Goal: Task Accomplishment & Management: Use online tool/utility

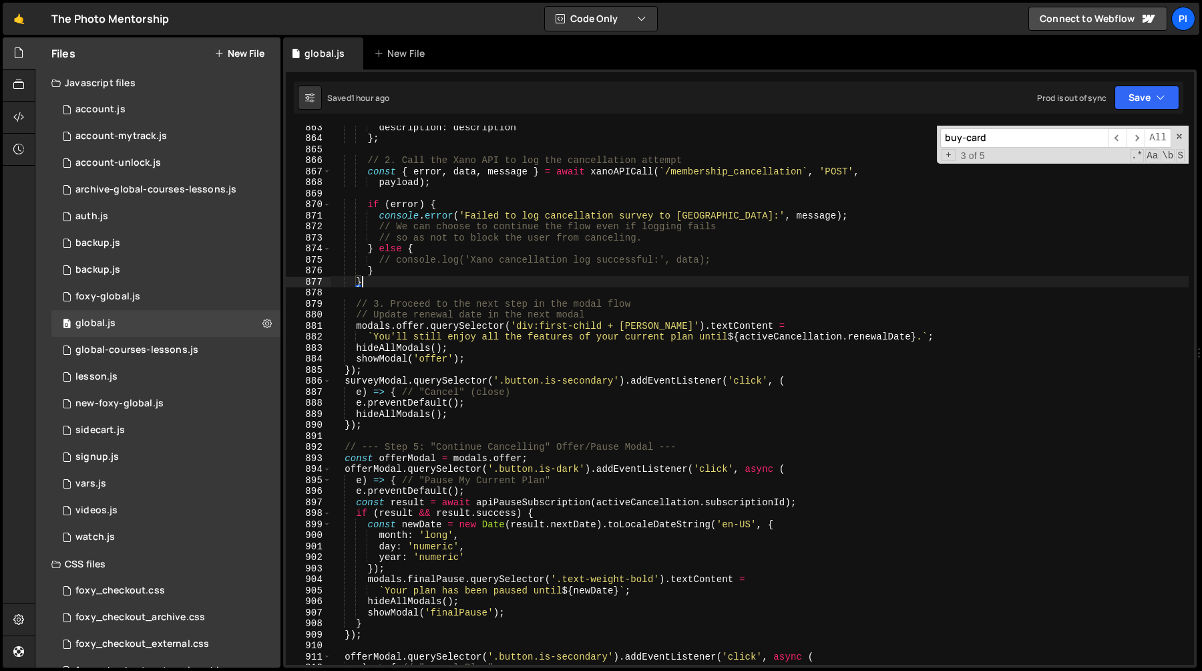
scroll to position [9756, 0]
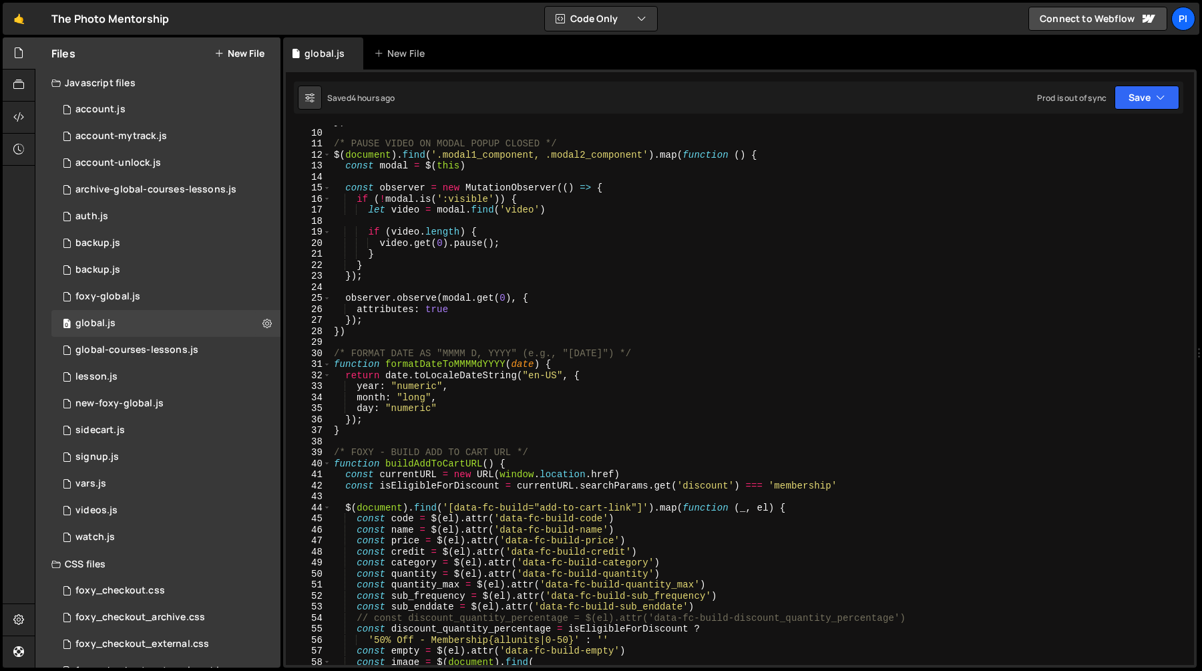
scroll to position [109, 0]
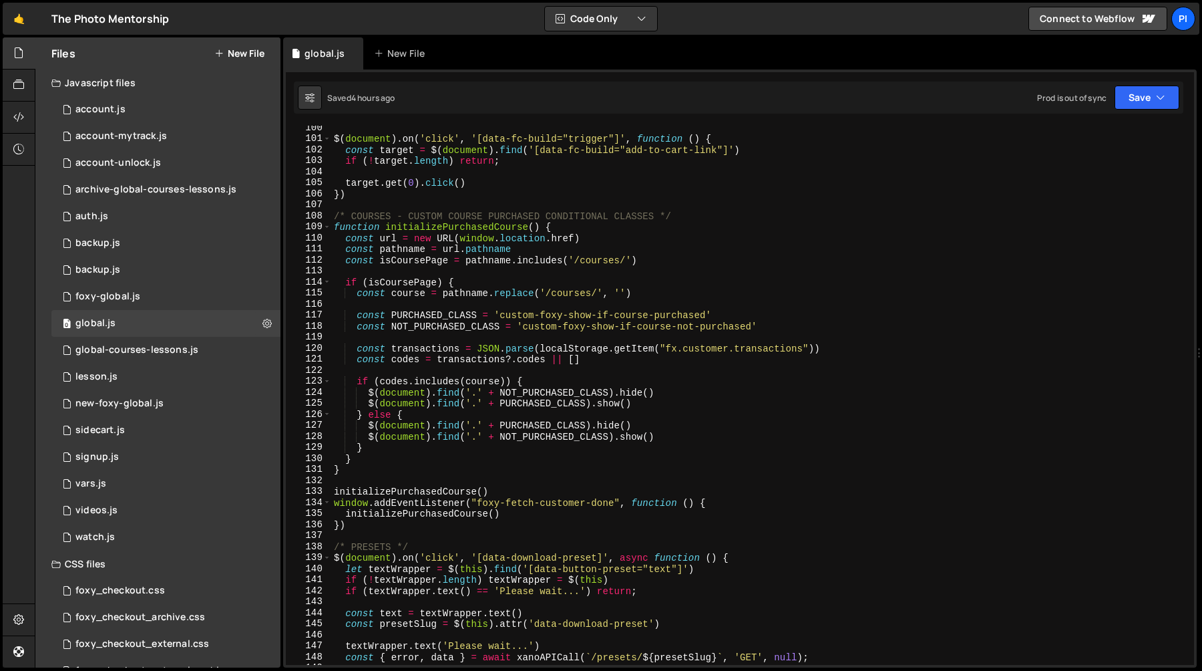
scroll to position [1103, 0]
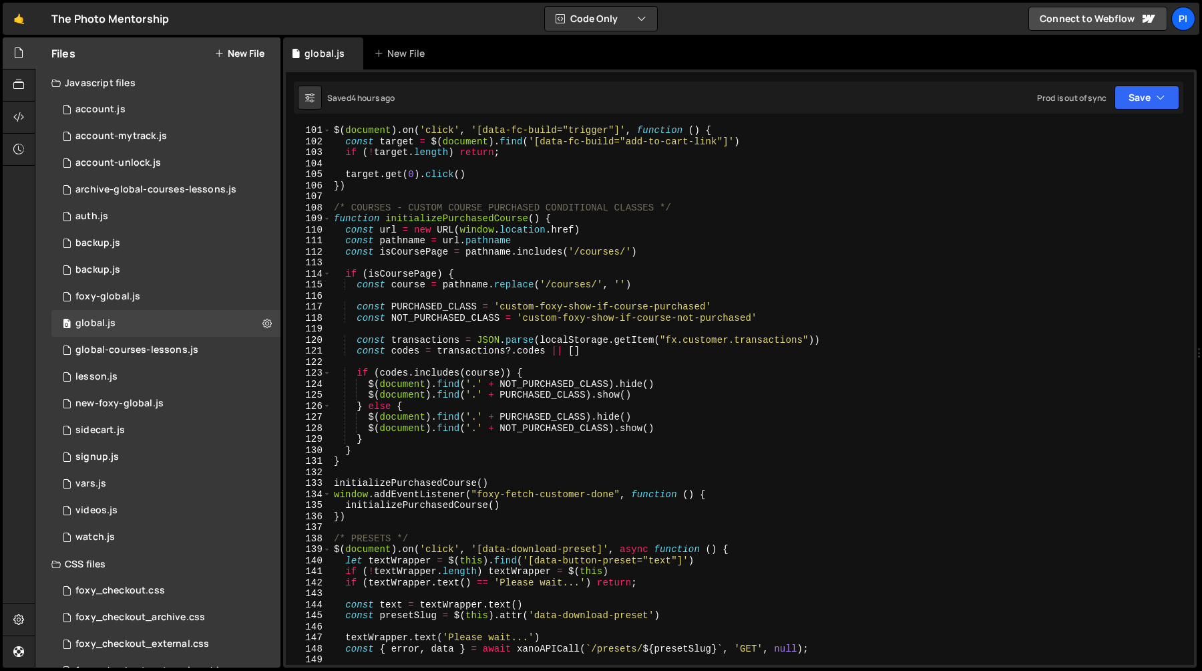
type textarea "}"
click at [536, 454] on div "$ ( document ) . on ( 'click' , '[data-fc-build="trigger"]' , function ( ) { co…" at bounding box center [760, 405] width 858 height 561
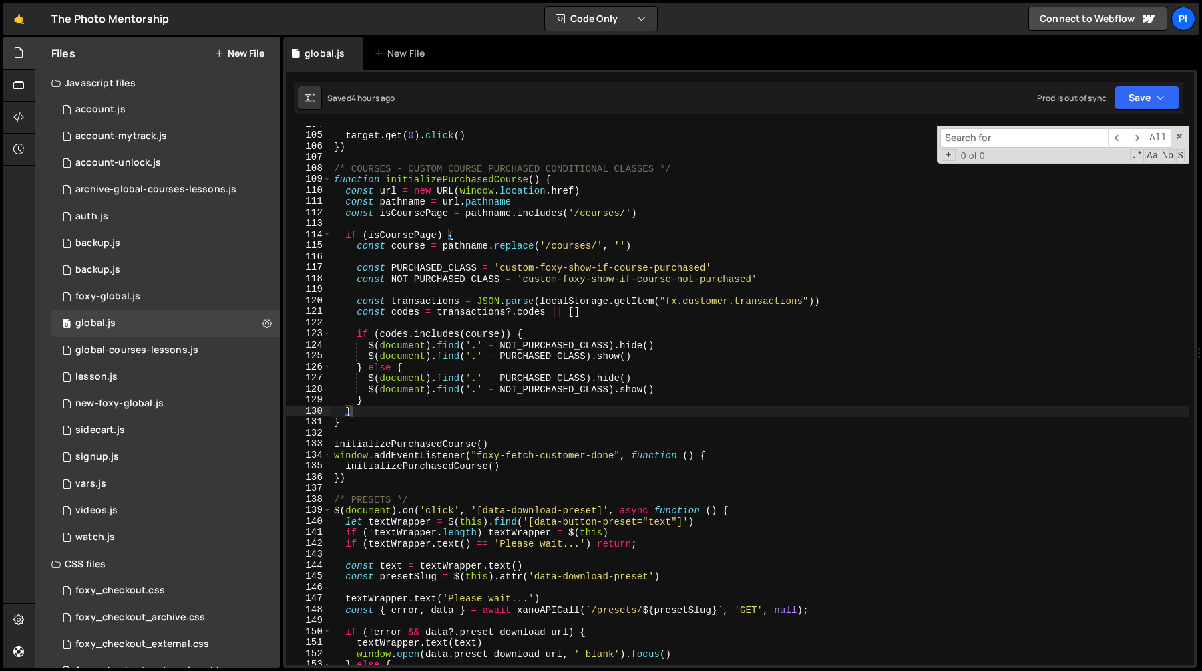
type input "v"
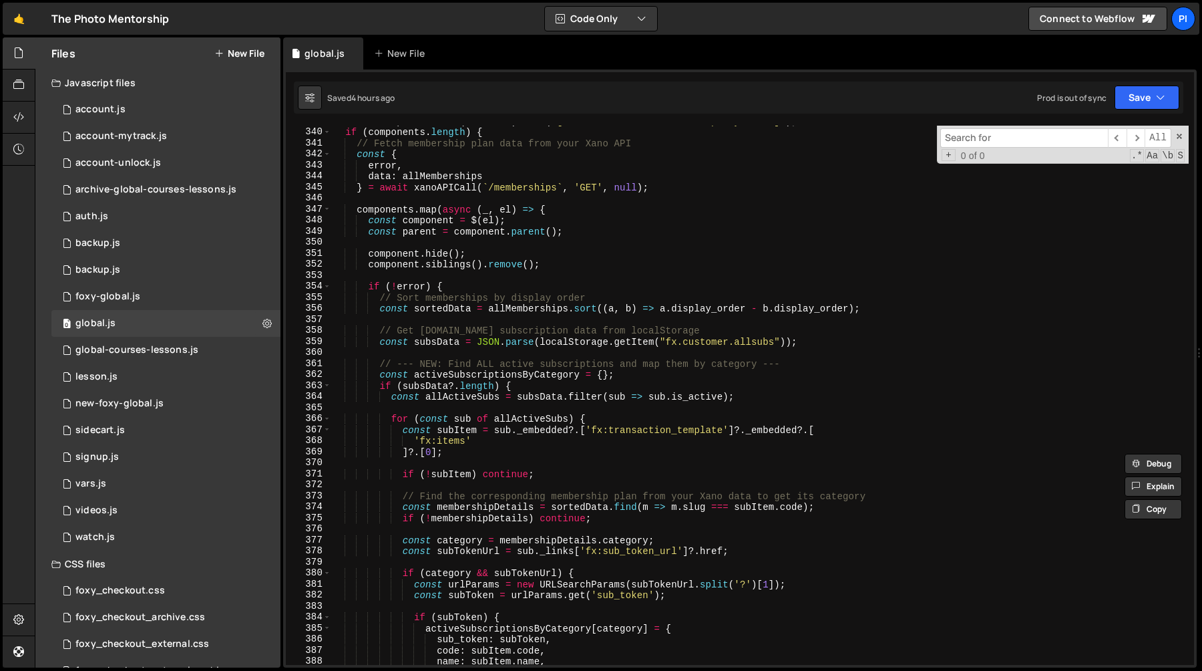
scroll to position [3751, 0]
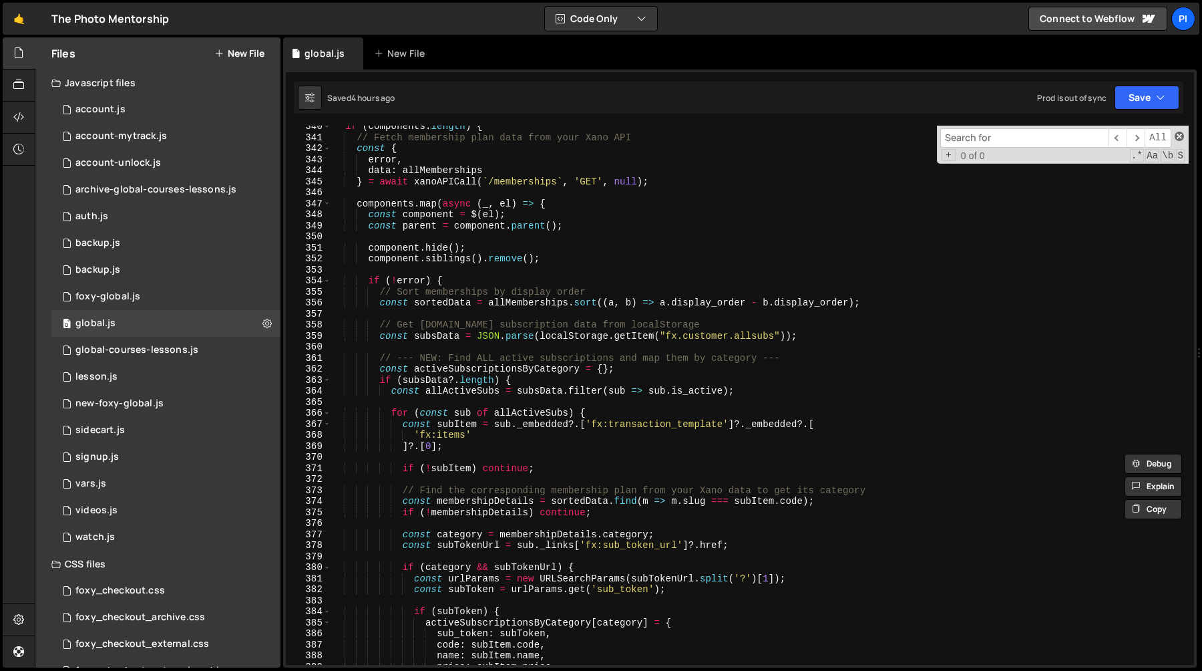
click at [1178, 136] on span at bounding box center [1179, 136] width 9 height 9
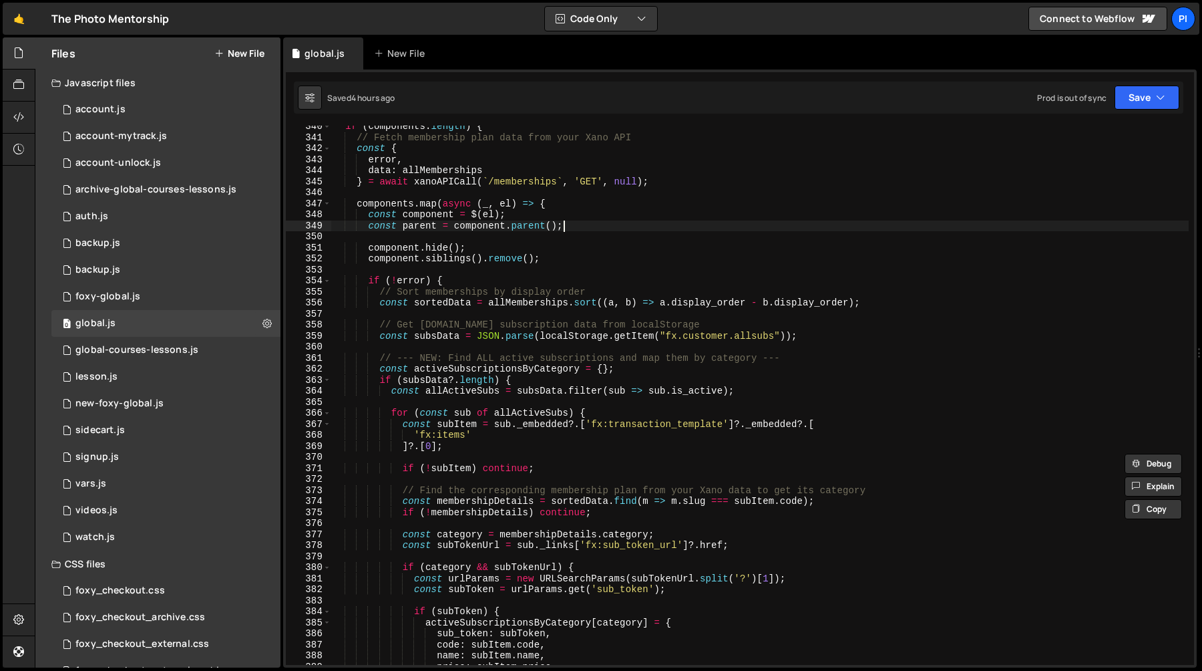
click at [880, 225] on div "if ( components . length ) { // Fetch membership plan data from your Xano API c…" at bounding box center [760, 401] width 858 height 561
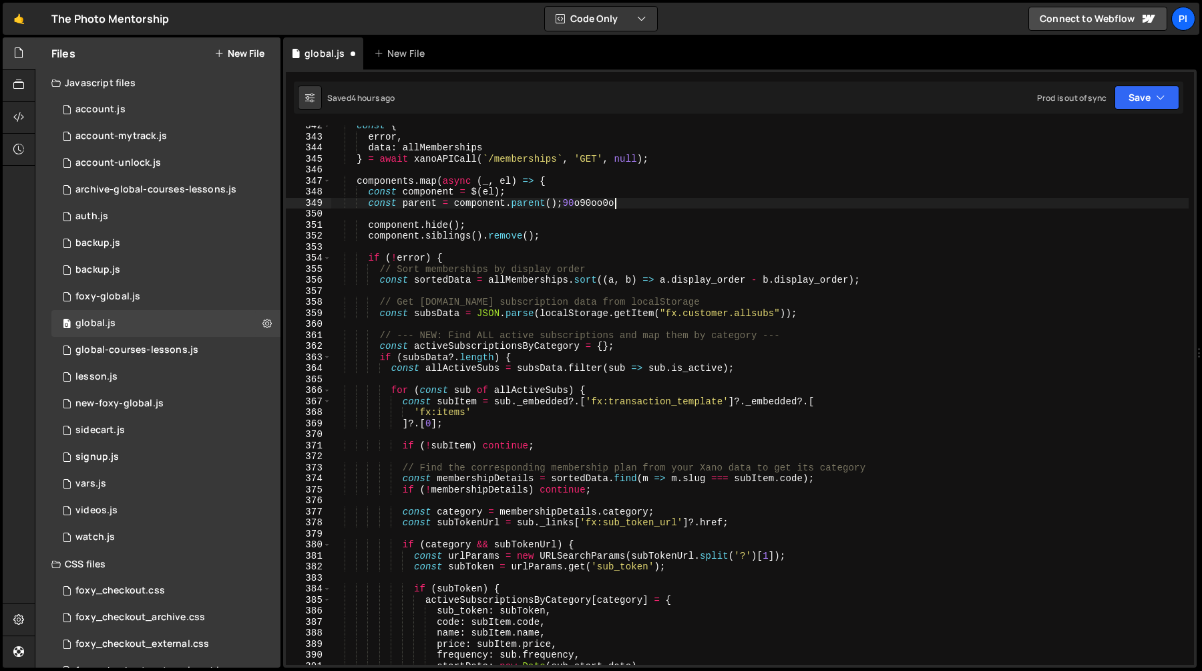
scroll to position [0, 15]
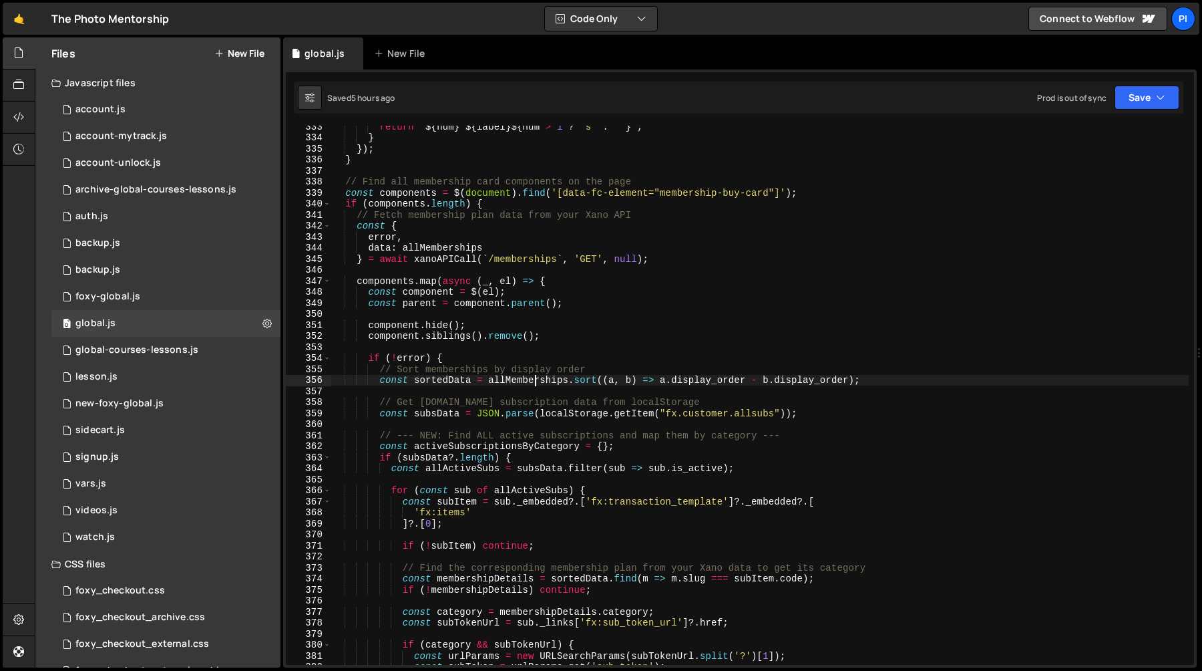
click at [536, 383] on div "return ` ${ num } ${ label } ${ num > 1 ? 's' : '' } ` ; } }) ; } // Find all m…" at bounding box center [760, 401] width 858 height 561
type textarea "const sortedData = allMemberships.sort((a, b) => a.display_order - b.display_or…"
click at [536, 383] on div "return ` ${ num } ${ label } ${ num > 1 ? 's' : '' } ` ; } }) ; } // Find all m…" at bounding box center [760, 401] width 858 height 561
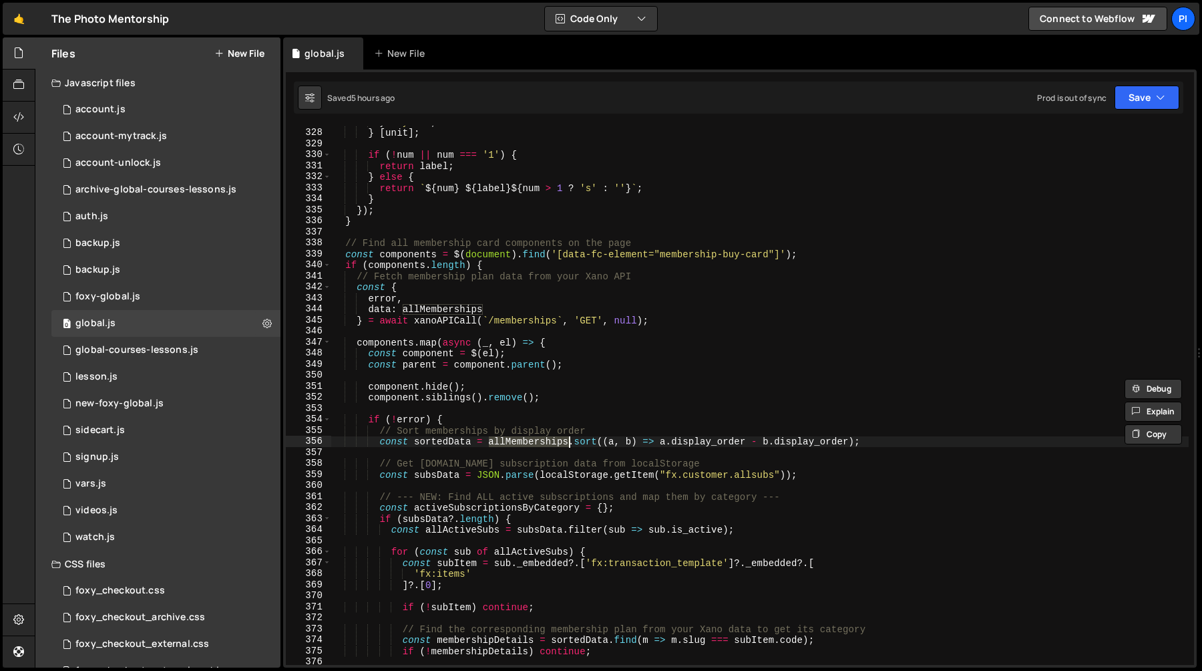
scroll to position [3708, 0]
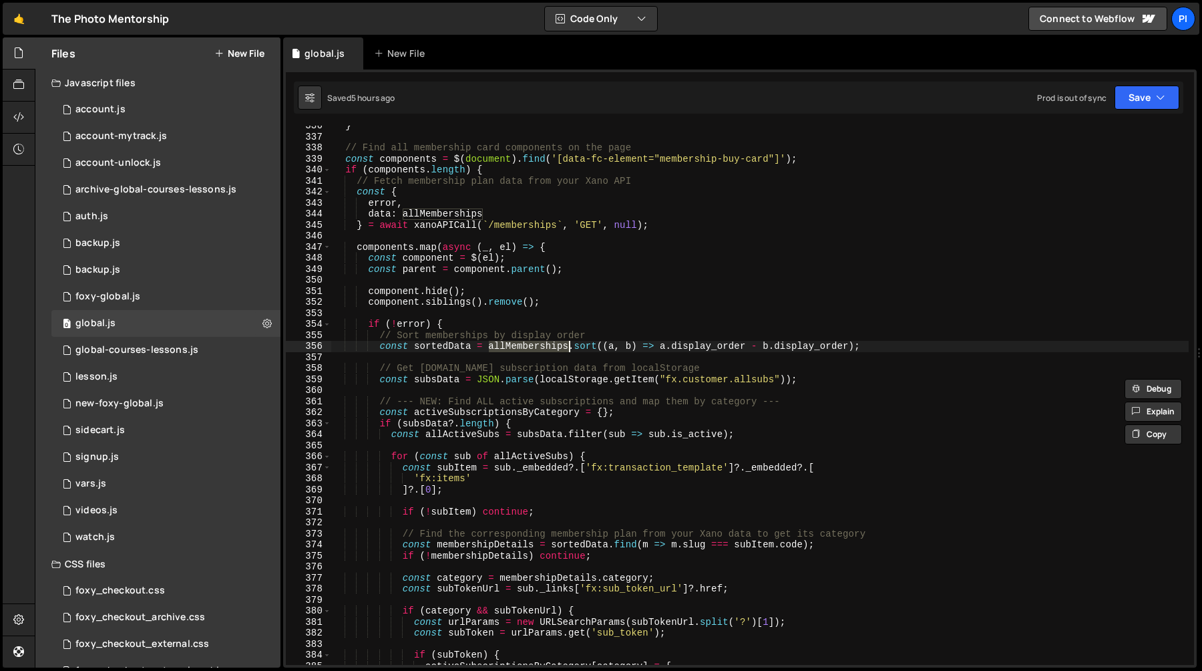
click at [540, 317] on div "} // Find all membership card components on the page const components = $ ( doc…" at bounding box center [760, 400] width 858 height 561
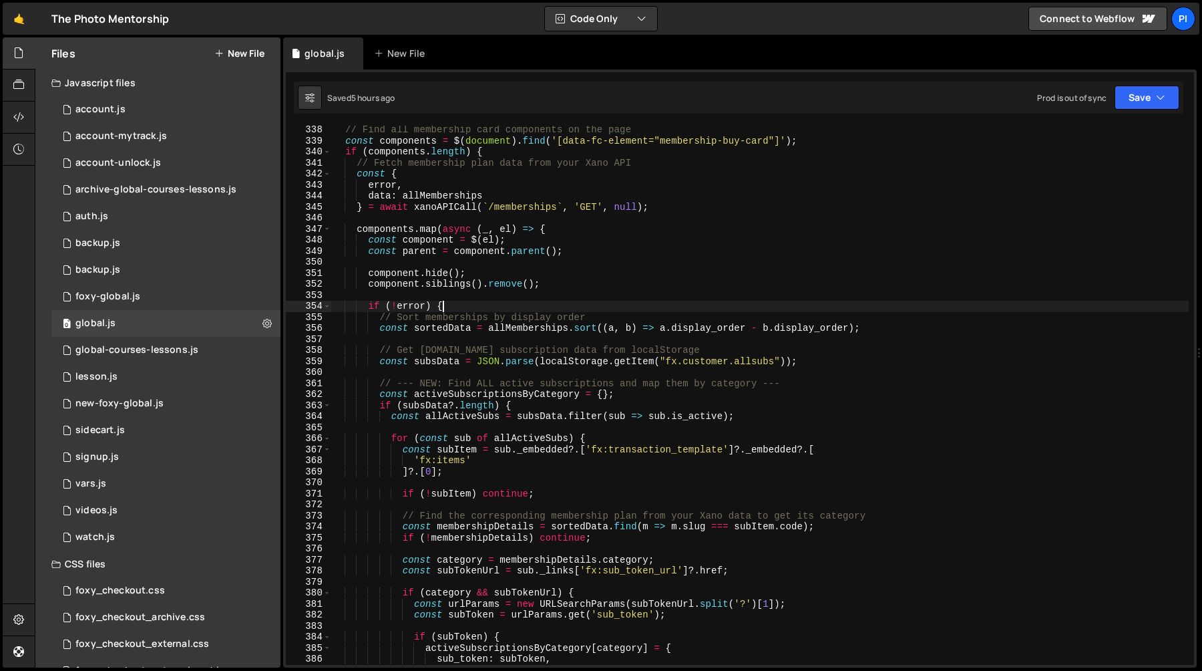
click at [550, 305] on div "// Find all membership card components on the page const components = $ ( docum…" at bounding box center [760, 404] width 858 height 561
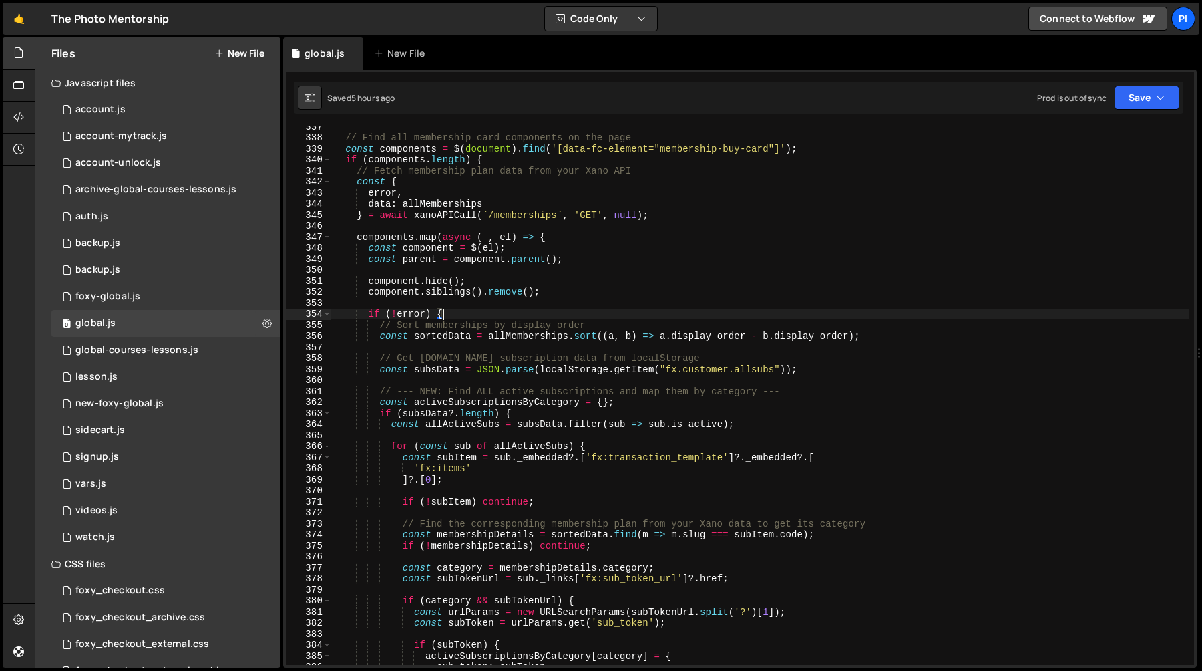
scroll to position [3721, 0]
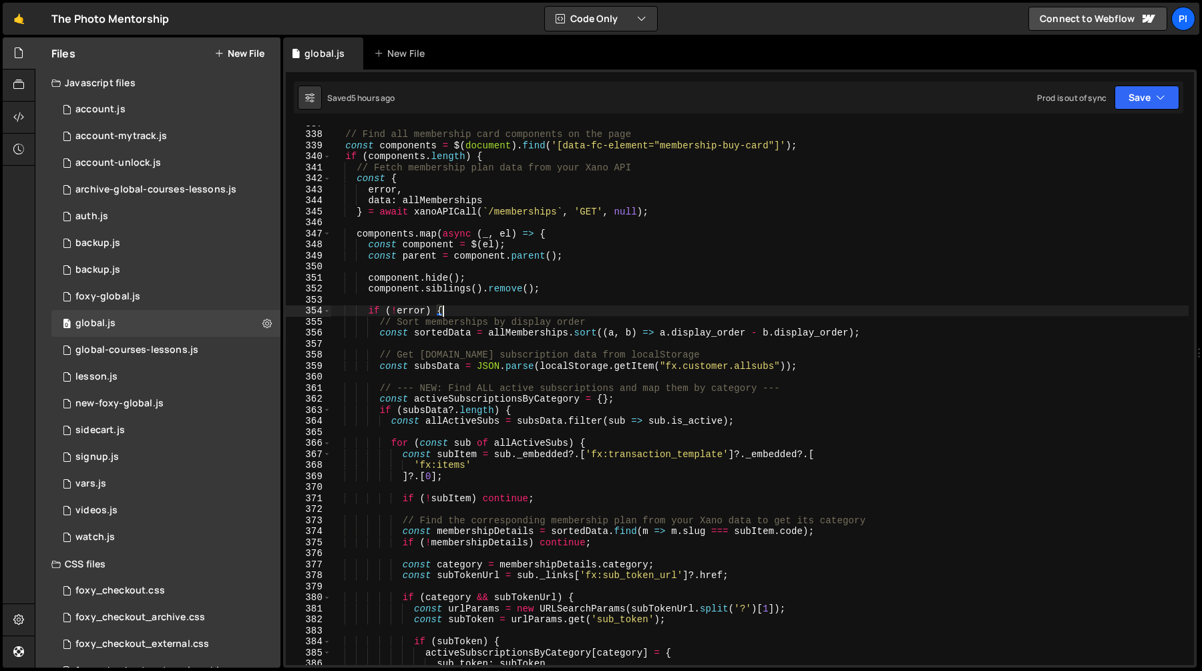
click at [429, 197] on div "// Find all membership card components on the page const components = $ ( docum…" at bounding box center [760, 398] width 858 height 561
type textarea "data: allMemberships"
click at [429, 197] on div "// Find all membership card components on the page const components = $ ( docum…" at bounding box center [760, 398] width 858 height 561
click at [480, 297] on div "// Find all membership card components on the page const components = $ ( docum…" at bounding box center [760, 398] width 858 height 561
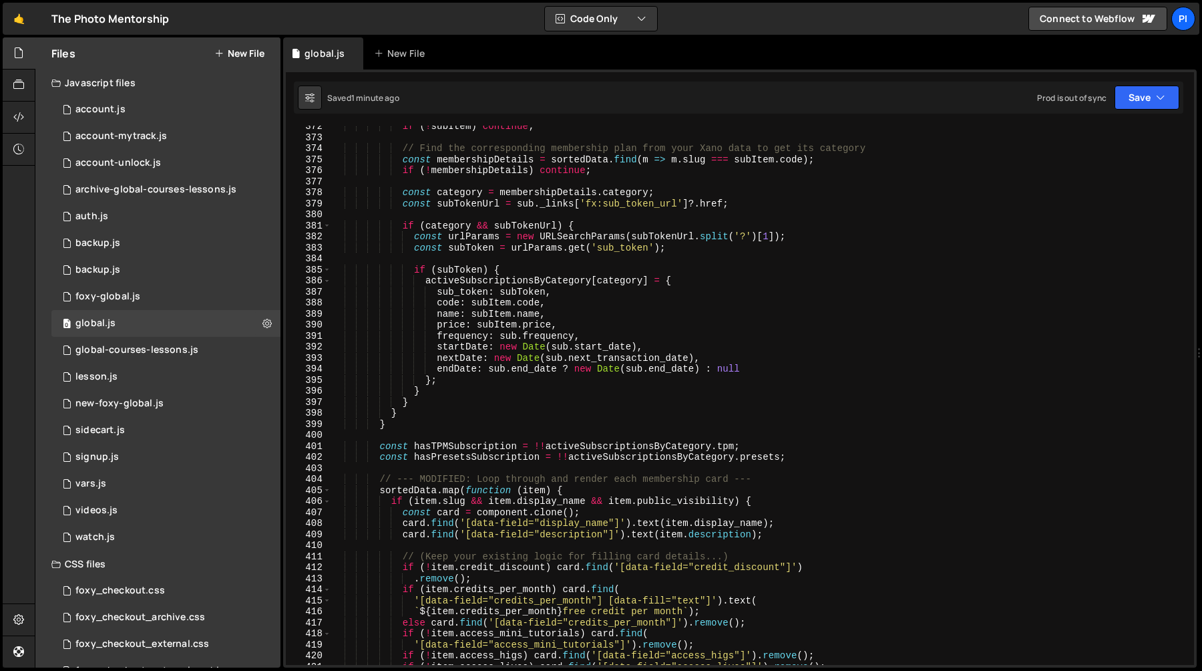
scroll to position [4351, 0]
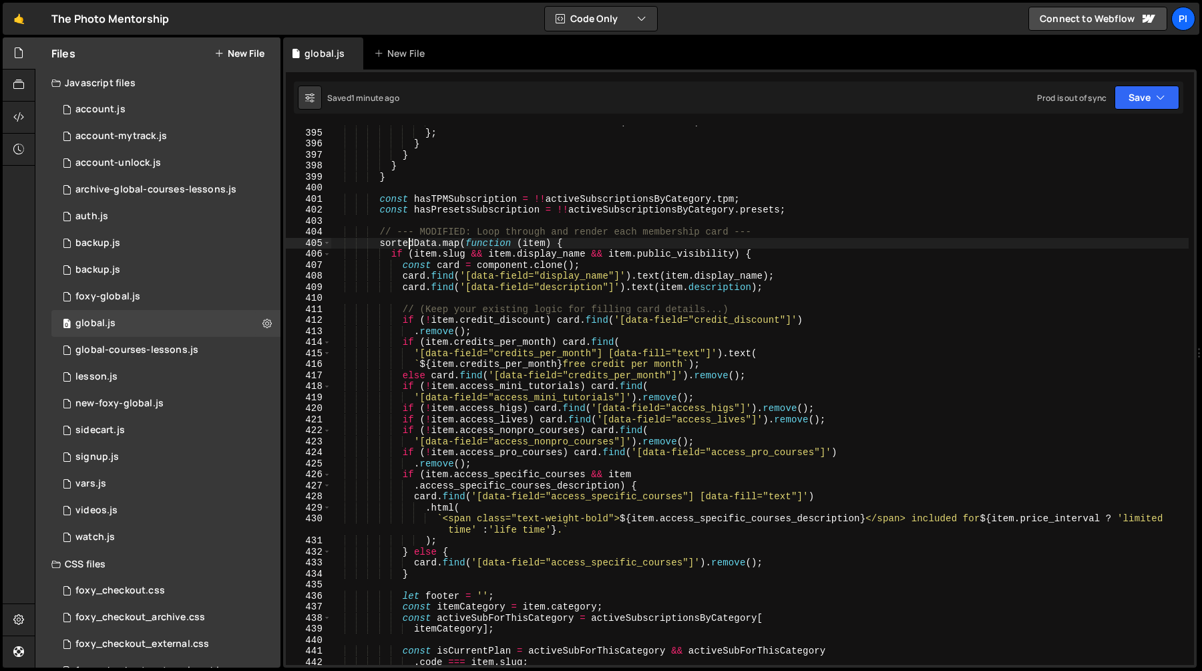
click at [409, 240] on div "endDate : sub . end_date ? new Date ( sub . end_date ) : null } ; } } } } const…" at bounding box center [760, 396] width 858 height 561
click at [566, 321] on div "endDate : sub . end_date ? new Date ( sub . end_date ) : null } ; } } } } const…" at bounding box center [760, 397] width 858 height 561
type textarea "if (!item.credit_discount) card.find('[data-field="credit_discount"]')"
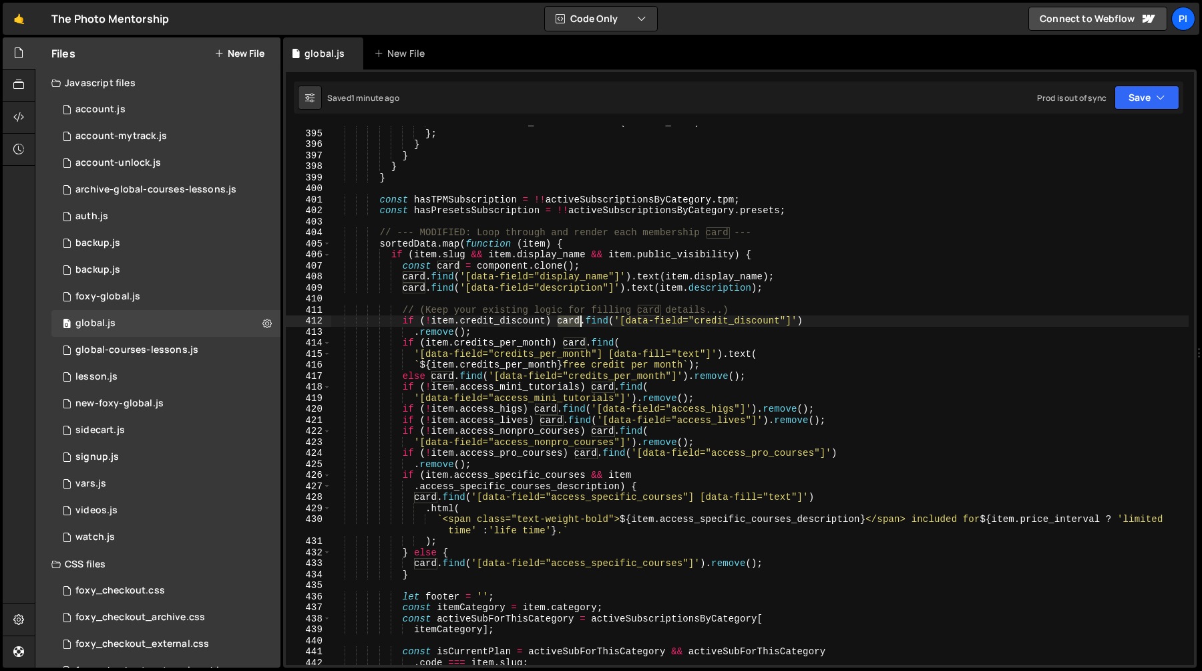
click at [566, 321] on div "endDate : sub . end_date ? new Date ( sub . end_date ) : null } ; } } } } const…" at bounding box center [760, 397] width 858 height 561
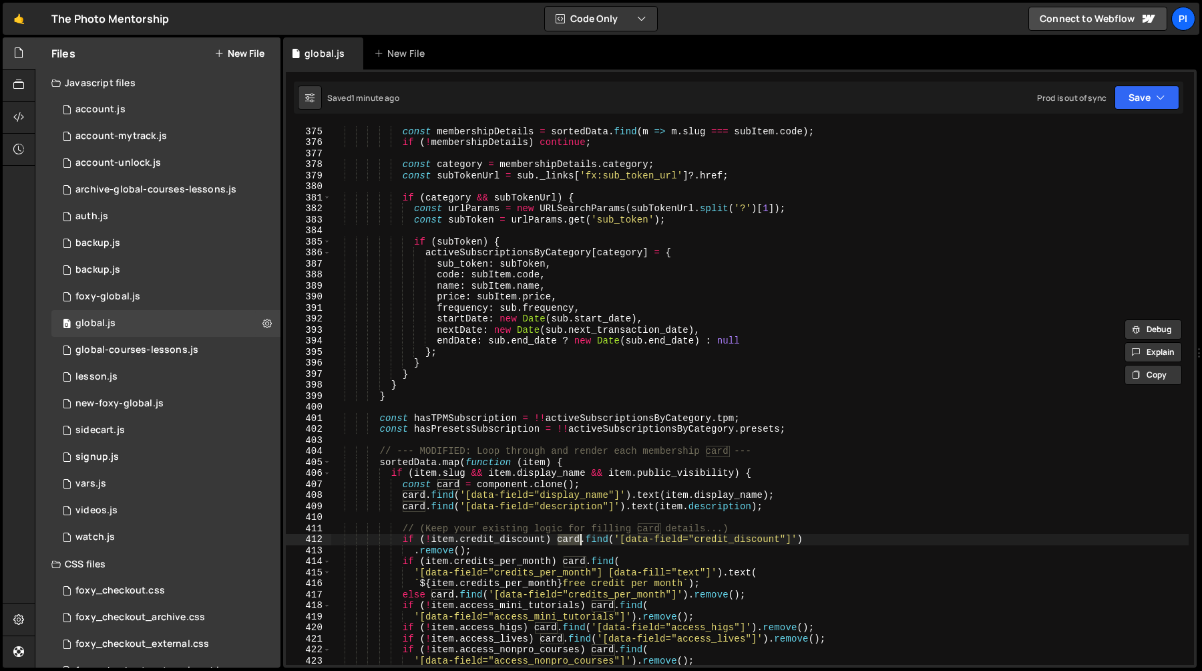
scroll to position [4131, 0]
click at [158, 293] on div "0 foxy-global.js 0" at bounding box center [165, 296] width 229 height 27
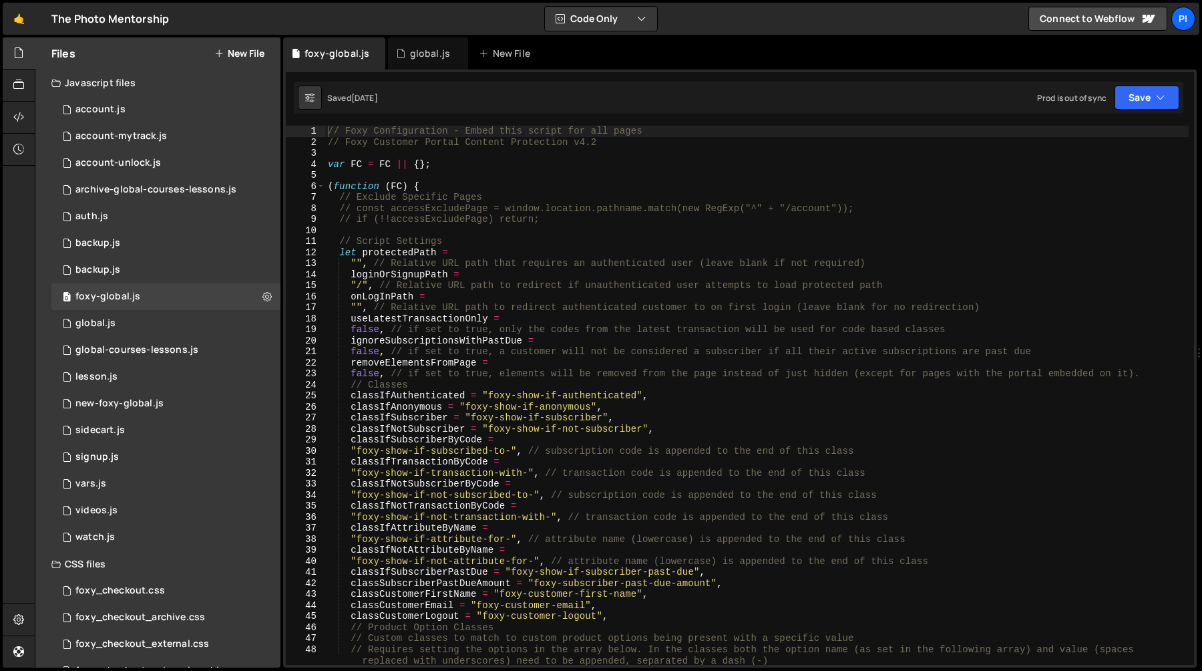
scroll to position [693, 0]
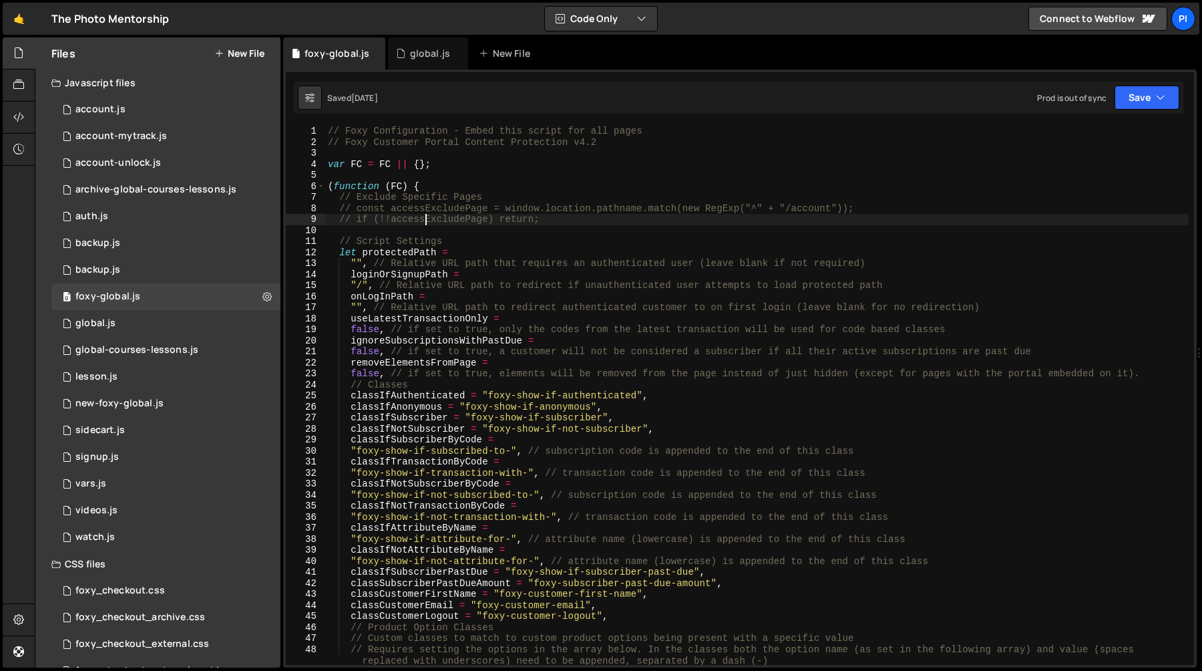
click at [427, 221] on div "// Foxy Configuration - Embed this script for all pages // Foxy Customer Portal…" at bounding box center [757, 406] width 864 height 561
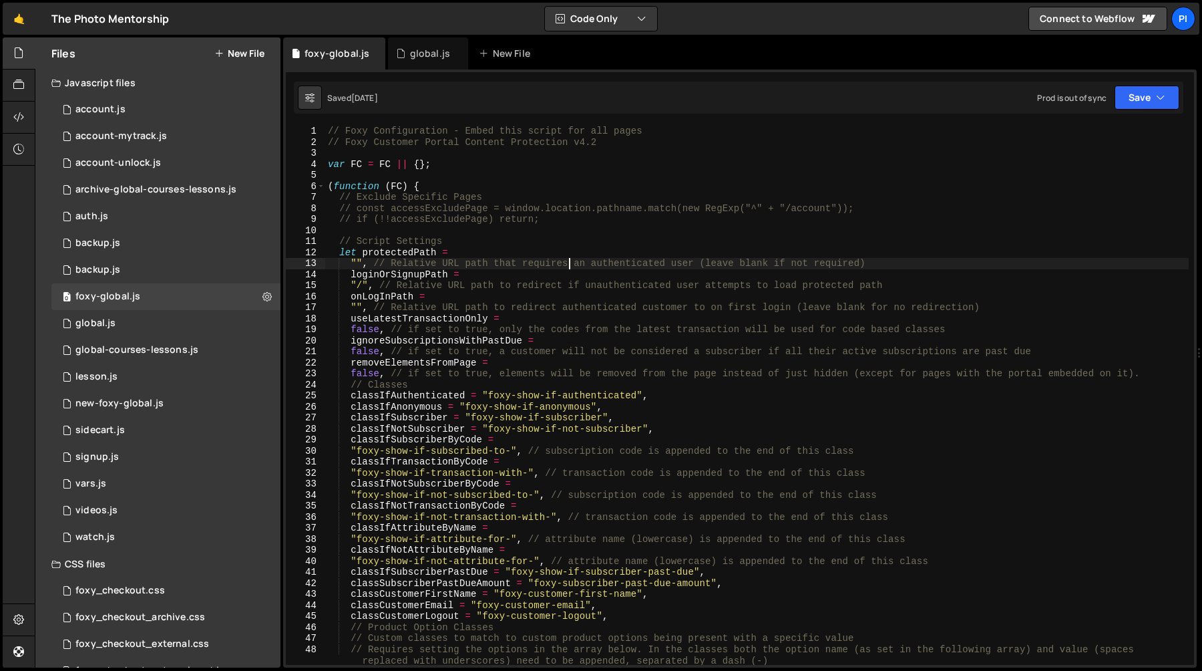
click at [567, 261] on div "// Foxy Configuration - Embed this script for all pages // Foxy Customer Portal…" at bounding box center [757, 406] width 864 height 561
type textarea """, // Relative URL path that requires an authenticated user (leave blank if no…"
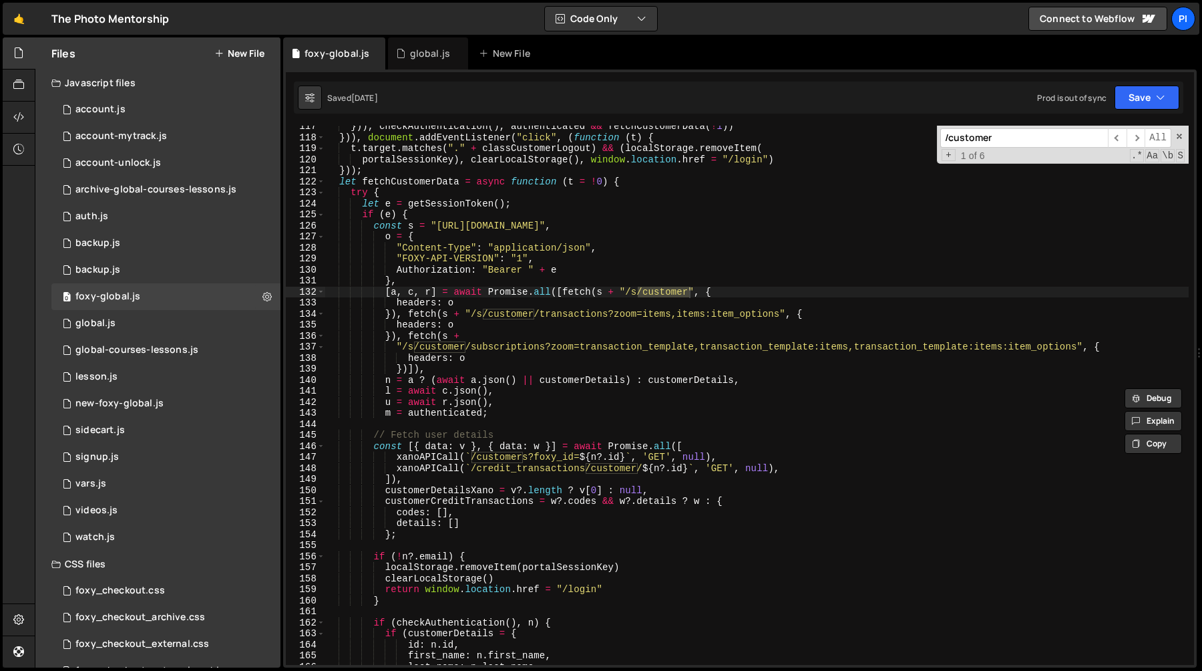
scroll to position [1350, 0]
type input "/customer"
click at [492, 463] on div "})) , checkAuthentication ( ) , authenticated && fetchCustomerData ( ! 1 )) }))…" at bounding box center [757, 400] width 864 height 561
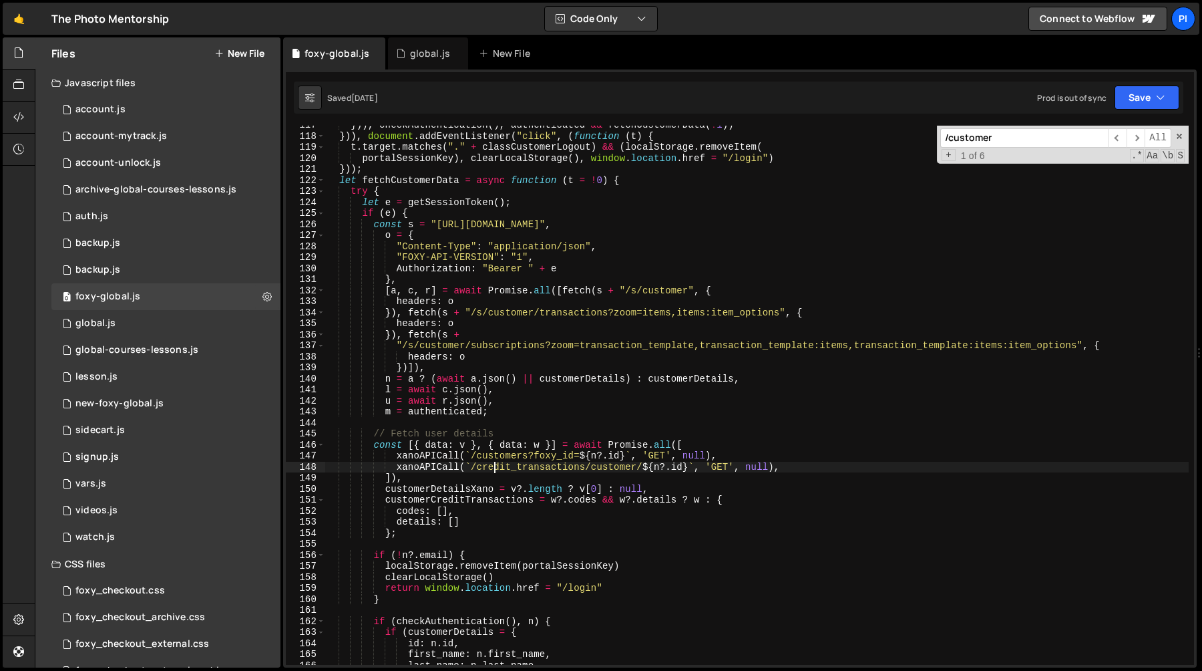
click at [506, 457] on div "})) , checkAuthentication ( ) , authenticated && fetchCustomerData ( ! 1 )) }))…" at bounding box center [757, 400] width 864 height 561
click at [471, 458] on div "})) , checkAuthentication ( ) , authenticated && fetchCustomerData ( ! 1 )) }))…" at bounding box center [757, 400] width 864 height 561
click at [572, 456] on div "})) , checkAuthentication ( ) , authenticated && fetchCustomerData ( ! 1 )) }))…" at bounding box center [757, 400] width 864 height 561
click at [599, 198] on div "})) , checkAuthentication ( ) , authenticated && fetchCustomerData ( ! 1 )) }))…" at bounding box center [757, 400] width 864 height 561
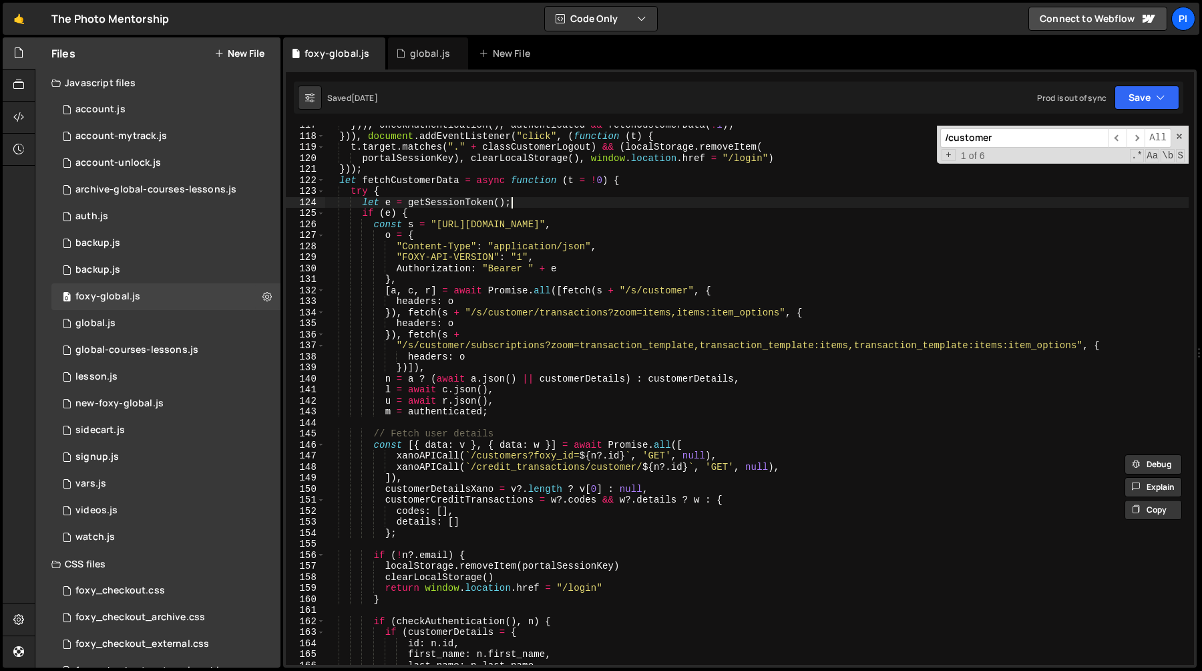
type textarea "let e = getSessionToken();"
click at [405, 60] on div "global.js" at bounding box center [428, 53] width 80 height 32
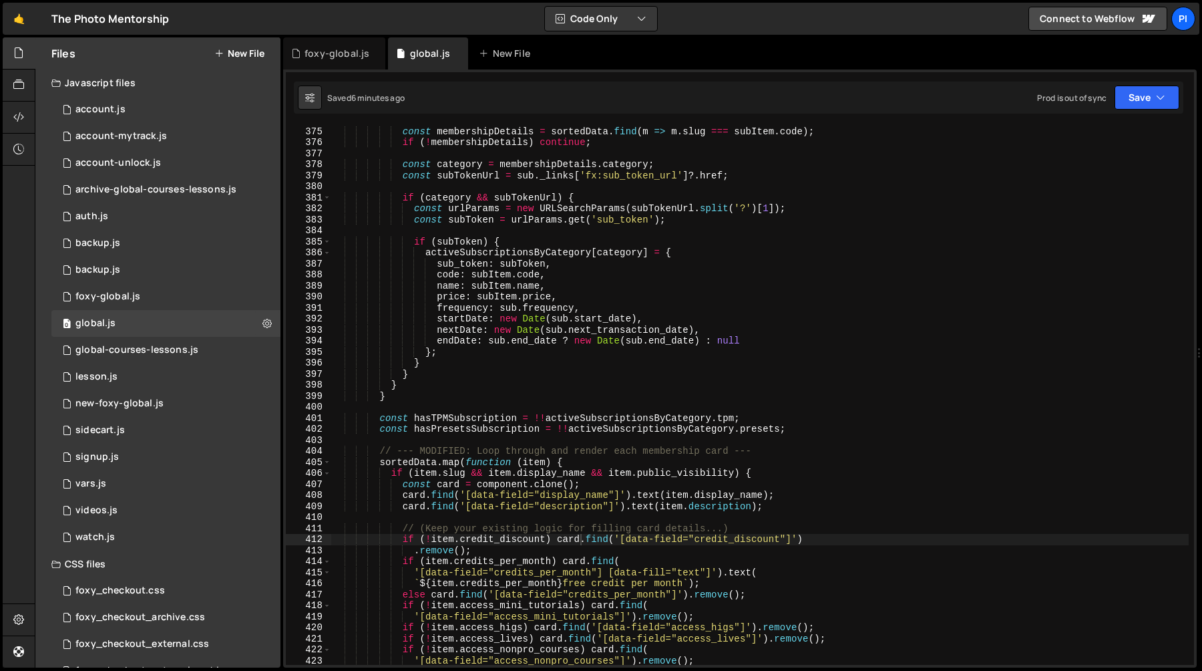
click at [508, 311] on div "// Find the corresponding membership plan from your Xano data to get its catego…" at bounding box center [760, 395] width 858 height 561
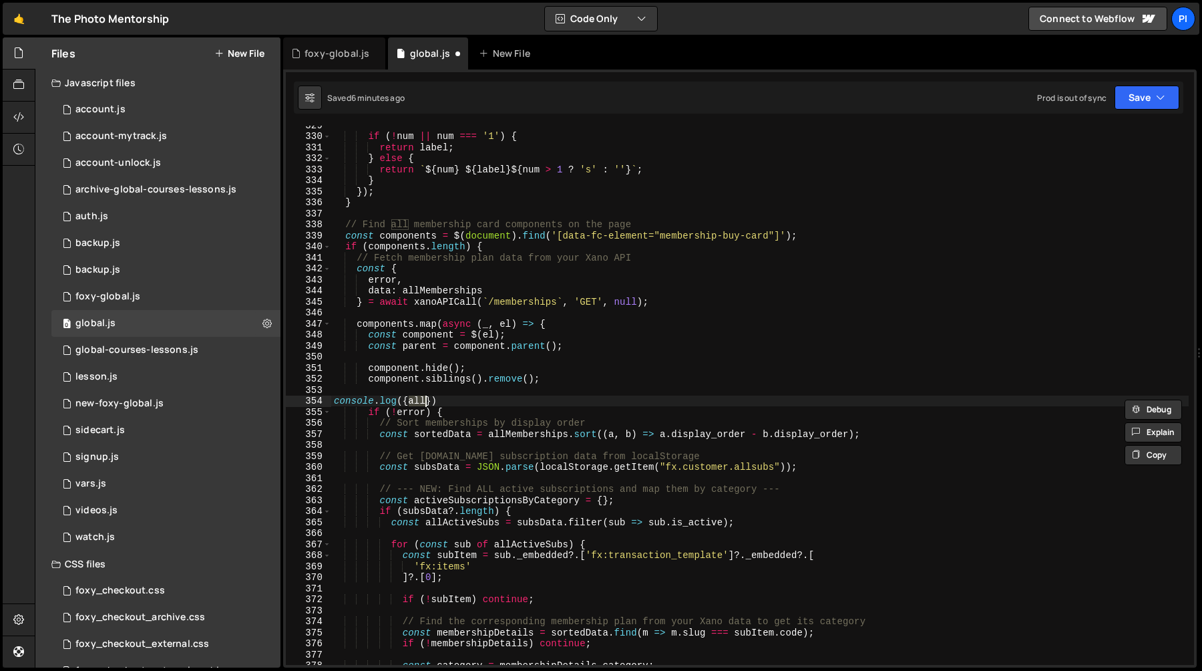
scroll to position [3631, 0]
type textarea "console.log"
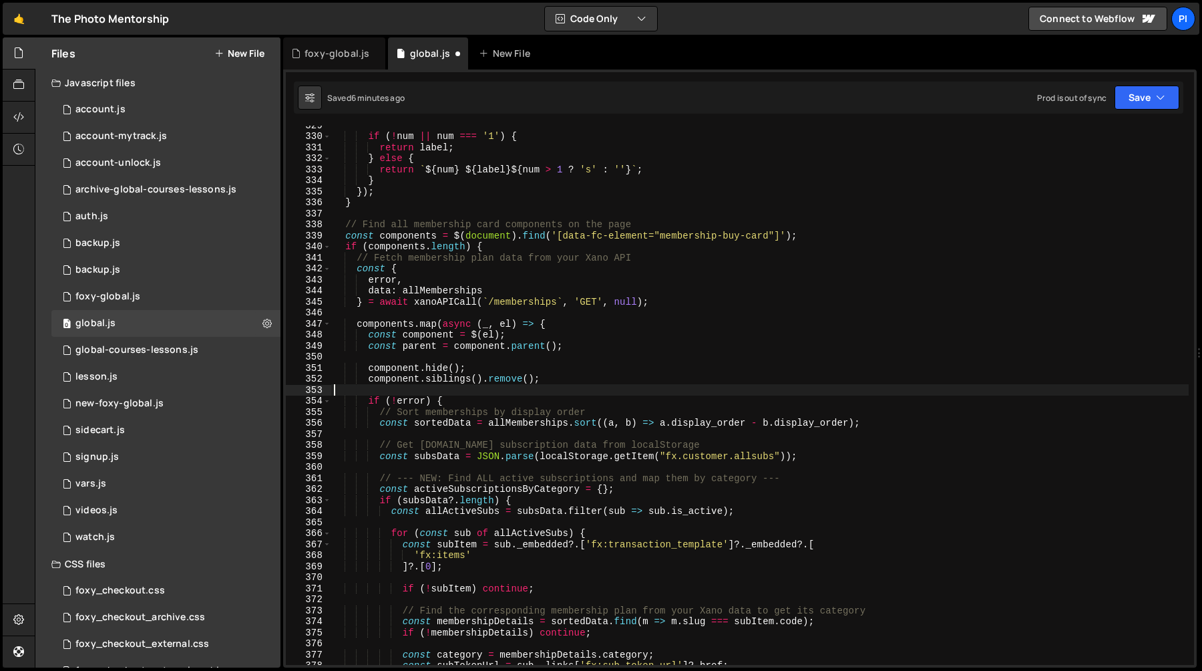
scroll to position [0, 0]
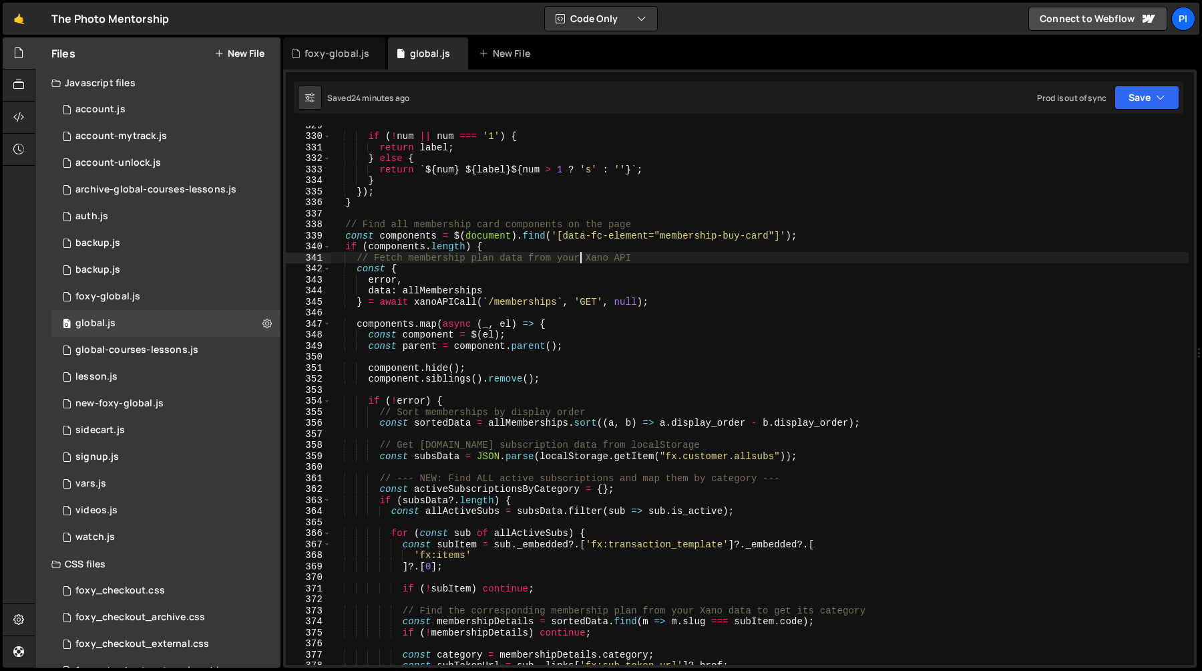
click at [578, 259] on div "if ( ! num || num === '1' ) { return label ; } else { return ` ${ num } ${ labe…" at bounding box center [760, 400] width 858 height 561
type textarea "// Fetch membership plan data from your Xano API"
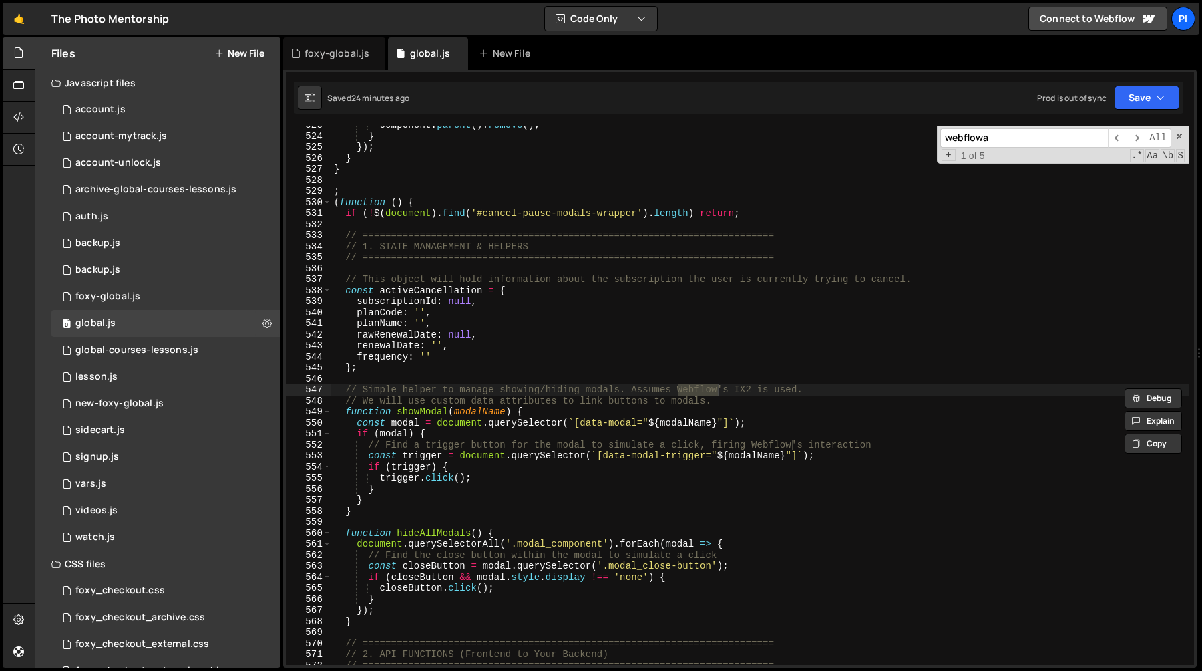
scroll to position [13703, 0]
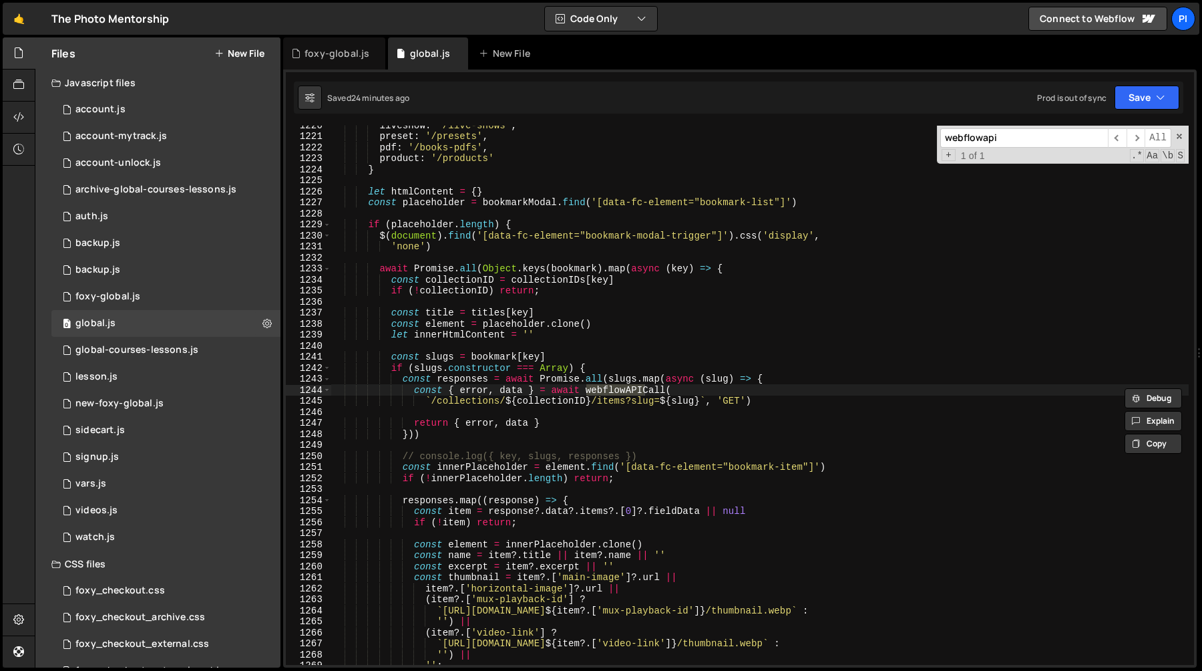
type input "webflowapi"
click at [414, 391] on div "liveshow : '/live-shows' , preset : '/presets' , pdf : '/books-pdfs' , product …" at bounding box center [760, 400] width 858 height 561
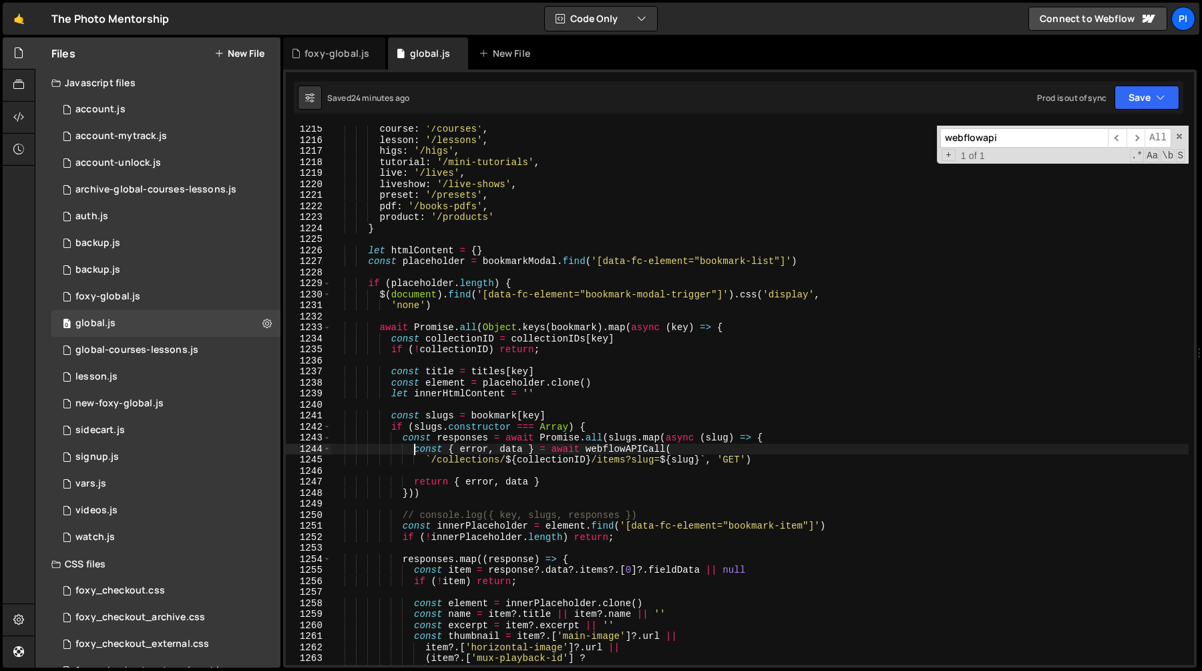
scroll to position [13647, 0]
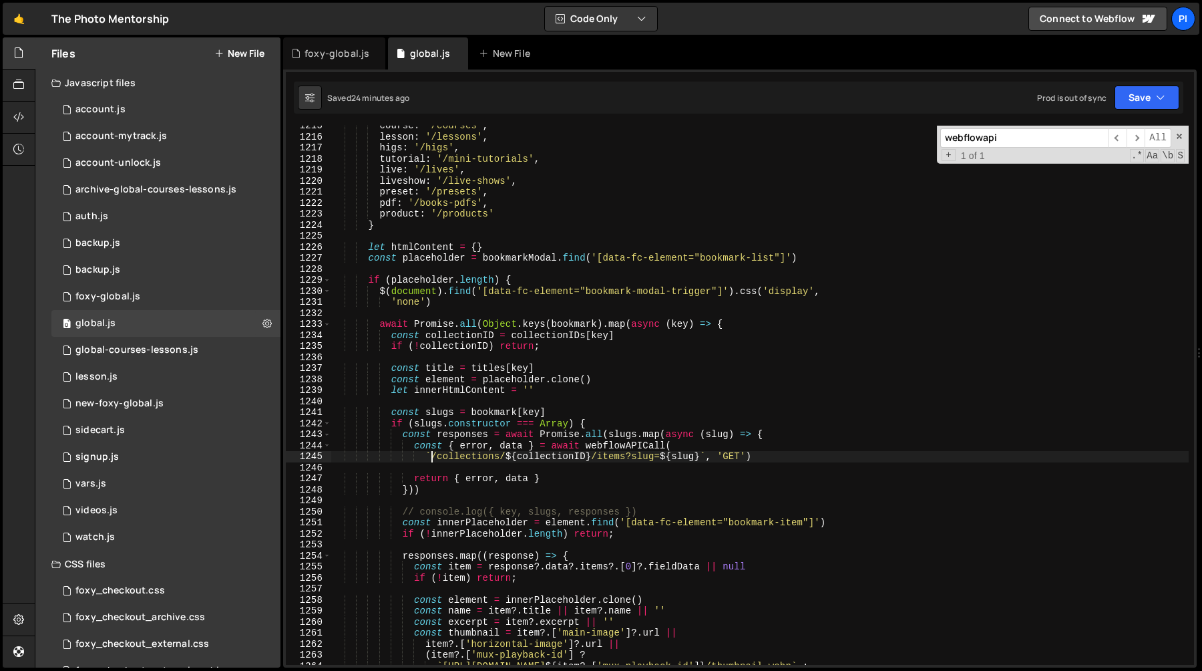
click at [431, 457] on div "course : '/courses' , lesson : '/lessons' , higs : '/higs' , tutorial : '/mini-…" at bounding box center [760, 400] width 858 height 561
type textarea "`/collections/${collectionID}/items?slug=${slug}`, 'GET')"
click at [499, 457] on div "course : '/courses' , lesson : '/lessons' , higs : '/higs' , tutorial : '/mini-…" at bounding box center [760, 400] width 858 height 561
click at [348, 58] on div "foxy-global.js" at bounding box center [337, 53] width 65 height 13
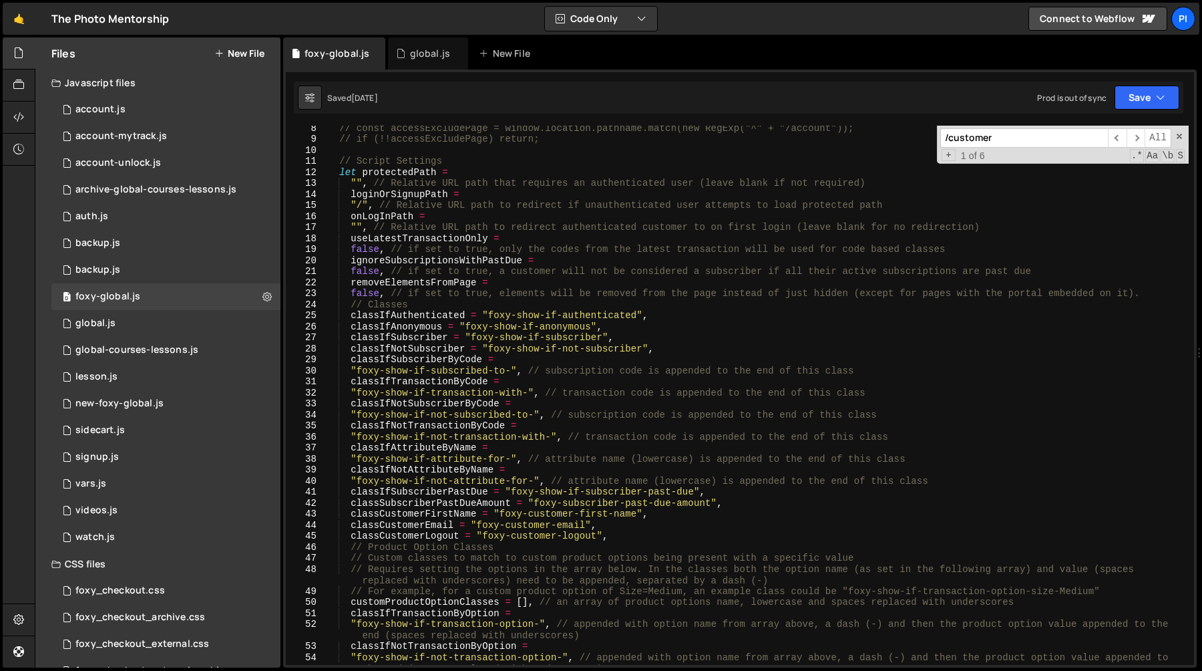
scroll to position [0, 0]
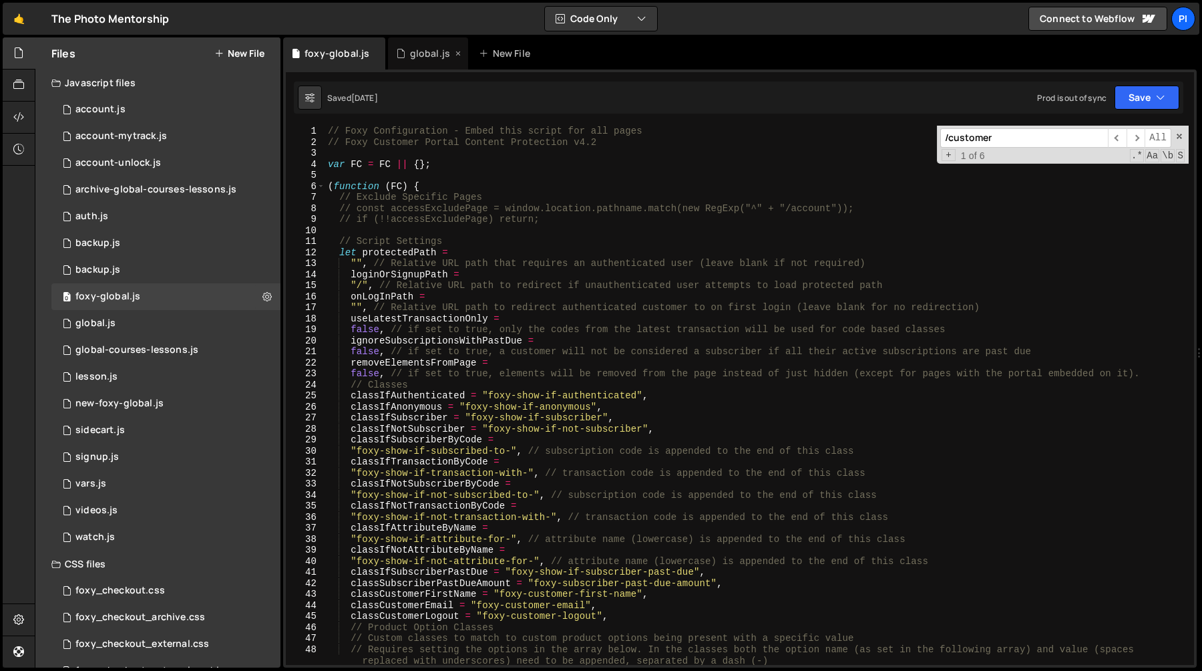
click at [397, 59] on icon at bounding box center [400, 53] width 9 height 13
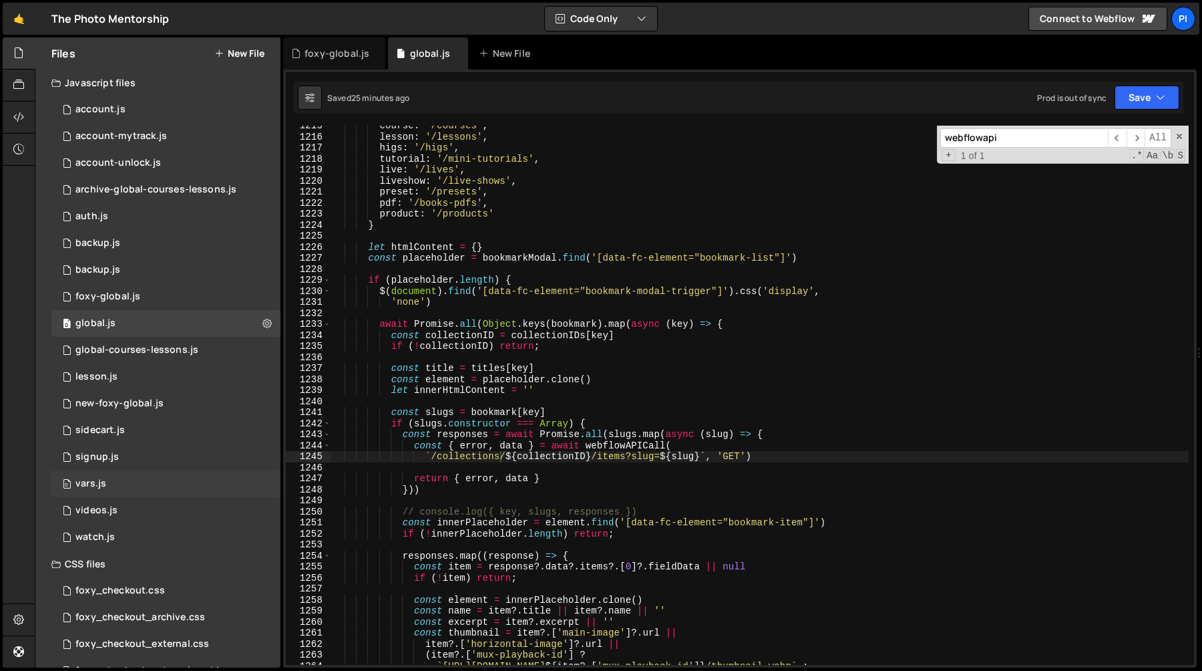
click at [106, 482] on div "0 vars.js 0" at bounding box center [165, 483] width 229 height 27
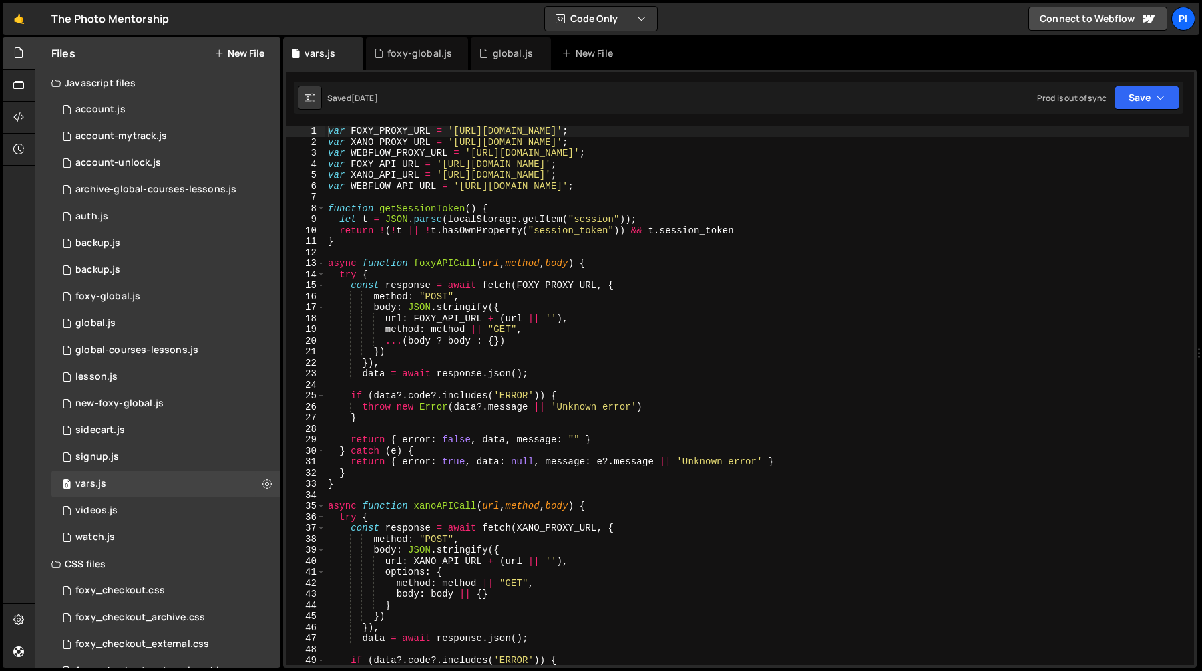
click at [469, 153] on div "var FOXY_PROXY_URL = 'https://tpm-proxy.netlify.app' ; var XANO_PROXY_URL = 'ht…" at bounding box center [757, 406] width 864 height 561
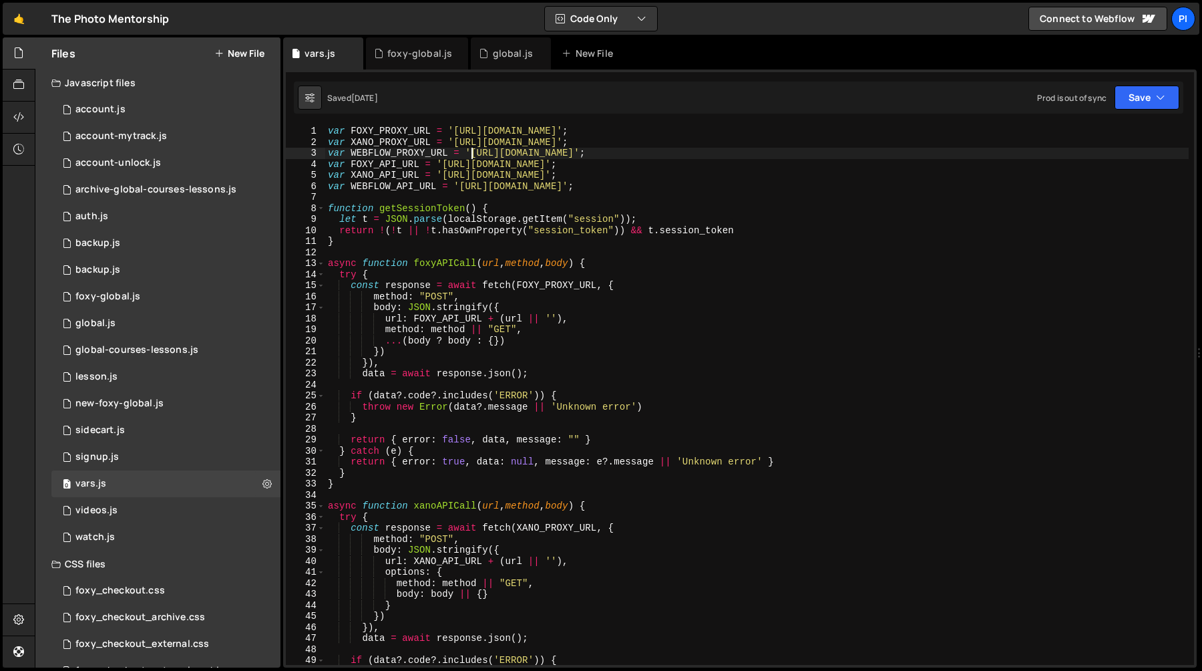
click at [716, 153] on div "var FOXY_PROXY_URL = 'https://tpm-proxy.netlify.app' ; var XANO_PROXY_URL = 'ht…" at bounding box center [757, 406] width 864 height 561
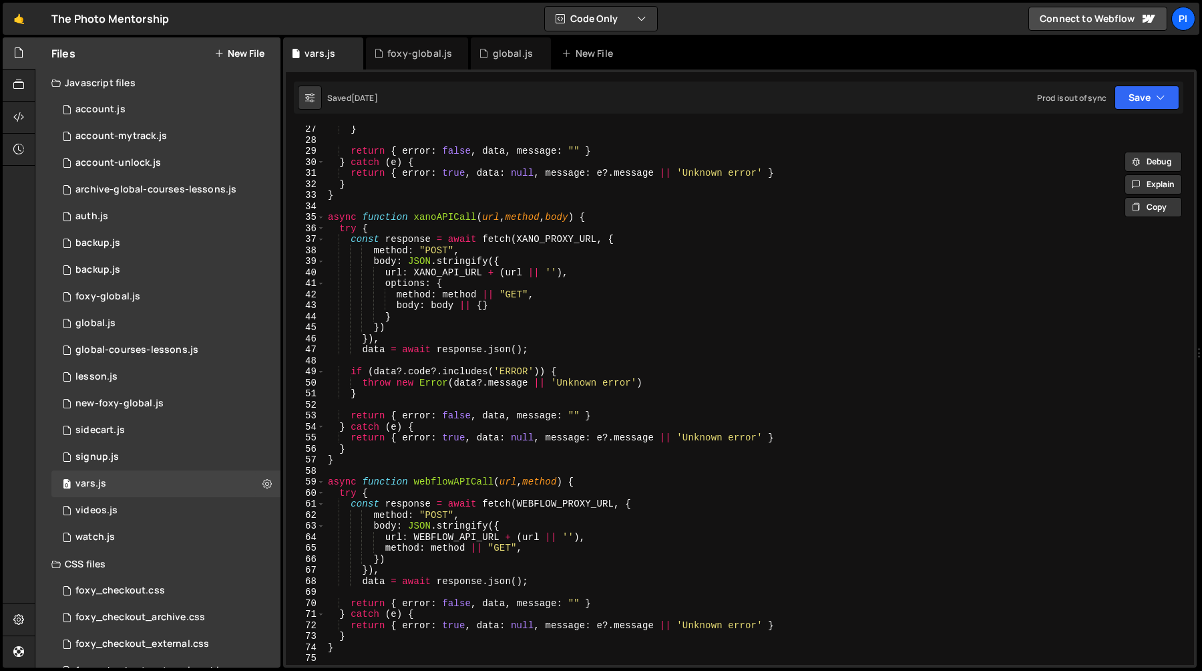
scroll to position [322, 0]
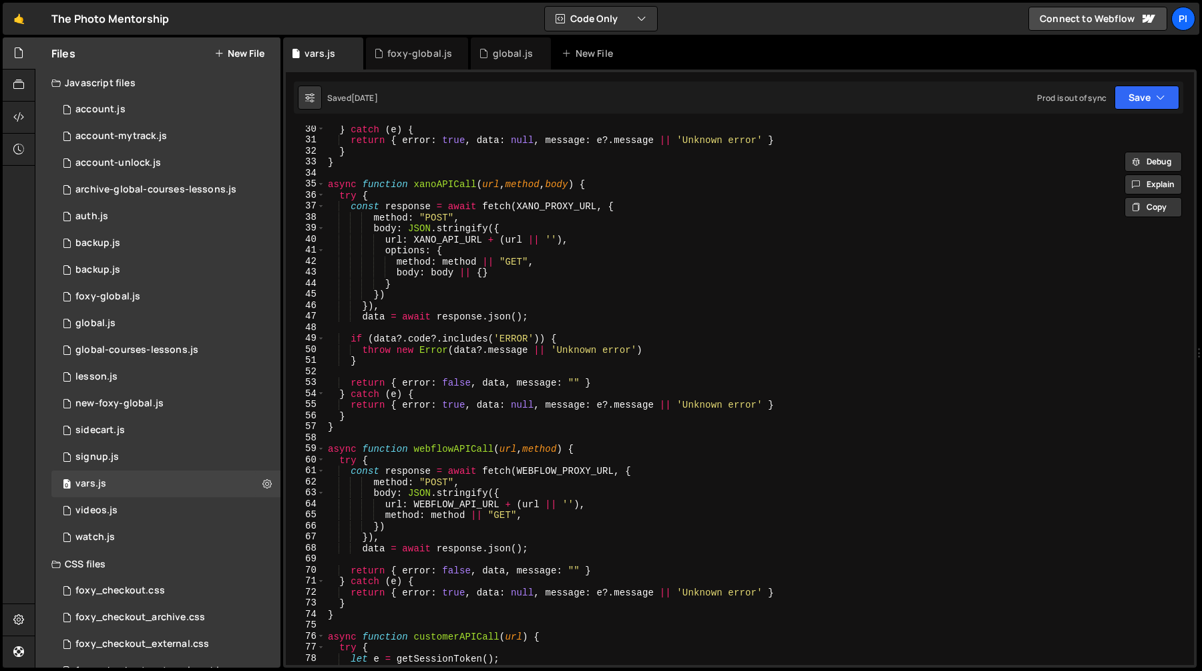
click at [604, 305] on div "} catch ( e ) { return { error : true , data : null , message : e ?. message ||…" at bounding box center [757, 404] width 864 height 561
type textarea "}),"
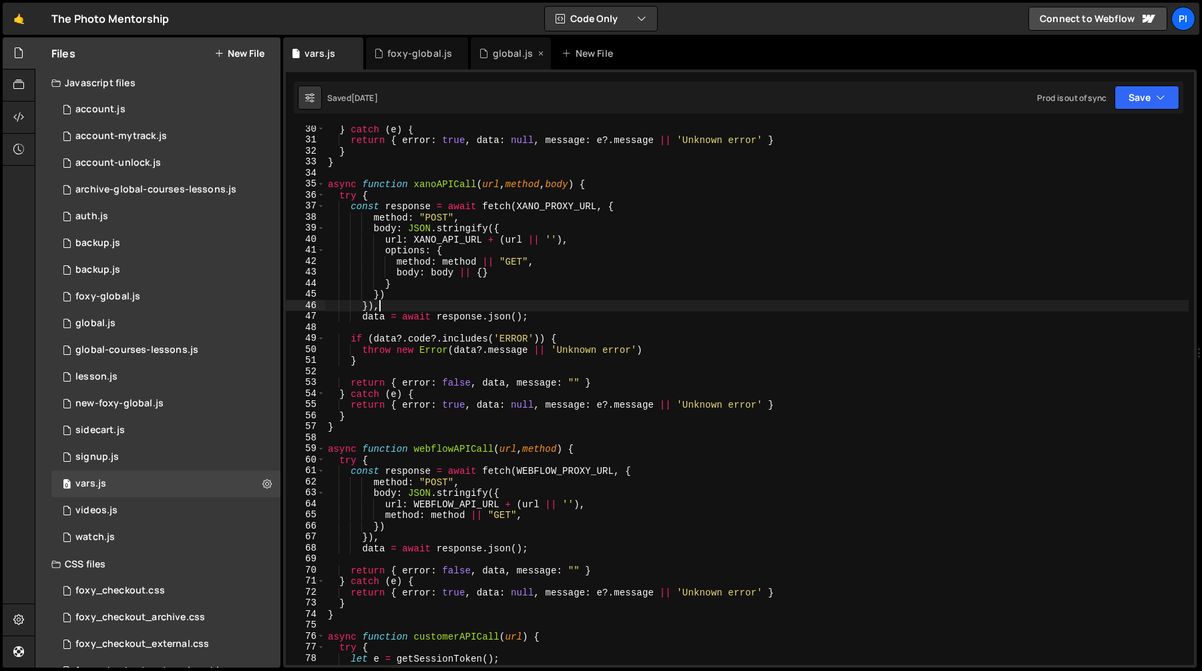
click at [494, 59] on div "global.js" at bounding box center [513, 53] width 40 height 13
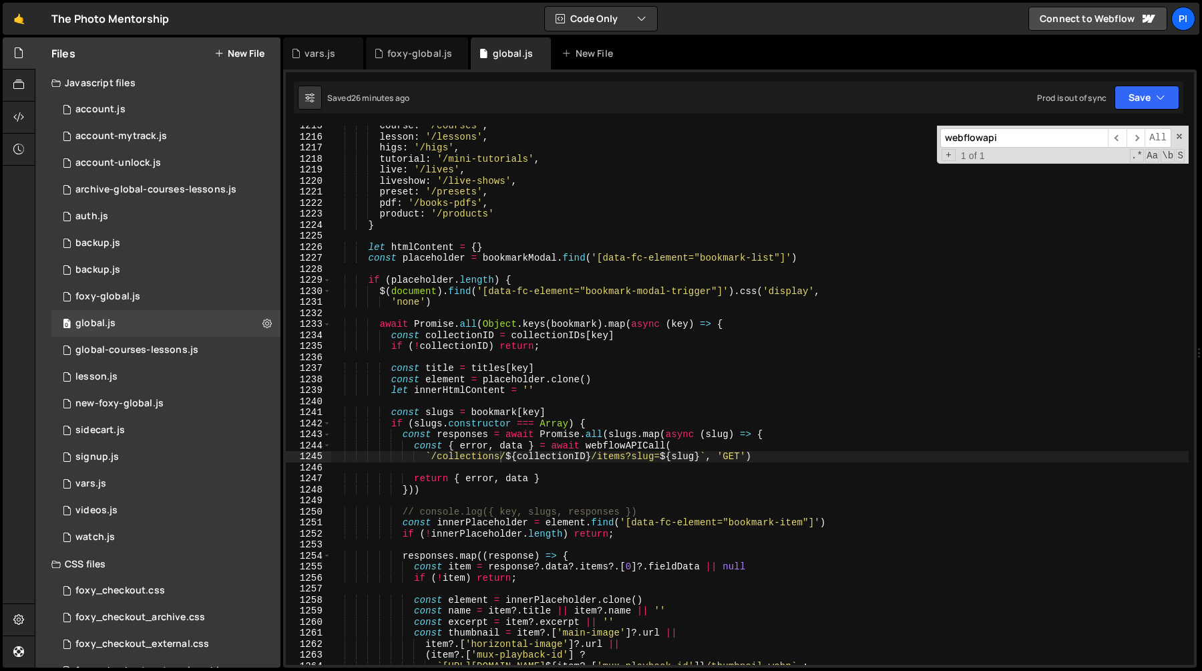
type textarea "pdf: '/books-pdfs',"
click at [465, 202] on div "course : '/courses' , lesson : '/lessons' , higs : '/higs' , tutorial : '/mini-…" at bounding box center [760, 400] width 858 height 561
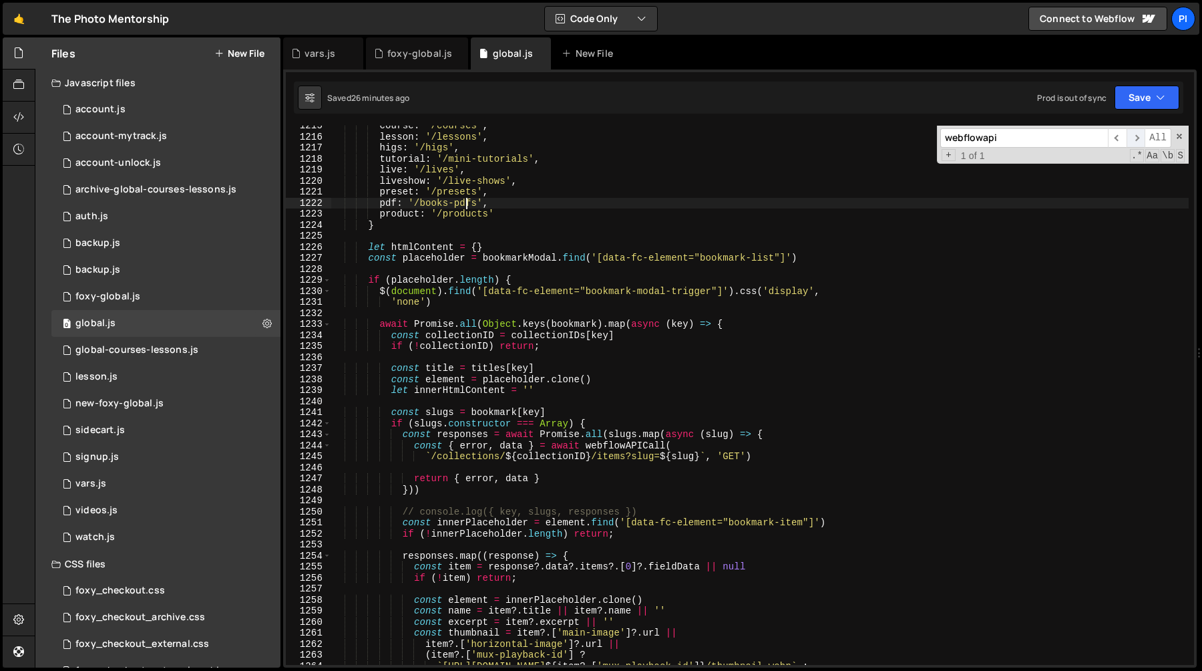
click at [1132, 143] on span "​" at bounding box center [1136, 137] width 19 height 19
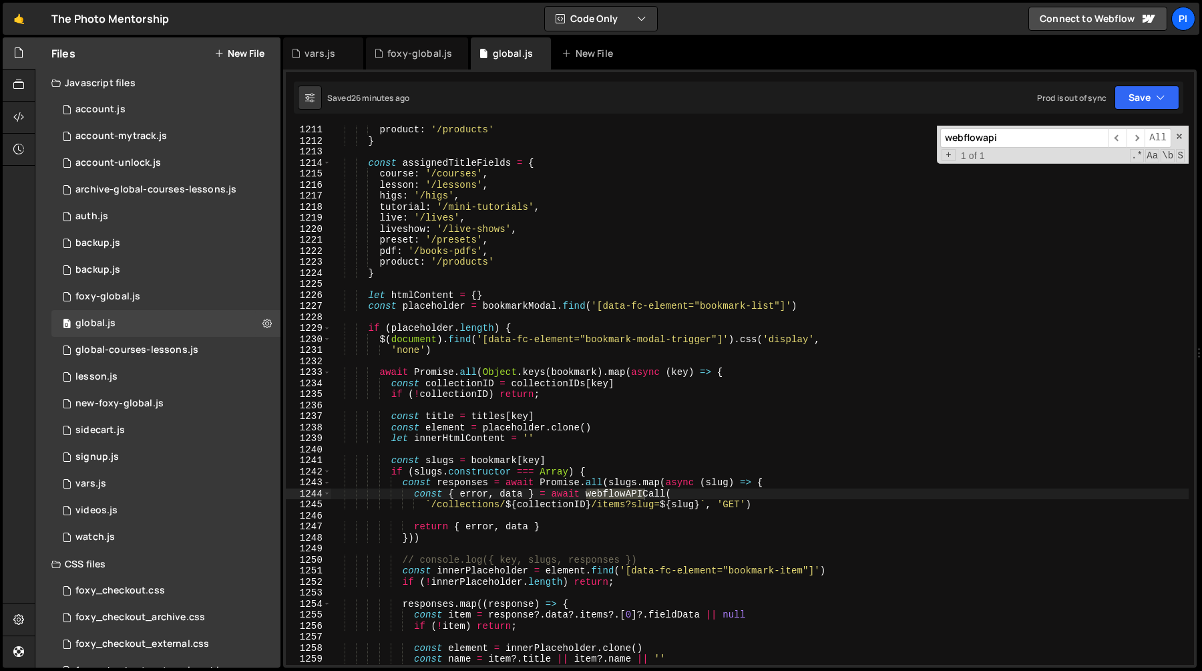
scroll to position [13599, 0]
click at [303, 64] on div "vars.js" at bounding box center [323, 53] width 80 height 32
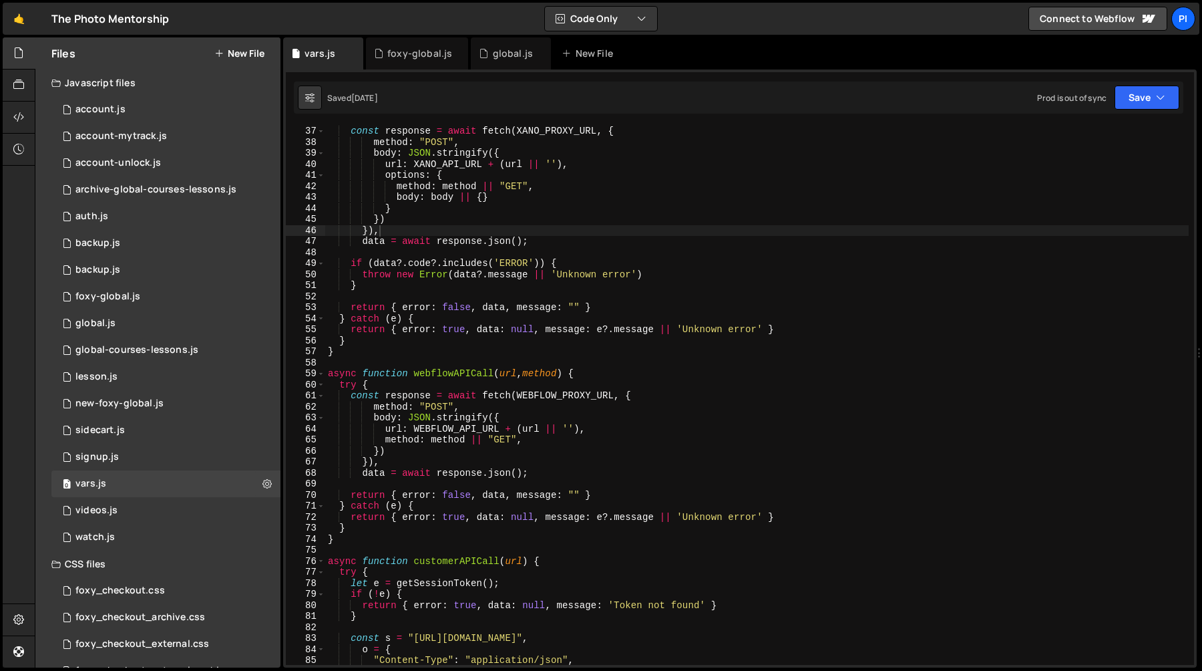
scroll to position [395, 0]
click at [377, 476] on div "try { const response = await fetch ( XANO_PROXY_URL , { method : "POST" , body …" at bounding box center [757, 396] width 864 height 561
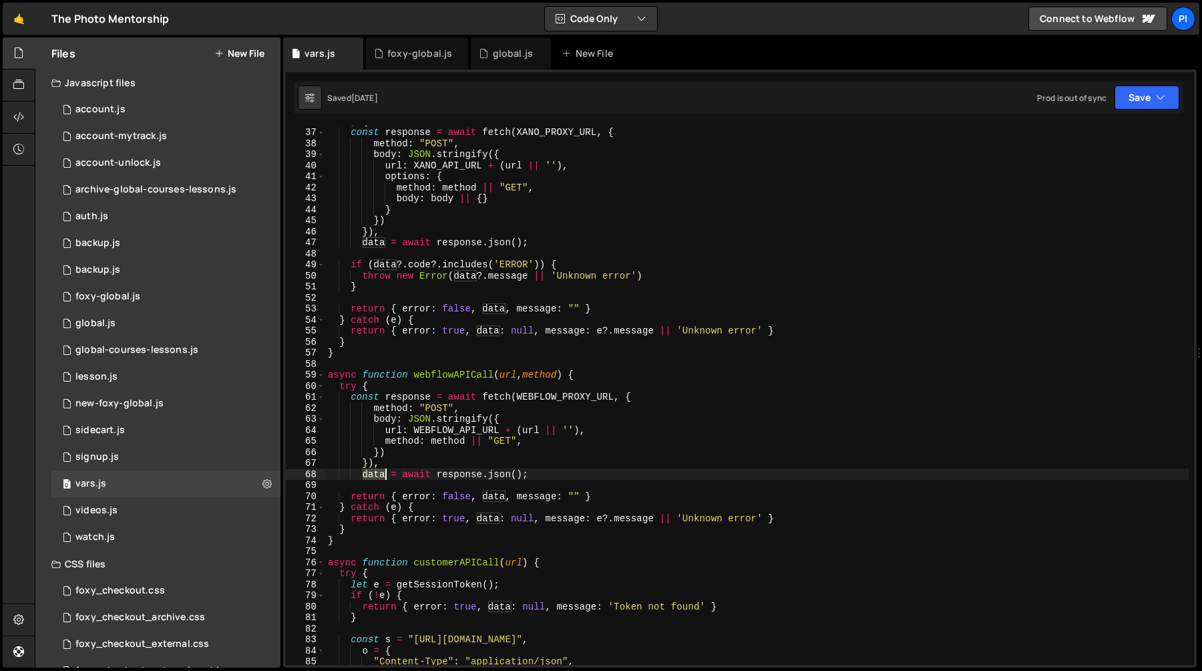
click at [377, 476] on div "try { const response = await fetch ( XANO_PROXY_URL , { method : "POST" , body …" at bounding box center [757, 396] width 864 height 561
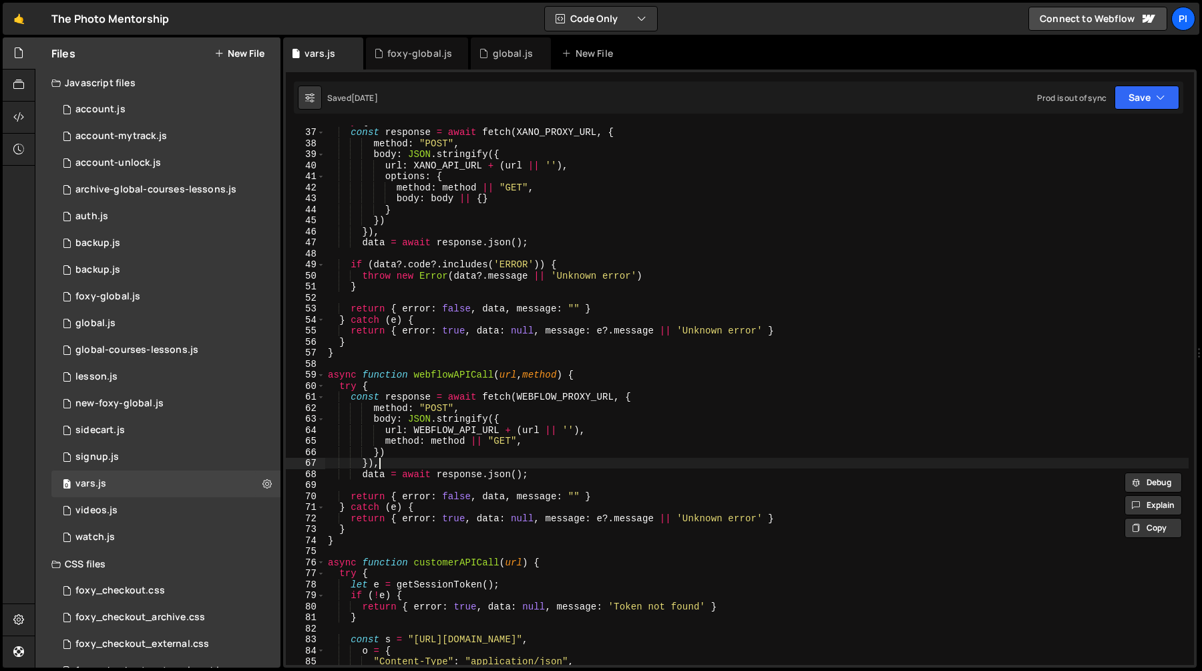
click at [417, 464] on div "try { const response = await fetch ( XANO_PROXY_URL , { method : "POST" , body …" at bounding box center [757, 396] width 864 height 561
click at [457, 417] on div "try { const response = await fetch ( XANO_PROXY_URL , { method : "POST" , body …" at bounding box center [757, 396] width 864 height 561
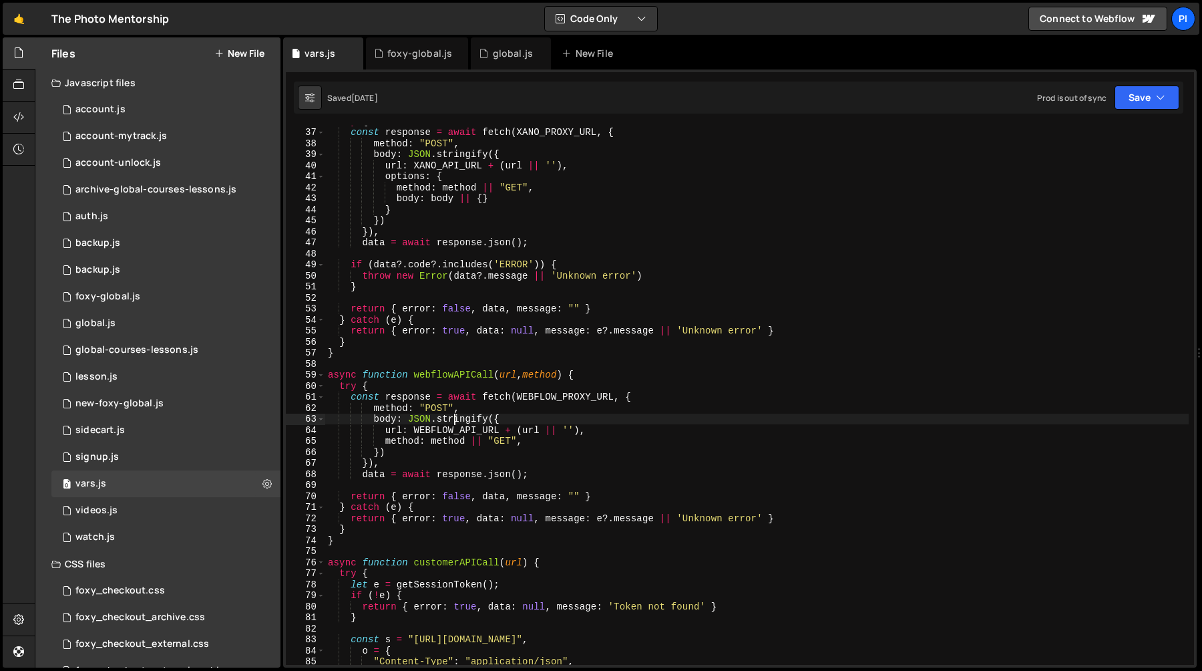
click at [457, 417] on div "try { const response = await fetch ( XANO_PROXY_URL , { method : "POST" , body …" at bounding box center [757, 396] width 864 height 561
click at [470, 400] on div "try { const response = await fetch ( XANO_PROXY_URL , { method : "POST" , body …" at bounding box center [757, 396] width 864 height 561
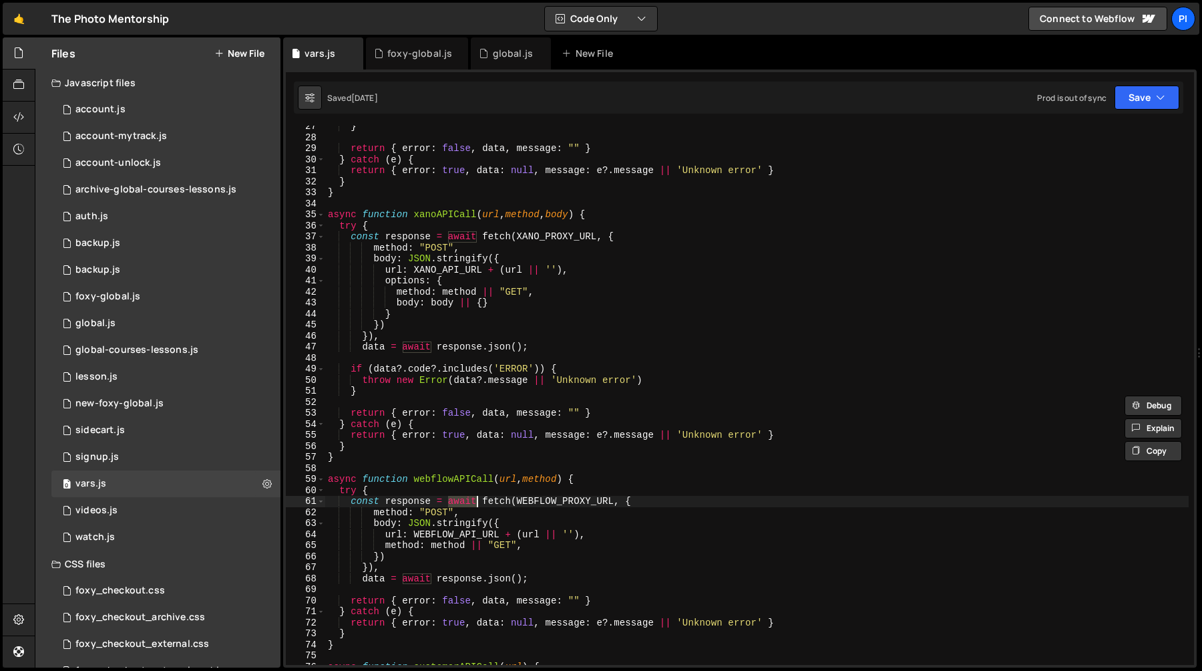
scroll to position [0, 0]
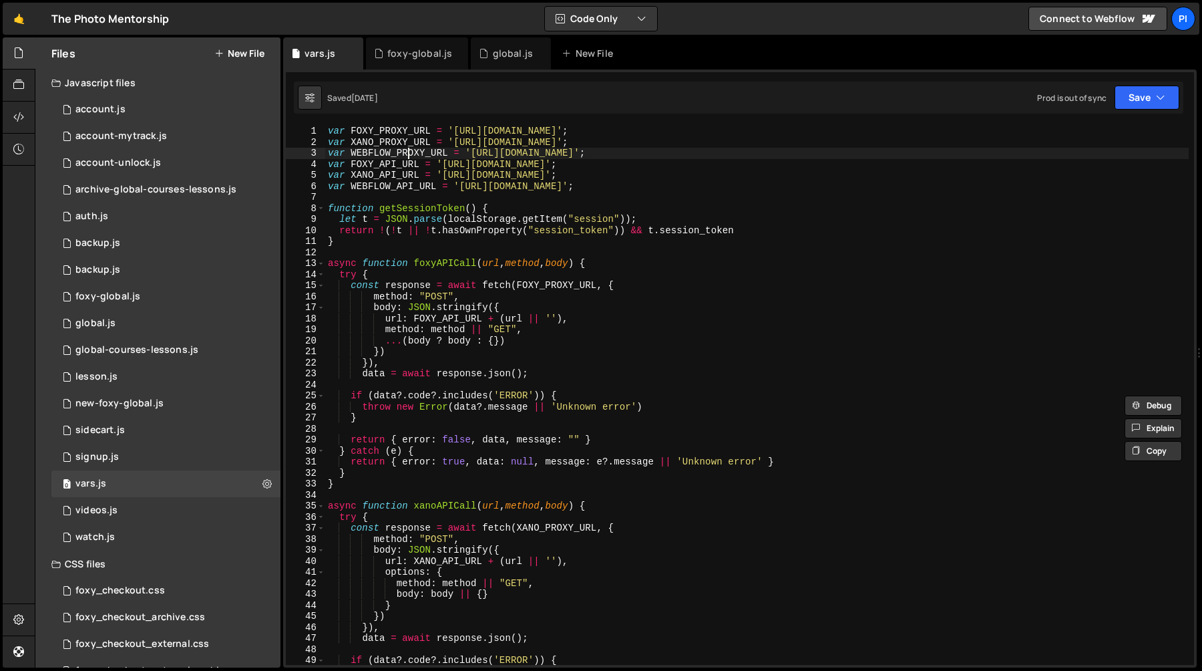
click at [410, 154] on div "var FOXY_PROXY_URL = 'https://tpm-proxy.netlify.app' ; var XANO_PROXY_URL = 'ht…" at bounding box center [757, 406] width 864 height 561
type textarea "var WEBFLOW_PROXY_URL = 'https://tpm-proxy.netlify.app/webflow-proxy';"
click at [410, 154] on div "var FOXY_PROXY_URL = 'https://tpm-proxy.netlify.app' ; var XANO_PROXY_URL = 'ht…" at bounding box center [757, 406] width 864 height 561
click at [476, 154] on div "var FOXY_PROXY_URL = 'https://tpm-proxy.netlify.app' ; var XANO_PROXY_URL = 'ht…" at bounding box center [757, 406] width 864 height 561
click at [483, 52] on icon at bounding box center [483, 53] width 9 height 13
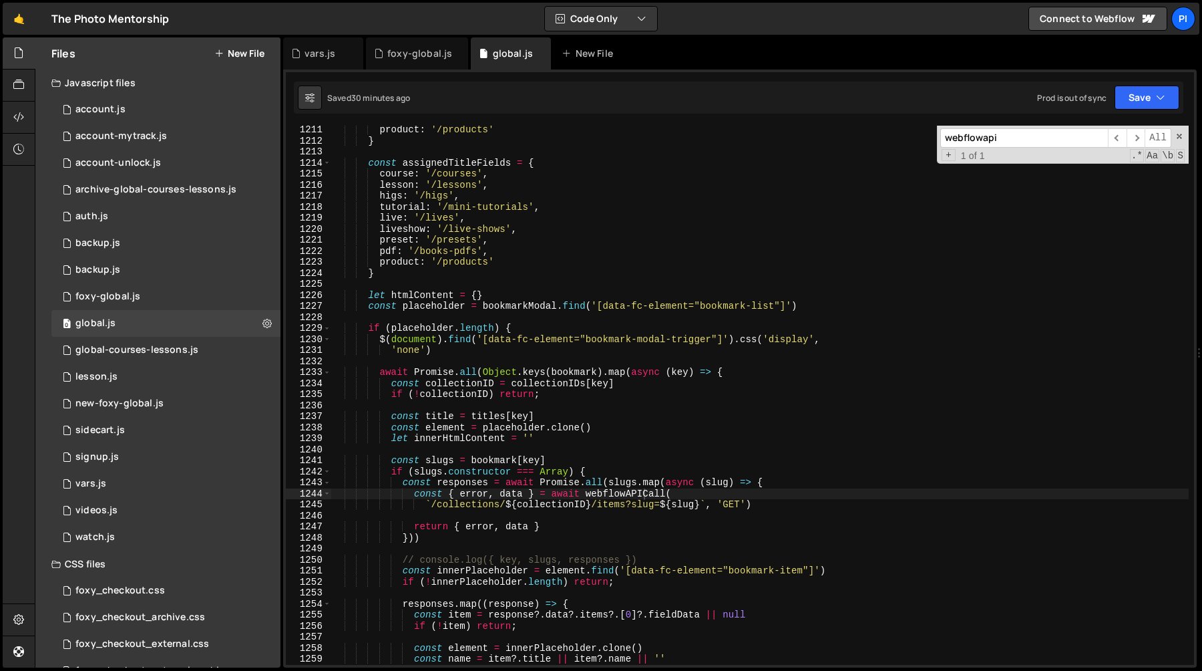
type textarea "}"
click at [574, 278] on div "product : '/products' } const assignedTitleFields = { course : '/courses' , les…" at bounding box center [760, 404] width 858 height 561
type input "webflowapic"
click at [409, 496] on div "product : '/products' } const assignedTitleFields = { course : '/courses' , les…" at bounding box center [760, 404] width 858 height 561
click at [418, 496] on div "product : '/products' } const assignedTitleFields = { course : '/courses' , les…" at bounding box center [760, 404] width 858 height 561
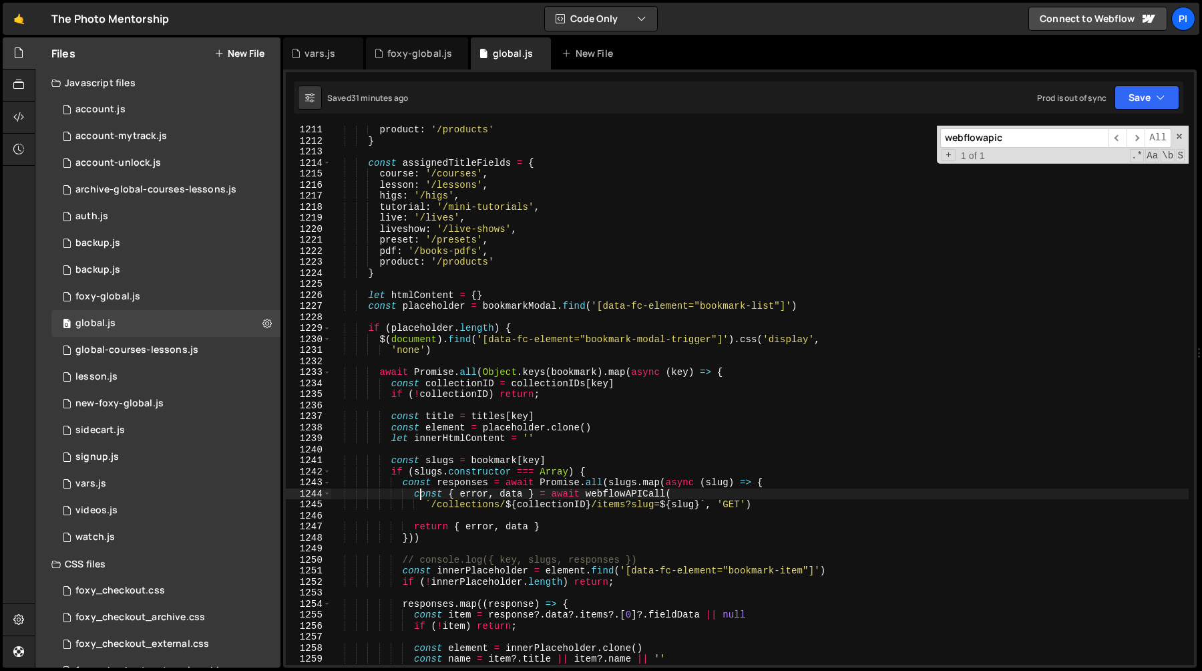
click at [416, 496] on div "product : '/products' } const assignedTitleFields = { course : '/courses' , les…" at bounding box center [760, 404] width 858 height 561
click at [801, 500] on div "product : '/products' } const assignedTitleFields = { course : '/courses' , les…" at bounding box center [760, 404] width 858 height 561
type textarea "const { error, data } = await webflowAPICall( `/collections/${collectionID}/ite…"
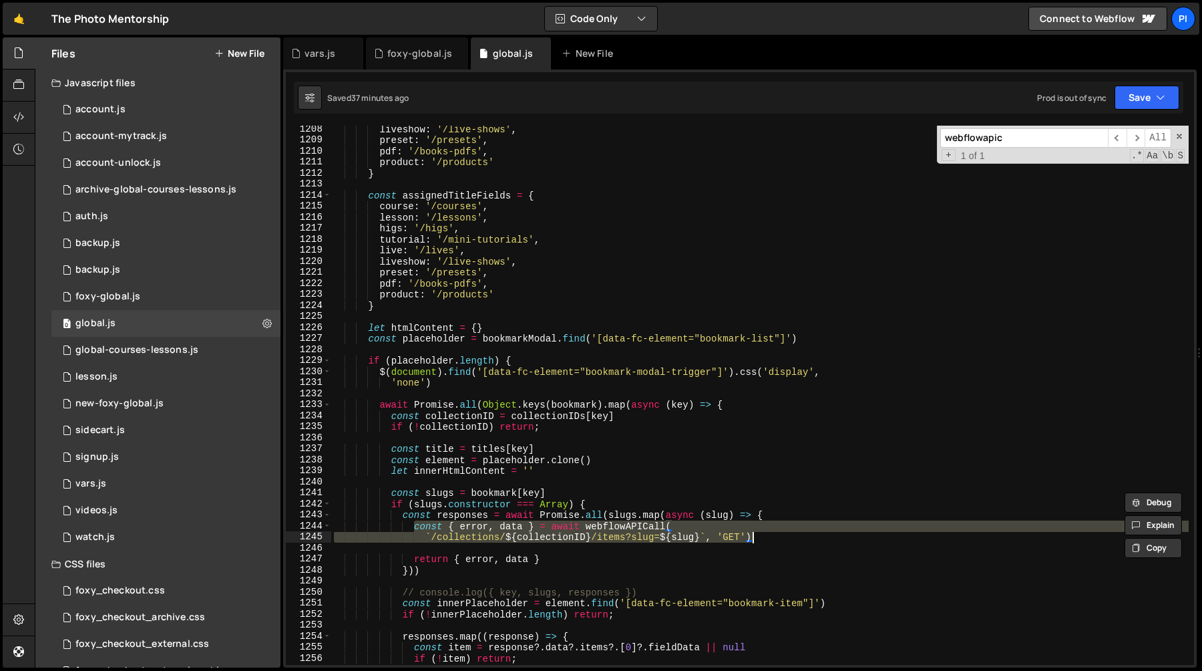
scroll to position [13557, 0]
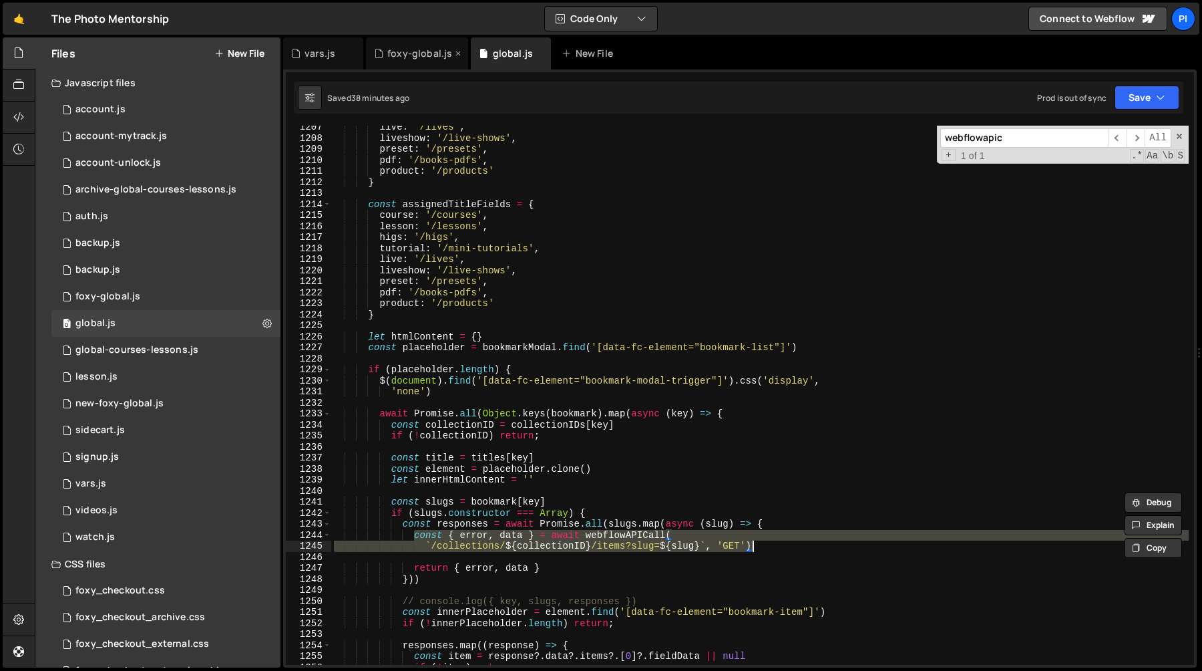
click at [416, 55] on div "foxy-global.js" at bounding box center [419, 53] width 65 height 13
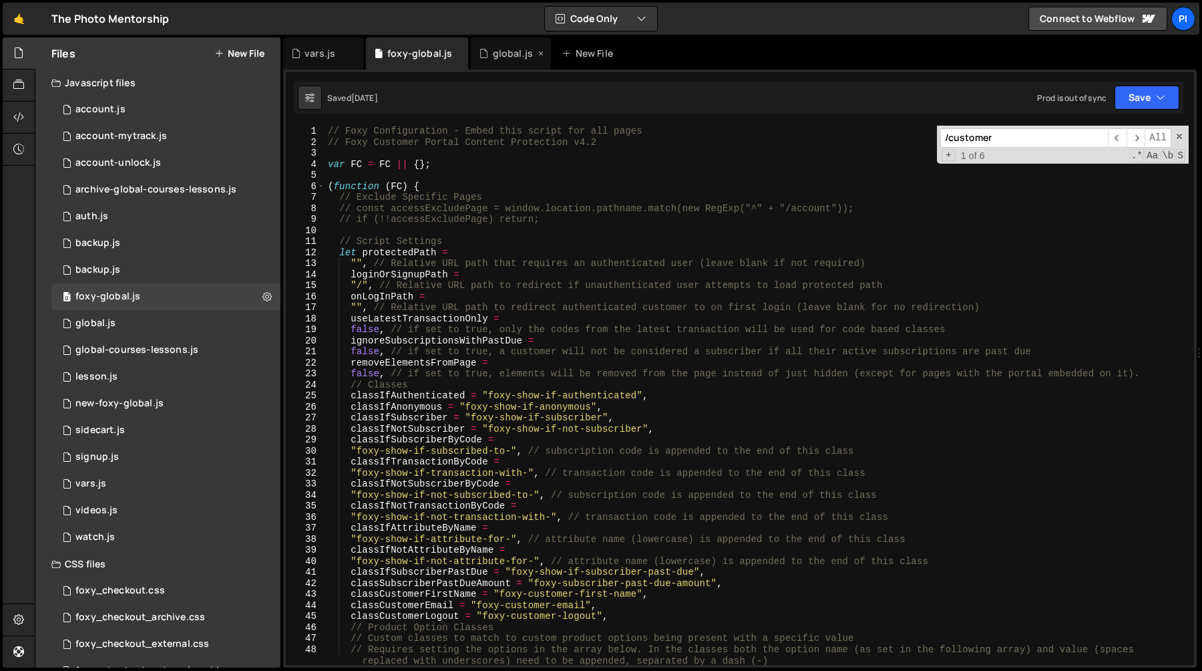
click at [495, 57] on div "global.js" at bounding box center [513, 53] width 40 height 13
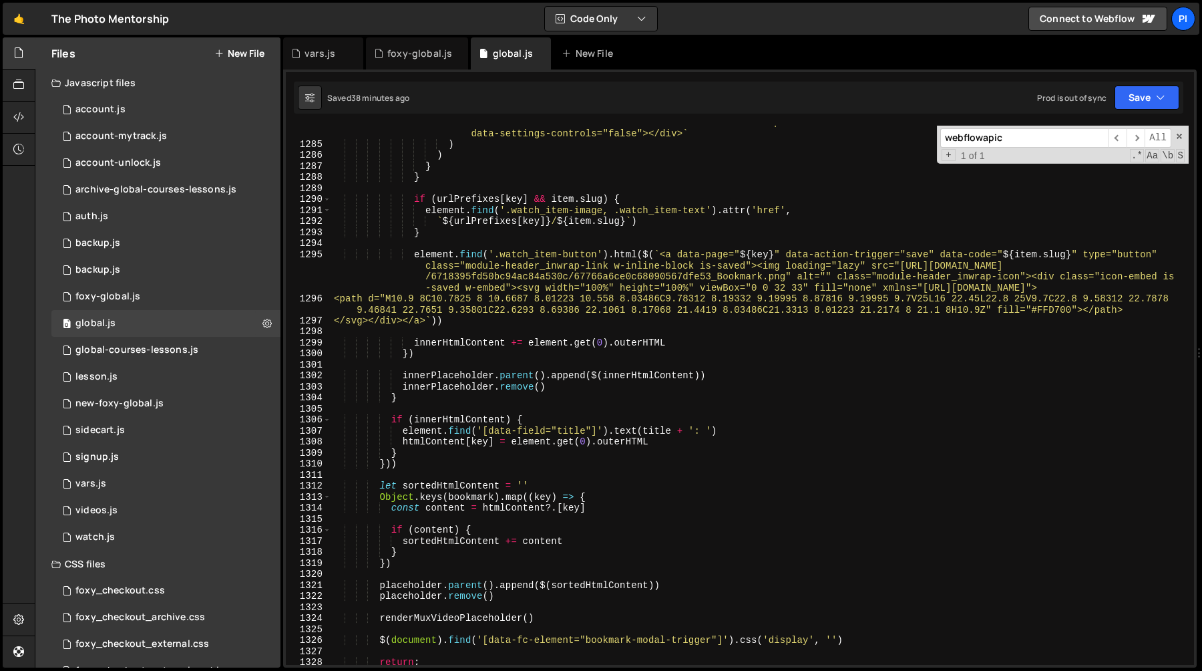
scroll to position [14440, 0]
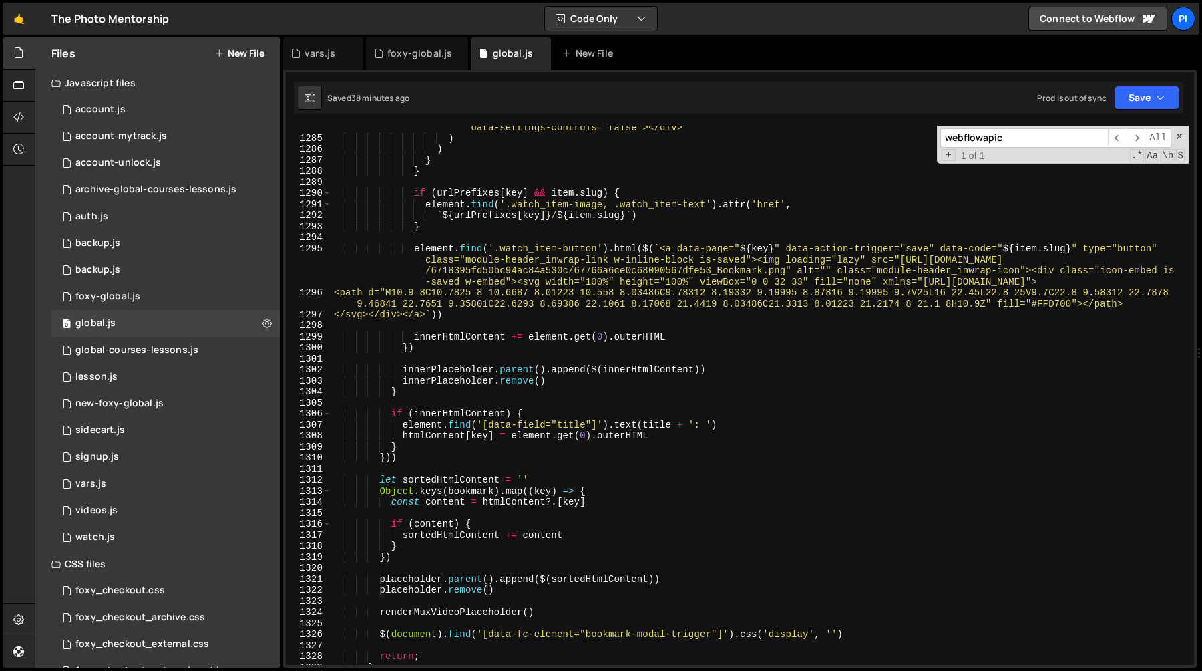
click at [1019, 138] on input "webflowapic" at bounding box center [1024, 137] width 168 height 19
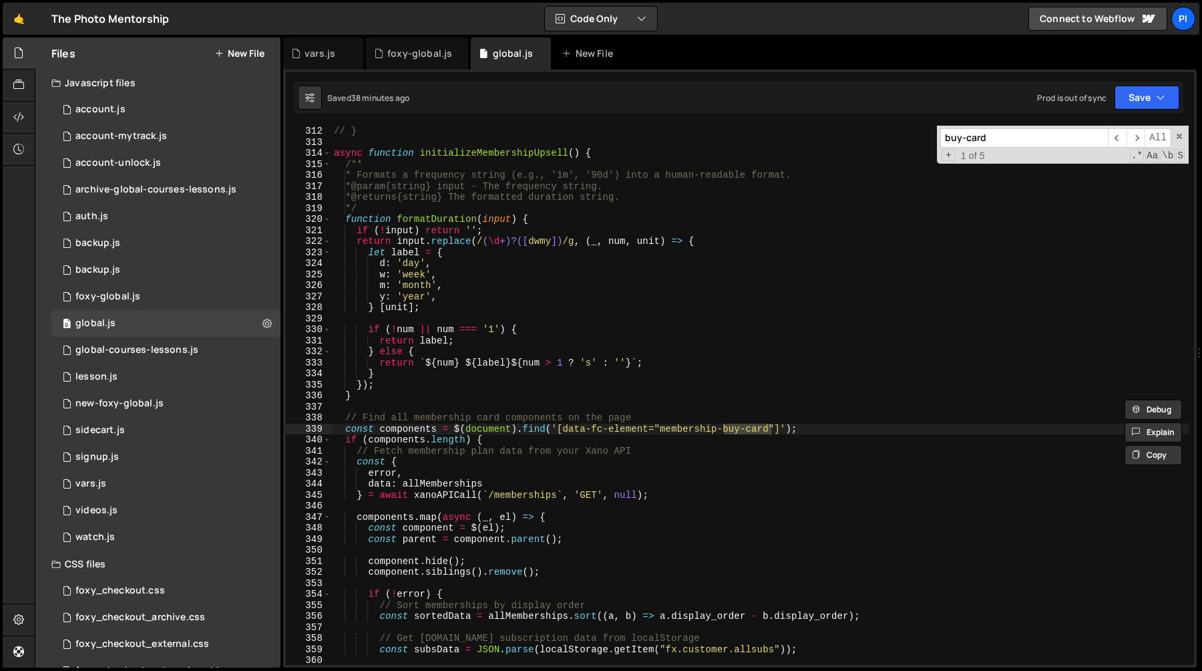
scroll to position [3462, 0]
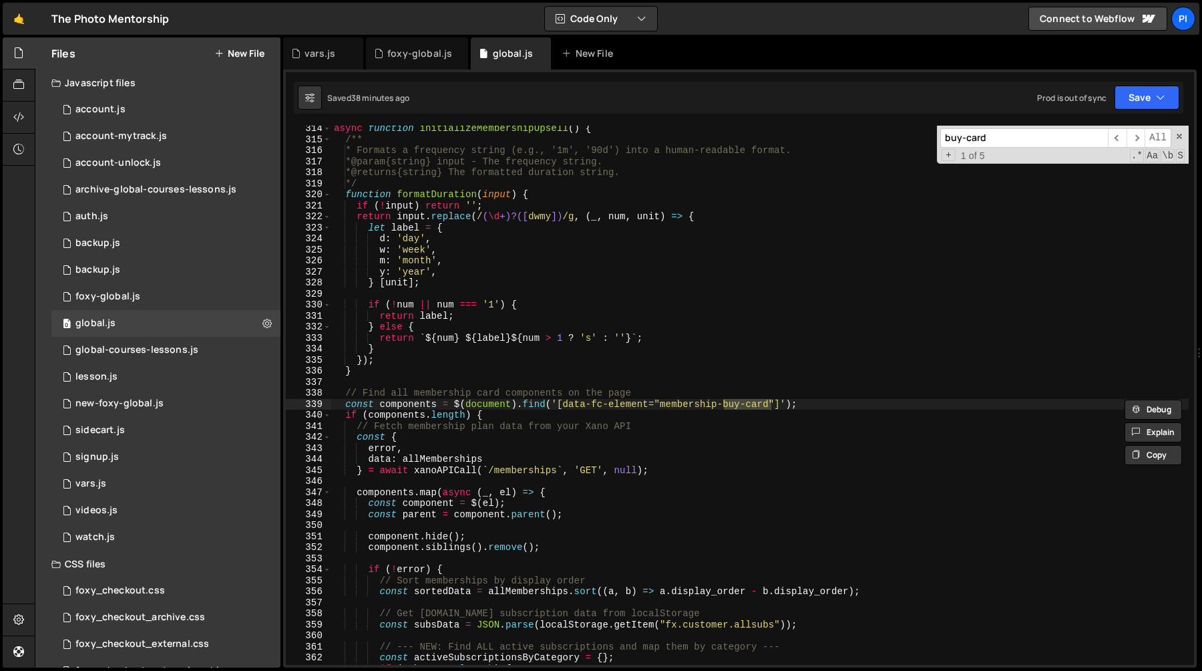
type input "buy-card"
click at [413, 372] on div "async function initializeMembershipUpsell ( ) { /** * Formats a frequency strin…" at bounding box center [760, 403] width 858 height 561
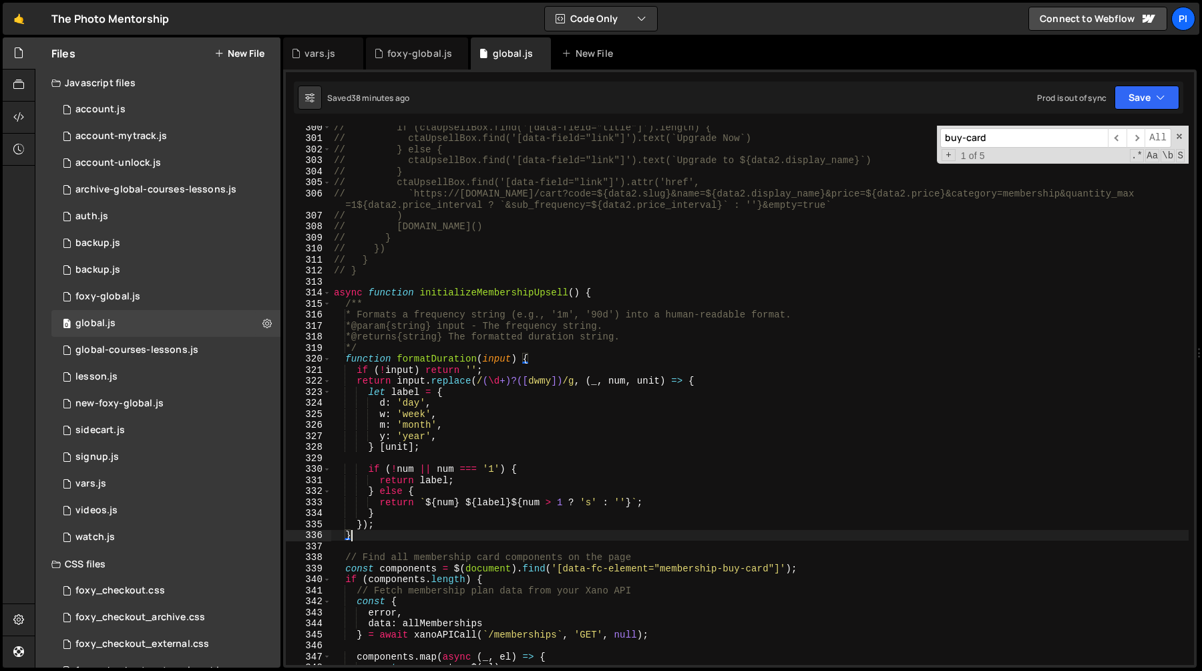
scroll to position [3299, 0]
click at [638, 291] on div "// if (ctaUpsellBox.find('[data-field="title"]').length) { // ctaUpsellBox.find…" at bounding box center [760, 402] width 858 height 561
type textarea "async function initializeMembershipUpsell() {"
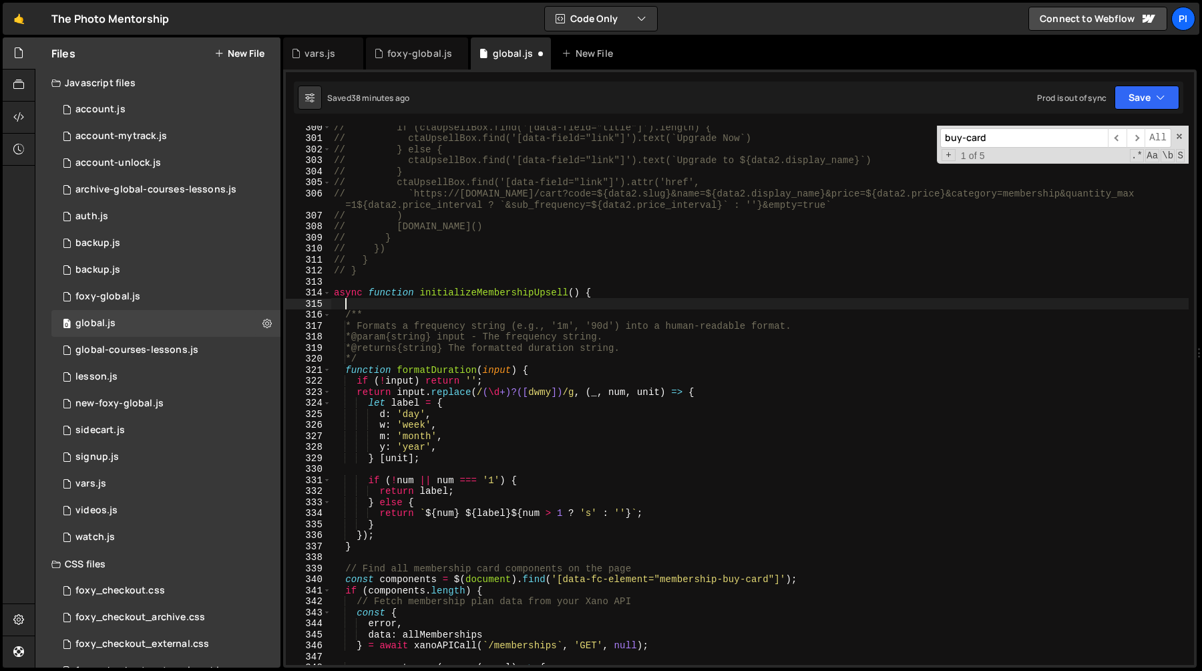
paste textarea "}"
type textarea "}"
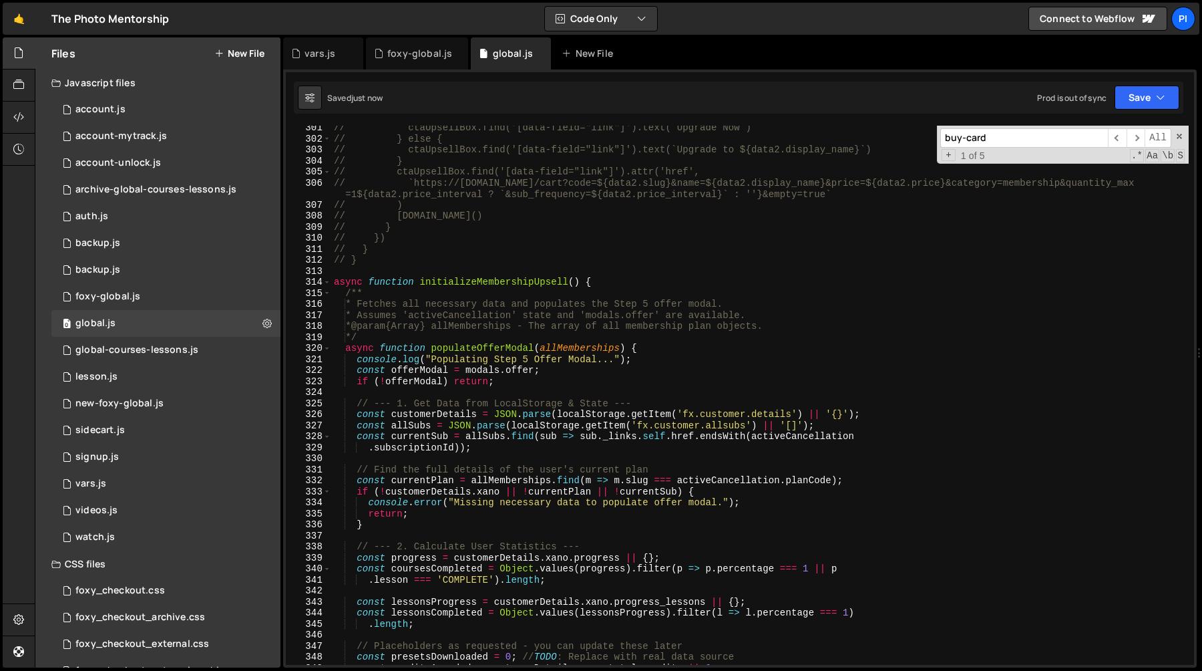
scroll to position [3250, 0]
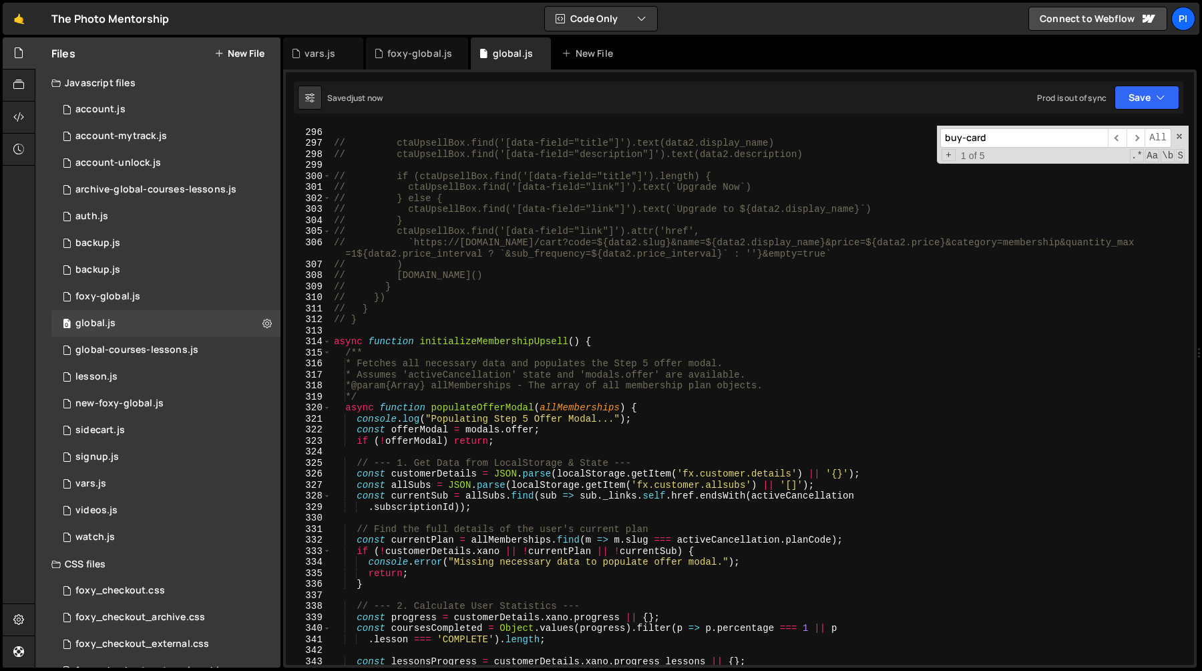
click at [474, 405] on div "// if (error2) return; // ctaUpsellBox.find('[data-field="title"]').text(data2.…" at bounding box center [760, 396] width 858 height 561
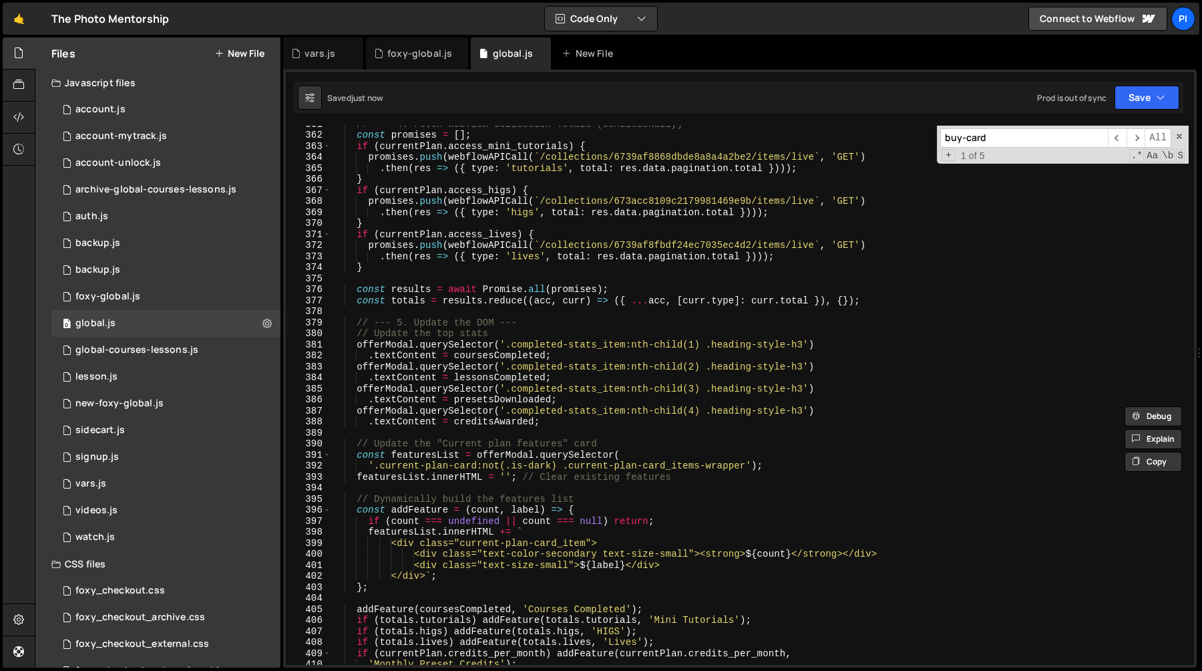
scroll to position [3985, 0]
type textarea "async function populateOfferModal(allMemberships) {"
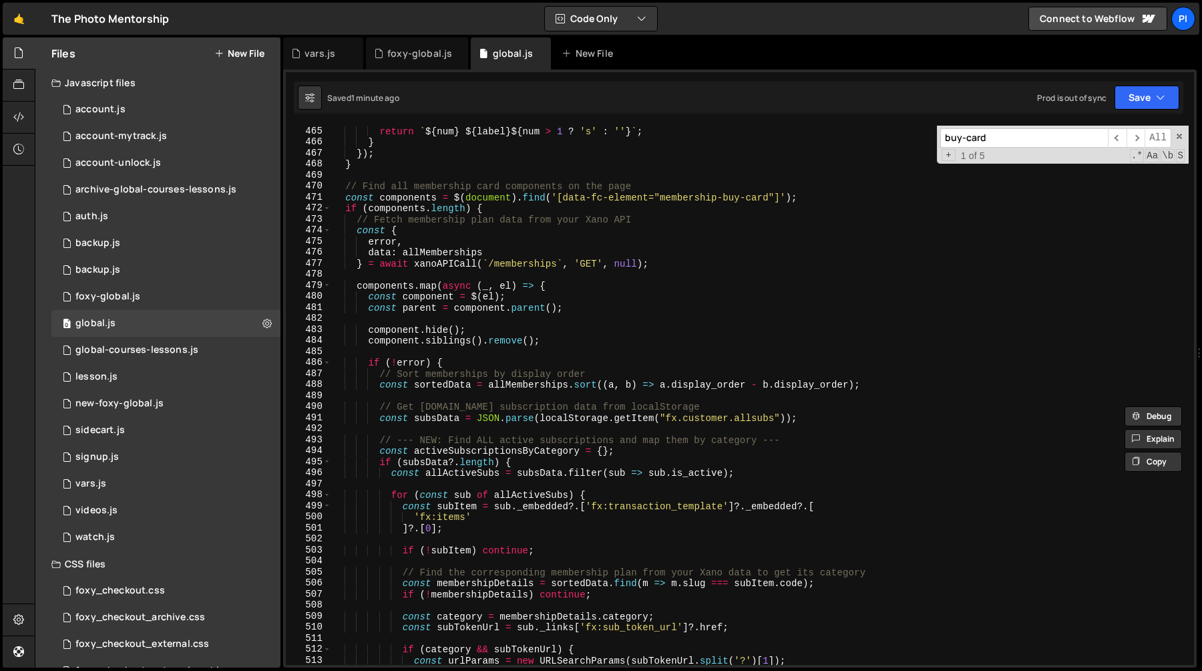
scroll to position [5112, 0]
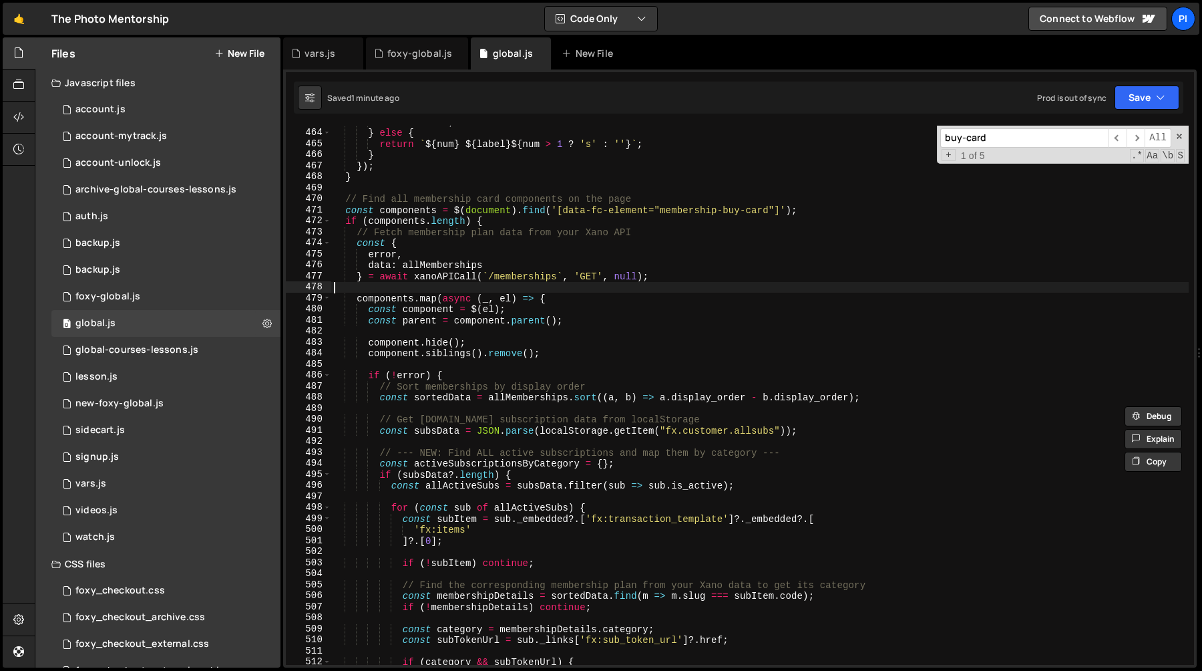
click at [442, 284] on div "return label ; } else { return ` ${ num } ${ label } ${ num > 1 ? 's' : '' } ` …" at bounding box center [760, 396] width 858 height 561
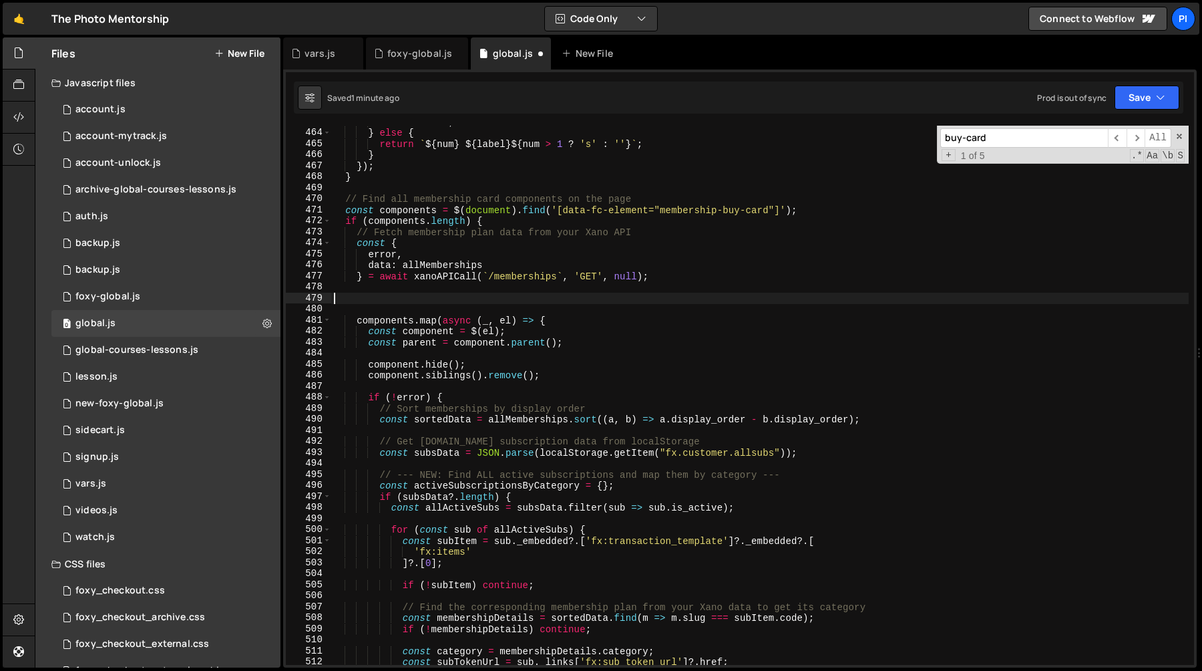
paste textarea "await populateOfferModal(ALL_MEMBERSHIPS_DATA);"
click at [436, 297] on div "return label ; } else { return ` ${ num } ${ label } ${ num > 1 ? 's' : '' } ` …" at bounding box center [760, 396] width 858 height 561
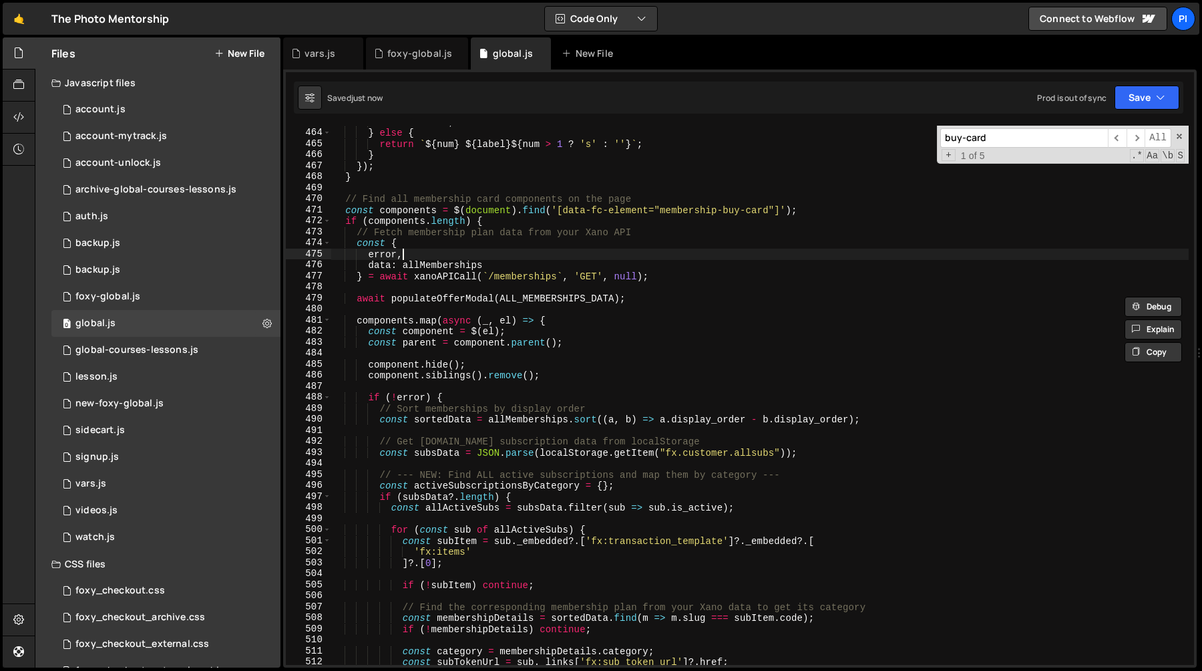
click at [439, 256] on div "return label ; } else { return ` ${ num } ${ label } ${ num > 1 ? 's' : '' } ` …" at bounding box center [760, 396] width 858 height 561
click at [439, 262] on div "return label ; } else { return ` ${ num } ${ label } ${ num > 1 ? 's' : '' } ` …" at bounding box center [760, 396] width 858 height 561
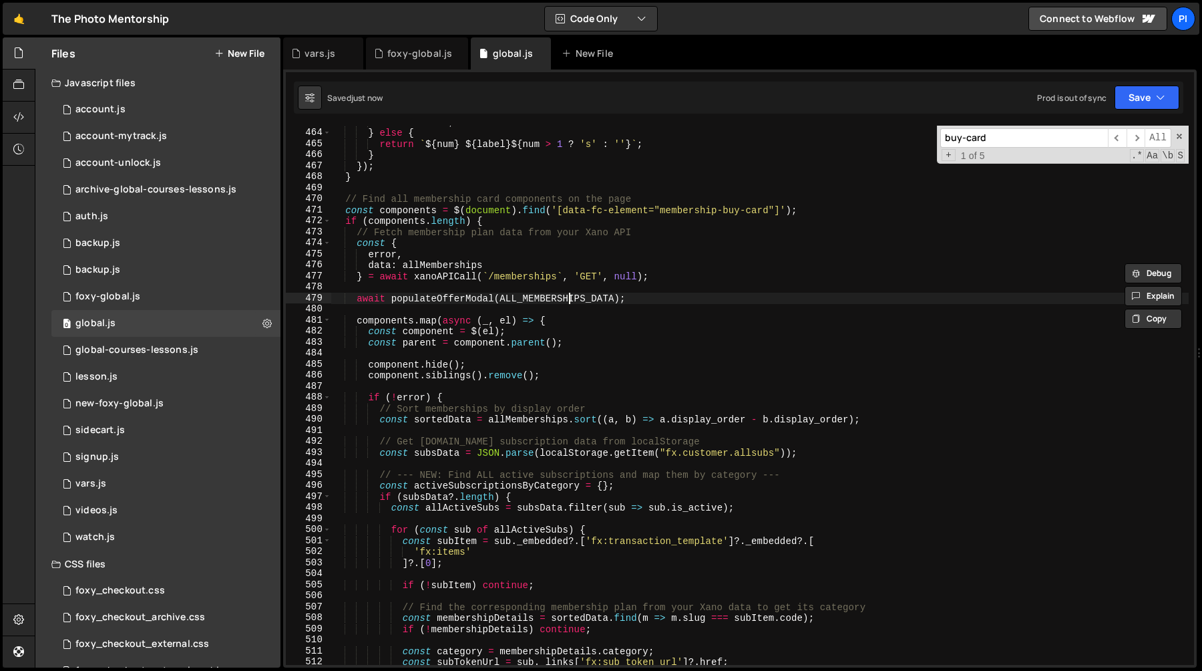
click at [567, 295] on div "return label ; } else { return ` ${ num } ${ label } ${ num > 1 ? 's' : '' } ` …" at bounding box center [760, 396] width 858 height 561
paste textarea "allMemberships"
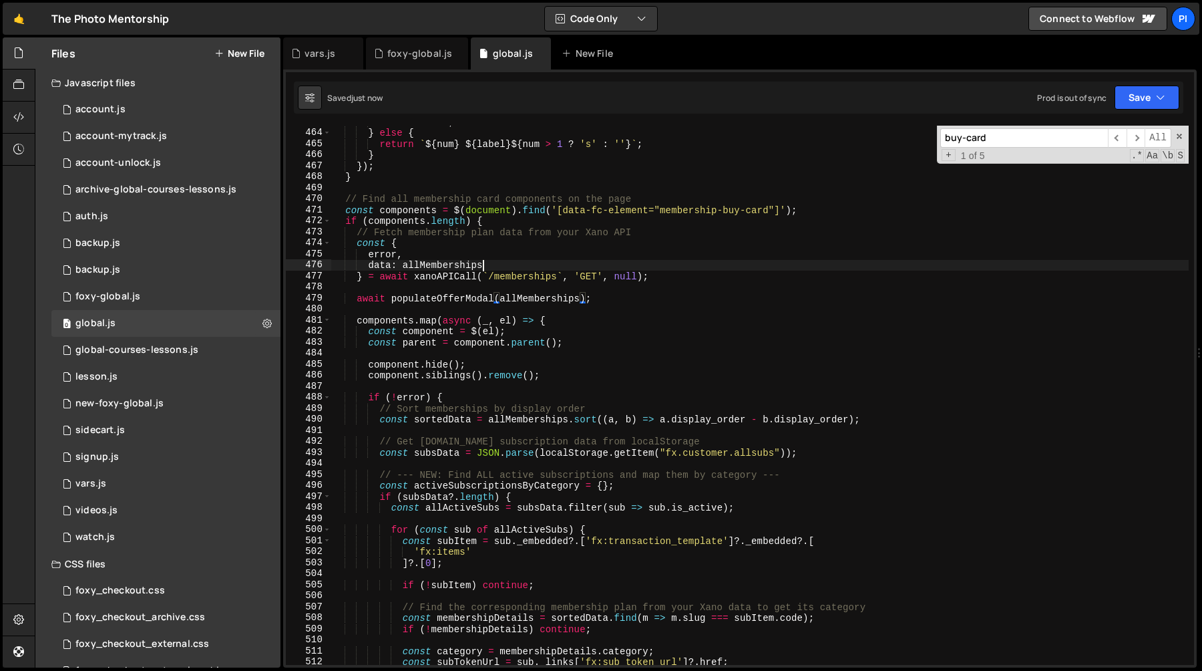
click at [558, 260] on div "return label ; } else { return ` ${ num } ${ label } ${ num > 1 ? 's' : '' } ` …" at bounding box center [760, 396] width 858 height 561
type textarea "data: allMemberships"
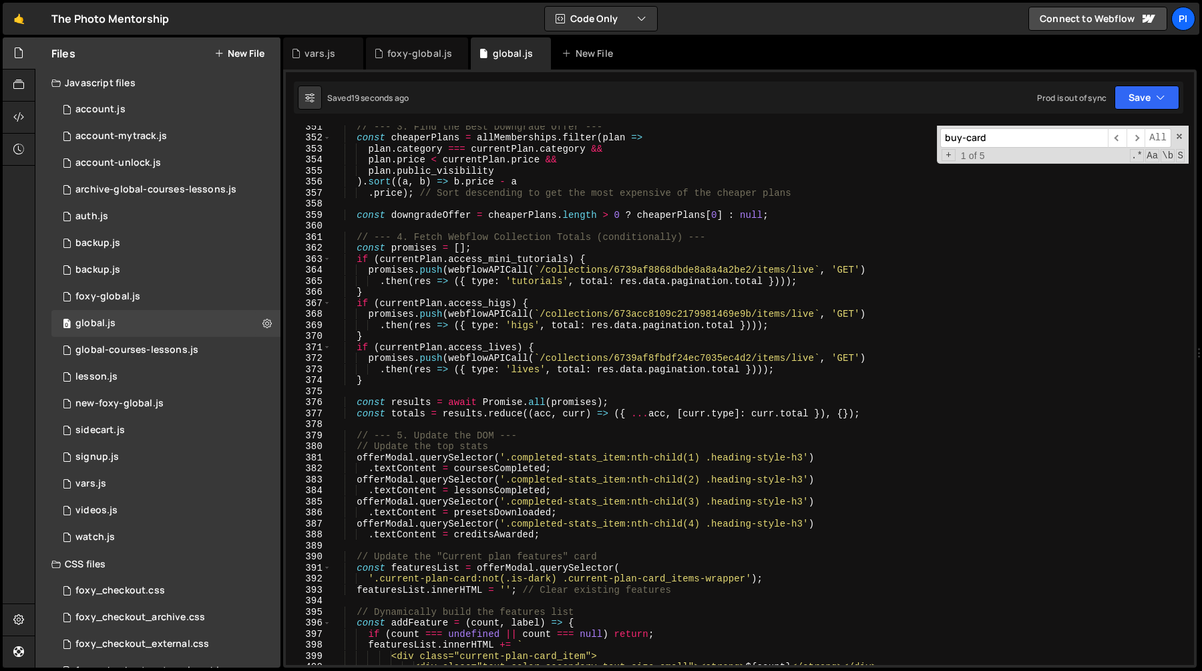
scroll to position [3735, 0]
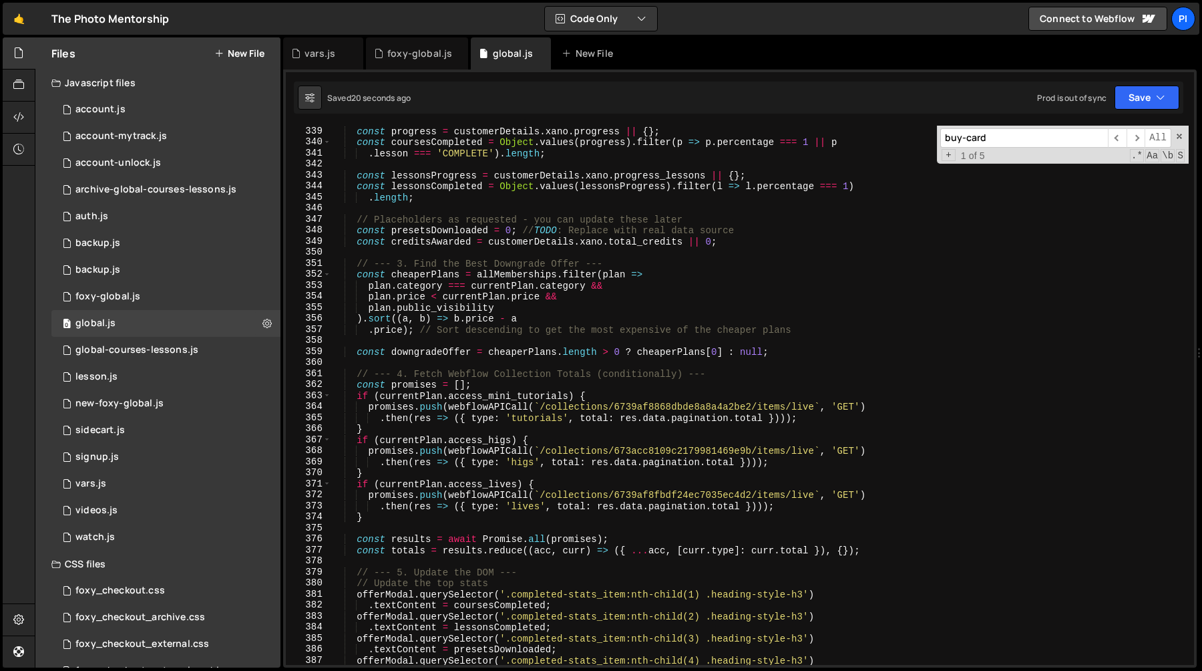
click at [1026, 134] on input "buy-card" at bounding box center [1024, 137] width 168 height 19
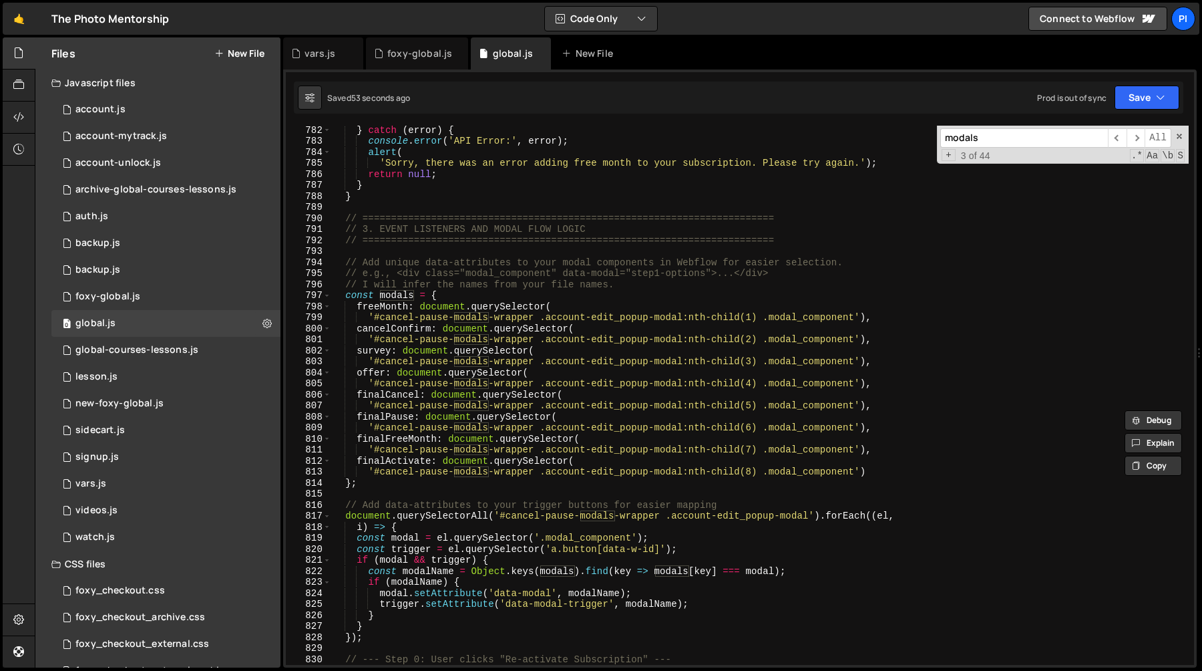
scroll to position [8854, 0]
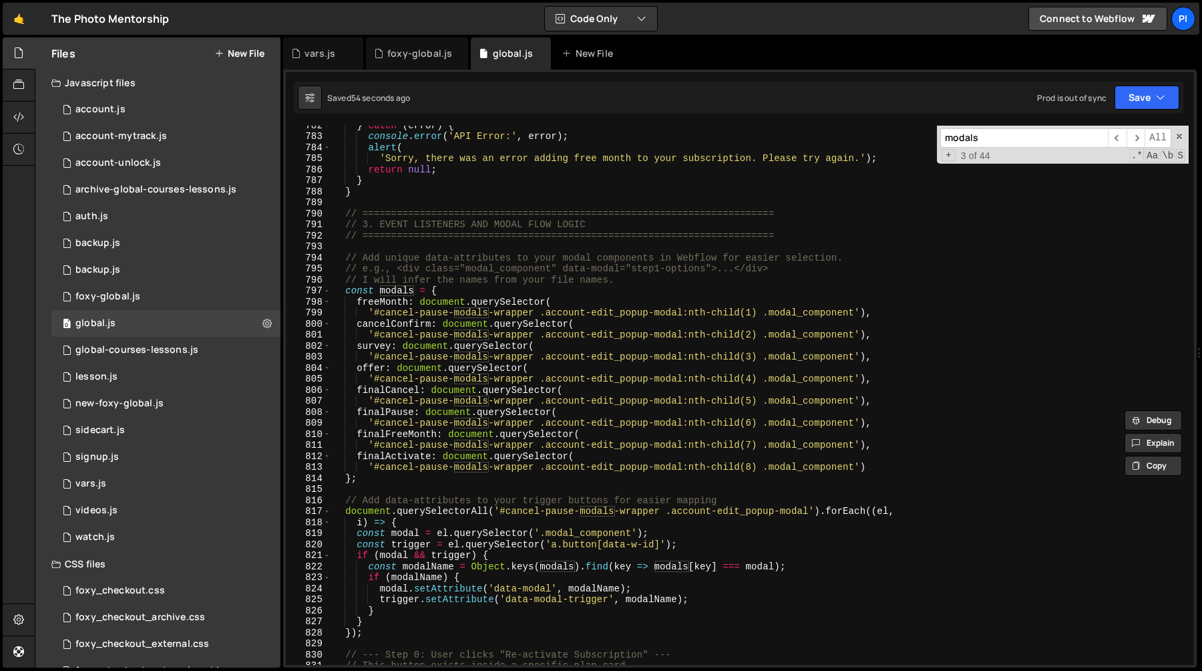
type input "modals"
click at [369, 484] on div "} catch ( error ) { console . error ( 'API Error:' , error ) ; alert ( 'Sorry, …" at bounding box center [760, 400] width 858 height 561
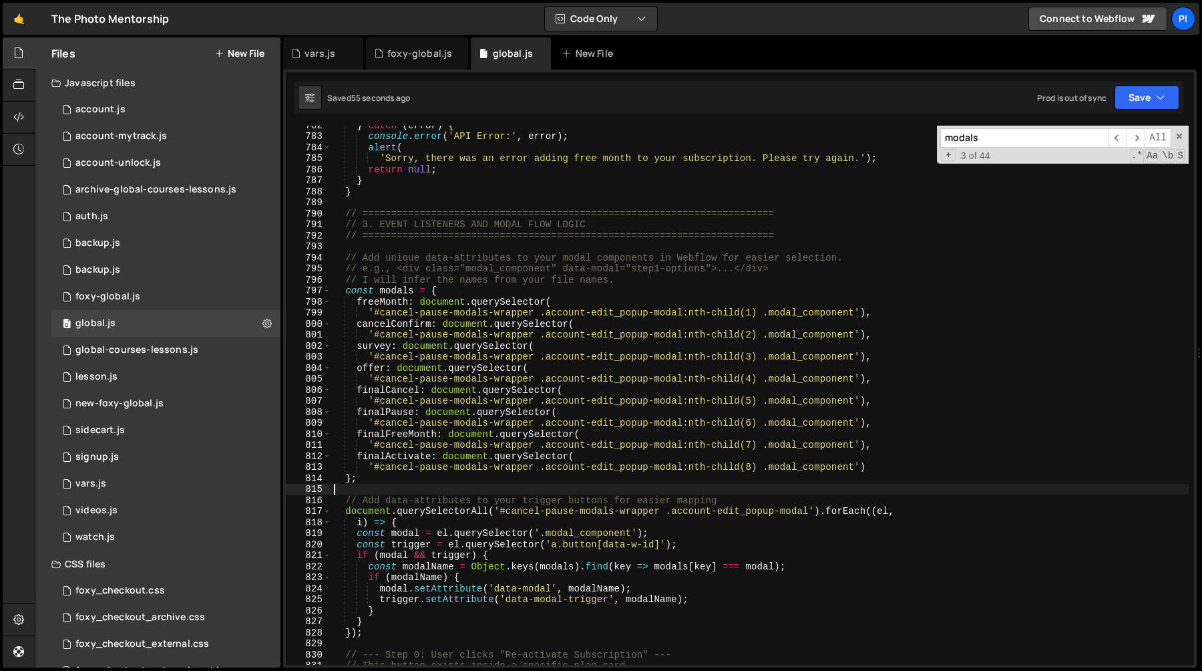
click at [369, 480] on div "} catch ( error ) { console . error ( 'API Error:' , error ) ; alert ( 'Sorry, …" at bounding box center [760, 400] width 858 height 561
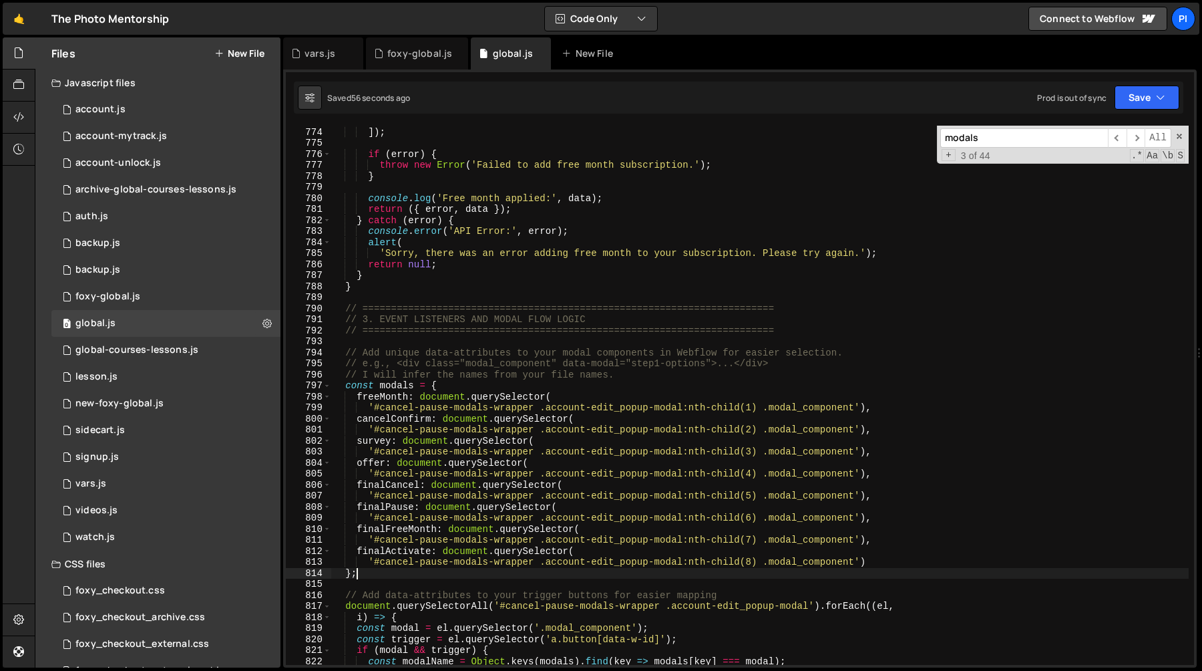
scroll to position [8760, 0]
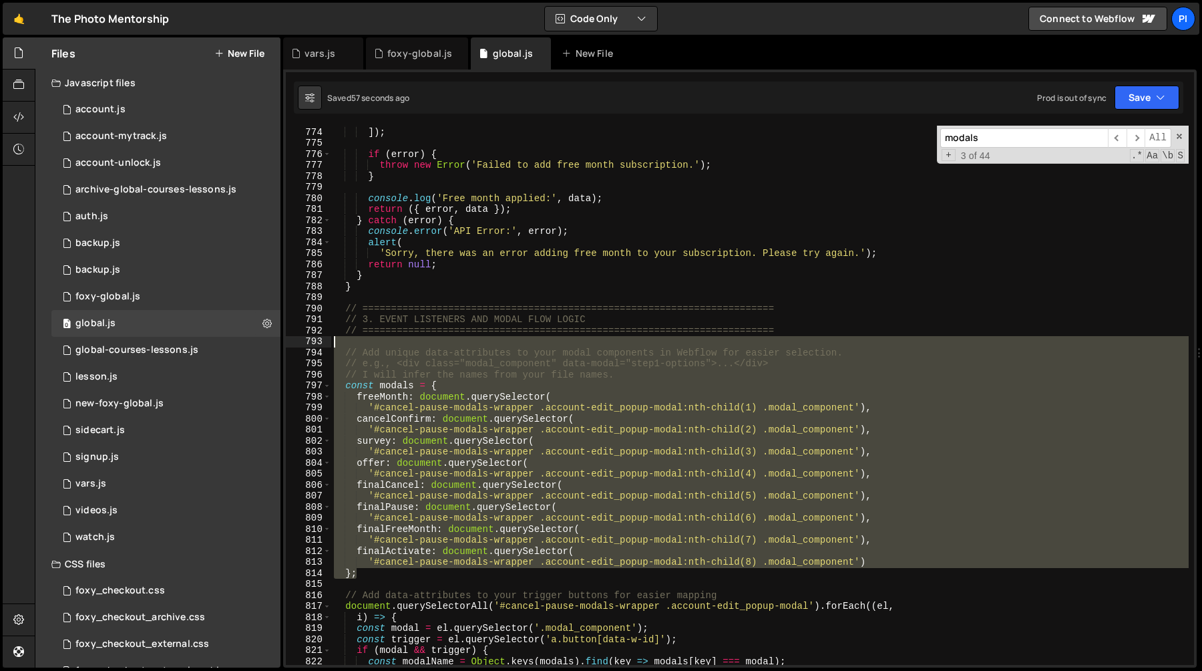
click at [346, 340] on div "patchCustomer ({ claimed_free_month : new Date ( ) }) ]) ; if ( error ) { throw…" at bounding box center [760, 396] width 858 height 561
click at [408, 377] on div "patchCustomer ({ claimed_free_month : new Date ( ) }) ]) ; if ( error ) { throw…" at bounding box center [760, 395] width 858 height 539
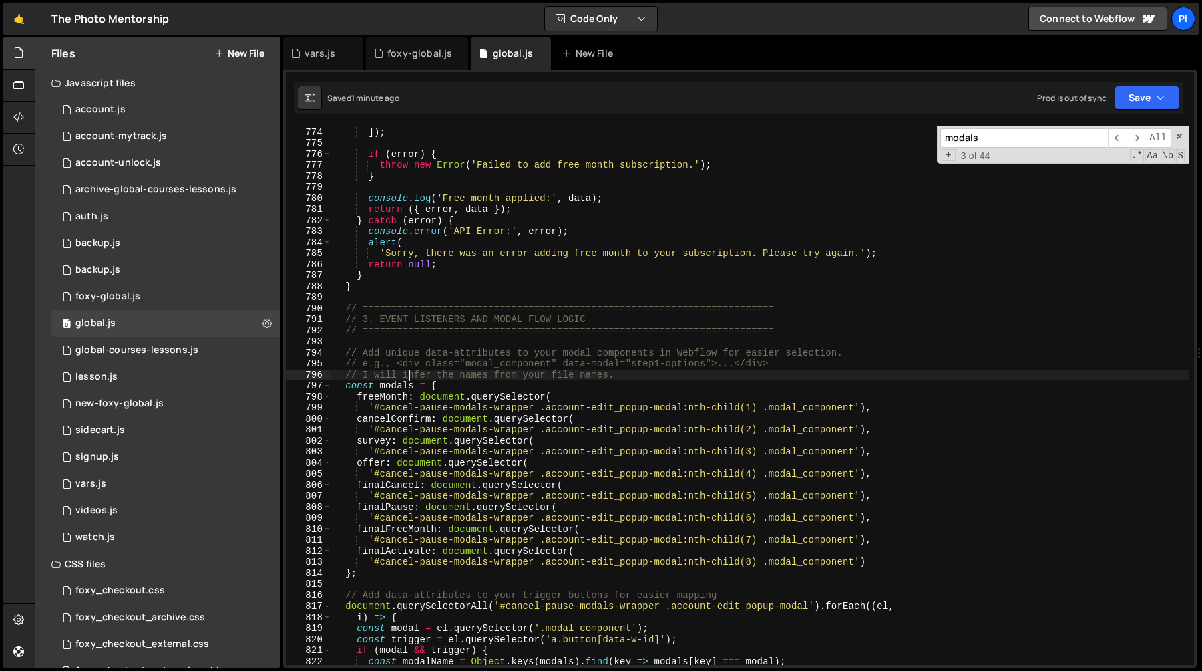
click at [681, 383] on div "patchCustomer ({ claimed_free_month : new Date ( ) }) ]) ; if ( error ) { throw…" at bounding box center [760, 396] width 858 height 561
click at [681, 377] on div "patchCustomer ({ claimed_free_month : new Date ( ) }) ]) ; if ( error ) { throw…" at bounding box center [760, 396] width 858 height 561
type textarea "// e.g., <div class="modal_component" data-modal="step1-options">...</div> // I…"
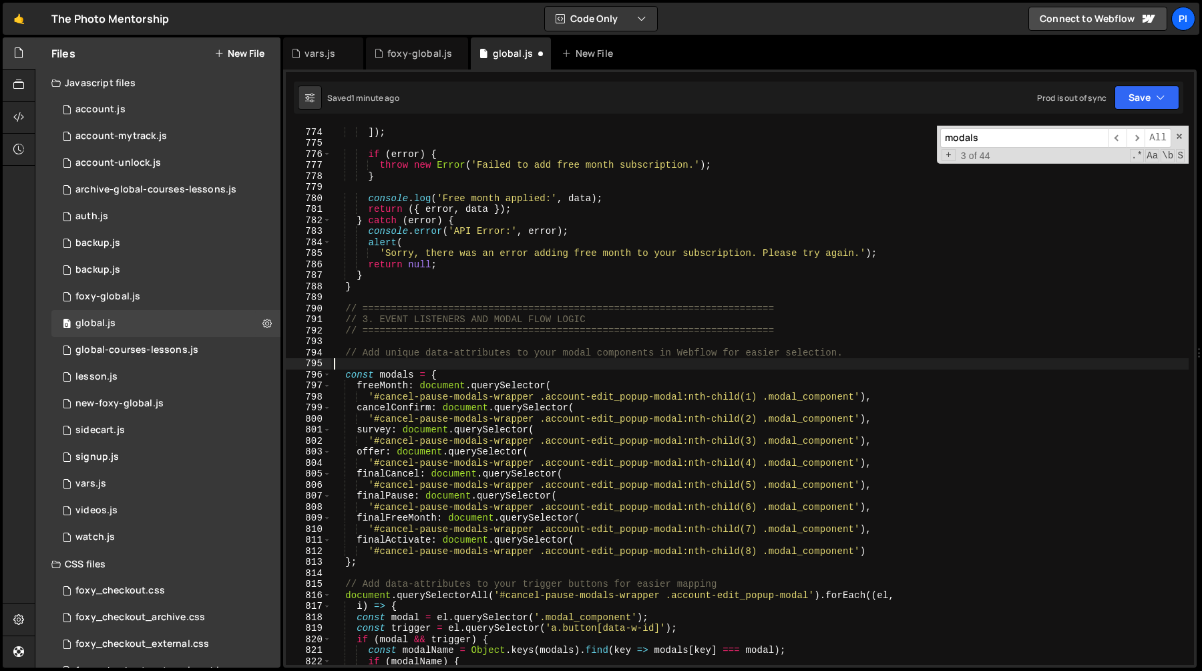
type textarea "// Add unique data-attributes to your modal components in Webflow for easier se…"
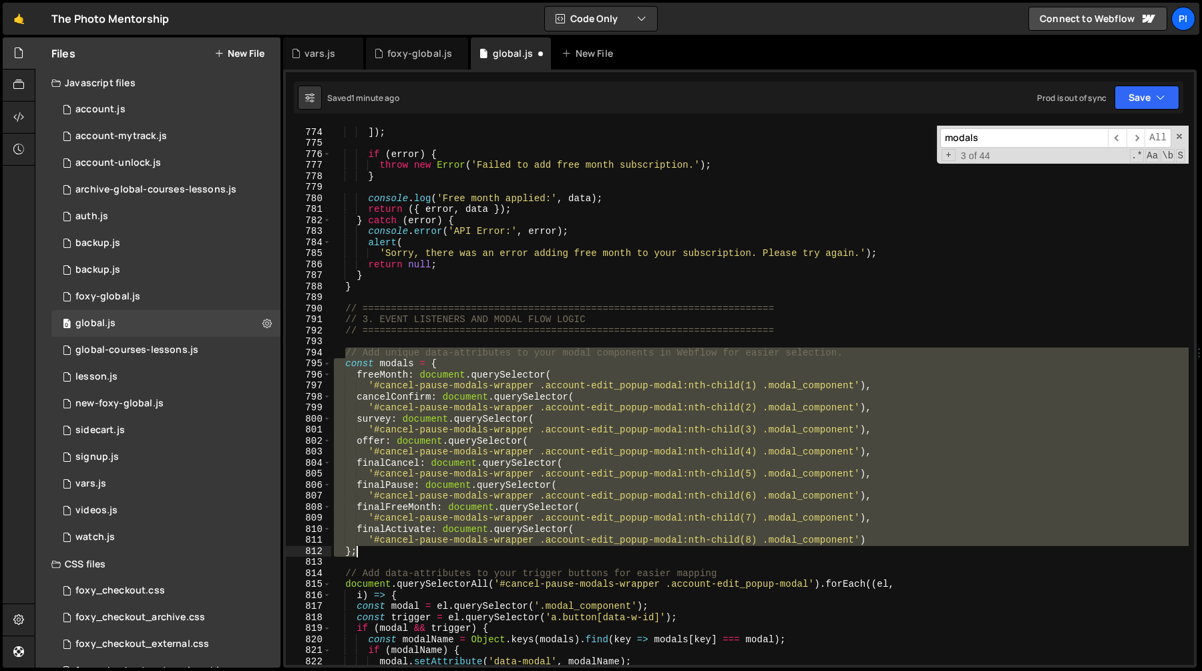
click at [426, 554] on div "patchCustomer ({ claimed_free_month : new Date ( ) }) ]) ; if ( error ) { throw…" at bounding box center [760, 396] width 858 height 561
type textarea "'#cancel-pause-modals-wrapper .account-edit_popup-modal:nth-child(8) .modal_com…"
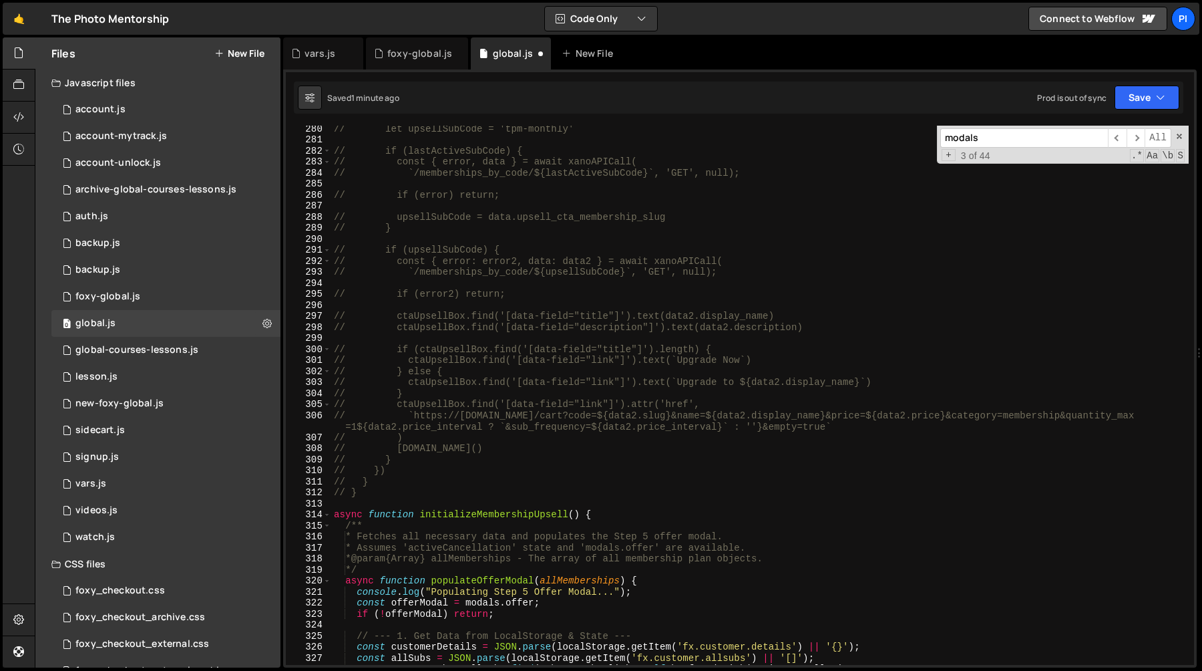
scroll to position [3077, 0]
click at [371, 492] on div "// let upsellSubCode = 'tpm-monthly' // if (lastActiveSubCode) { // const { err…" at bounding box center [760, 403] width 858 height 561
type textarea "// }"
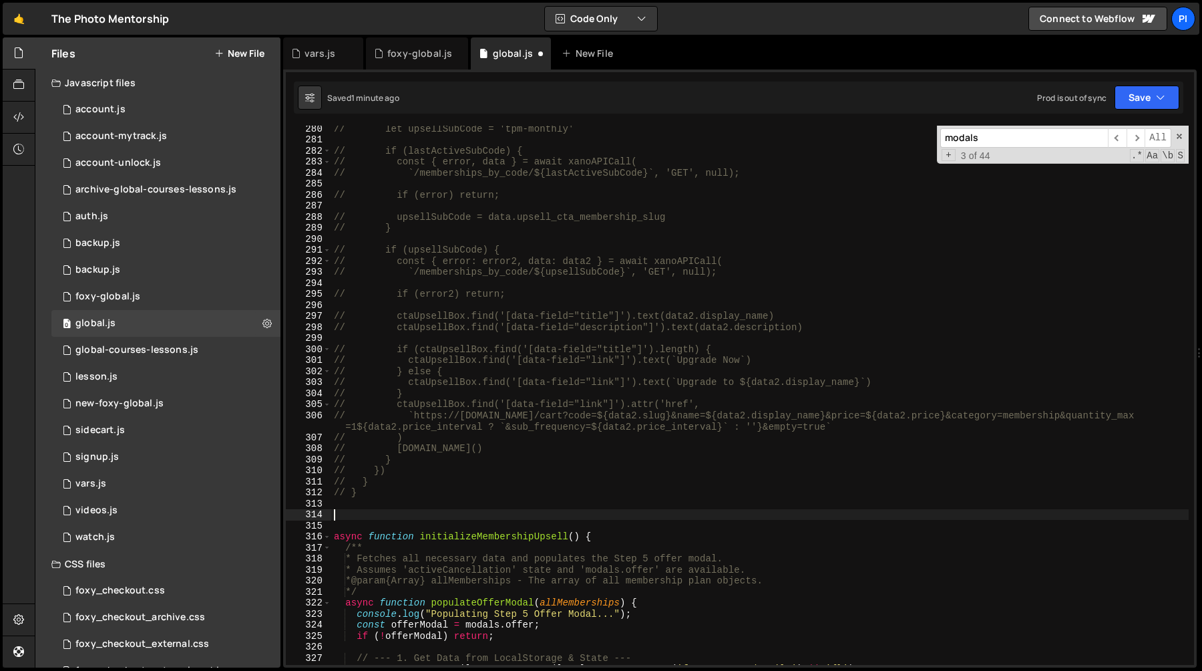
paste textarea "};"
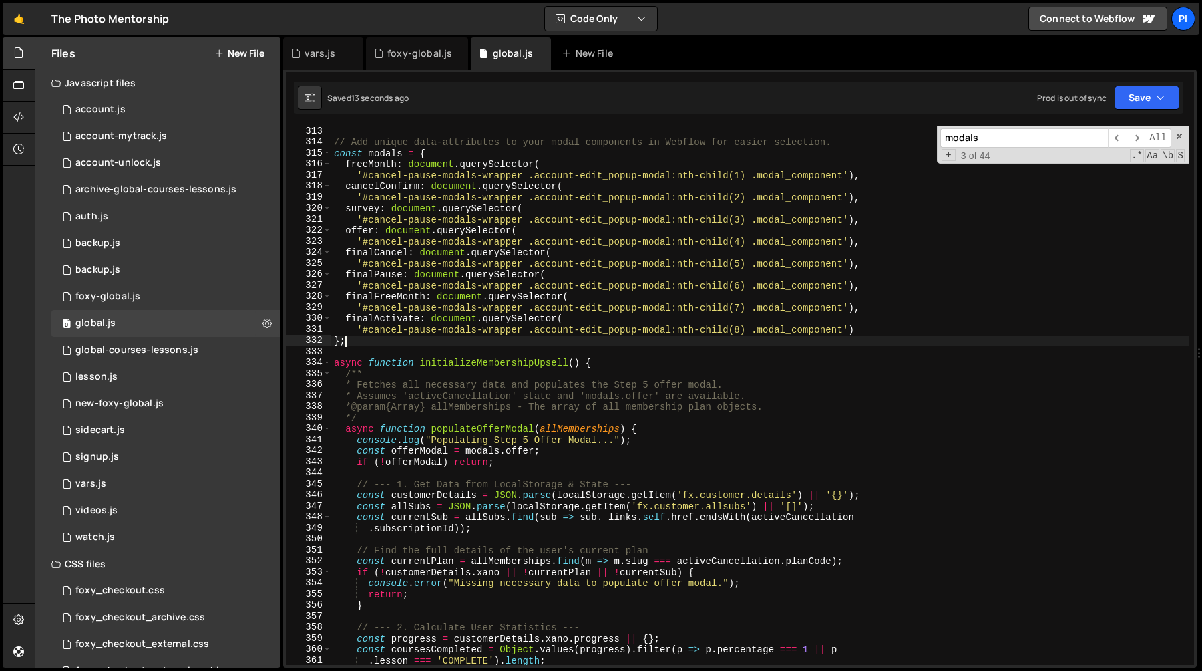
scroll to position [3456, 0]
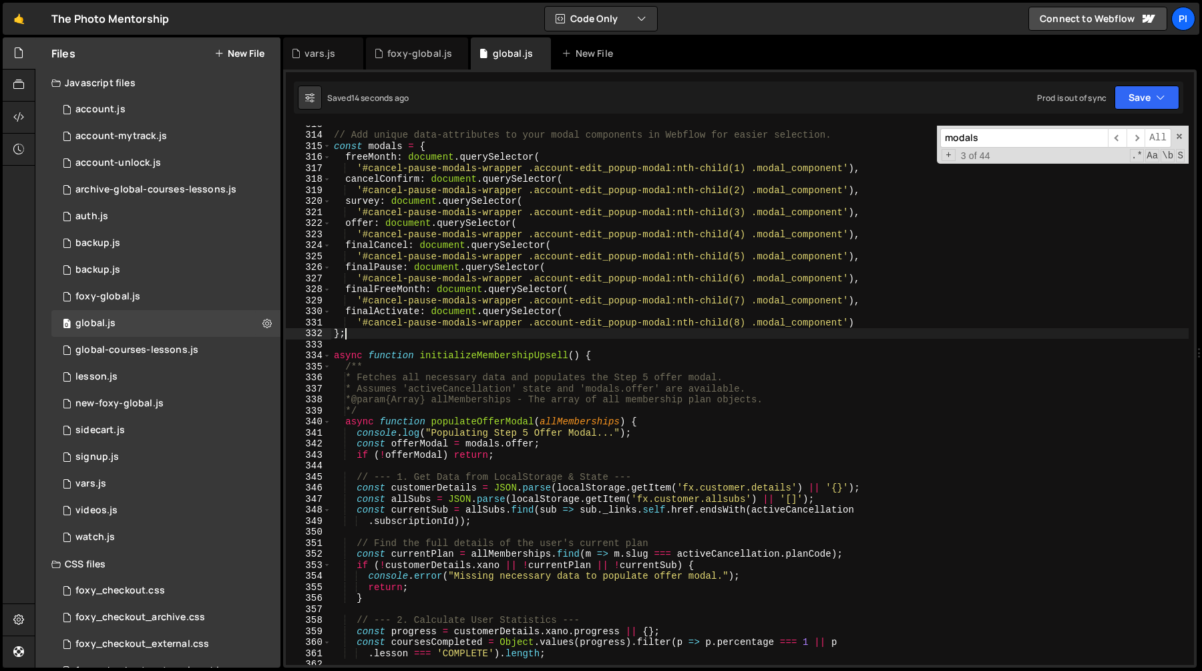
type textarea "})();"
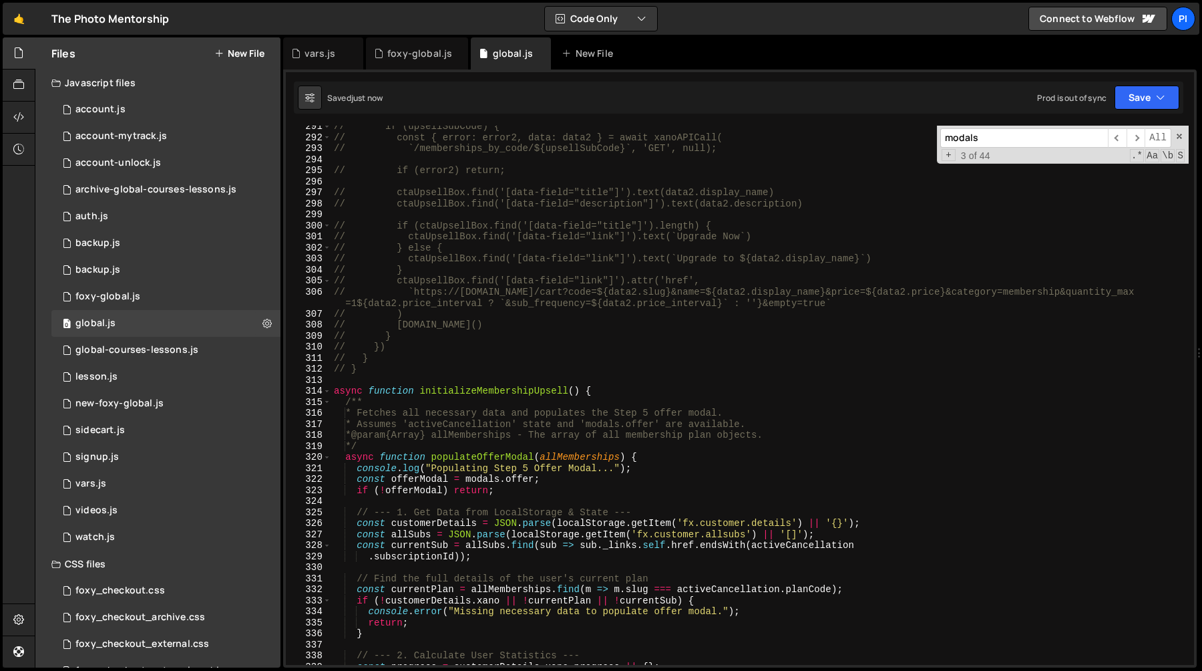
scroll to position [3213, 0]
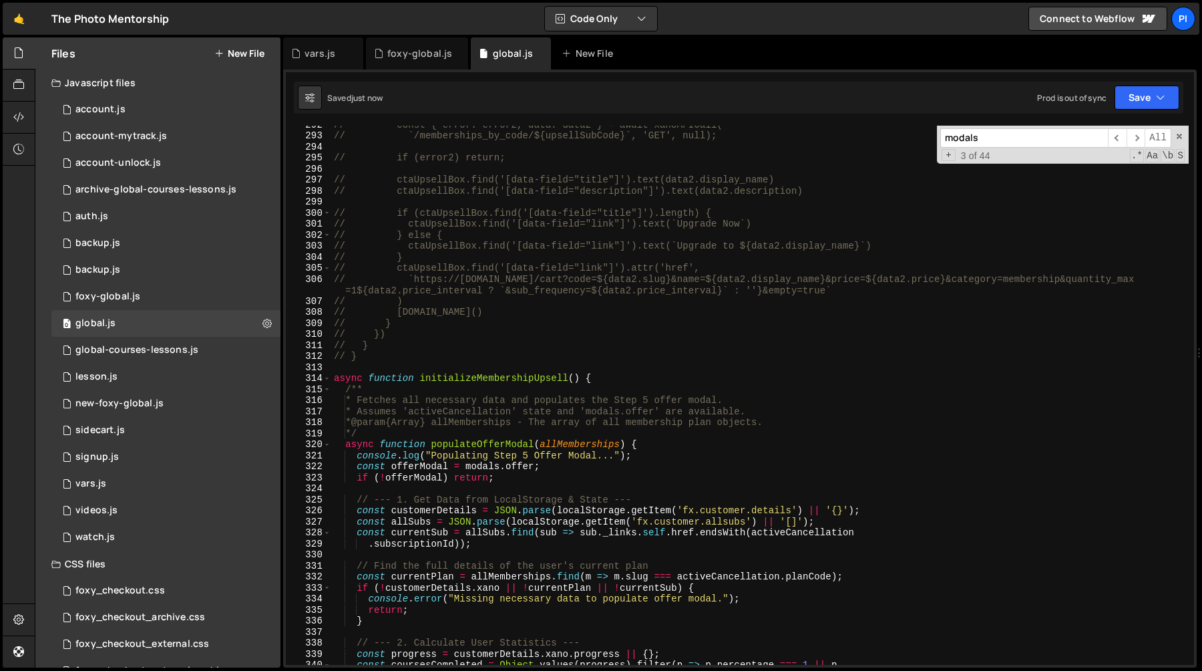
click at [344, 391] on div "// const { error: error2, data: data2 } = await xanoAPICall( // `/memberships_b…" at bounding box center [760, 399] width 858 height 561
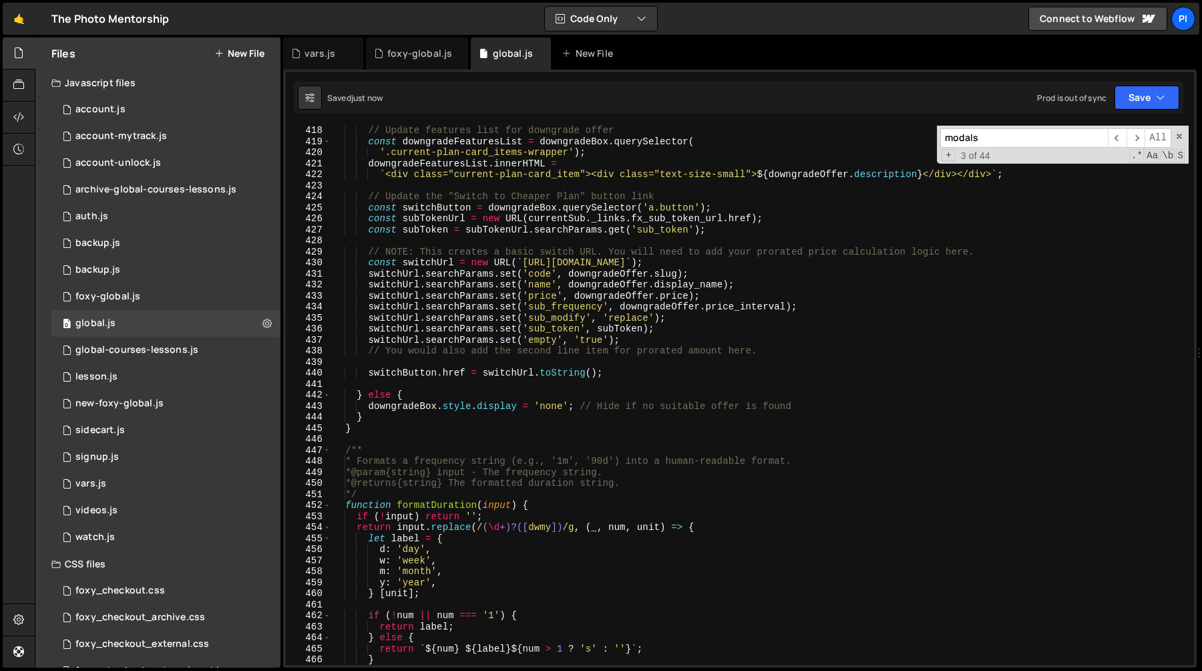
scroll to position [4624, 0]
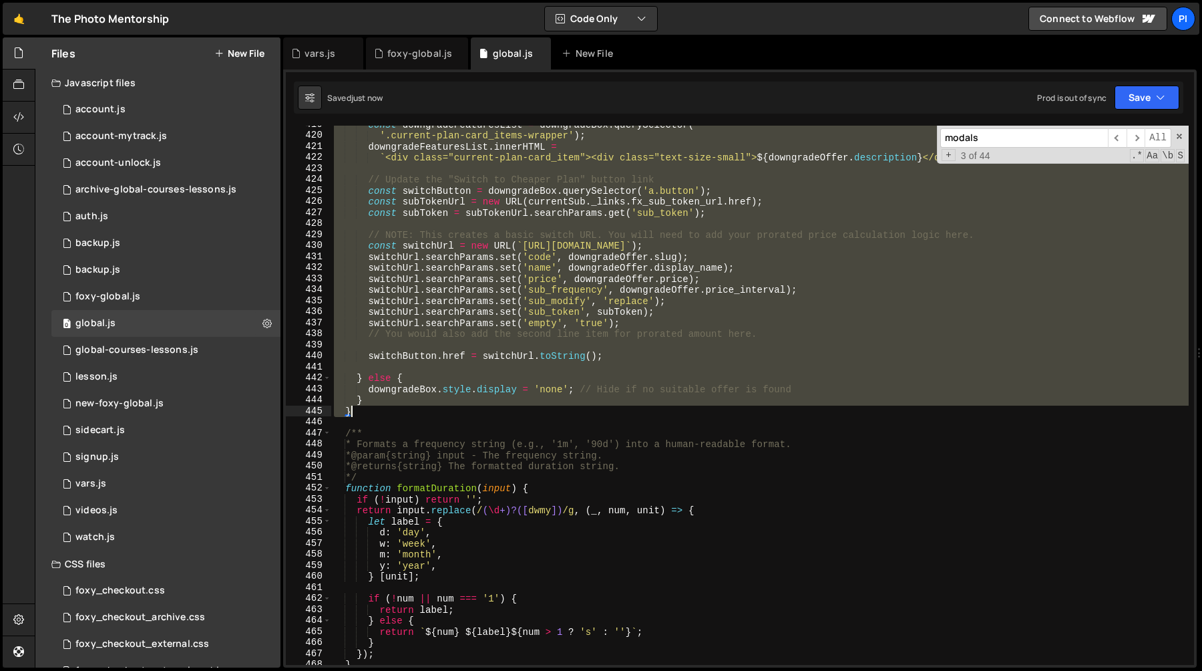
click at [371, 416] on div "const downgradeFeaturesList = downgradeBox . querySelector ( '.current-plan-car…" at bounding box center [760, 399] width 858 height 561
type textarea "} }"
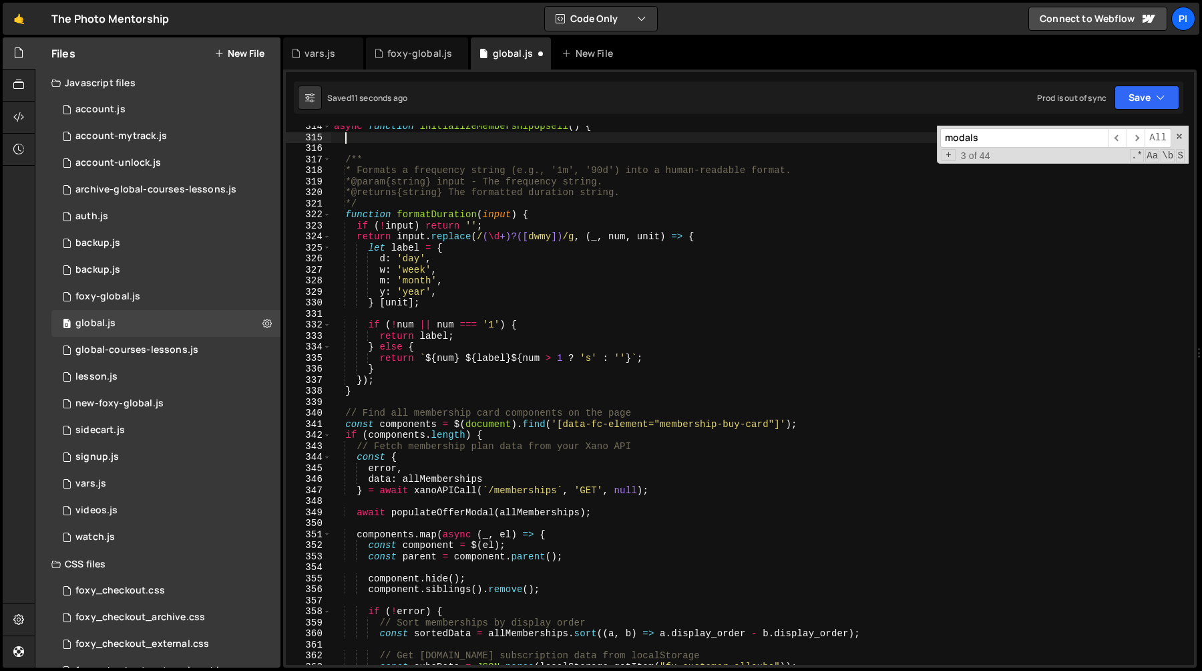
scroll to position [3463, 0]
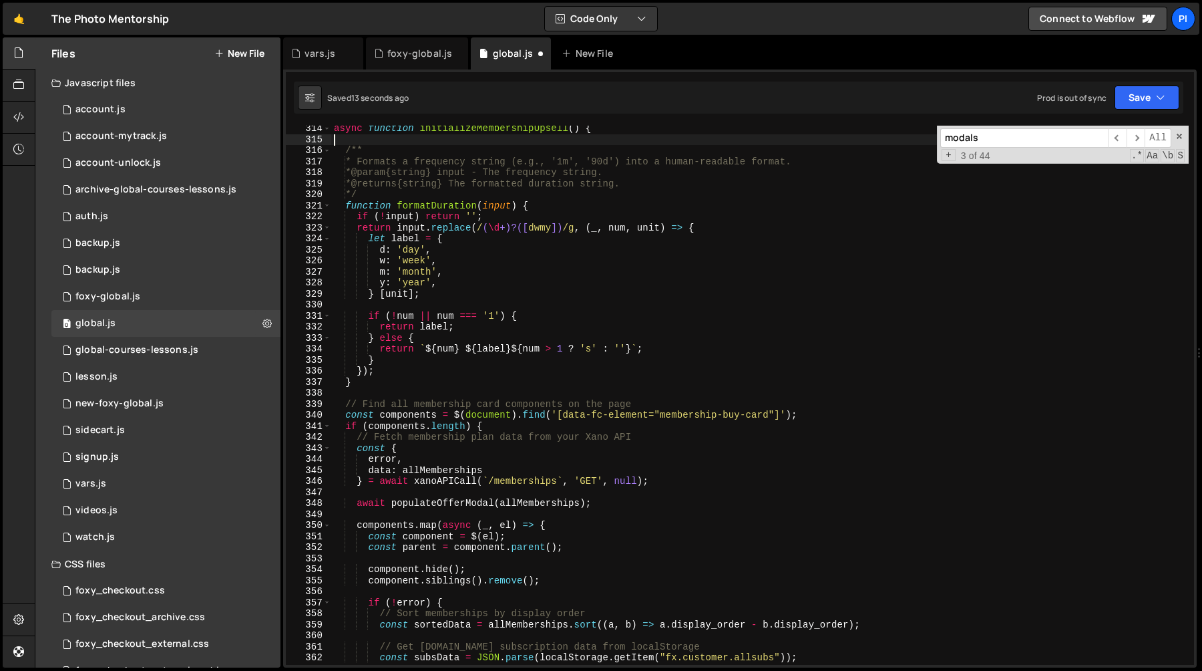
type textarea "async function initializeMembershipUpsell() {"
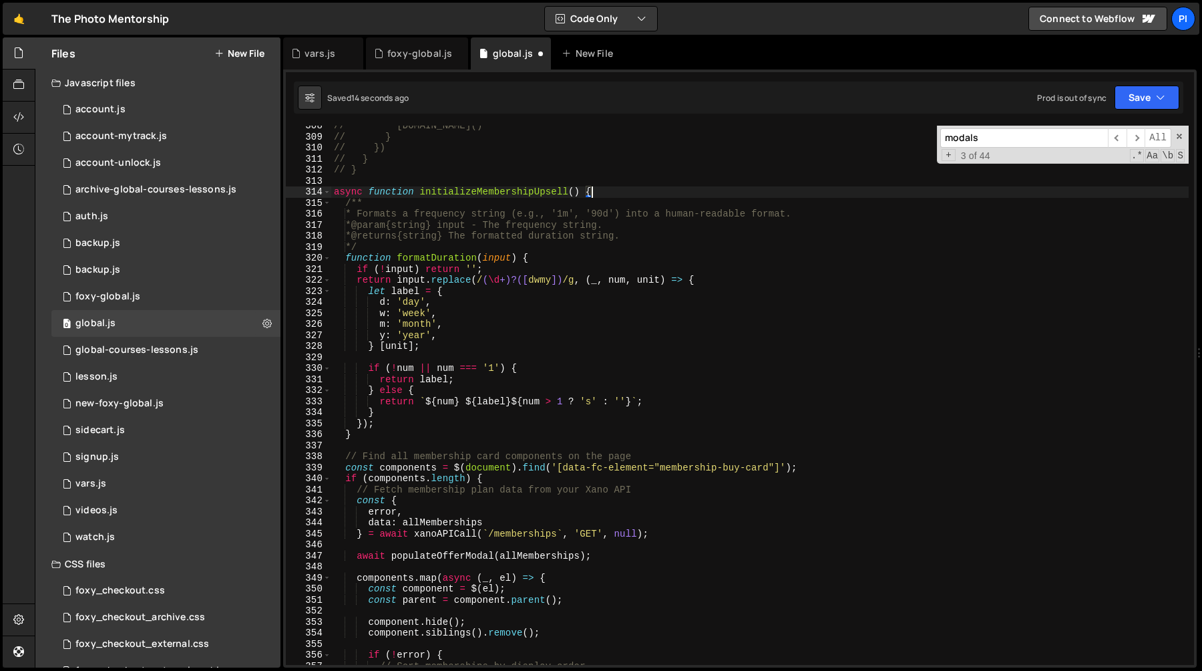
scroll to position [3355, 0]
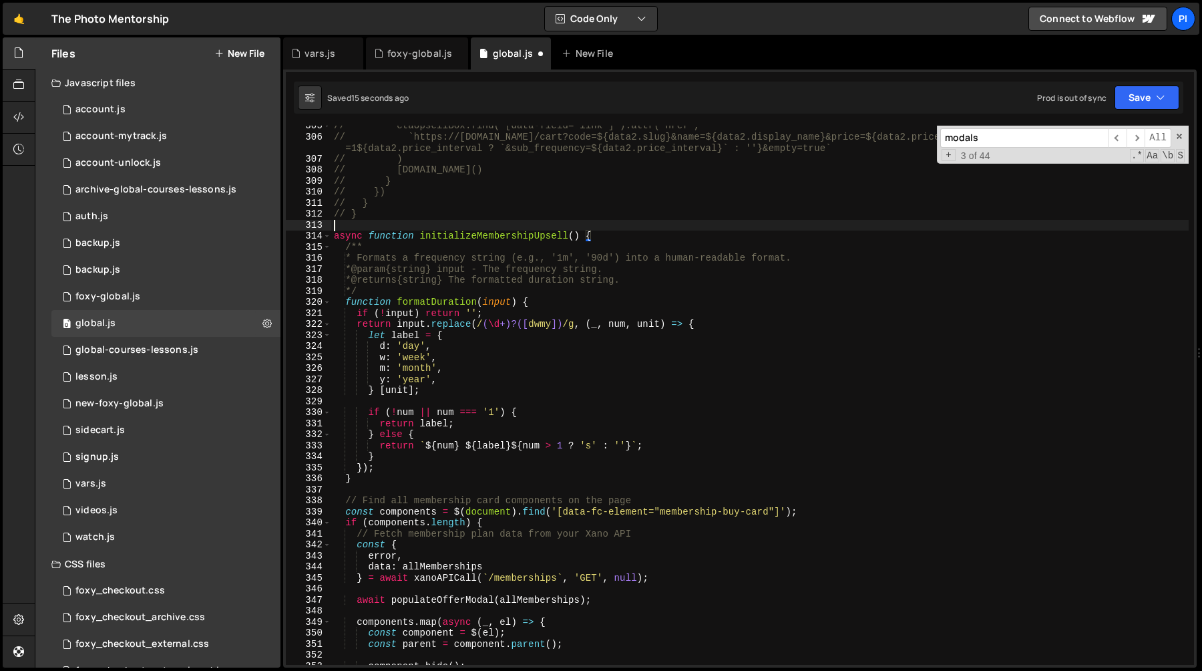
click at [392, 226] on div "// ctaUpsellBox.find('[data-field="link"]').attr('href', // `https://tpm.foxyca…" at bounding box center [760, 400] width 858 height 561
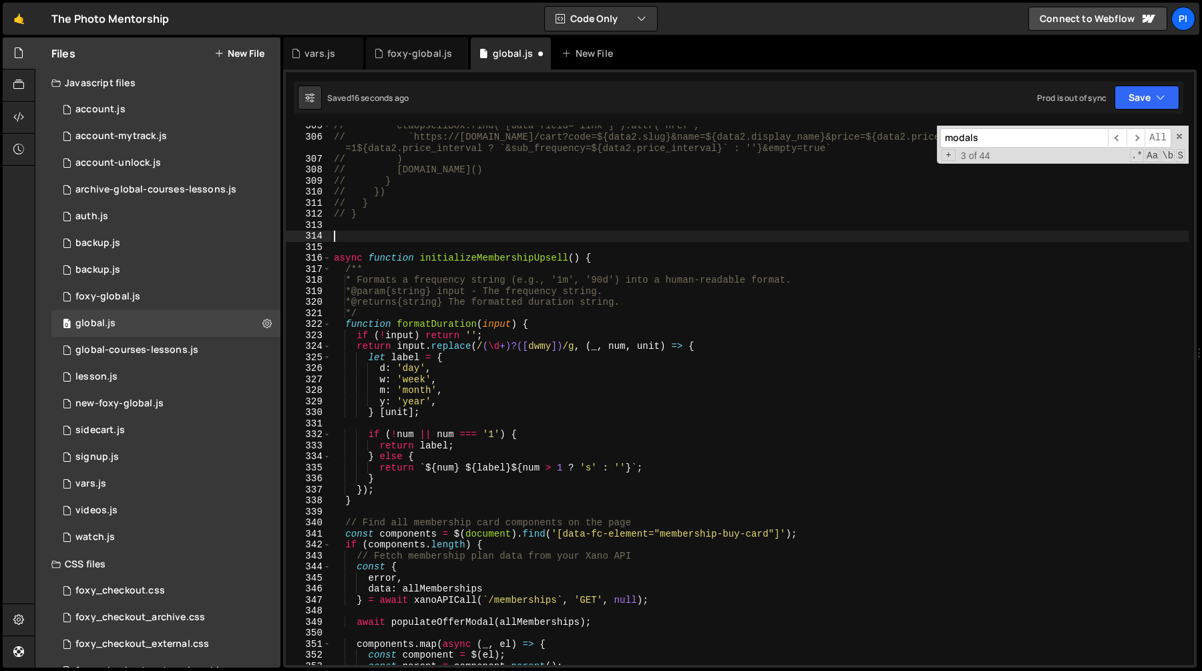
paste textarea "}"
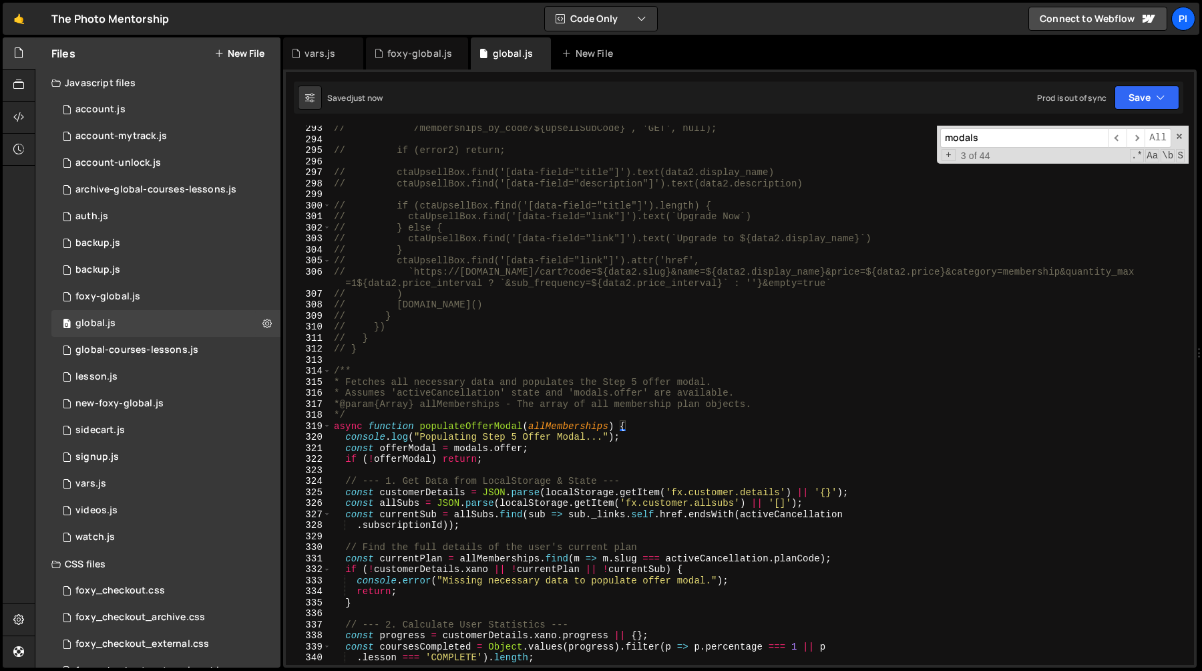
scroll to position [3283, 0]
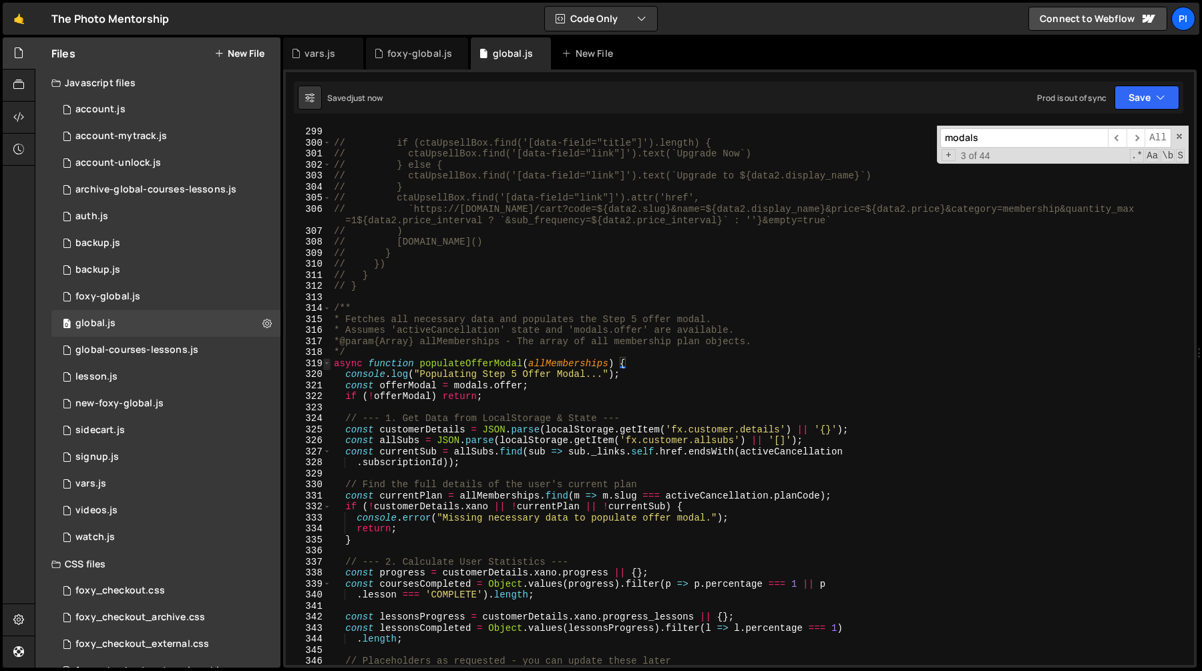
click at [327, 365] on span at bounding box center [326, 363] width 7 height 11
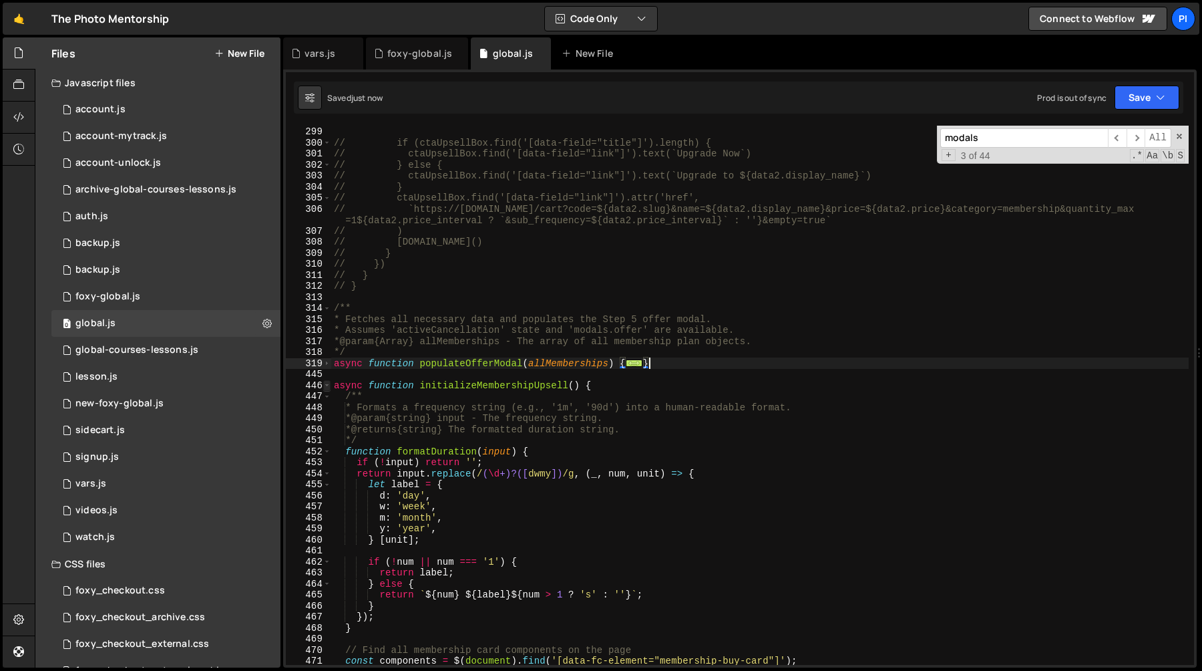
click at [327, 380] on span at bounding box center [326, 385] width 7 height 11
click at [327, 385] on span at bounding box center [326, 385] width 7 height 11
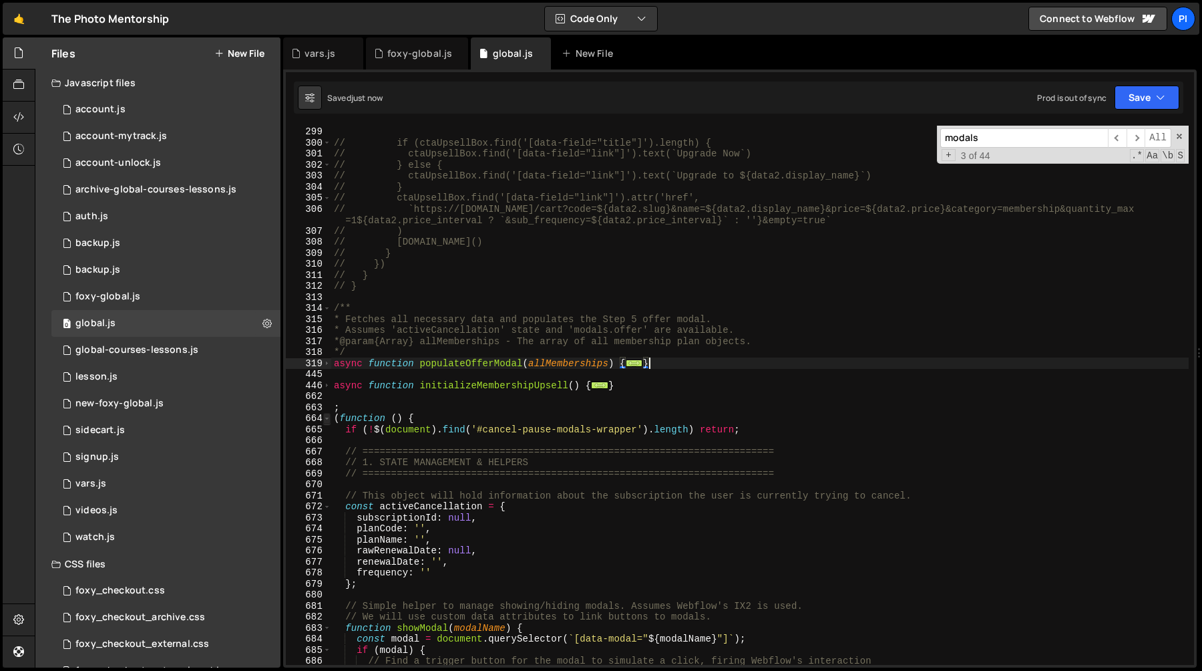
click at [328, 421] on span at bounding box center [326, 418] width 7 height 11
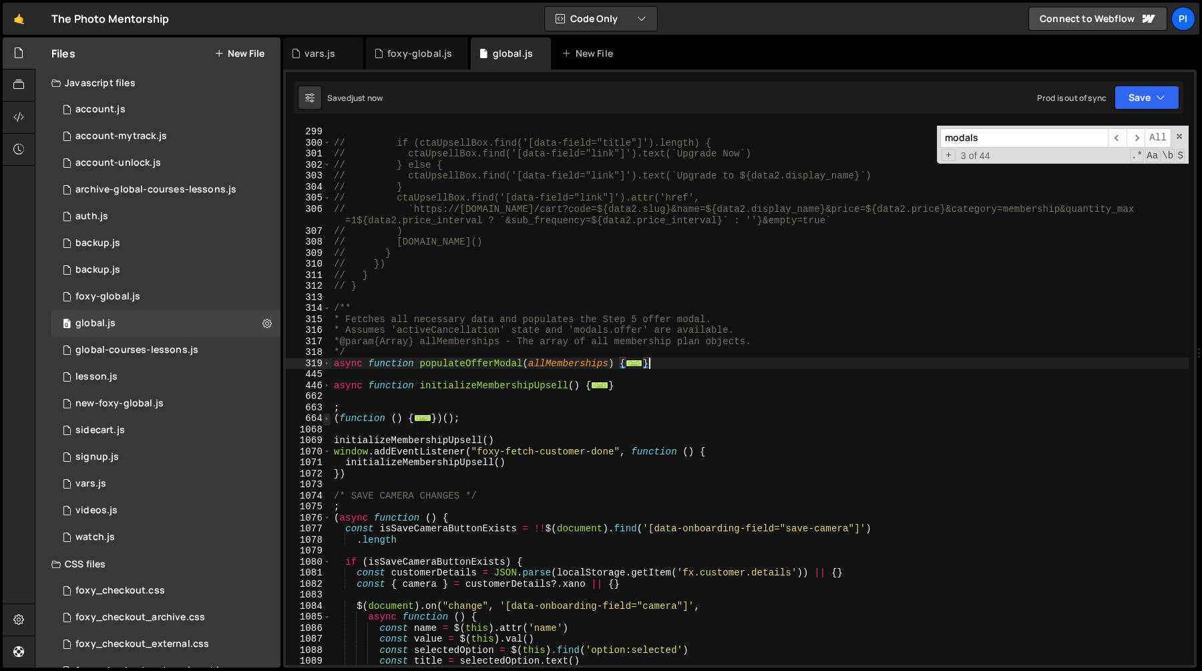
click at [328, 421] on span at bounding box center [326, 418] width 7 height 11
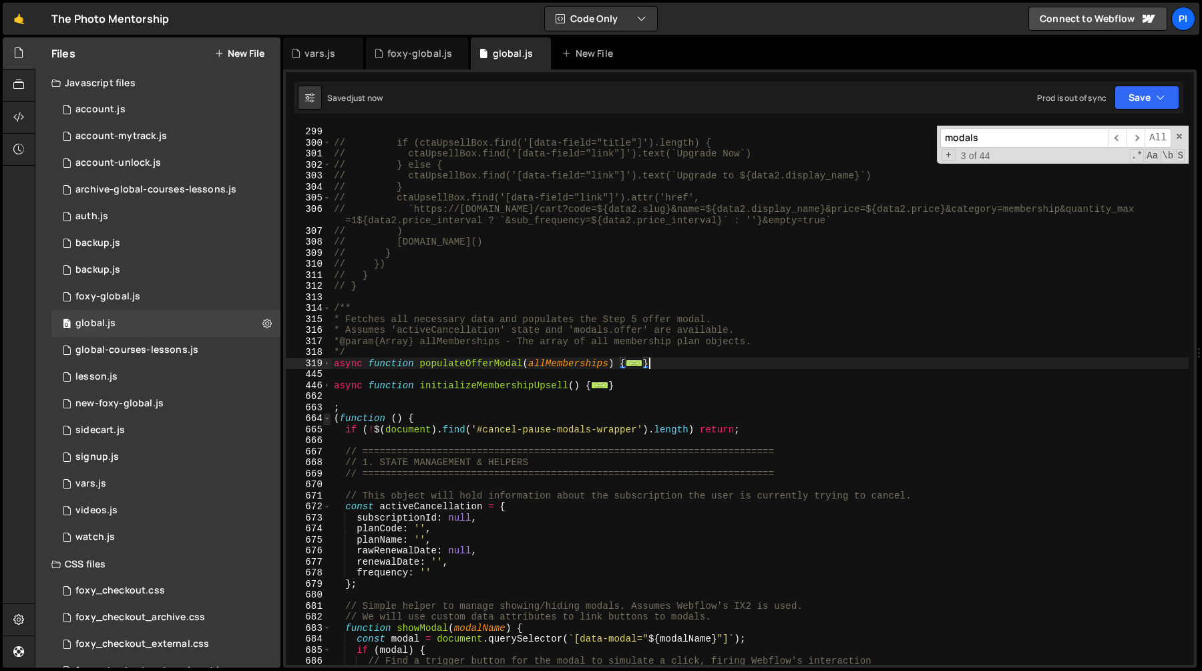
click at [327, 421] on span at bounding box center [326, 418] width 7 height 11
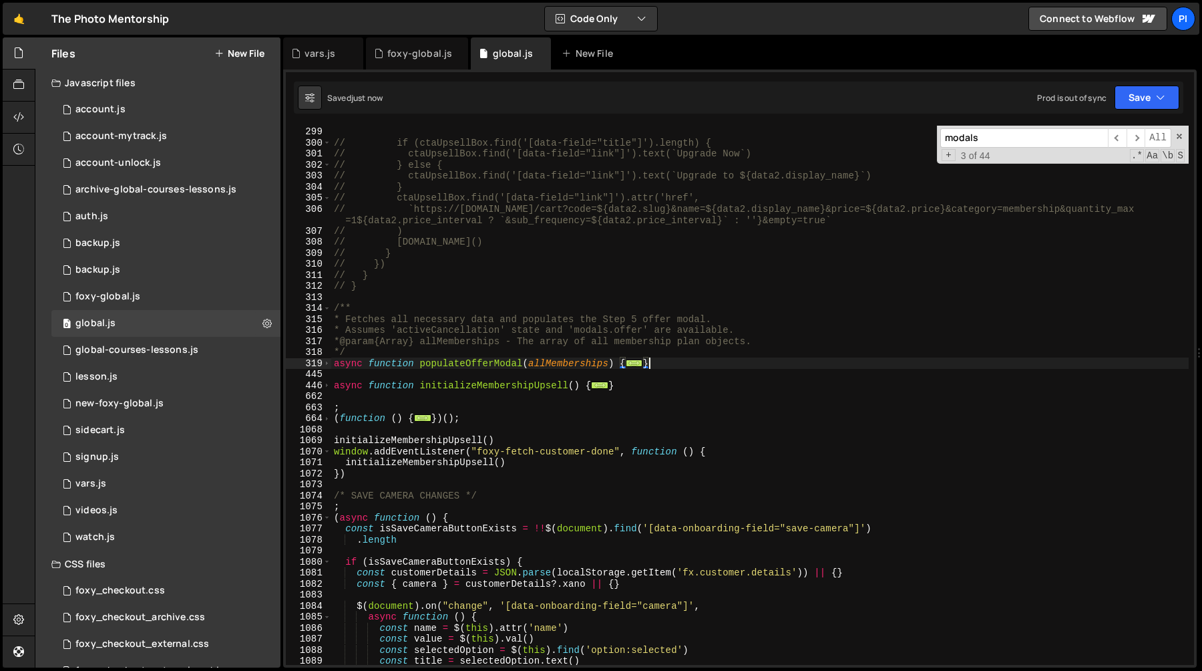
click at [334, 440] on div "// ctaUpsellBox.find('[data-field="description"]').text(data2.description) // i…" at bounding box center [760, 395] width 858 height 561
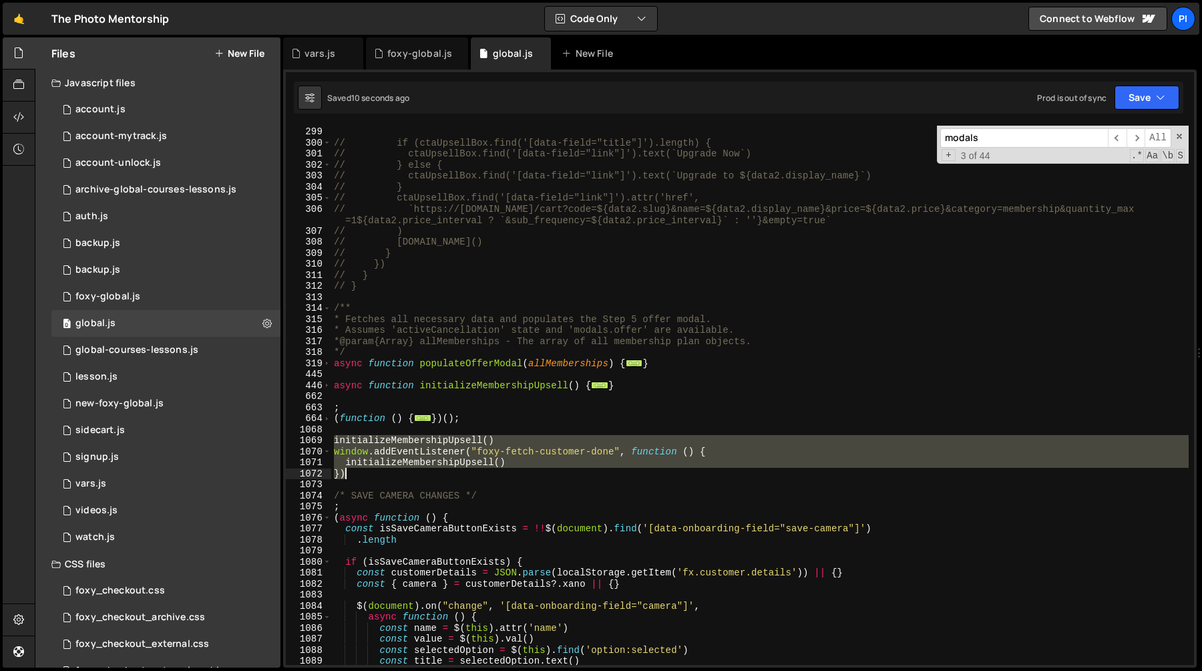
click at [355, 470] on div "// ctaUpsellBox.find('[data-field="description"]').text(data2.description) // i…" at bounding box center [760, 395] width 858 height 561
type textarea "initializeMembershipUpsell() })"
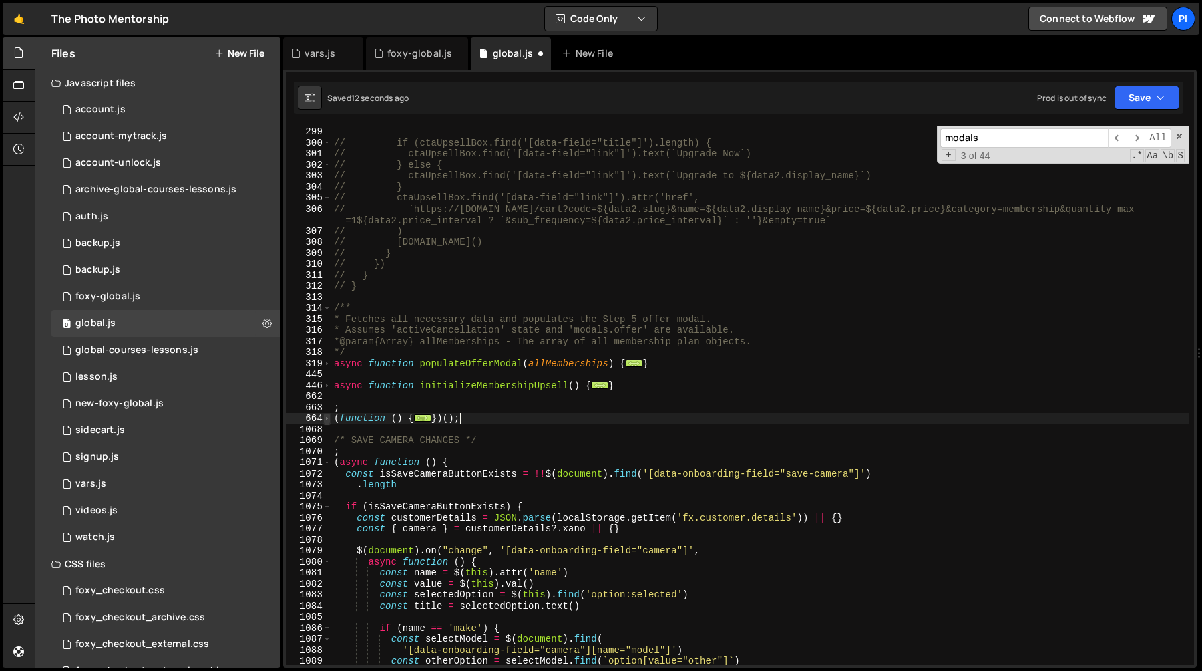
click at [326, 418] on span at bounding box center [326, 418] width 7 height 11
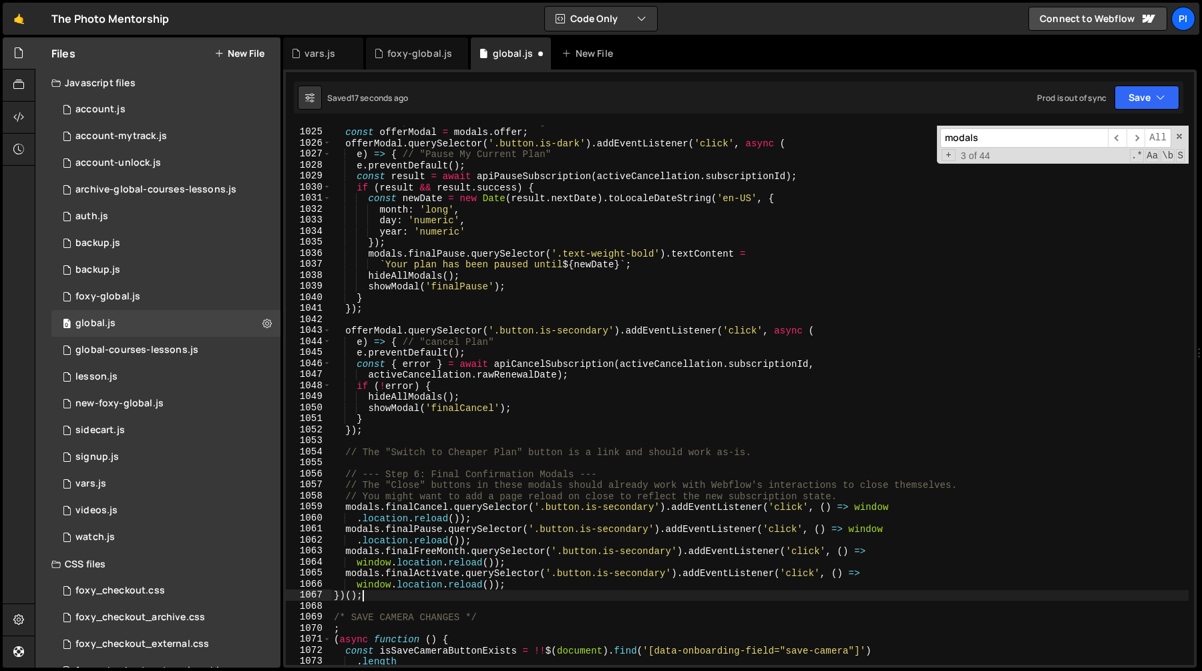
scroll to position [7643, 0]
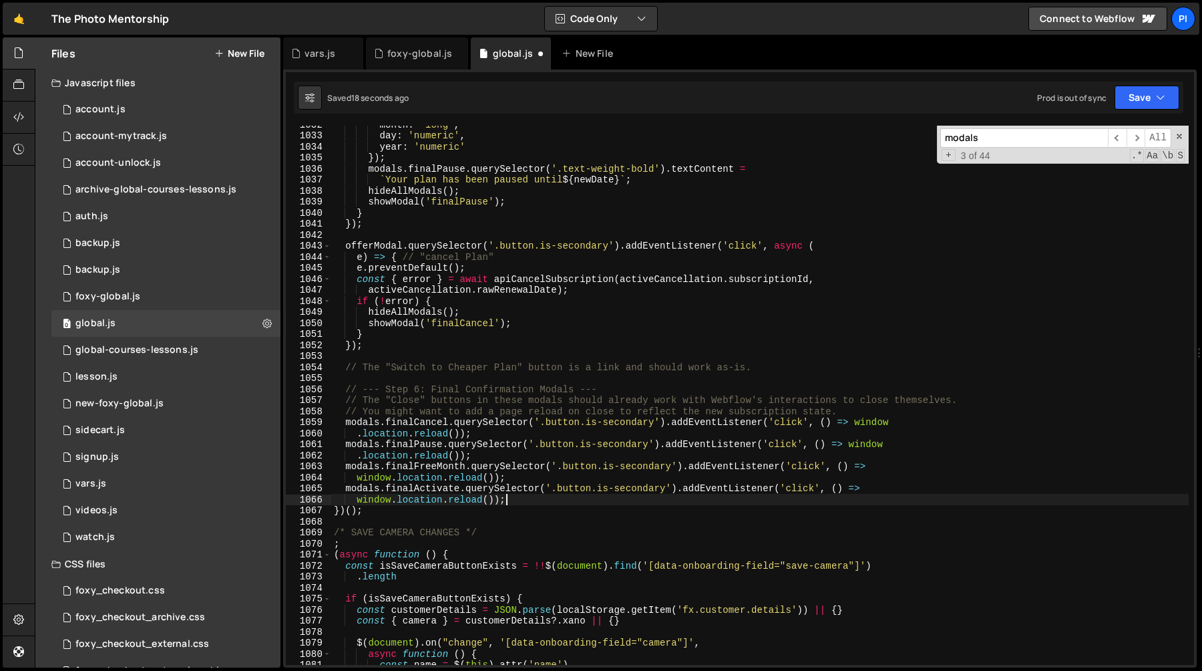
click at [526, 498] on div "month : 'long' , day : 'numeric' , year : 'numeric' }) ; modals . finalPause . …" at bounding box center [760, 399] width 858 height 561
type textarea "window.location.reload());"
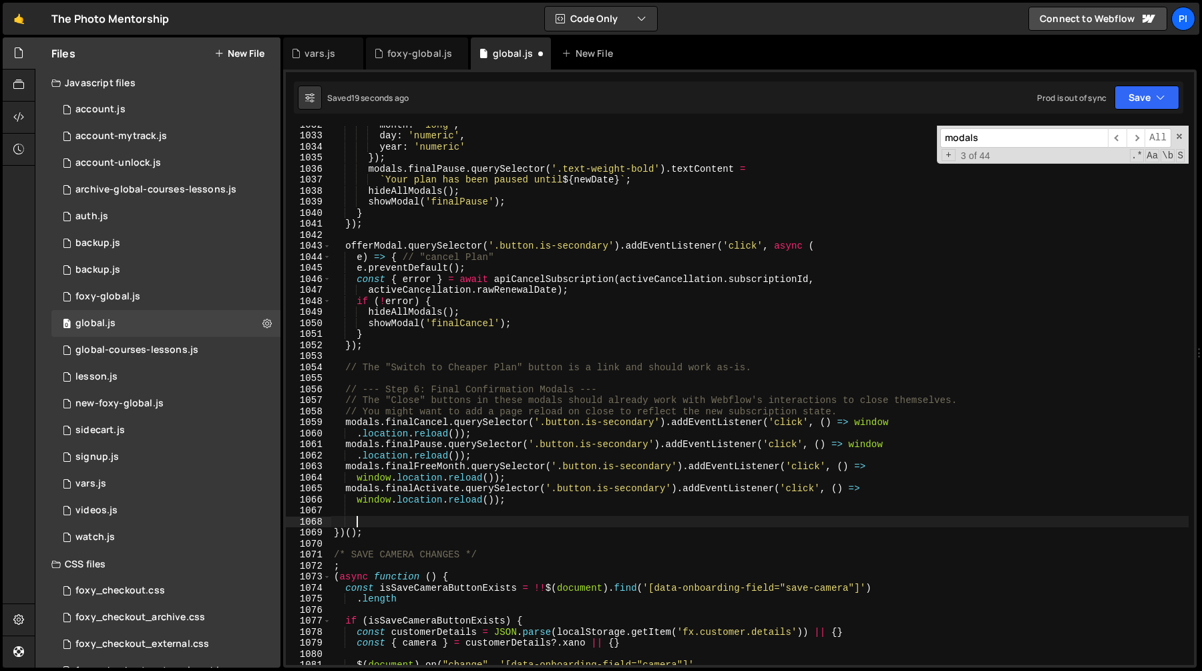
paste textarea "})"
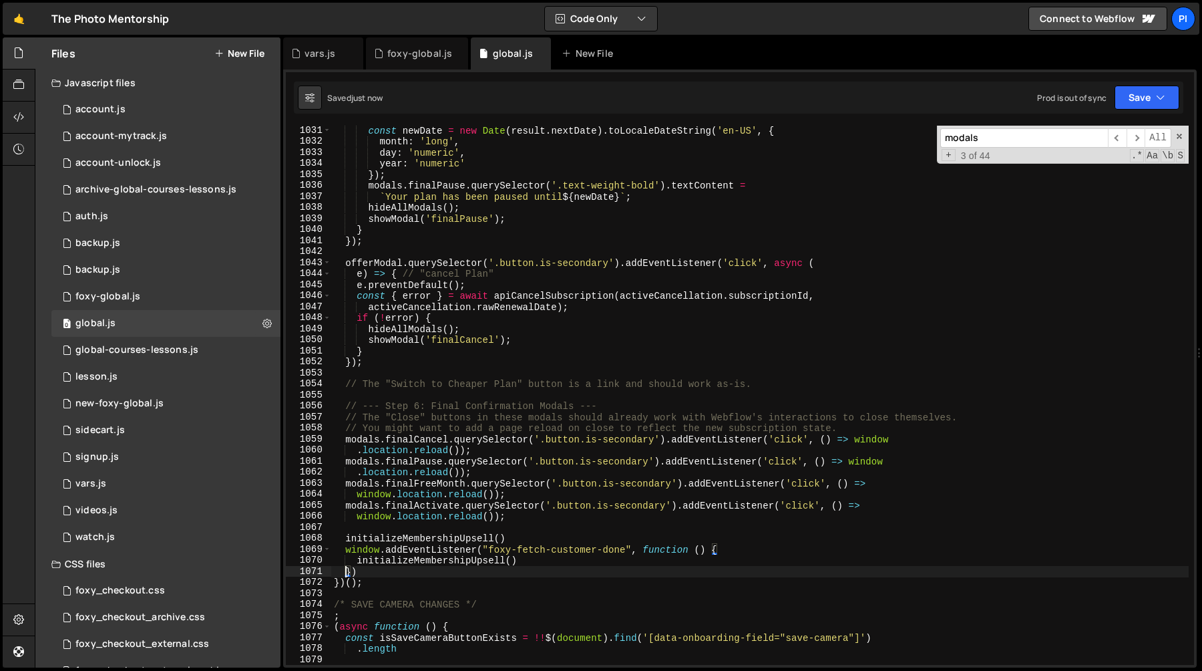
scroll to position [11597, 0]
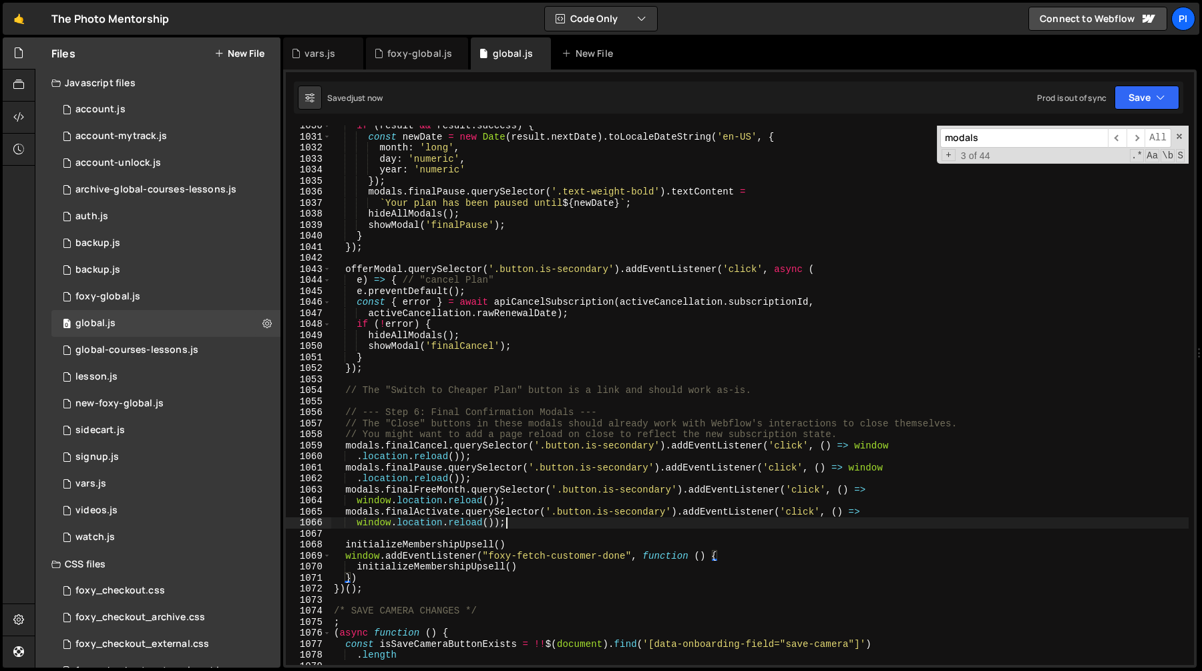
click at [528, 525] on div "if ( result && result . success ) { const newDate = new Date ( result . nextDat…" at bounding box center [760, 400] width 858 height 561
type textarea "window.location.reload());"
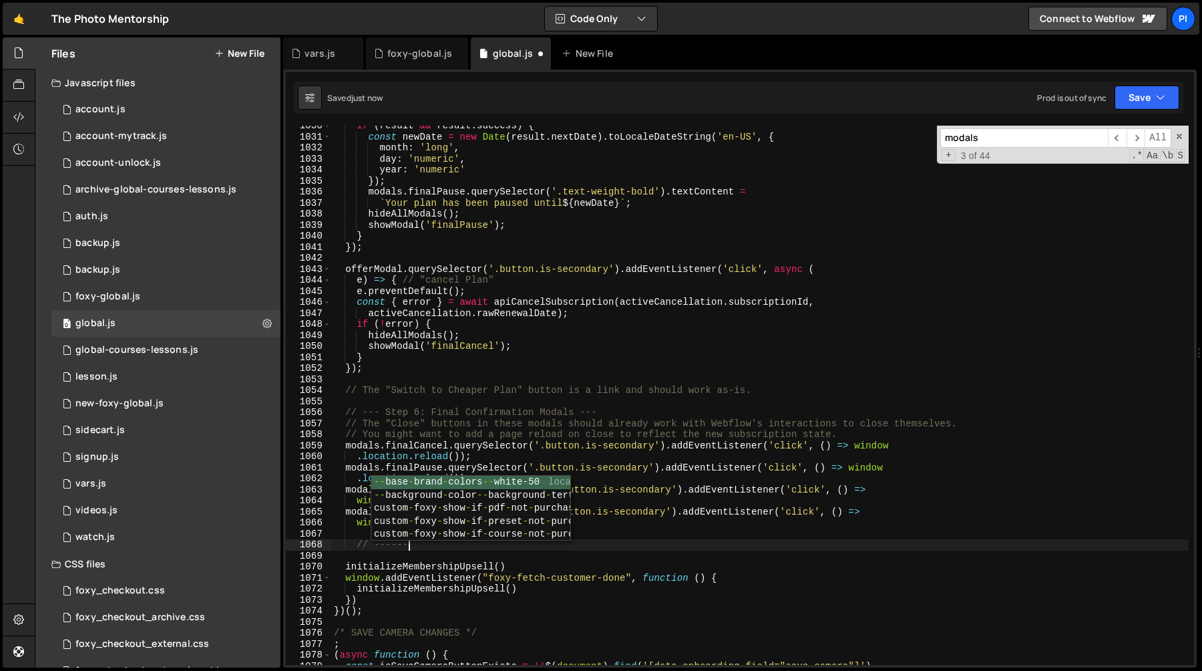
scroll to position [0, 3]
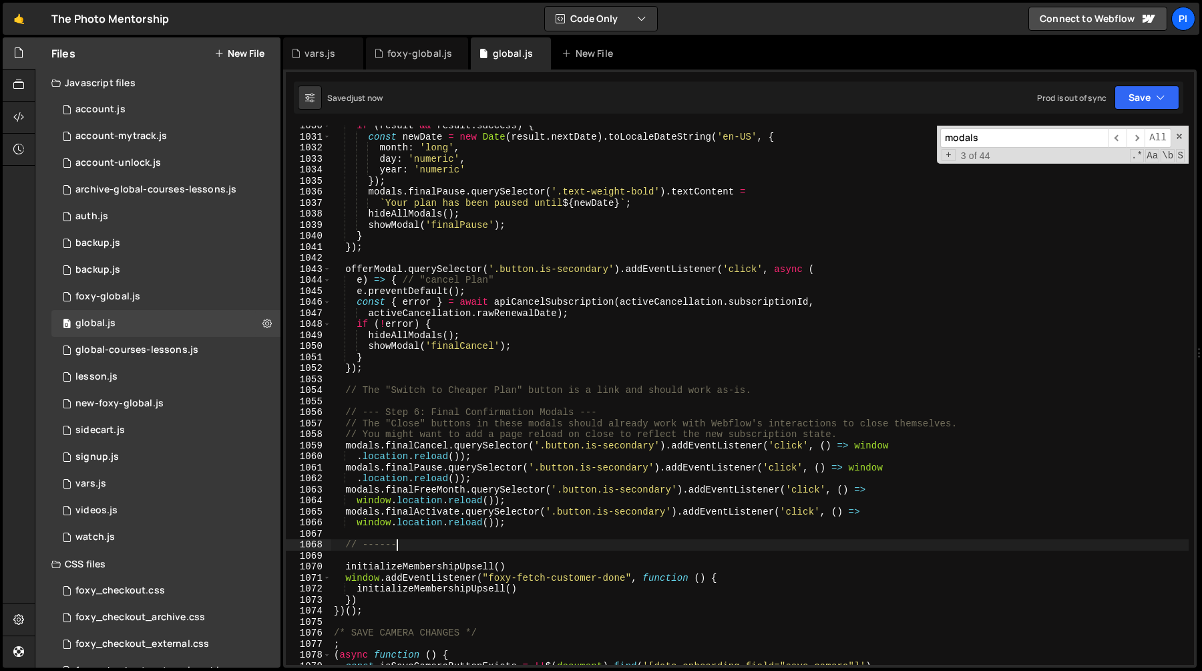
type textarea "// -------"
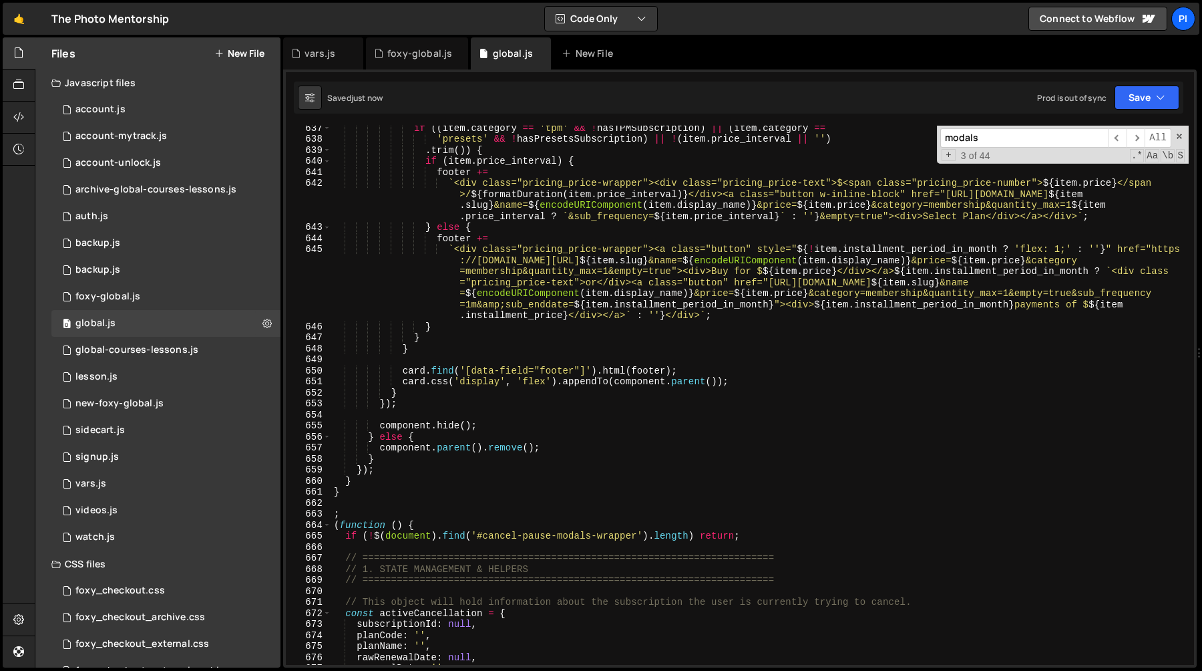
scroll to position [7153, 0]
click at [354, 496] on div "if (( item . category == 'tpm' && ! hasTPMSubscription ) || ( item . category =…" at bounding box center [760, 404] width 858 height 561
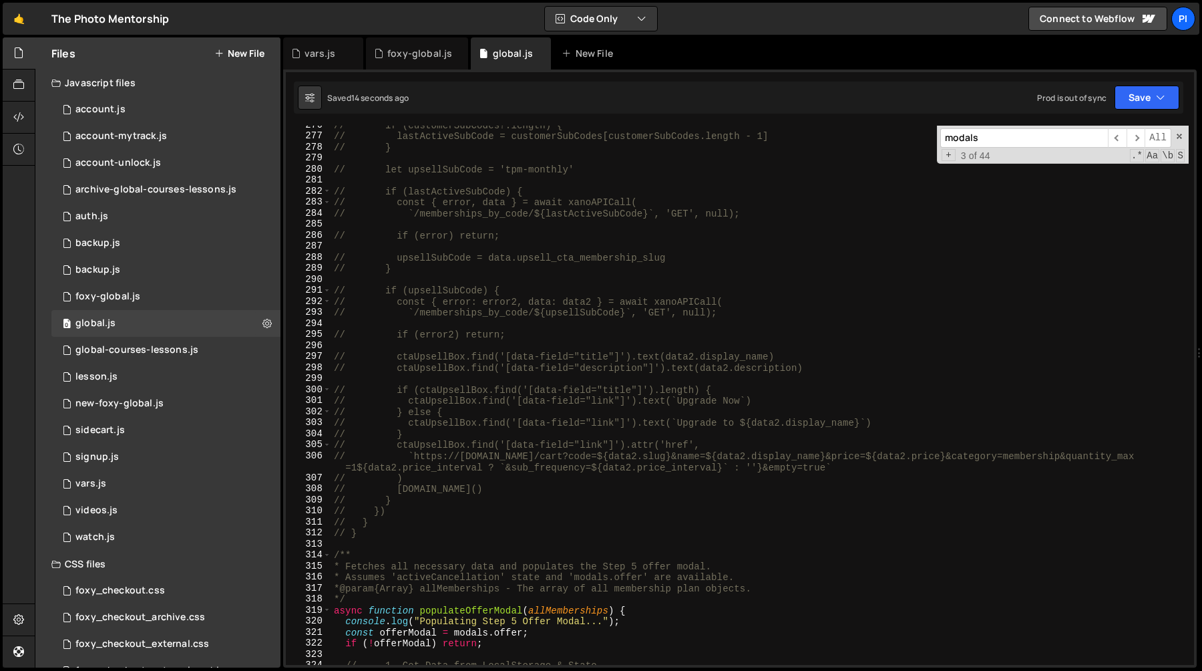
scroll to position [3076, 0]
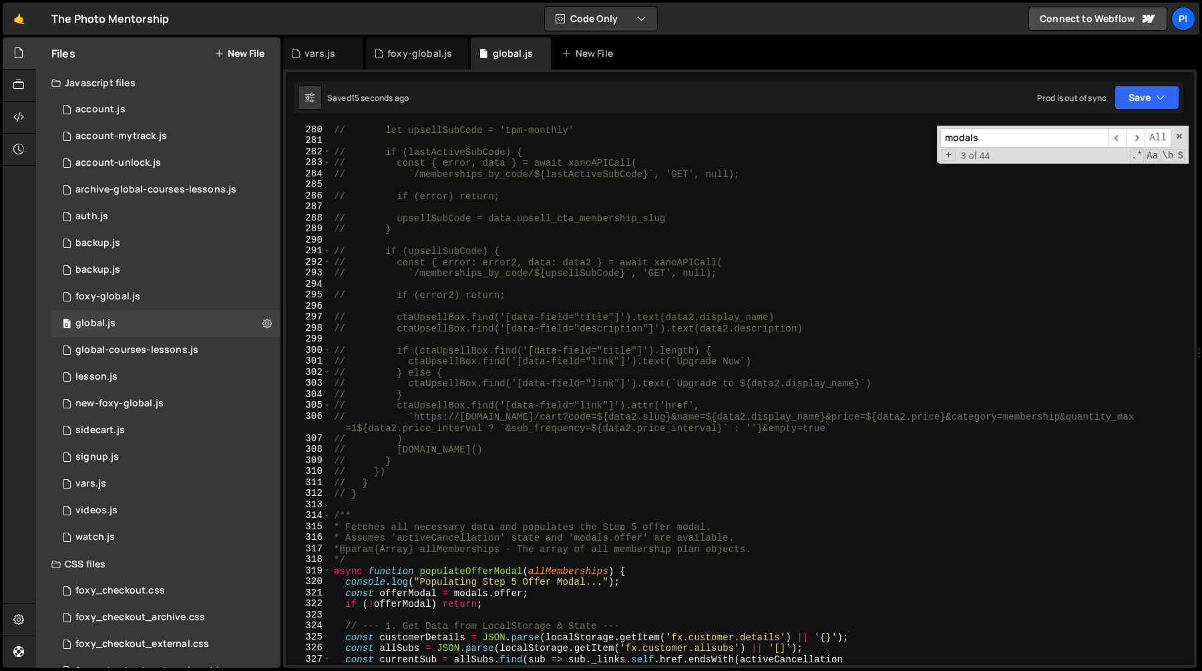
click at [333, 512] on div "// let upsellSubCode = 'tpm-monthly' // if (lastActiveSubCode) { // const { err…" at bounding box center [760, 404] width 858 height 561
type textarea "/** * Fetches all necessary data and populates the Step 5 offer modal."
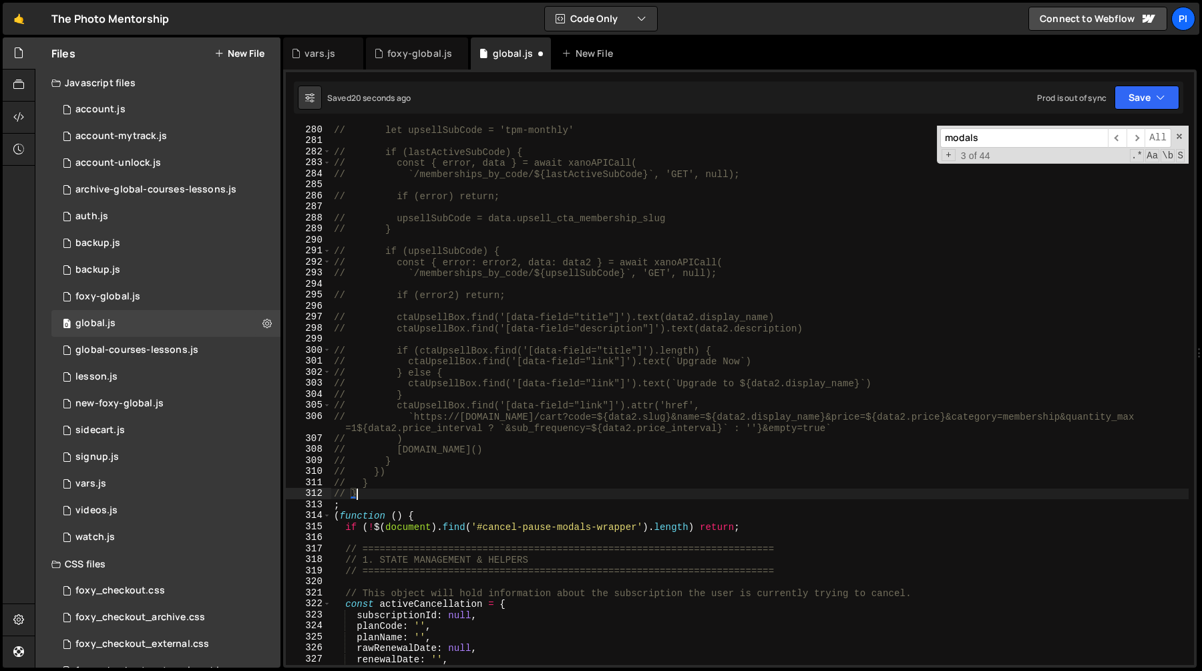
click at [546, 515] on div "// let upsellSubCode = 'tpm-monthly' // if (lastActiveSubCode) { // const { err…" at bounding box center [760, 404] width 858 height 561
type textarea "(function () {"
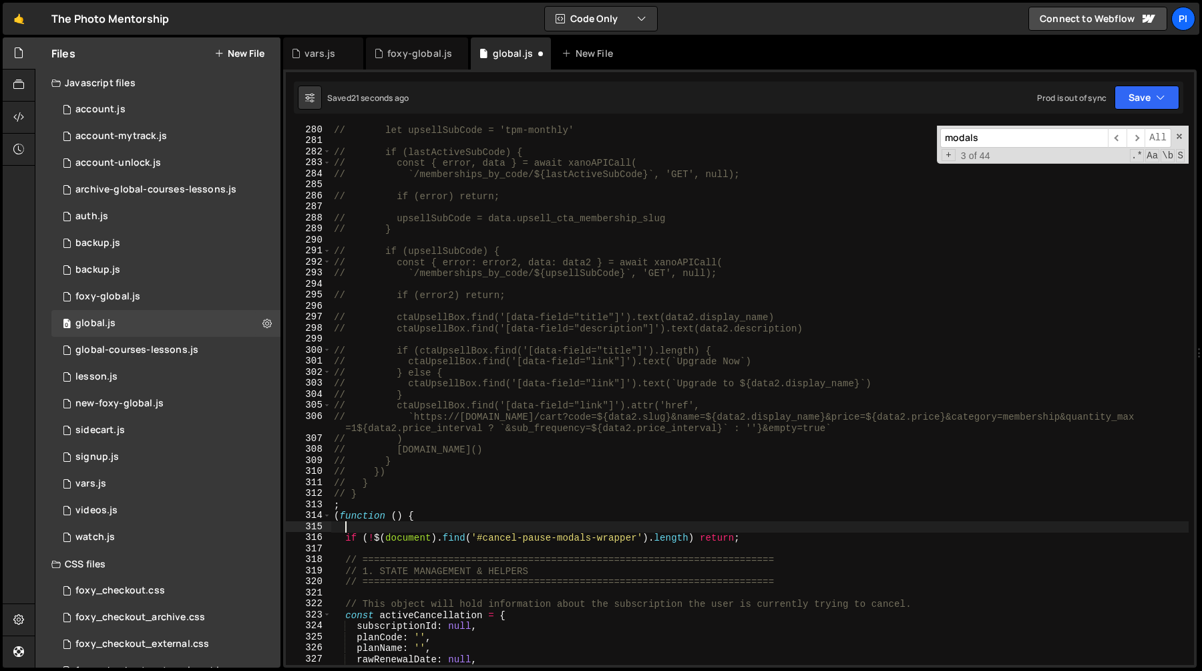
paste textarea "}"
type textarea "}"
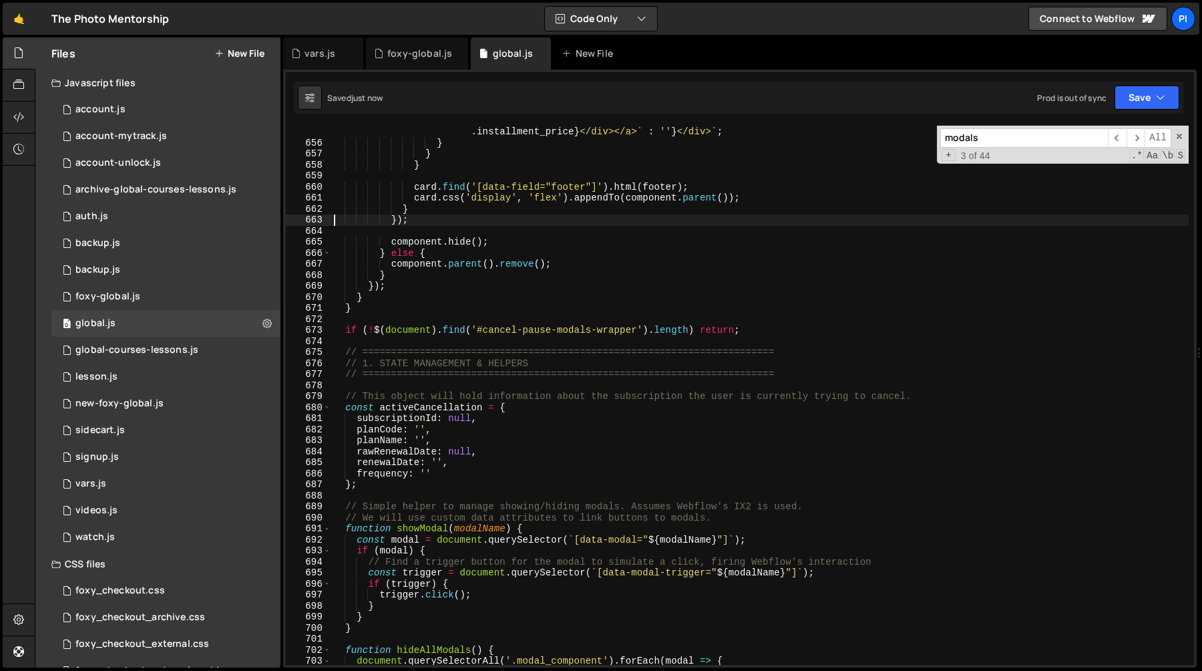
scroll to position [7495, 0]
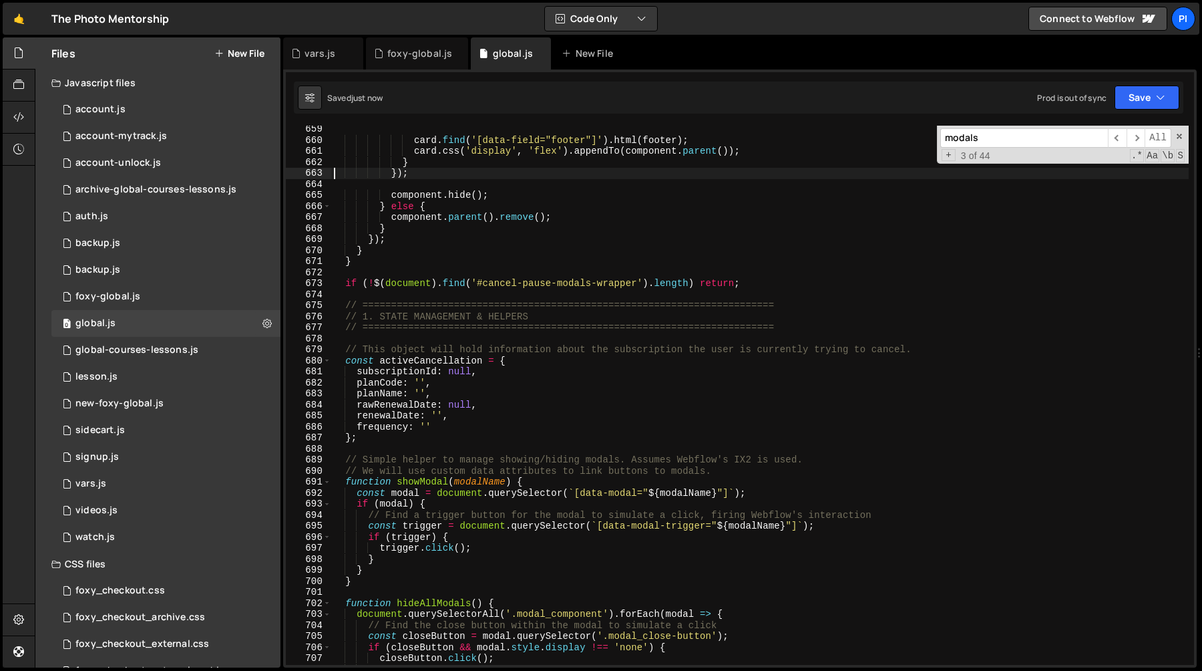
click at [494, 279] on div "card . find ( '[data-field="footer"]' ) . html ( footer ) ; card . css ( 'displ…" at bounding box center [760, 404] width 858 height 561
click at [723, 281] on div "card . find ( '[data-field="footer"]' ) . html ( footer ) ; card . css ( 'displ…" at bounding box center [760, 404] width 858 height 561
type textarea "if (!$(document).find('#cancel-pause-modals-wrapper').length)"
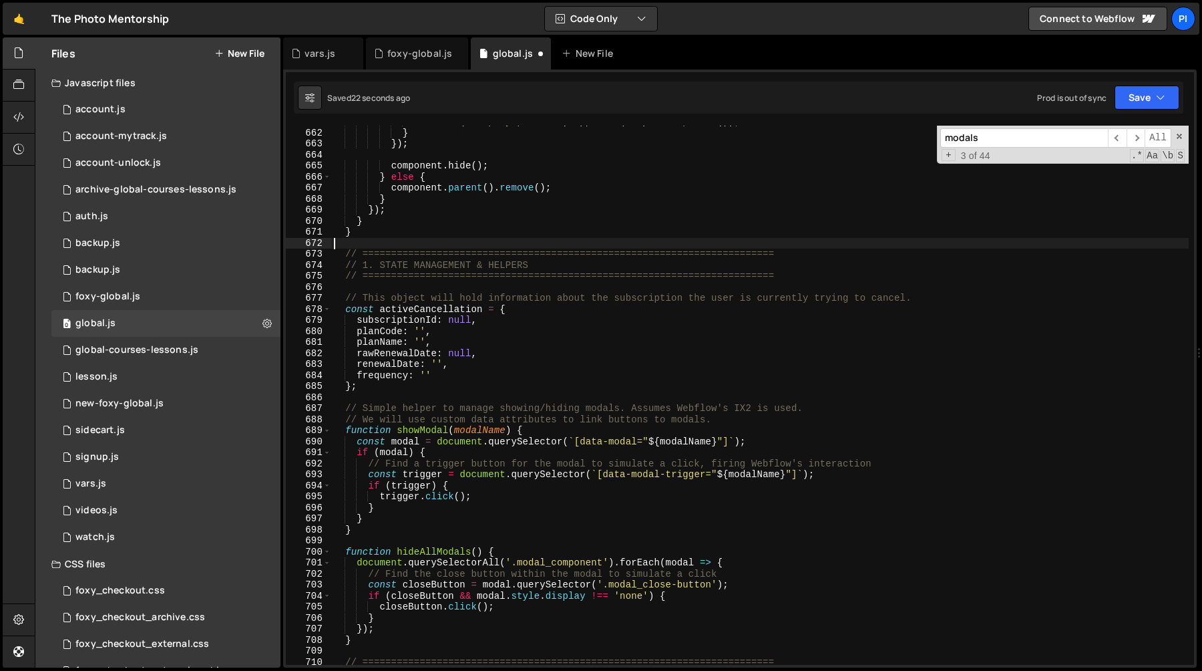
scroll to position [7524, 0]
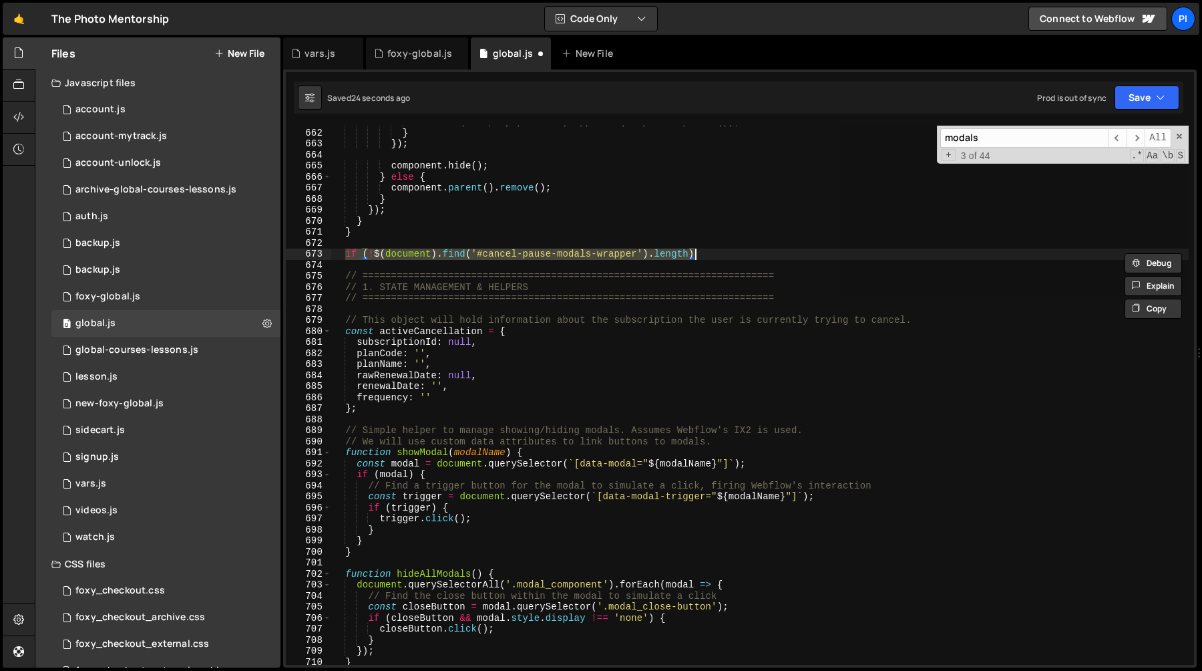
click at [472, 257] on div "card . css ( 'display' , 'flex' ) . appendTo ( component . parent ( )) ; } }) ;…" at bounding box center [760, 395] width 858 height 539
click at [458, 257] on div "card . css ( 'display' , 'flex' ) . appendTo ( component . parent ( )) ; } }) ;…" at bounding box center [760, 396] width 858 height 561
click at [482, 256] on div "card . css ( 'display' , 'flex' ) . appendTo ( component . parent ( )) ; } }) ;…" at bounding box center [760, 396] width 858 height 561
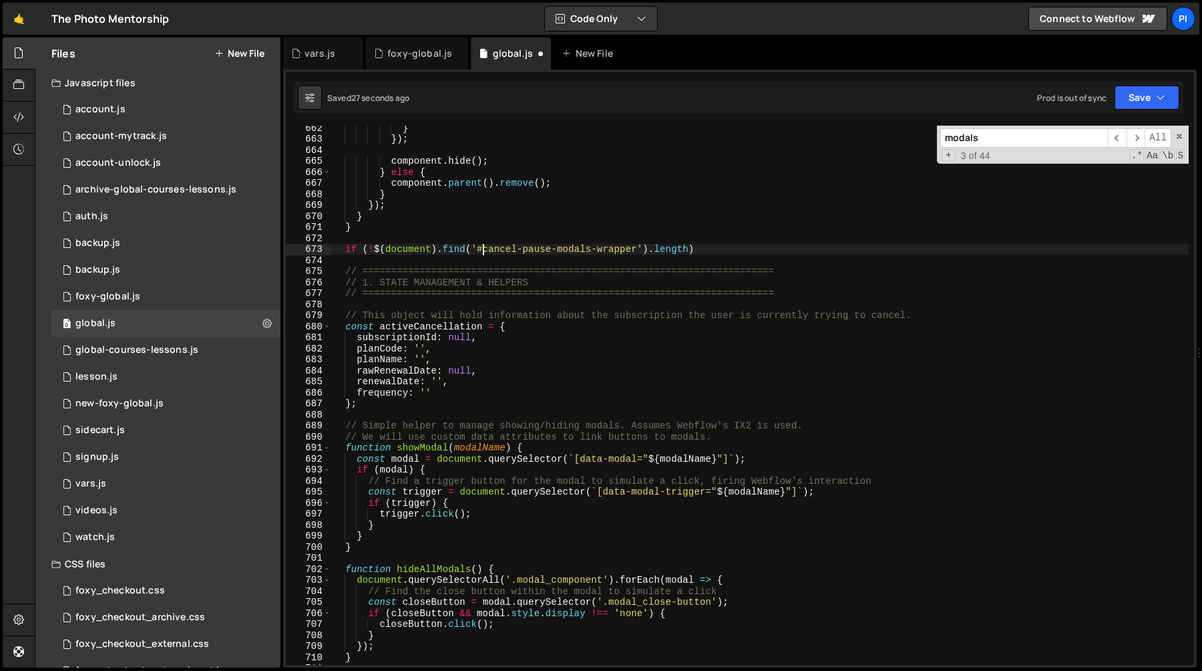
scroll to position [7531, 0]
type textarea "if (!$(document).find('#cancel-pause-modals-wrapper').length) return;"
click at [773, 250] on div "} }) ; component . hide ( ) ; } else { component . parent ( ) . remove ( ) ; } …" at bounding box center [760, 401] width 858 height 561
click at [756, 238] on div "} }) ; component . hide ( ) ; } else { component . parent ( ) . remove ( ) ; } …" at bounding box center [760, 401] width 858 height 561
click at [756, 249] on div "} }) ; component . hide ( ) ; } else { component . parent ( ) . remove ( ) ; } …" at bounding box center [760, 401] width 858 height 561
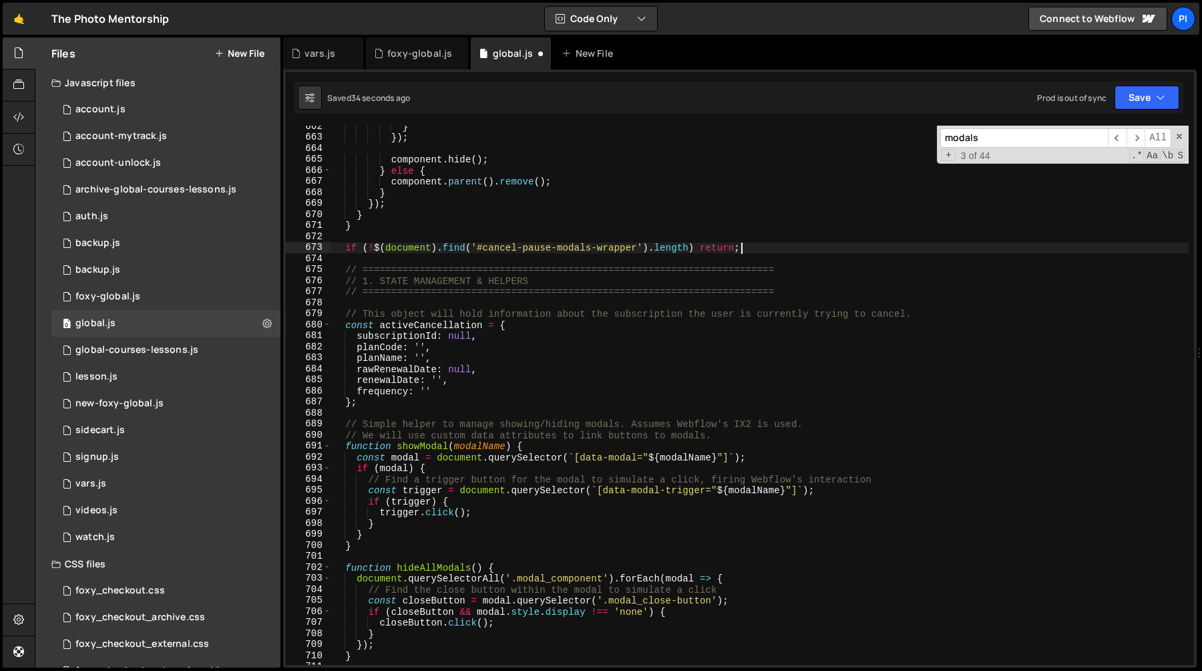
type textarea "if (!$(document).find('#cancel-pause-modals-wrapper').length) return;"
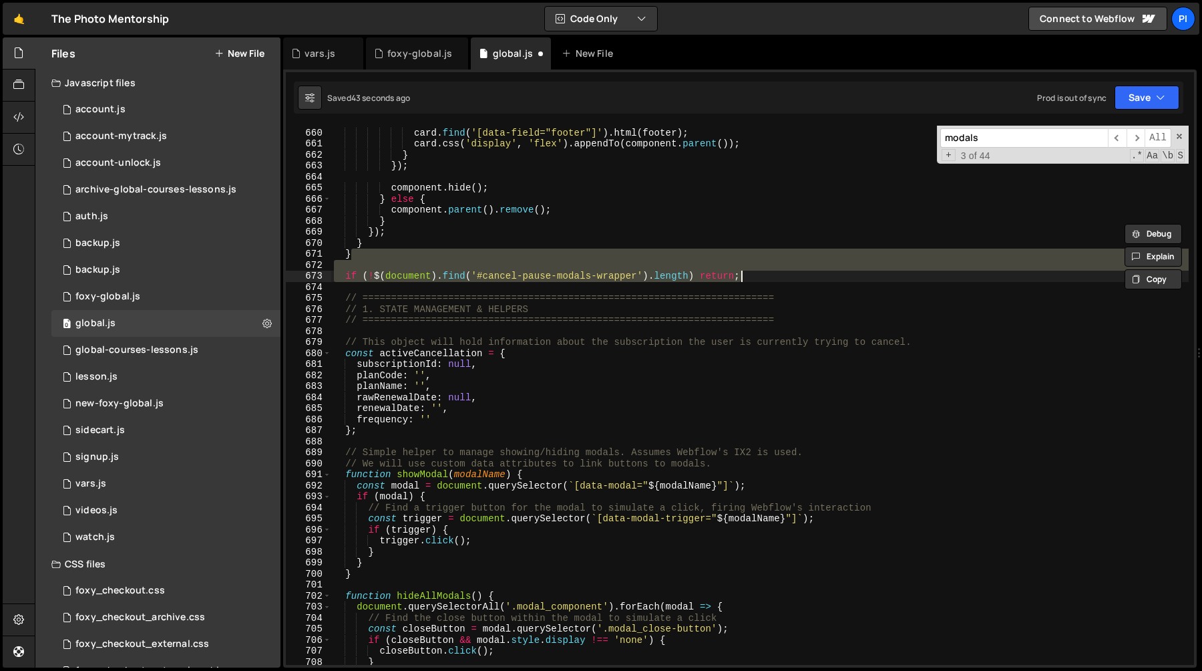
scroll to position [7498, 0]
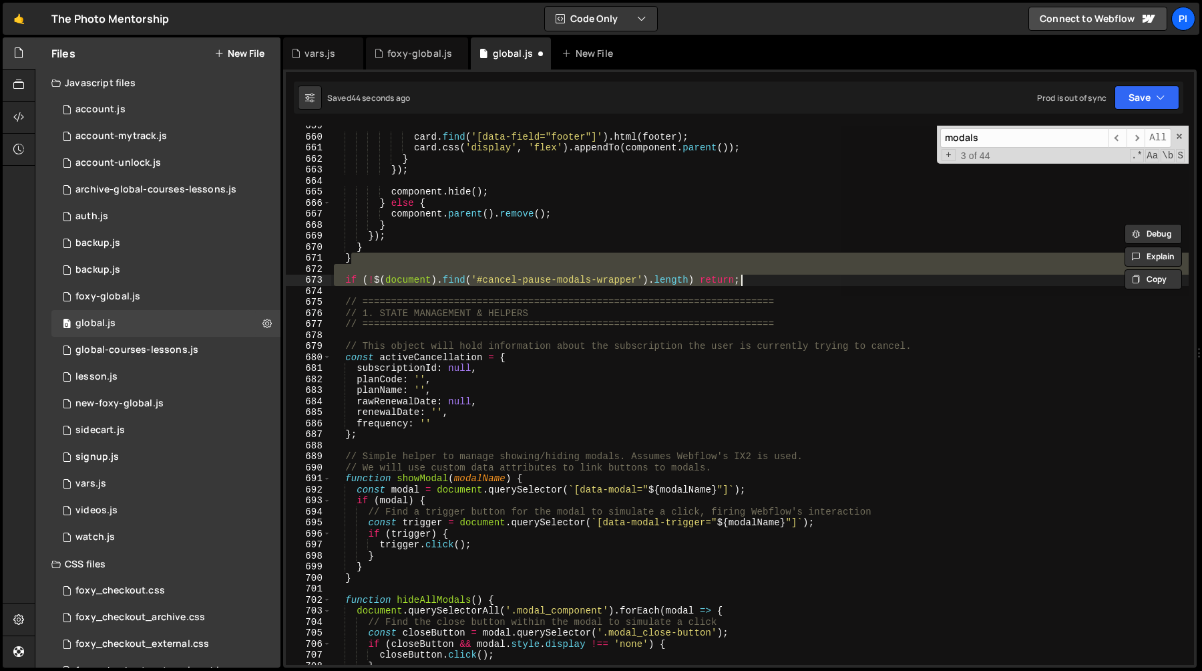
click at [784, 283] on div "card . find ( '[data-field="footer"]' ) . html ( footer ) ; card . css ( 'displ…" at bounding box center [760, 395] width 858 height 539
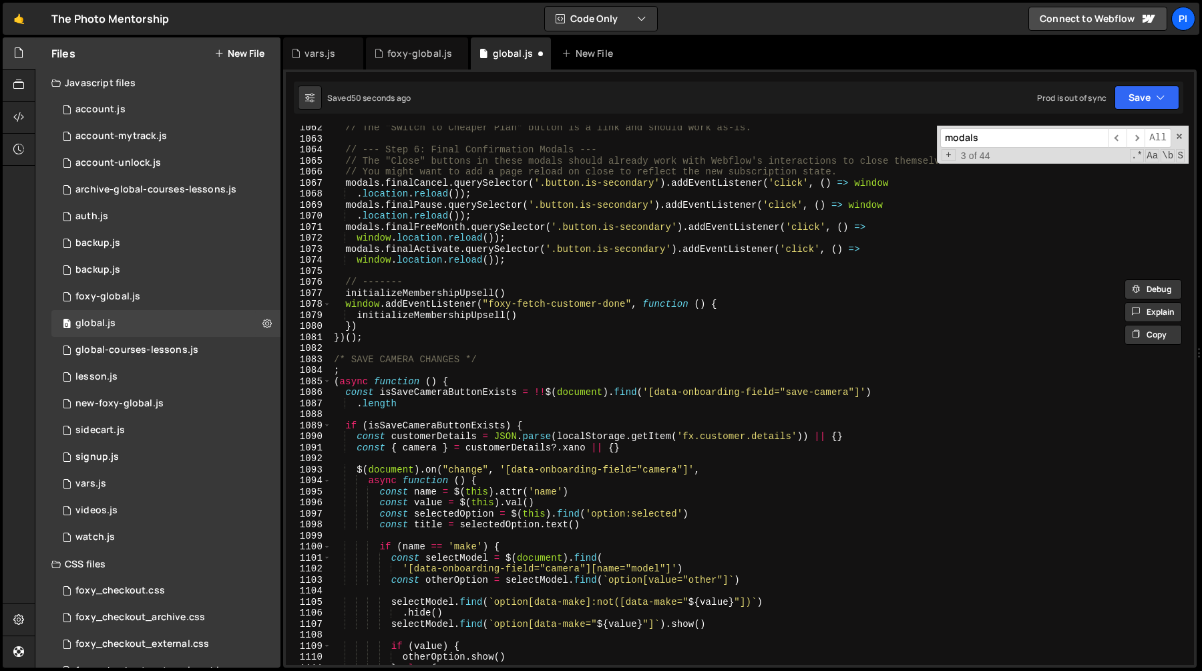
scroll to position [12049, 0]
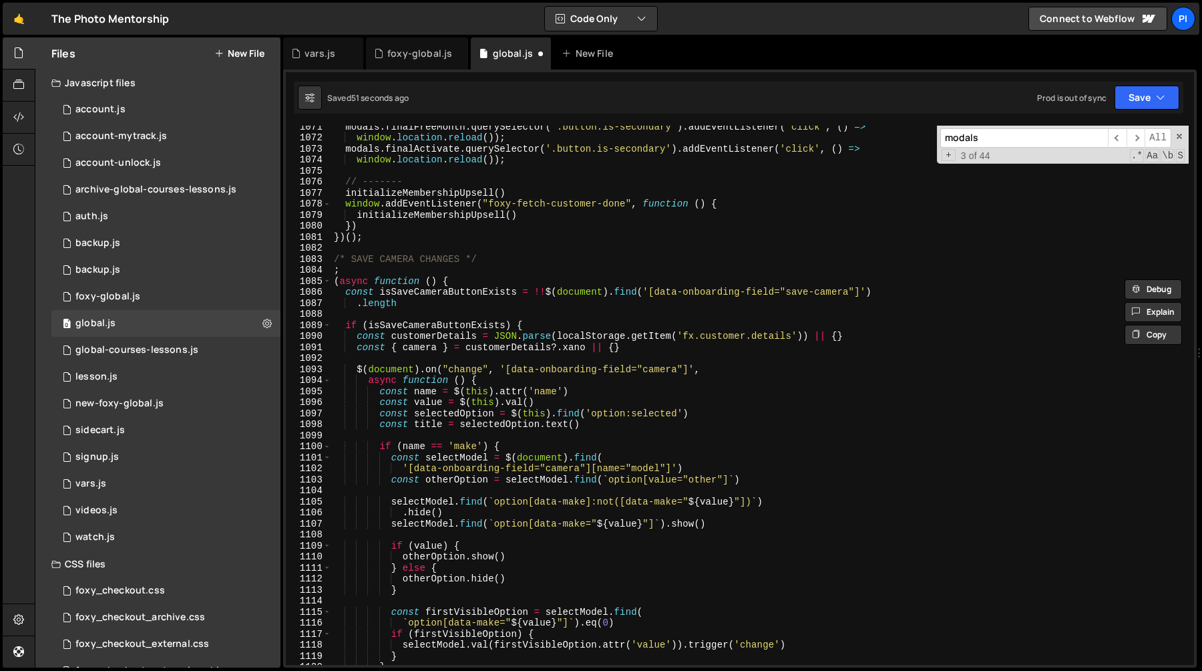
click at [351, 226] on div "modals . finalFreeMonth . querySelector ( '.button.is-secondary' ) . addEventLi…" at bounding box center [760, 401] width 858 height 561
click at [361, 226] on div "modals . finalFreeMonth . querySelector ( '.button.is-secondary' ) . addEventLi…" at bounding box center [760, 401] width 858 height 561
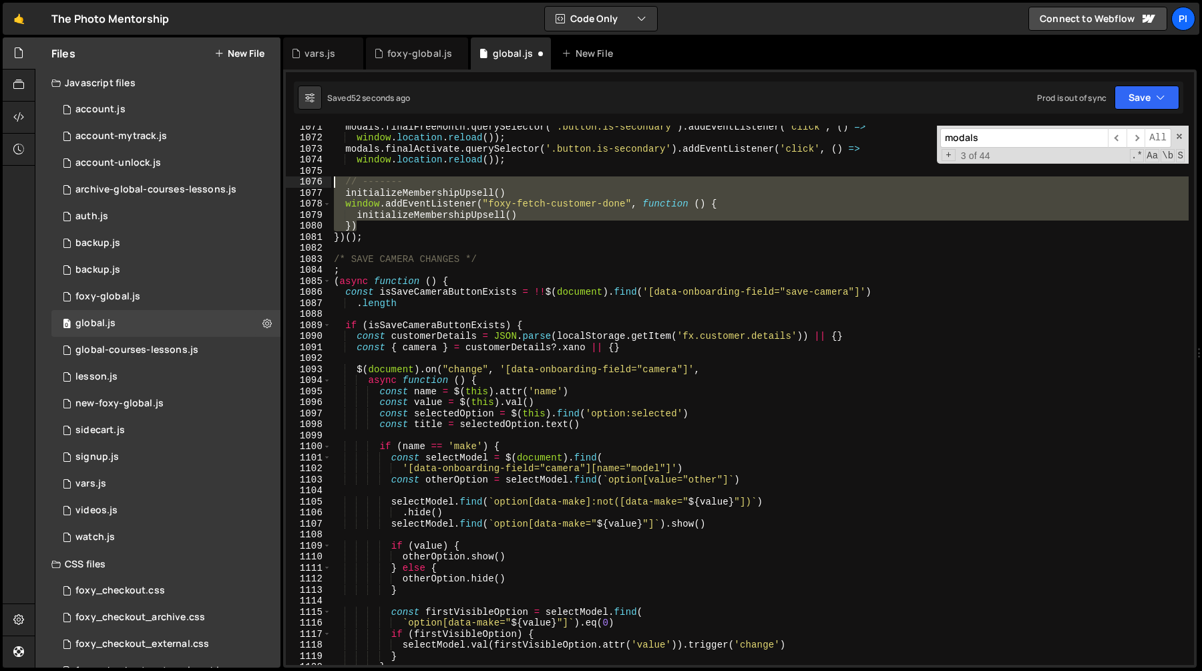
type textarea "// ------- initializeMembershipUpsell()"
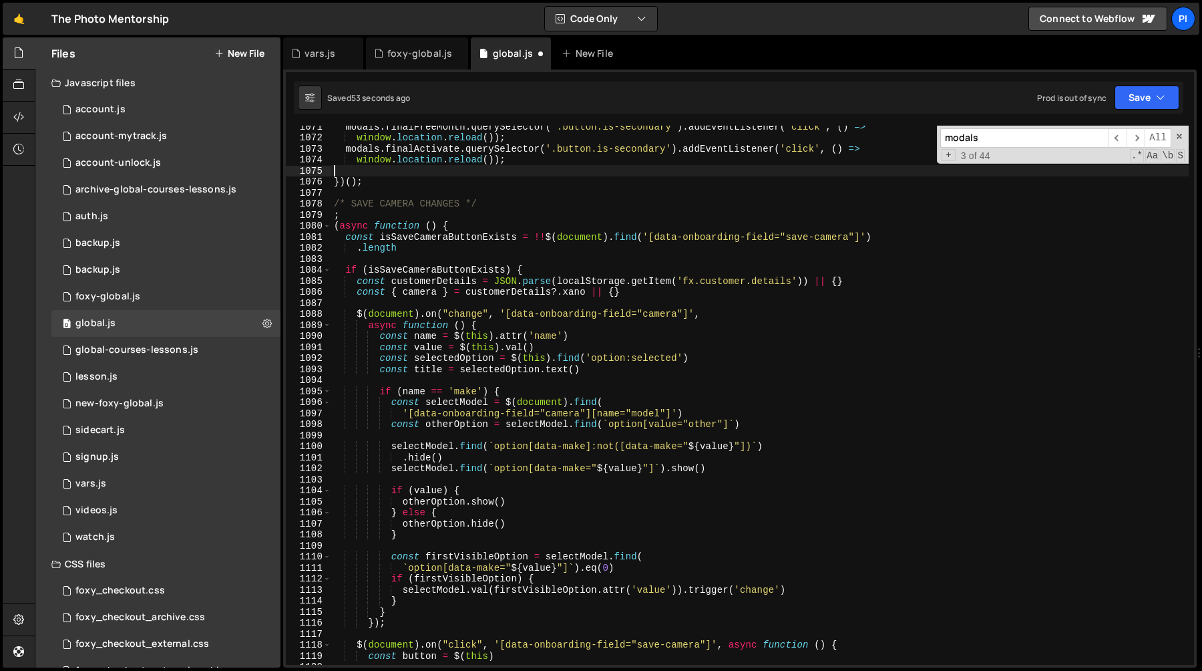
drag, startPoint x: 361, startPoint y: 226, endPoint x: 326, endPoint y: 181, distance: 57.6
click at [326, 181] on div "1071 1072 1073 1074 1075 1076 1077 1078 1079 1080 1081 1082 1083 1084 1085 1086…" at bounding box center [740, 395] width 908 height 539
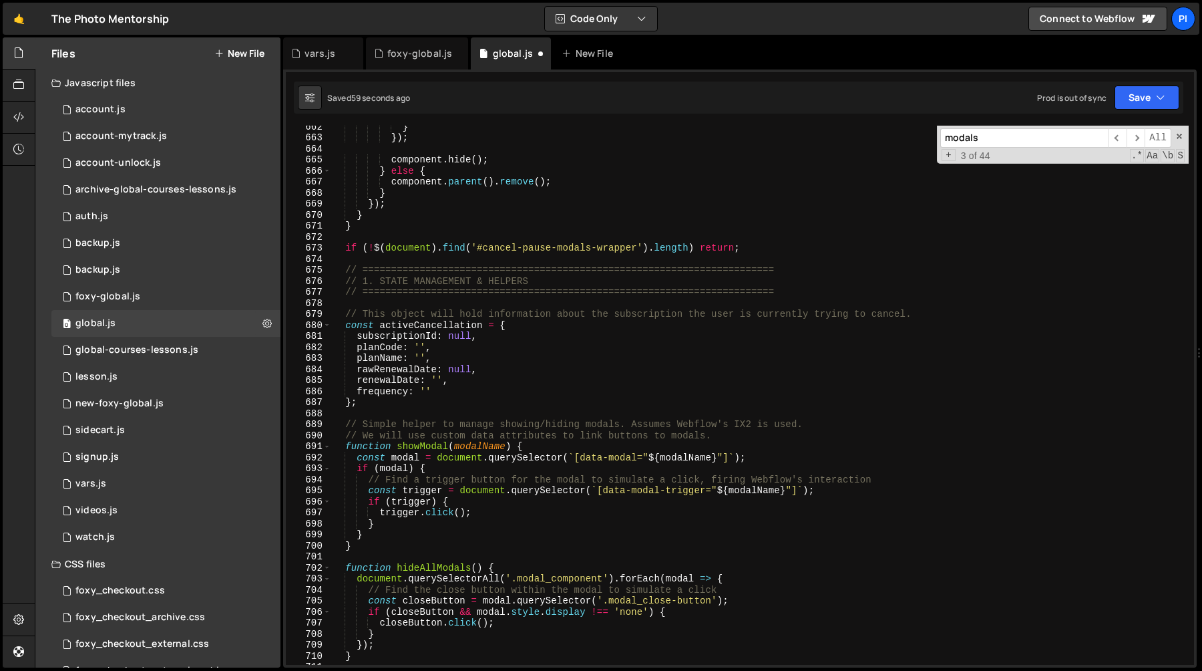
scroll to position [7387, 0]
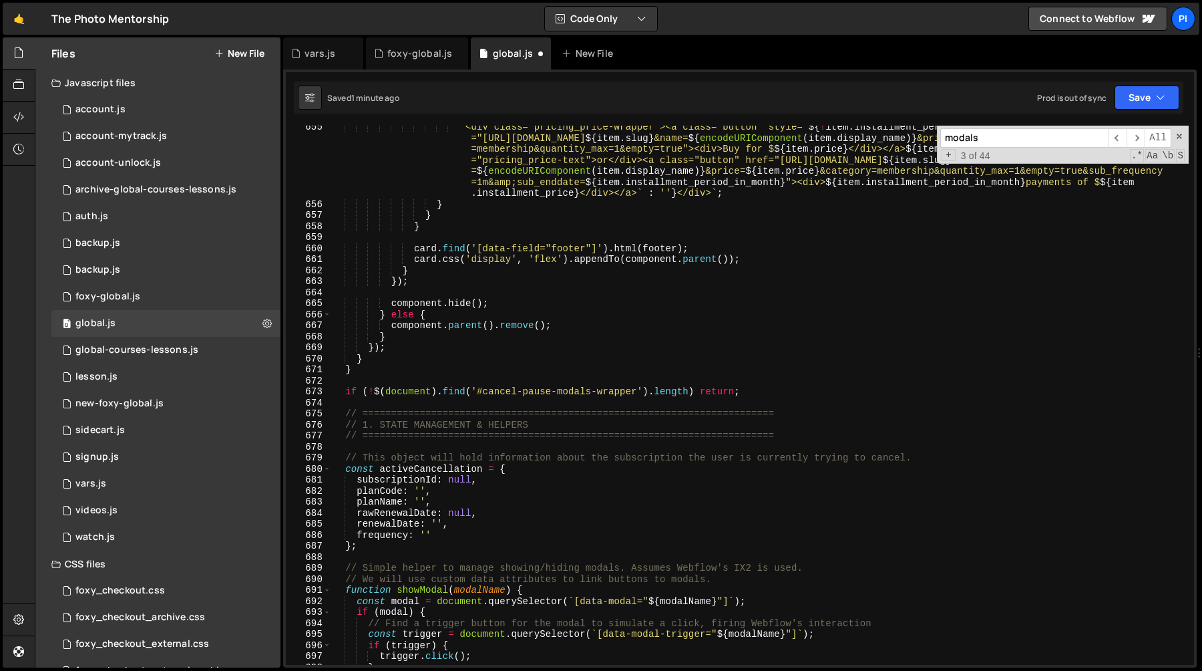
click at [394, 367] on div "` <div class="pricing_price-wrapper"><a class="button" style=" ${ ! item . inst…" at bounding box center [760, 435] width 858 height 627
type textarea "}"
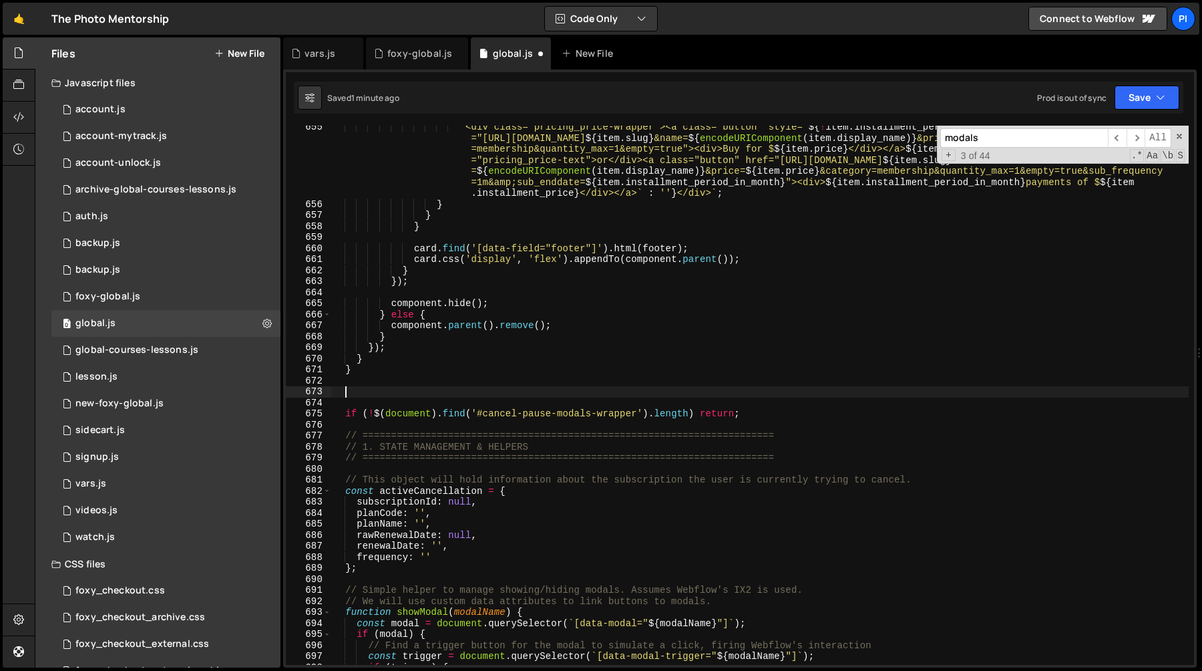
paste textarea "})"
type textarea "})"
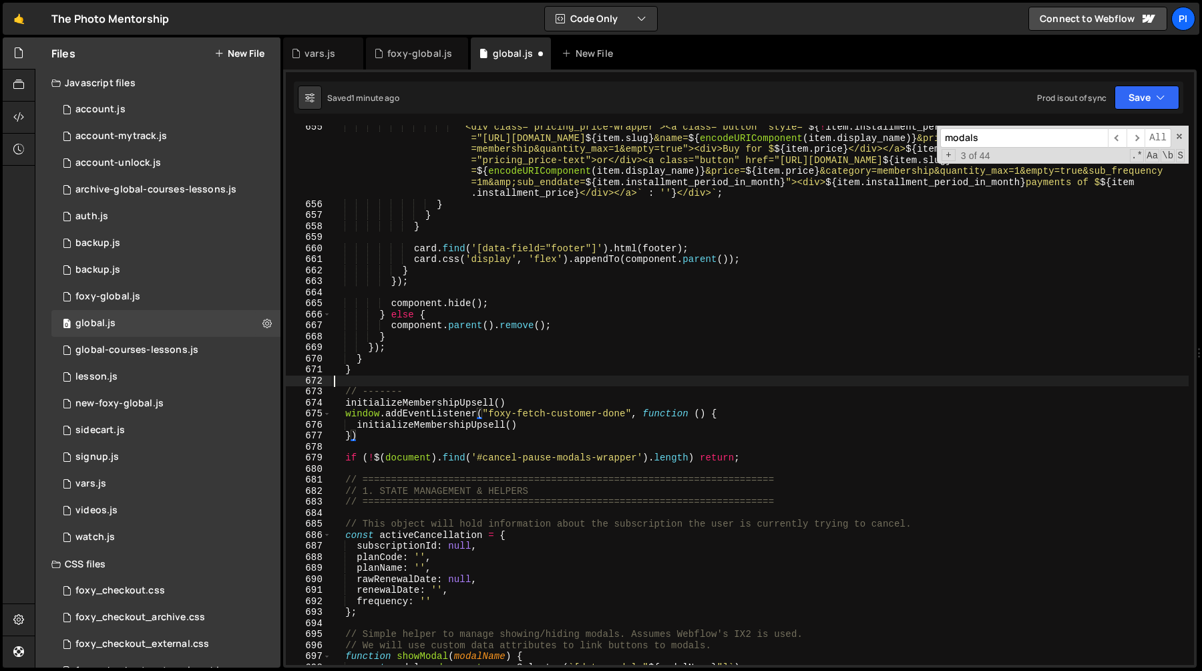
click at [421, 381] on div "` <div class="pricing_price-wrapper"><a class="button" style=" ${ ! item . inst…" at bounding box center [760, 435] width 858 height 627
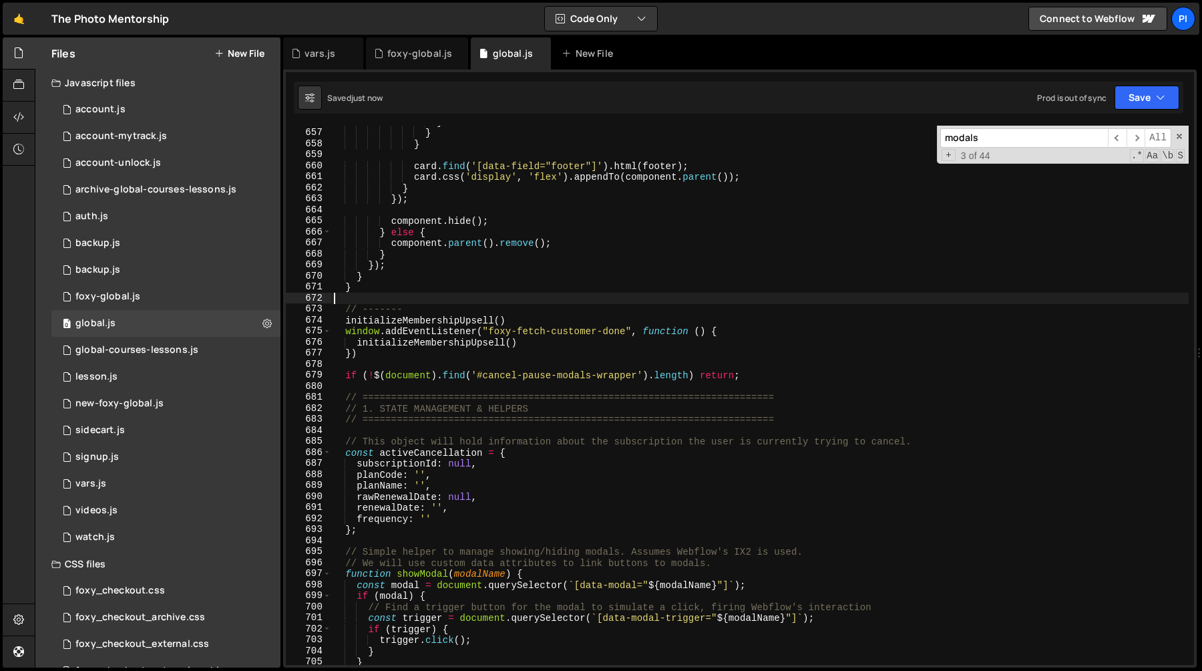
scroll to position [7490, 0]
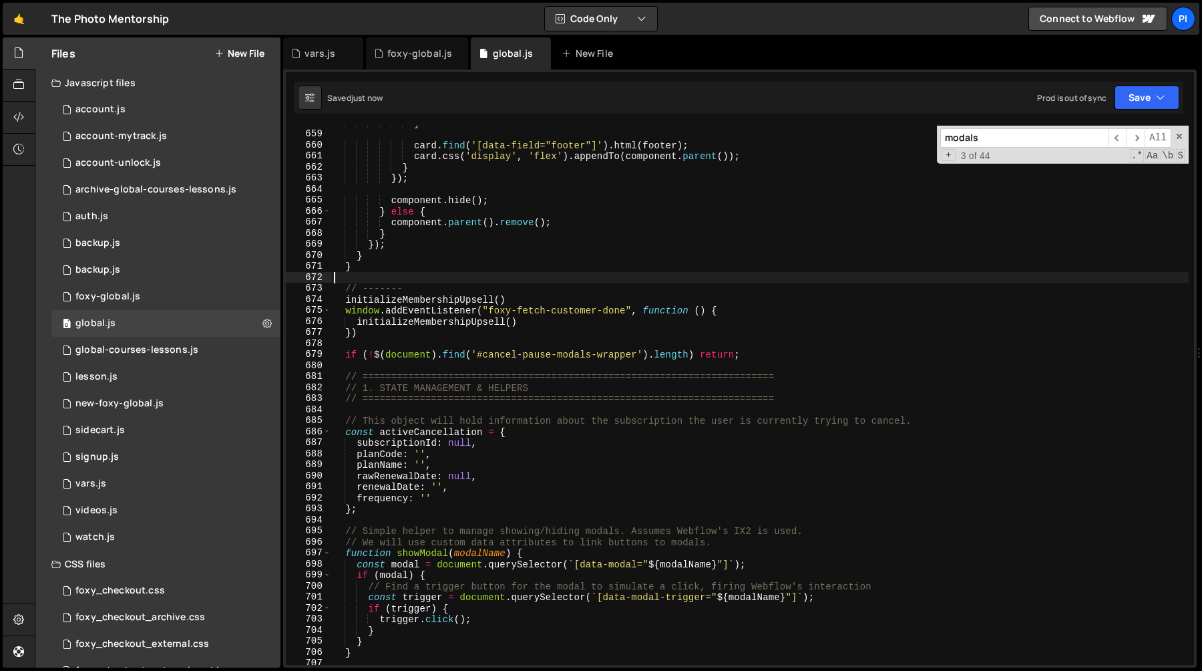
click at [346, 420] on div "} card . find ( '[data-field="footer"]' ) . html ( footer ) ; card . css ( 'dis…" at bounding box center [760, 398] width 858 height 561
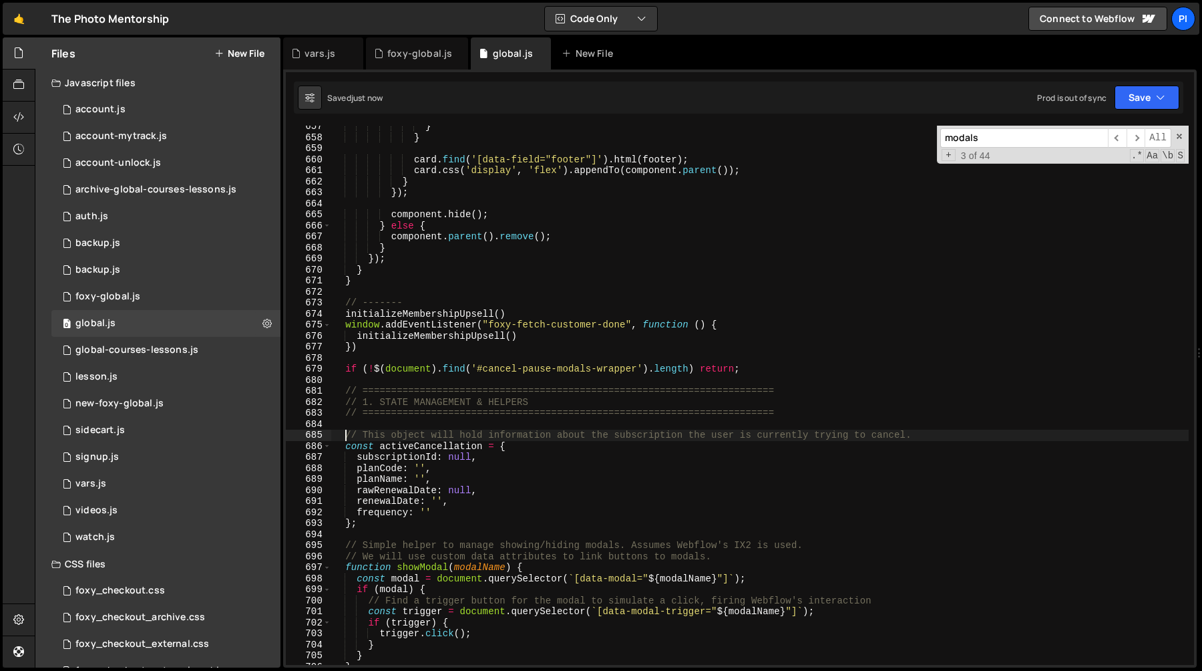
scroll to position [7469, 0]
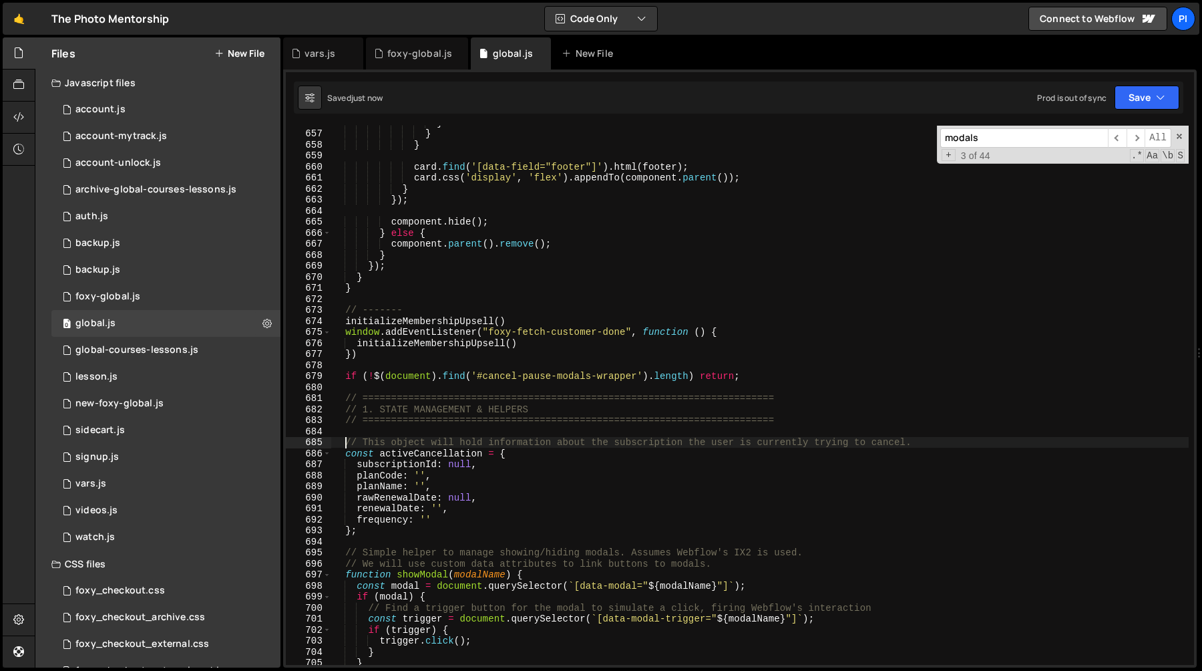
click at [347, 377] on div "} } } card . find ( '[data-field="footer"]' ) . html ( footer ) ; card . css ( …" at bounding box center [760, 397] width 858 height 561
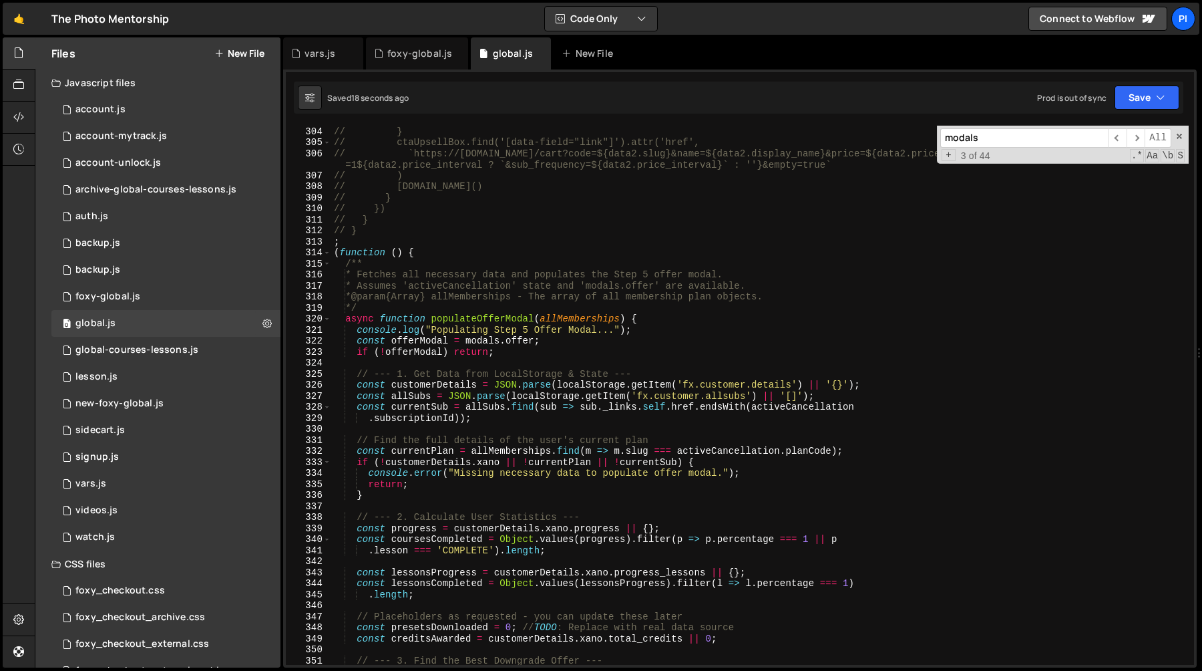
scroll to position [3339, 0]
click at [444, 256] on div "// ctaUpsellBox.find('[data-field="link"]').text(`Upgrade to ${data2.display_na…" at bounding box center [760, 395] width 858 height 561
type textarea "(function () {"
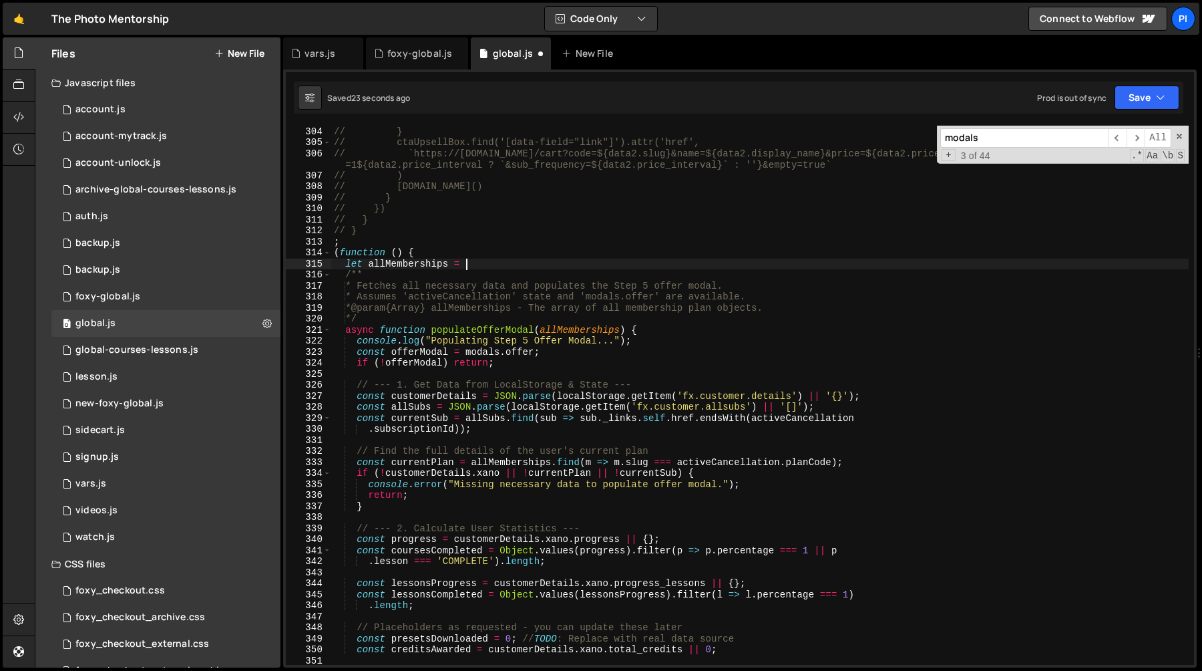
scroll to position [0, 9]
click at [405, 264] on div "// ctaUpsellBox.find('[data-field="link"]').text(`Upgrade to ${data2.display_na…" at bounding box center [760, 395] width 858 height 561
type textarea "let allMemberships = []"
click at [405, 264] on div "// ctaUpsellBox.find('[data-field="link"]').text(`Upgrade to ${data2.display_na…" at bounding box center [760, 395] width 858 height 561
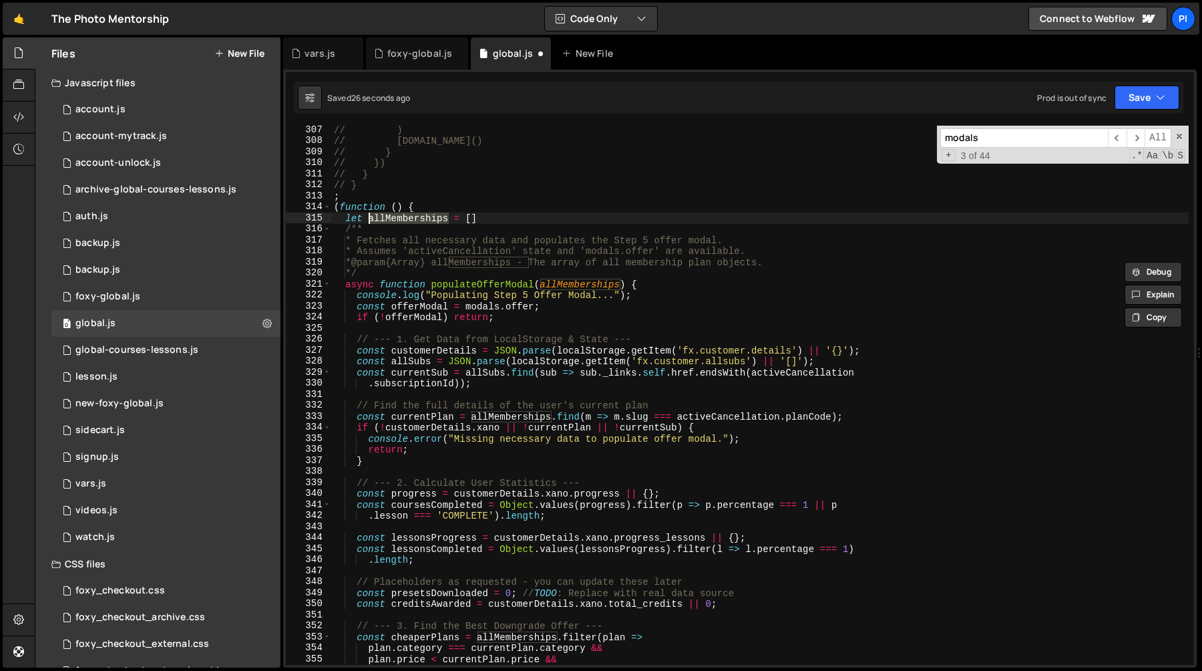
scroll to position [3393, 0]
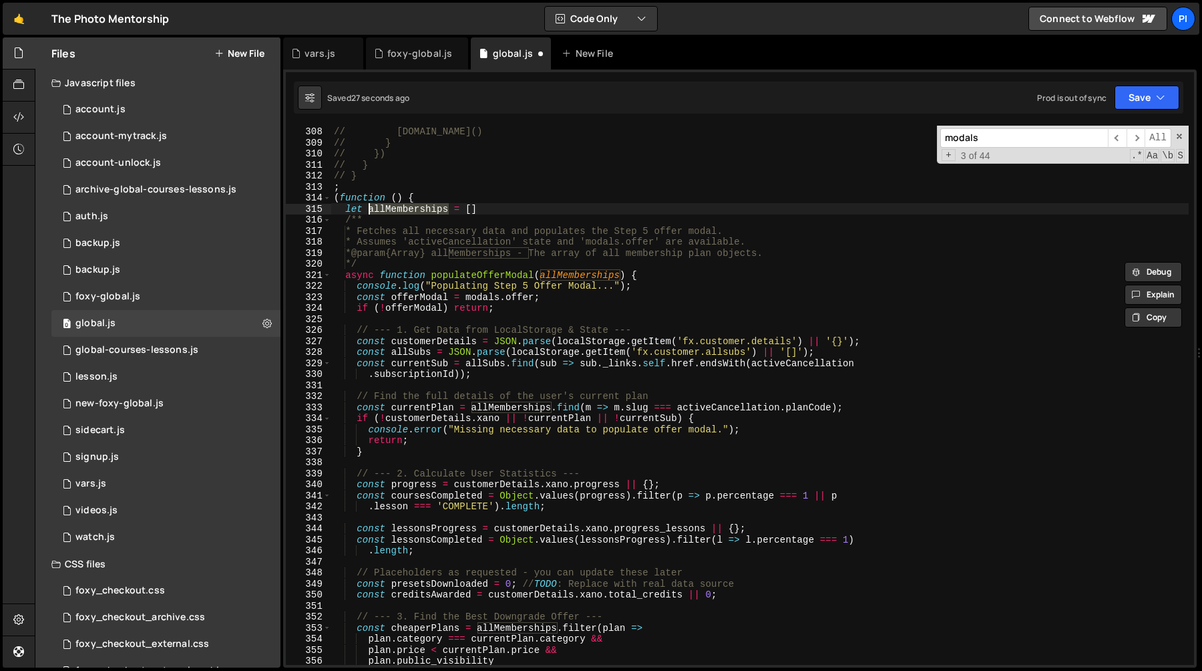
click at [492, 210] on div "// ) // ctaUpsellBox.show() // } // }) // } // } ; ( function ( ) { let allMemb…" at bounding box center [760, 395] width 858 height 561
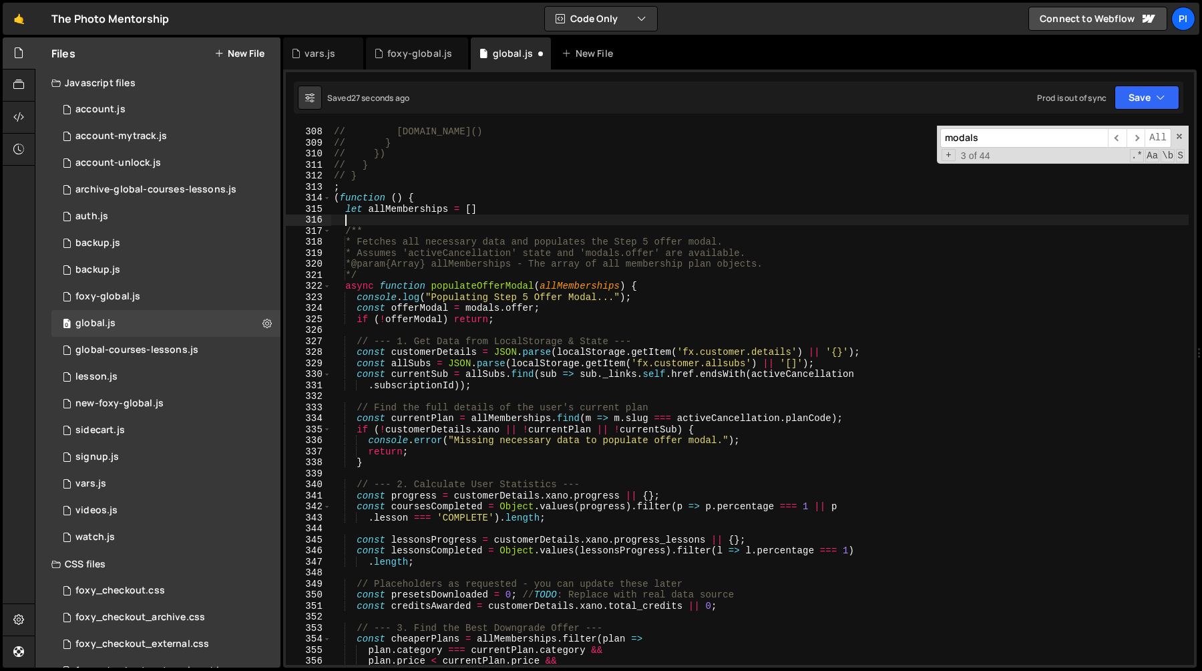
scroll to position [0, 0]
click at [413, 209] on div "// ) // ctaUpsellBox.show() // } // }) // } // } ; ( function ( ) { let allMemb…" at bounding box center [760, 395] width 858 height 561
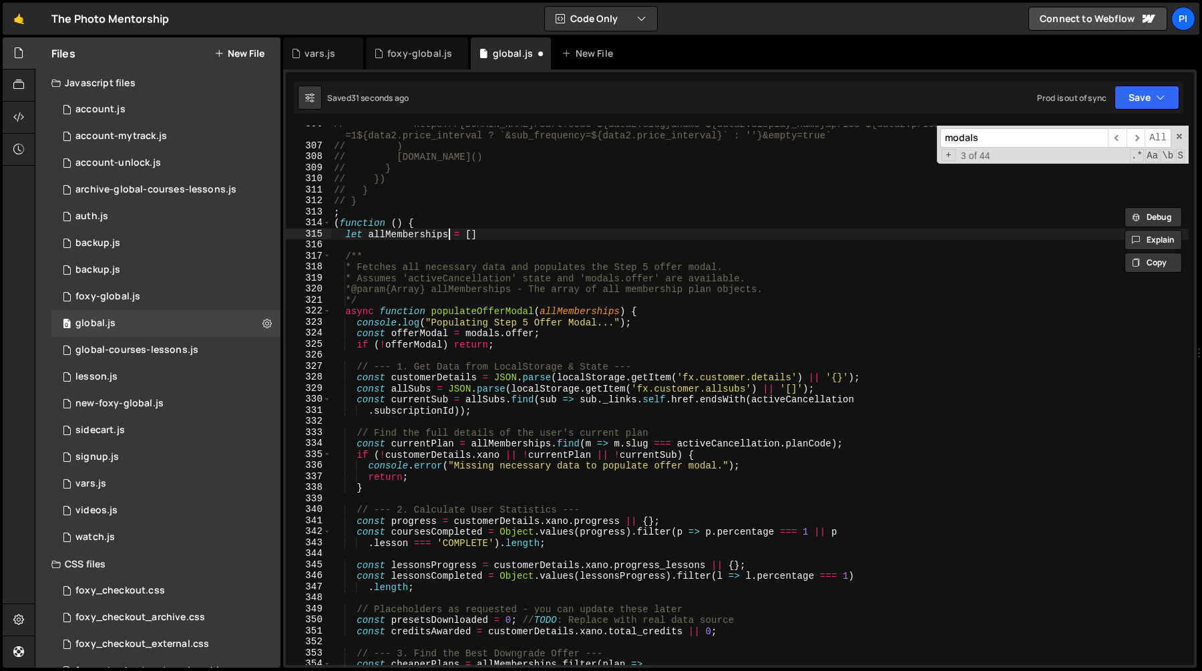
scroll to position [3368, 0]
type textarea "let ALL_MEMBERSHIPS = []"
click at [420, 233] on div "// `https://tpm.foxycart.com/cart?code=${data2.slug}&name=${data2.display_name}…" at bounding box center [760, 404] width 858 height 572
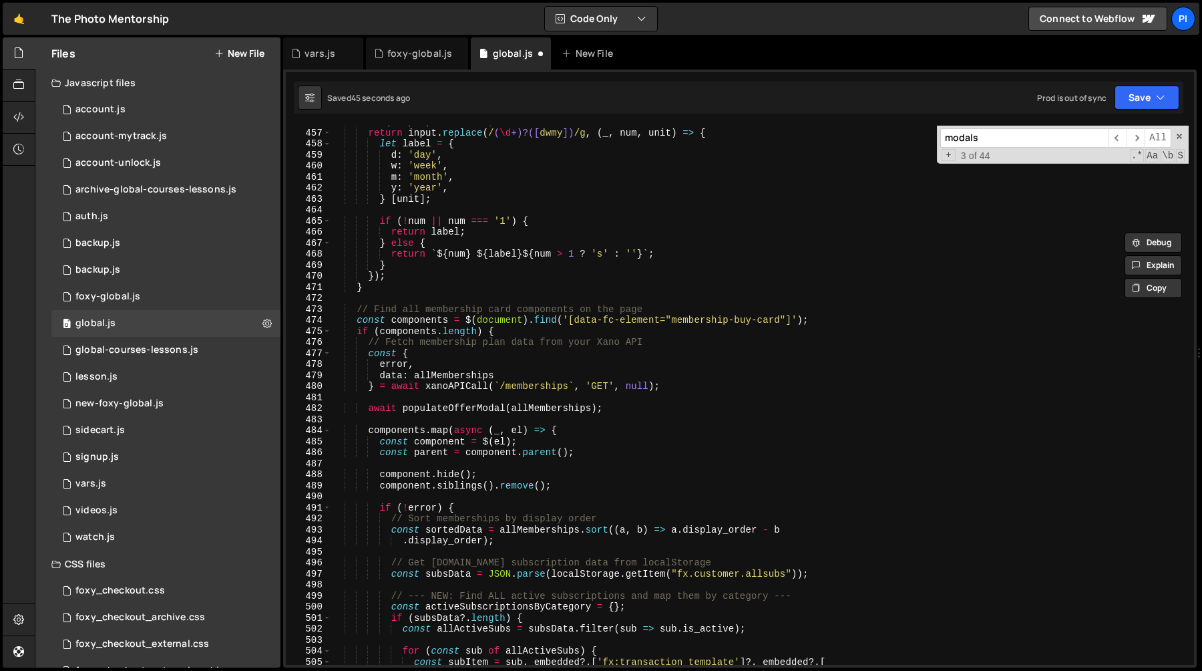
scroll to position [5036, 0]
click at [441, 396] on div "return input . replace ( / ( \d +)?([ dwmy ]) /g , ( _ , num , unit ) => { let …" at bounding box center [760, 405] width 858 height 561
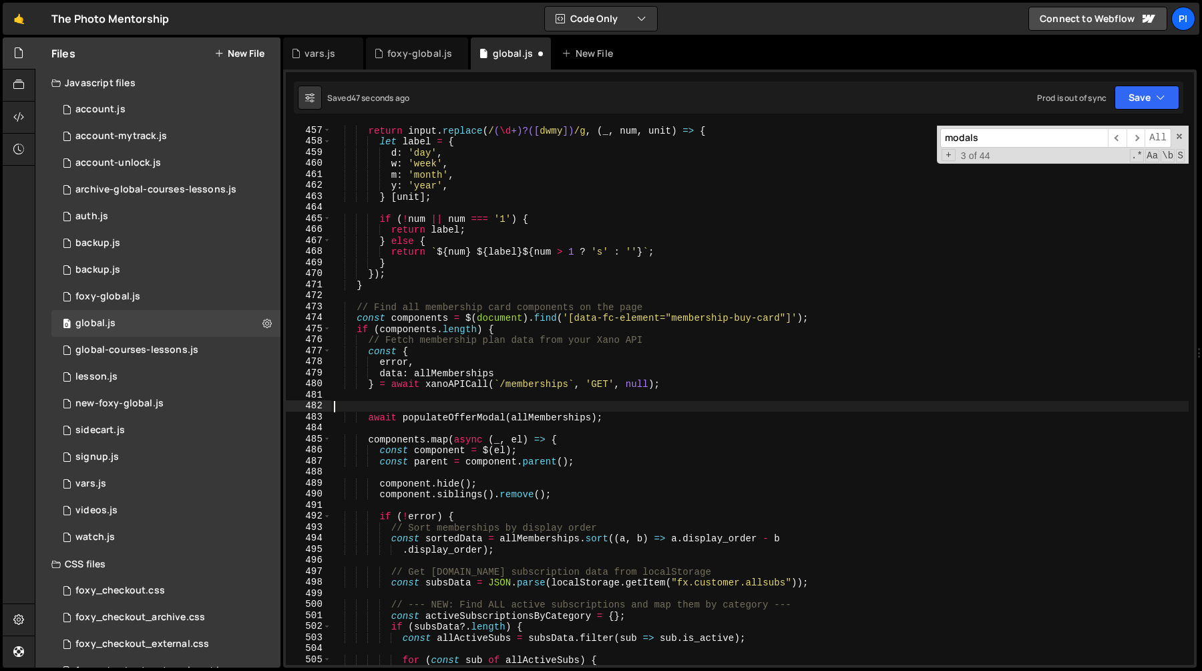
paste textarea "ALL_MEMBERSHIPS"
type textarea "await populateOfferModal(allMemberships);"
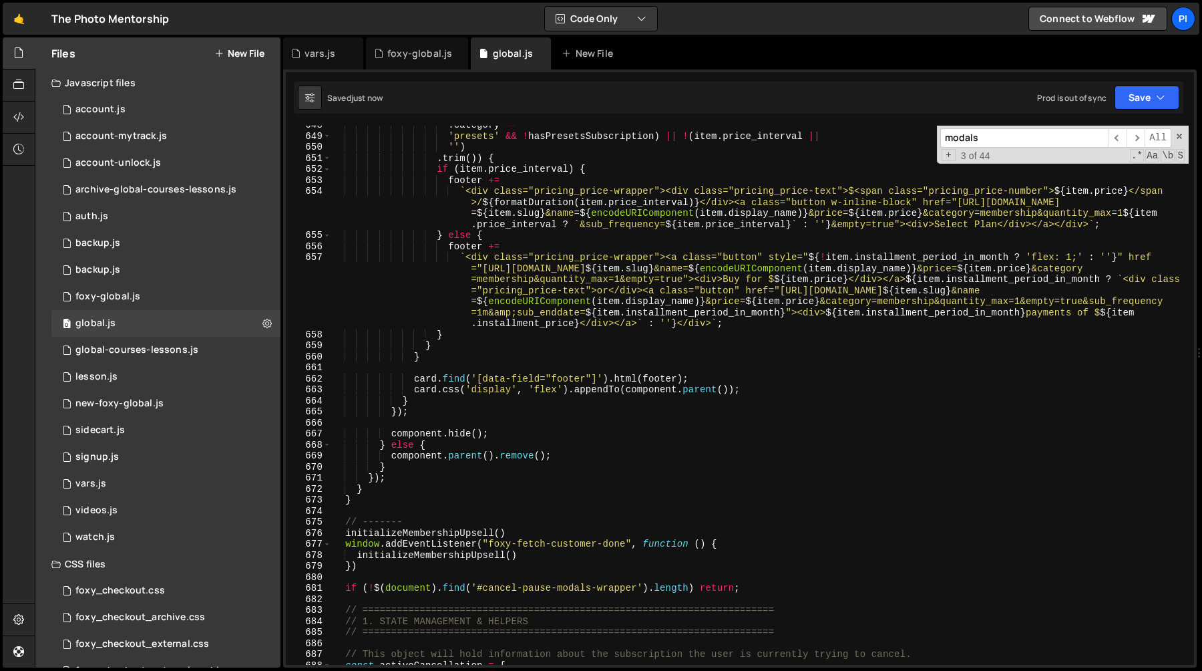
click at [399, 493] on div ". category == 'presets' && ! hasPresetsSubscription ) || ! ( item . price_inter…" at bounding box center [760, 400] width 858 height 561
type textarea "}"
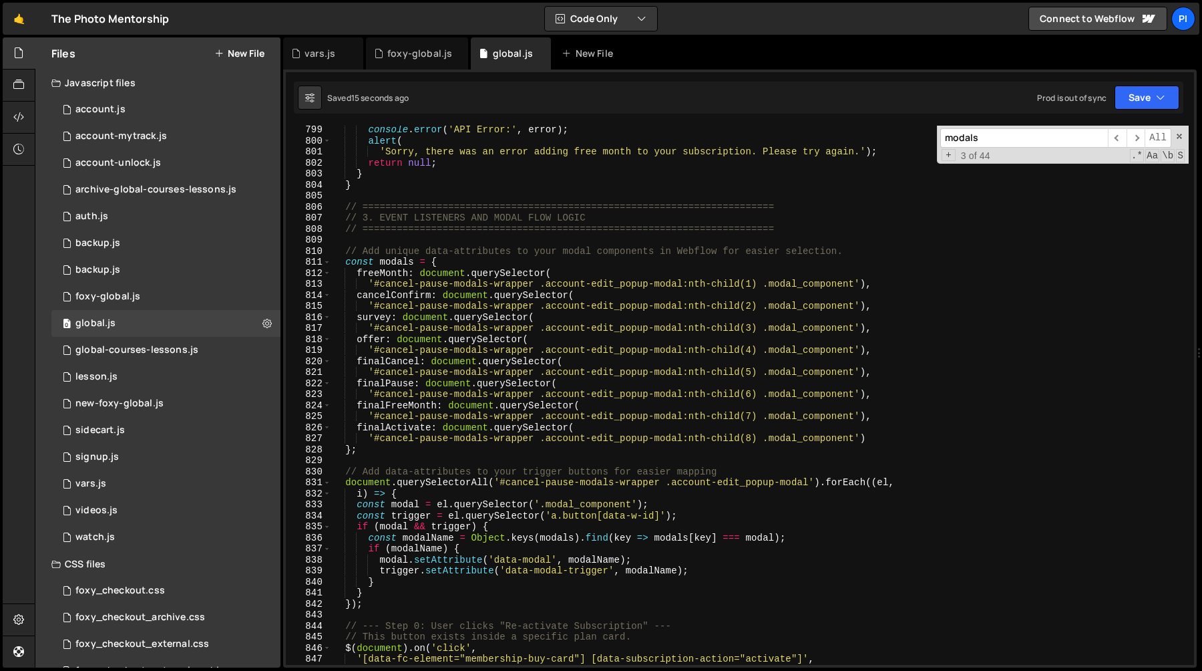
scroll to position [9077, 0]
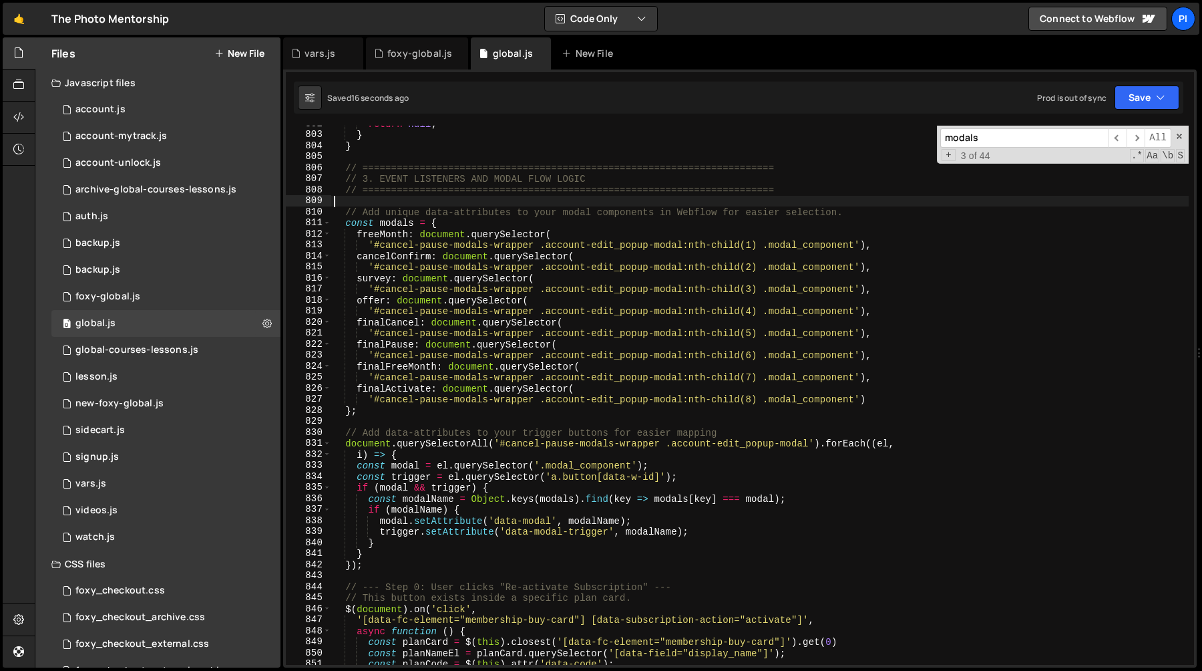
click at [379, 202] on div "return null ; } } // ==========================================================…" at bounding box center [760, 398] width 858 height 561
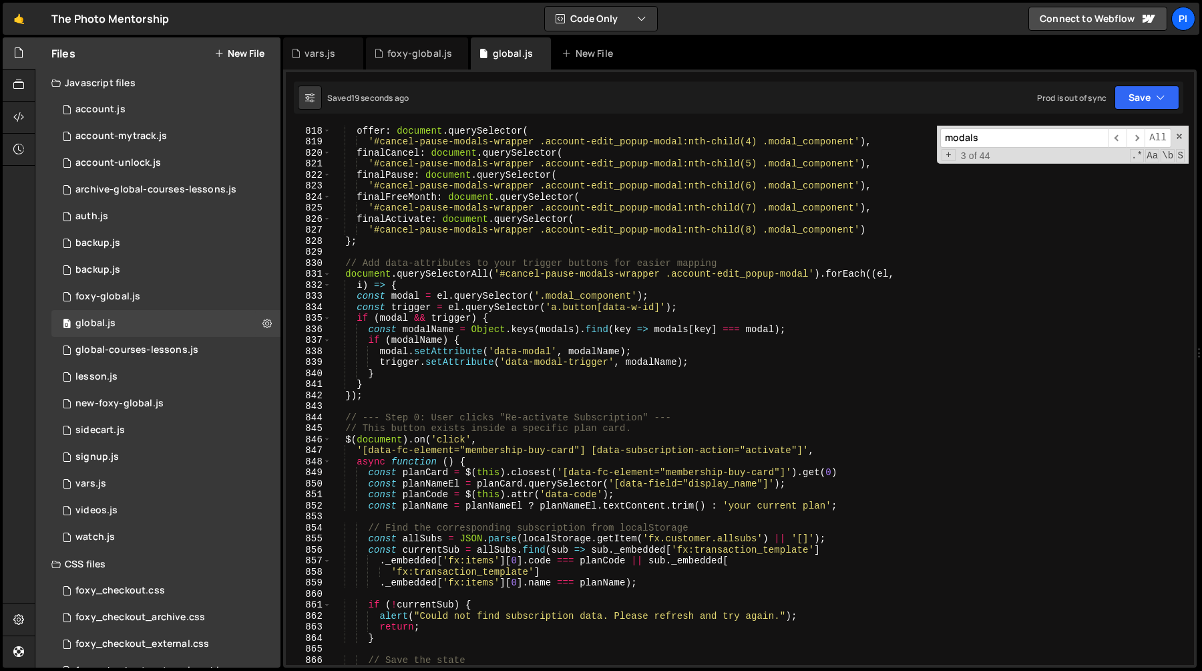
scroll to position [9246, 0]
click at [381, 399] on div "offer : document . querySelector ( '#cancel-pause-modals-wrapper .account-edit_…" at bounding box center [760, 405] width 858 height 561
type textarea "});"
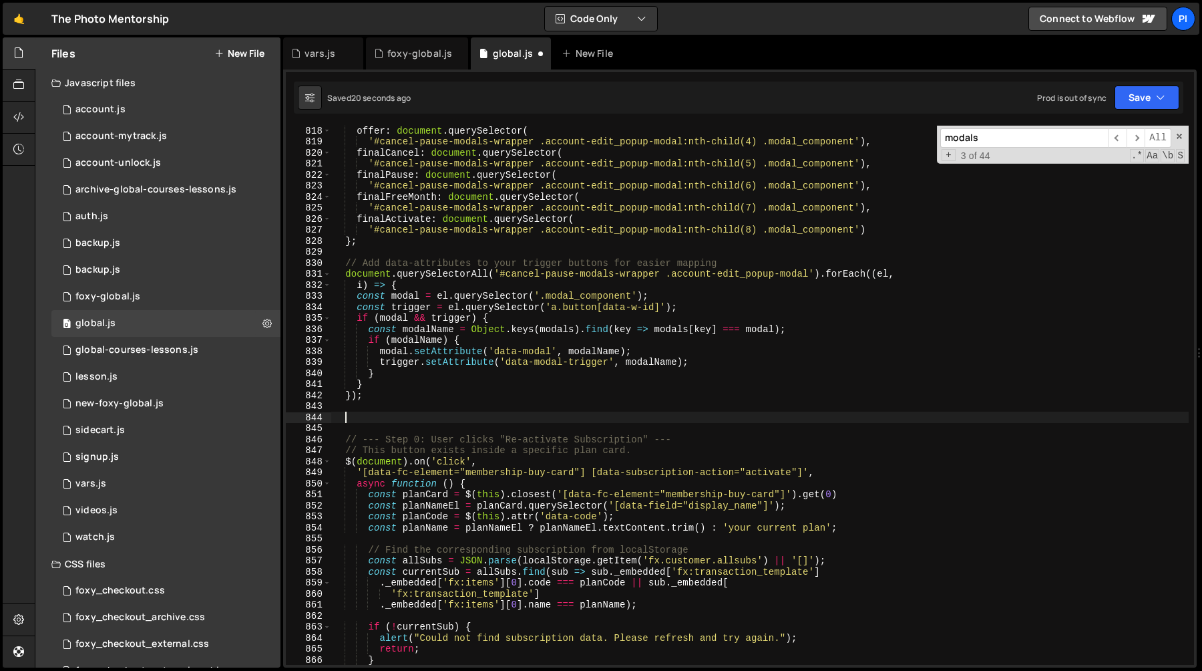
paste textarea "await populateOfferModal(allMemberships);"
type textarea "await populateOfferModal(allMemberships);"
click at [406, 407] on div "offer : document . querySelector ( '#cancel-pause-modals-wrapper .account-edit_…" at bounding box center [760, 405] width 858 height 561
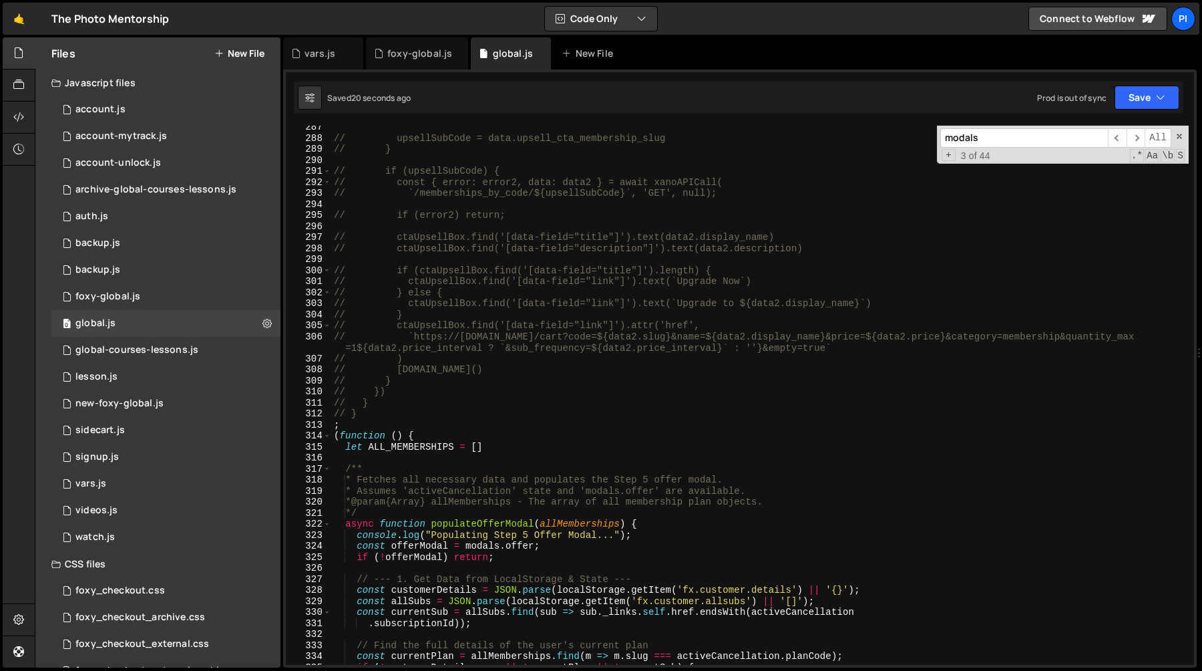
scroll to position [3148, 0]
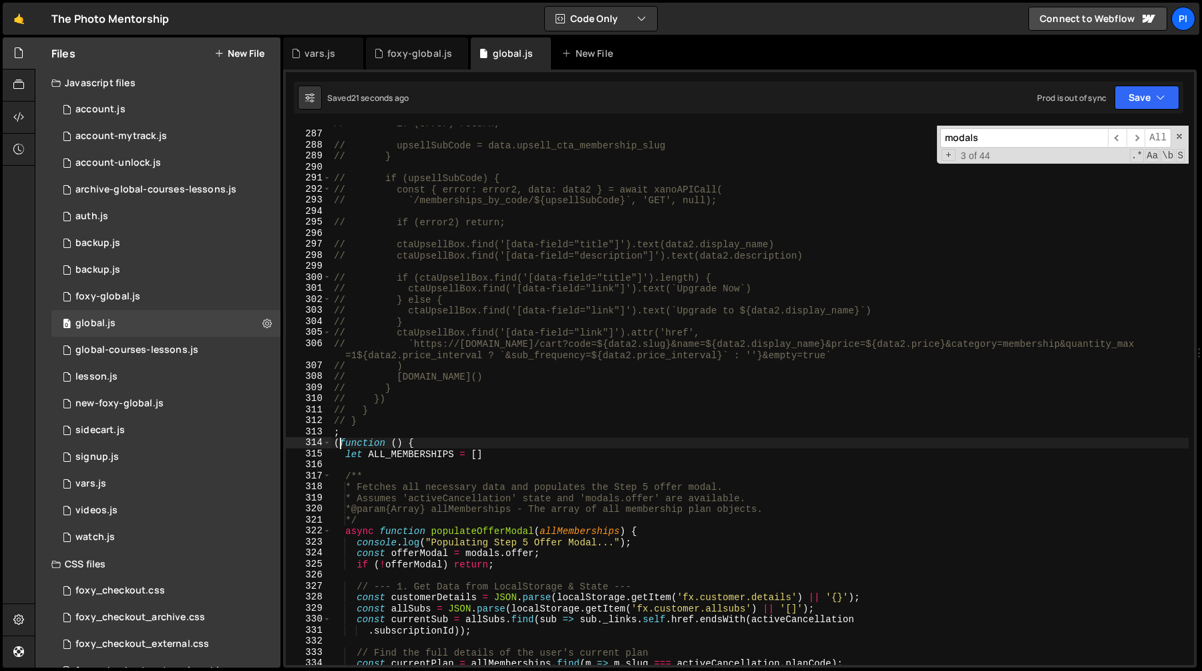
click at [341, 445] on div "// if (error) return; // upsellSubCode = data.upsell_cta_membership_slug // } /…" at bounding box center [760, 398] width 858 height 561
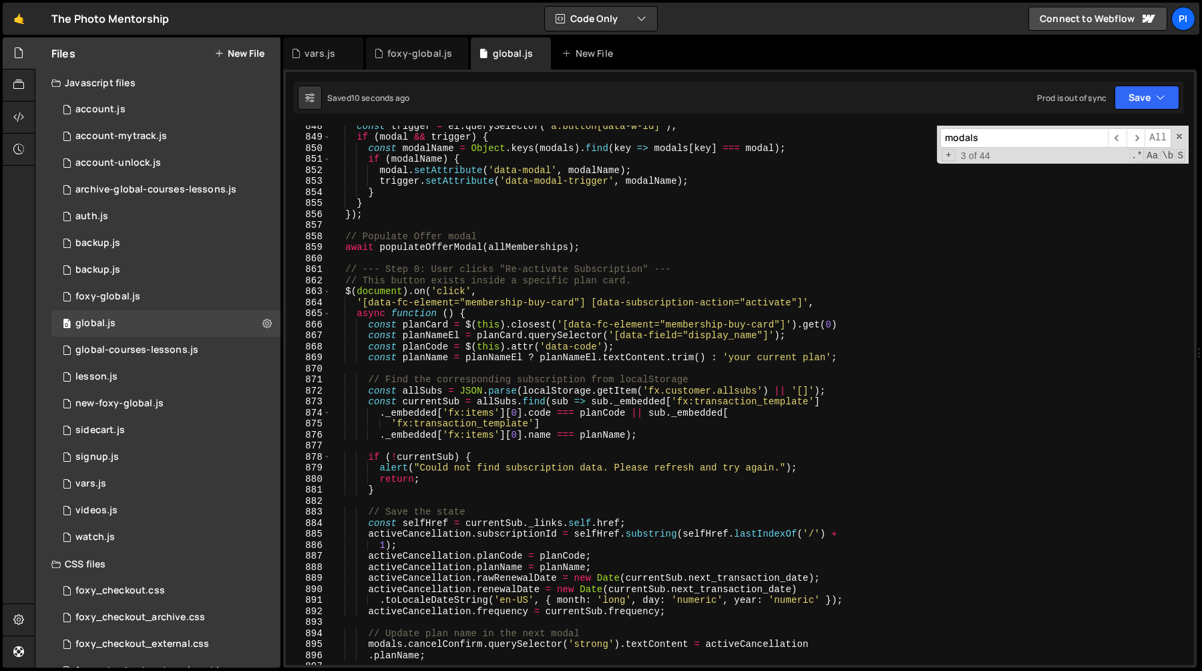
scroll to position [9581, 0]
click at [369, 250] on div "const trigger = el . querySelector ( 'a.button[data-w-id]' ) ; if ( modal && tr…" at bounding box center [760, 400] width 858 height 561
click at [494, 247] on div "const trigger = el . querySelector ( 'a.button[data-w-id]' ) ; if ( modal && tr…" at bounding box center [760, 400] width 858 height 561
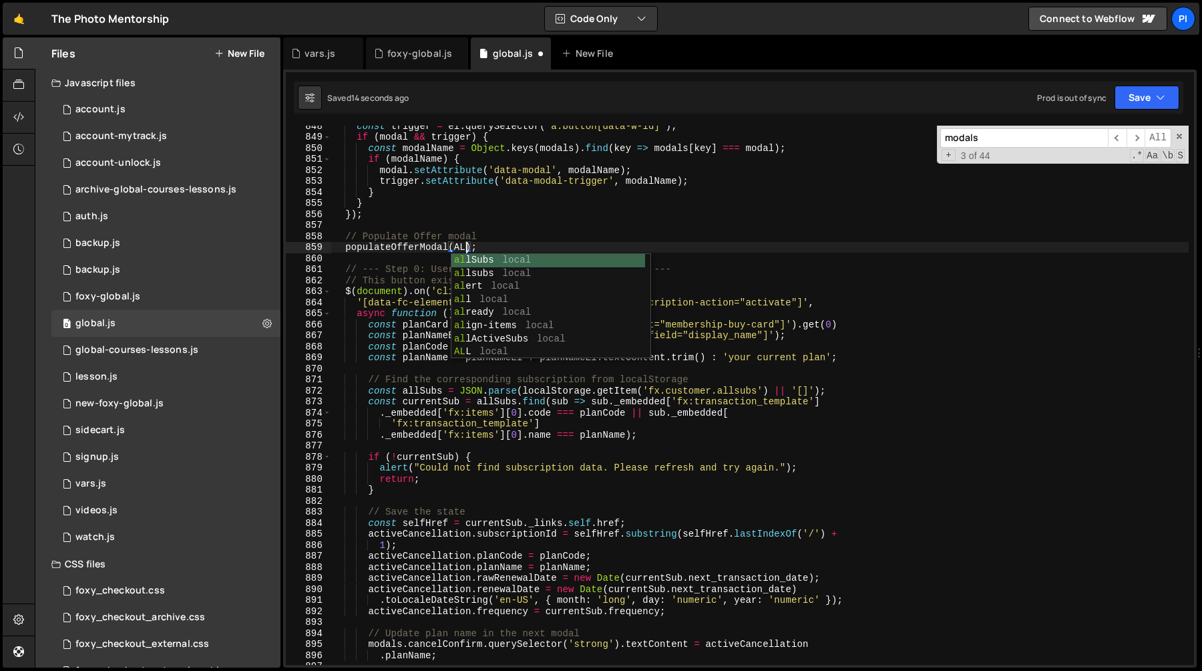
scroll to position [0, 9]
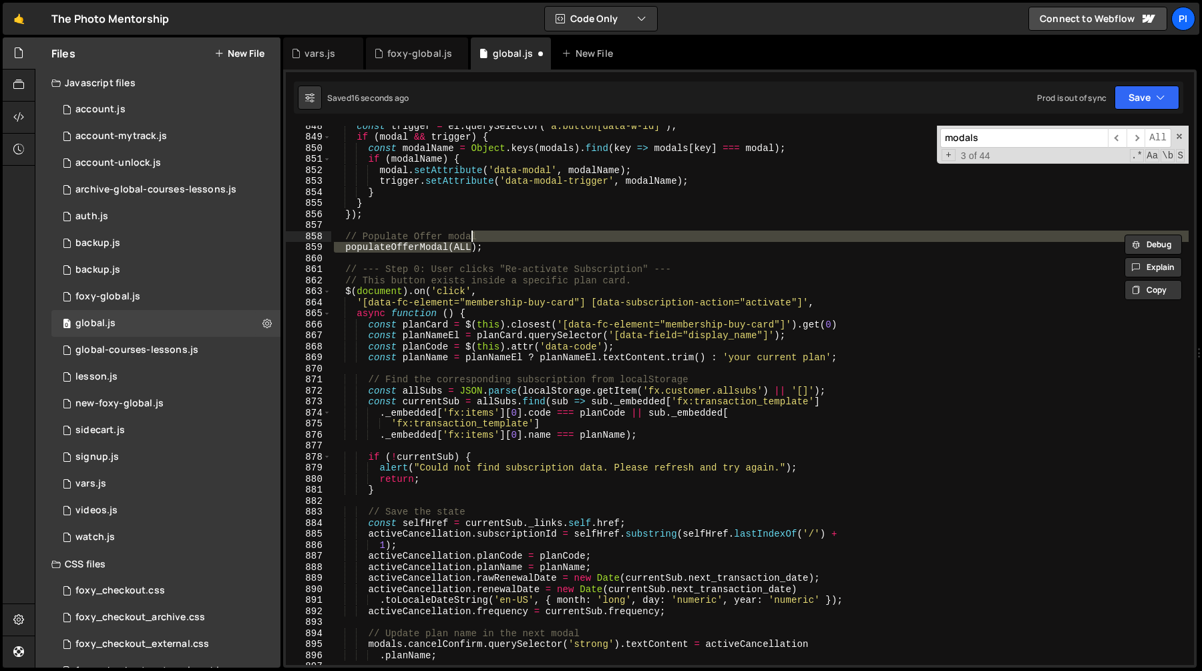
type textarea "populateOfferModal(ALL);"
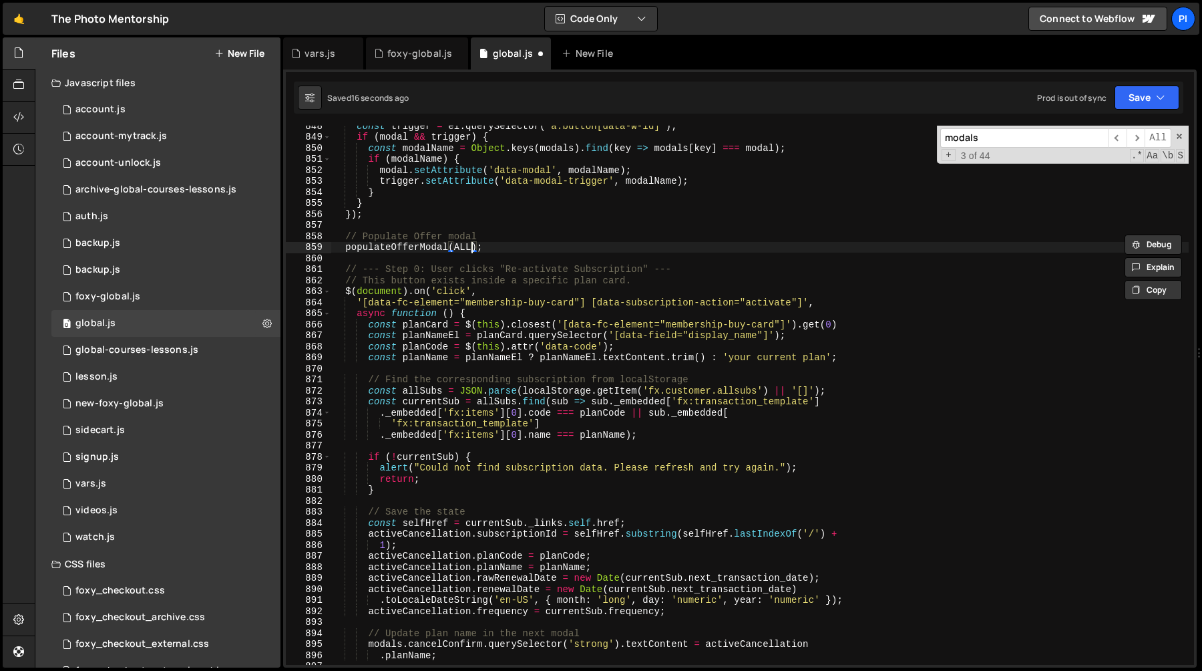
scroll to position [0, 0]
type textarea "// --- Step 0: User clicks "Re-activate Subscription" ---"
click at [576, 245] on div "const trigger = el . querySelector ( 'a.button[data-w-id]' ) ; if ( modal && tr…" at bounding box center [760, 400] width 858 height 561
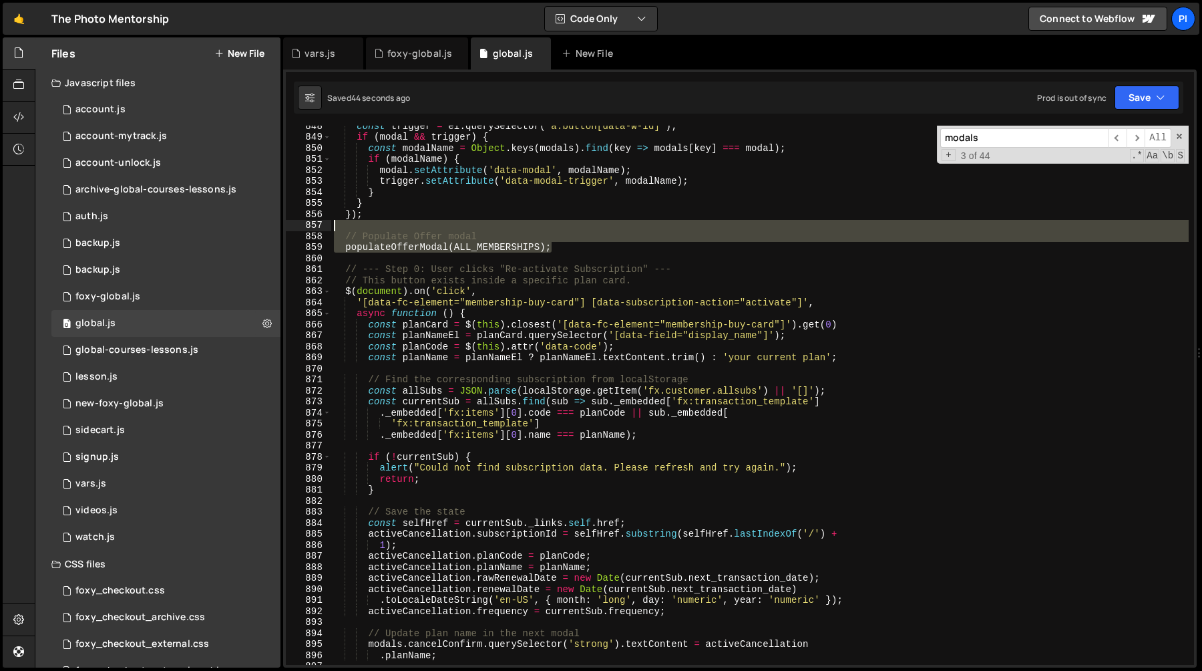
click at [503, 224] on div "const trigger = el . querySelector ( 'a.button[data-w-id]' ) ; if ( modal && tr…" at bounding box center [760, 400] width 858 height 561
type textarea "// Populate Offer modal"
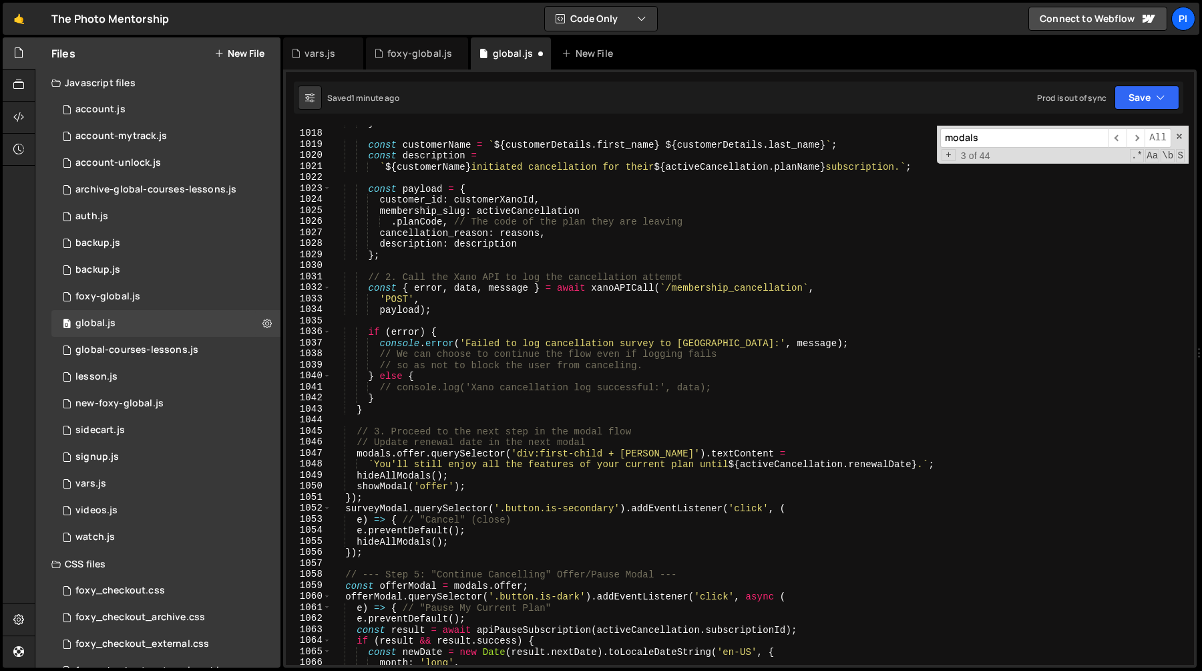
scroll to position [11450, 0]
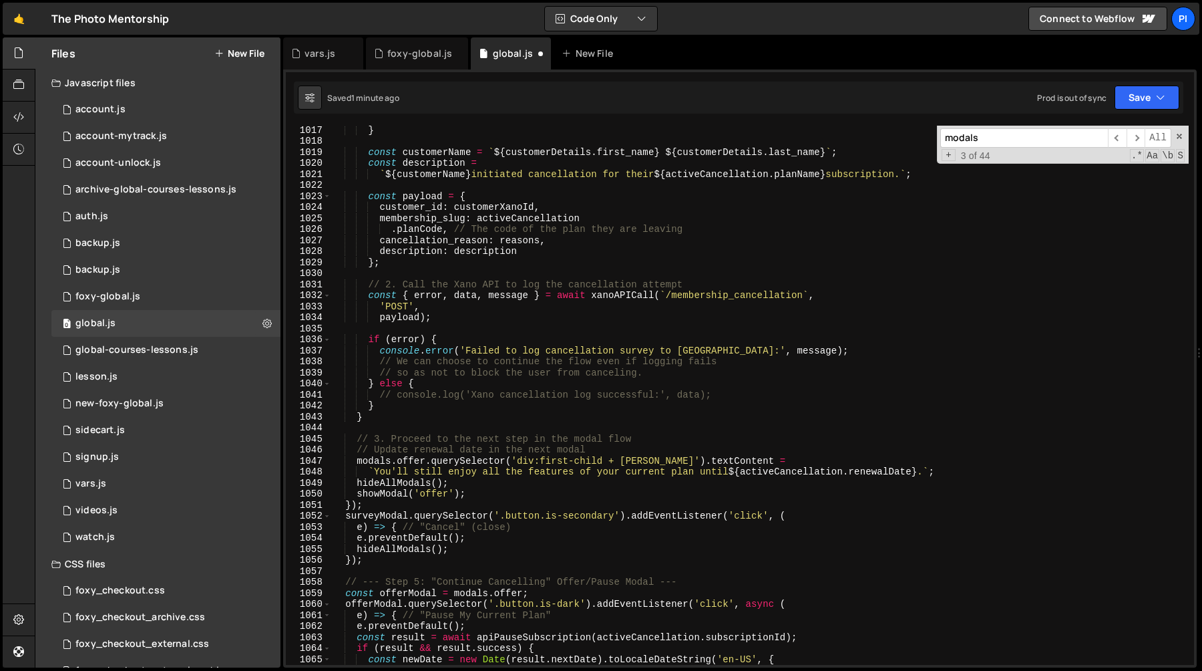
click at [644, 415] on div "} const customerName = ` ${ customerDetails . first_name } ${ customerDetails .…" at bounding box center [760, 404] width 858 height 561
type textarea "}"
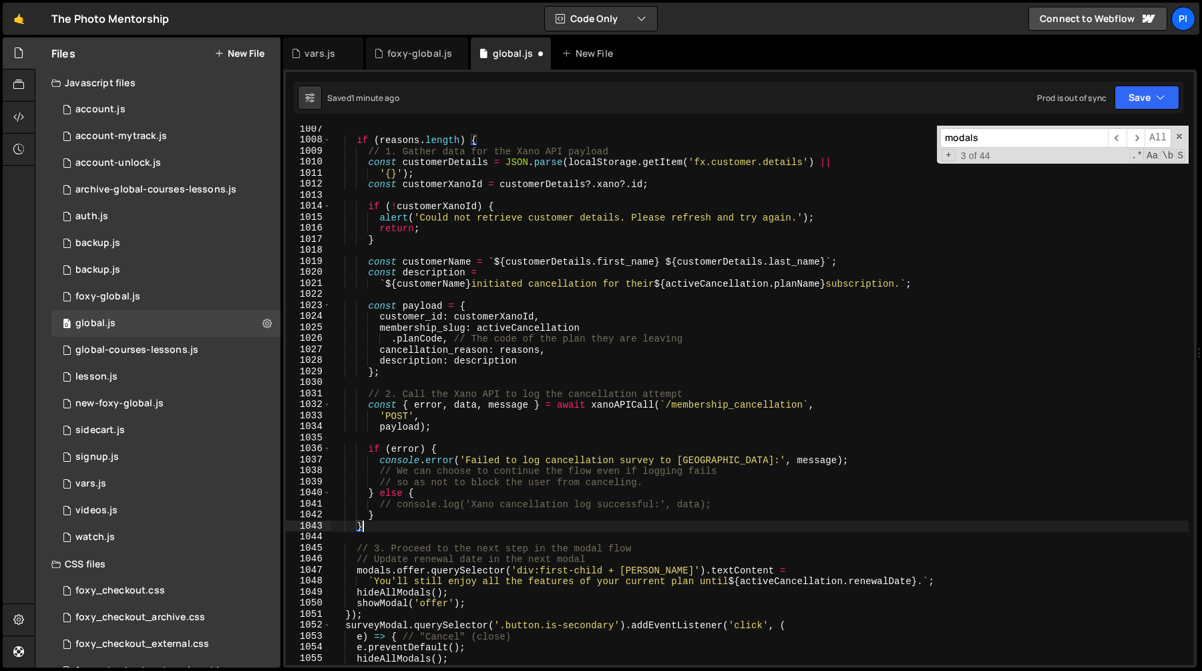
scroll to position [0, 1]
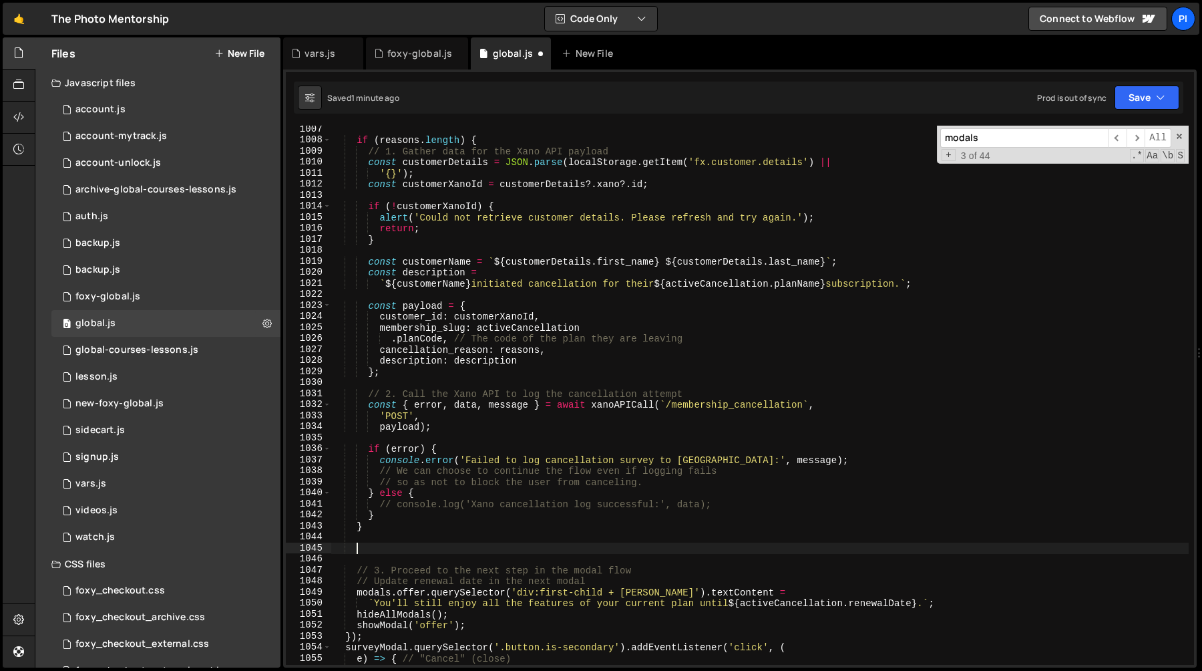
paste textarea "populateOfferModal(ALL_MEMBERSHIPS);"
type textarea "populateOfferModal(ALL_MEMBERSHIPS);"
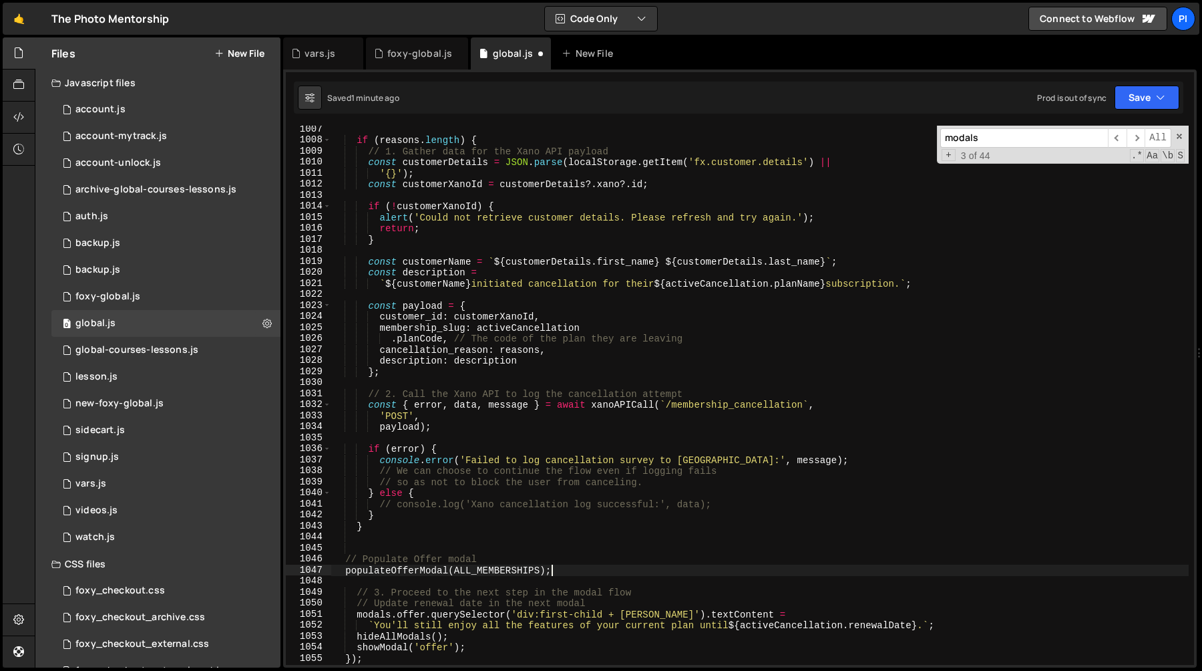
click at [364, 550] on div "if ( reasons . length ) { // 1. Gather data for the Xano API payload const cust…" at bounding box center [760, 404] width 858 height 561
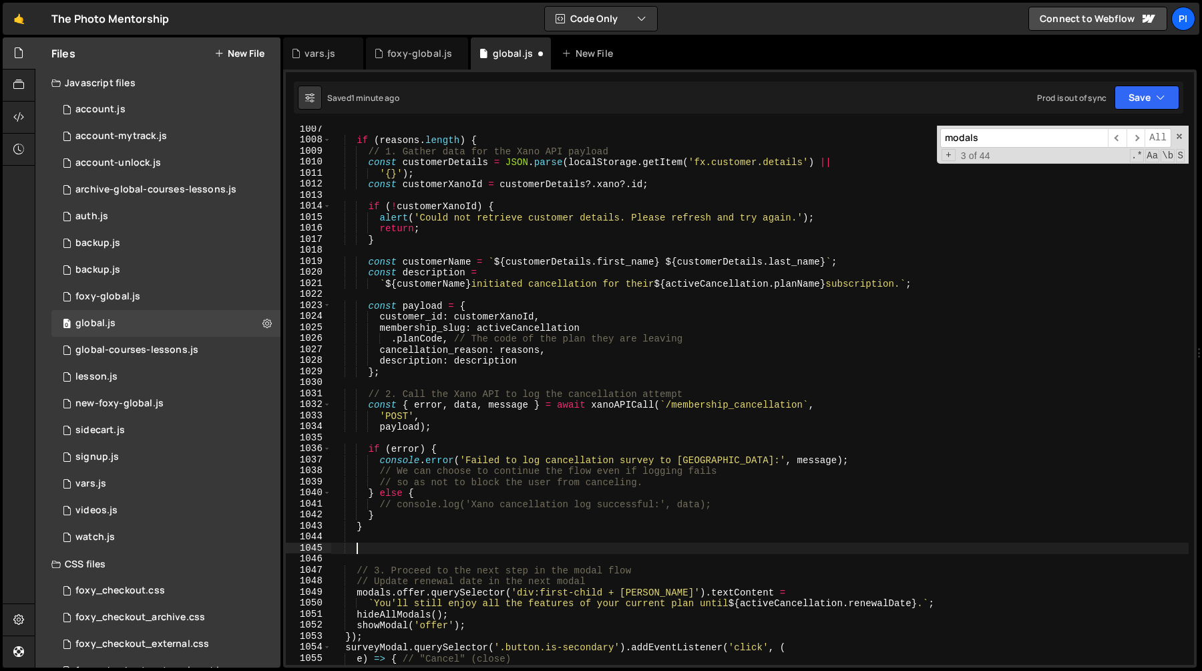
type textarea "}"
paste textarea "populateOfferModal(ALL_MEMBERSHIPS);"
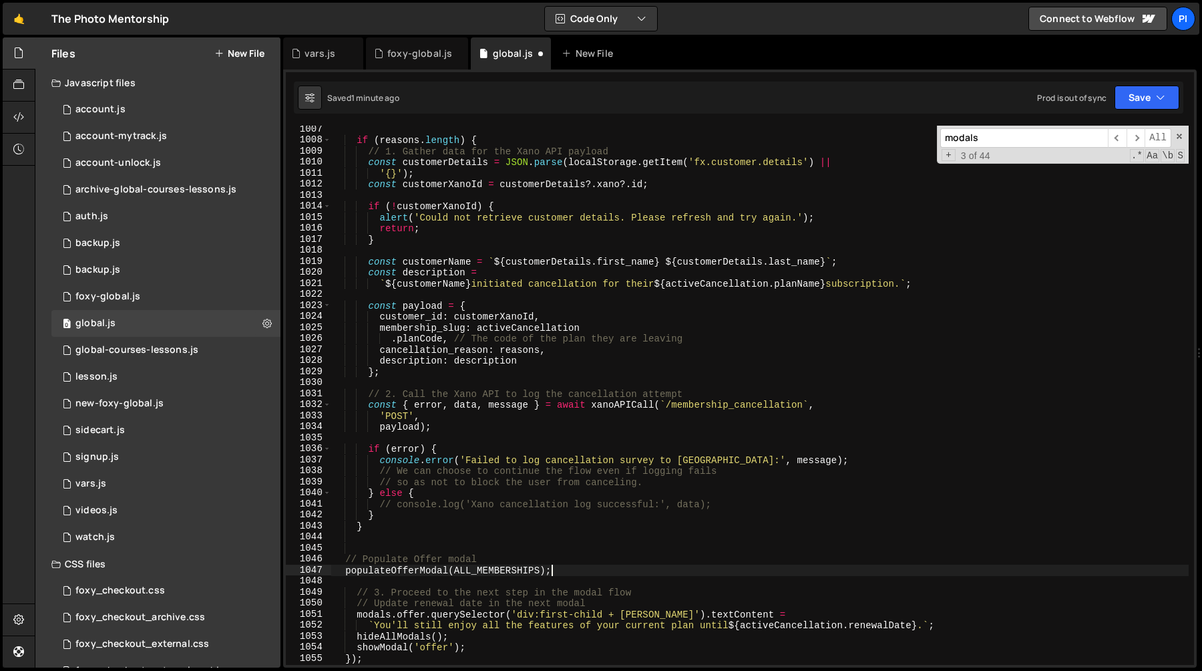
click at [420, 531] on div "if ( reasons . length ) { // 1. Gather data for the Xano API payload const cust…" at bounding box center [760, 404] width 858 height 561
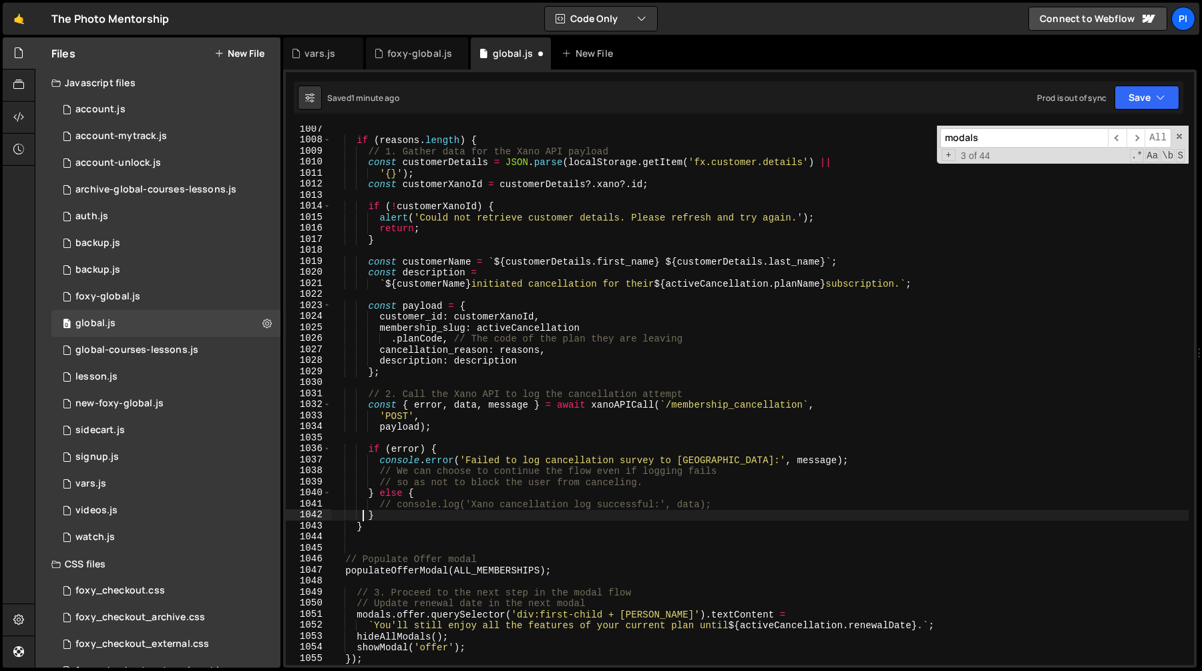
type textarea "}"
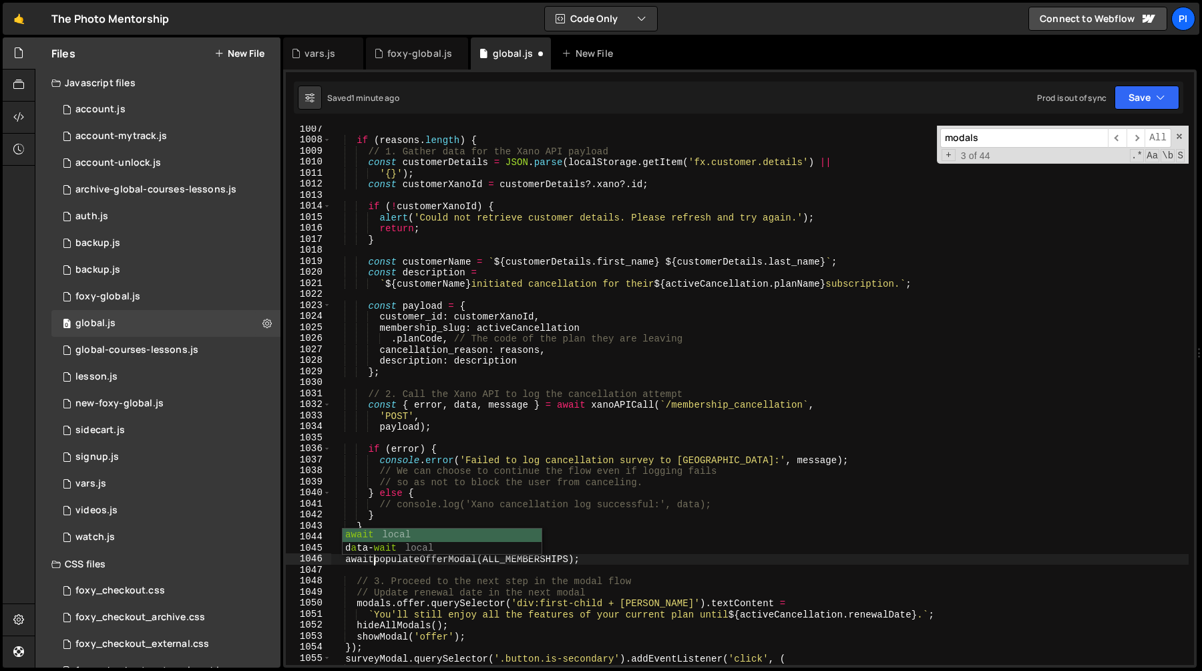
scroll to position [0, 3]
click at [448, 510] on div "if ( reasons . length ) { // 1. Gather data for the Xano API payload const cust…" at bounding box center [760, 404] width 858 height 561
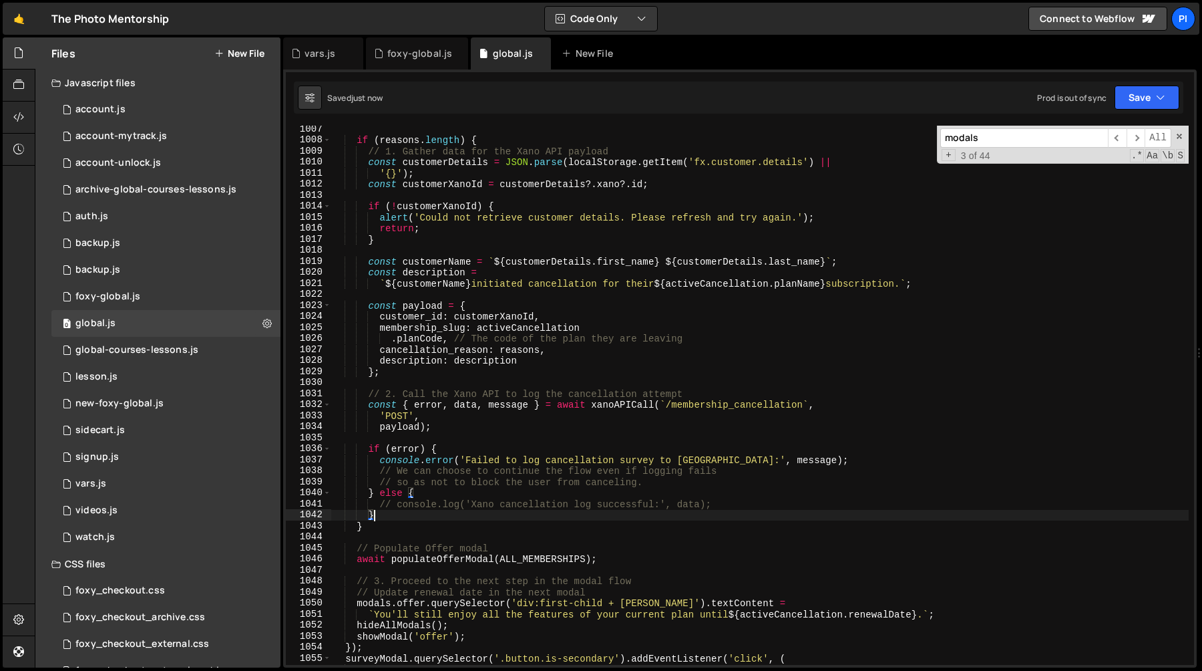
type textarea "}"
click at [731, 251] on div "if ( reasons . length ) { // 1. Gather data for the Xano API payload const cust…" at bounding box center [760, 404] width 858 height 561
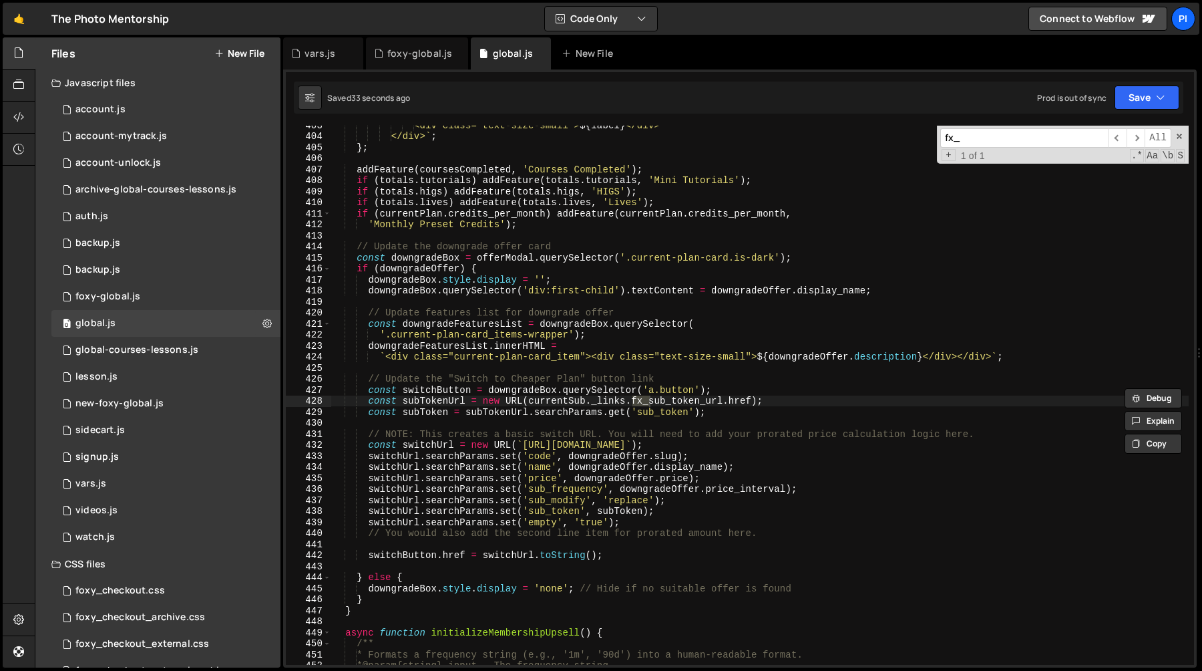
scroll to position [4447, 0]
type input "fx_"
click at [651, 405] on div "<div class="text-size-small"> ${ label } </div> </div> ` ; } ; addFeature ( cou…" at bounding box center [760, 395] width 858 height 539
click at [739, 393] on div "<div class="text-size-small"> ${ label } </div> </div> ` ; } ; addFeature ( cou…" at bounding box center [760, 400] width 858 height 561
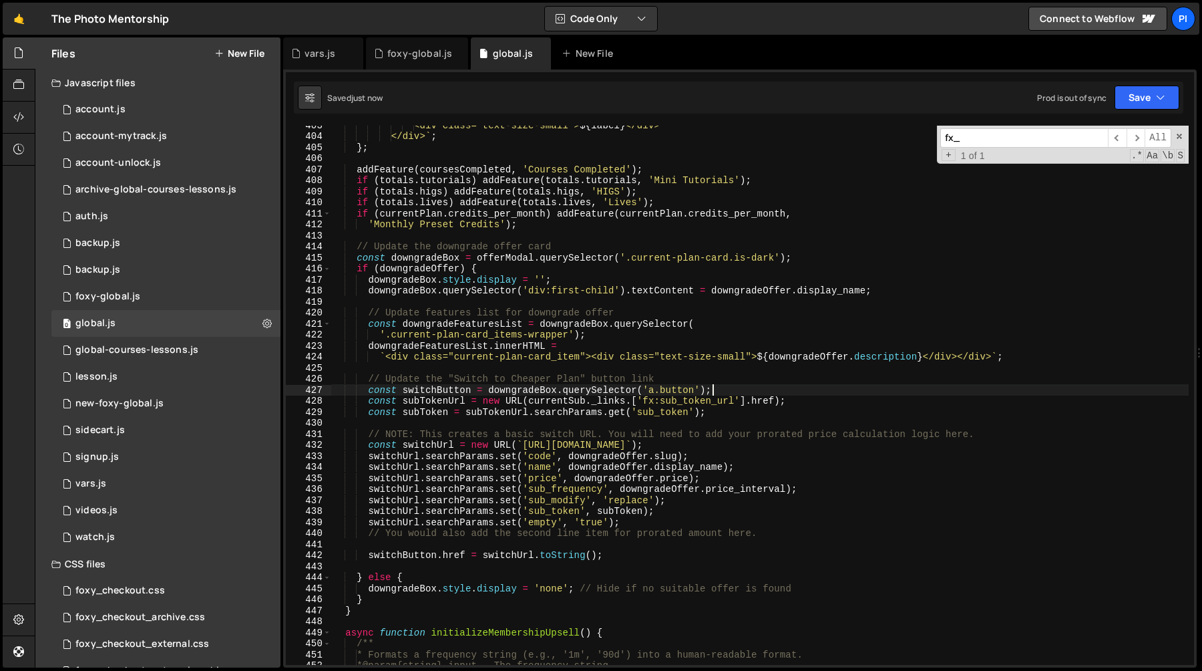
scroll to position [0, 25]
click at [656, 401] on div "<div class="text-size-small"> ${ label } </div> </div> ` ; } ; addFeature ( cou…" at bounding box center [760, 400] width 858 height 561
click at [759, 399] on div "<div class="text-size-small"> ${ label } </div> </div> ` ; } ; addFeature ( cou…" at bounding box center [760, 400] width 858 height 561
click at [634, 400] on div "<div class="text-size-small"> ${ label } </div> </div> ` ; } ; addFeature ( cou…" at bounding box center [760, 400] width 858 height 561
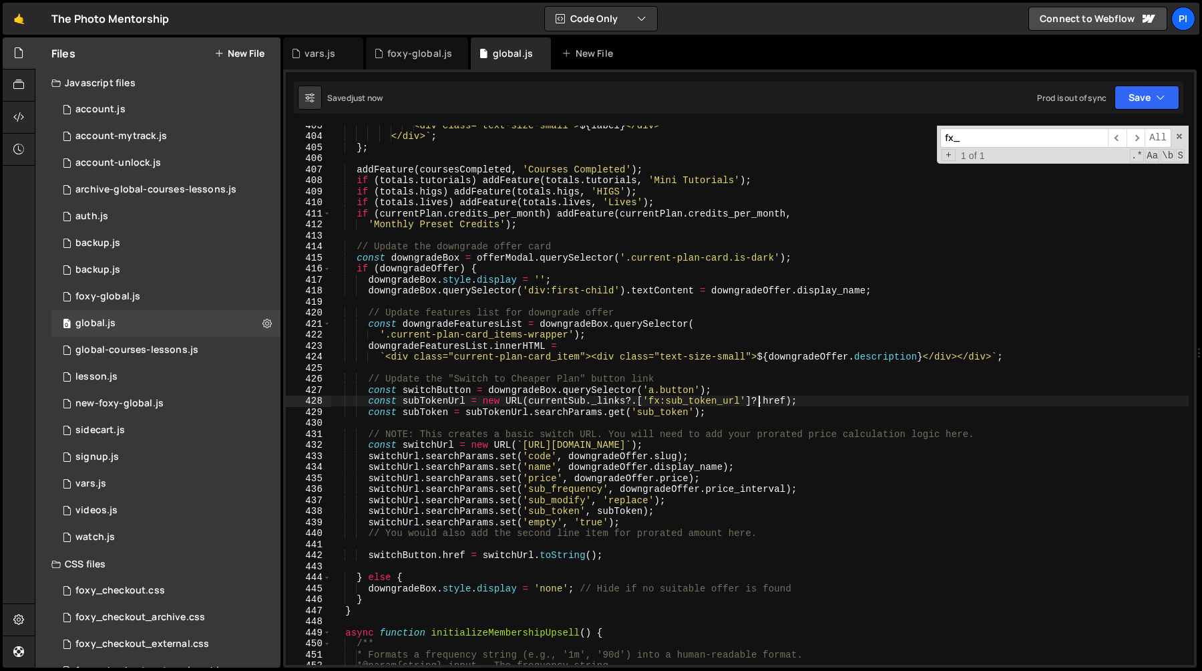
click at [617, 428] on div "<div class="text-size-small"> ${ label } </div> </div> ` ; } ; addFeature ( cou…" at bounding box center [760, 400] width 858 height 561
type textarea "// NOTE: This creates a basic switch URL. You will need to add your prorated pr…"
click at [599, 369] on div "<div class="text-size-small"> ${ label } </div> </div> ` ; } ; addFeature ( cou…" at bounding box center [760, 400] width 858 height 561
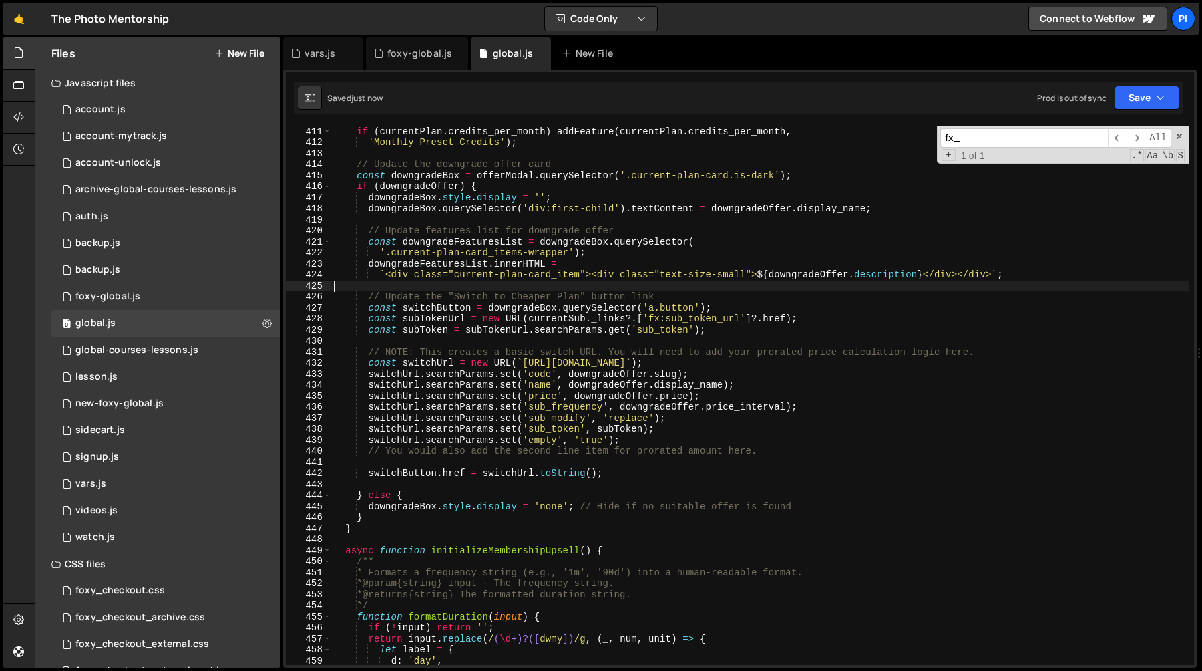
scroll to position [4534, 0]
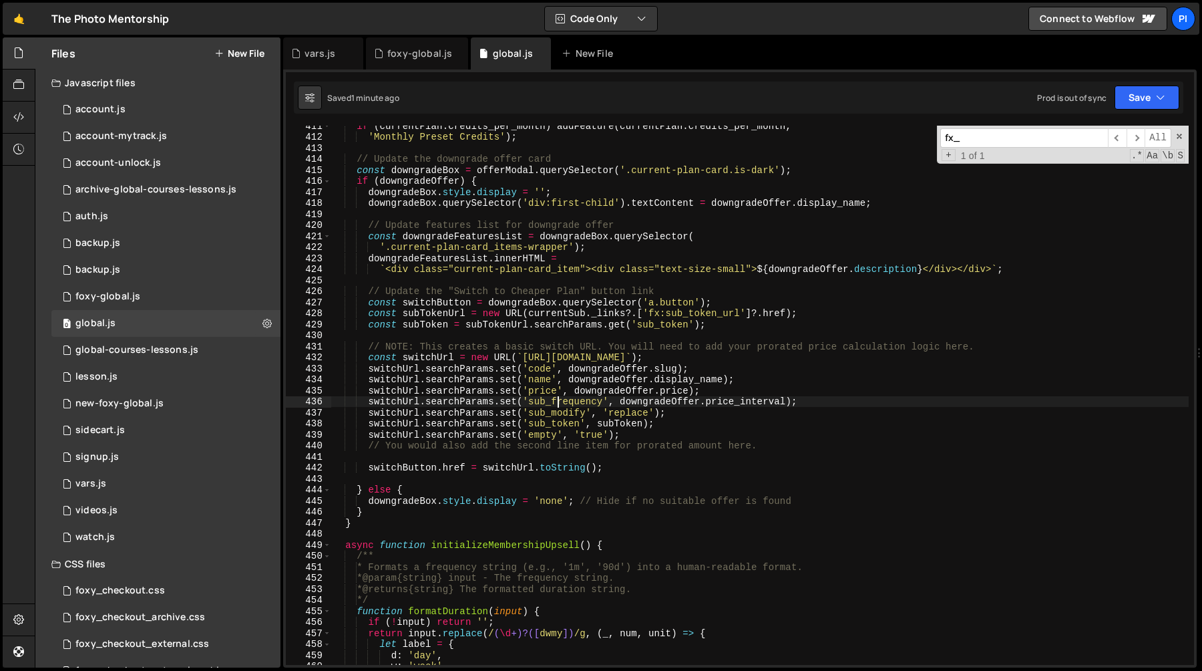
click at [557, 402] on div "if ( currentPlan . credits_per_month ) addFeature ( currentPlan . credits_per_m…" at bounding box center [760, 400] width 858 height 561
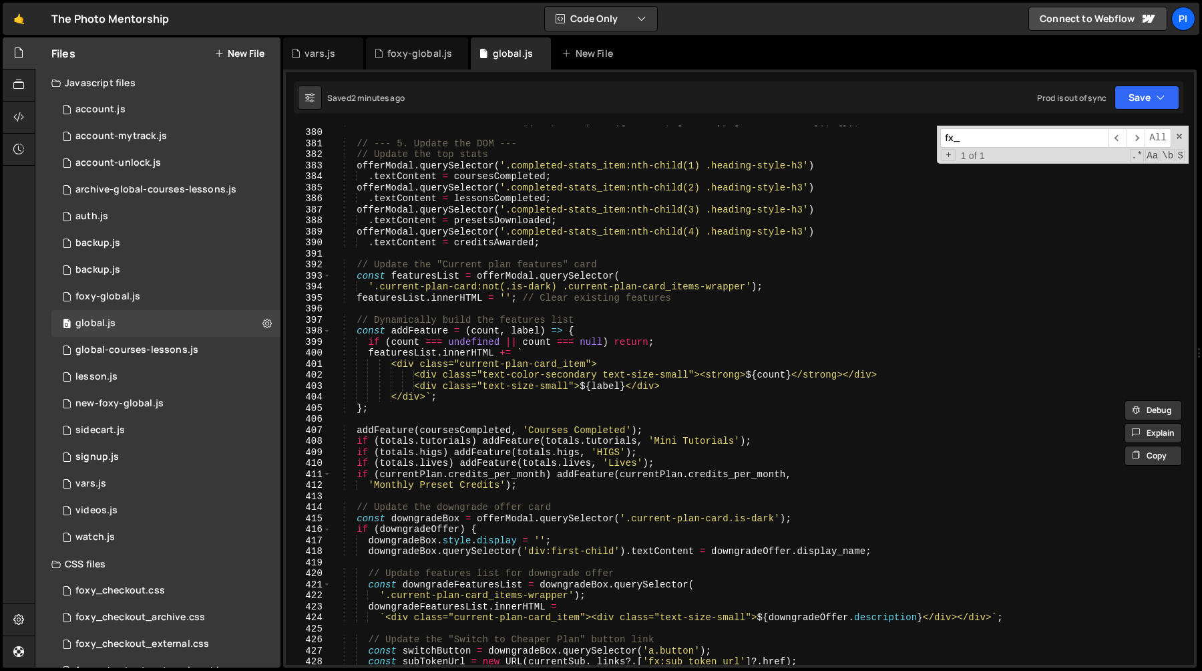
scroll to position [4165, 0]
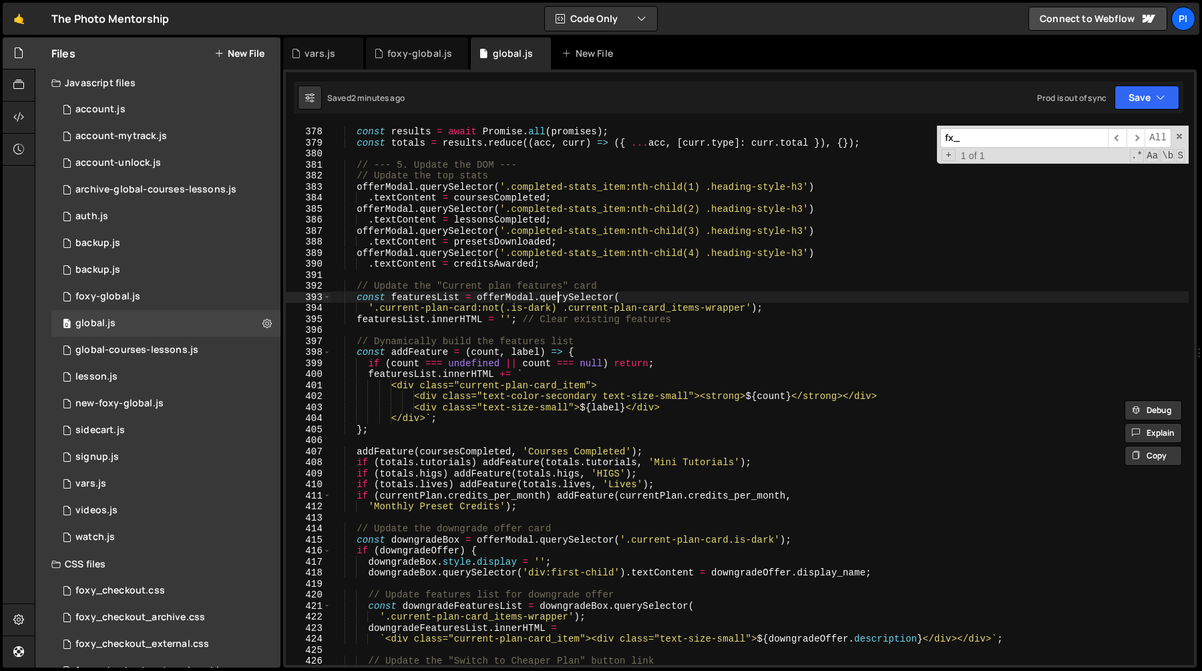
click at [560, 301] on div "const results = await Promise . all ( promises ) ; const totals = results . red…" at bounding box center [760, 395] width 858 height 561
click at [631, 293] on div "const results = await Promise . all ( promises ) ; const totals = results . red…" at bounding box center [760, 395] width 858 height 561
click at [443, 297] on div "const results = await Promise . all ( promises ) ; const totals = results . red…" at bounding box center [760, 395] width 858 height 561
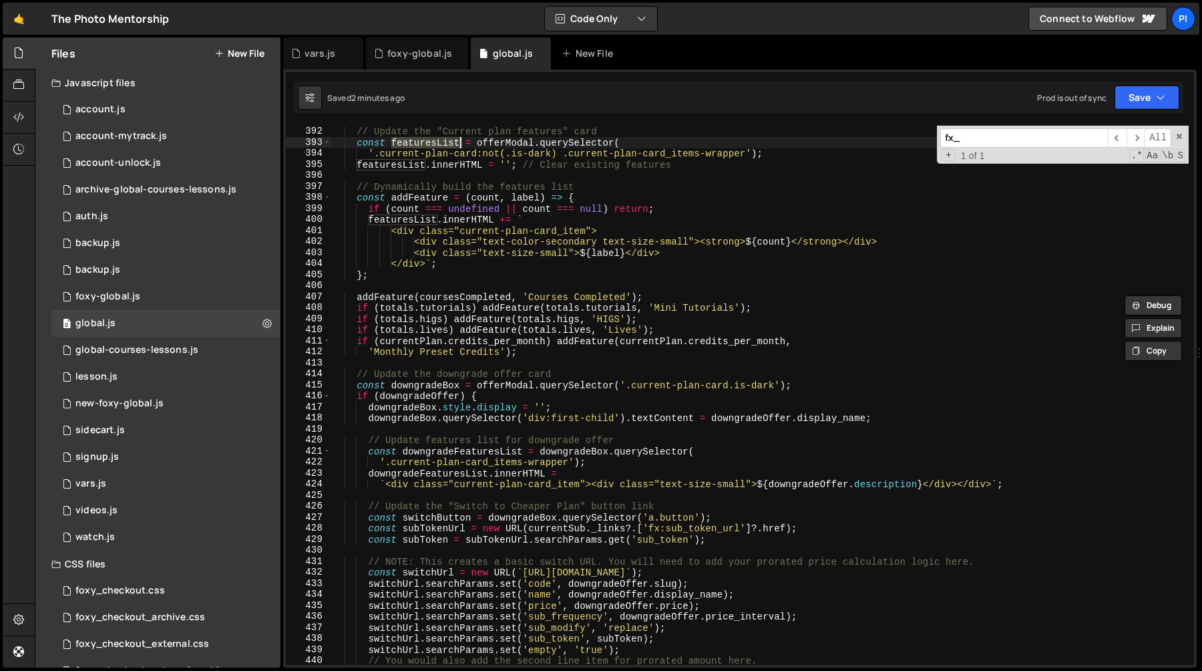
scroll to position [4319, 0]
click at [401, 396] on div "// Update the "Current plan features" card const featuresList = offerModal . qu…" at bounding box center [760, 395] width 858 height 561
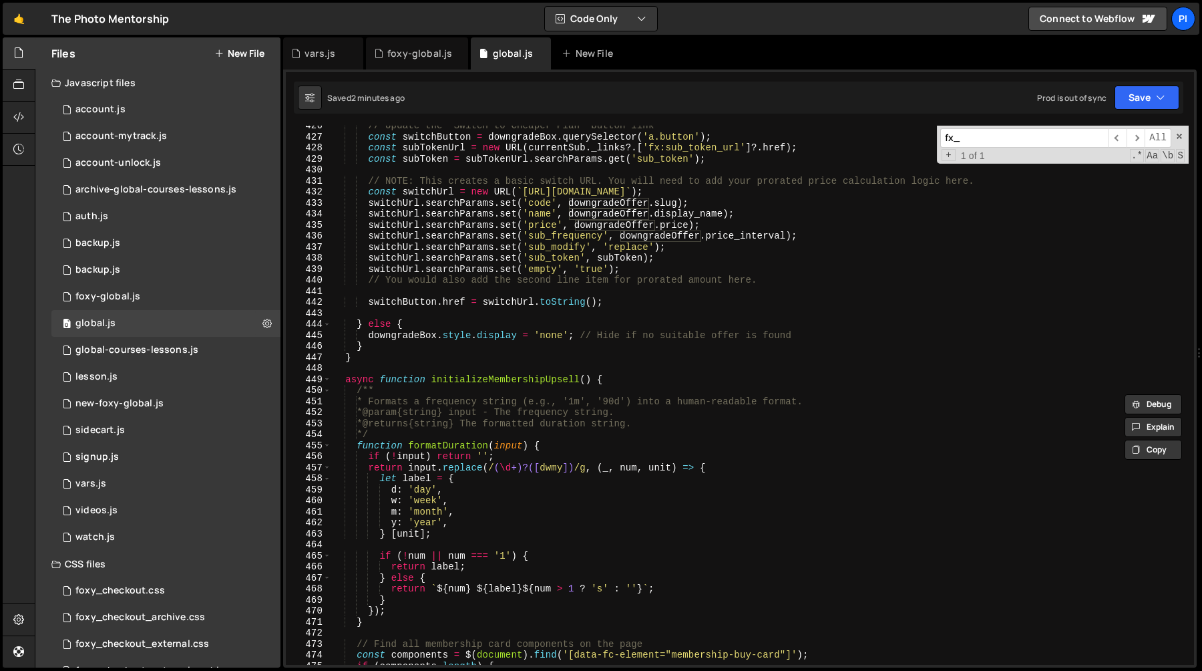
scroll to position [4698, 0]
click at [412, 337] on div "// Update the "Switch to Cheaper Plan" button link const switchButton = downgra…" at bounding box center [760, 402] width 858 height 561
type textarea "downgradeBox.style.display = 'none'; // Hide if no suitable offer is found"
click at [412, 337] on div "// Update the "Switch to Cheaper Plan" button link const switchButton = downgra…" at bounding box center [760, 402] width 858 height 561
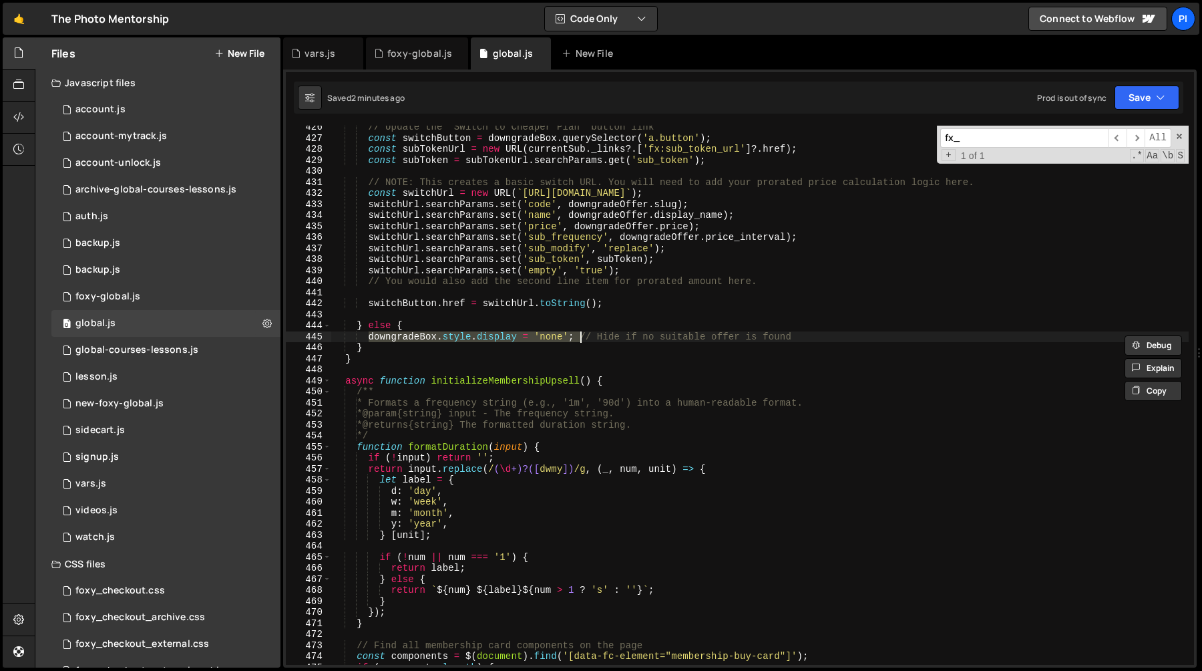
click at [580, 338] on div "// Update the "Switch to Cheaper Plan" button link const switchButton = downgra…" at bounding box center [760, 402] width 858 height 561
click at [805, 333] on div "// Update the "Switch to Cheaper Plan" button link const switchButton = downgra…" at bounding box center [760, 402] width 858 height 561
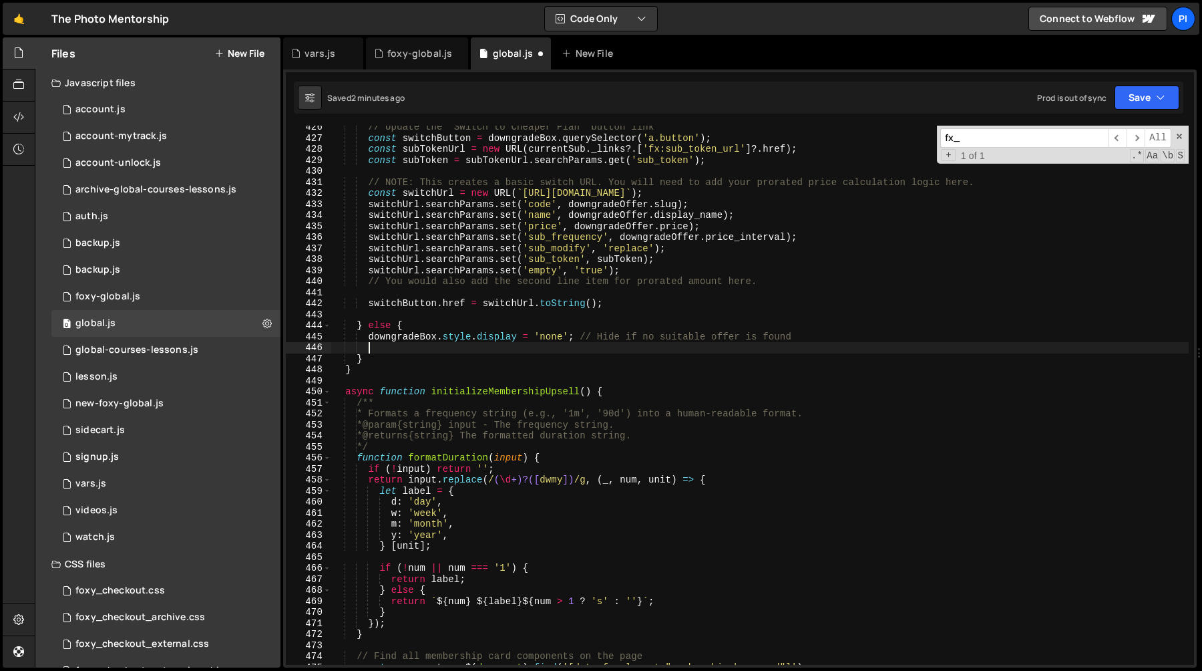
scroll to position [0, 1]
paste textarea "downgradeBox.style.display = 'none';"
click at [459, 351] on div "// Update the "Switch to Cheaper Plan" button link const switchButton = downgra…" at bounding box center [760, 402] width 858 height 561
click at [488, 351] on div "// Update the "Switch to Cheaper Plan" button link const switchButton = downgra…" at bounding box center [760, 402] width 858 height 561
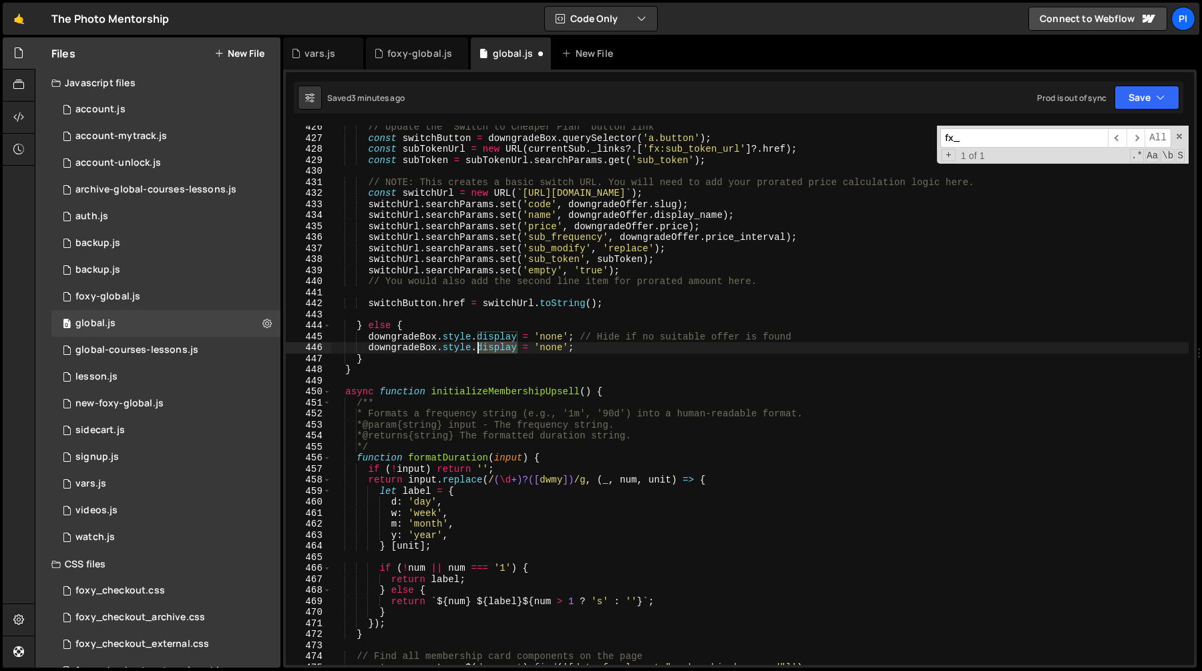
click at [488, 351] on div "// Update the "Switch to Cheaper Plan" button link const switchButton = downgra…" at bounding box center [760, 402] width 858 height 561
paste textarea "style"
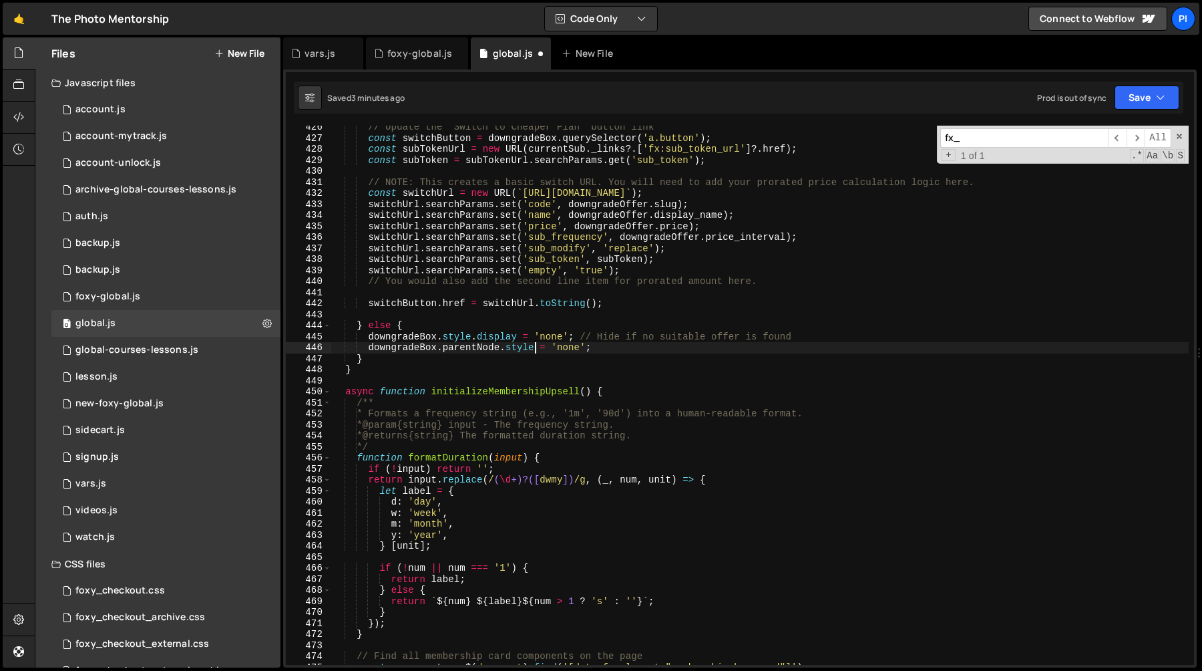
scroll to position [0, 14]
click at [538, 346] on div "// Update the "Switch to Cheaper Plan" button link const switchButton = downgra…" at bounding box center [760, 402] width 858 height 561
paste textarea "grid-template-columns"
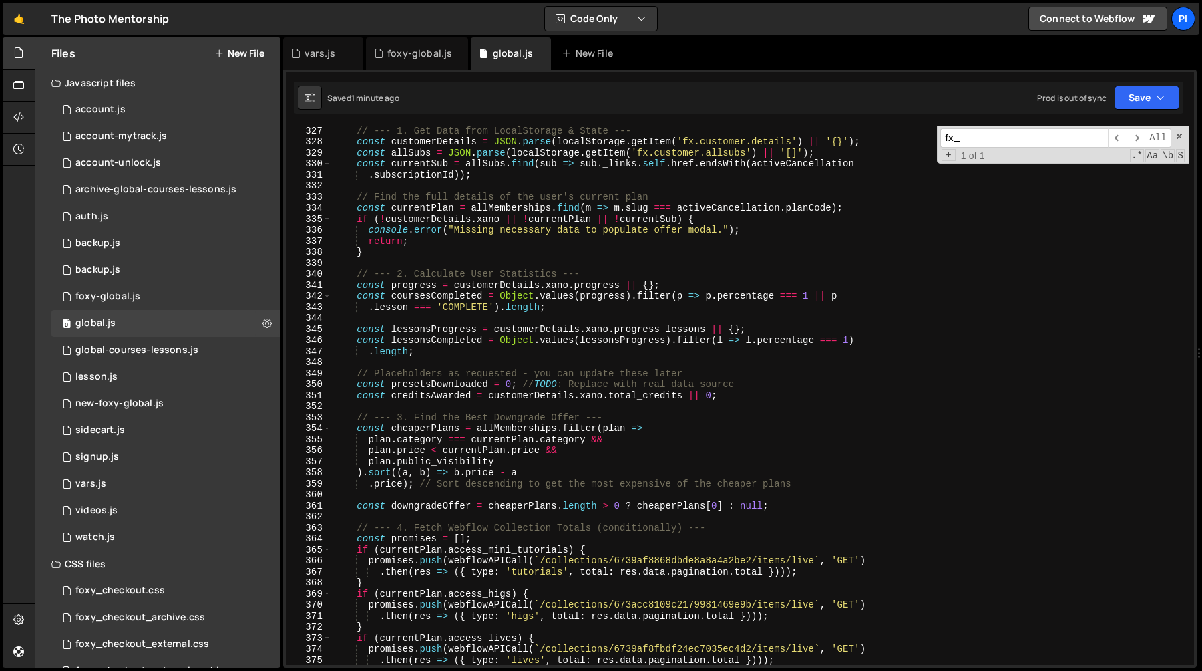
scroll to position [3604, 0]
click at [522, 399] on div "// --- 1. Get Data from LocalStorage & State --- const customerDetails = JSON .…" at bounding box center [760, 405] width 858 height 561
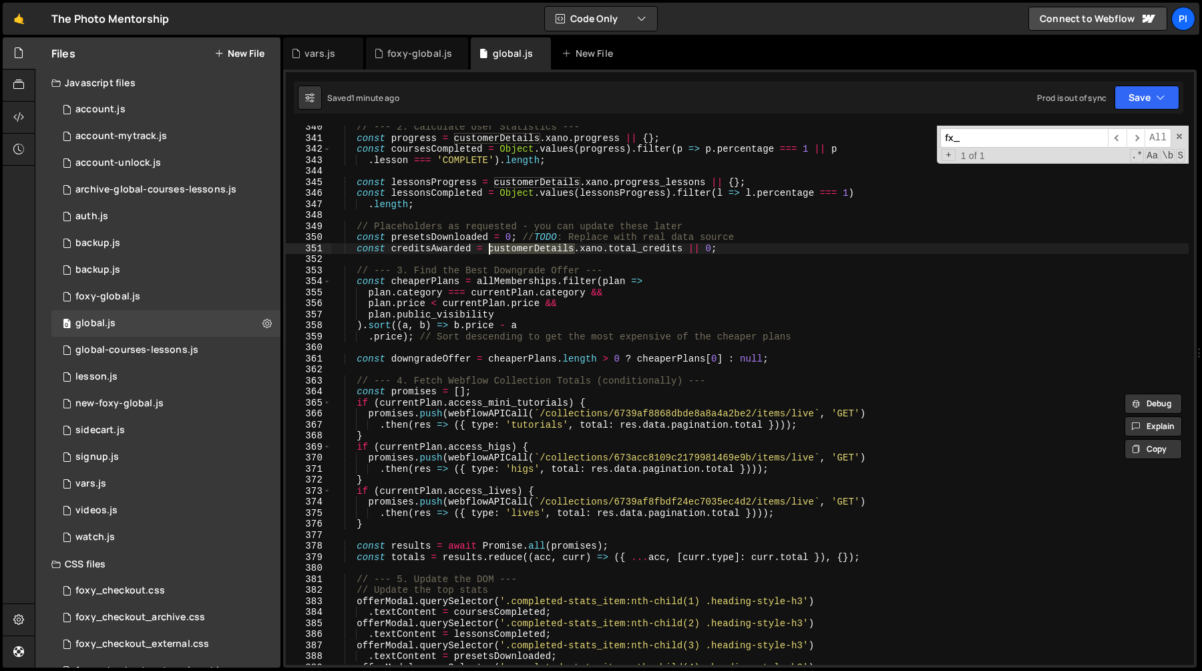
scroll to position [3745, 0]
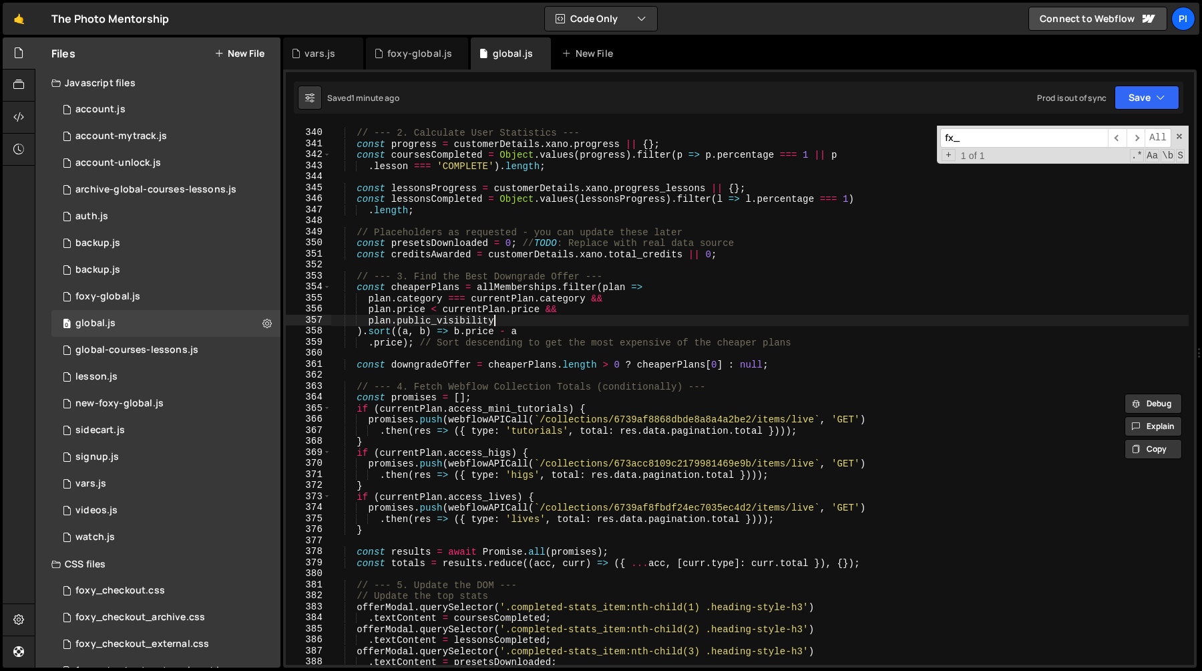
click at [514, 321] on div "// --- 2. Calculate User Statistics --- const progress = customerDetails . xano…" at bounding box center [760, 396] width 858 height 561
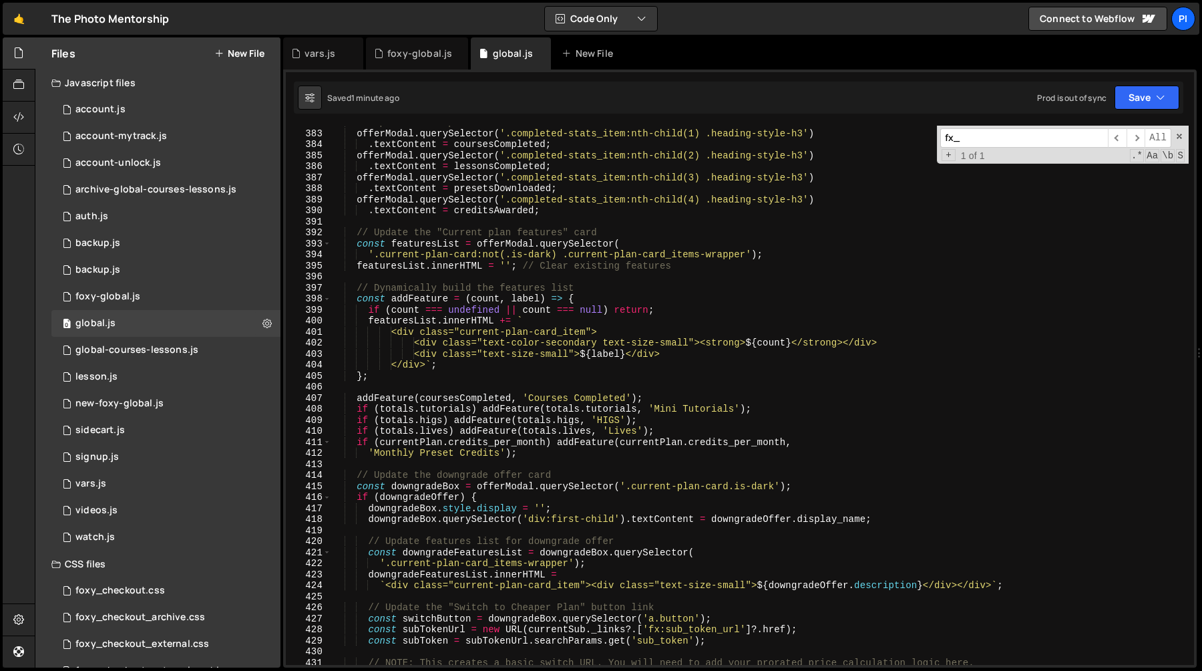
scroll to position [4223, 0]
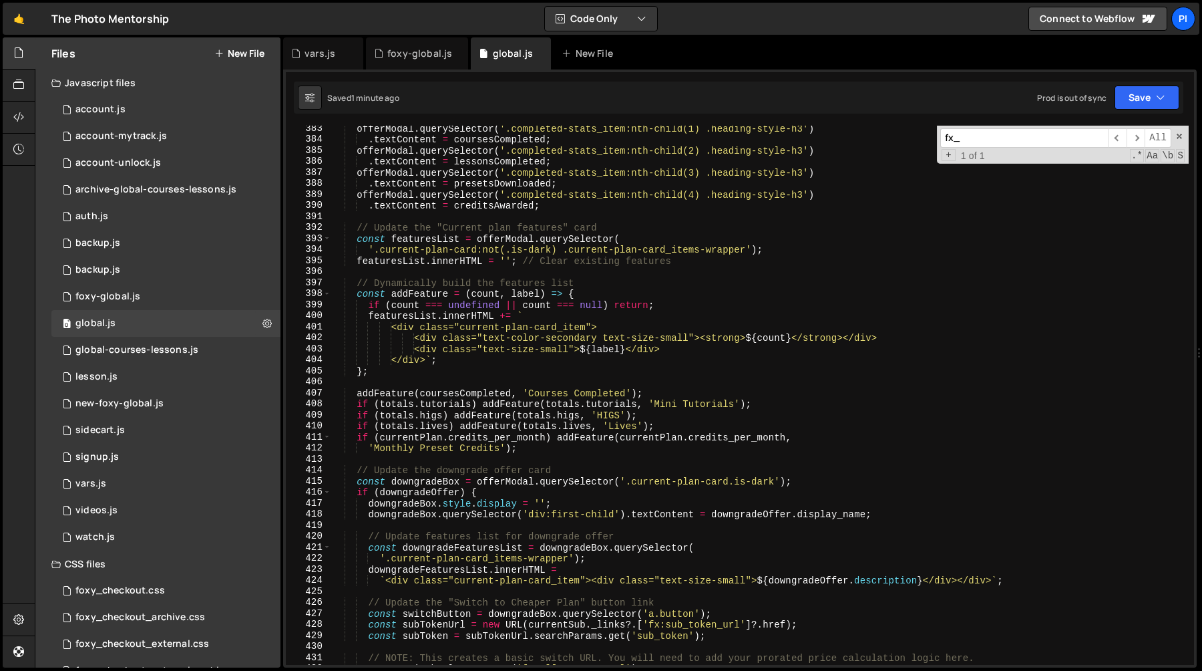
click at [594, 438] on div "offerModal . querySelector ( '.completed-stats_item:nth-child(1) .heading-style…" at bounding box center [760, 403] width 858 height 561
click at [641, 437] on div "offerModal . querySelector ( '.completed-stats_item:nth-child(1) .heading-style…" at bounding box center [760, 403] width 858 height 561
click at [598, 437] on div "offerModal . querySelector ( '.completed-stats_item:nth-child(1) .heading-style…" at bounding box center [760, 403] width 858 height 561
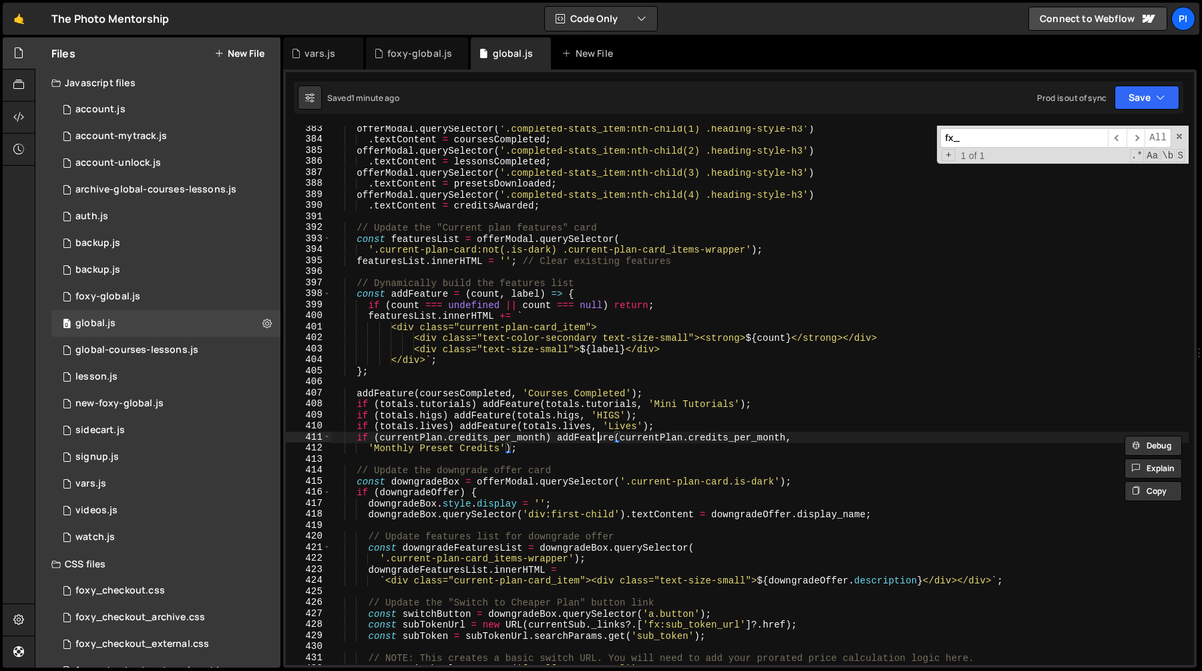
click at [598, 437] on div "offerModal . querySelector ( '.completed-stats_item:nth-child(1) .heading-style…" at bounding box center [760, 403] width 858 height 561
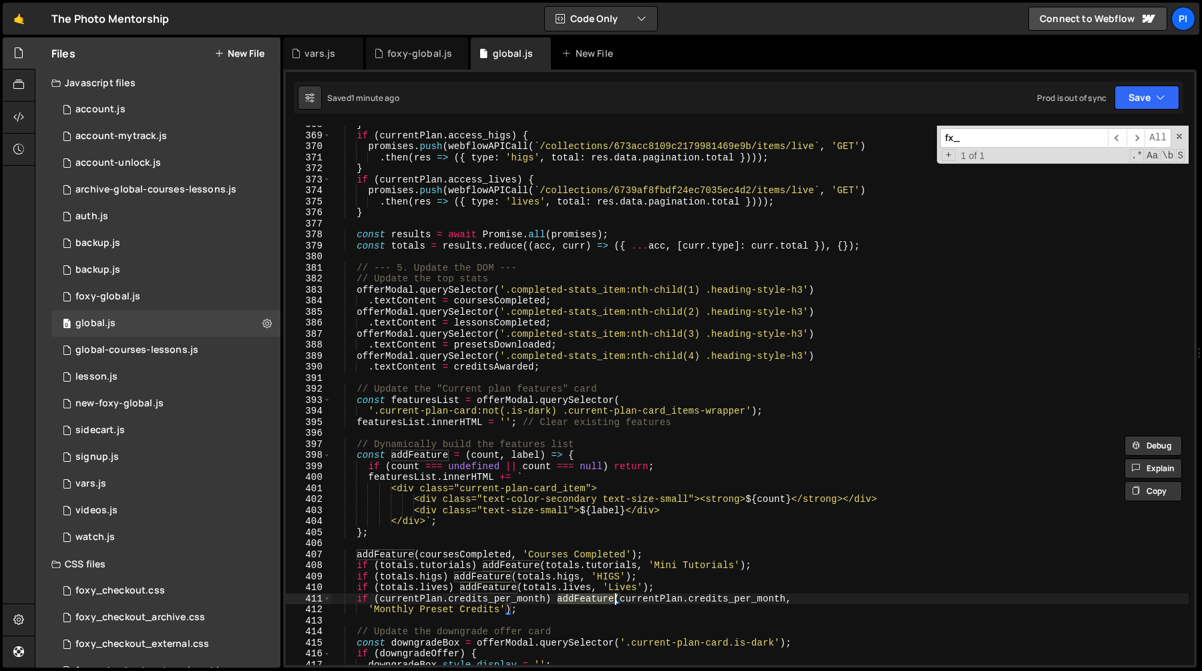
scroll to position [4065, 0]
click at [649, 596] on div "} if ( currentPlan . access_higs ) { promises . push ( webflowAPICall ( ` /coll…" at bounding box center [760, 396] width 858 height 561
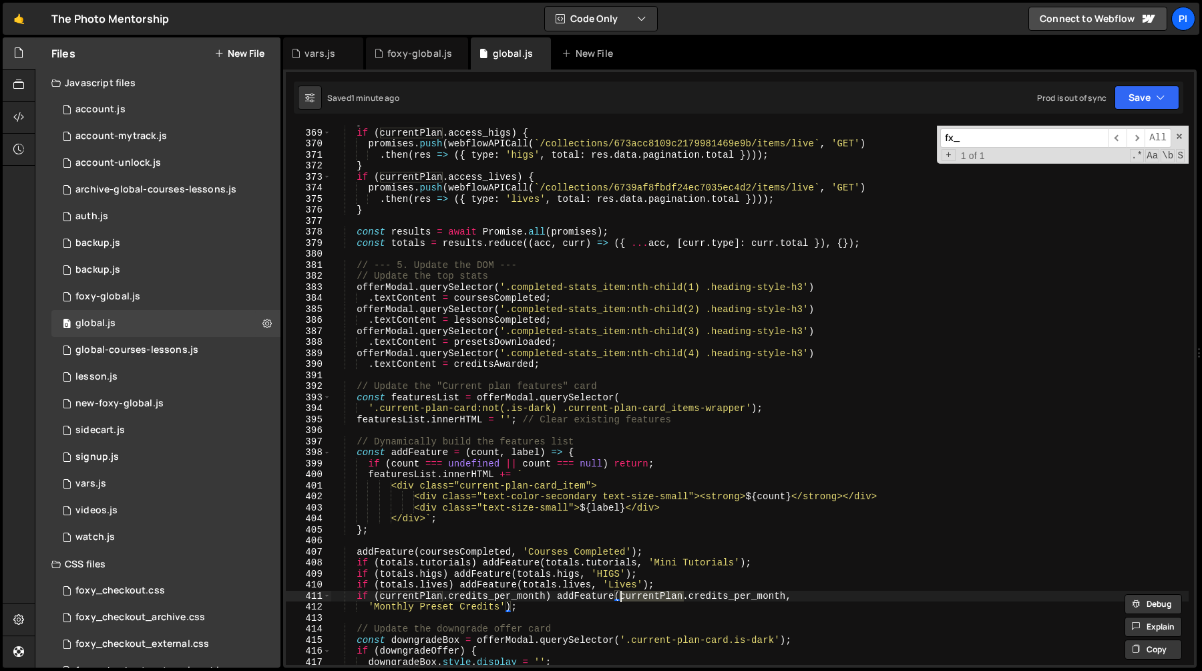
click at [787, 596] on div "} if ( currentPlan . access_higs ) { promises . push ( webflowAPICall ( ` /coll…" at bounding box center [760, 396] width 858 height 561
click at [757, 596] on div "} if ( currentPlan . access_higs ) { promises . push ( webflowAPICall ( ` /coll…" at bounding box center [760, 396] width 858 height 561
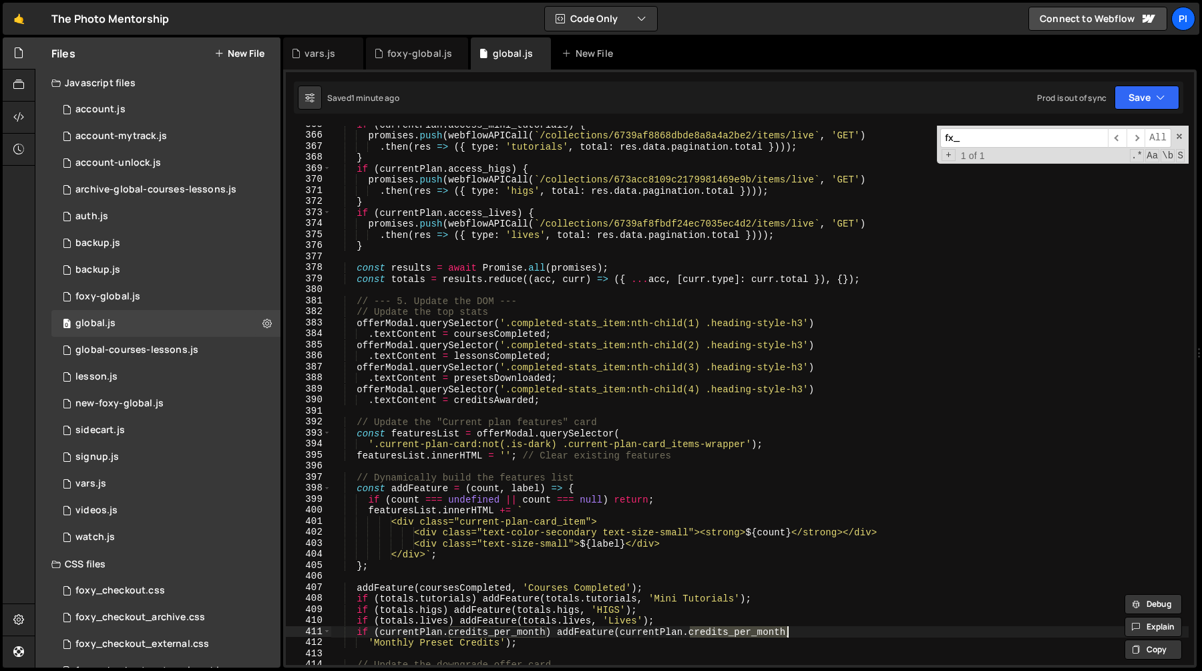
scroll to position [4036, 0]
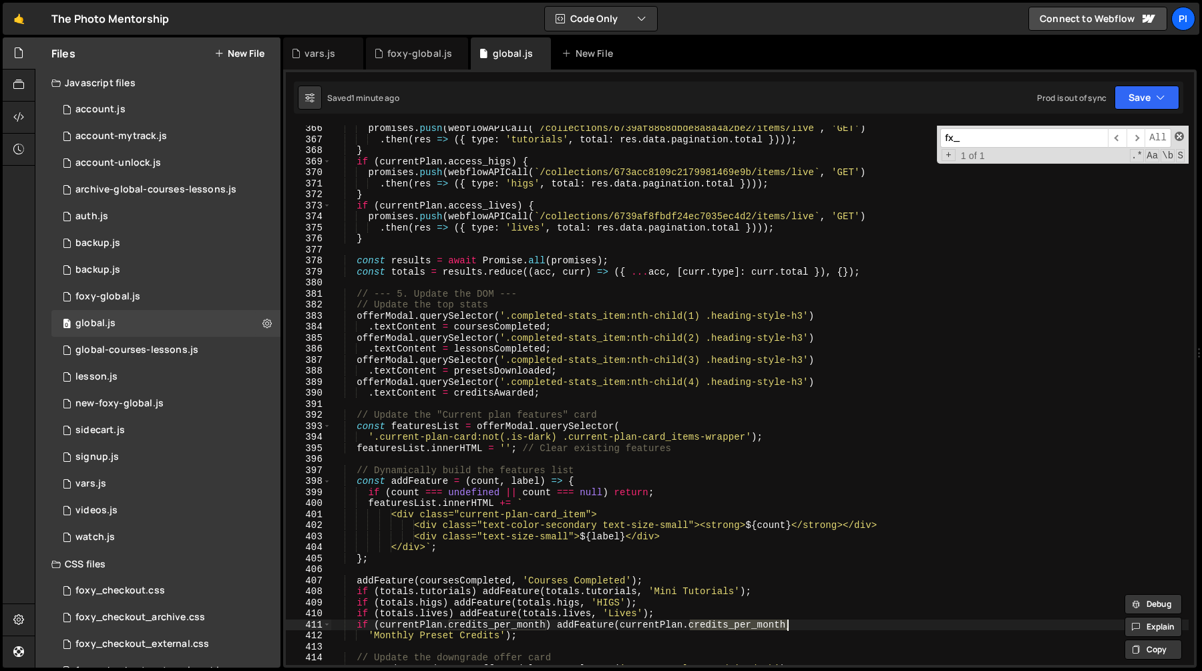
click at [1180, 138] on span at bounding box center [1179, 136] width 9 height 9
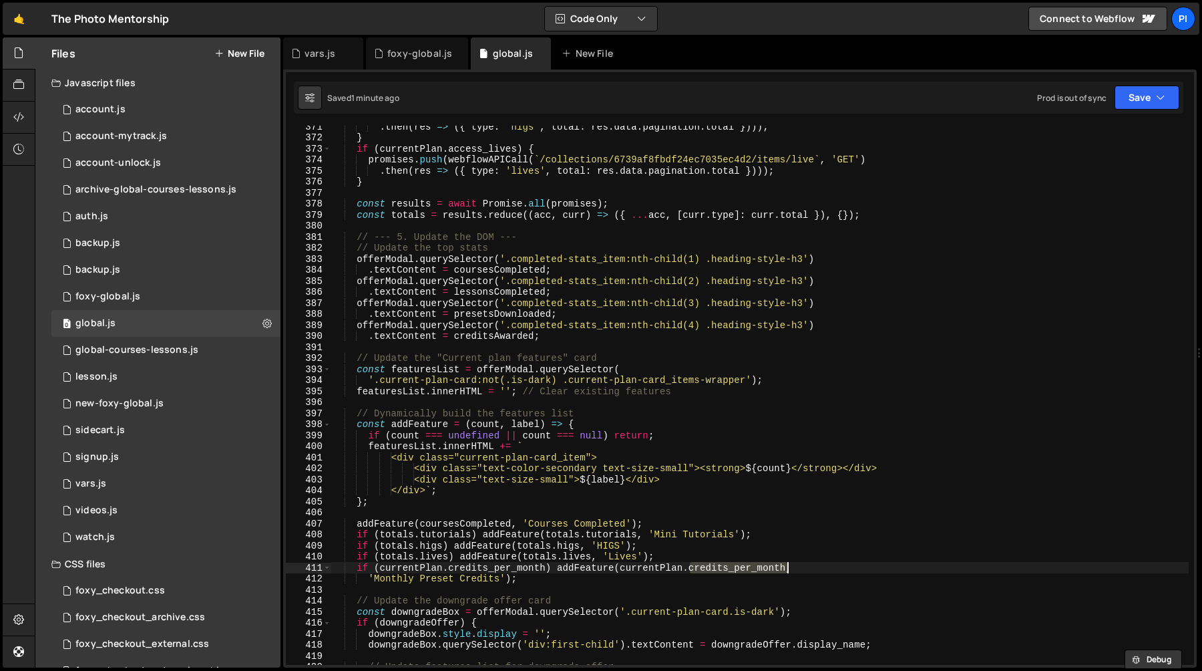
scroll to position [4093, 0]
click at [639, 576] on div ". then ( res => ({ type : 'higs' , total : res . data . pagination . total })))…" at bounding box center [760, 401] width 858 height 561
click at [639, 568] on div ". then ( res => ({ type : 'higs' , total : res . data . pagination . total })))…" at bounding box center [760, 401] width 858 height 561
type textarea "if (currentPlan.credits_per_month) addFeature(currentPlan.credits_per_month,"
click at [639, 568] on div ". then ( res => ({ type : 'higs' , total : res . data . pagination . total })))…" at bounding box center [760, 401] width 858 height 561
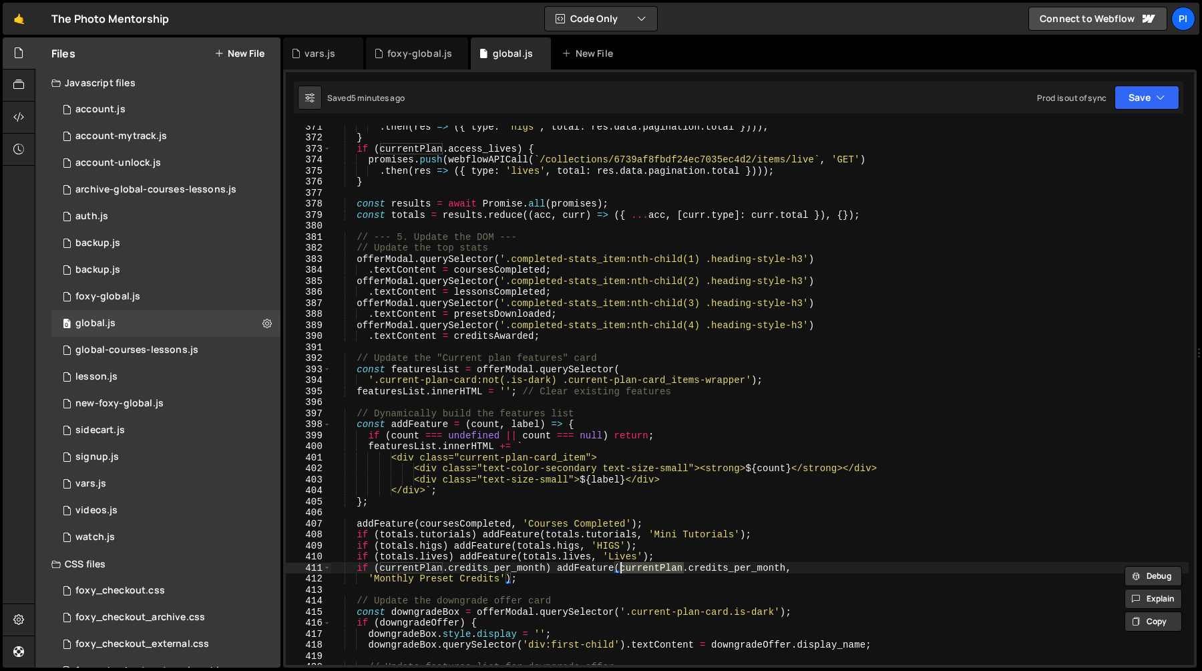
type input "currentPlan"
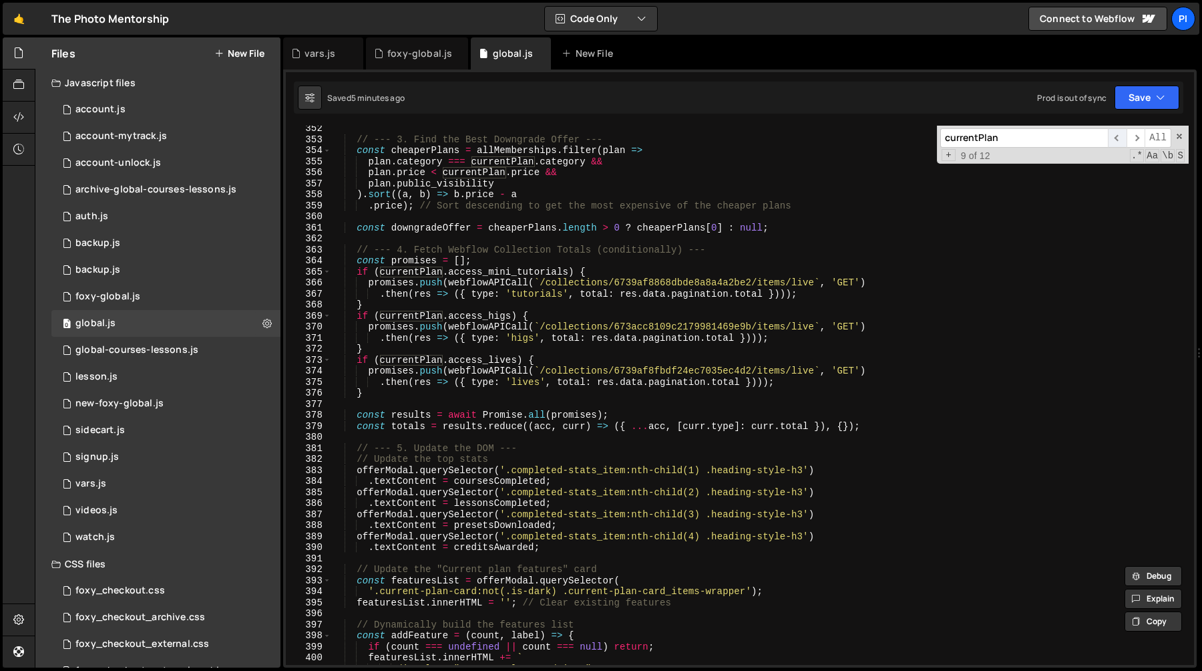
click at [1119, 132] on span "​" at bounding box center [1117, 137] width 19 height 19
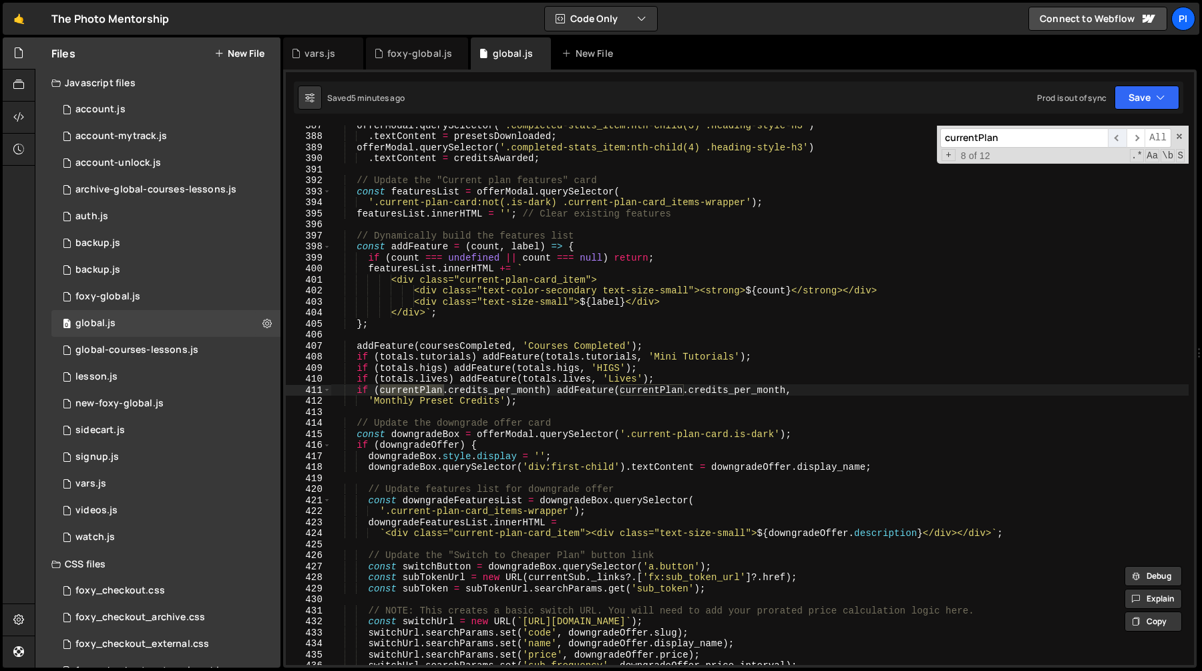
click at [1119, 132] on span "​" at bounding box center [1117, 137] width 19 height 19
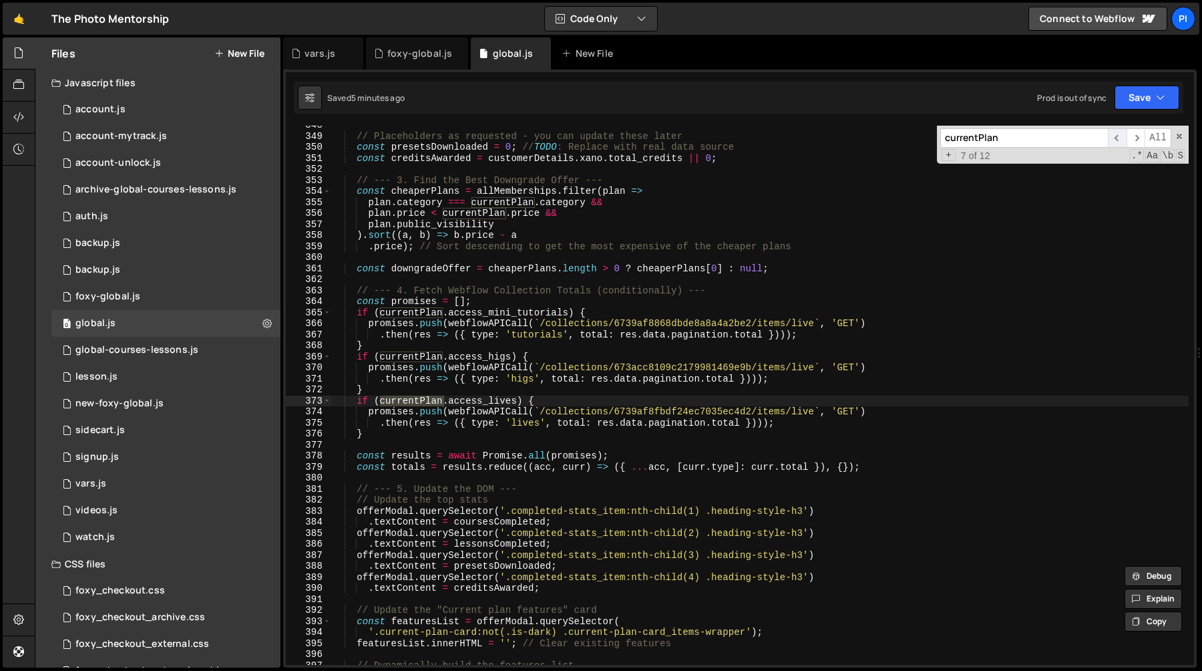
click at [1119, 132] on span "​" at bounding box center [1117, 137] width 19 height 19
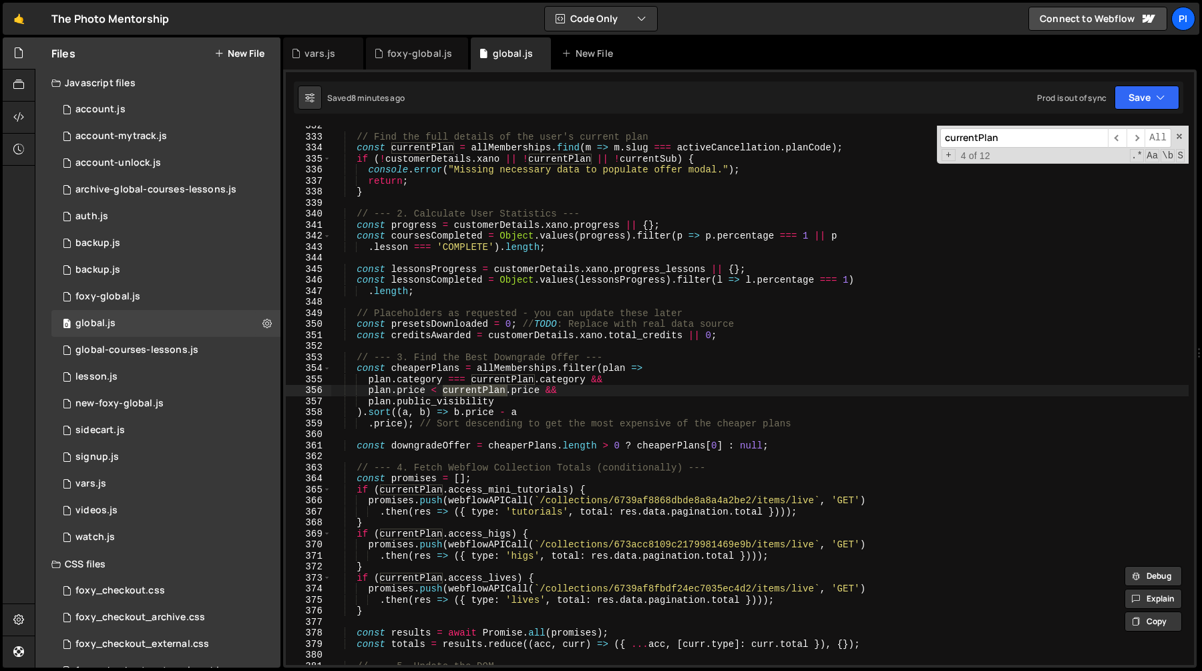
scroll to position [3664, 0]
click at [751, 337] on div "// Find the full details of the user's current plan const currentPlan = allMemb…" at bounding box center [760, 400] width 858 height 561
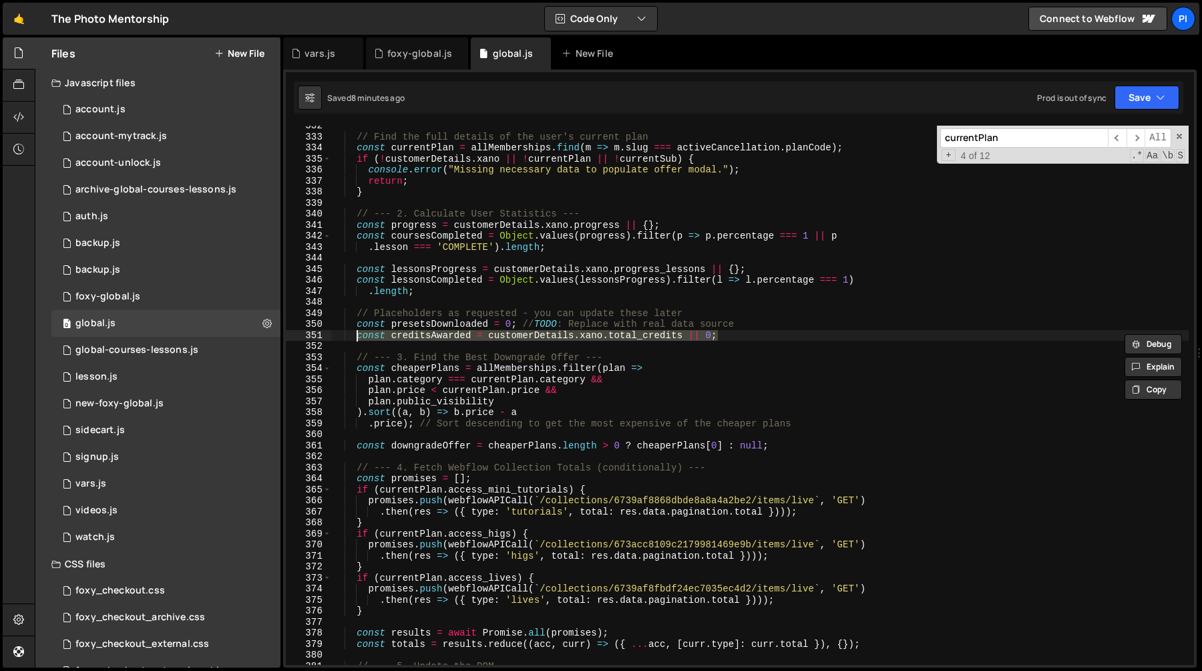
paste textarea "monthsActive > 0 ? monthsActive * currentPlan.credits_per_month : currentPlan.c…"
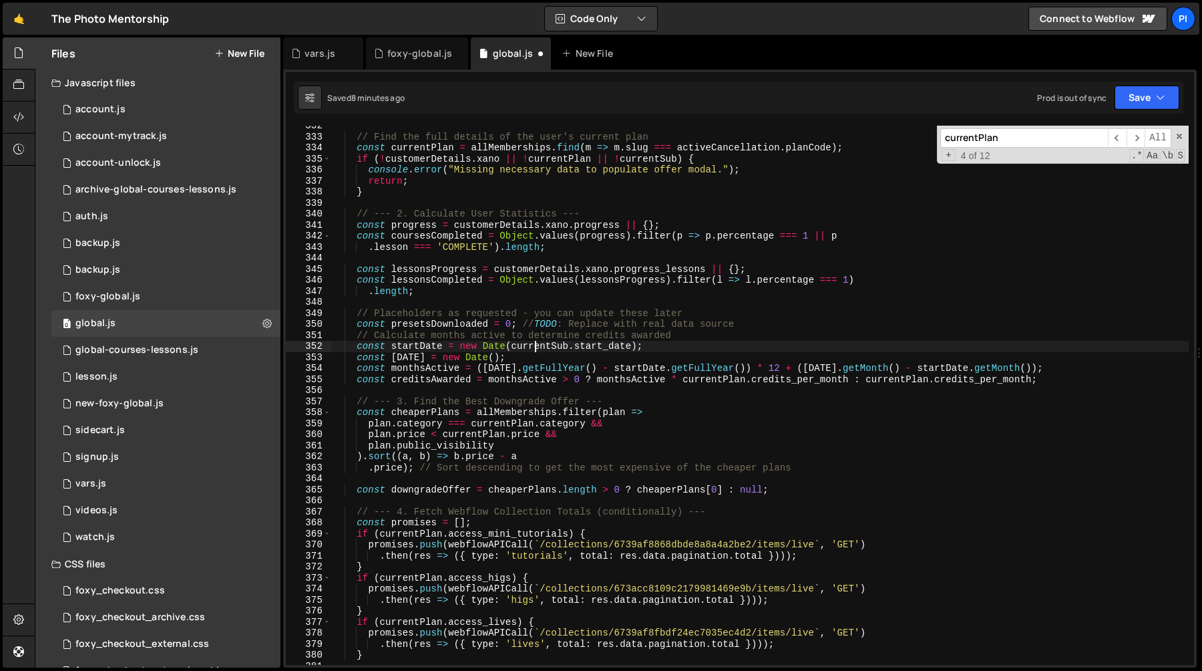
click at [532, 347] on div "// Find the full details of the user's current plan const currentPlan = allMemb…" at bounding box center [760, 400] width 858 height 561
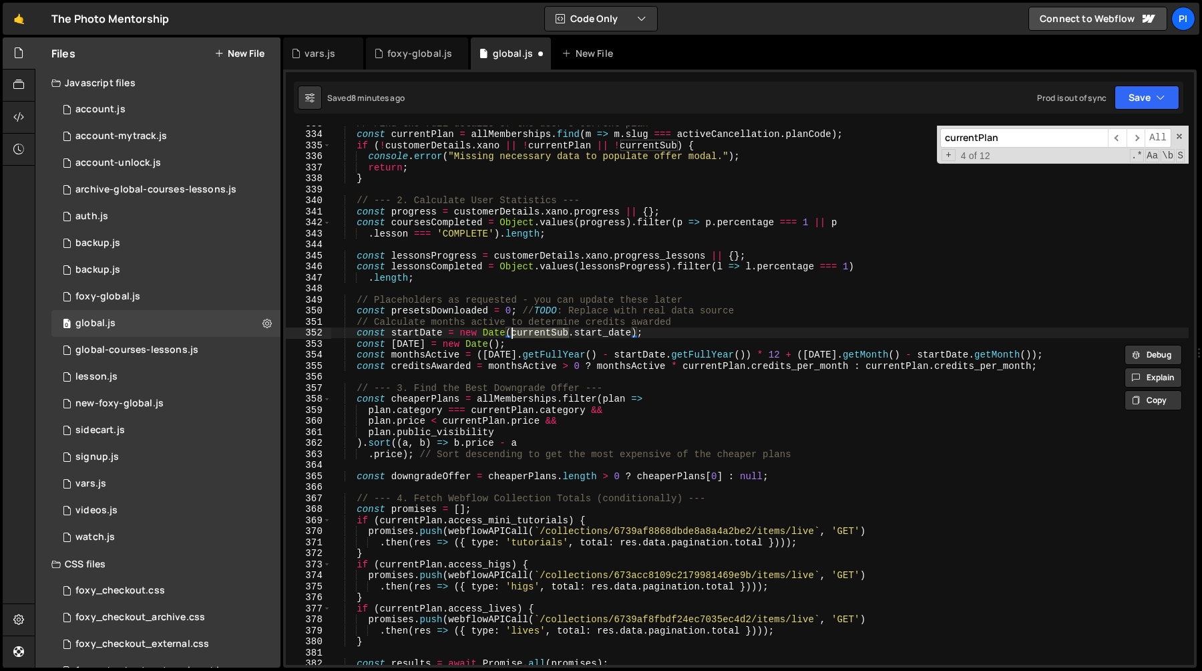
scroll to position [3677, 0]
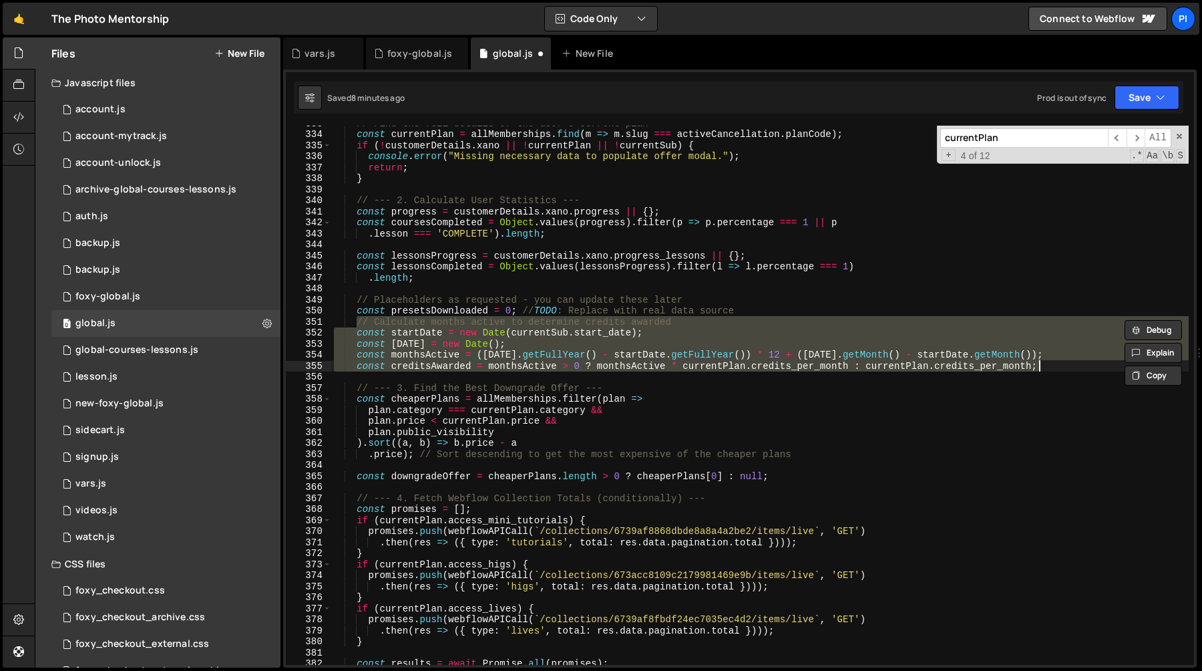
click at [507, 413] on div "// Find the full details of the user's current plan const currentPlan = allMemb…" at bounding box center [760, 398] width 858 height 561
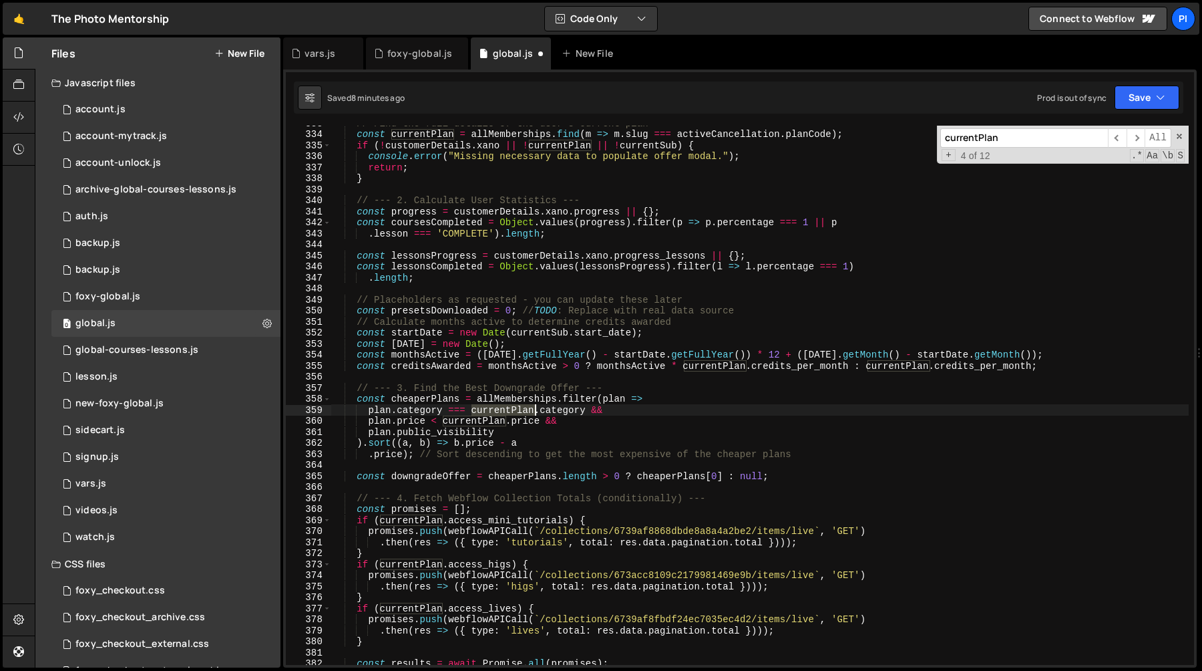
click at [507, 413] on div "// Find the full details of the user's current plan const currentPlan = allMemb…" at bounding box center [760, 398] width 858 height 561
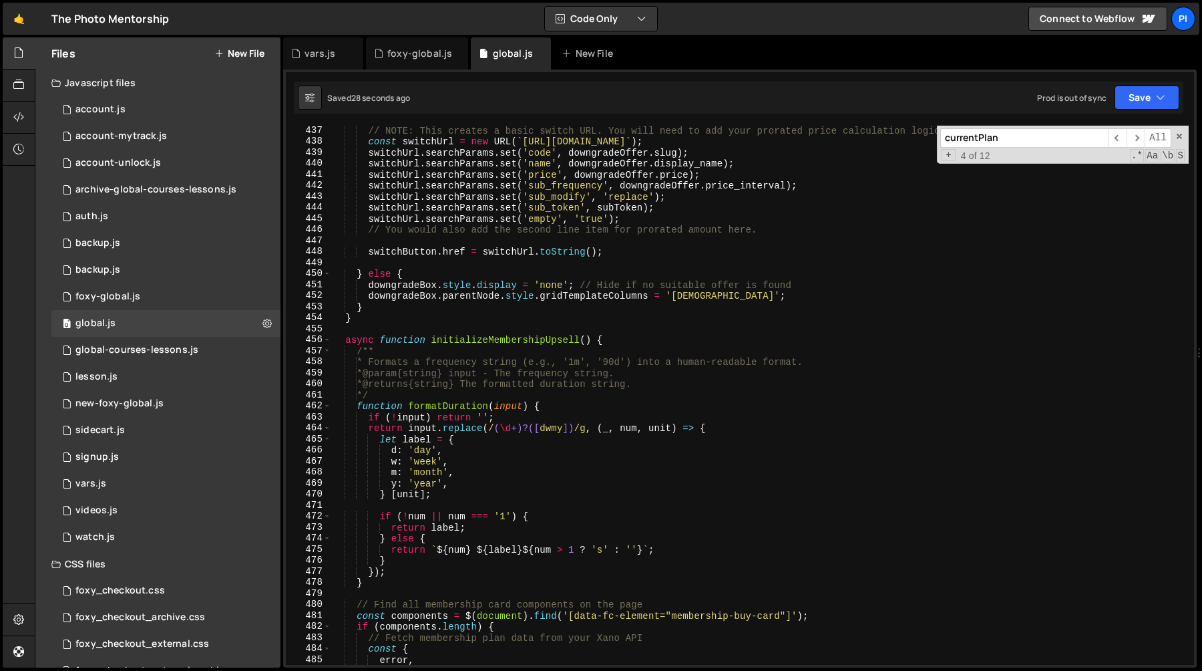
scroll to position [4819, 0]
click at [712, 296] on div "// NOTE: This creates a basic switch URL. You will need to add your prorated pr…" at bounding box center [760, 403] width 858 height 561
click at [370, 294] on div "// NOTE: This creates a basic switch URL. You will need to add your prorated pr…" at bounding box center [760, 403] width 858 height 561
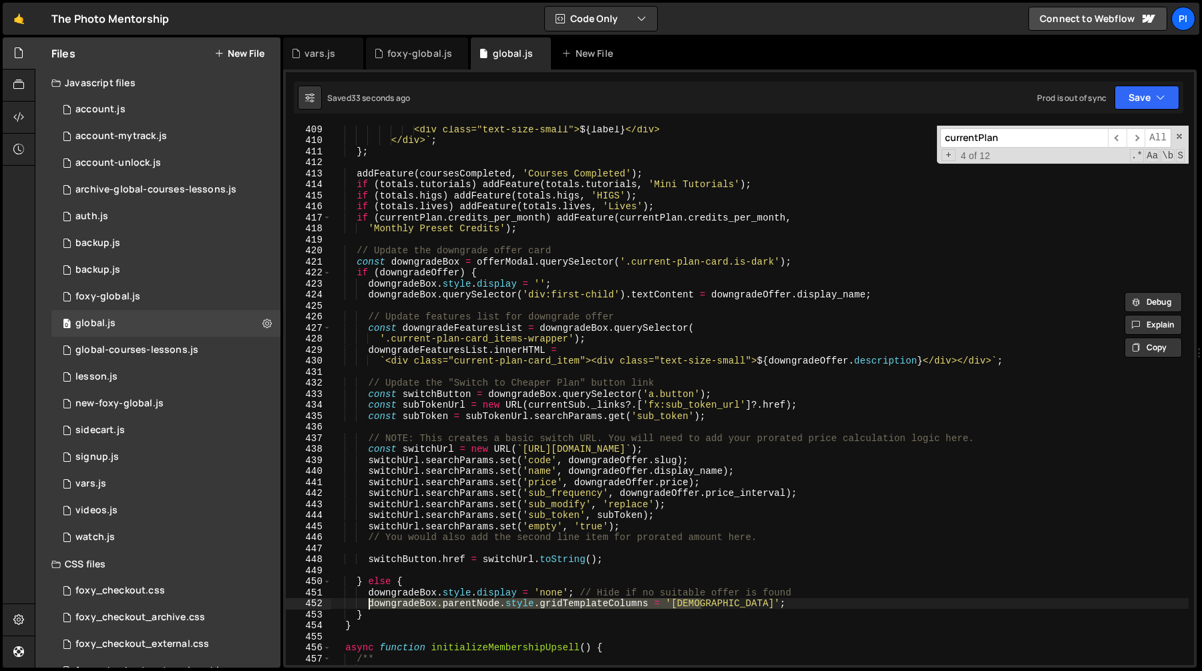
scroll to position [4509, 0]
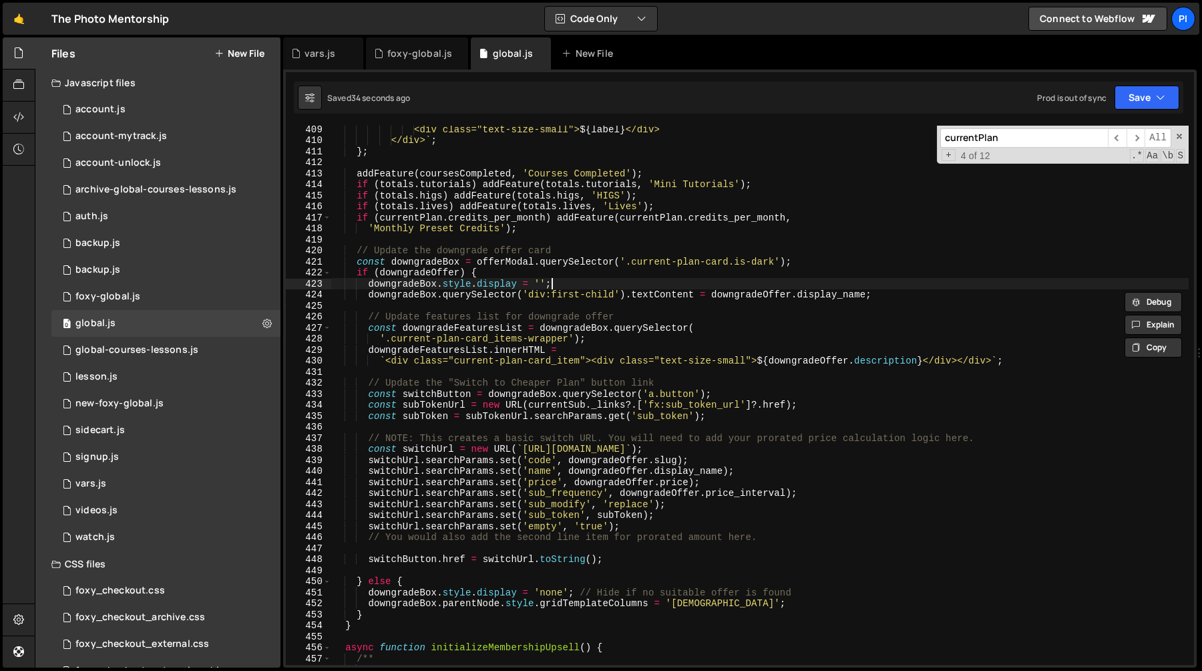
click at [578, 281] on div "<div class="text-size-small"> ${ label } </div> </div> ` ; } ; addFeature ( cou…" at bounding box center [760, 404] width 858 height 561
type textarea "downgradeBox.style.display = '';"
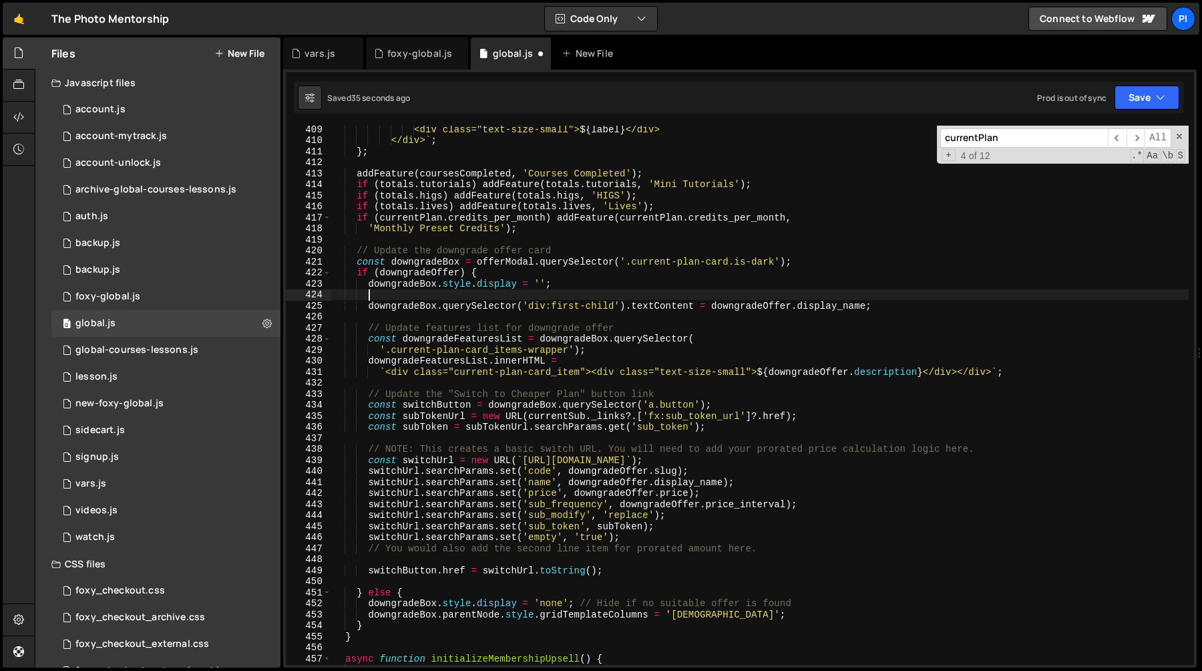
scroll to position [0, 1]
paste textarea "downgradeBox.parentNode.style.gridTemplateColumns = '1fr';"
click at [691, 297] on div "<div class="text-size-small"> ${ label } </div> </div> ` ; } ; addFeature ( cou…" at bounding box center [760, 404] width 858 height 561
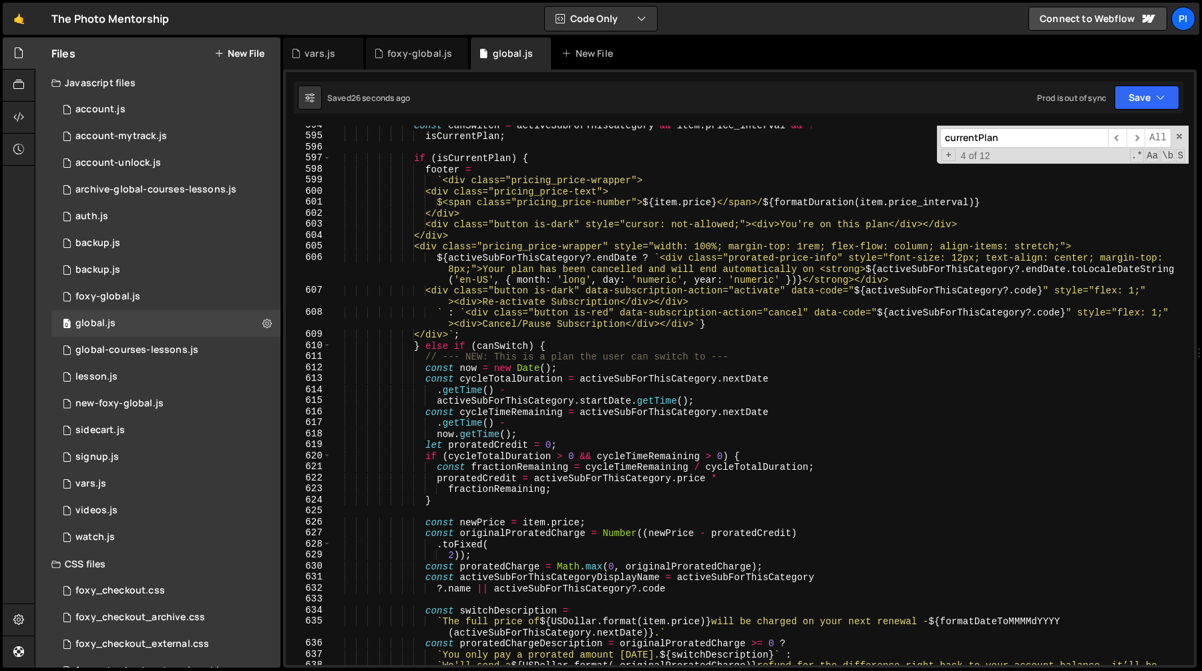
scroll to position [6550, 0]
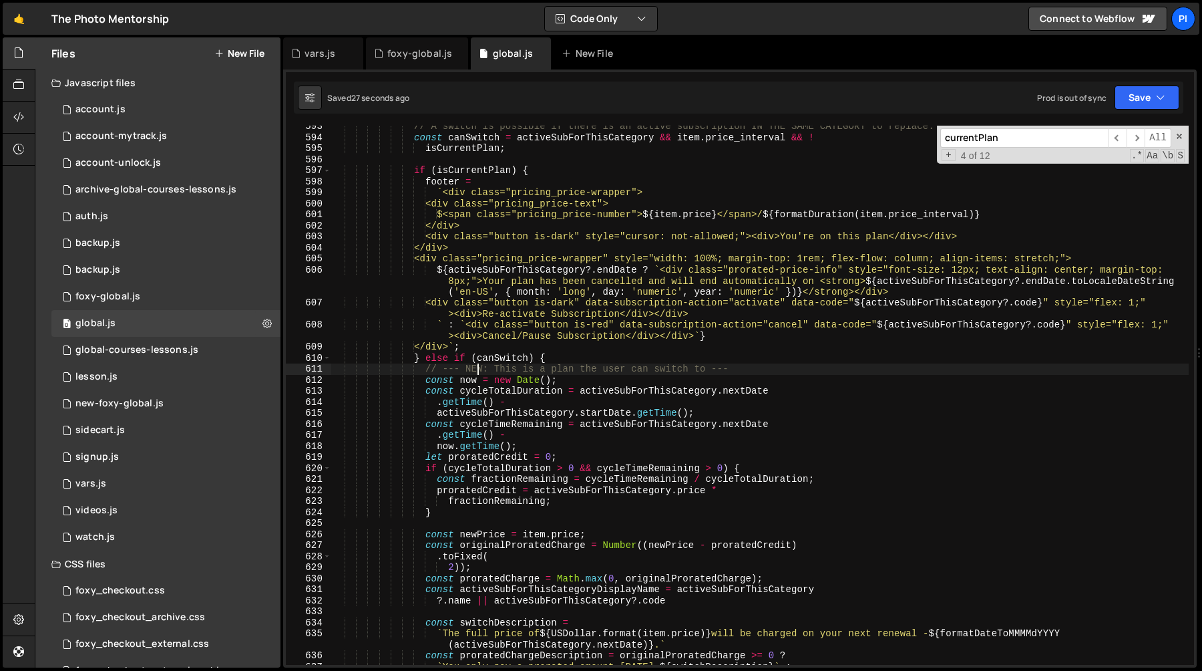
click at [476, 373] on div "// A switch is possible if there is an active subscription IN THE SAME CATEGORY…" at bounding box center [760, 401] width 858 height 561
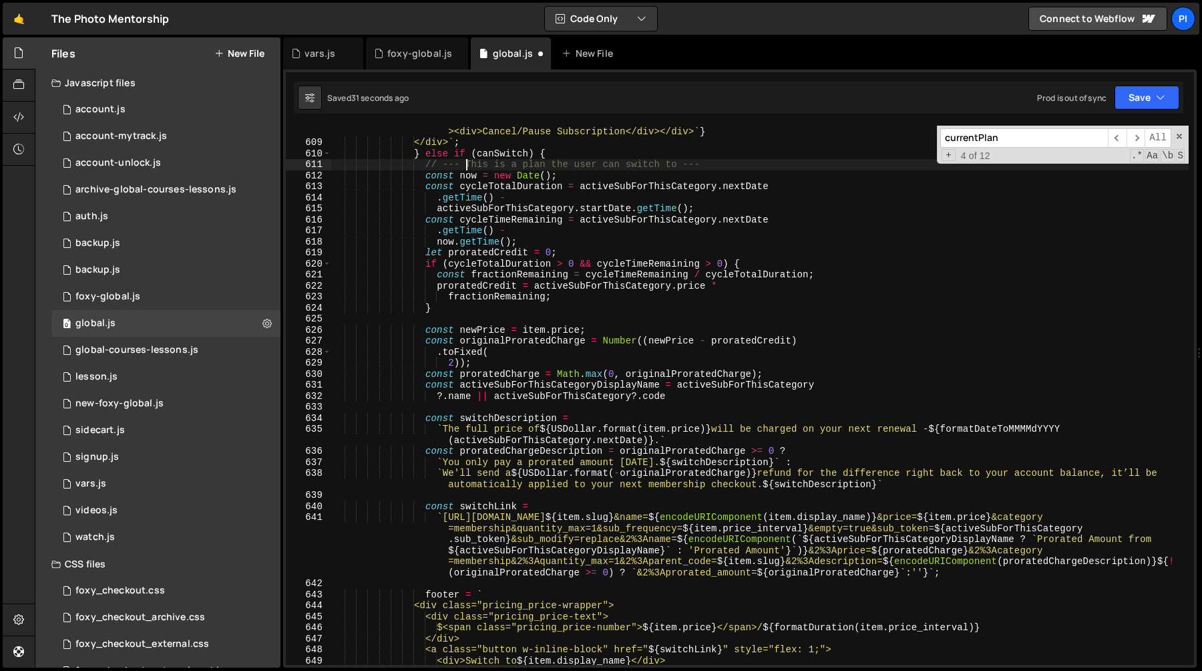
scroll to position [6755, 0]
click at [425, 178] on div "` : ` <div class="button is-red" data-subscription-action="cancel" data-code=" …" at bounding box center [760, 401] width 858 height 572
type textarea "const now = new Date();"
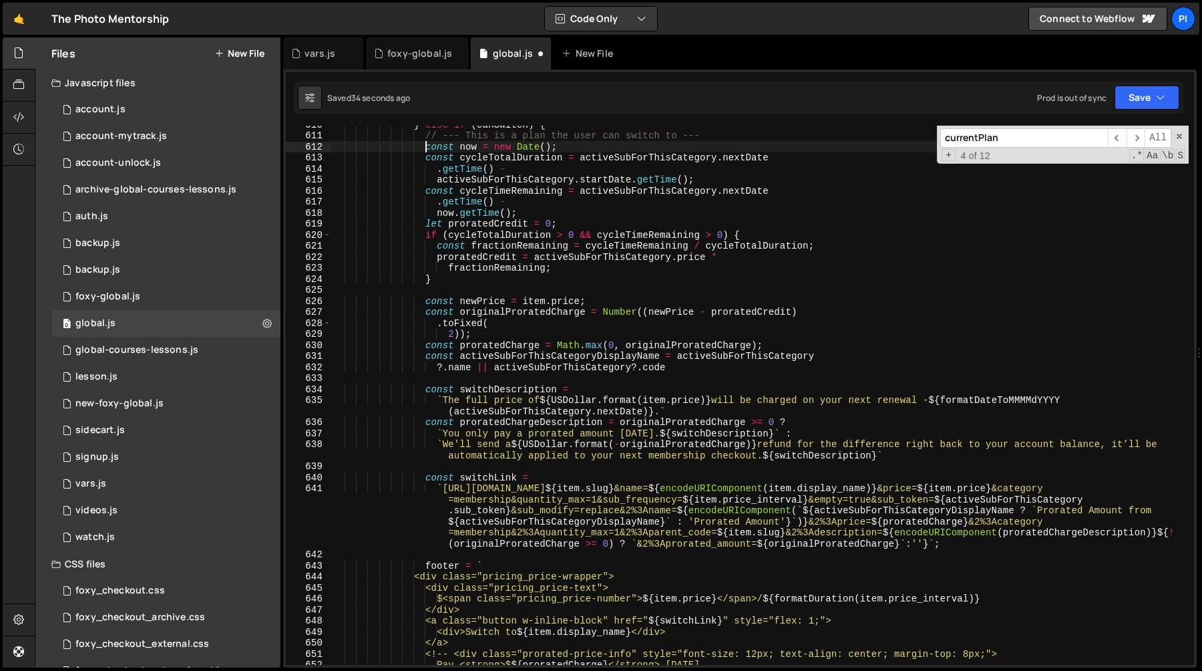
scroll to position [6788, 0]
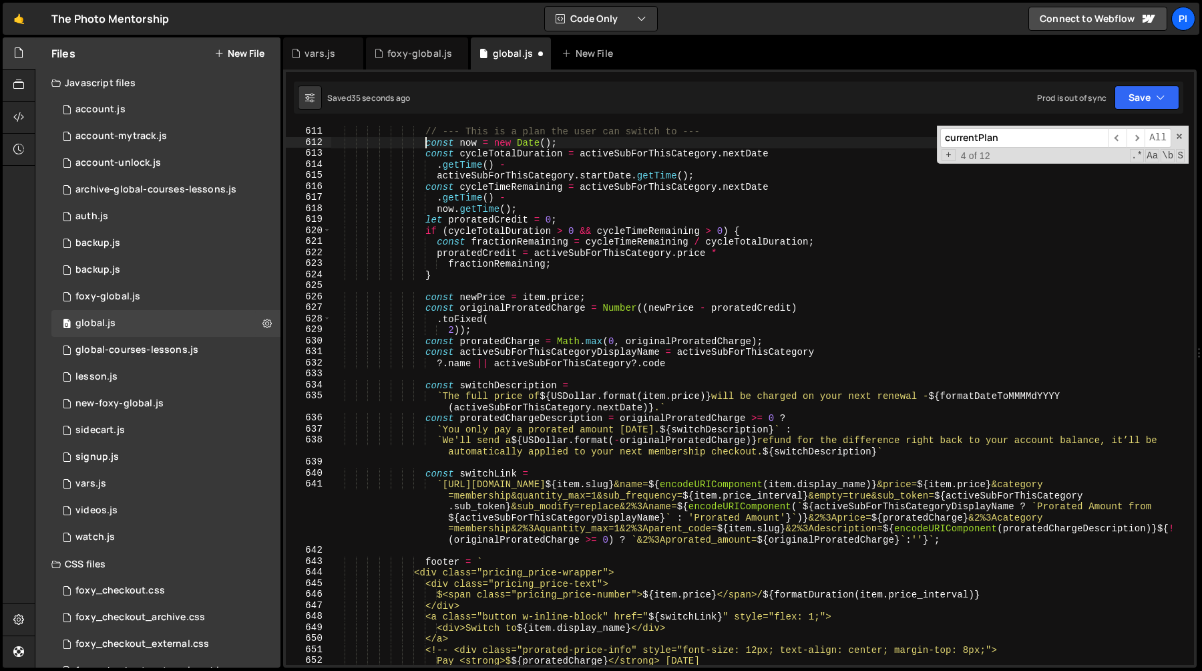
click at [946, 540] on div "} else if ( canSwitch ) { // --- This is a plan the user can switch to --- cons…" at bounding box center [760, 395] width 858 height 561
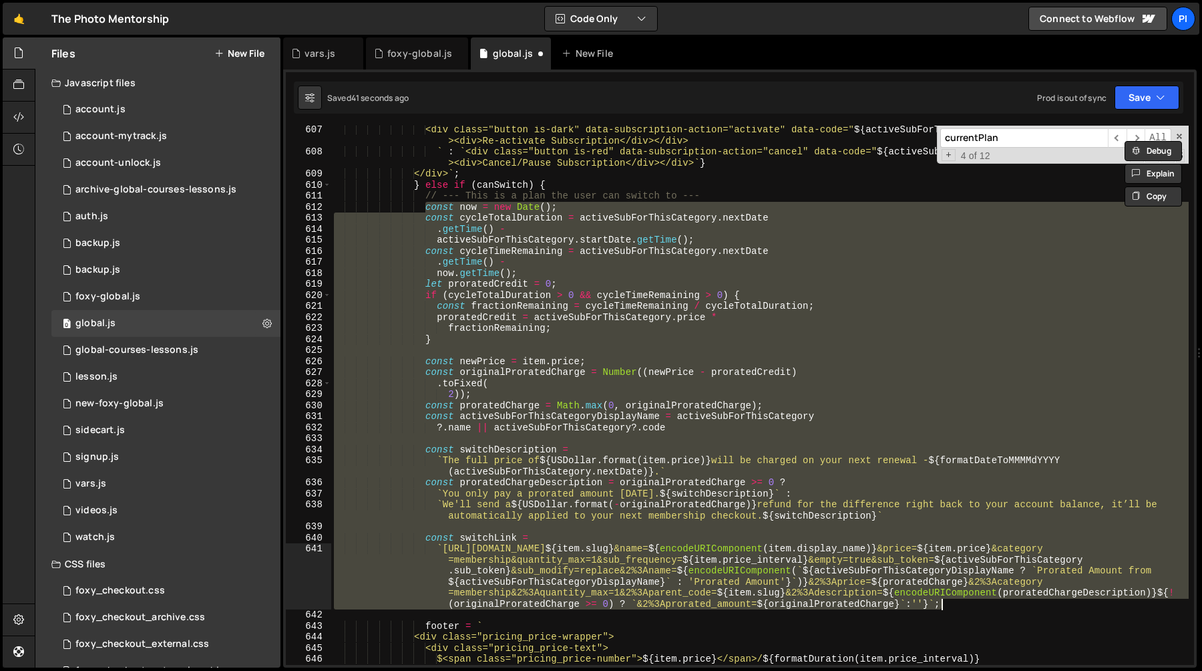
scroll to position [6723, 0]
click at [680, 581] on div "<div class="button is-dark" data-subscription-action="activate" data-code=" ${ …" at bounding box center [760, 410] width 858 height 572
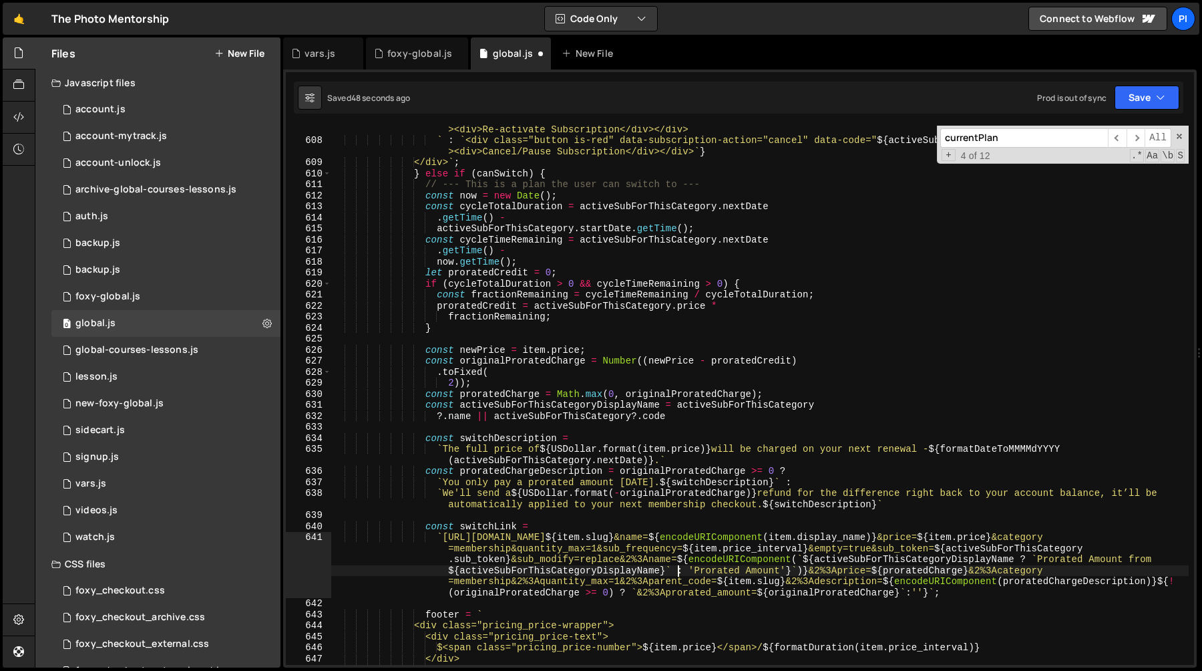
scroll to position [6735, 0]
click at [706, 321] on div "<div class="button is-dark" data-subscription-action="activate" data-code=" ${ …" at bounding box center [760, 399] width 858 height 572
type textarea "fractionRemaining;"
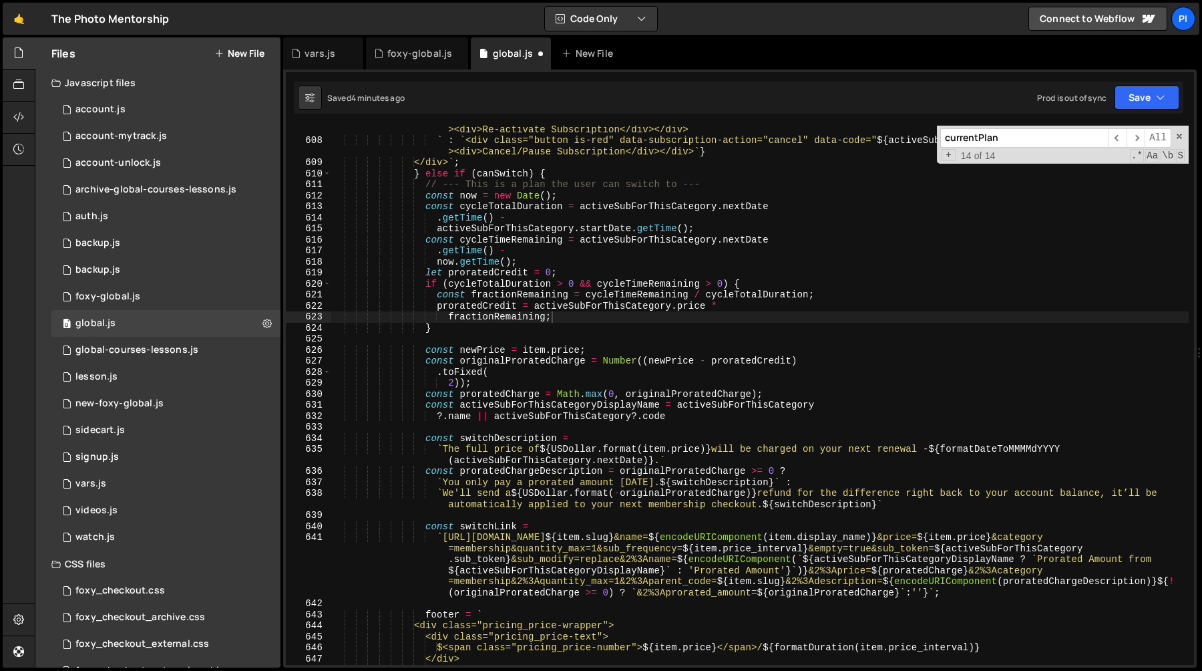
paste input "alculateProratio"
type input "calculateProration"
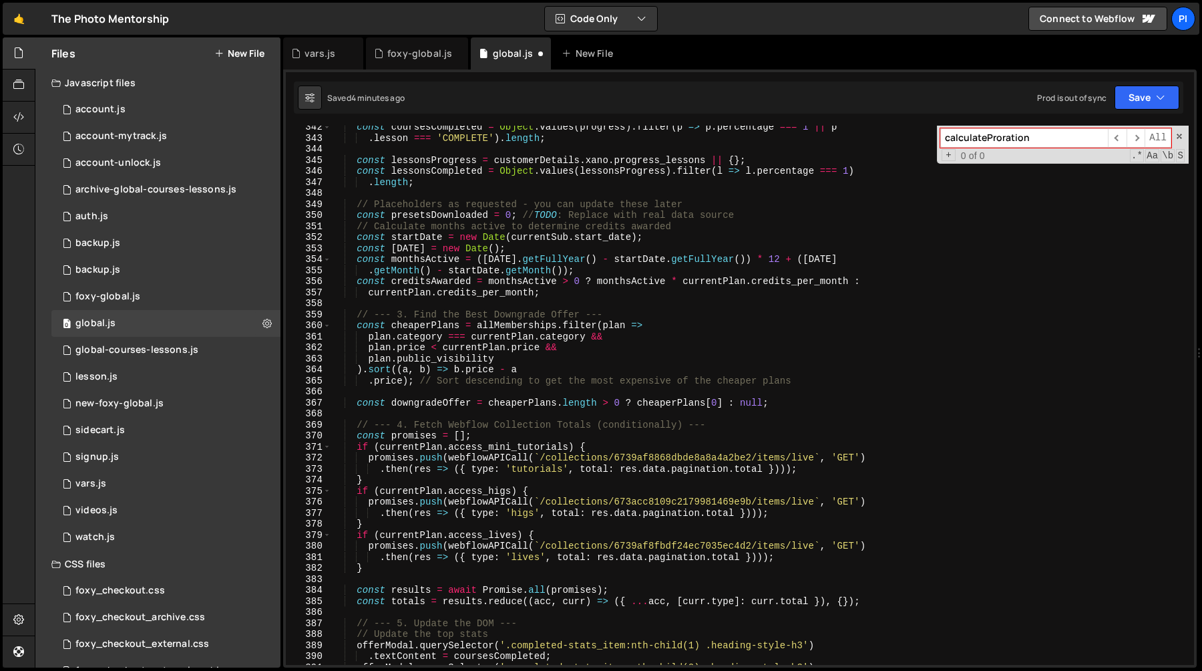
scroll to position [3736, 0]
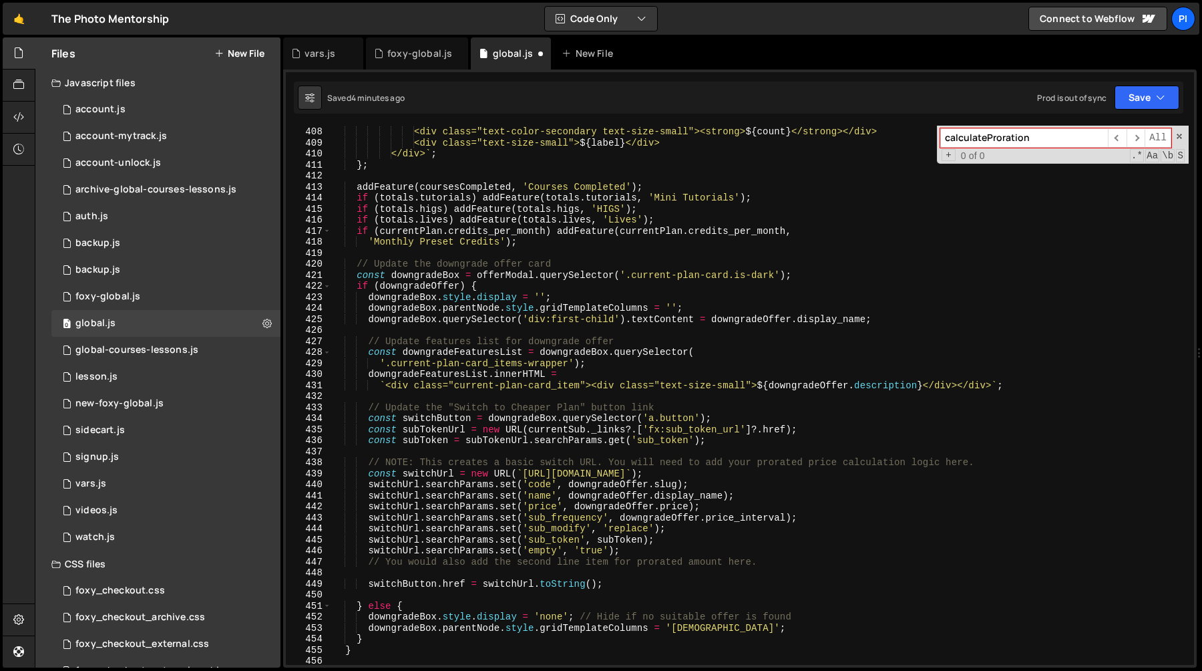
scroll to position [4488, 0]
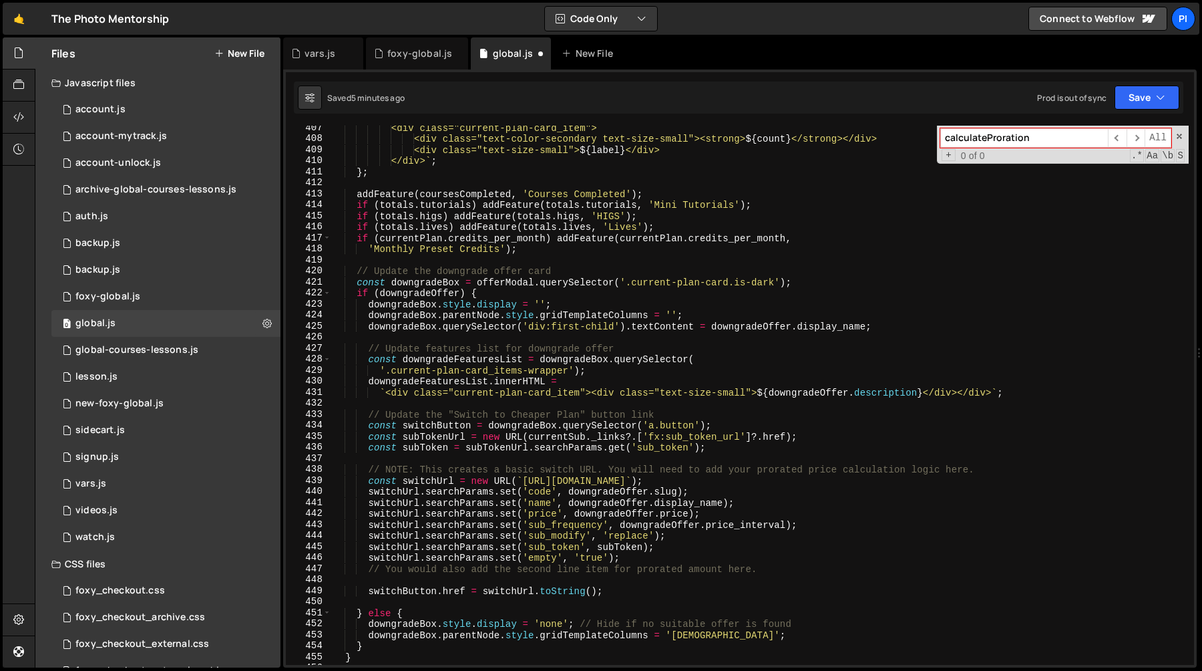
click at [615, 590] on div "<div class="current-plan-card_item"> <div class="text-color-secondary text-size…" at bounding box center [760, 402] width 858 height 561
click at [364, 416] on div "<div class="current-plan-card_item"> <div class="text-color-secondary text-size…" at bounding box center [760, 402] width 858 height 561
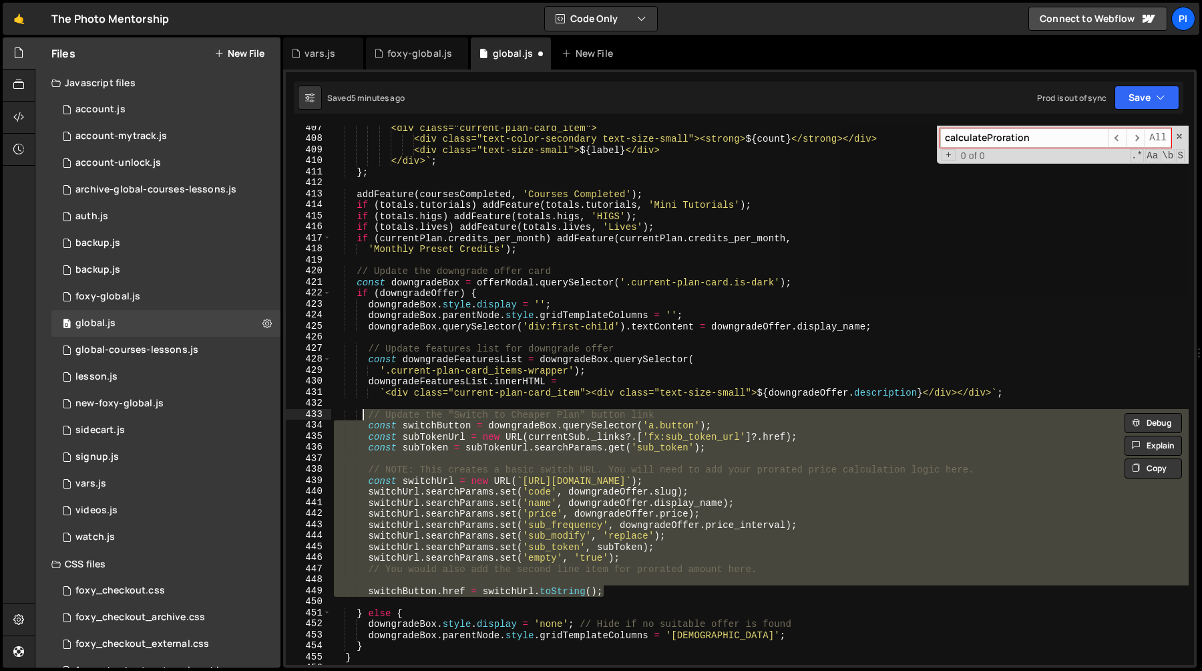
click at [363, 423] on div "<div class="current-plan-card_item"> <div class="text-color-secondary text-size…" at bounding box center [760, 395] width 858 height 539
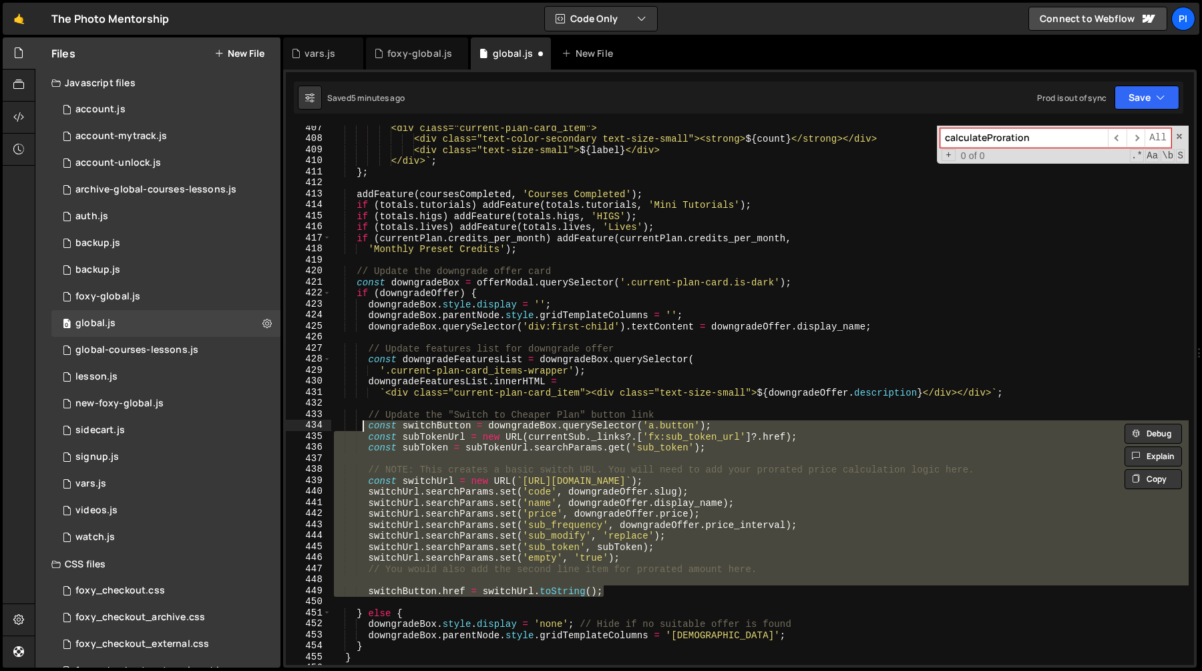
click at [367, 434] on div "<div class="current-plan-card_item"> <div class="text-color-secondary text-size…" at bounding box center [760, 395] width 858 height 539
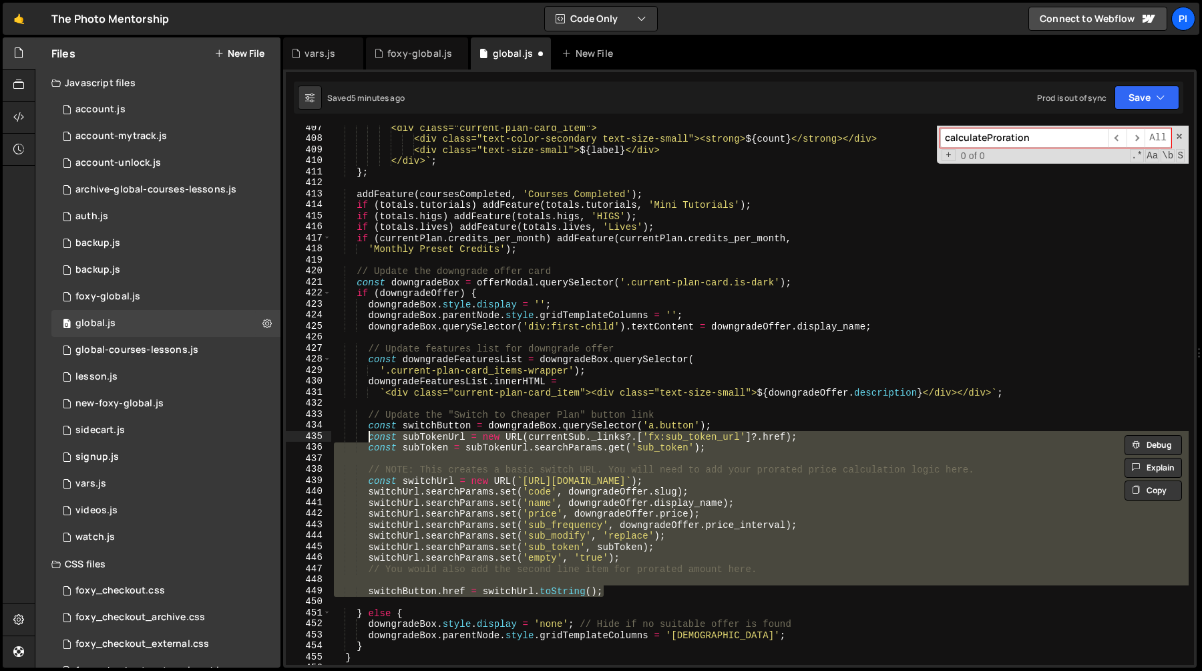
click at [367, 425] on div "<div class="current-plan-card_item"> <div class="text-color-secondary text-size…" at bounding box center [760, 402] width 858 height 561
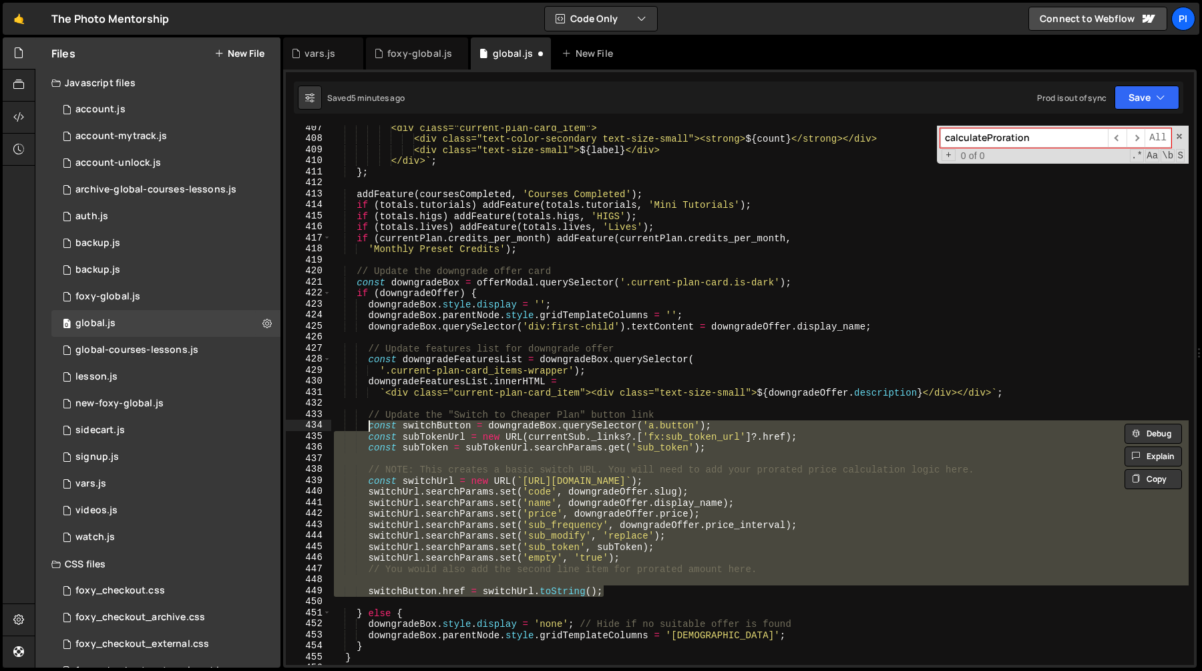
paste textarea "switchButton.href = switchLink"
type textarea "switchButton.href = switchLink;"
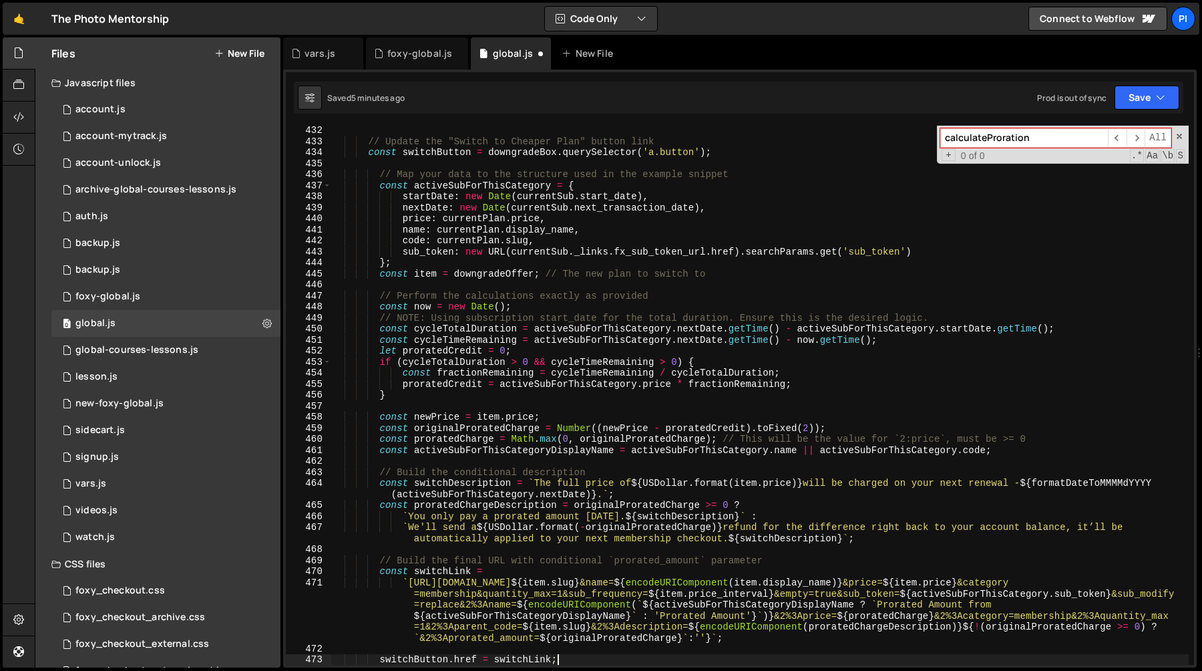
scroll to position [4761, 0]
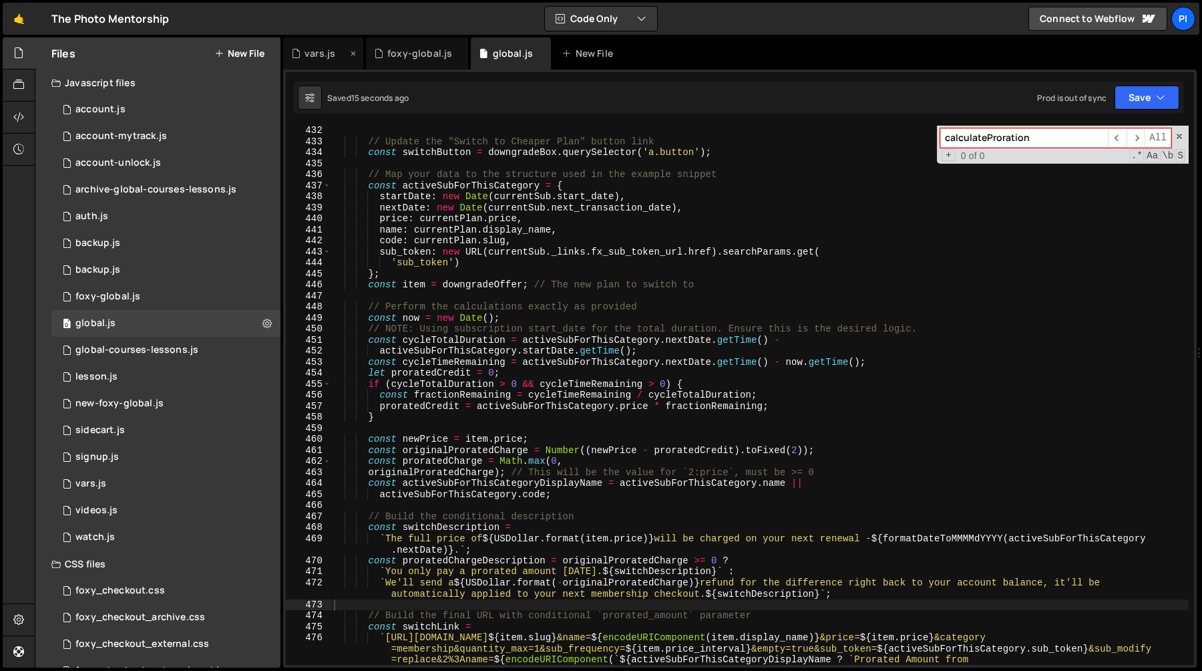
click at [319, 51] on div "vars.js" at bounding box center [320, 53] width 31 height 13
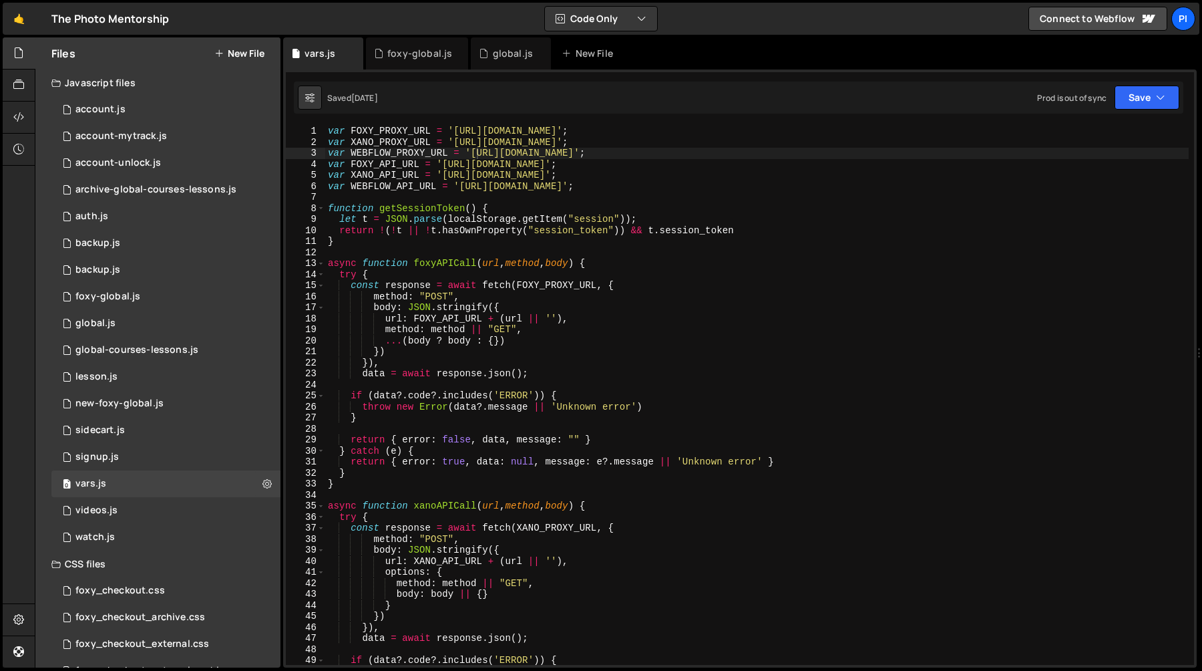
type textarea "async function foxyAPICall(url, method, body) {"
click at [486, 268] on div "var FOXY_PROXY_URL = 'https://tpm-proxy.netlify.app' ; var XANO_PROXY_URL = 'ht…" at bounding box center [757, 406] width 864 height 561
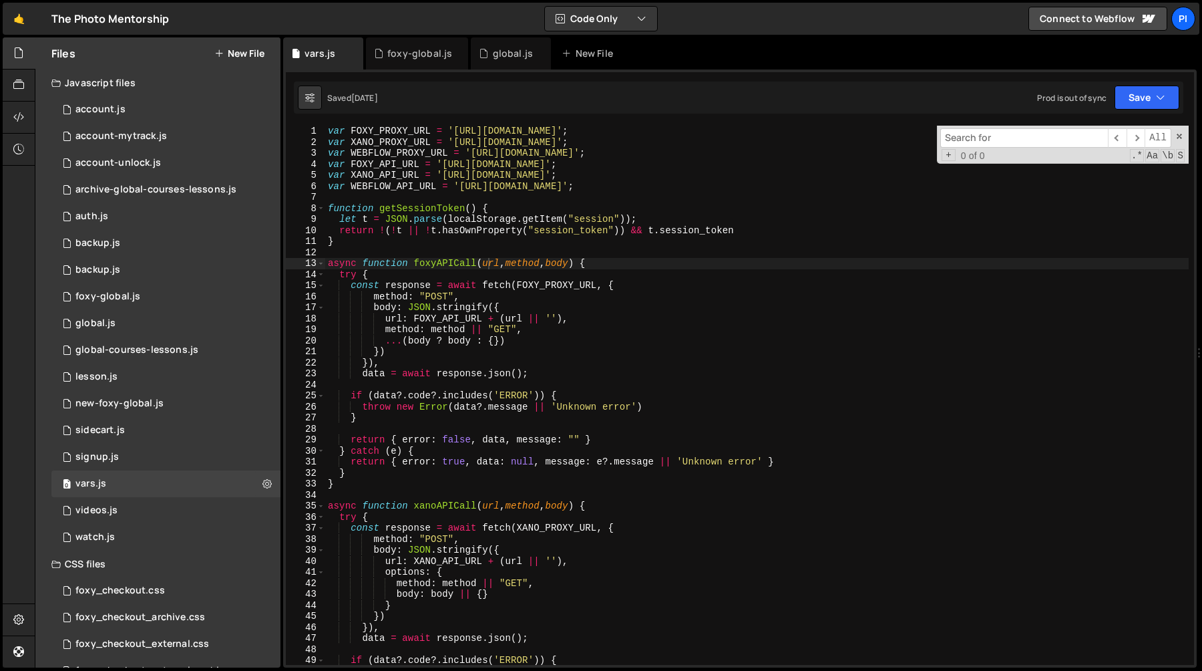
click at [963, 142] on input at bounding box center [1024, 137] width 168 height 19
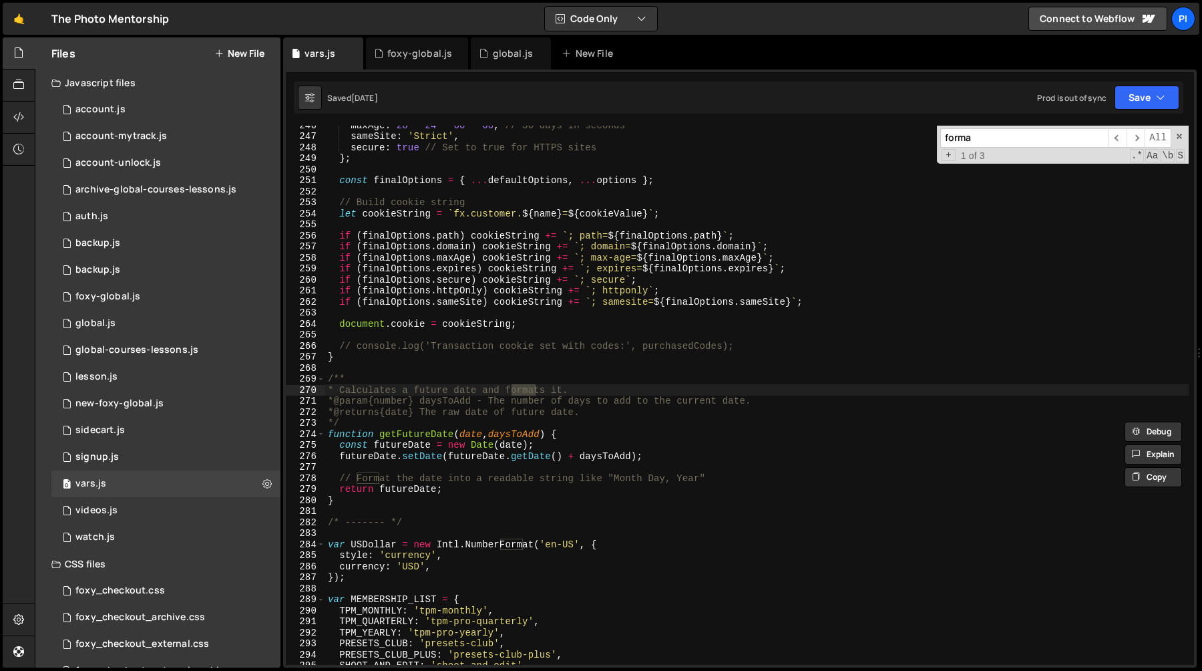
scroll to position [2705, 0]
type input "f"
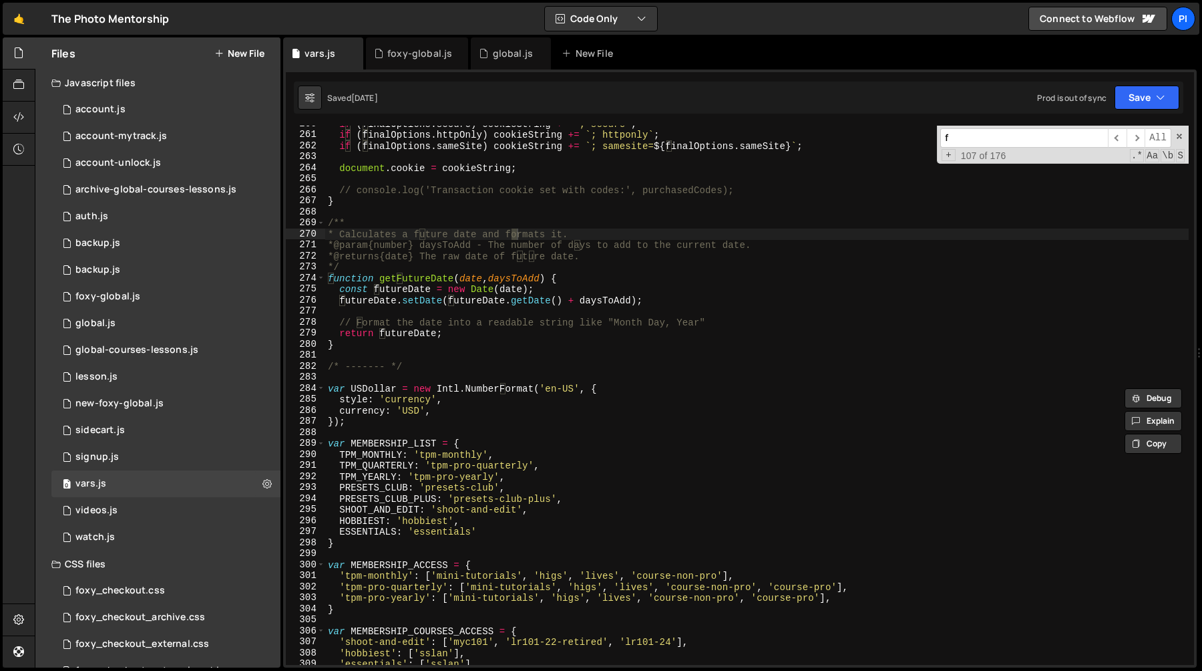
scroll to position [2862, 0]
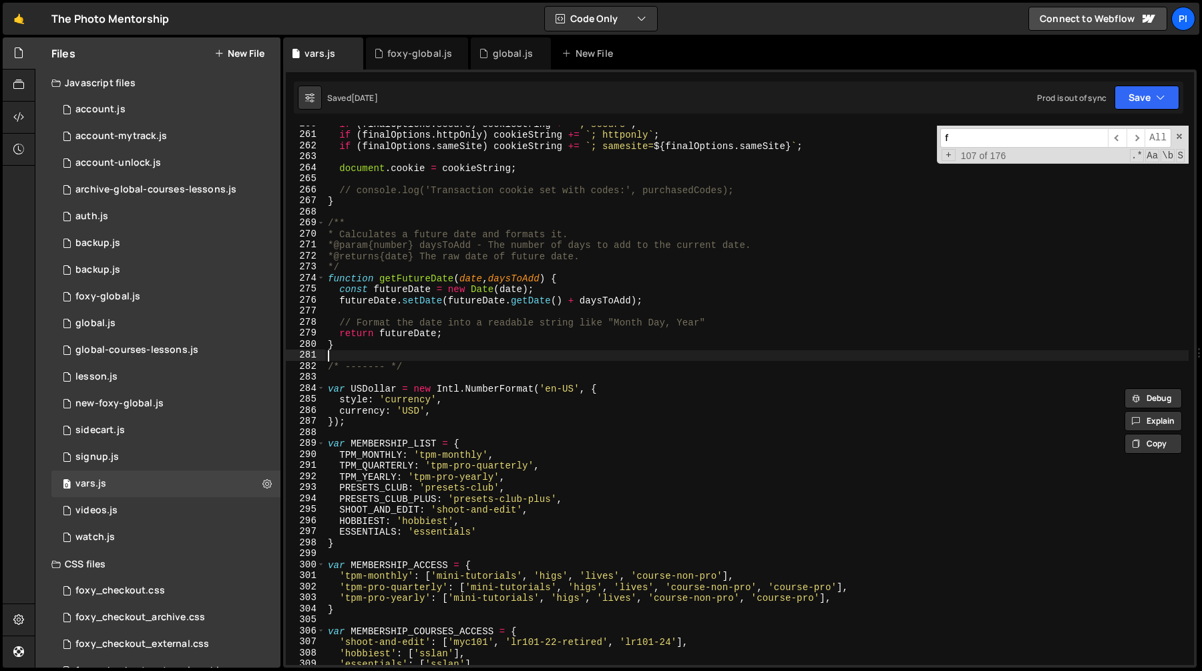
click at [360, 351] on div "if ( finalOptions . secure ) cookieString += ` ; secure ` ; if ( finalOptions .…" at bounding box center [757, 398] width 864 height 561
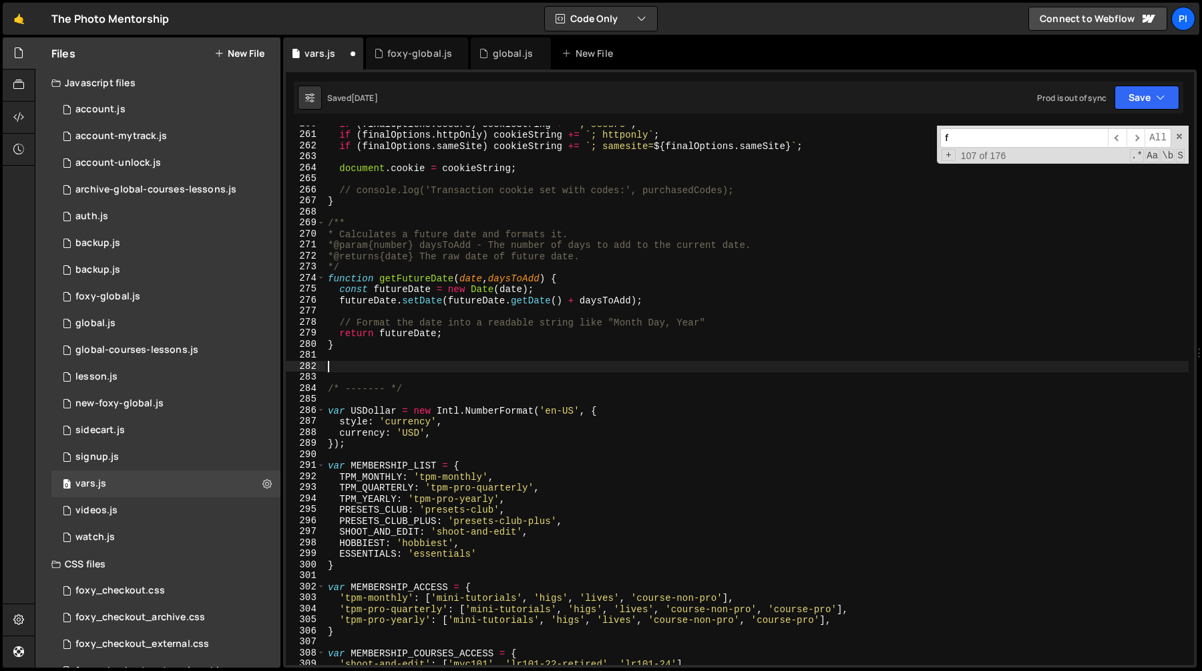
paste textarea "}"
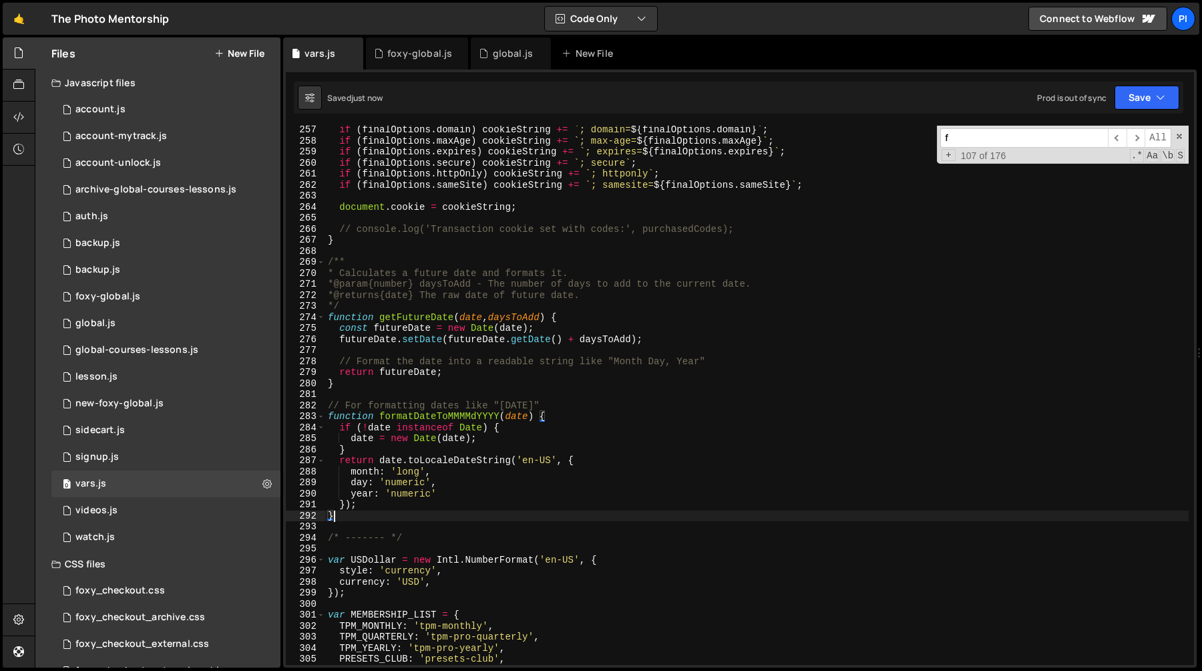
scroll to position [2822, 0]
click at [408, 419] on div "if ( finalOptions . domain ) cookieString += ` ; domain= ${ finalOptions . doma…" at bounding box center [757, 404] width 864 height 561
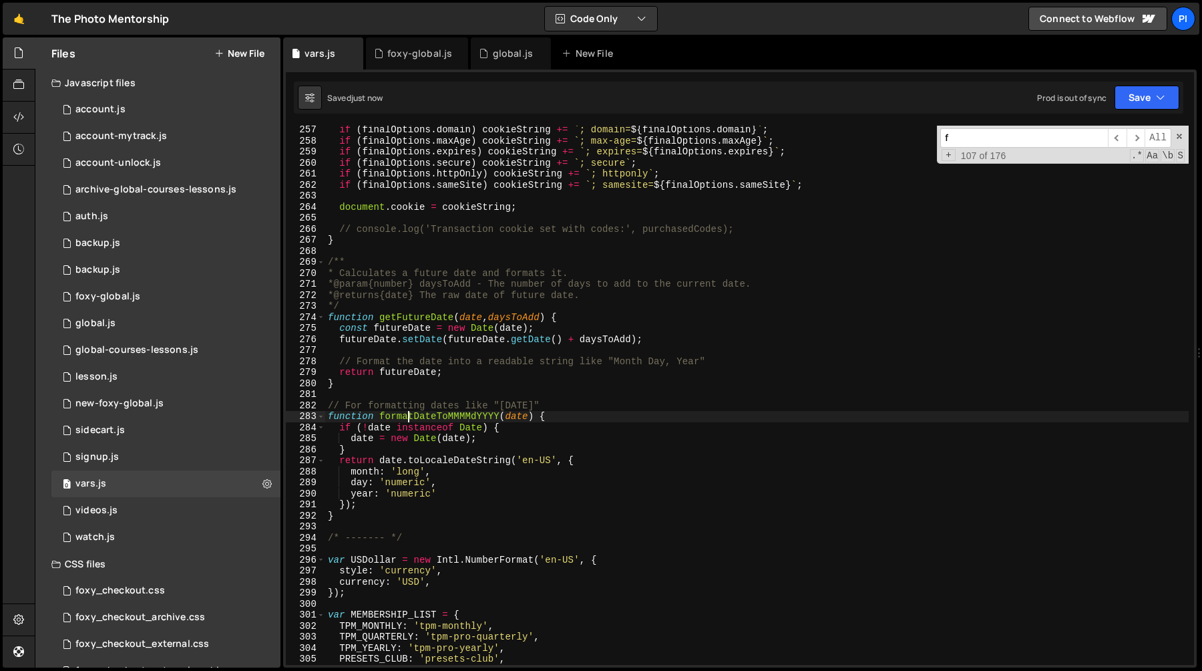
click at [408, 419] on div "if ( finalOptions . domain ) cookieString += ` ; domain= ${ finalOptions . doma…" at bounding box center [757, 404] width 864 height 561
type textarea "function formatDateToMMMMdYYYY(date) {"
click at [414, 56] on div "foxy-global.js" at bounding box center [419, 53] width 65 height 13
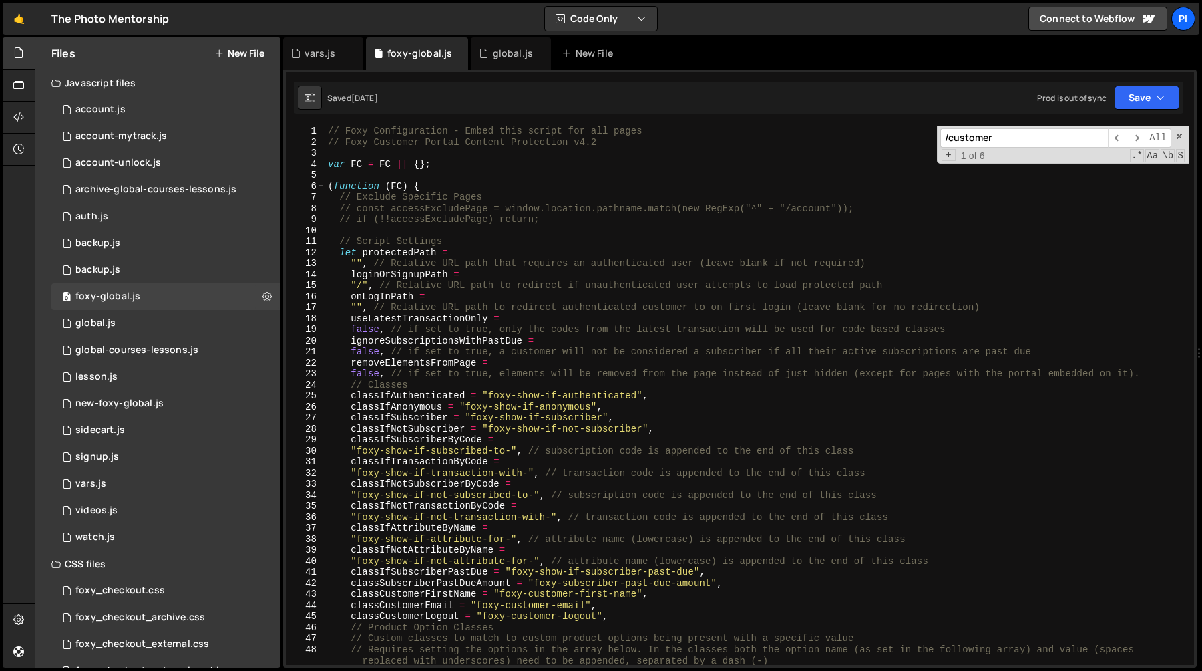
scroll to position [693, 0]
click at [1178, 140] on span at bounding box center [1179, 136] width 9 height 9
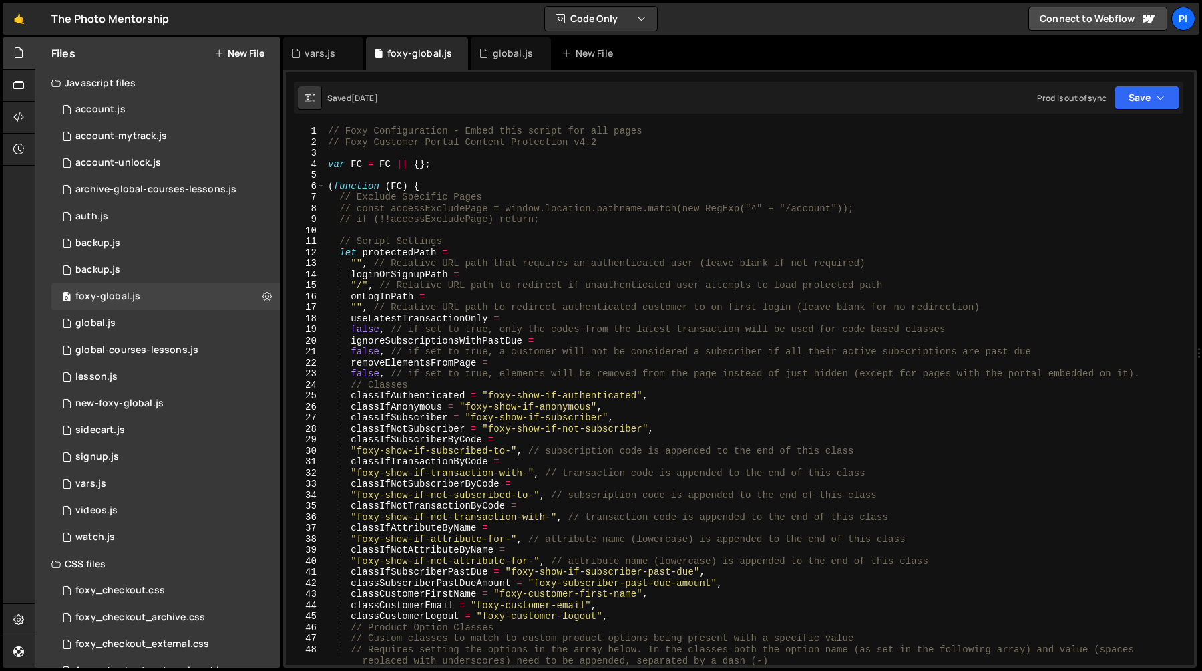
click at [759, 384] on div "// Foxy Configuration - Embed this script for all pages // Foxy Customer Portal…" at bounding box center [757, 406] width 864 height 561
type textarea "// Classes"
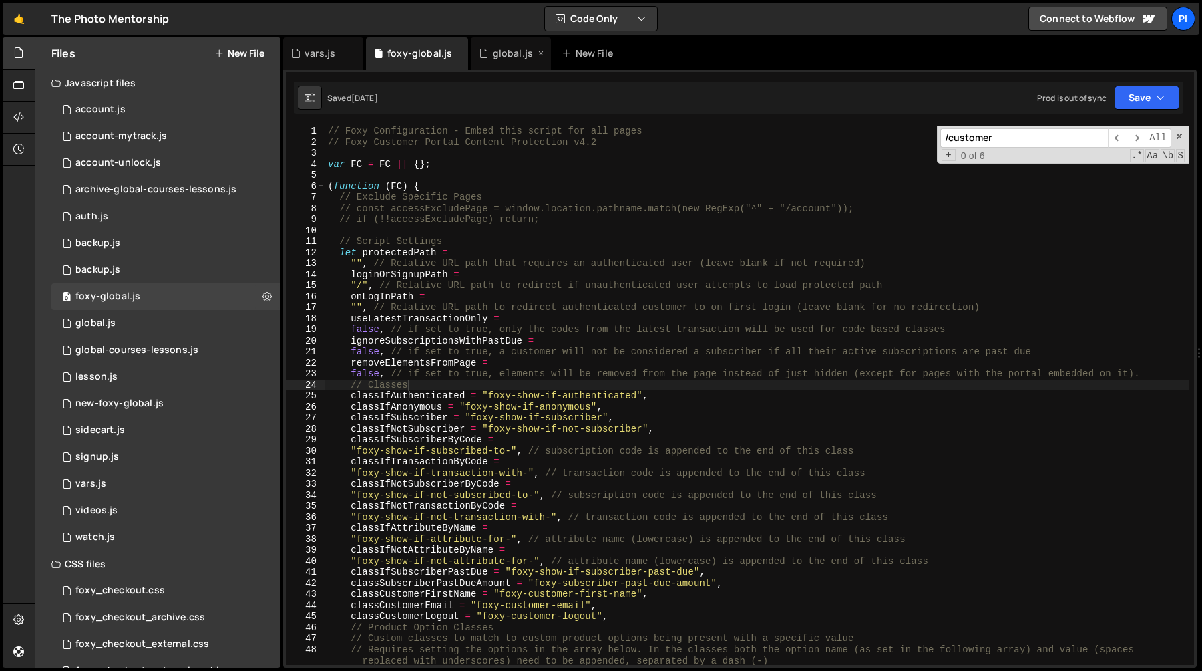
click at [480, 38] on div "global.js" at bounding box center [511, 53] width 80 height 32
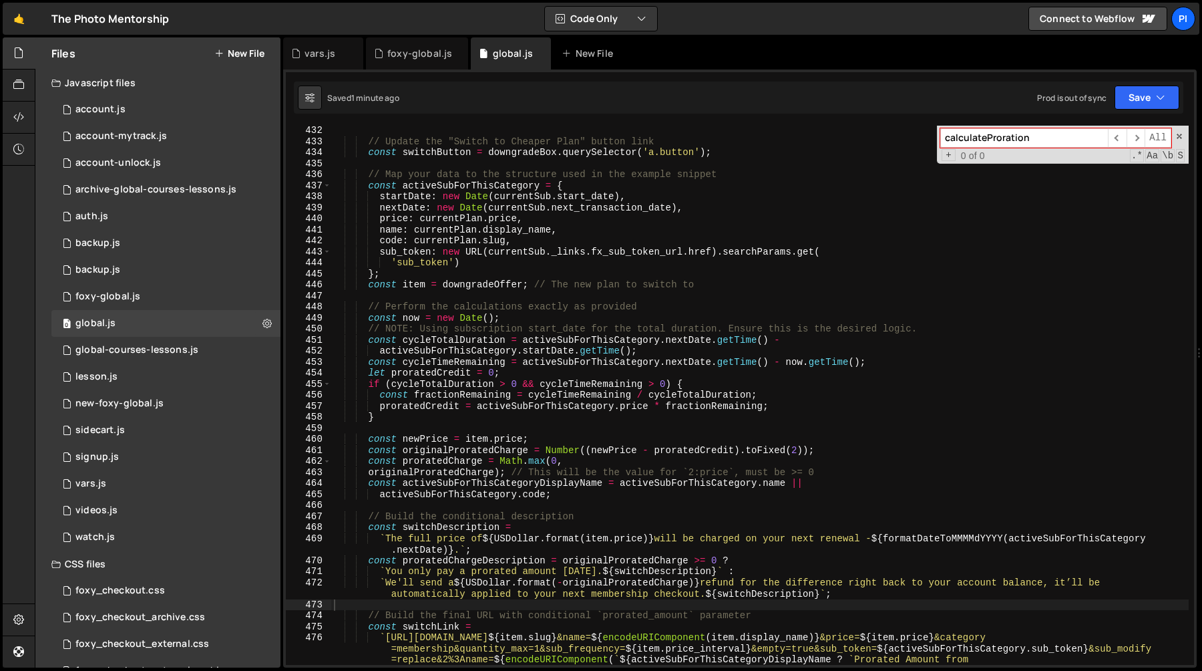
type textarea "name: currentPlan.display_name,"
click at [534, 228] on div "// Update the "Switch to Cheaper Plan" button link const switchButton = downgra…" at bounding box center [760, 433] width 858 height 616
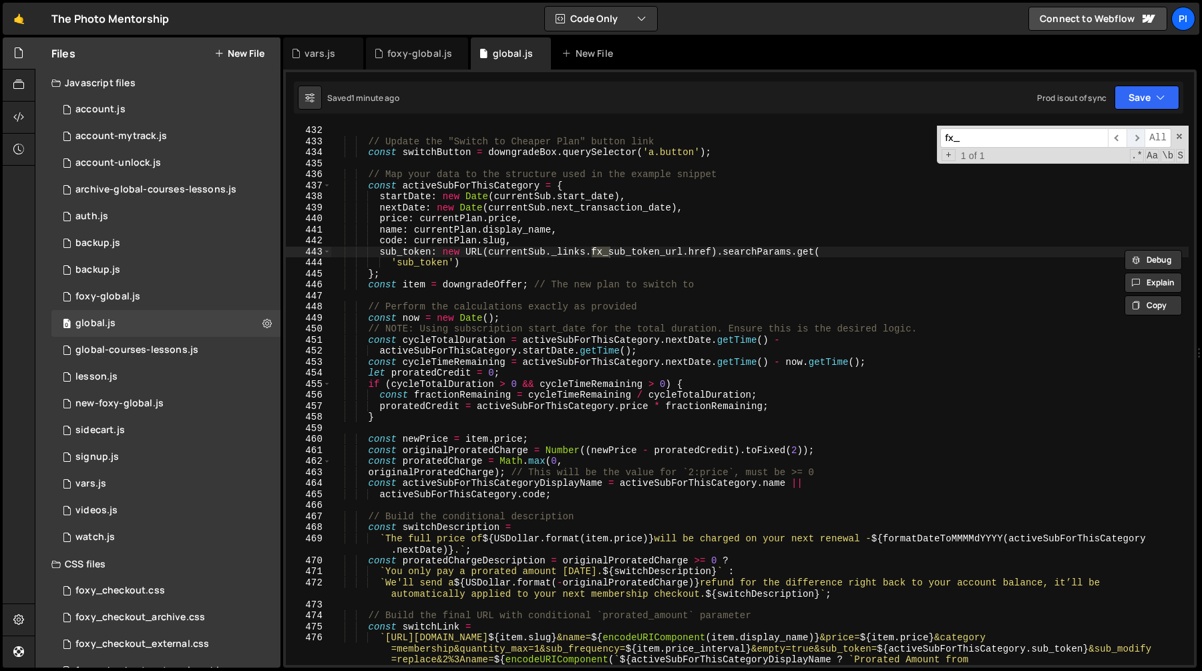
type input "fx_"
click at [1127, 137] on span "​" at bounding box center [1136, 137] width 19 height 19
click at [593, 252] on div "// Update the "Switch to Cheaper Plan" button link const switchButton = downgra…" at bounding box center [760, 395] width 858 height 539
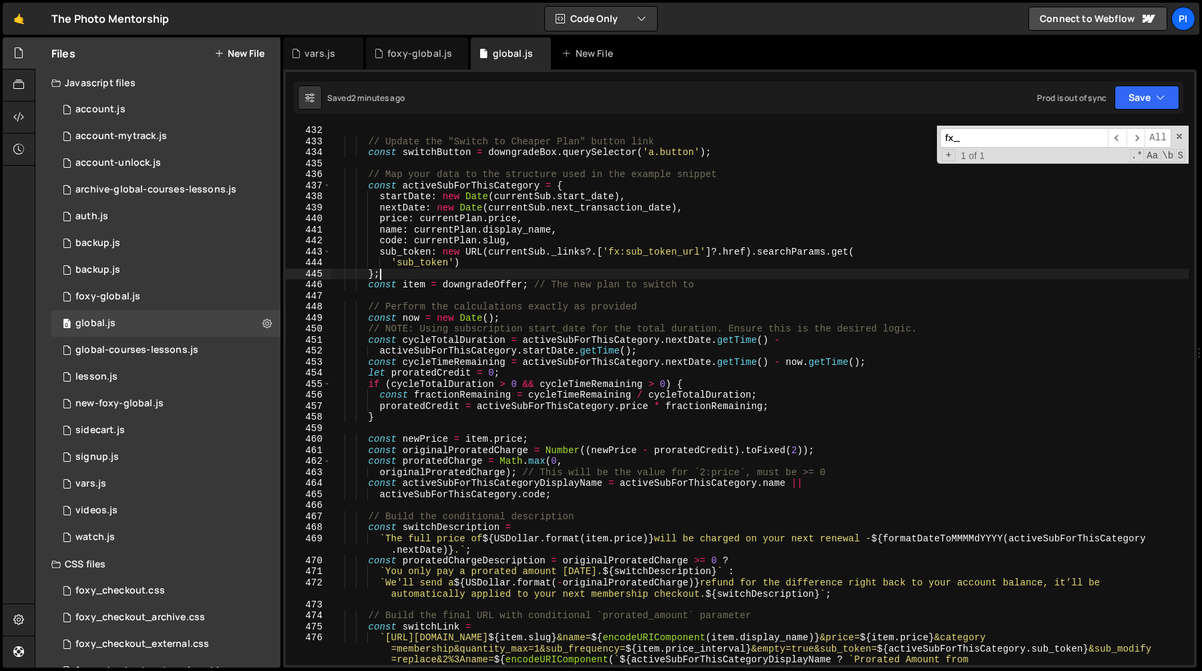
click at [549, 272] on div "// Update the "Switch to Cheaper Plan" button link const switchButton = downgra…" at bounding box center [760, 433] width 858 height 616
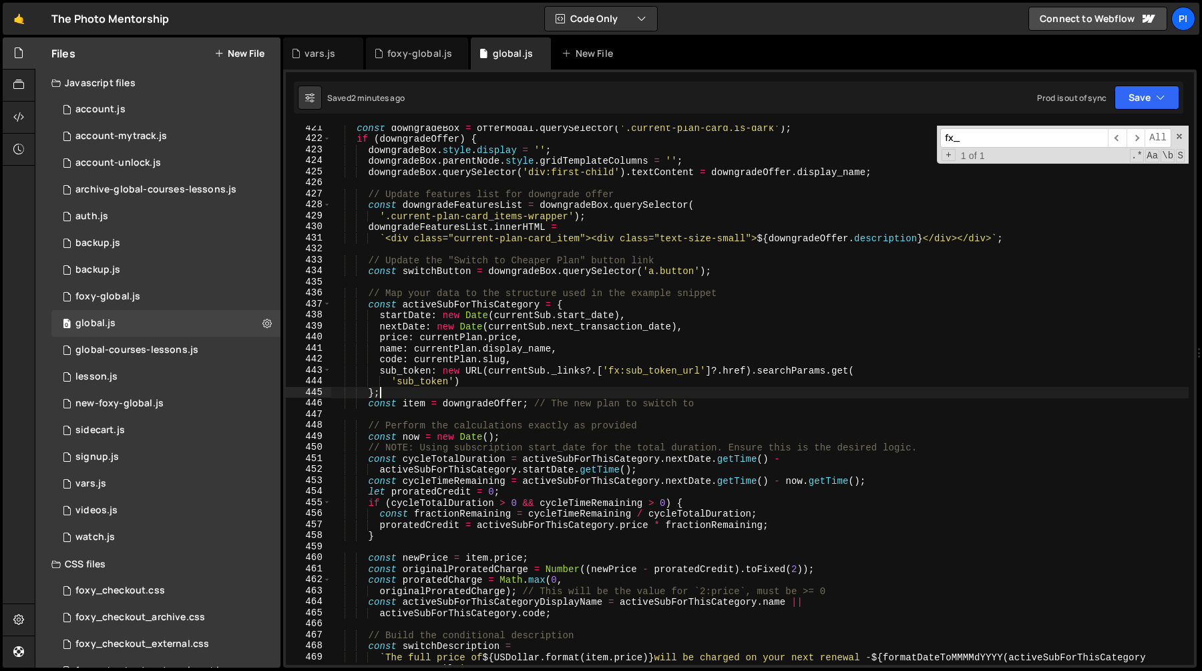
scroll to position [4642, 0]
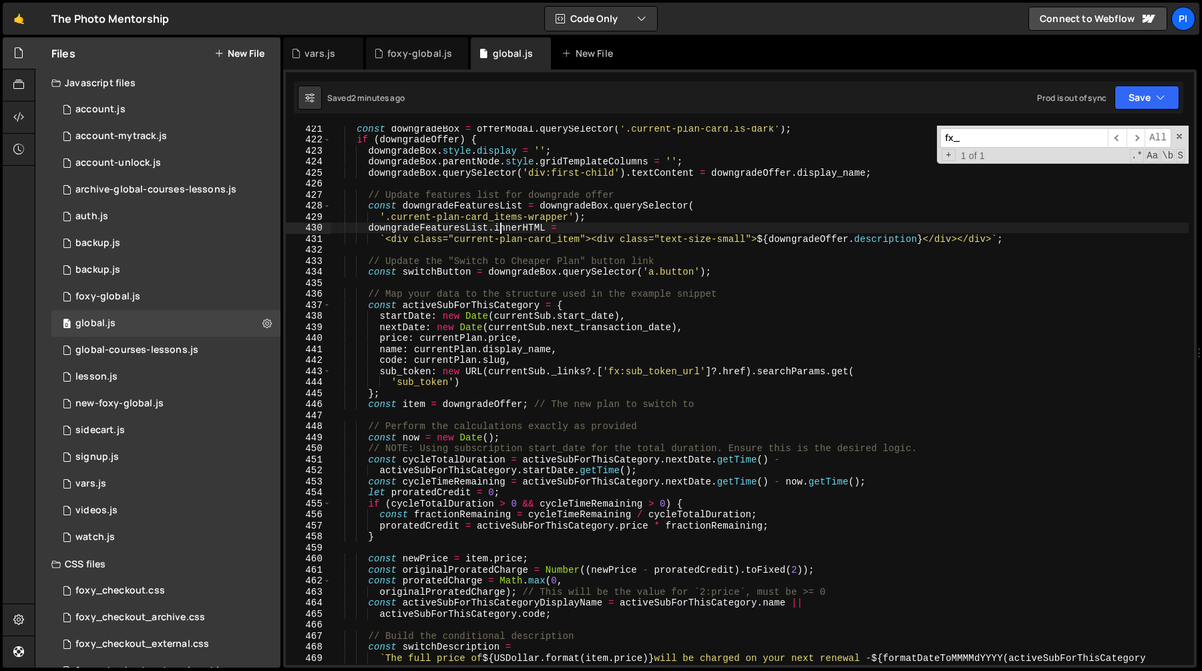
click at [502, 224] on div "const downgradeBox = offerModal . querySelector ( '.current-plan-card.is-dark' …" at bounding box center [760, 409] width 858 height 572
click at [711, 174] on div "const downgradeBox = offerModal . querySelector ( '.current-plan-card.is-dark' …" at bounding box center [760, 409] width 858 height 572
click at [646, 176] on div "const downgradeBox = offerModal . querySelector ( '.current-plan-card.is-dark' …" at bounding box center [760, 409] width 858 height 572
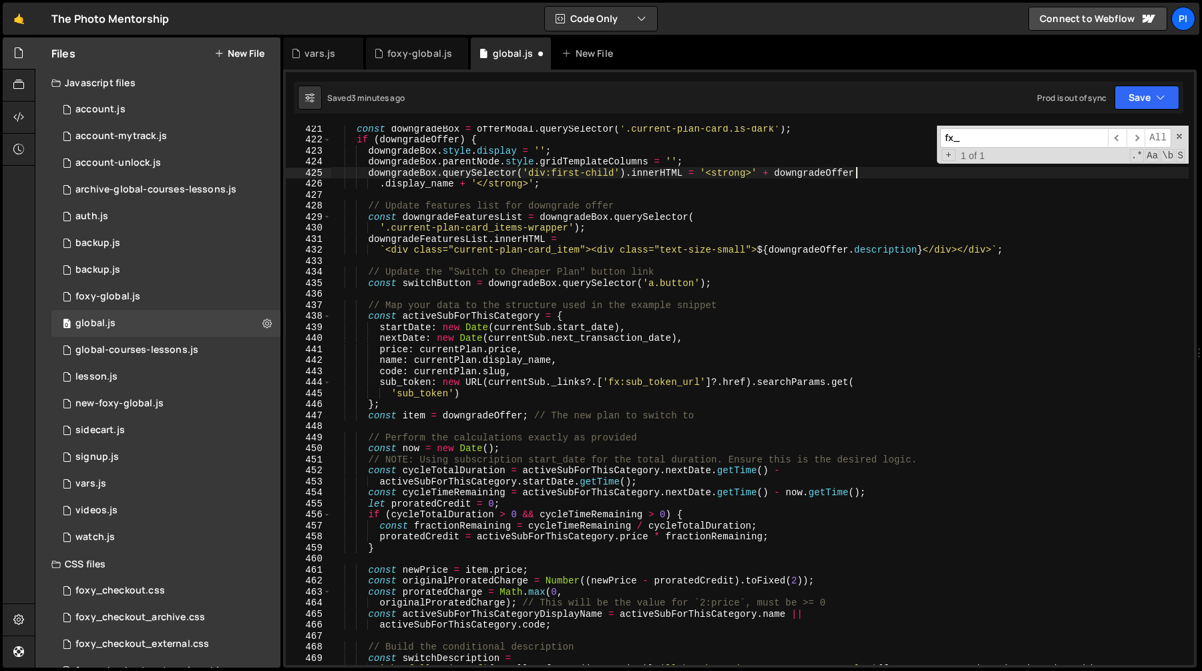
scroll to position [0, 36]
click at [1183, 136] on span at bounding box center [1179, 136] width 9 height 9
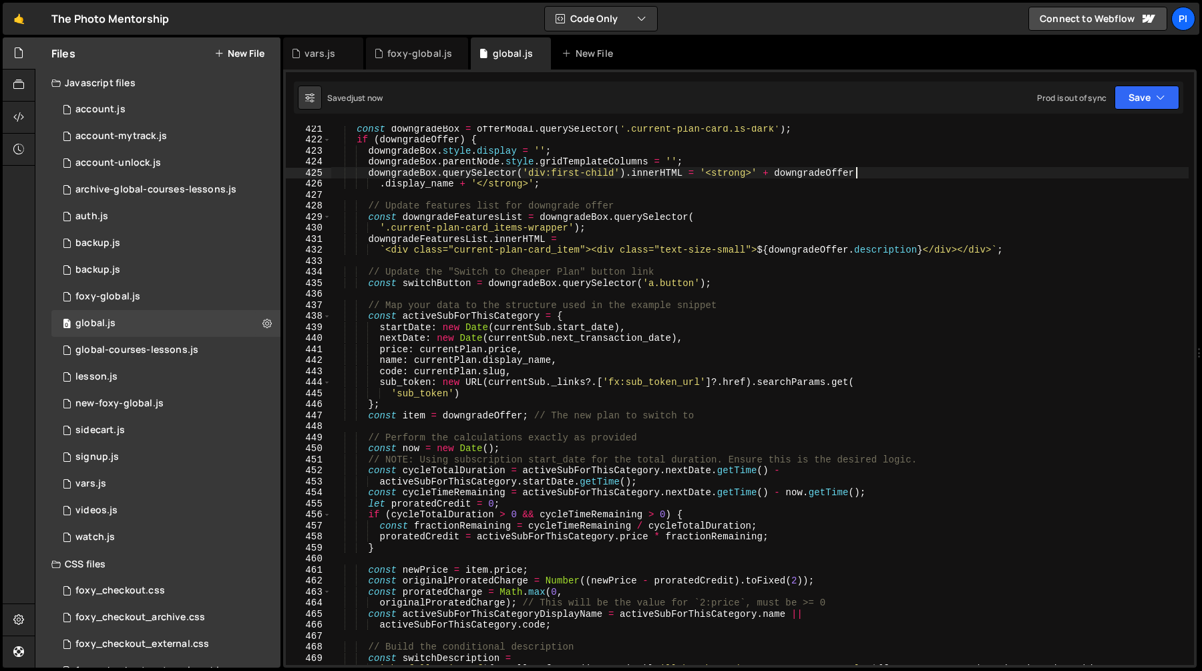
click at [646, 181] on div "const downgradeBox = offerModal . querySelector ( '.current-plan-card.is-dark' …" at bounding box center [760, 409] width 858 height 572
click at [646, 170] on div "const downgradeBox = offerModal . querySelector ( '.current-plan-card.is-dark' …" at bounding box center [760, 409] width 858 height 572
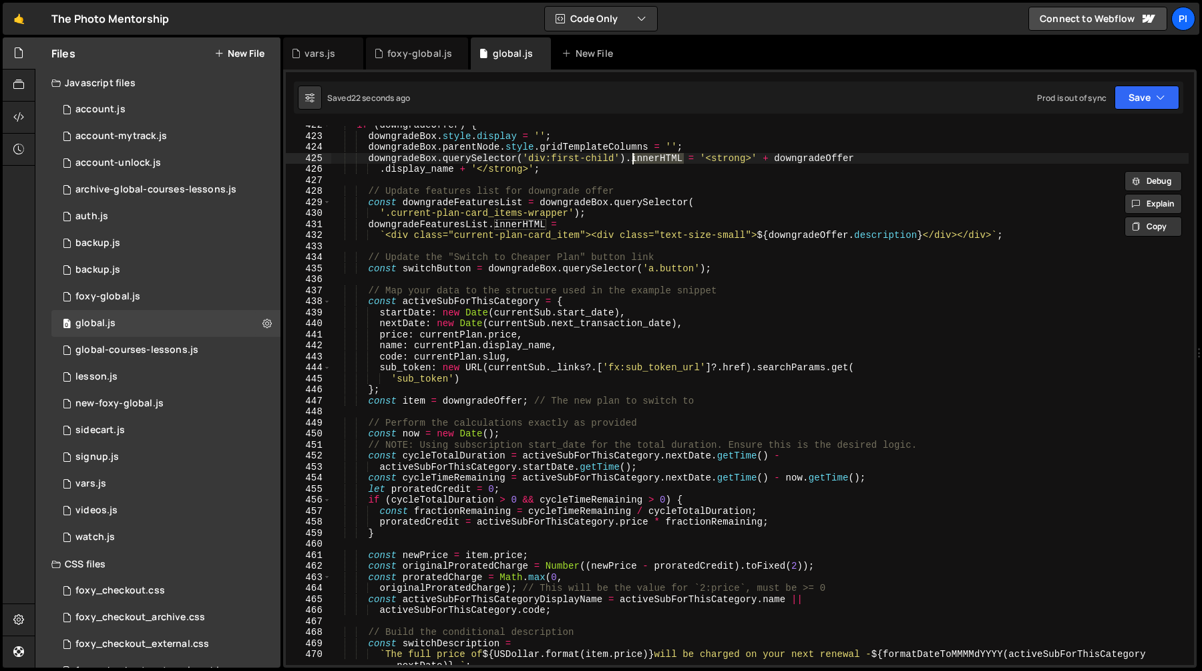
scroll to position [4652, 0]
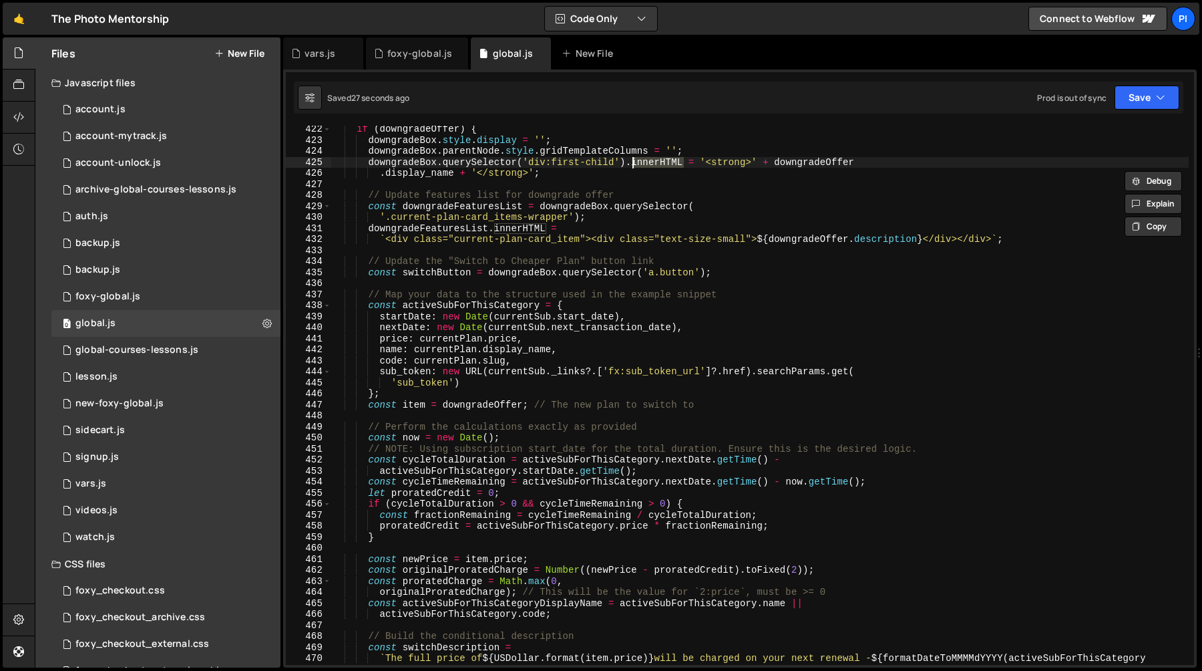
click at [640, 205] on div "if ( downgradeOffer ) { downgradeBox . style . display = '' ; downgradeBox . pa…" at bounding box center [760, 410] width 858 height 572
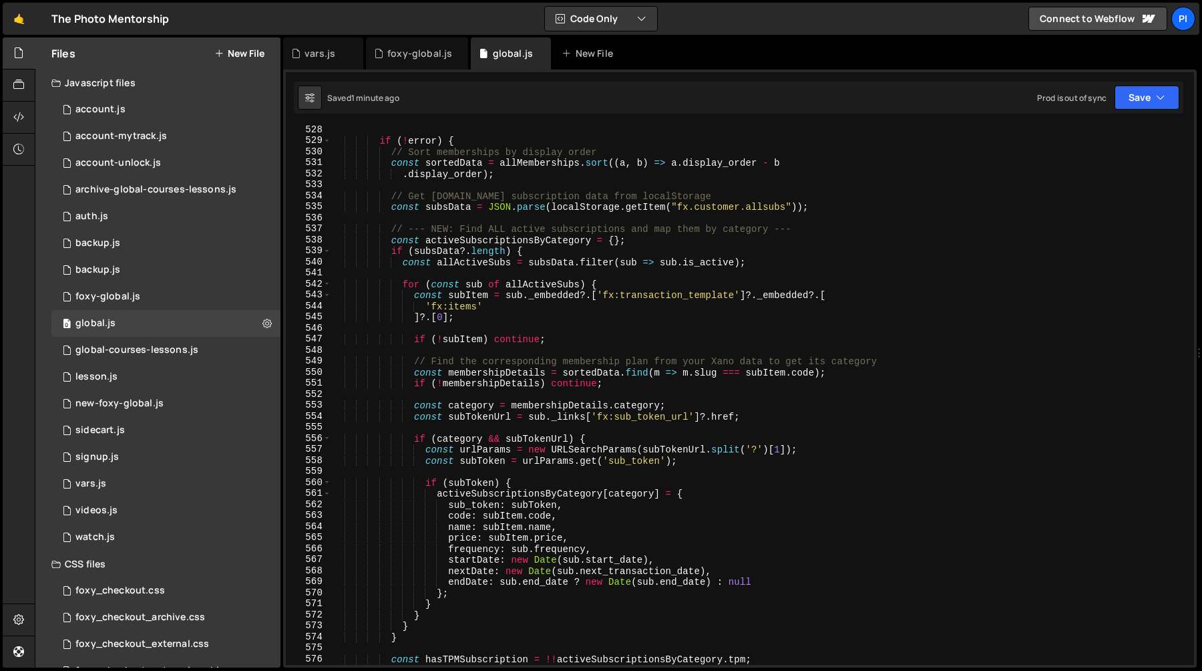
scroll to position [5897, 0]
click at [565, 375] on div "if ( ! error ) { // Sort memberships by display order const sortedData = allMem…" at bounding box center [760, 404] width 858 height 561
type textarea "const membershipDetails = sortedData.find(m => m.slug === subItem.code);"
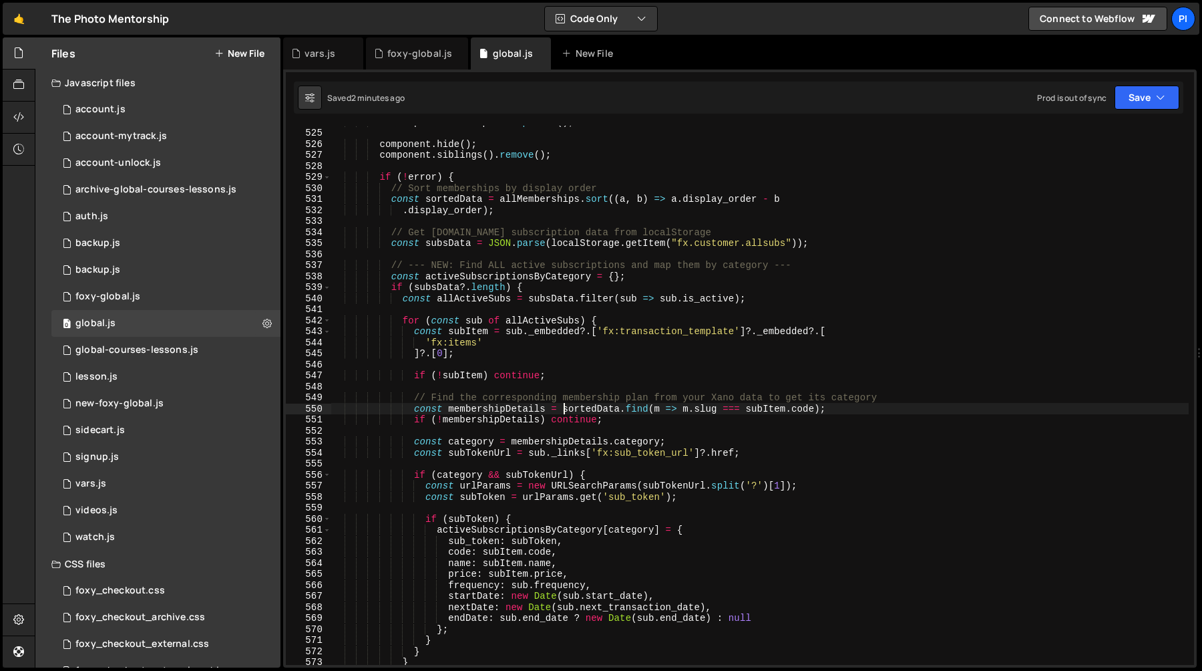
scroll to position [5619, 0]
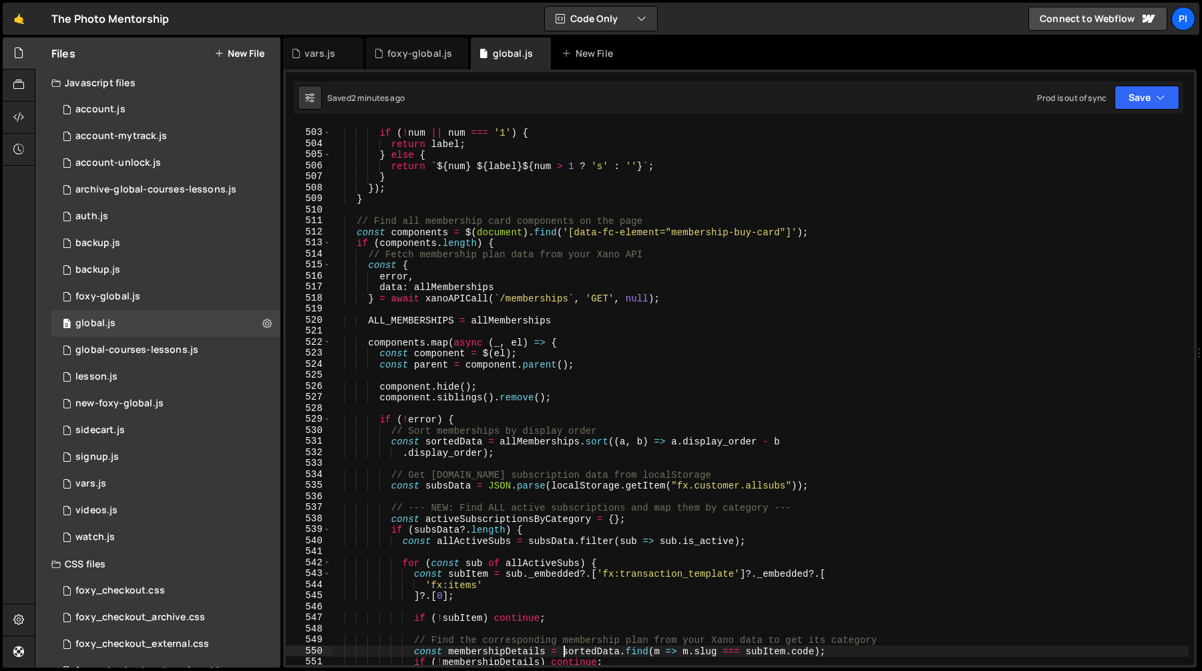
click at [622, 311] on div "if ( ! num || num === '1' ) { return label ; } else { return ` ${ num } ${ labe…" at bounding box center [760, 396] width 858 height 561
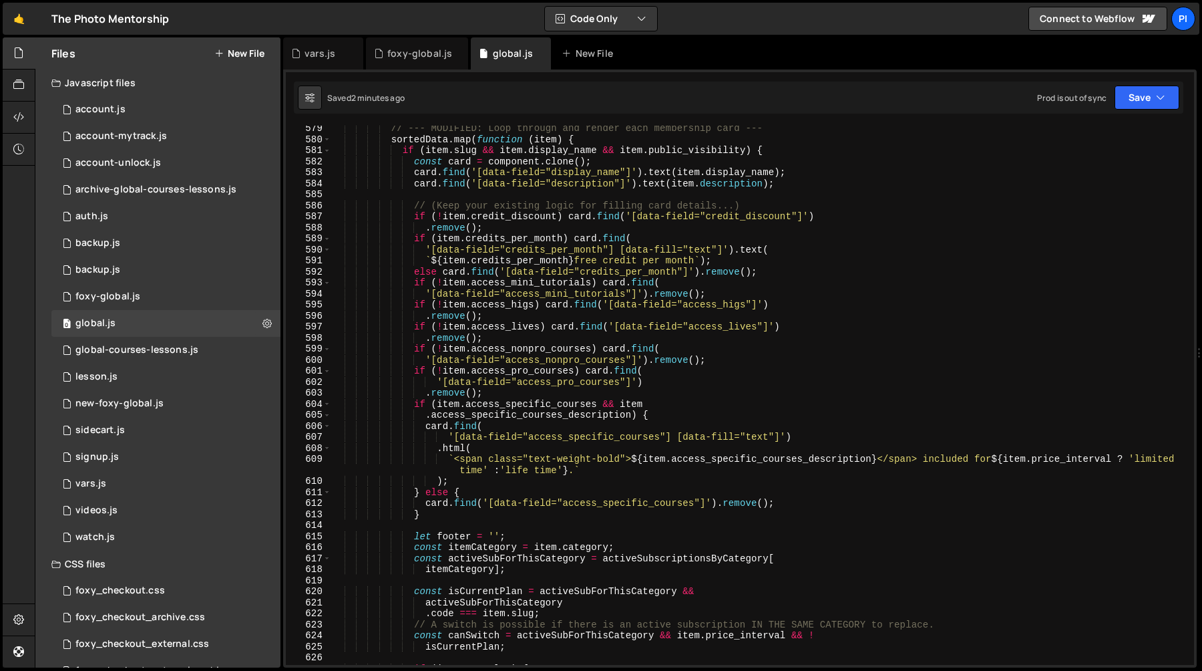
scroll to position [6439, 0]
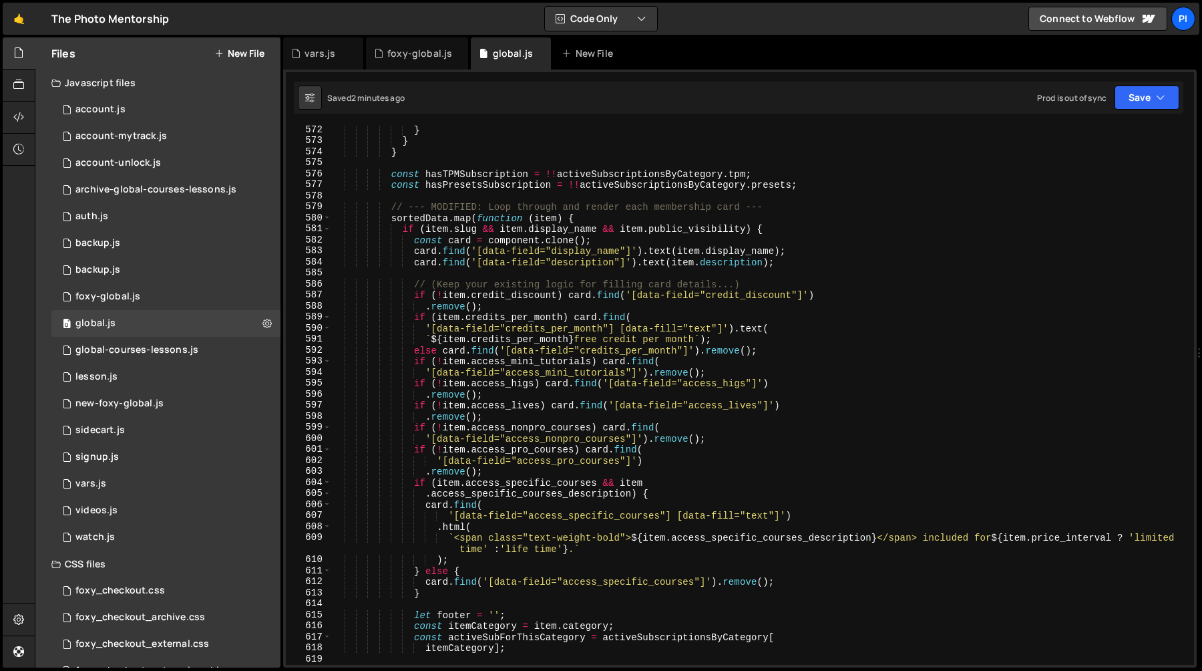
click at [620, 320] on div "} } } const hasTPMSubscription = !! activeSubscriptionsByCategory . tpm ; const…" at bounding box center [760, 404] width 858 height 561
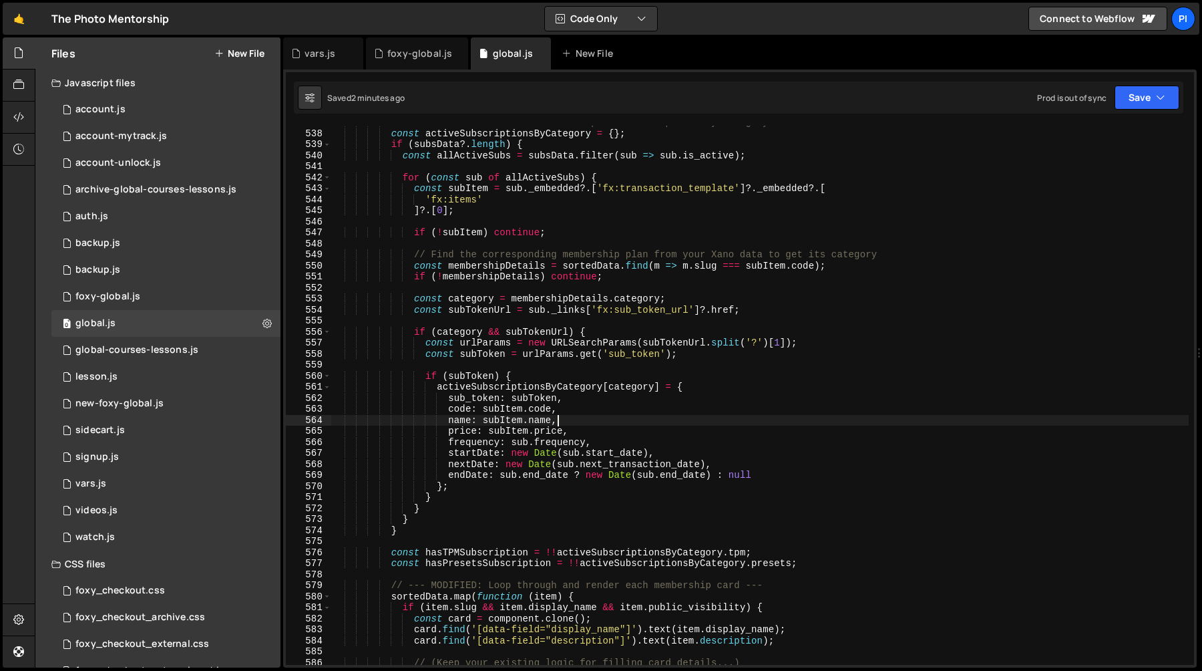
click at [584, 415] on div "// --- NEW: Find ALL active subscriptions and map them by category --- const ac…" at bounding box center [760, 397] width 858 height 561
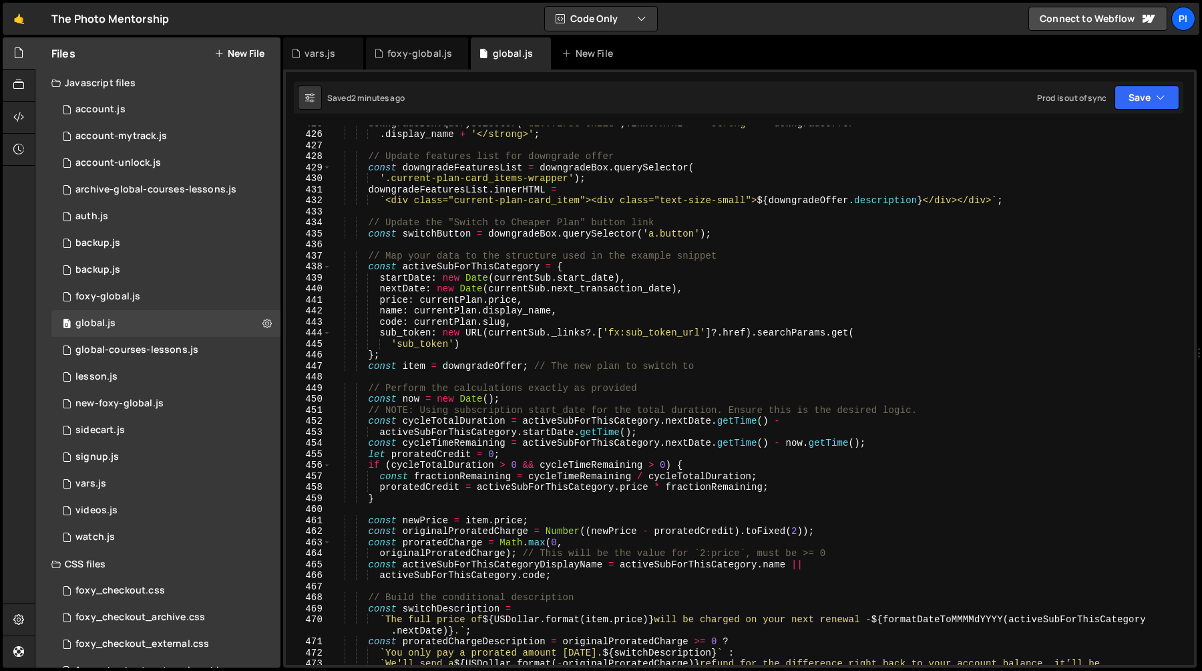
scroll to position [4620, 0]
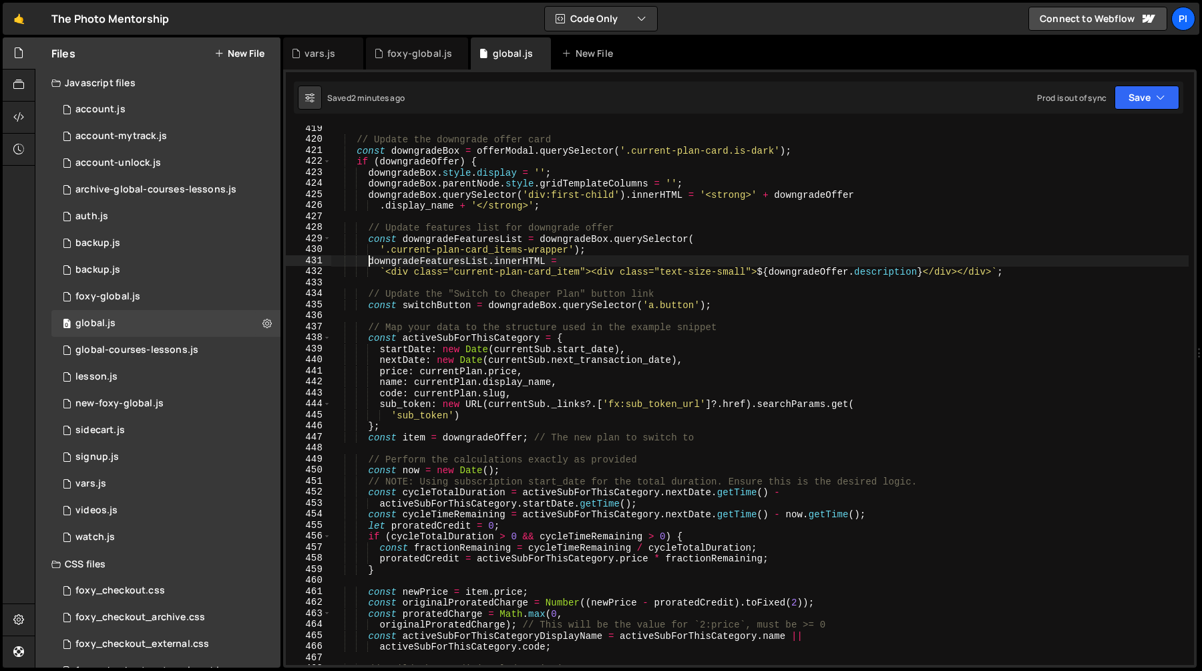
click at [368, 261] on div "// Update the downgrade offer card const downgradeBox = offerModal . querySelec…" at bounding box center [760, 403] width 858 height 561
click at [492, 262] on div "// Update the downgrade offer card const downgradeBox = offerModal . querySelec…" at bounding box center [760, 403] width 858 height 561
click at [545, 263] on div "// Update the downgrade offer card const downgradeBox = offerModal . querySelec…" at bounding box center [760, 403] width 858 height 561
click at [364, 264] on div "// Update the downgrade offer card const downgradeBox = offerModal . querySelec…" at bounding box center [760, 403] width 858 height 561
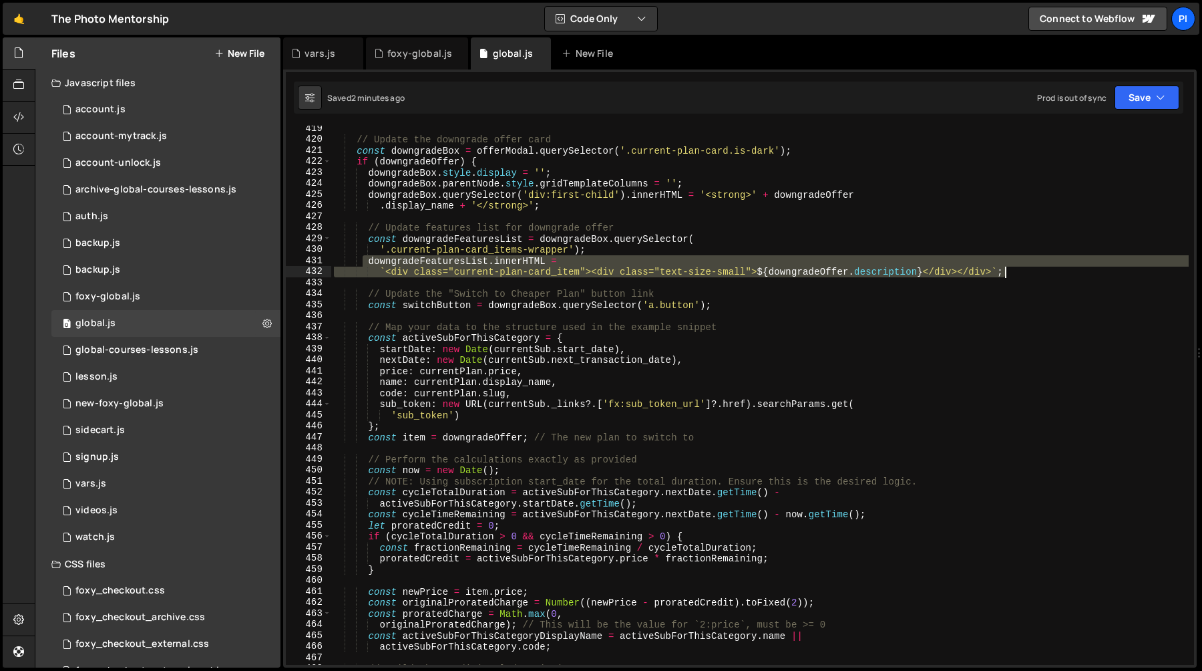
click at [1039, 276] on div "// Update the downgrade offer card const downgradeBox = offerModal . querySelec…" at bounding box center [760, 403] width 858 height 561
type textarea "downgradeFeaturesList.innerHTML = `<div class="current-plan-card_item"><div cla…"
click at [554, 220] on div "// Update the downgrade offer card const downgradeBox = offerModal . querySelec…" at bounding box center [760, 403] width 858 height 561
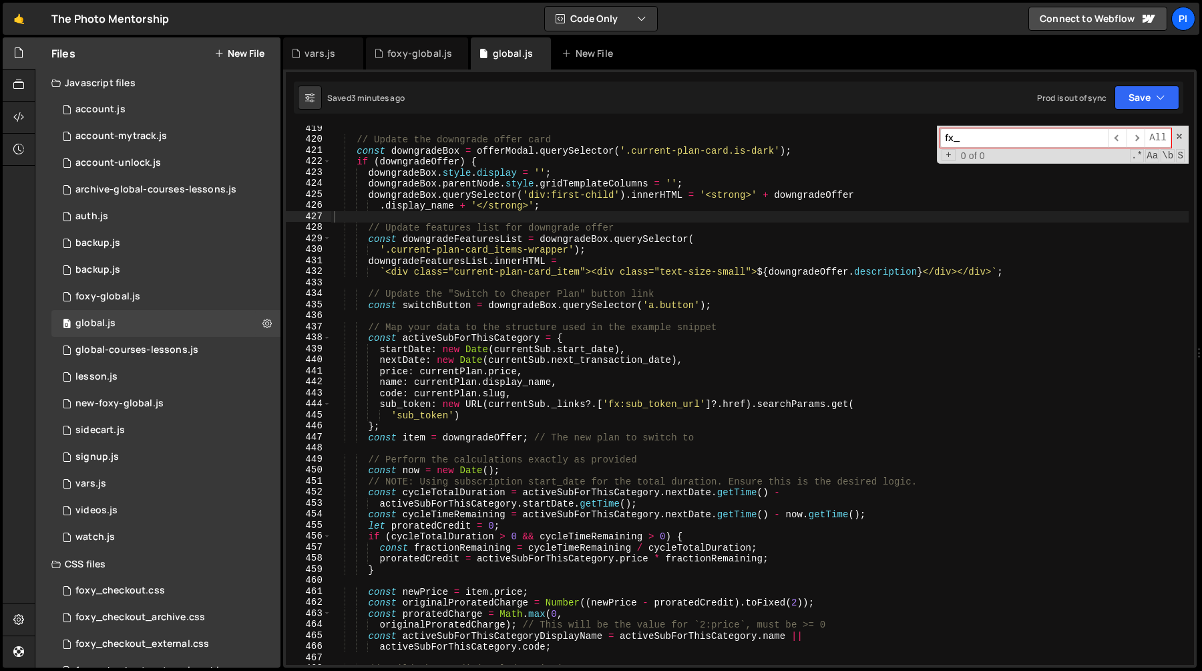
paste input "data-fc-element="membership-buy-card""
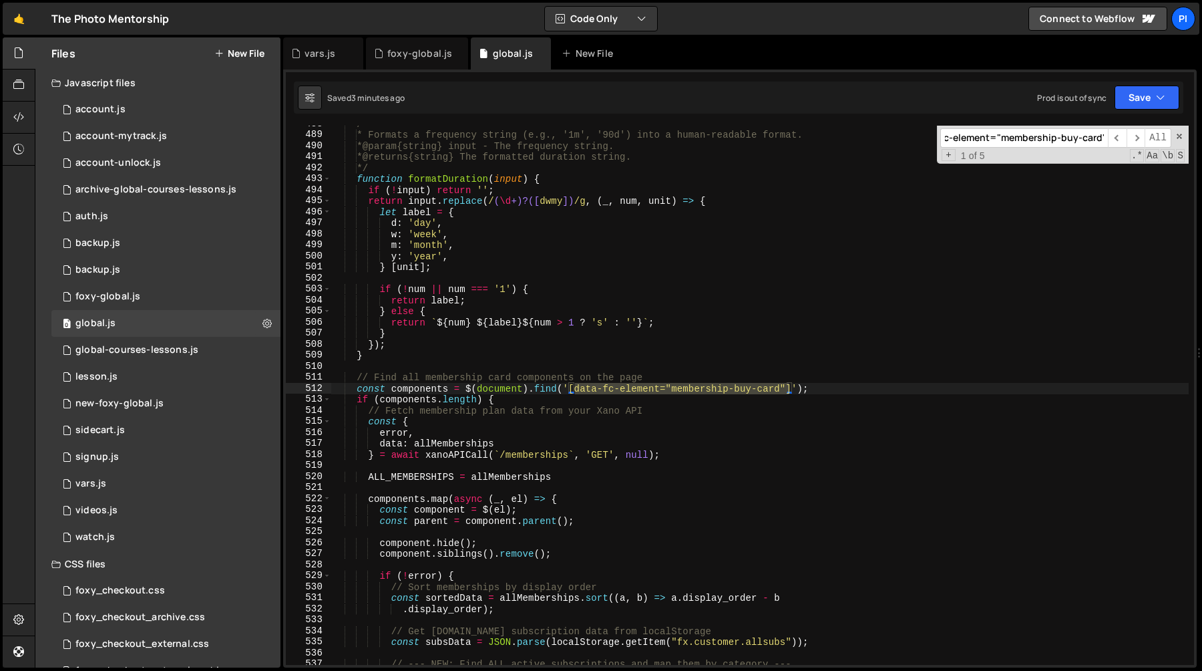
scroll to position [5482, 0]
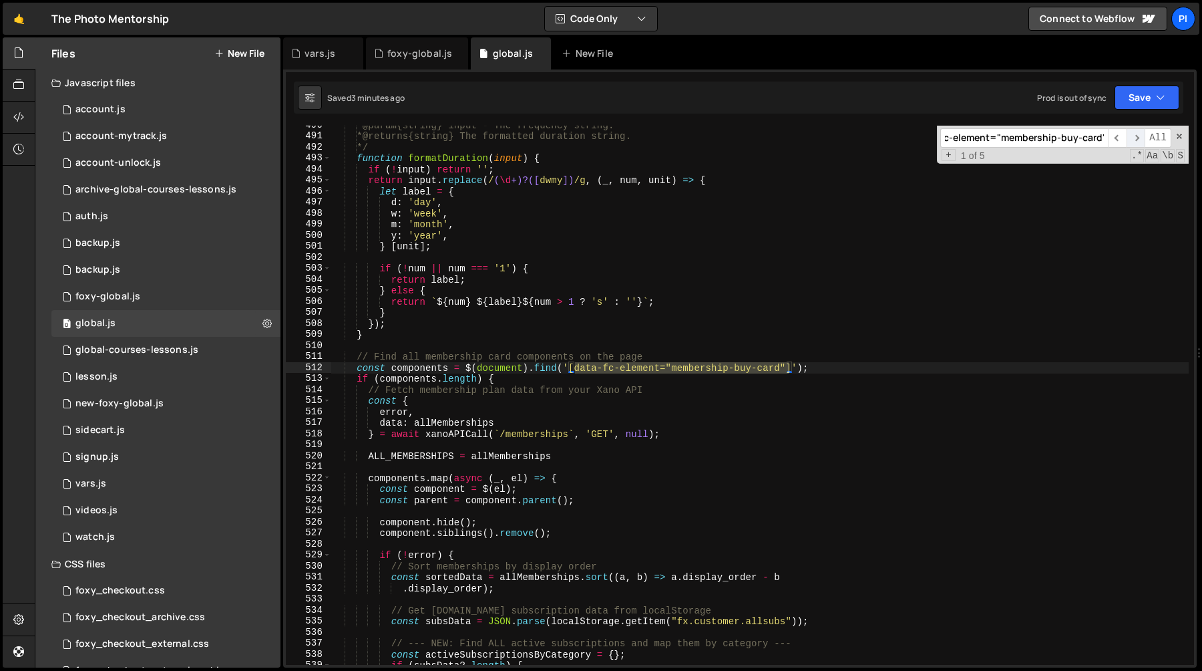
type input "data-fc-element="membership-buy-card""
click at [1137, 141] on span "​" at bounding box center [1136, 137] width 19 height 19
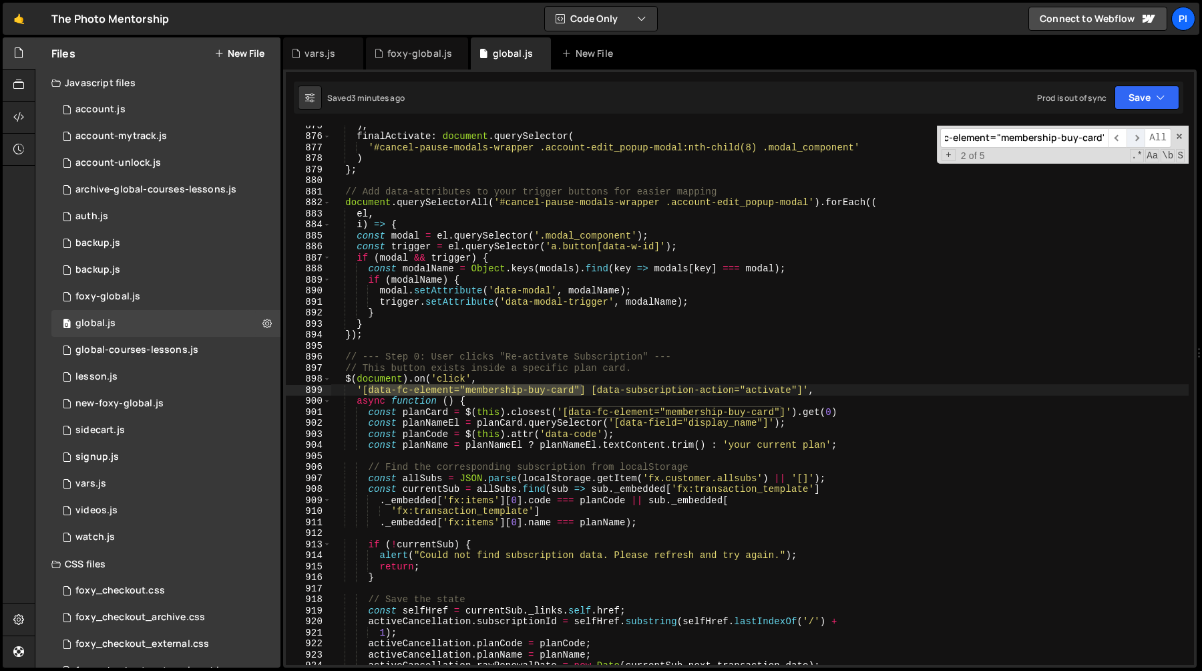
scroll to position [9956, 0]
click at [1138, 140] on span "​" at bounding box center [1136, 137] width 19 height 19
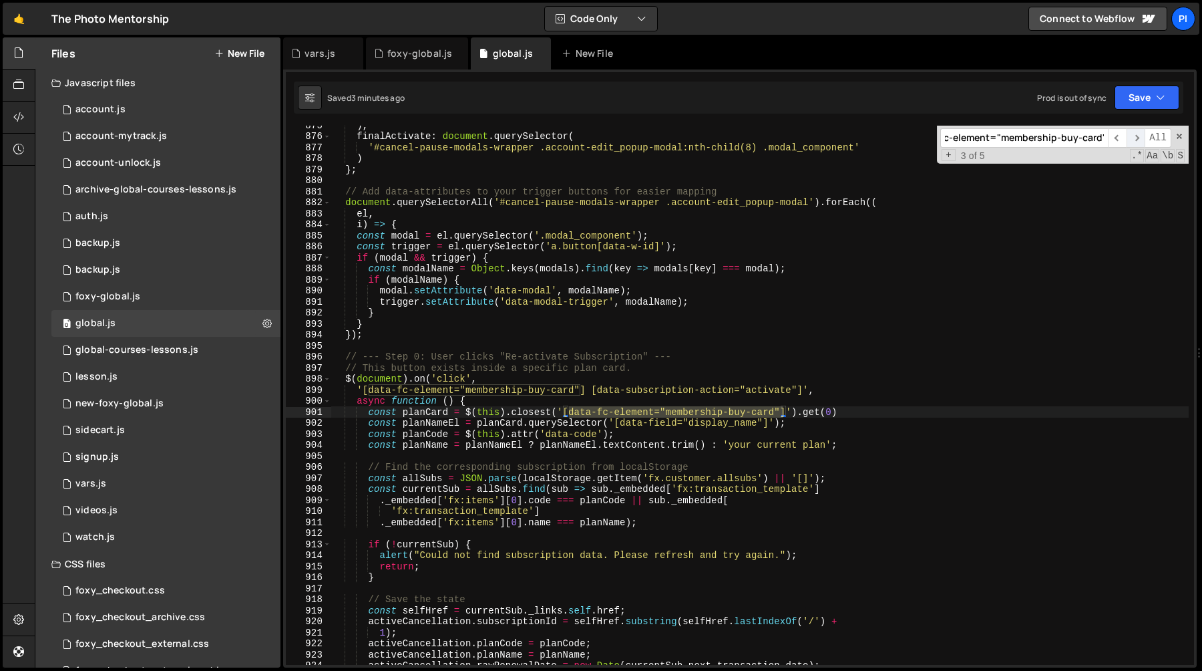
click at [1138, 140] on span "​" at bounding box center [1136, 137] width 19 height 19
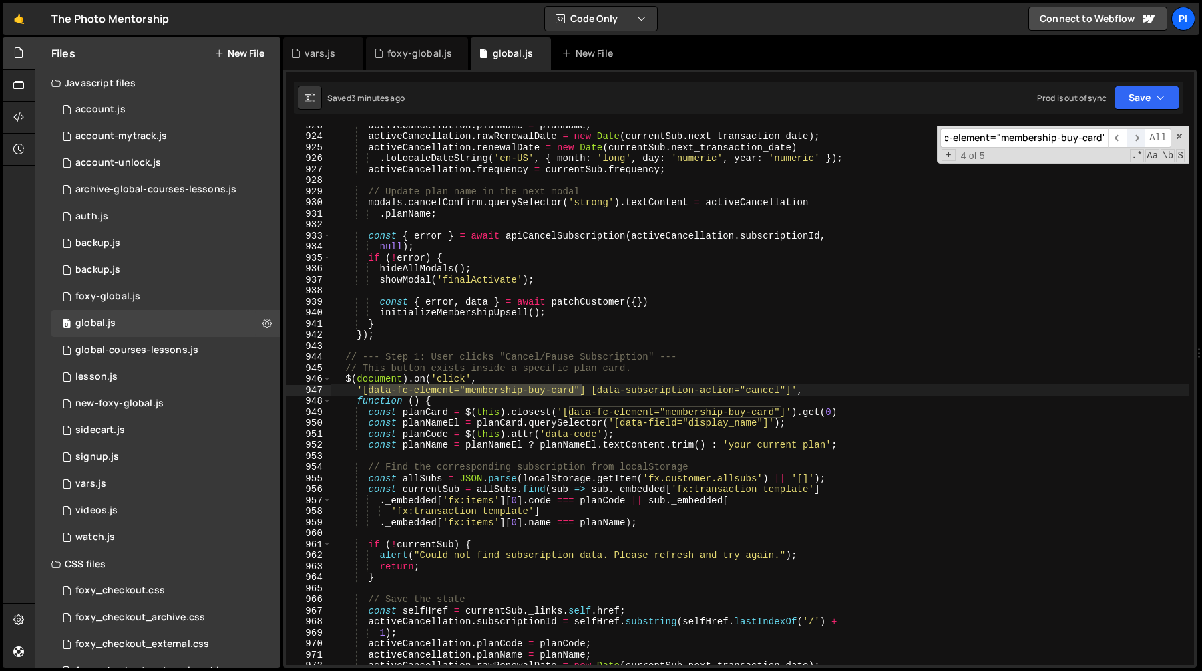
scroll to position [10485, 0]
click at [1138, 140] on span "​" at bounding box center [1136, 137] width 19 height 19
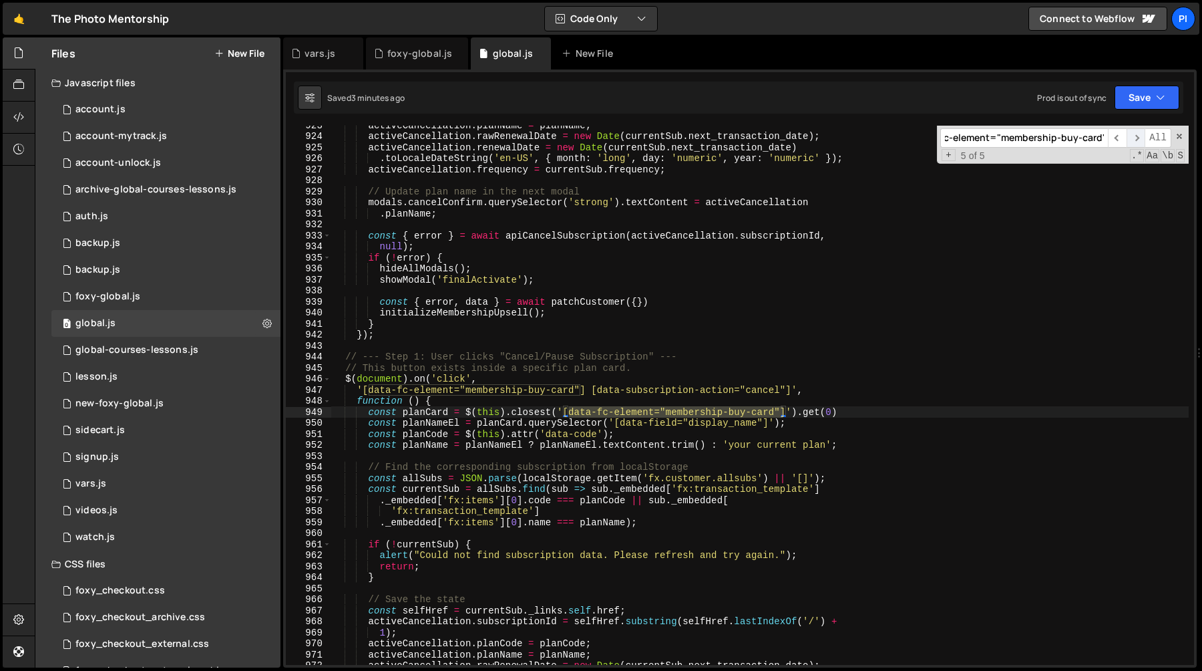
scroll to position [0, 29]
click at [1138, 140] on span "​" at bounding box center [1136, 137] width 19 height 19
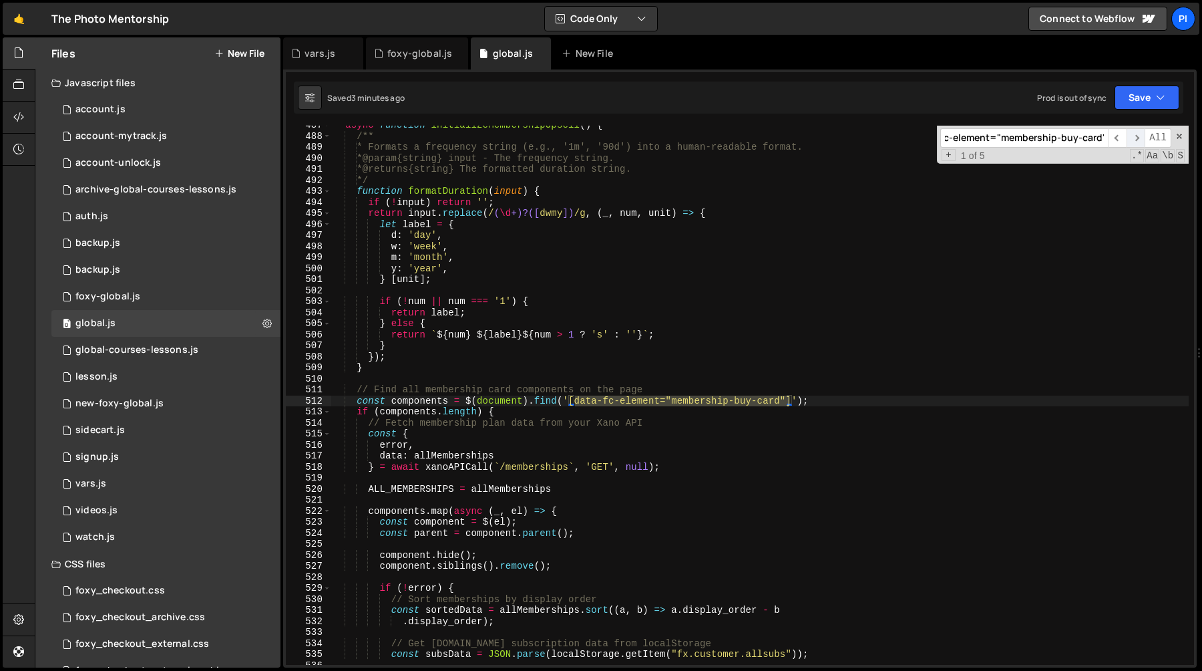
click at [1139, 138] on span "​" at bounding box center [1136, 137] width 19 height 19
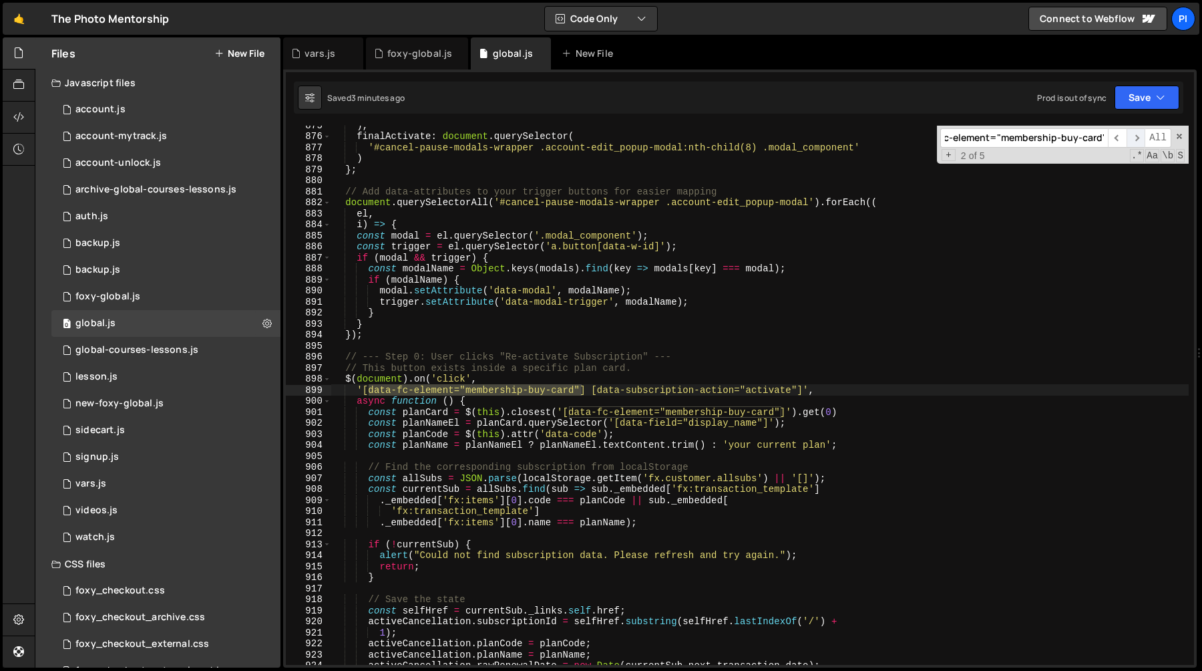
scroll to position [9956, 0]
click at [1141, 138] on span "​" at bounding box center [1136, 137] width 19 height 19
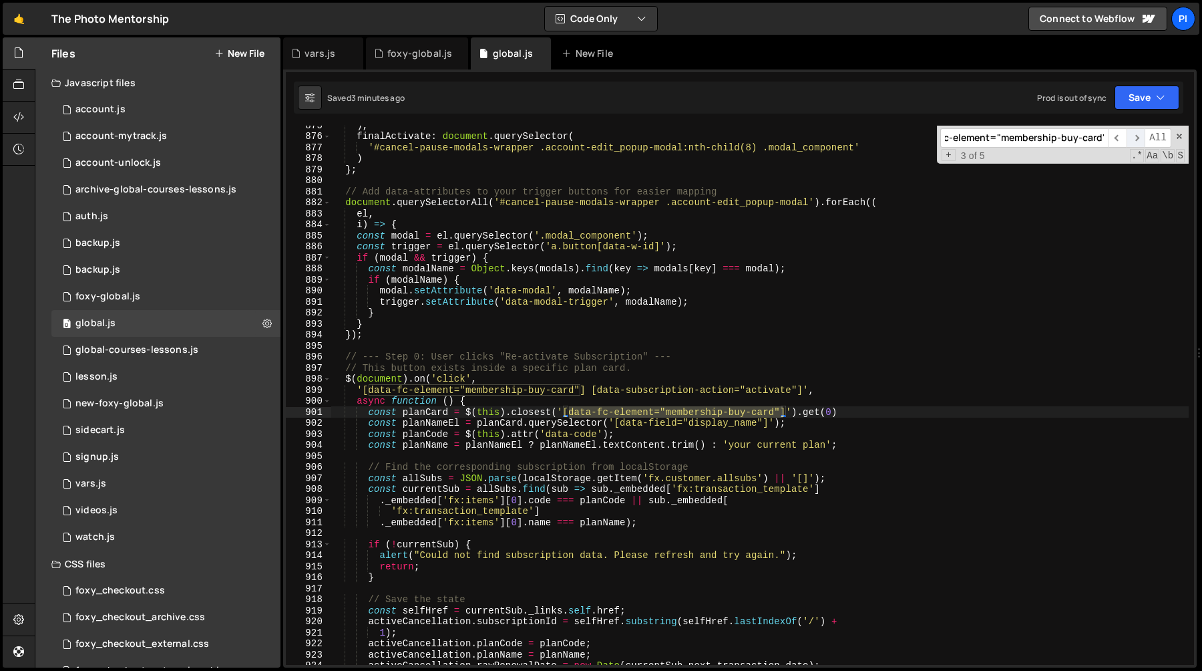
scroll to position [0, 29]
click at [1141, 138] on span "​" at bounding box center [1136, 137] width 19 height 19
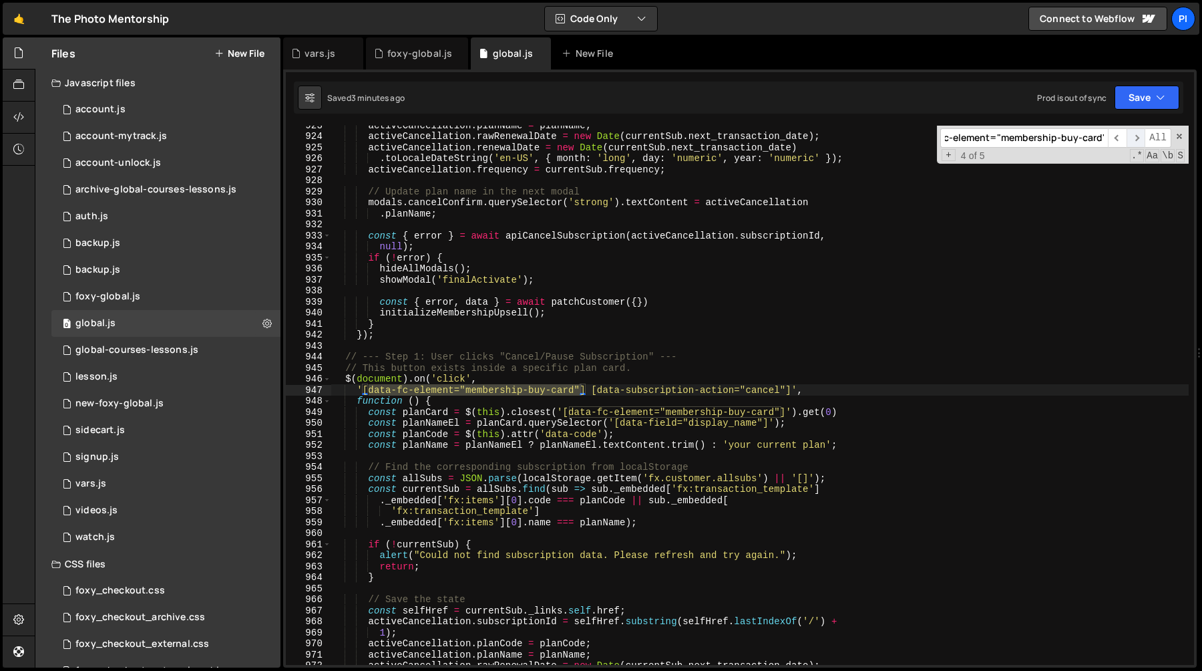
scroll to position [10485, 0]
click at [1141, 138] on span "​" at bounding box center [1136, 137] width 19 height 19
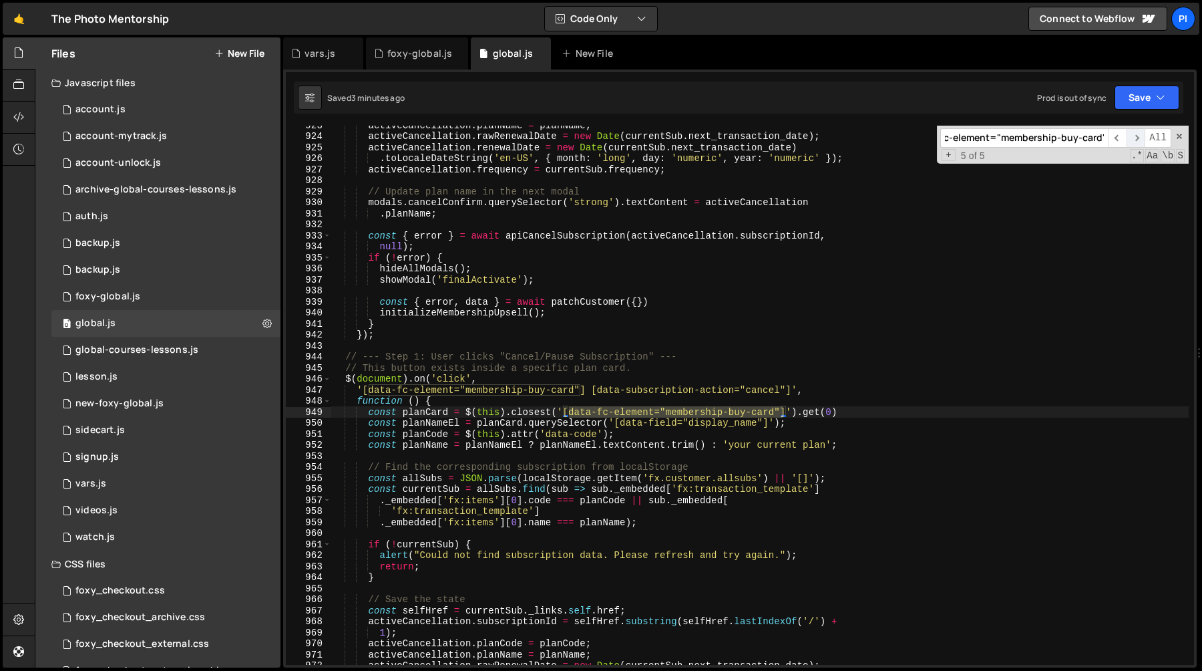
scroll to position [0, 29]
click at [1141, 138] on span "​" at bounding box center [1136, 137] width 19 height 19
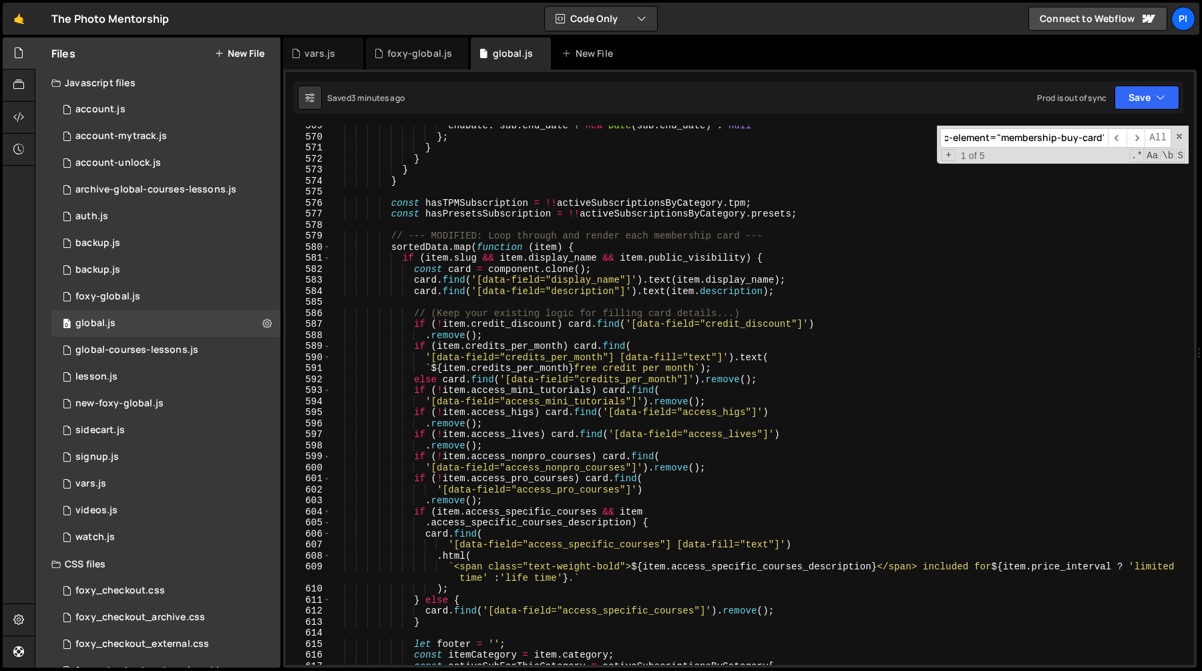
scroll to position [6348, 0]
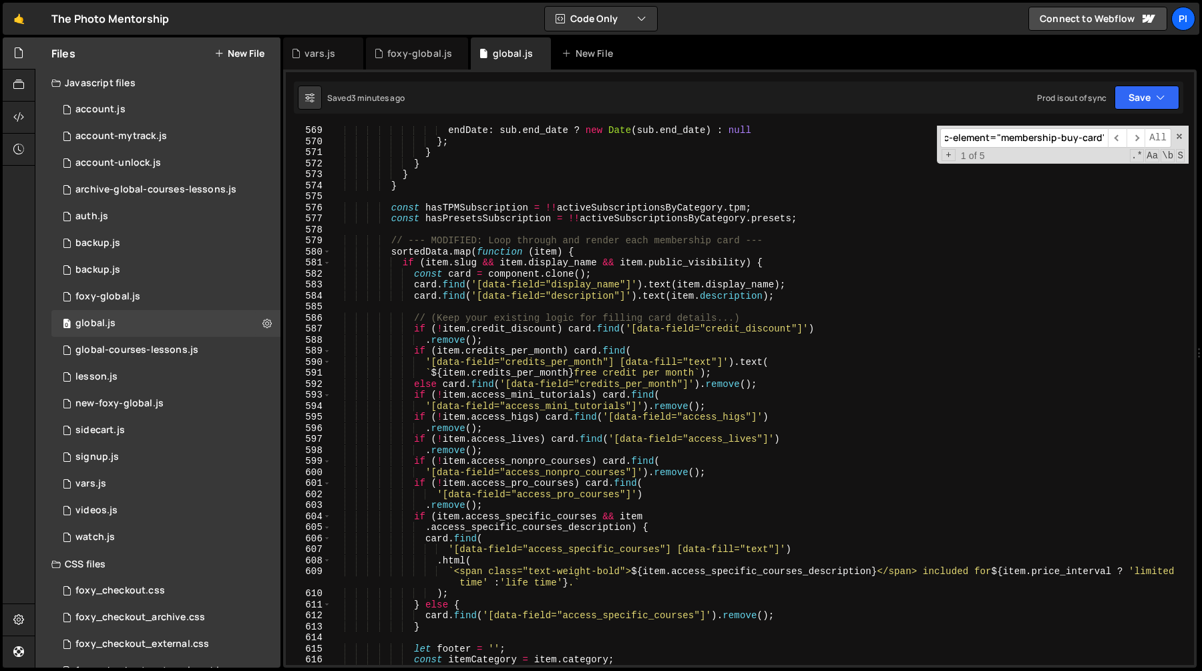
type textarea "card.find('[data-field="description"]').text(item.description);"
click at [807, 295] on div "endDate : sub . end_date ? new Date ( sub . end_date ) : null } ; } } } } const…" at bounding box center [760, 405] width 858 height 561
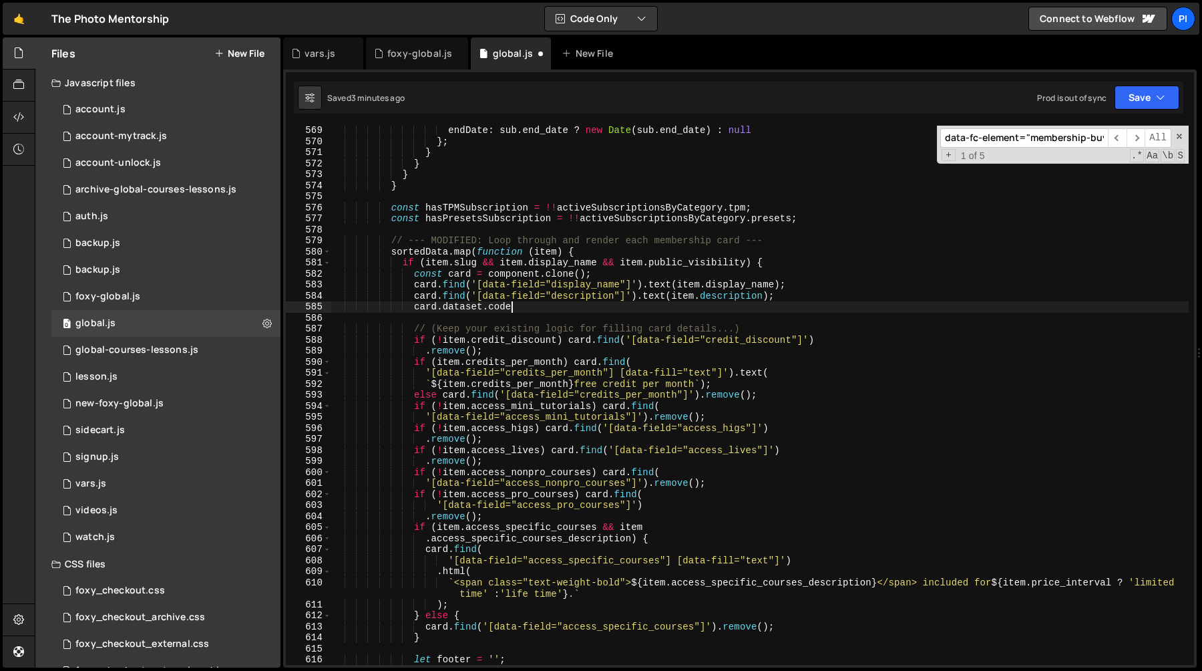
scroll to position [0, 12]
paste textarea "data-fc-element="membership-buy-card""
paste textarea "data-fc-element="membership-buy-card"')"
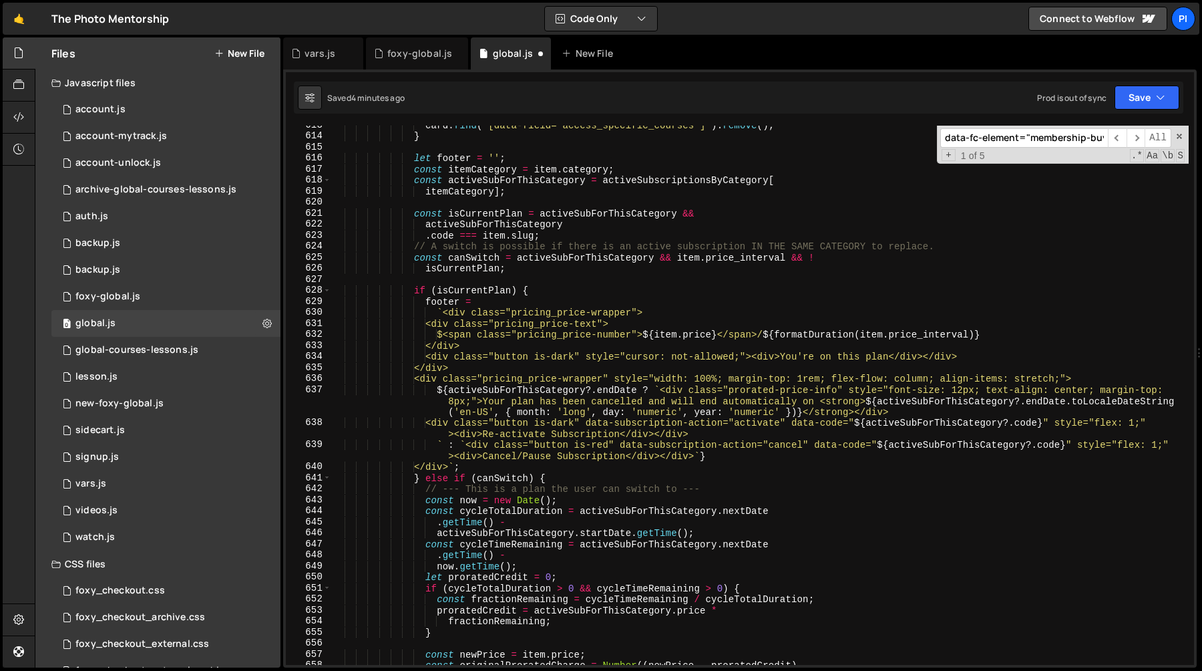
scroll to position [6850, 0]
click at [916, 447] on div "card . find ( '[data-field="access_specific_courses"]' ) . remove ( ) ; } let f…" at bounding box center [760, 400] width 858 height 561
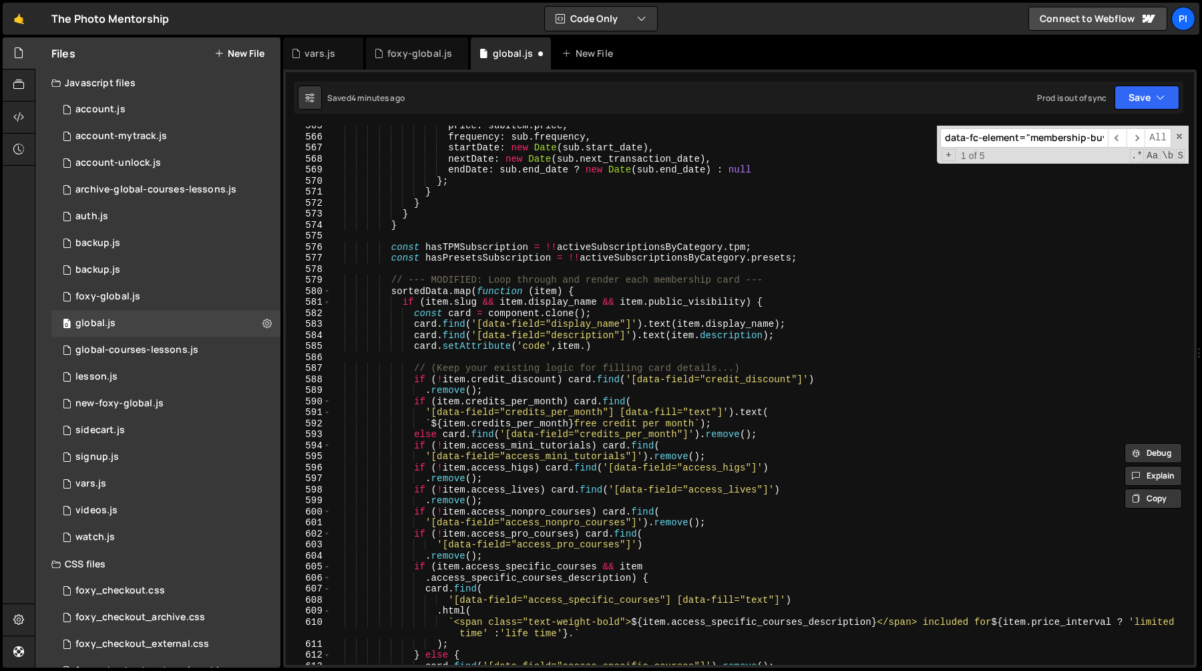
scroll to position [6287, 0]
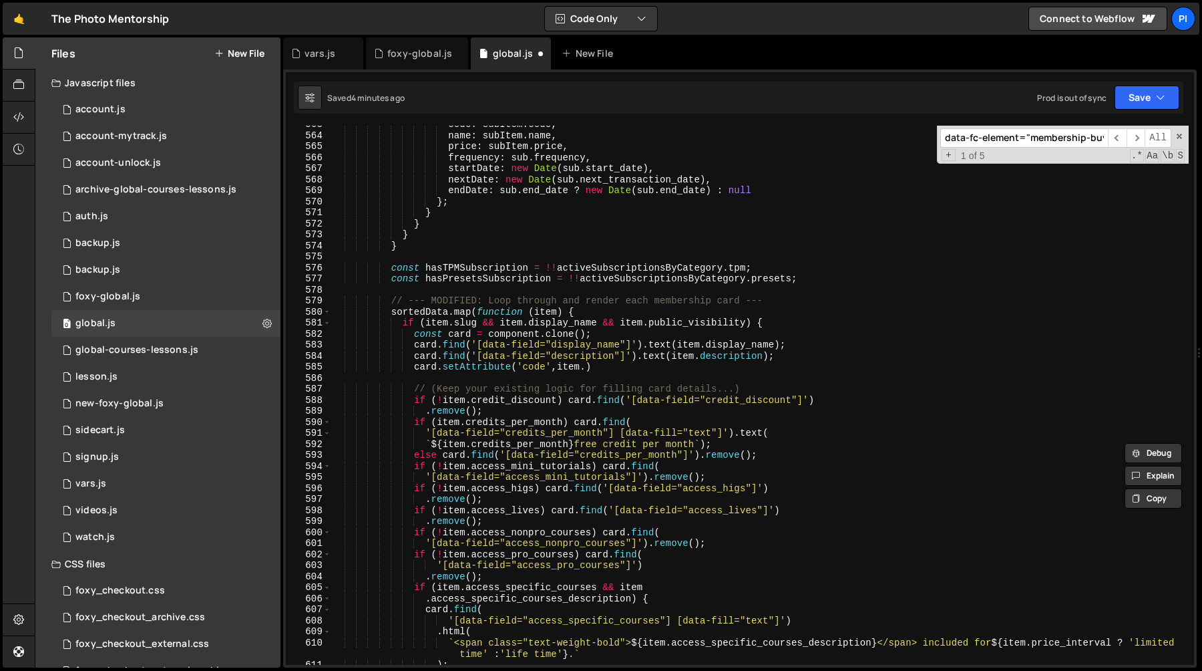
click at [623, 307] on div "code : subItem . code , name : subItem . name , price : subItem . price , frequ…" at bounding box center [760, 399] width 858 height 561
click at [561, 325] on div "code : subItem . code , name : subItem . name , price : subItem . price , frequ…" at bounding box center [760, 399] width 858 height 561
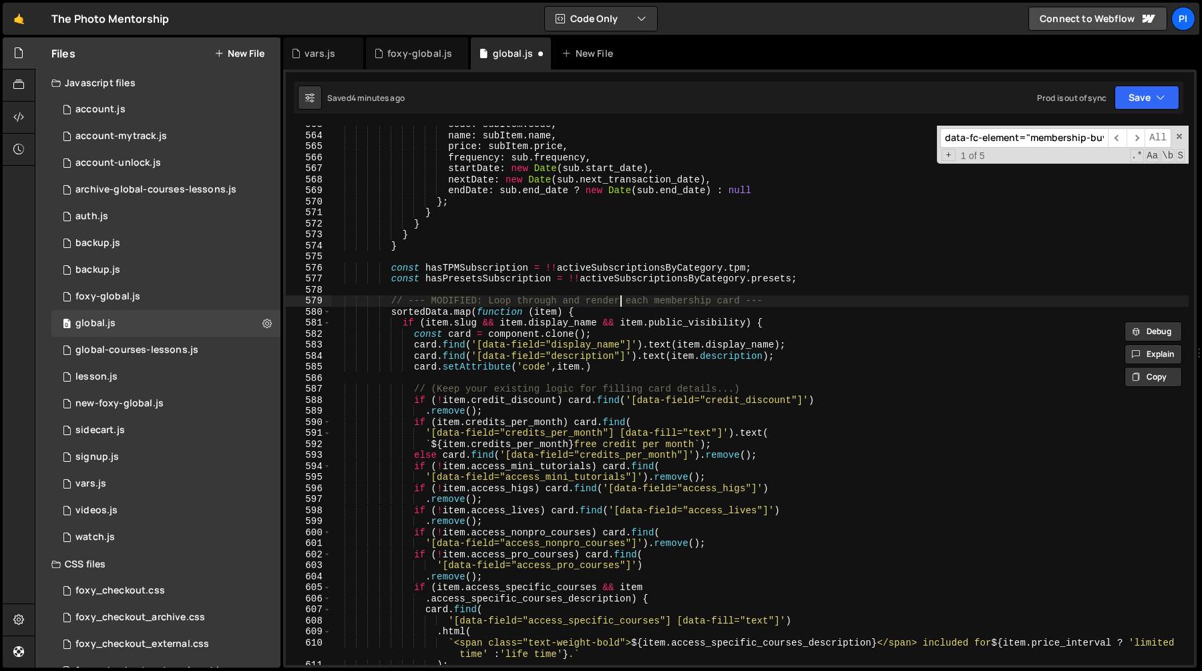
click at [619, 306] on div "code : subItem . code , name : subItem . name , price : subItem . price , frequ…" at bounding box center [760, 399] width 858 height 561
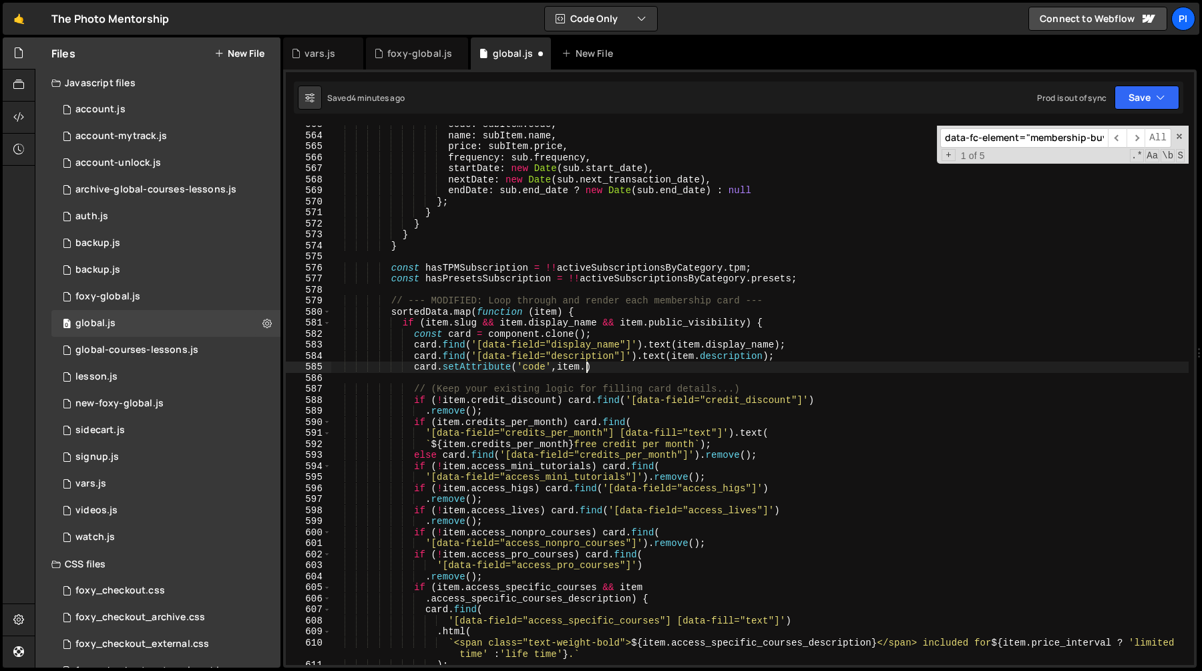
click at [585, 369] on div "code : subItem . code , name : subItem . name , price : subItem . price , frequ…" at bounding box center [760, 399] width 858 height 561
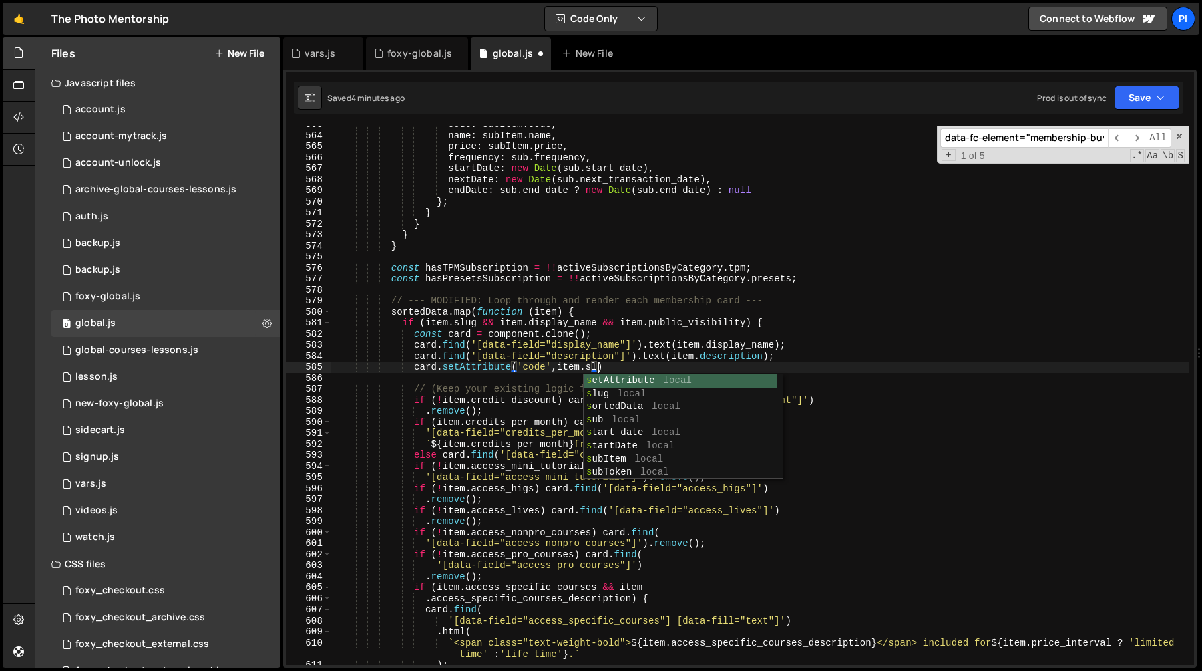
scroll to position [0, 19]
click at [592, 361] on div "code : subItem . code , name : subItem . name , price : subItem . price , frequ…" at bounding box center [760, 399] width 858 height 561
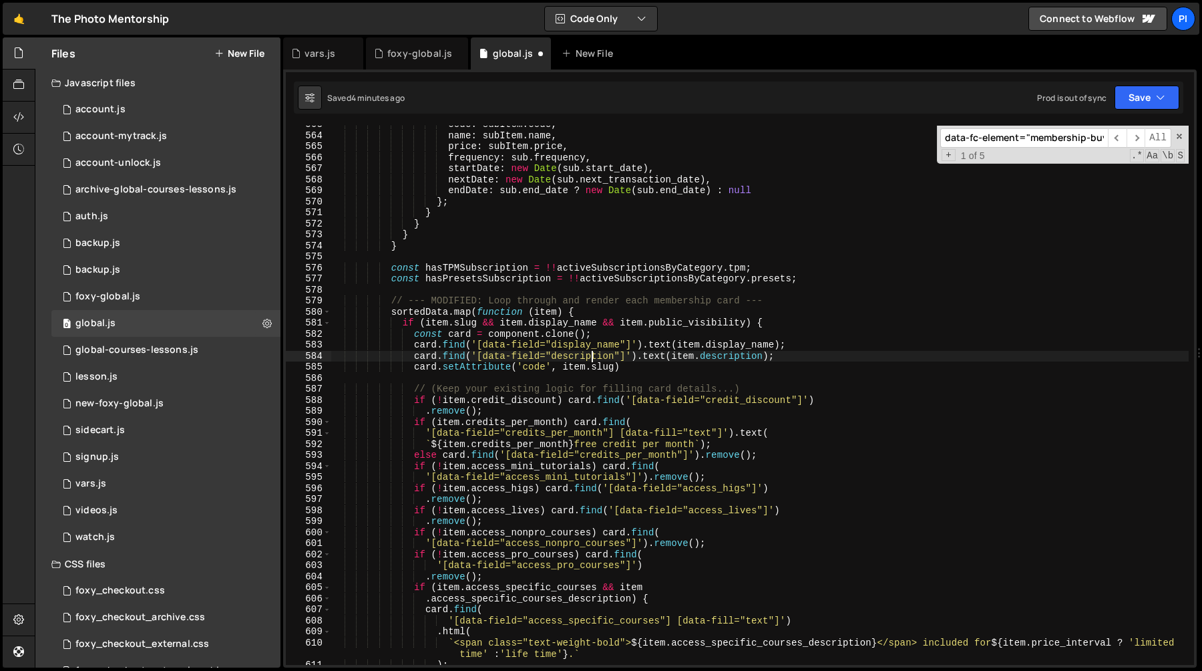
click at [657, 365] on div "code : subItem . code , name : subItem . name , price : subItem . price , frequ…" at bounding box center [760, 399] width 858 height 561
click at [603, 227] on div "code : subItem . code , name : subItem . name , price : subItem . price , frequ…" at bounding box center [760, 399] width 858 height 561
type textarea "}"
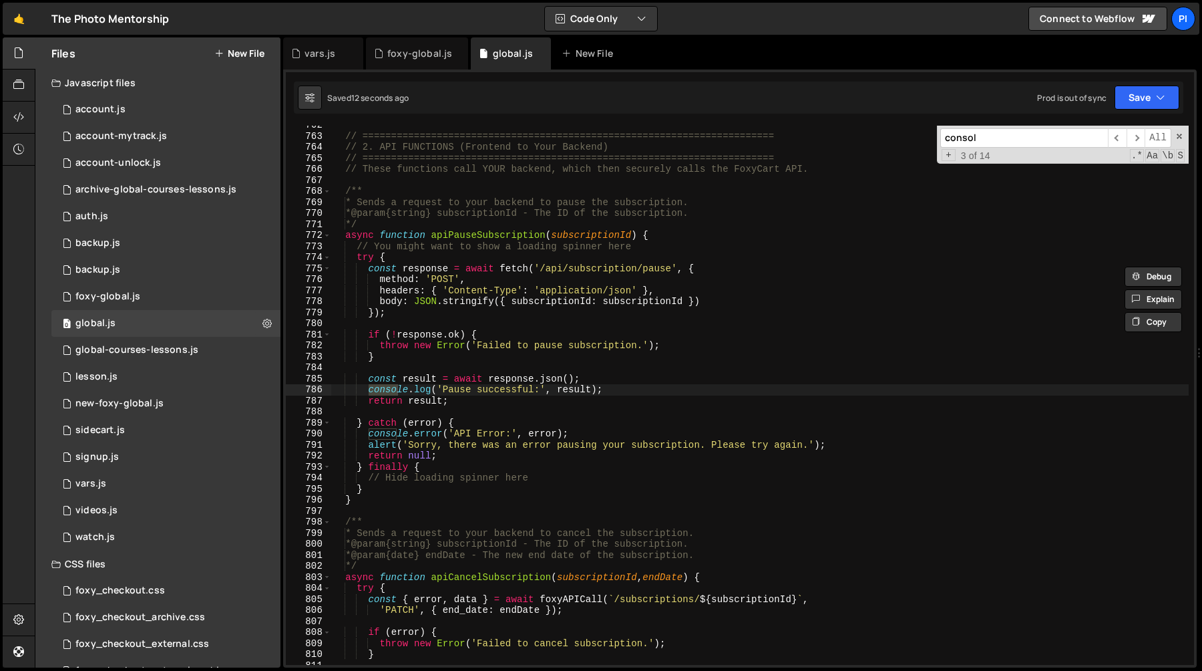
scroll to position [8711, 0]
click at [1139, 140] on span "​" at bounding box center [1136, 137] width 19 height 19
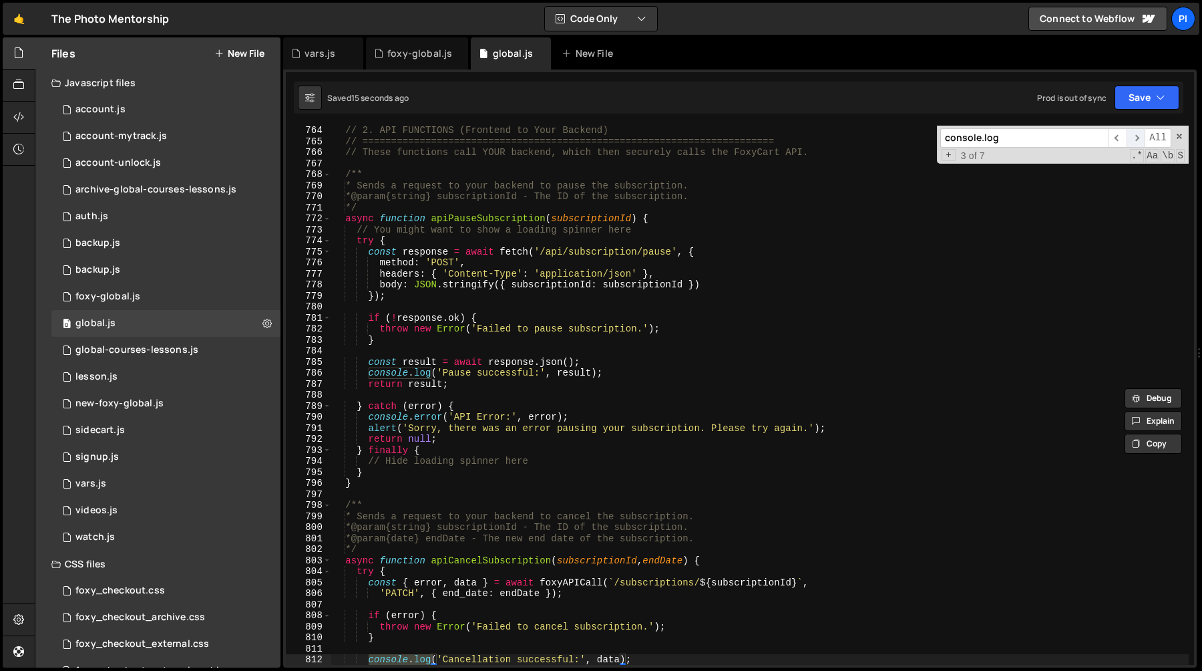
click at [1139, 140] on span "​" at bounding box center [1136, 137] width 19 height 19
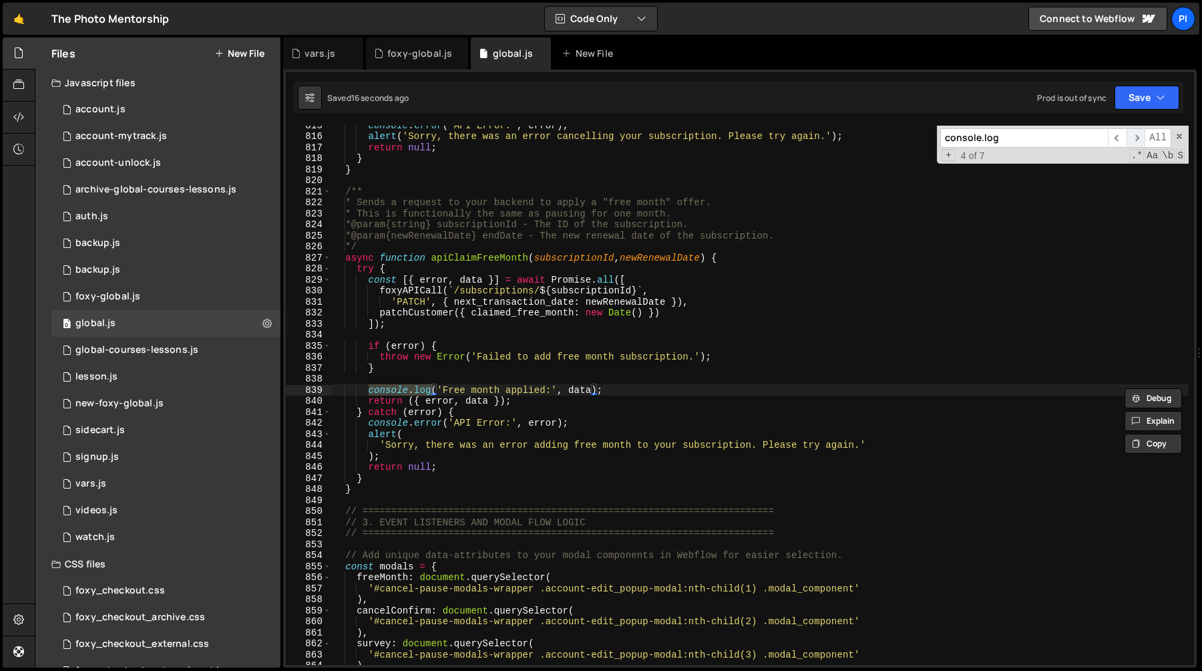
click at [1139, 140] on span "​" at bounding box center [1136, 137] width 19 height 19
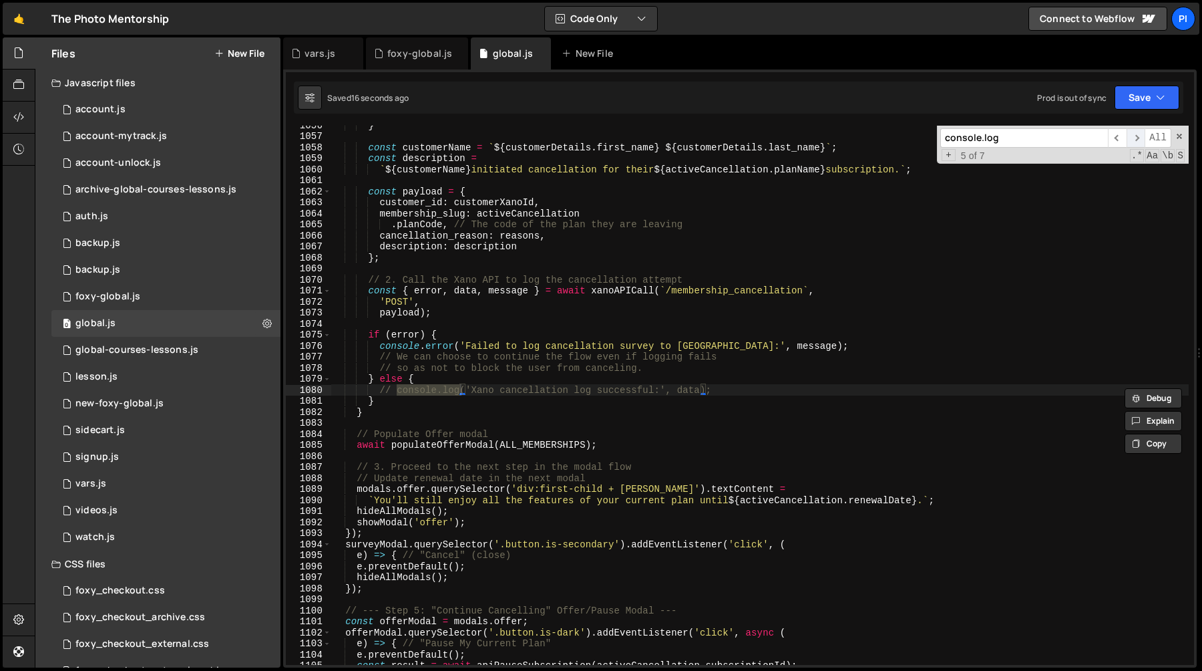
click at [1139, 140] on span "​" at bounding box center [1136, 137] width 19 height 19
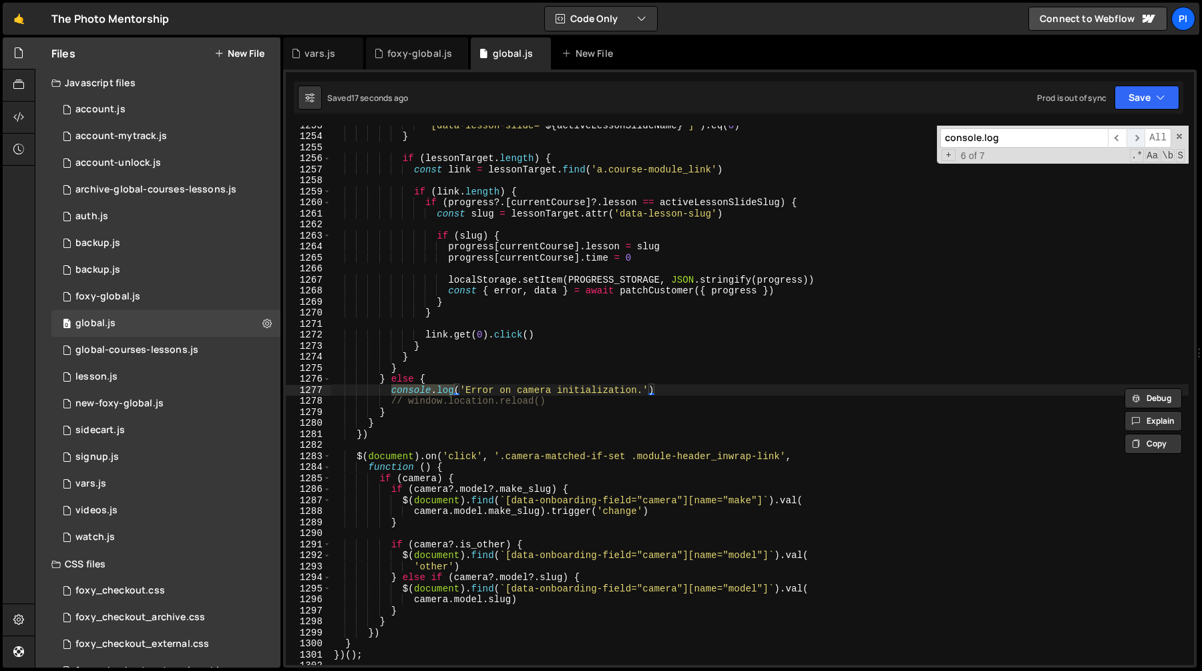
click at [1139, 140] on span "​" at bounding box center [1136, 137] width 19 height 19
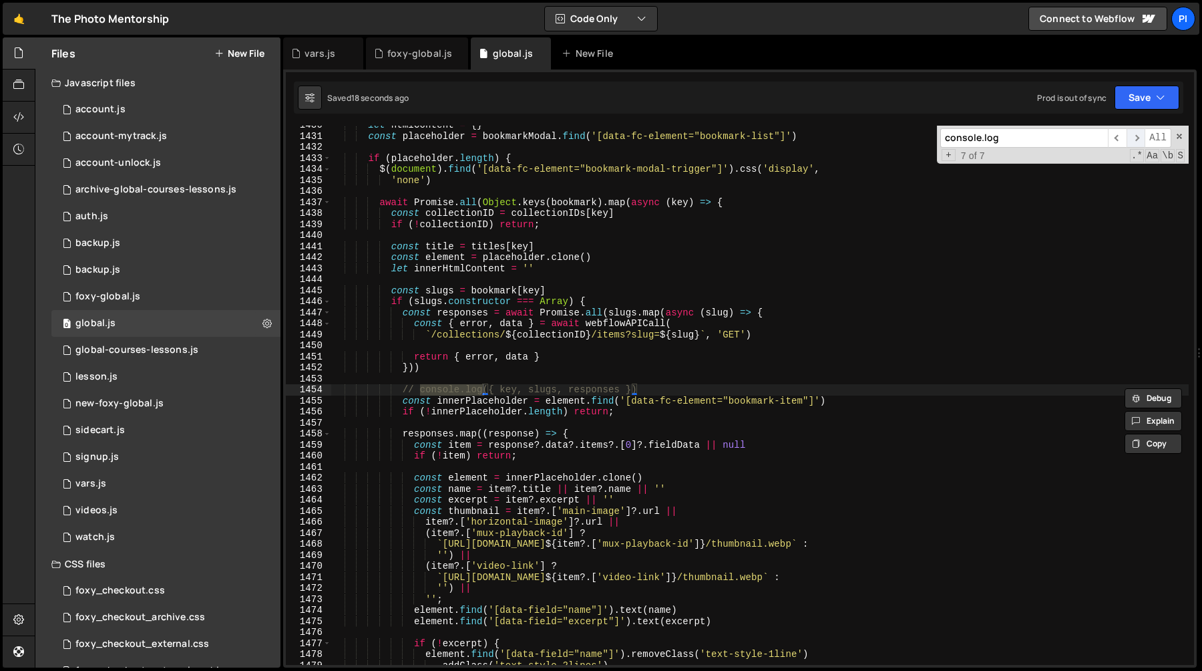
click at [1139, 140] on span "​" at bounding box center [1136, 137] width 19 height 19
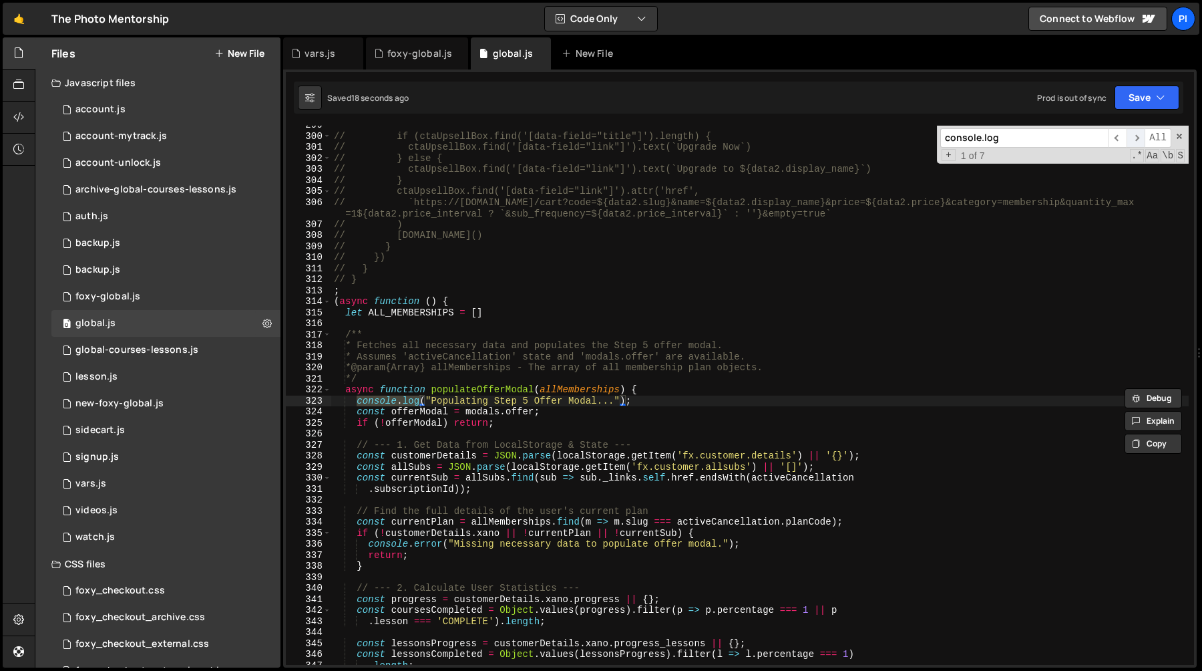
click at [1139, 140] on span "​" at bounding box center [1136, 137] width 19 height 19
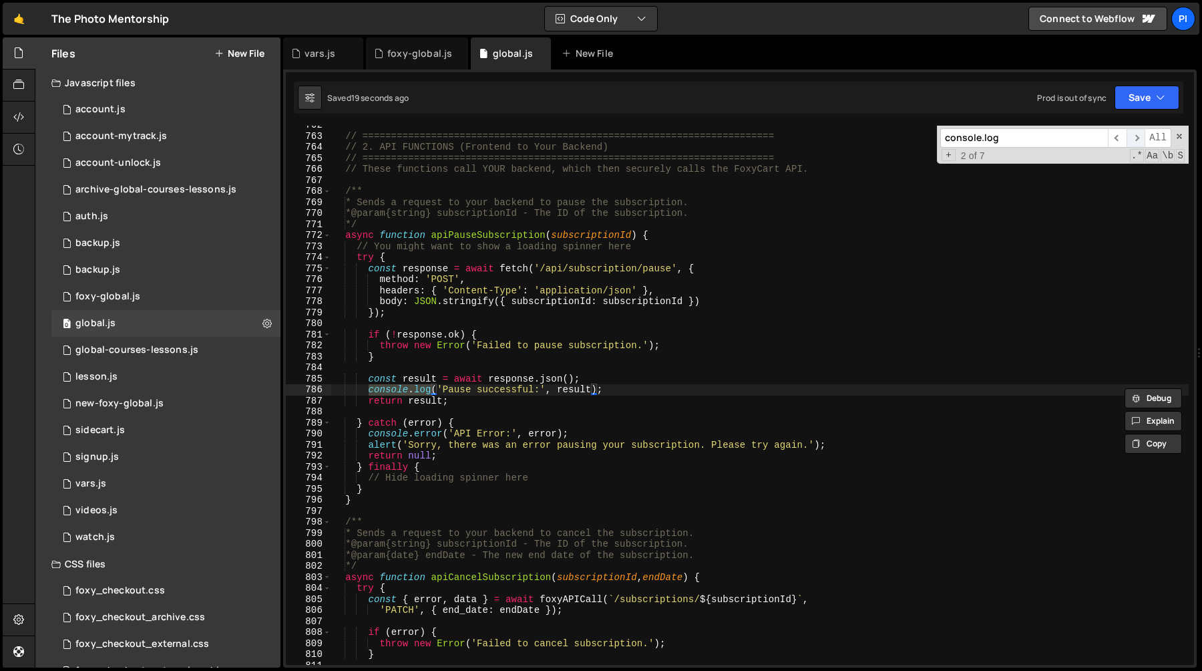
click at [1139, 140] on span "​" at bounding box center [1136, 137] width 19 height 19
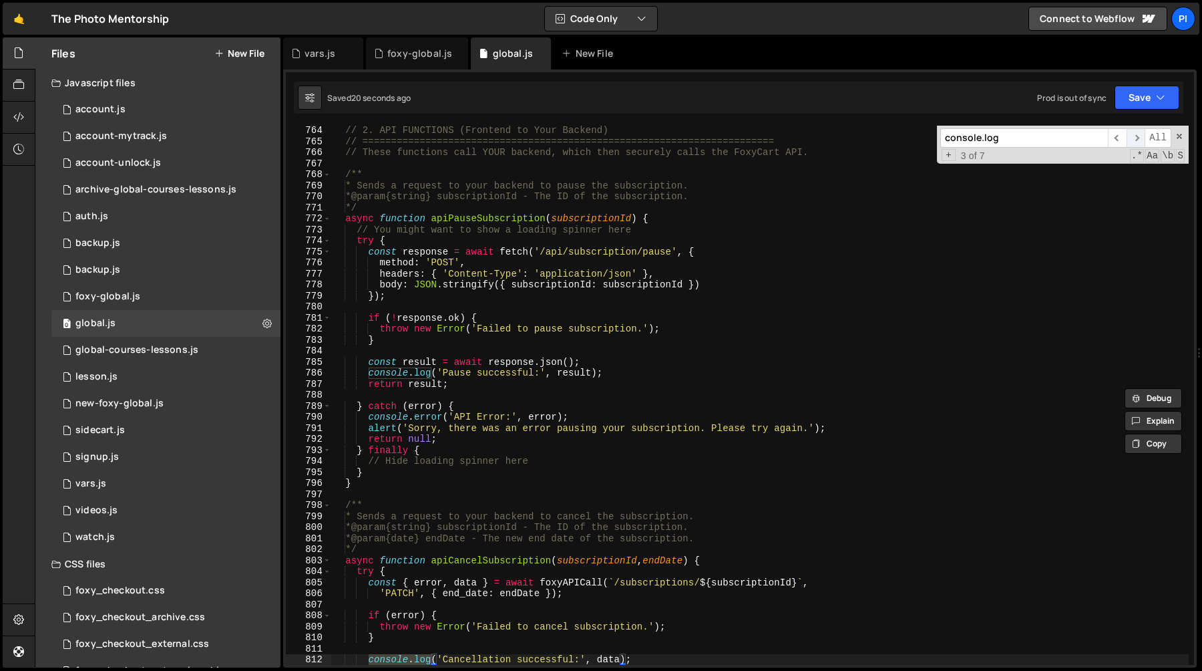
click at [1139, 140] on span "​" at bounding box center [1136, 137] width 19 height 19
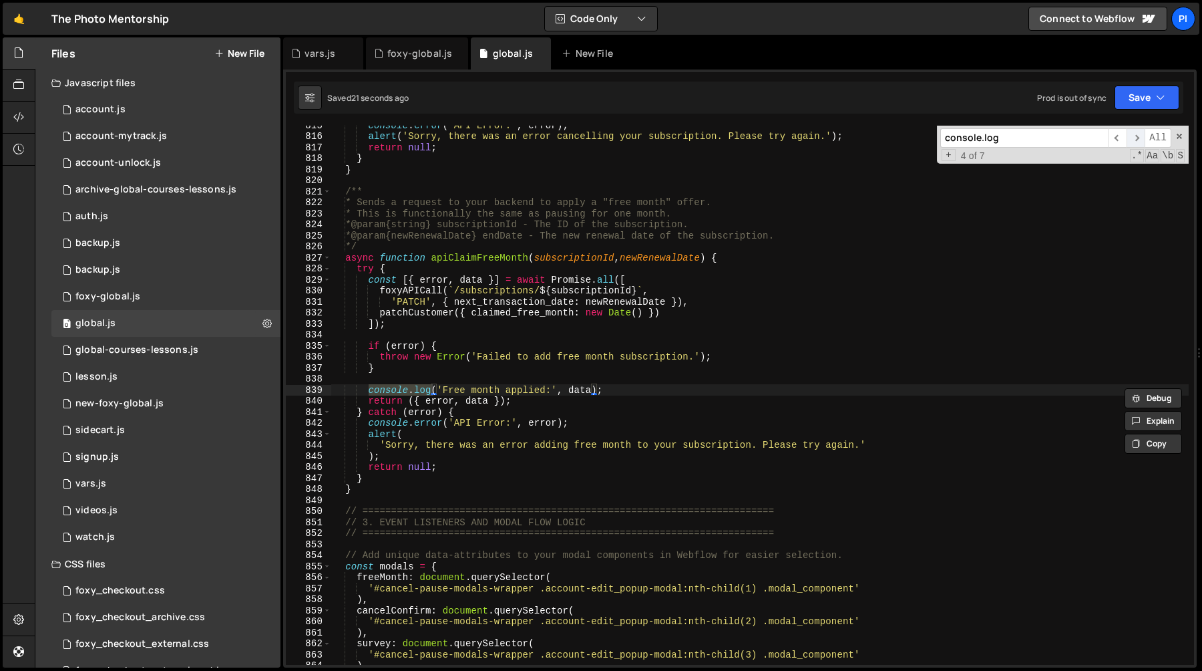
click at [1139, 140] on span "​" at bounding box center [1136, 137] width 19 height 19
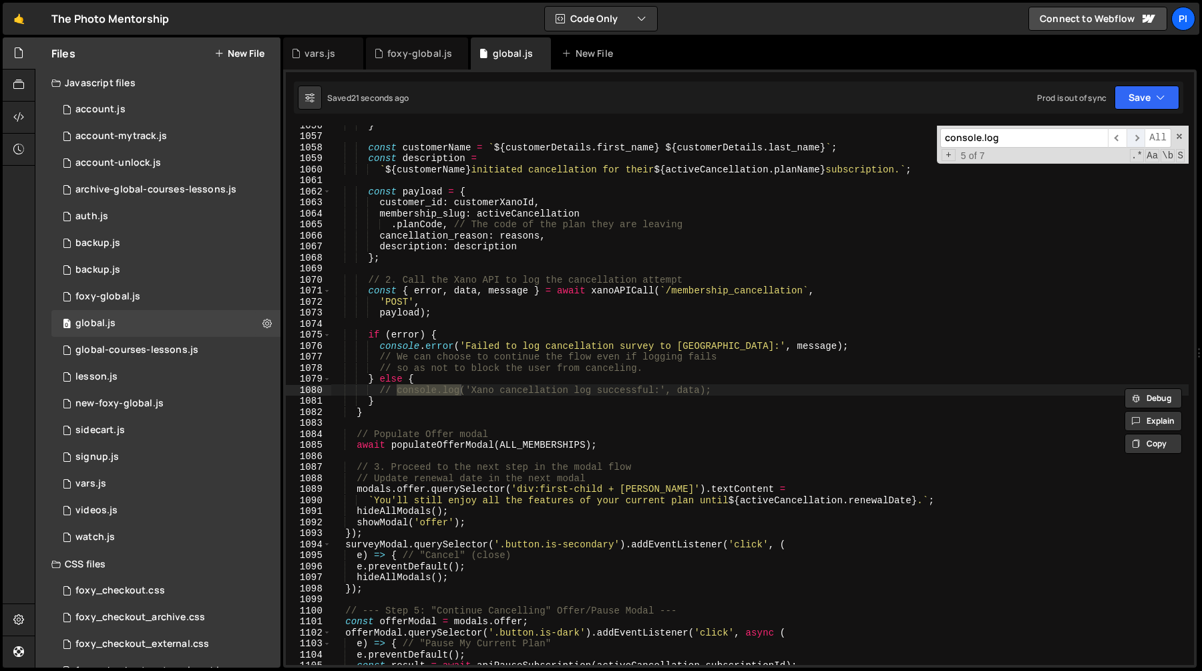
scroll to position [11962, 0]
click at [1138, 140] on span "​" at bounding box center [1136, 137] width 19 height 19
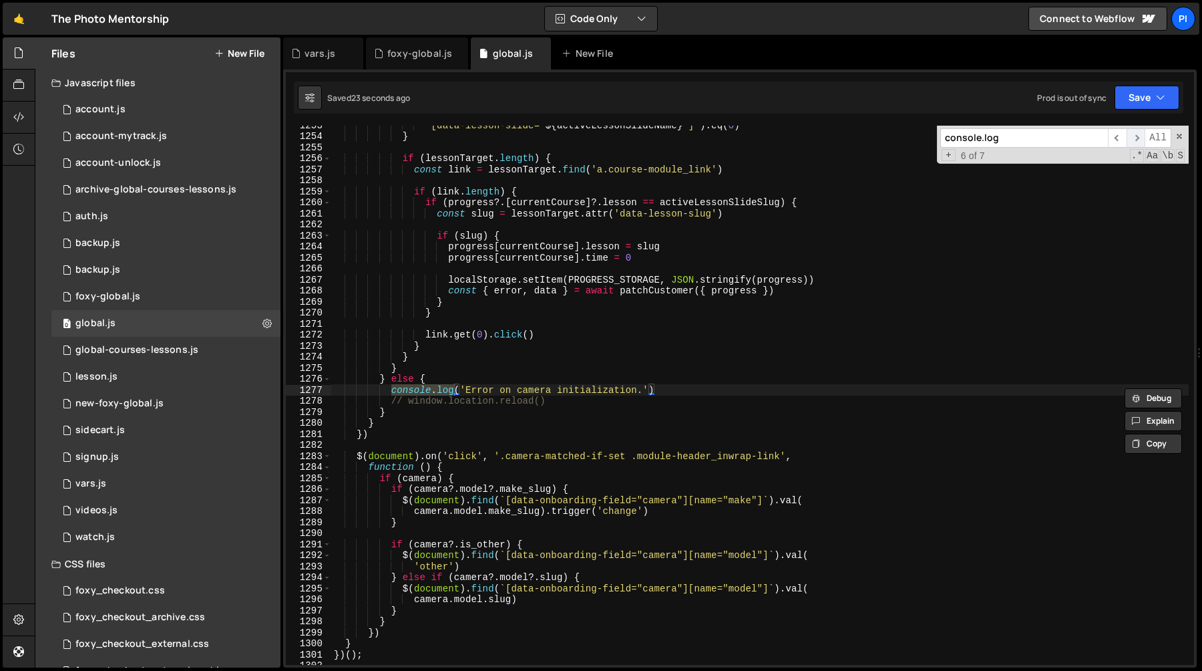
click at [1138, 140] on span "​" at bounding box center [1136, 137] width 19 height 19
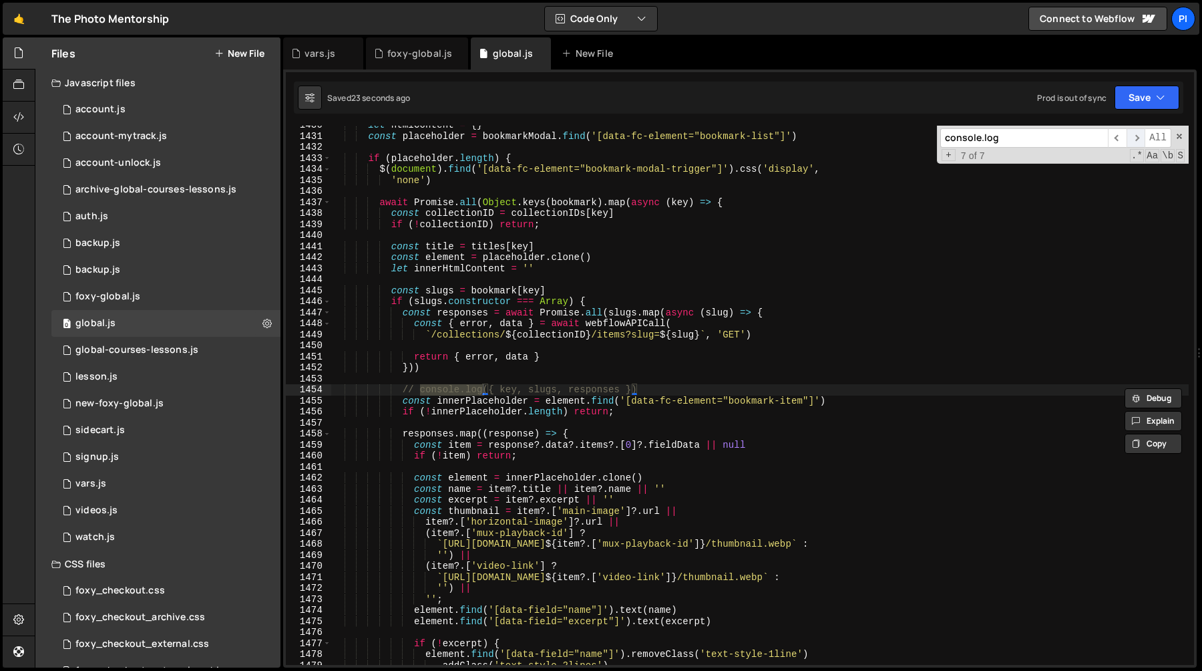
scroll to position [16095, 0]
click at [1124, 140] on span "​" at bounding box center [1117, 137] width 19 height 19
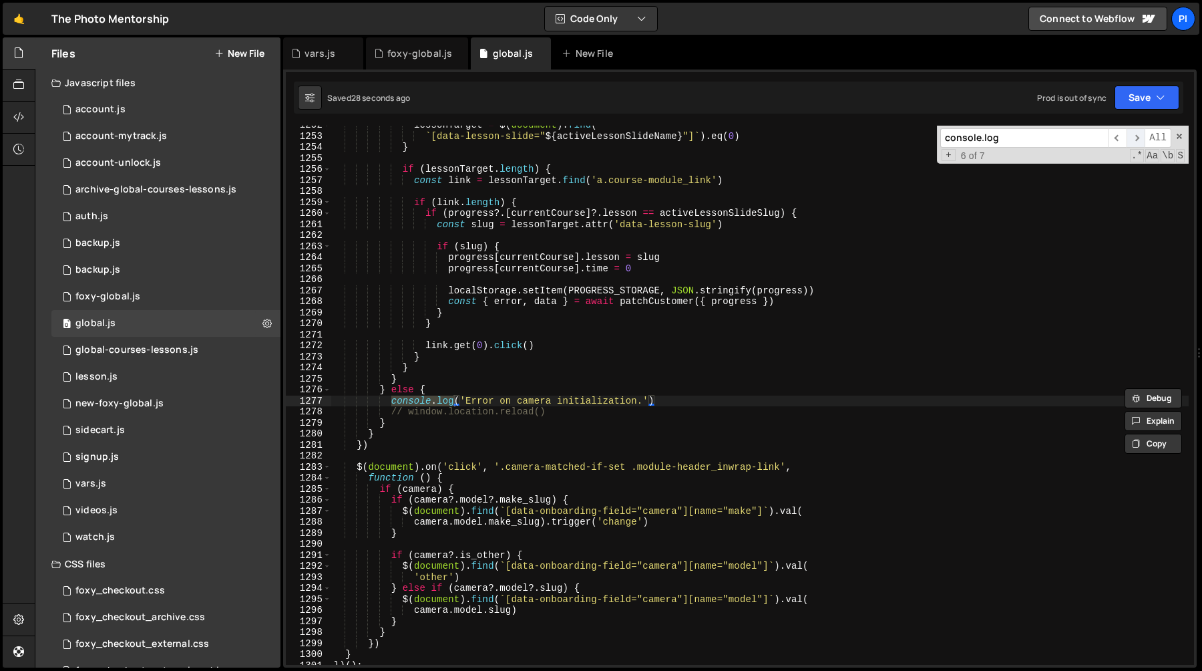
click at [1135, 138] on span "​" at bounding box center [1136, 137] width 19 height 19
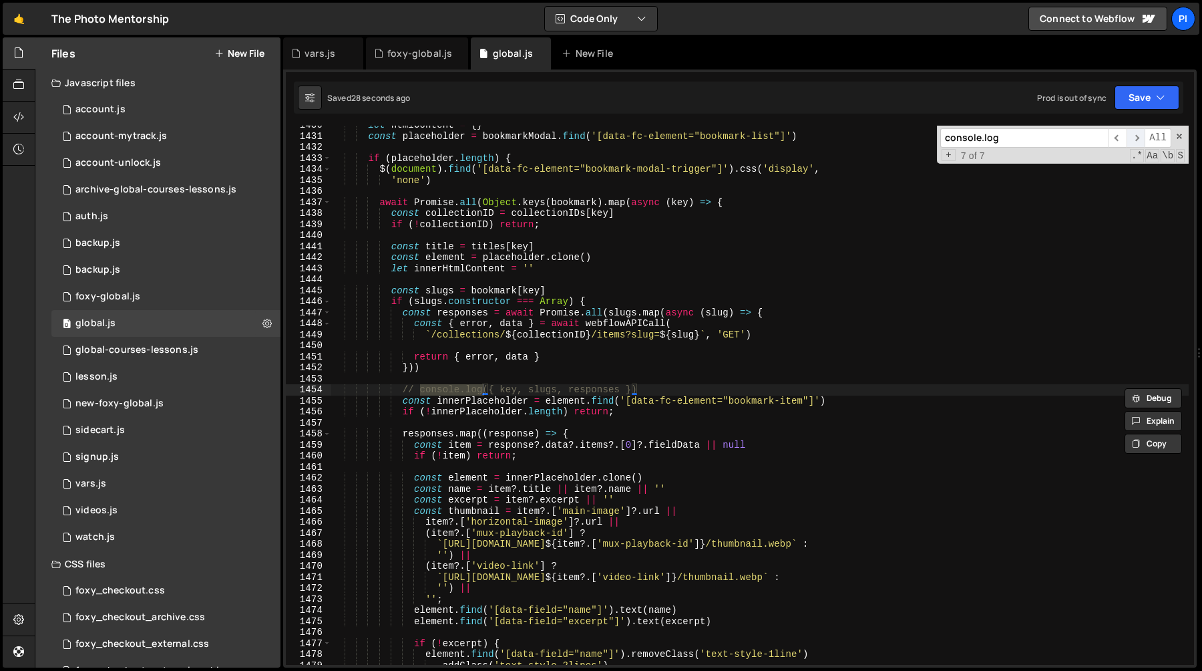
click at [1135, 138] on span "​" at bounding box center [1136, 137] width 19 height 19
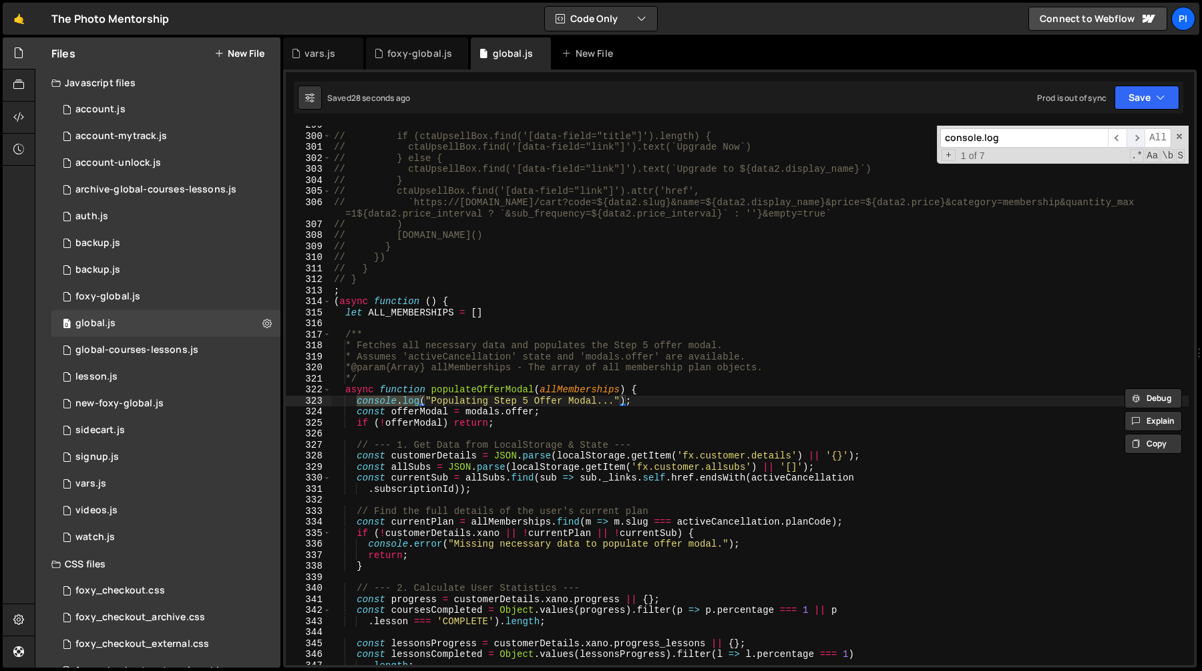
scroll to position [3290, 0]
click at [1135, 138] on span "​" at bounding box center [1136, 137] width 19 height 19
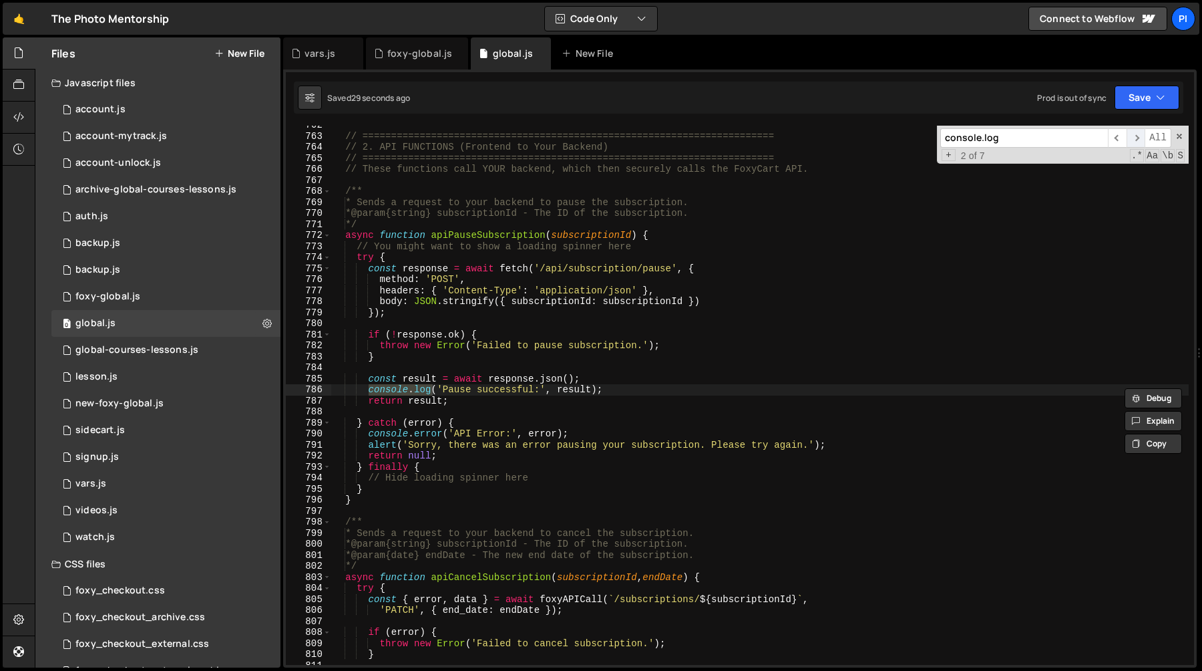
scroll to position [8711, 0]
click at [1136, 138] on span "​" at bounding box center [1136, 137] width 19 height 19
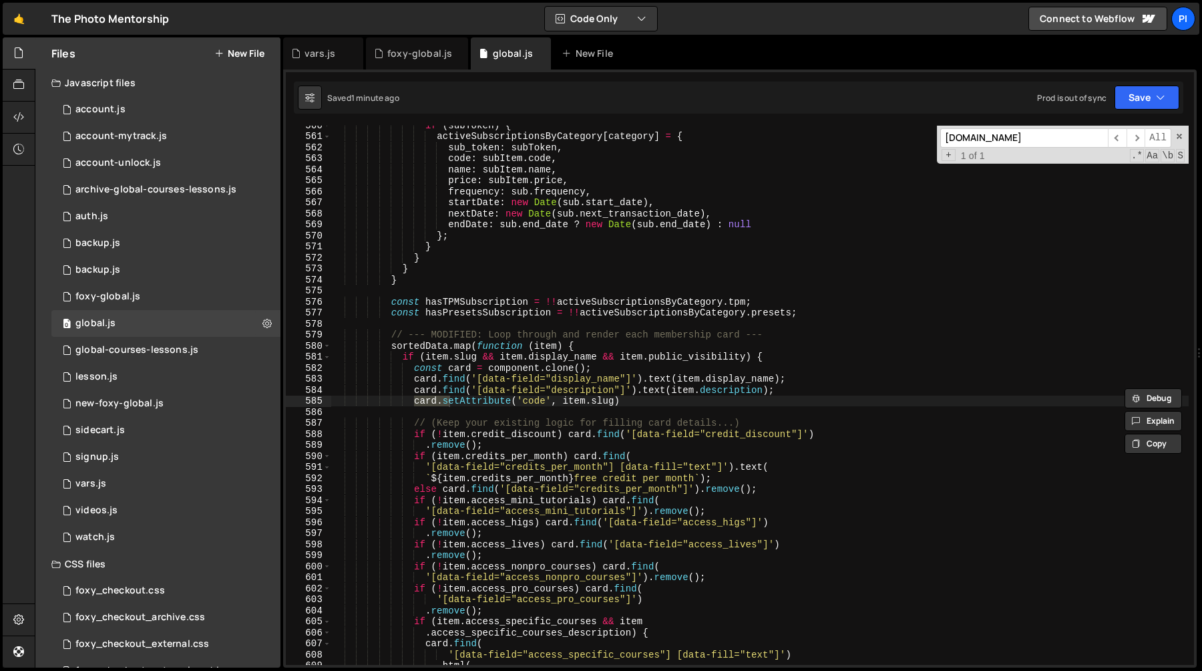
scroll to position [6254, 0]
type input "card.set"
click at [431, 396] on div "if ( subToken ) { activeSubscriptionsByCategory [ category ] = { sub_token : su…" at bounding box center [760, 395] width 858 height 539
click at [470, 369] on div "if ( subToken ) { activeSubscriptionsByCategory [ category ] = { sub_token : su…" at bounding box center [760, 400] width 858 height 561
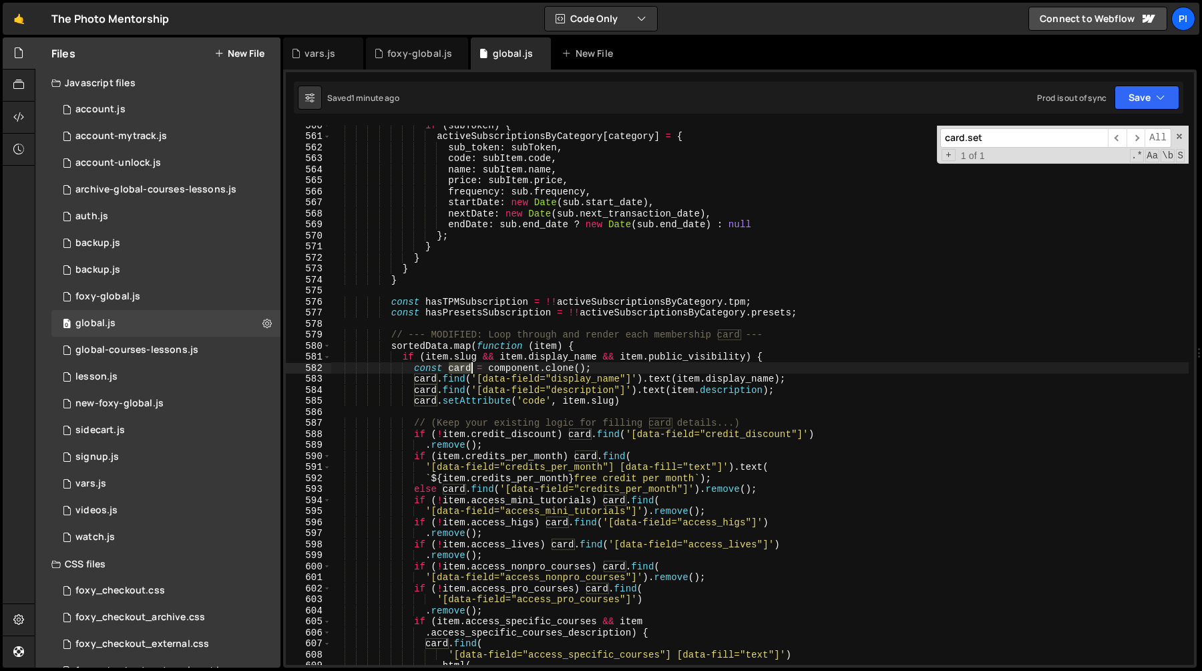
click at [470, 369] on div "if ( subToken ) { activeSubscriptionsByCategory [ category ] = { sub_token : su…" at bounding box center [760, 400] width 858 height 561
click at [548, 369] on div "if ( subToken ) { activeSubscriptionsByCategory [ category ] = { sub_token : su…" at bounding box center [760, 400] width 858 height 561
click at [607, 369] on div "if ( subToken ) { activeSubscriptionsByCategory [ category ] = { sub_token : su…" at bounding box center [760, 400] width 858 height 561
click at [538, 369] on div "if ( subToken ) { activeSubscriptionsByCategory [ category ] = { sub_token : su…" at bounding box center [760, 400] width 858 height 561
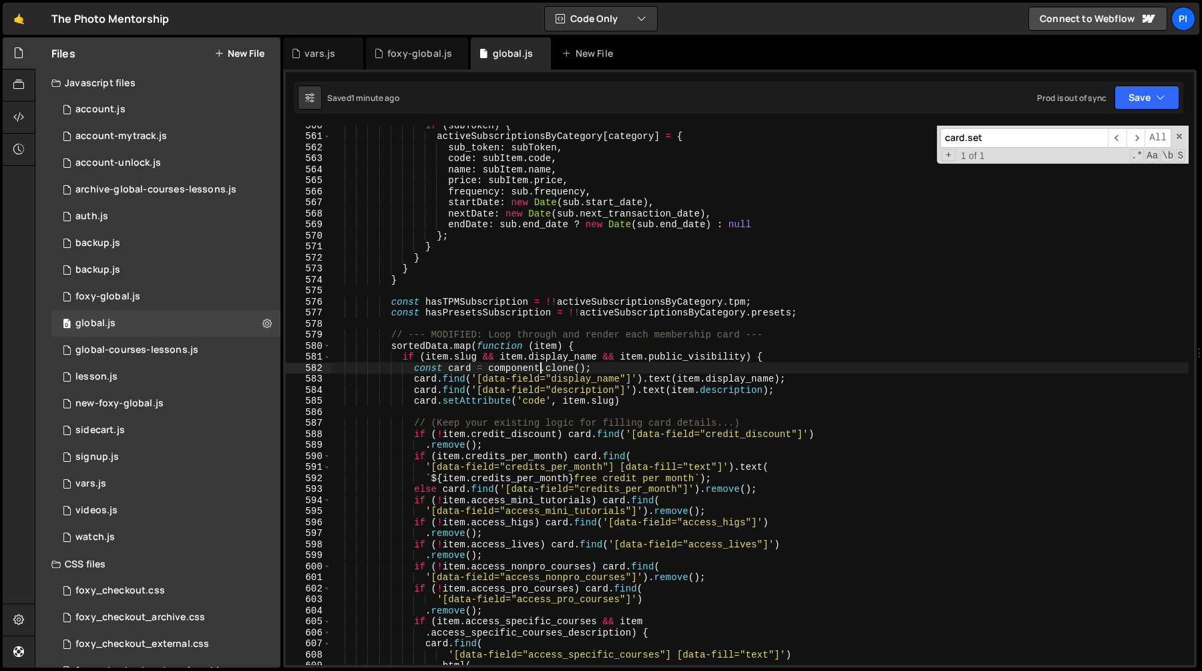
click at [538, 369] on div "if ( subToken ) { activeSubscriptionsByCategory [ category ] = { sub_token : su…" at bounding box center [760, 400] width 858 height 561
click at [436, 402] on div "if ( subToken ) { activeSubscriptionsByCategory [ category ] = { sub_token : su…" at bounding box center [760, 400] width 858 height 561
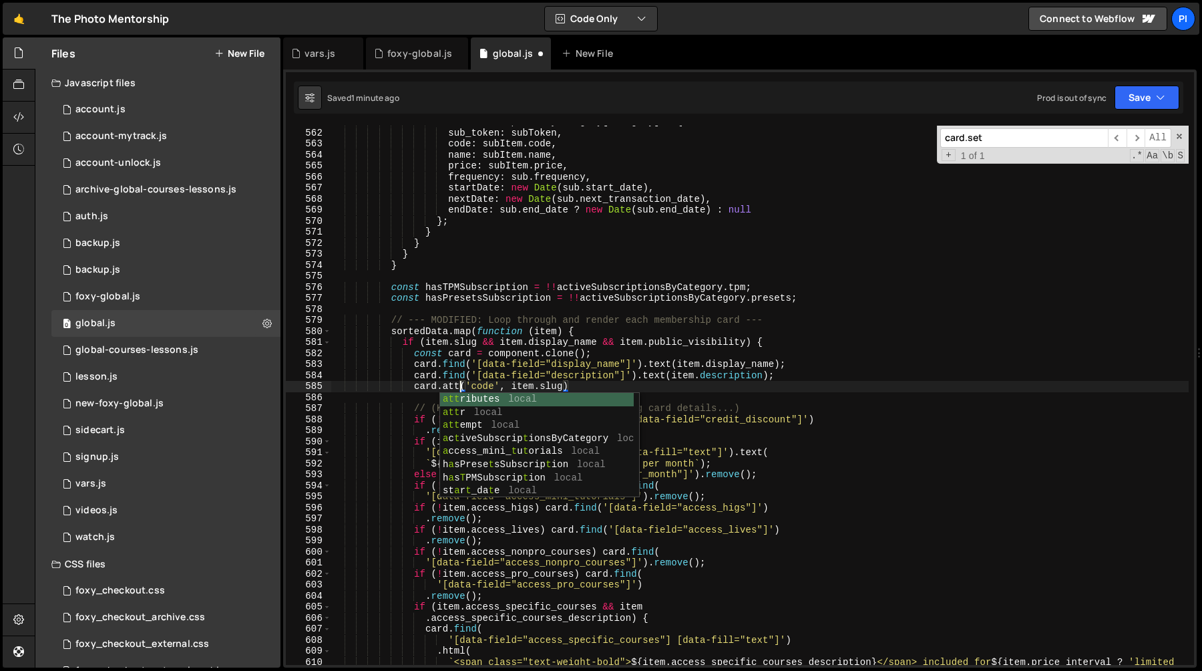
scroll to position [0, 9]
click at [585, 358] on div "activeSubscriptionsByCategory [ category ] = { sub_token : subToken , code : su…" at bounding box center [760, 402] width 858 height 572
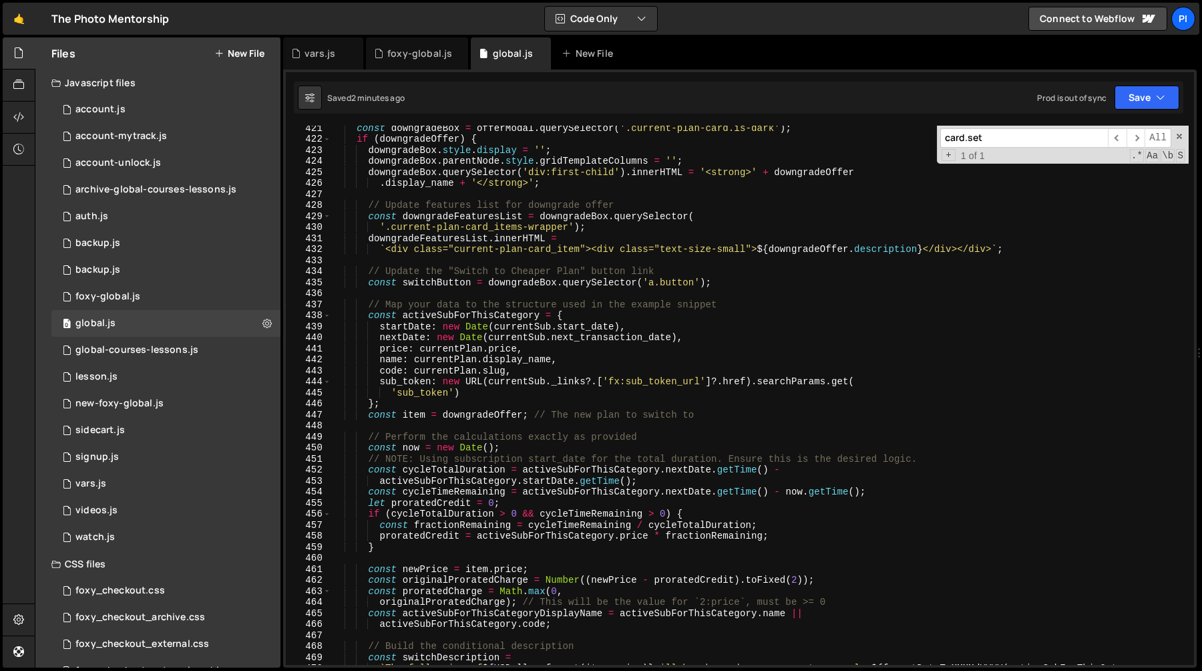
scroll to position [4642, 0]
click at [372, 216] on div "const downgradeBox = offerModal . querySelector ( '.current-plan-card.is-dark' …" at bounding box center [760, 408] width 858 height 572
click at [369, 219] on div "const downgradeBox = offerModal . querySelector ( '.current-plan-card.is-dark' …" at bounding box center [760, 408] width 858 height 572
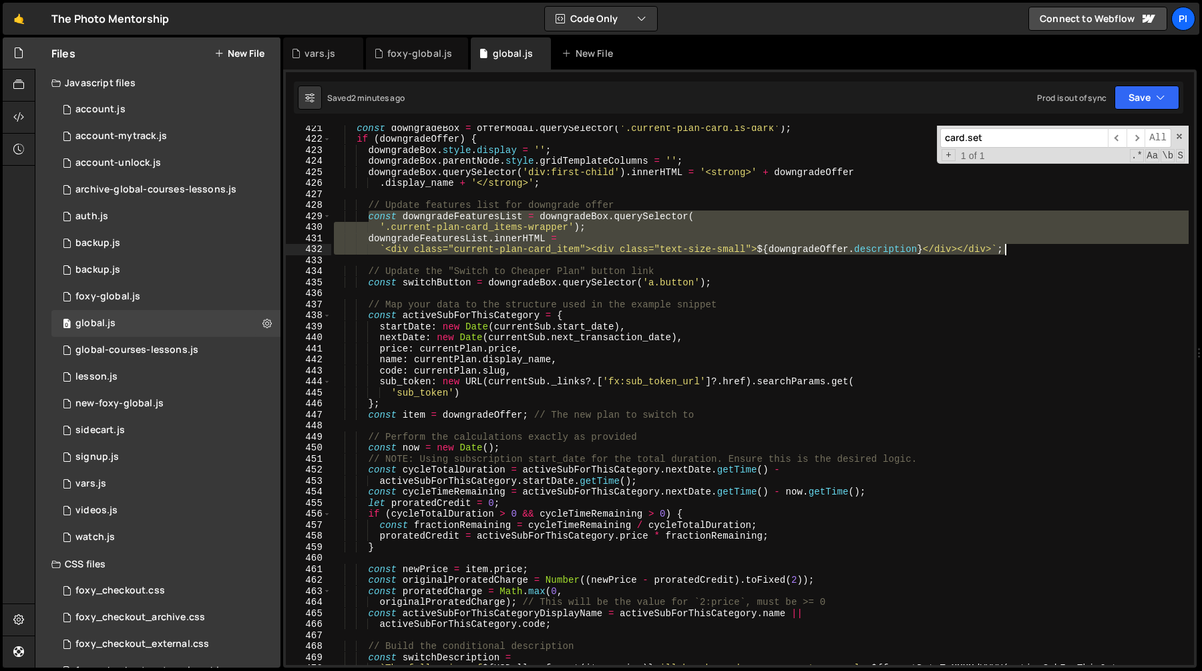
click at [1011, 247] on div "const downgradeBox = offerModal . querySelector ( '.current-plan-card.is-dark' …" at bounding box center [760, 408] width 858 height 572
paste textarea "}"
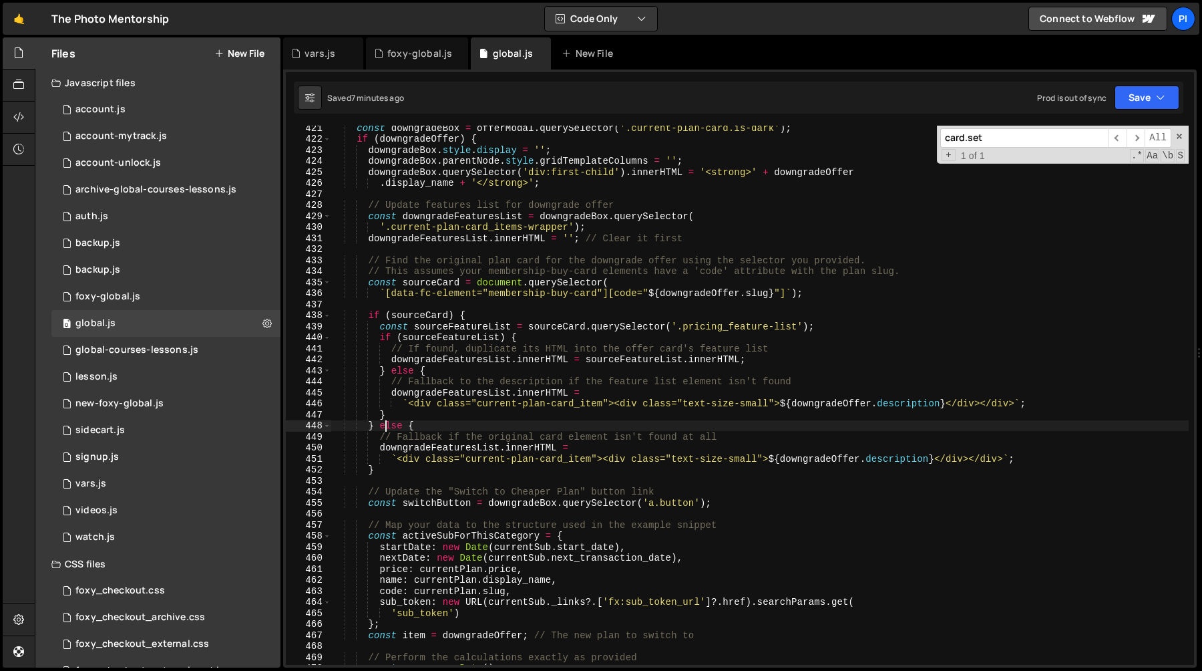
click at [602, 459] on div "const downgradeBox = offerModal . querySelector ( '.current-plan-card.is-dark' …" at bounding box center [760, 402] width 858 height 561
type textarea "`<div class="current-plan-card_item"><div class="text-size-small">${downgradeOf…"
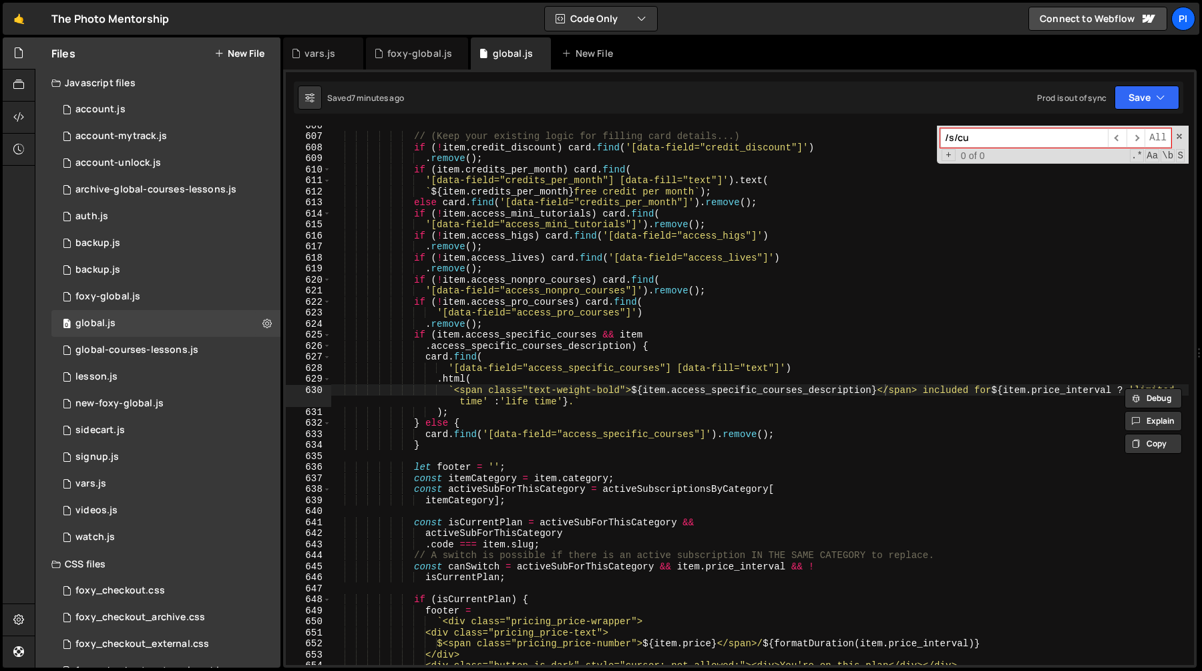
type input "/s/cus"
click at [406, 57] on div "foxy-global.js" at bounding box center [419, 53] width 65 height 13
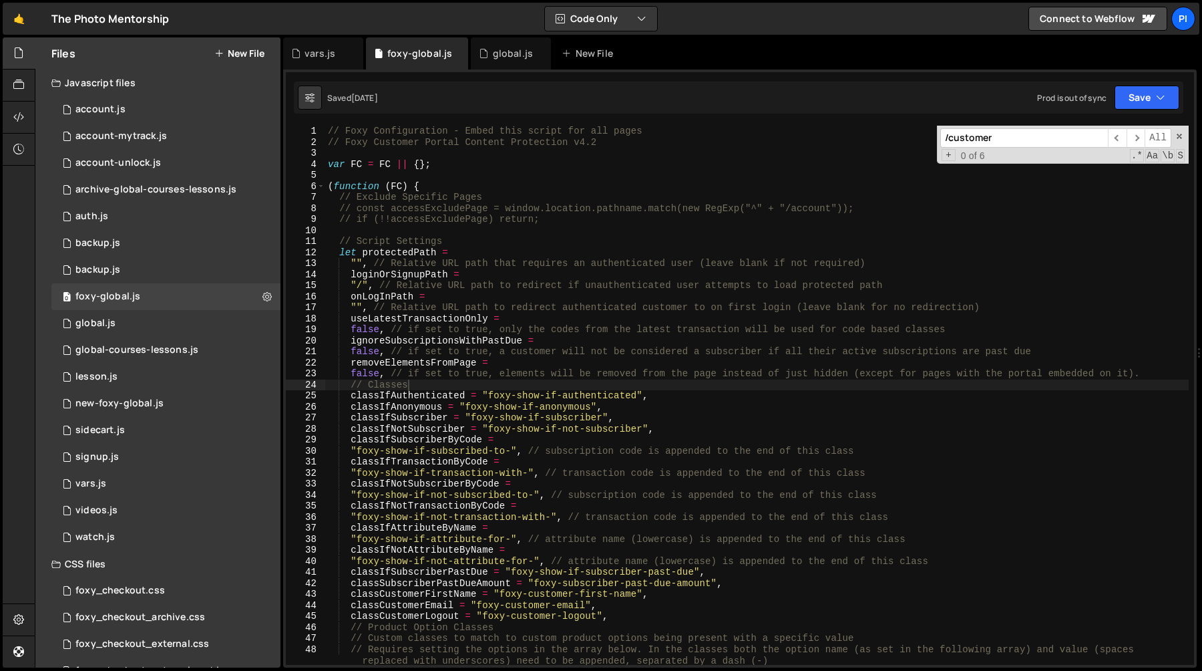
type textarea """, // Relative URL path that requires an authenticated user (leave blank if no…"
click at [537, 268] on div "// Foxy Configuration - Embed this script for all pages // Foxy Customer Portal…" at bounding box center [757, 406] width 864 height 561
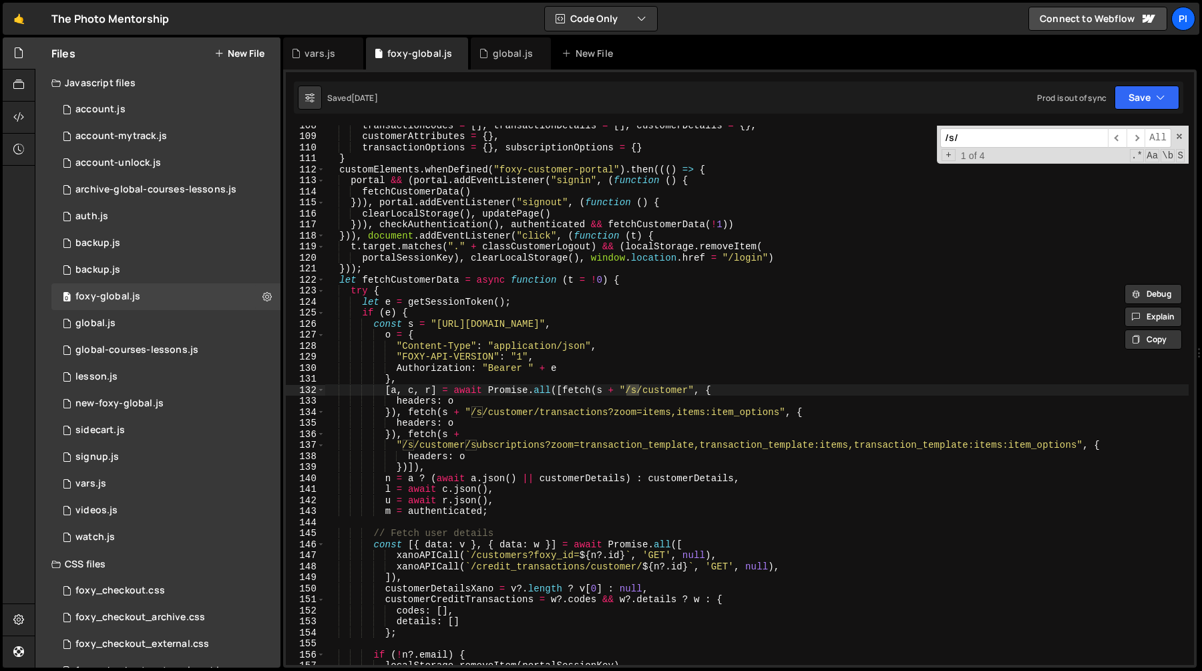
scroll to position [1251, 0]
type input "/s/cu"
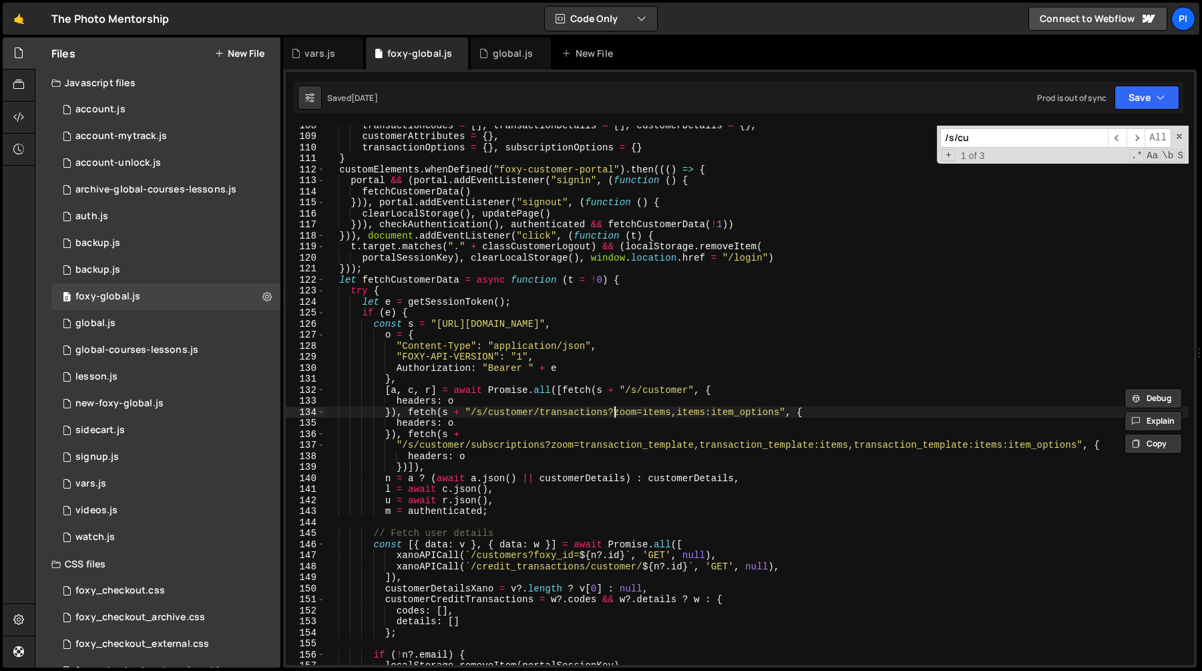
click at [613, 413] on div "transactionCodes = [ ] , transactionDetails = [ ] , customerDetails = { } , cus…" at bounding box center [757, 400] width 864 height 561
click at [780, 415] on div "transactionCodes = [ ] , transactionDetails = [ ] , customerDetails = { } , cus…" at bounding box center [757, 400] width 864 height 561
paste textarea "item_category"
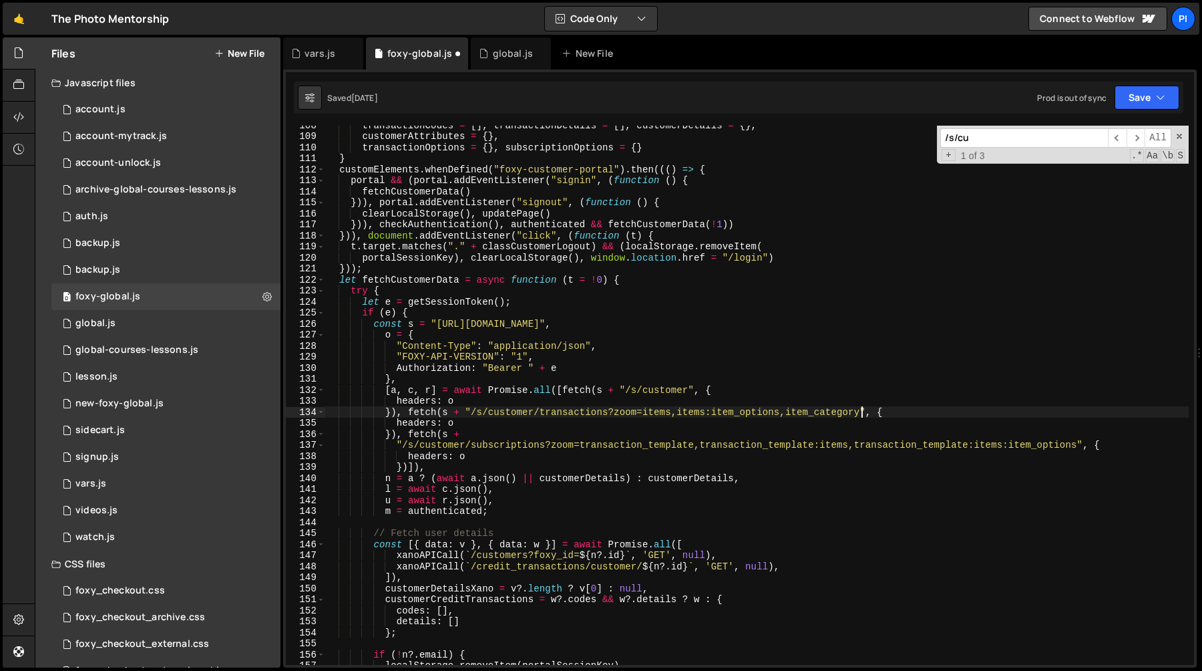
click at [697, 415] on div "transactionCodes = [ ] , transactionDetails = [ ] , customerDetails = { } , cus…" at bounding box center [757, 400] width 864 height 561
click at [786, 414] on div "transactionCodes = [ ] , transactionDetails = [ ] , customerDetails = { } , cus…" at bounding box center [757, 400] width 864 height 561
paste textarea "sitem"
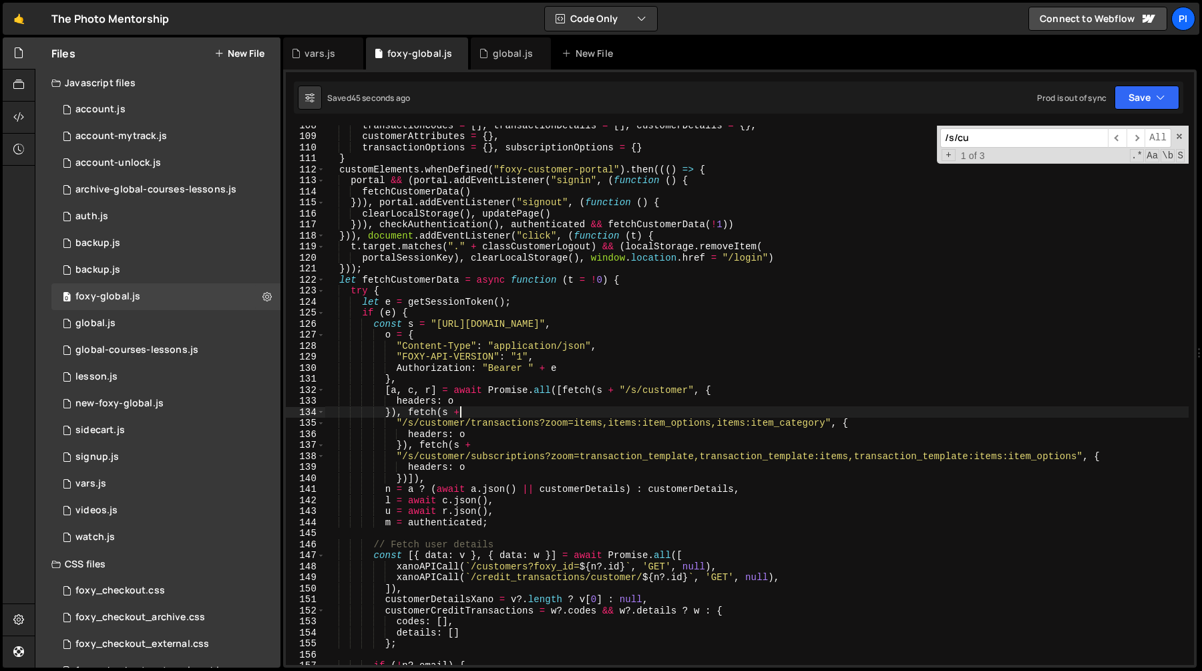
click at [425, 412] on div "transactionCodes = [ ] , transactionDetails = [ ] , customerDetails = { } , cus…" at bounding box center [757, 400] width 864 height 561
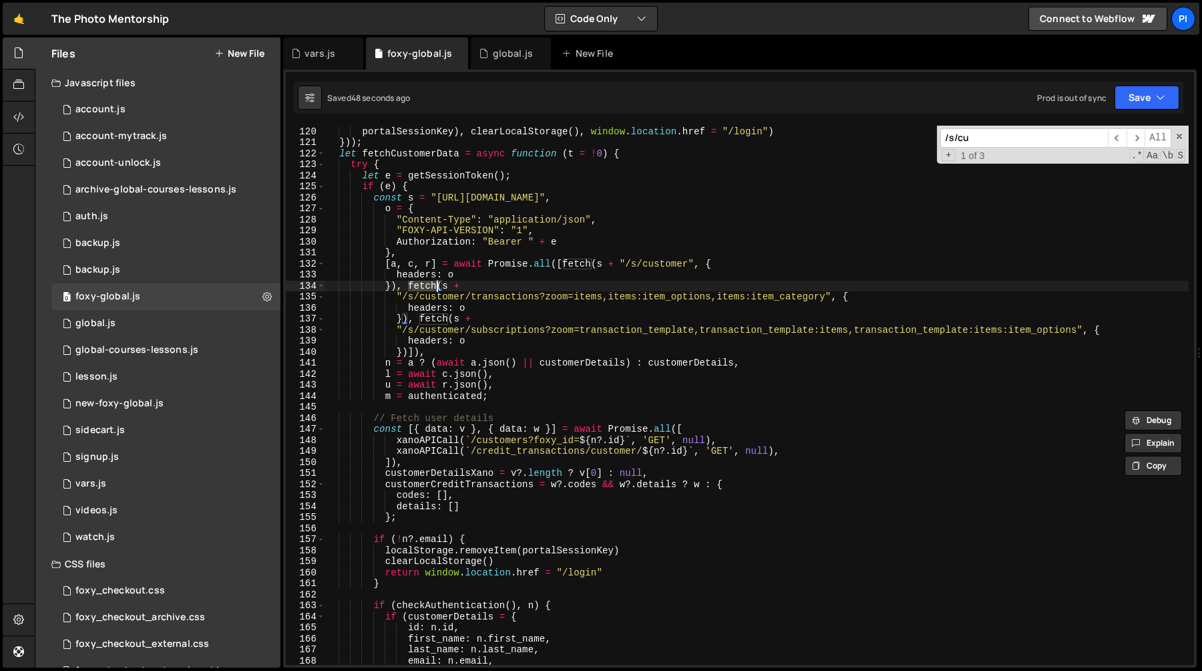
scroll to position [1377, 0]
click at [386, 372] on div "t . target . matches ( "." + classCustomerLogout ) && ( localStorage . removeIt…" at bounding box center [757, 395] width 864 height 561
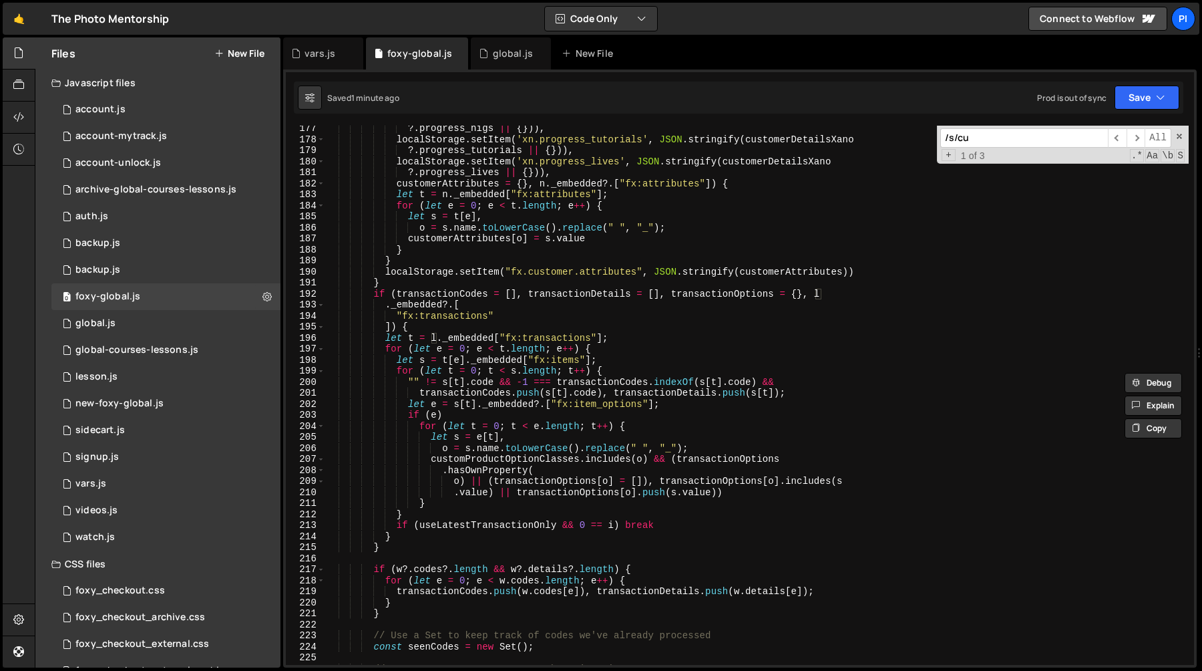
scroll to position [2006, 0]
click at [461, 319] on div "?. progress_higs || { })) , localStorage . setItem ( 'xn.progress_tutorials' , …" at bounding box center [757, 405] width 864 height 561
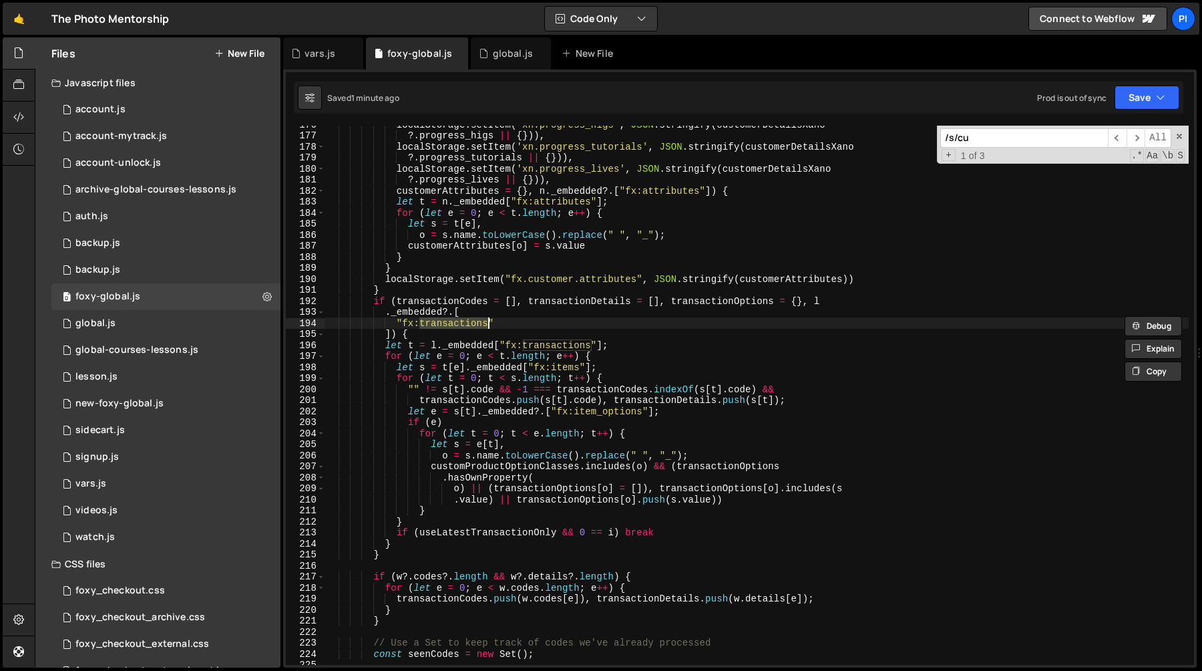
scroll to position [1988, 0]
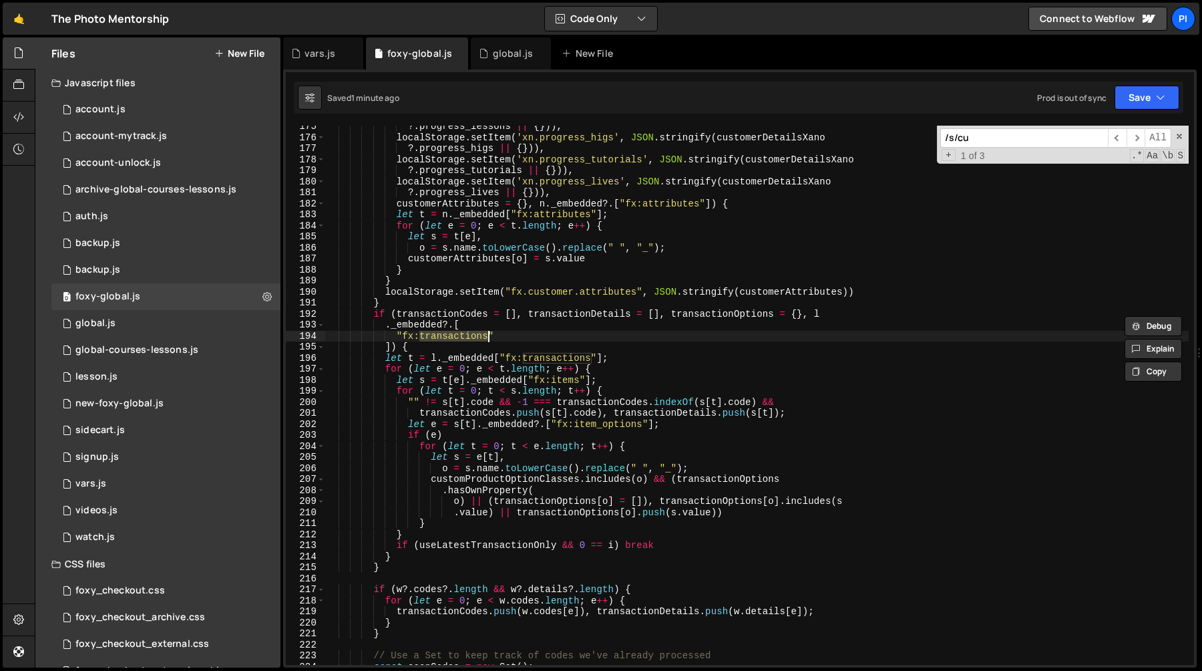
click at [603, 427] on div "?. progress_lessons || { })) , localStorage . setItem ( 'xn.progress_higs' , JS…" at bounding box center [757, 401] width 864 height 561
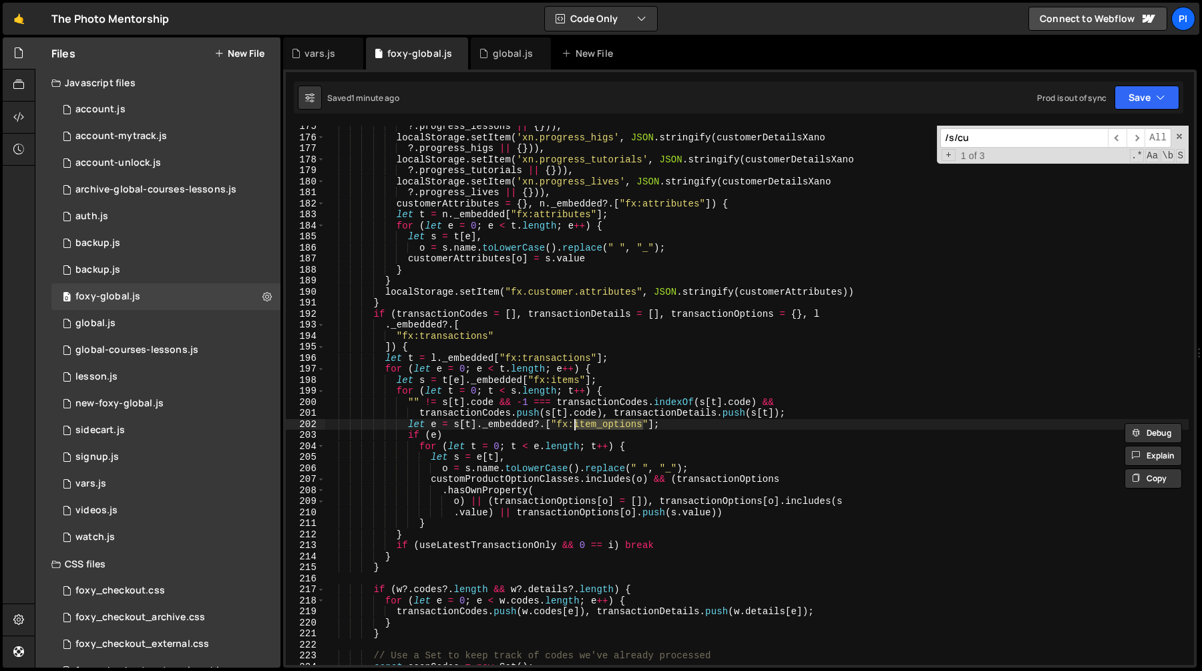
click at [498, 416] on div "?. progress_lessons || { })) , localStorage . setItem ( 'xn.progress_higs' , JS…" at bounding box center [757, 401] width 864 height 561
click at [540, 426] on div "?. progress_lessons || { })) , localStorage . setItem ( 'xn.progress_higs' , JS…" at bounding box center [757, 401] width 864 height 561
click at [430, 426] on div "?. progress_lessons || { })) , localStorage . setItem ( 'xn.progress_higs' , JS…" at bounding box center [757, 401] width 864 height 561
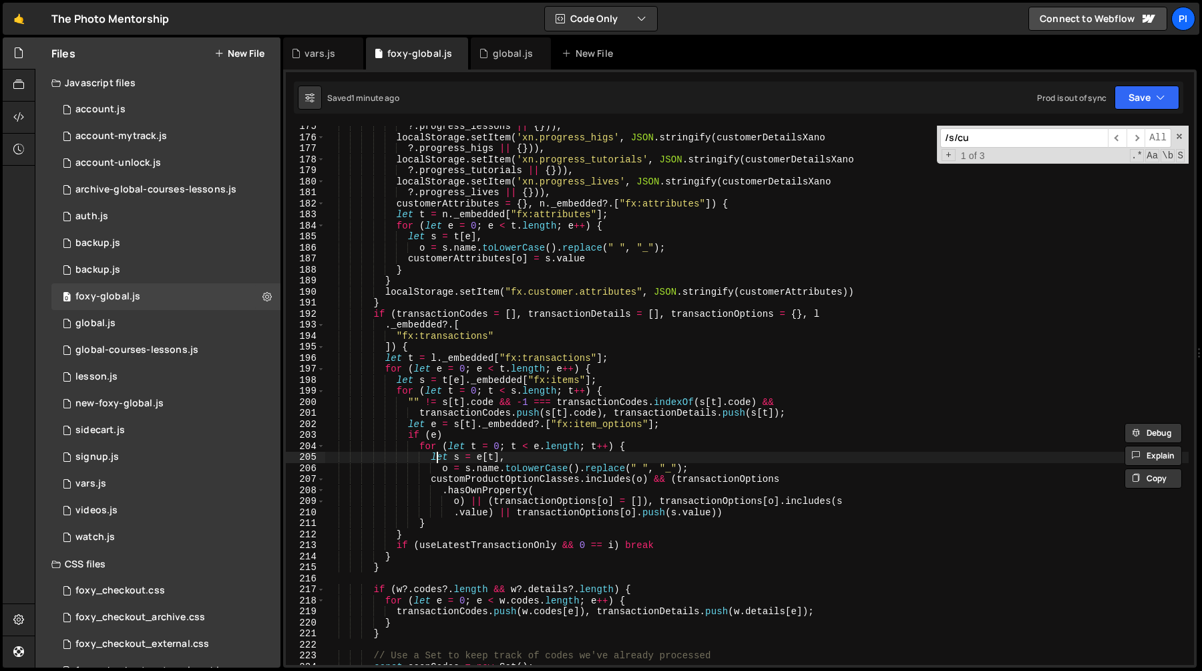
click at [438, 453] on div "?. progress_lessons || { })) , localStorage . setItem ( 'xn.progress_higs' , JS…" at bounding box center [757, 401] width 864 height 561
click at [478, 482] on div "?. progress_lessons || { })) , localStorage . setItem ( 'xn.progress_higs' , JS…" at bounding box center [757, 401] width 864 height 561
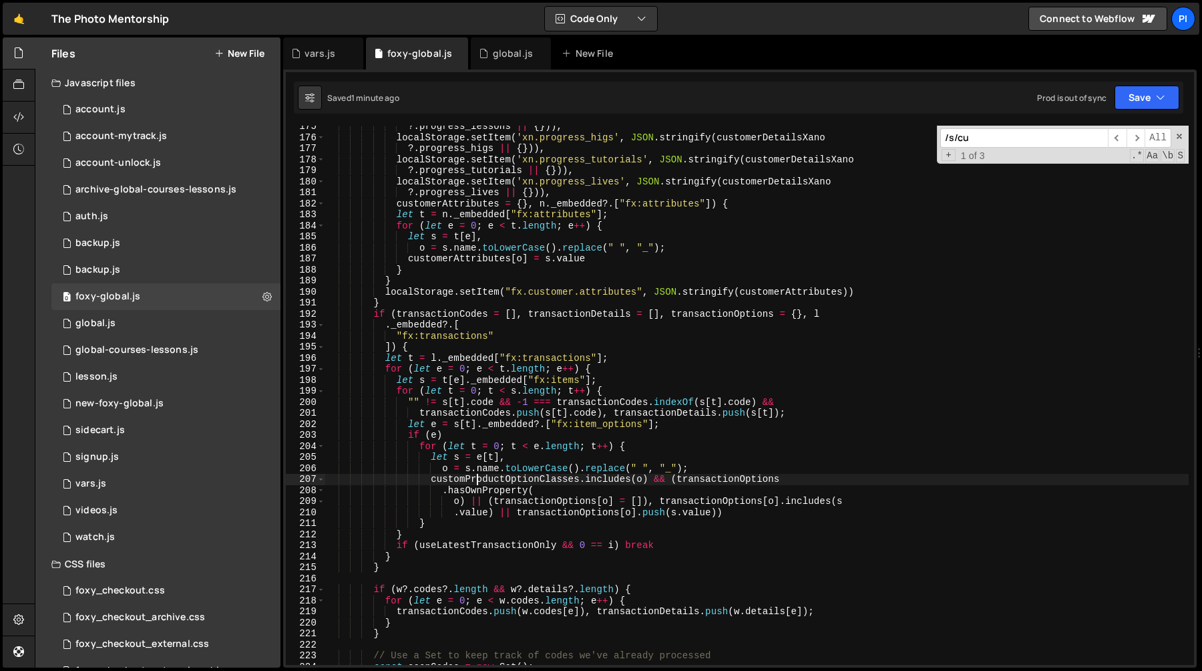
click at [552, 477] on div "?. progress_lessons || { })) , localStorage . setItem ( 'xn.progress_higs' , JS…" at bounding box center [757, 401] width 864 height 561
click at [328, 59] on div "vars.js" at bounding box center [320, 53] width 31 height 13
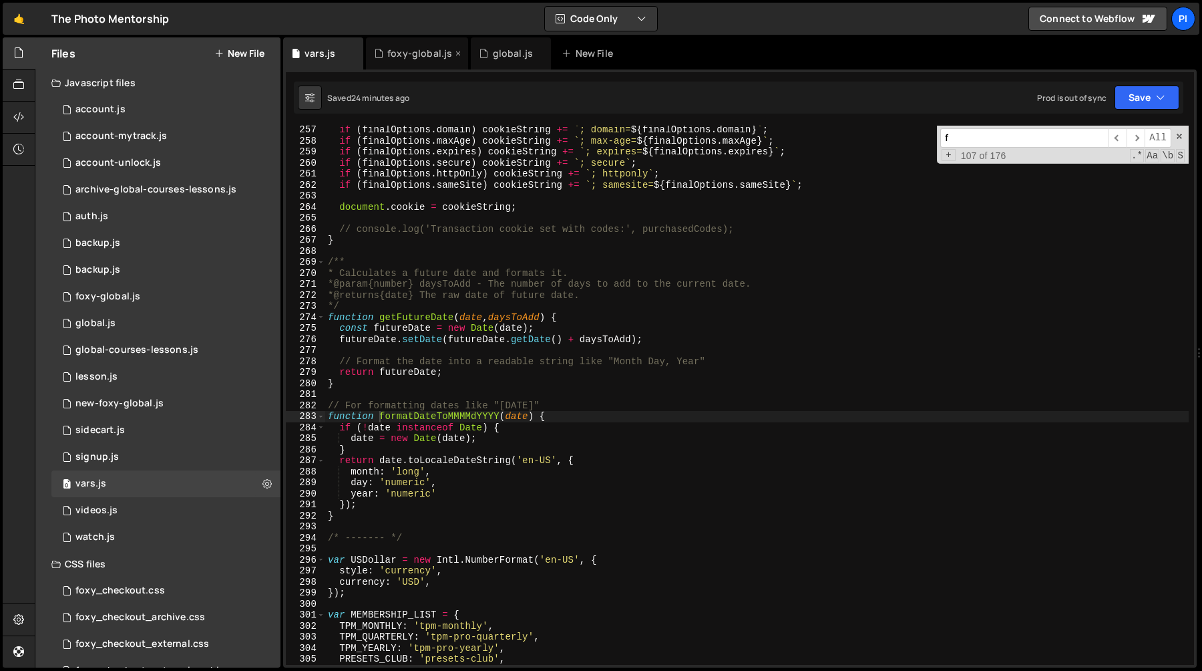
click at [405, 58] on div "foxy-global.js" at bounding box center [419, 53] width 65 height 13
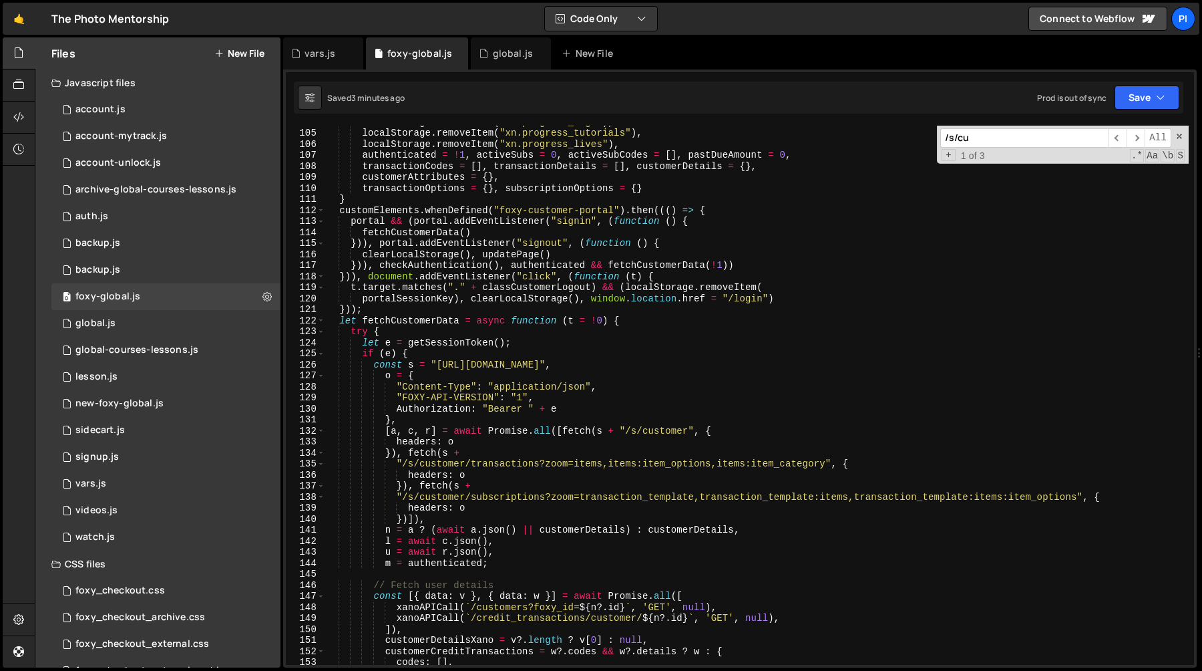
scroll to position [1210, 0]
click at [729, 465] on div "localStorage . removeItem ( "xn.progress_higs" ) , localStorage . removeItem ( …" at bounding box center [757, 396] width 864 height 561
click at [781, 443] on div "localStorage . removeItem ( "xn.progress_higs" ) , localStorage . removeItem ( …" at bounding box center [757, 396] width 864 height 561
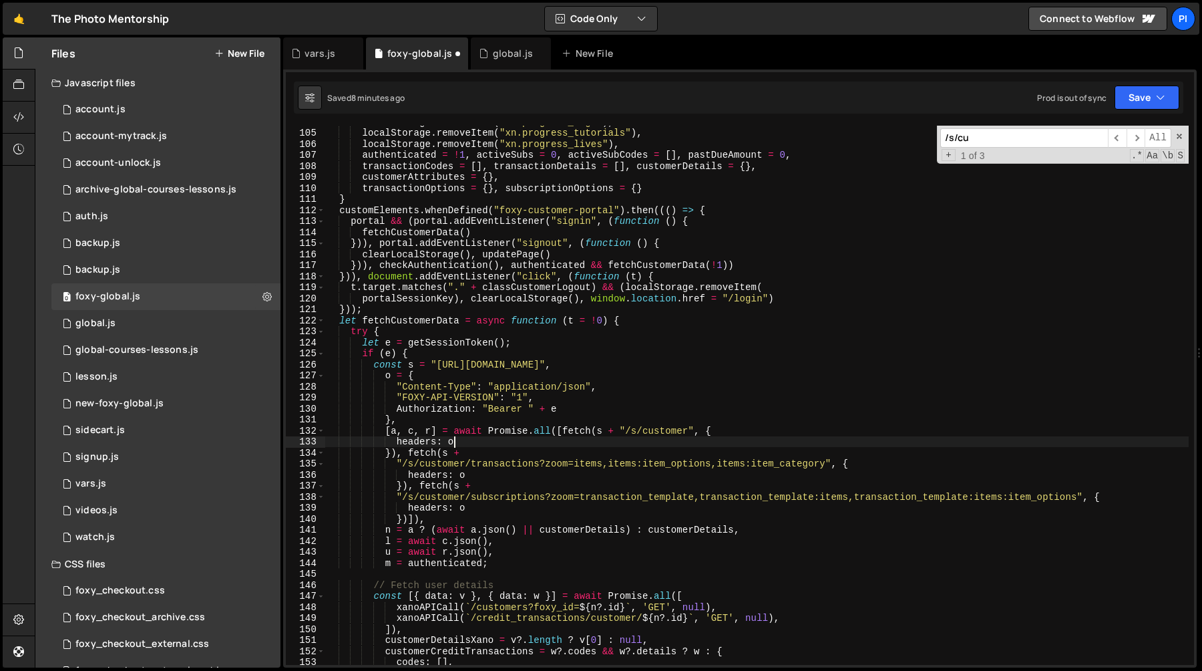
click at [475, 209] on div "localStorage . removeItem ( "xn.progress_higs" ) , localStorage . removeItem ( …" at bounding box center [757, 396] width 864 height 561
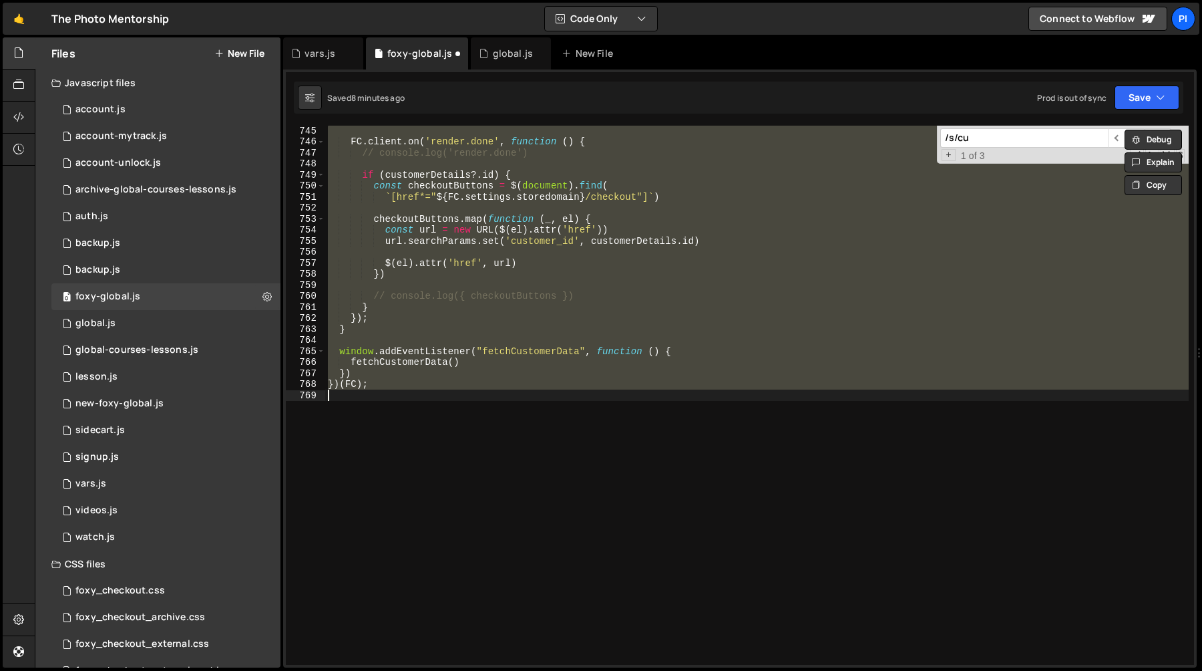
scroll to position [1262, 0]
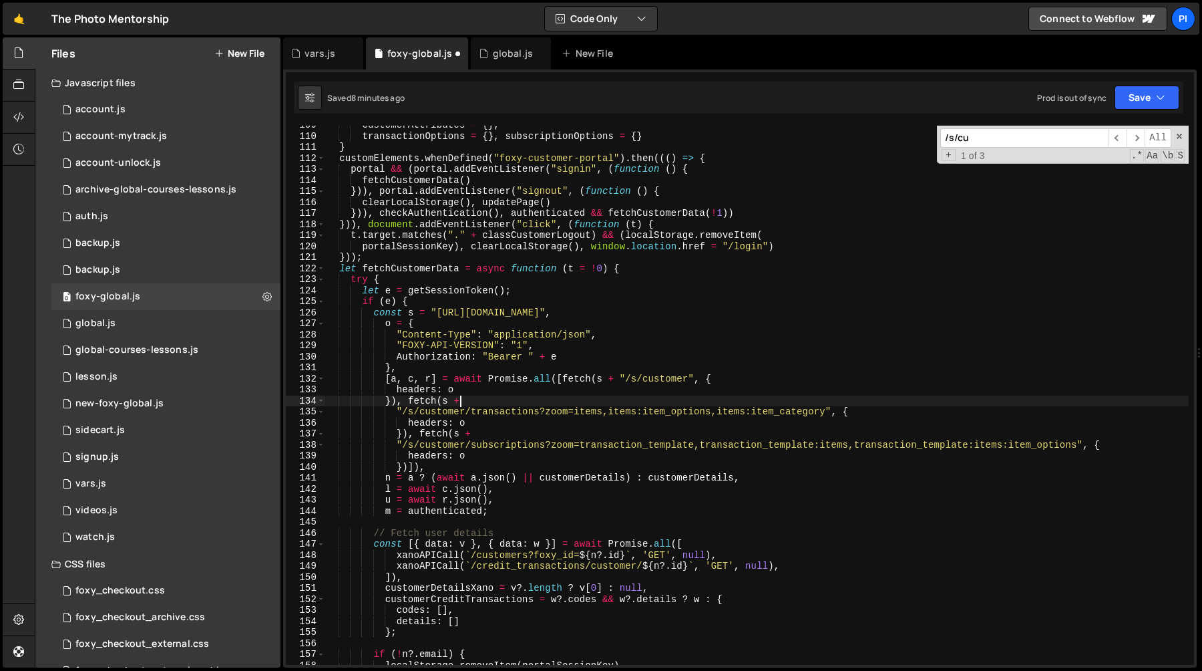
click at [553, 303] on div "customerAttributes = { } , transactionOptions = { } , subscriptionOptions = { }…" at bounding box center [757, 400] width 864 height 561
type textarea "if (e) {"
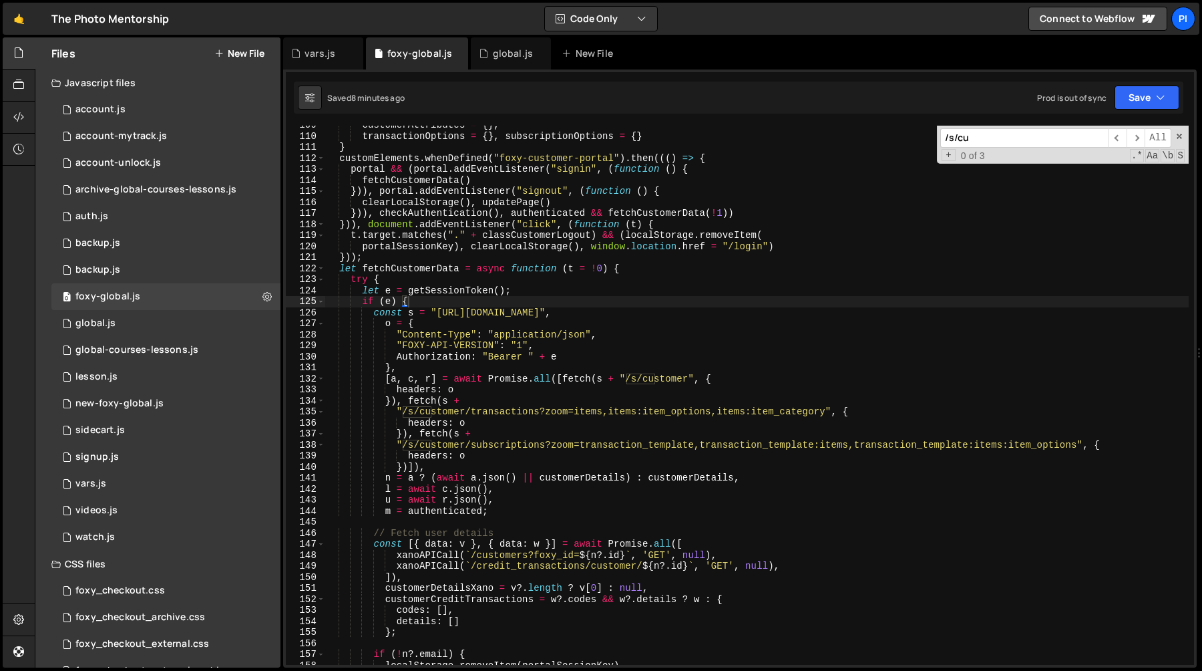
paste input "item_category_uri"
type input "item_category_uri"
type textarea "let e = getSessionToken();"
click at [610, 295] on div "customerAttributes = { } , transactionOptions = { } , subscriptionOptions = { }…" at bounding box center [757, 400] width 864 height 561
click at [500, 57] on div "global.js" at bounding box center [513, 53] width 40 height 13
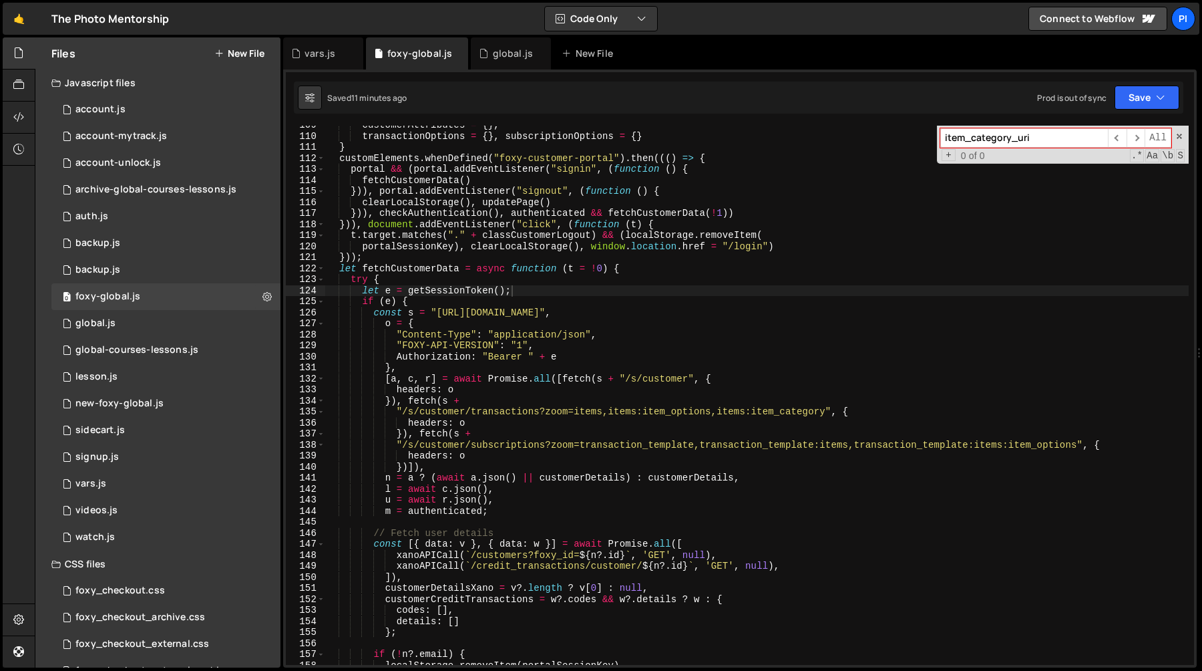
scroll to position [0, 0]
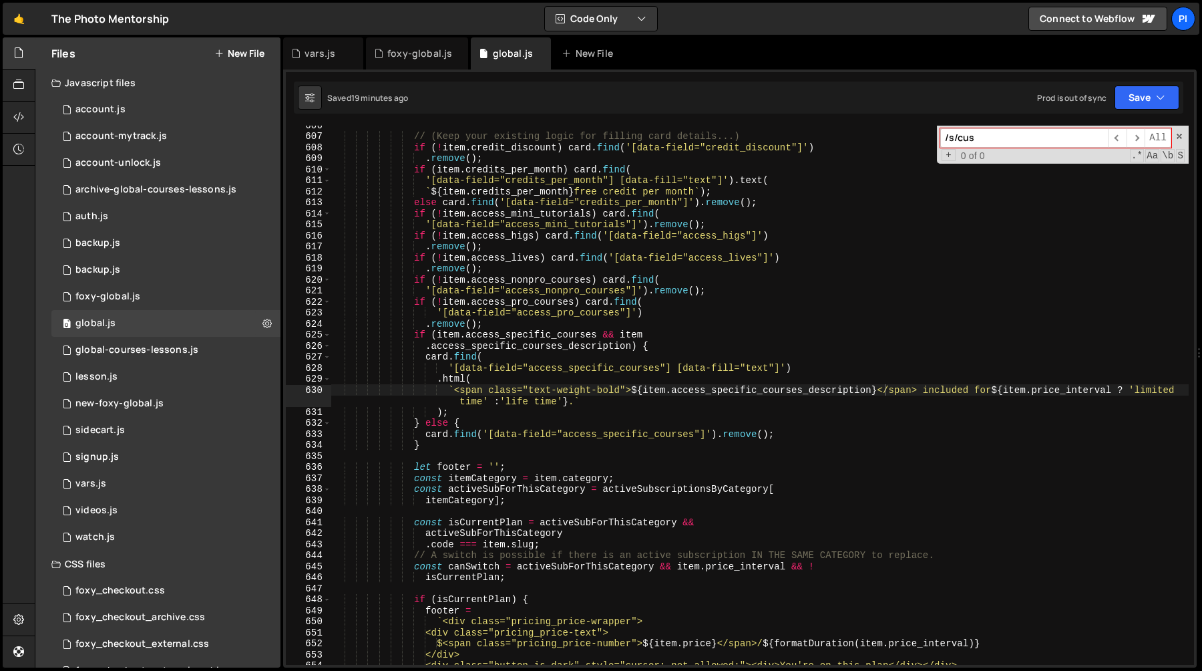
type textarea ".remove();"
click at [541, 246] on div "// (Keep your existing logic for filling card details...) if ( ! item . credit_…" at bounding box center [760, 400] width 858 height 561
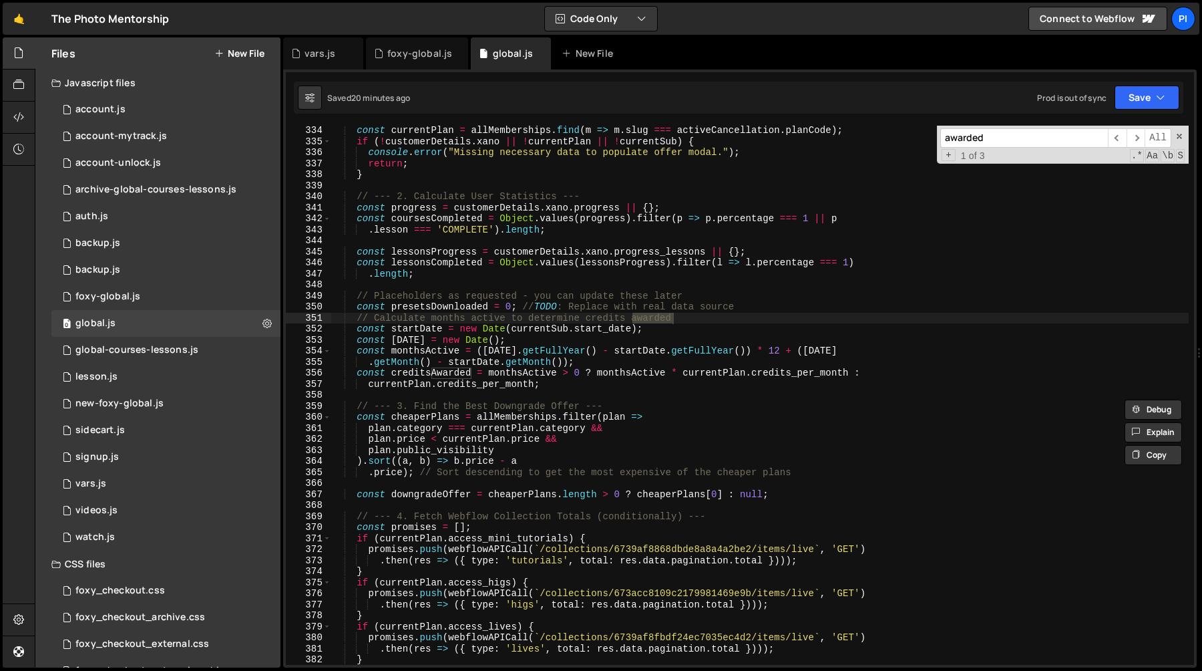
scroll to position [3685, 0]
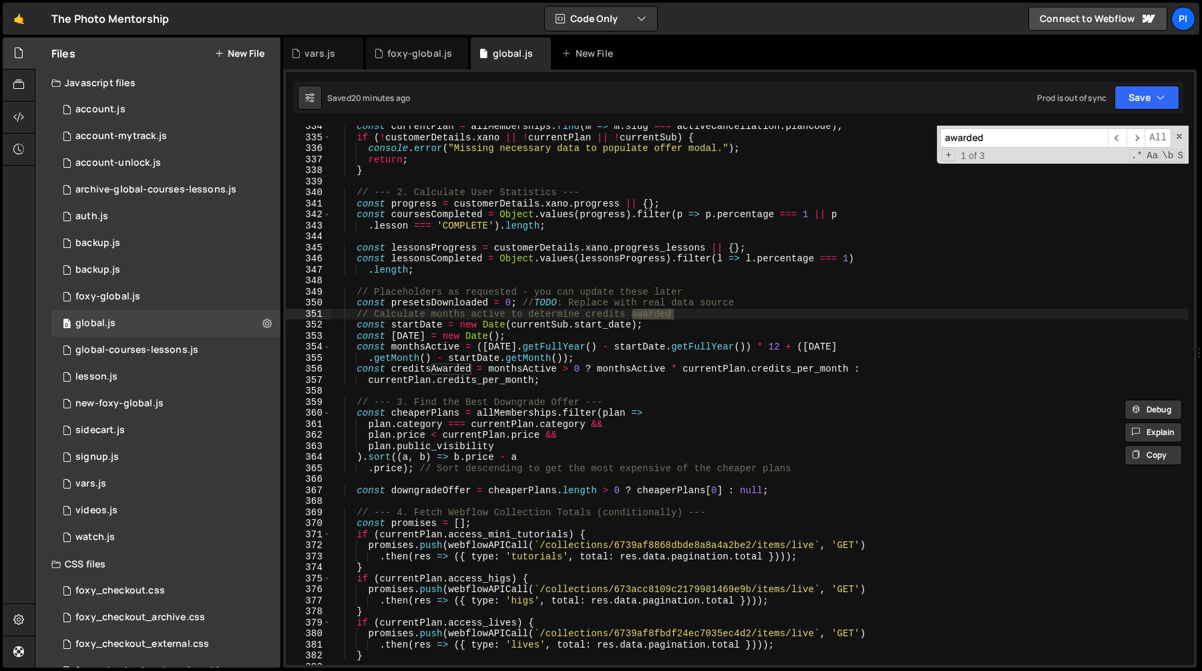
type input "awarded"
click at [355, 304] on div "const currentPlan = allMemberships . find ( m => m . slug === activeCancellatio…" at bounding box center [760, 401] width 858 height 561
click at [753, 305] on div "const currentPlan = allMemberships . find ( m => m . slug === activeCancellatio…" at bounding box center [760, 401] width 858 height 561
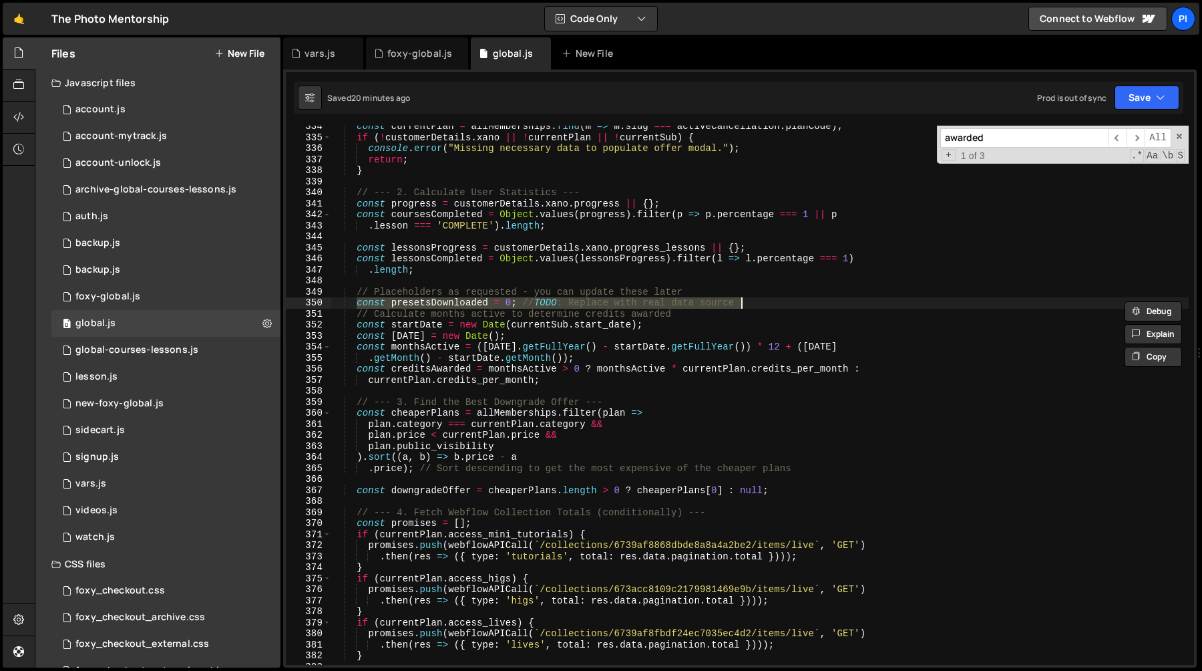
paste textarea ").length;"
click at [357, 295] on div "const currentPlan = allMemberships . find ( m => m . slug === activeCancellatio…" at bounding box center [760, 401] width 858 height 561
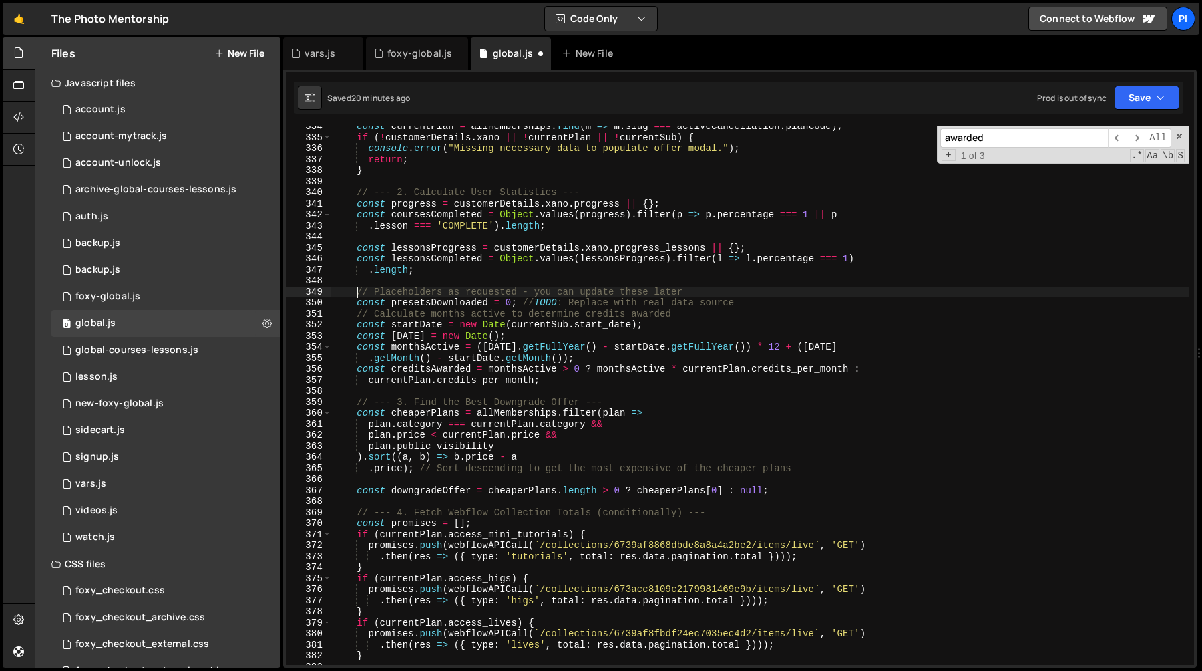
click at [761, 305] on div "const currentPlan = allMemberships . find ( m => m . slug === activeCancellatio…" at bounding box center [760, 401] width 858 height 561
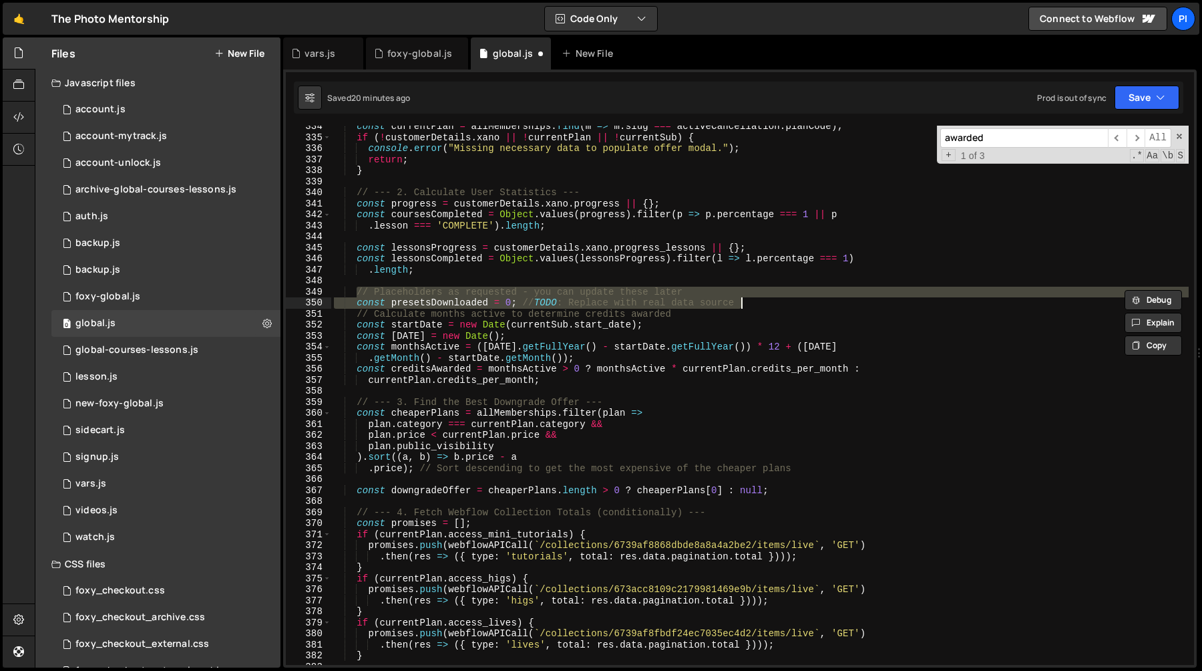
paste textarea ").length;"
type textarea ").length;"
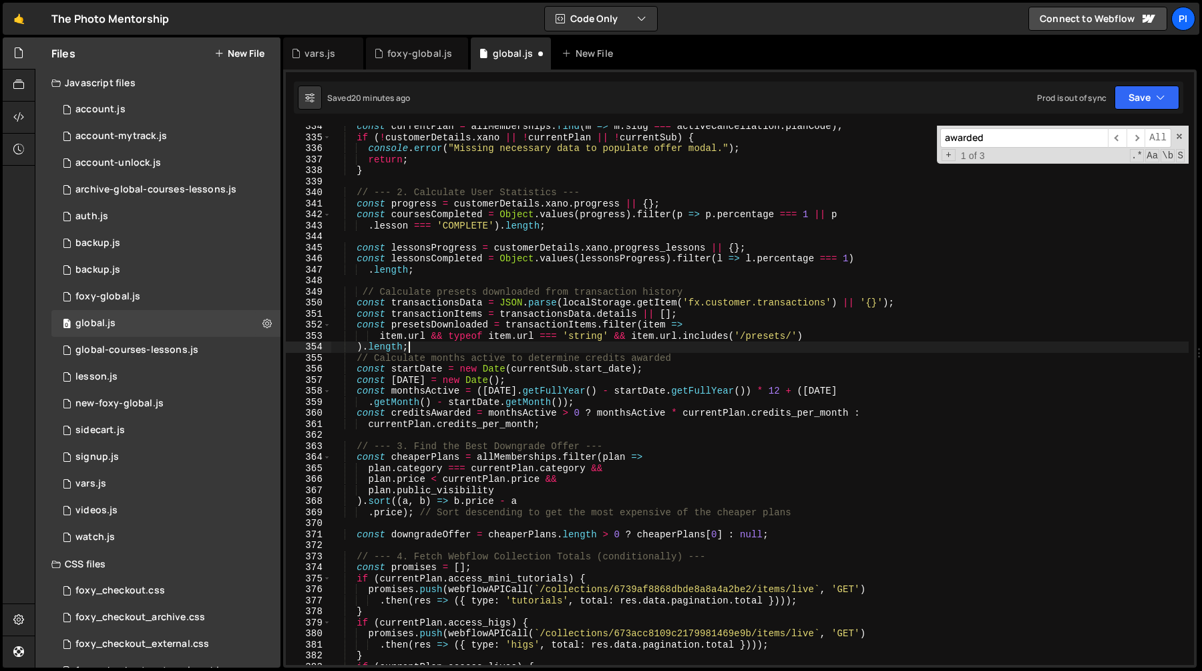
scroll to position [0, 1]
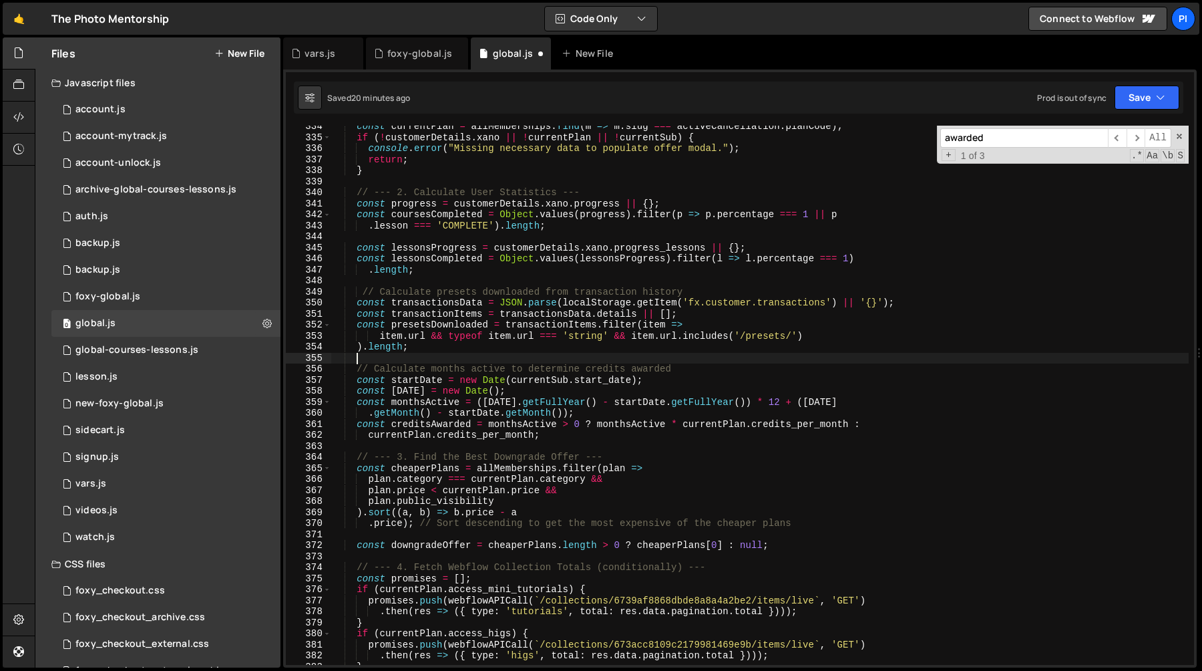
type textarea ").length;"
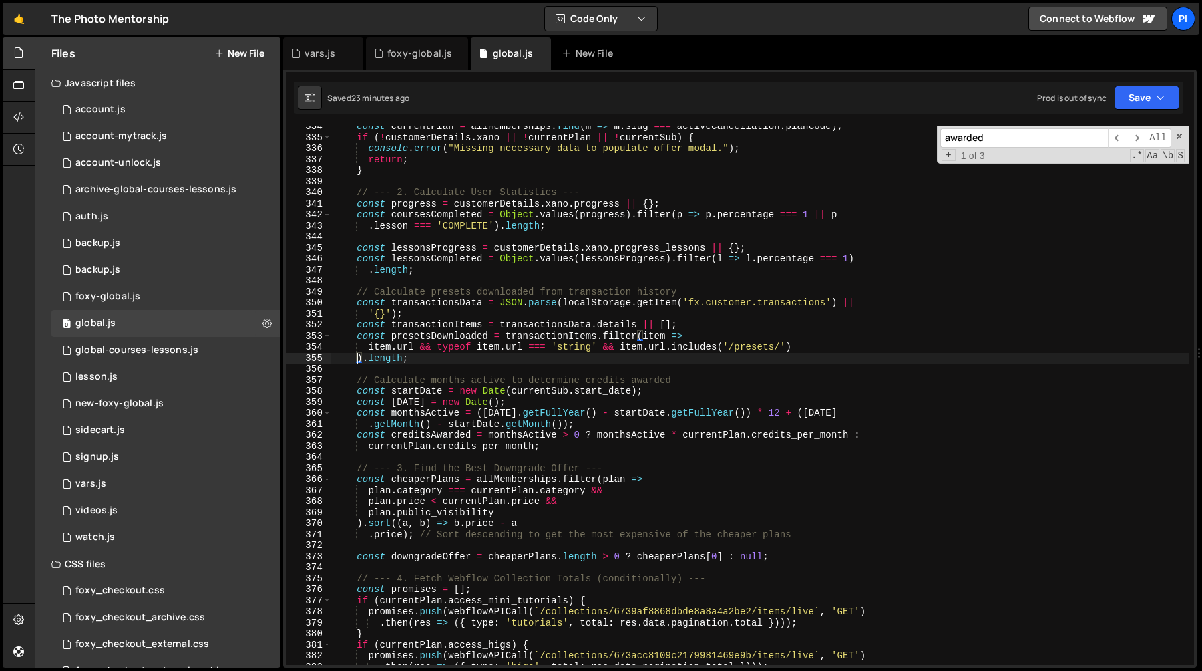
click at [952, 140] on input "awarded" at bounding box center [1024, 137] width 168 height 19
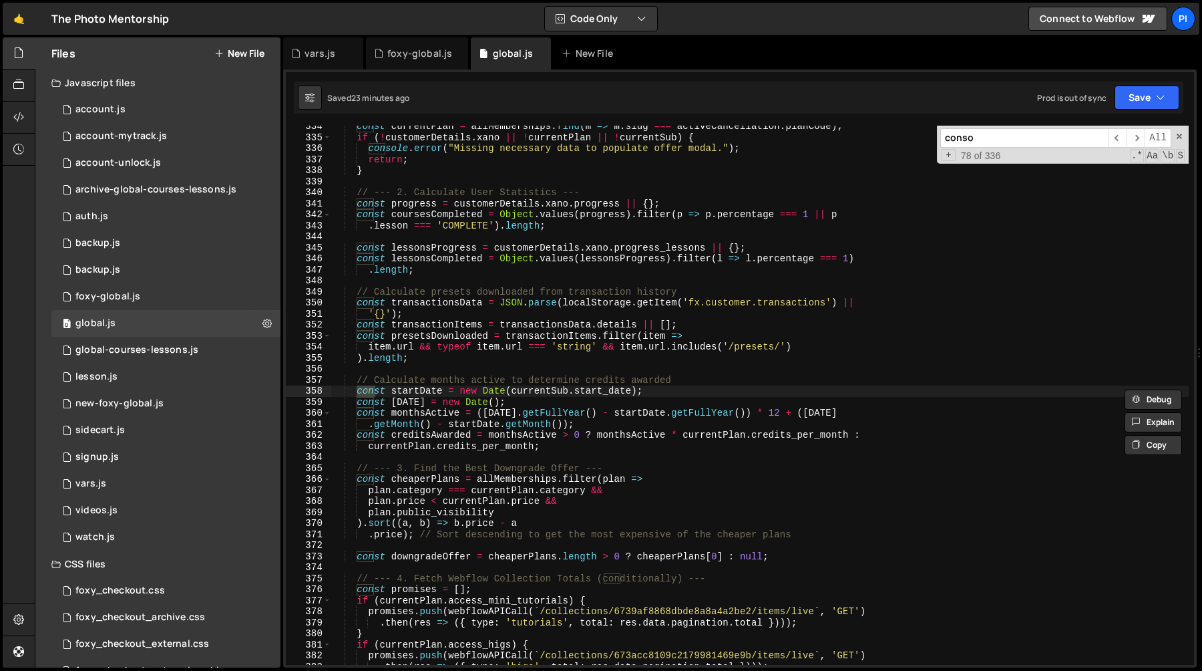
scroll to position [8998, 0]
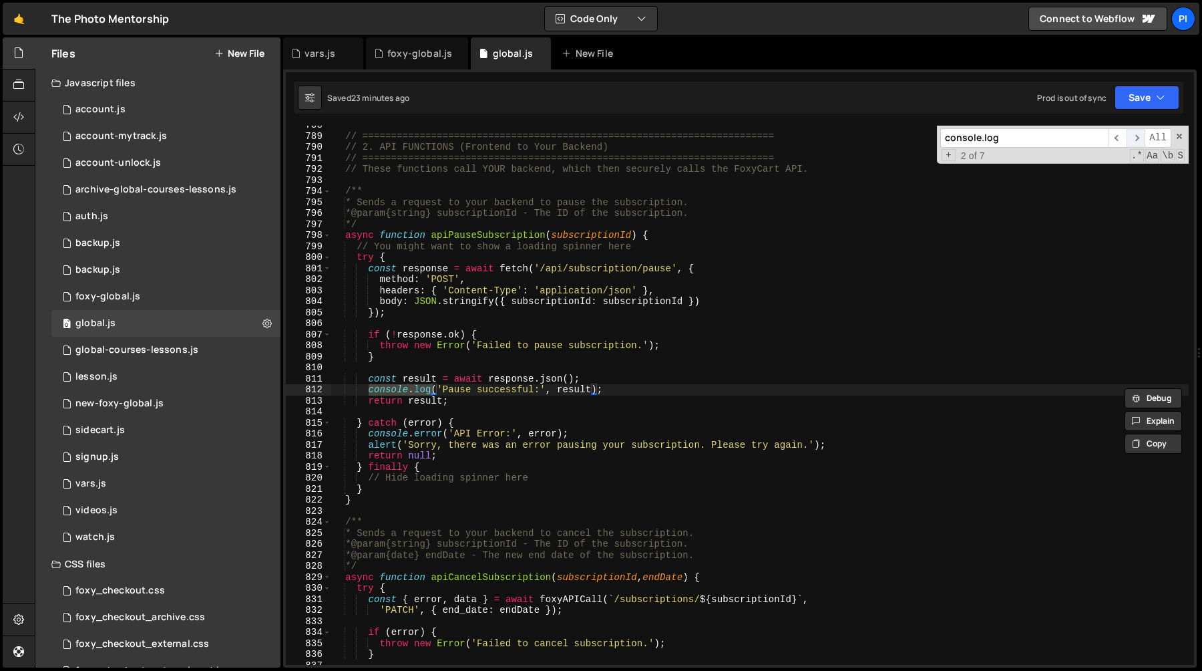
click at [1139, 134] on span "​" at bounding box center [1136, 137] width 19 height 19
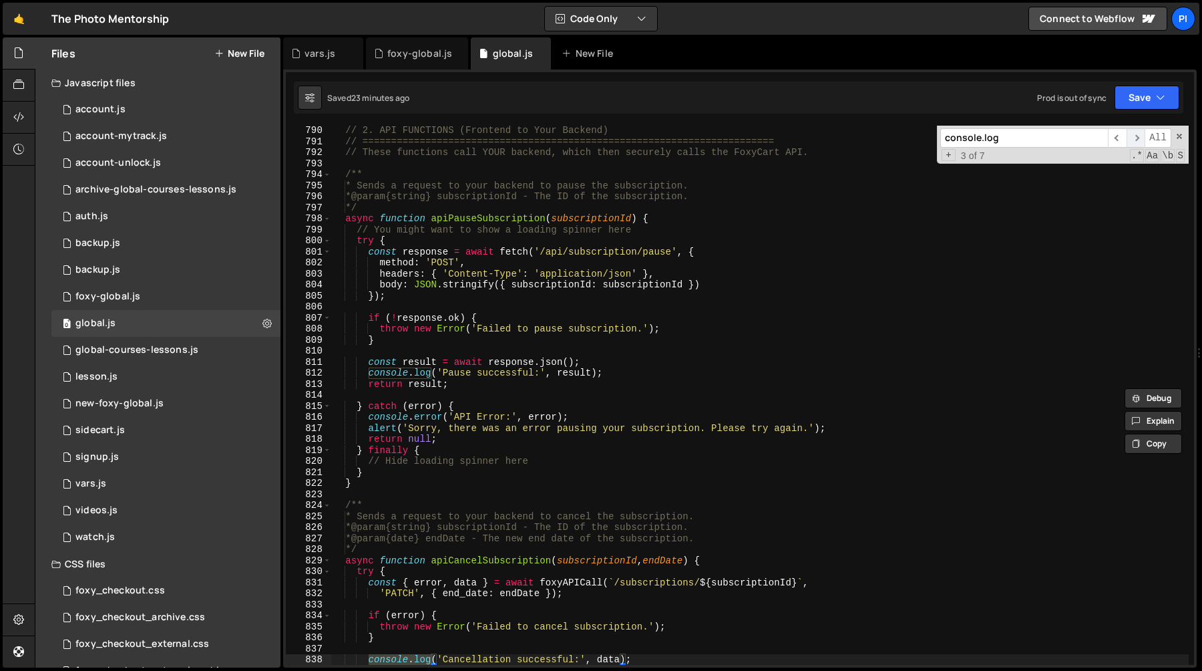
click at [1138, 134] on span "​" at bounding box center [1136, 137] width 19 height 19
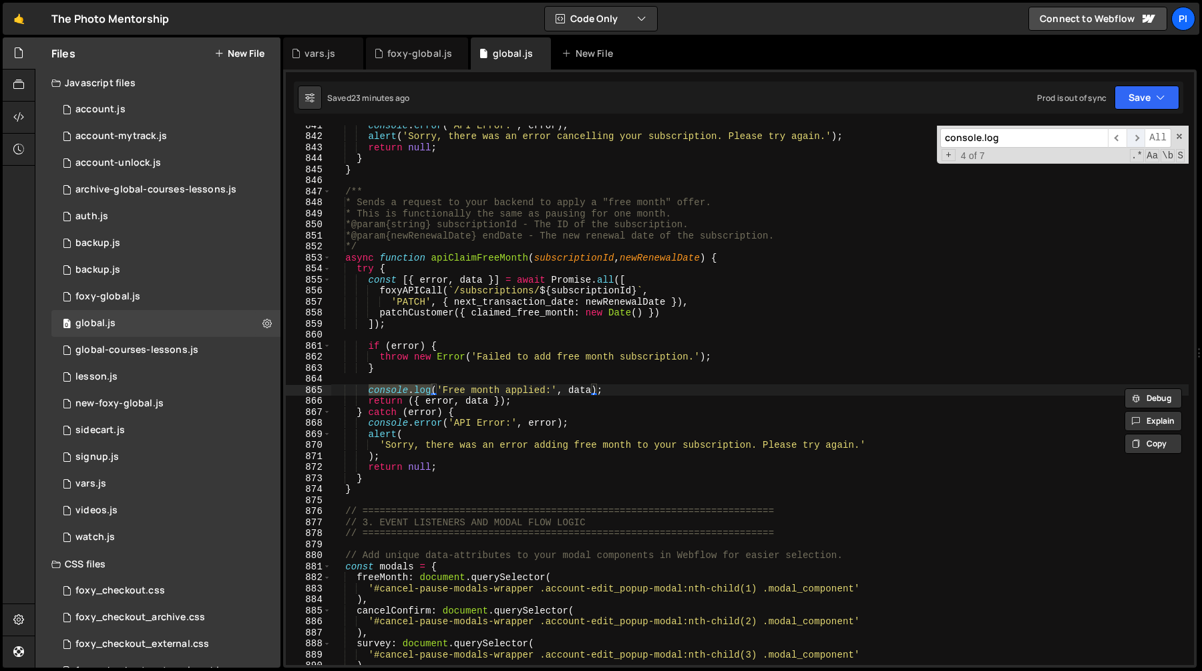
click at [1137, 134] on span "​" at bounding box center [1136, 137] width 19 height 19
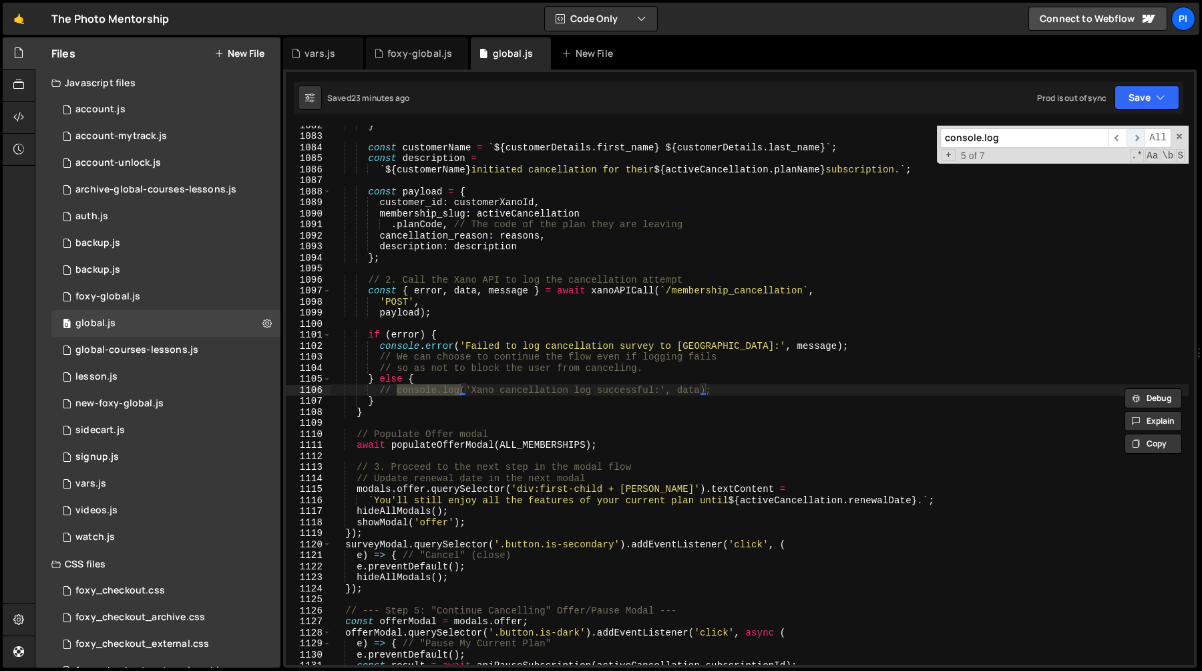
click at [1137, 134] on span "​" at bounding box center [1136, 137] width 19 height 19
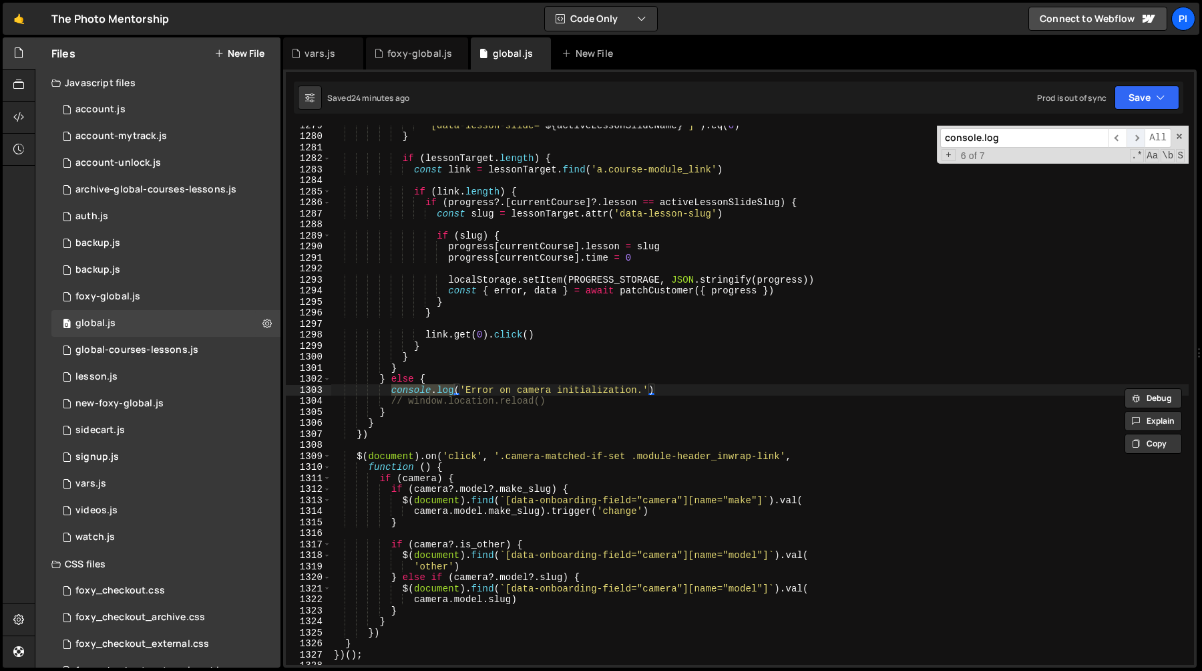
click at [1137, 132] on span "​" at bounding box center [1136, 137] width 19 height 19
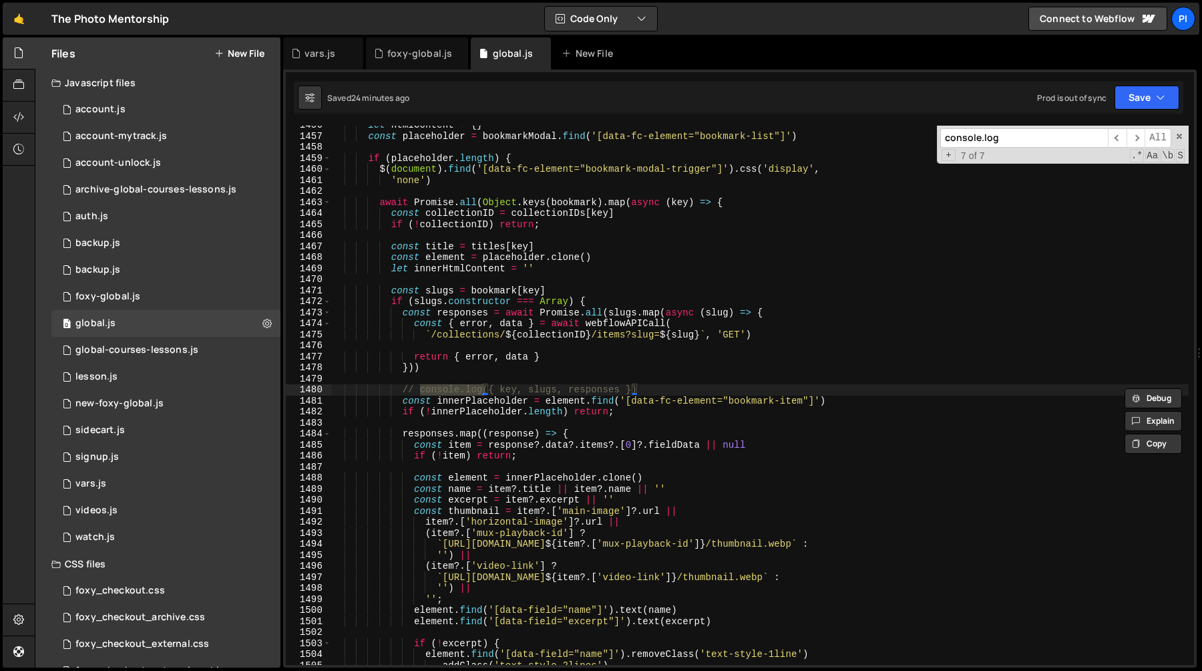
click at [1012, 138] on input "console.log" at bounding box center [1024, 137] width 168 height 19
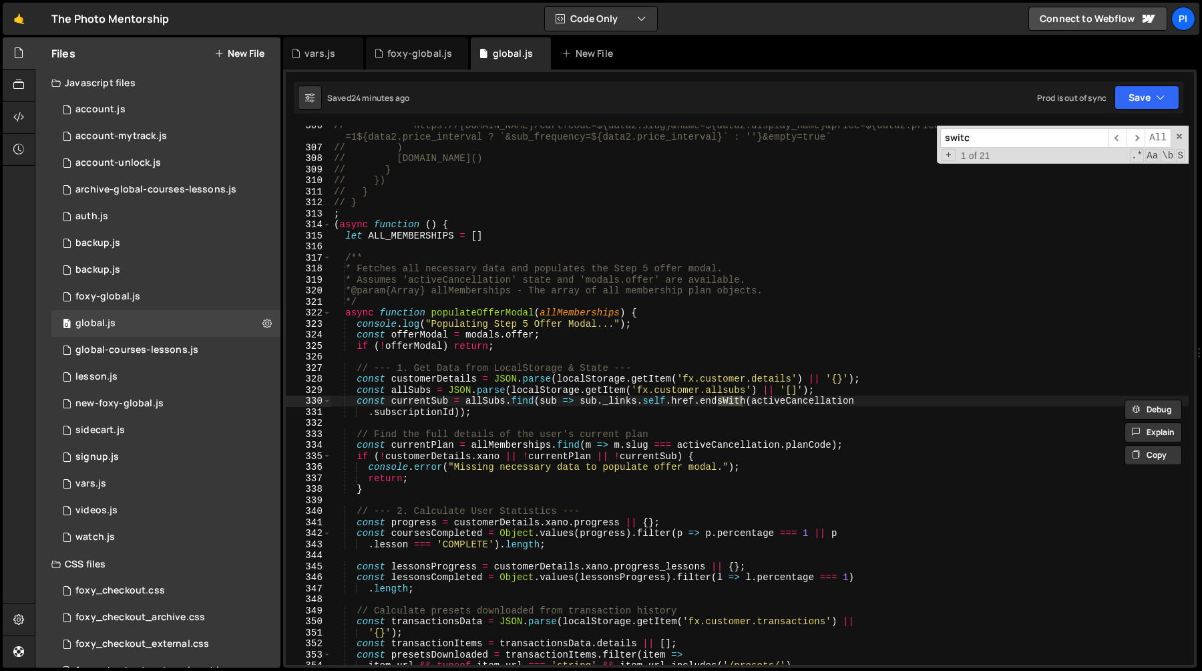
scroll to position [4811, 0]
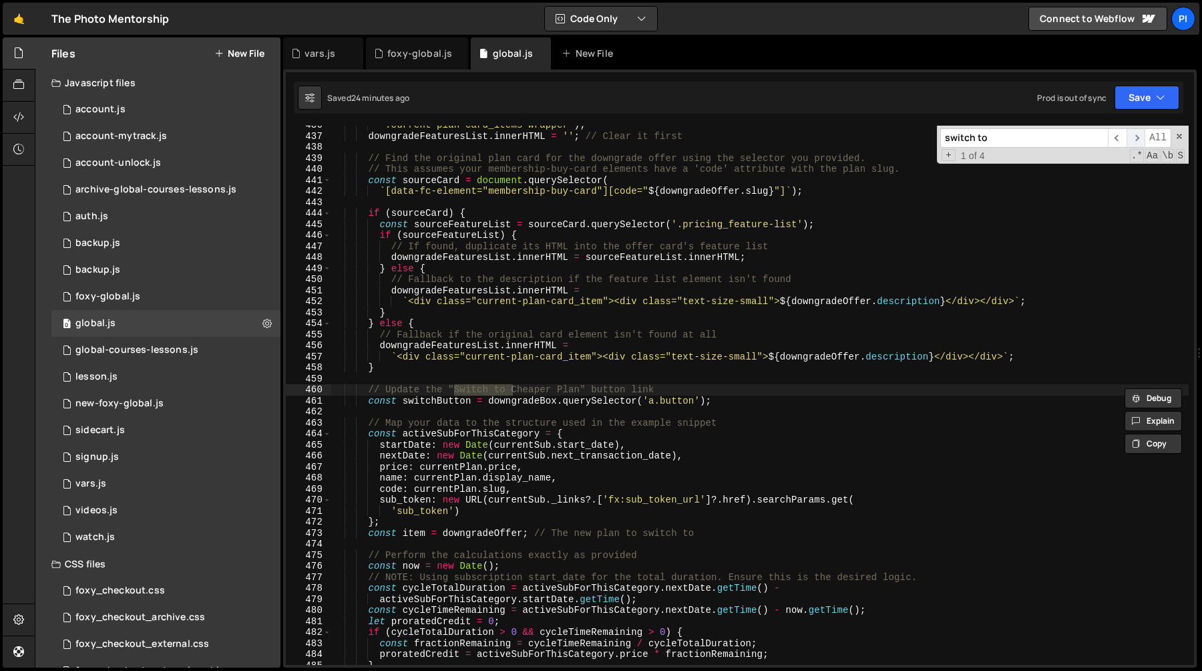
click at [1133, 135] on span "​" at bounding box center [1136, 137] width 19 height 19
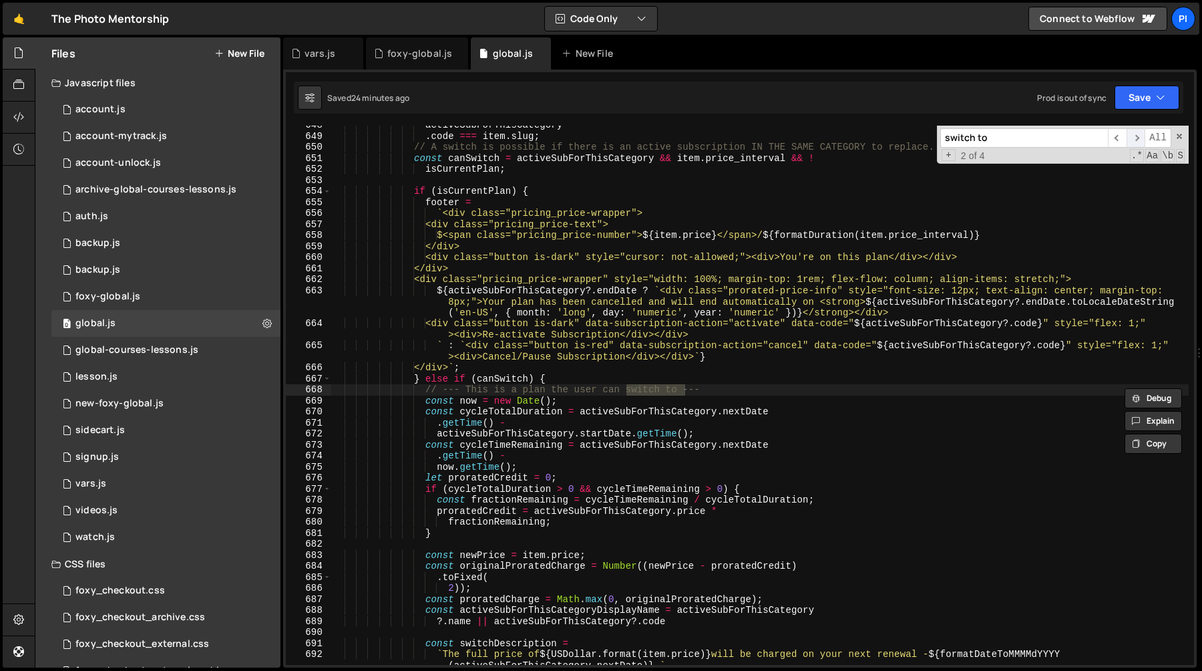
click at [1133, 135] on span "​" at bounding box center [1136, 137] width 19 height 19
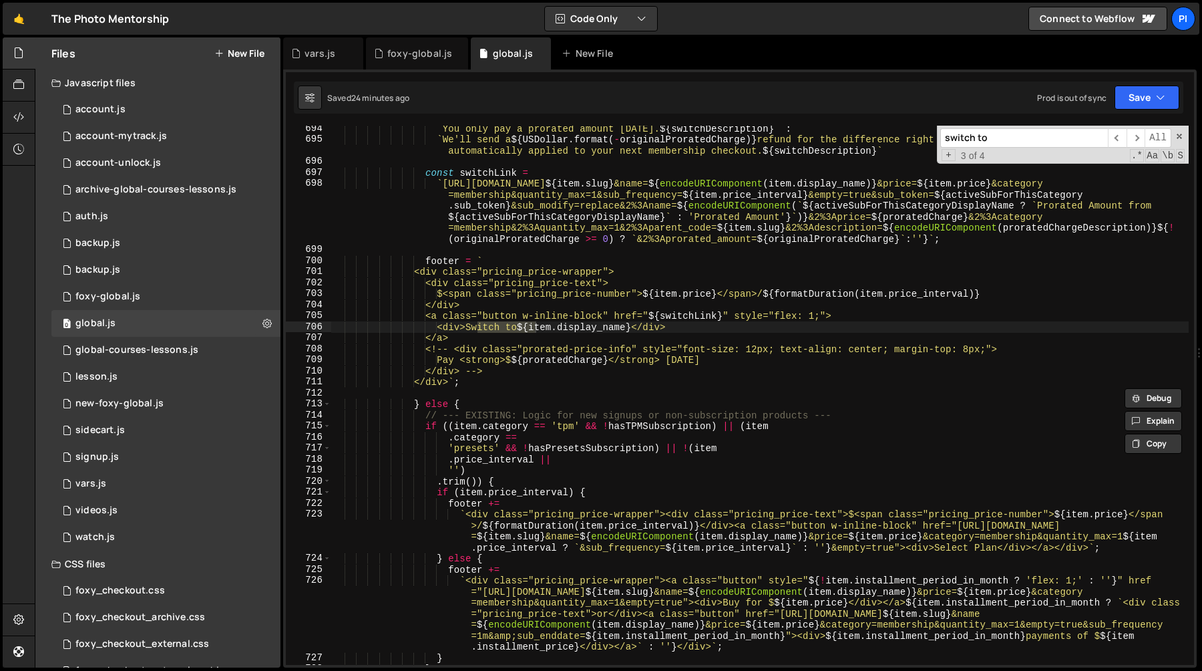
scroll to position [7797, 0]
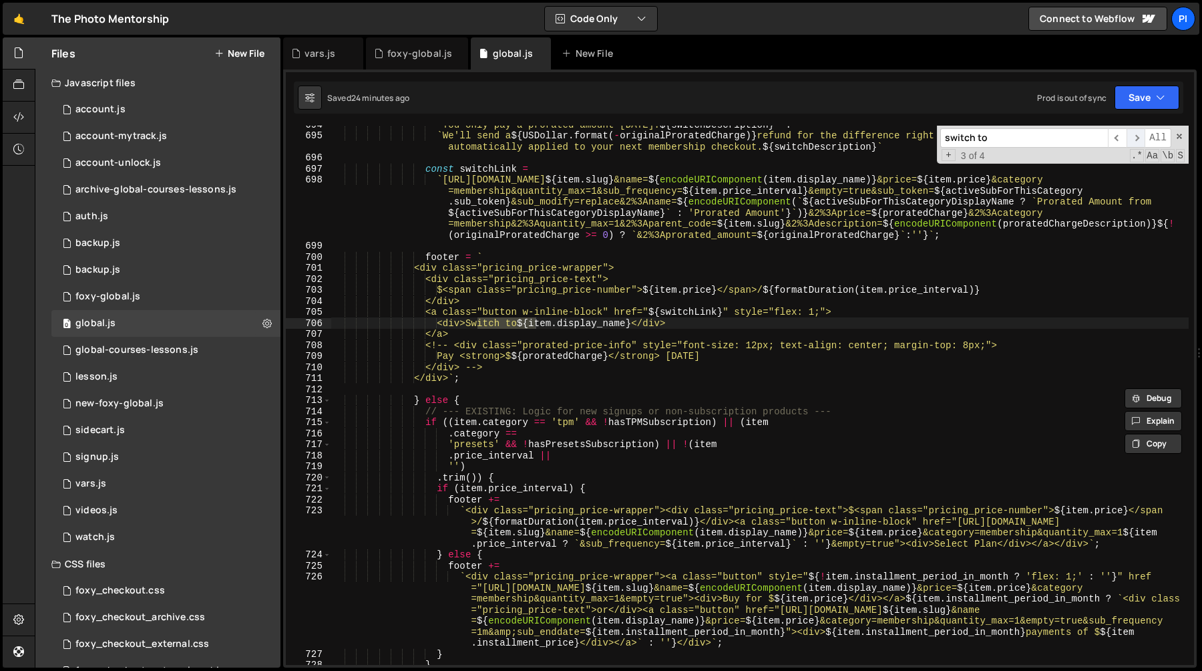
click at [1136, 135] on span "​" at bounding box center [1136, 137] width 19 height 19
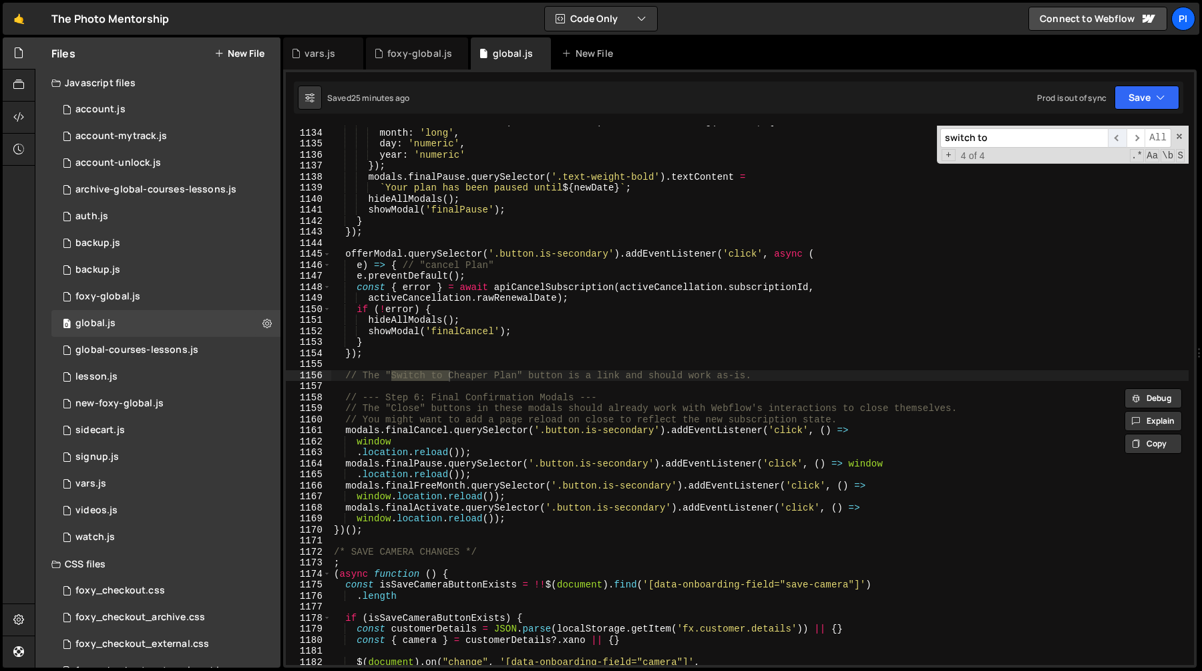
click at [1113, 136] on span "​" at bounding box center [1117, 137] width 19 height 19
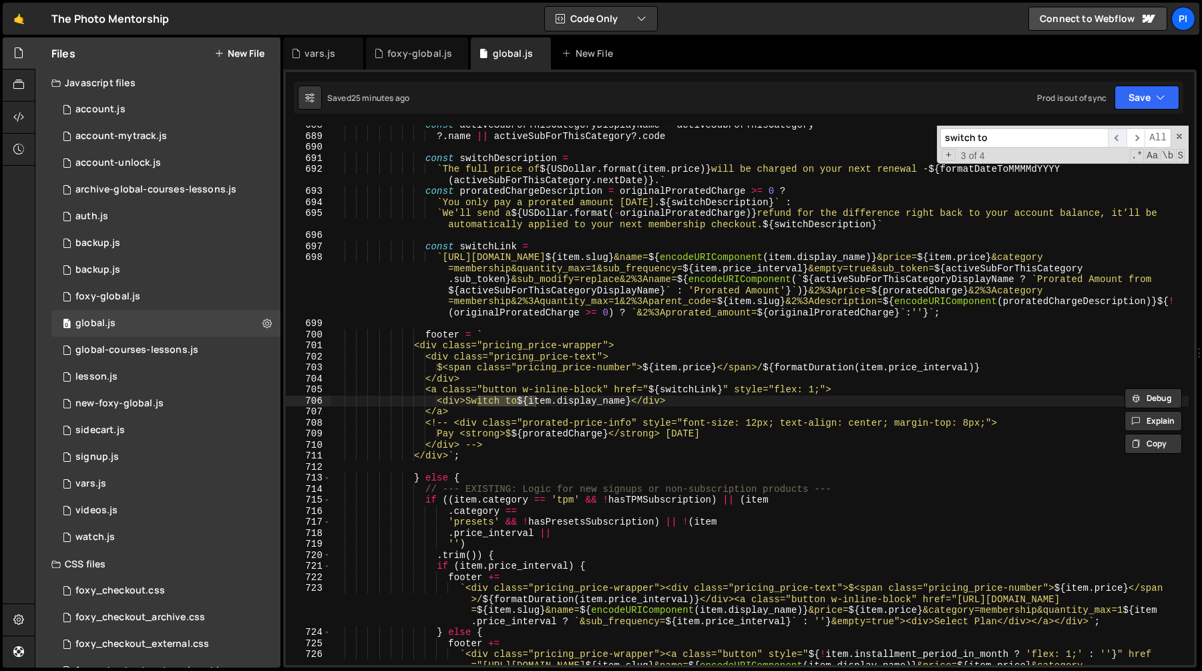
click at [1110, 138] on span "​" at bounding box center [1117, 137] width 19 height 19
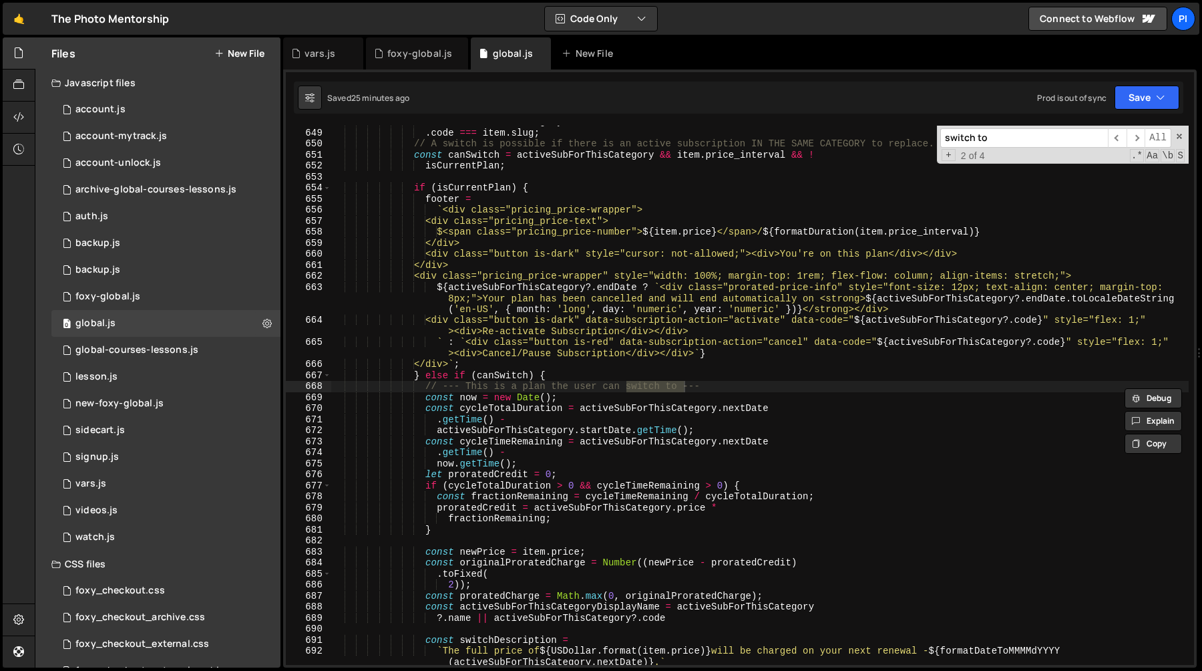
scroll to position [7244, 0]
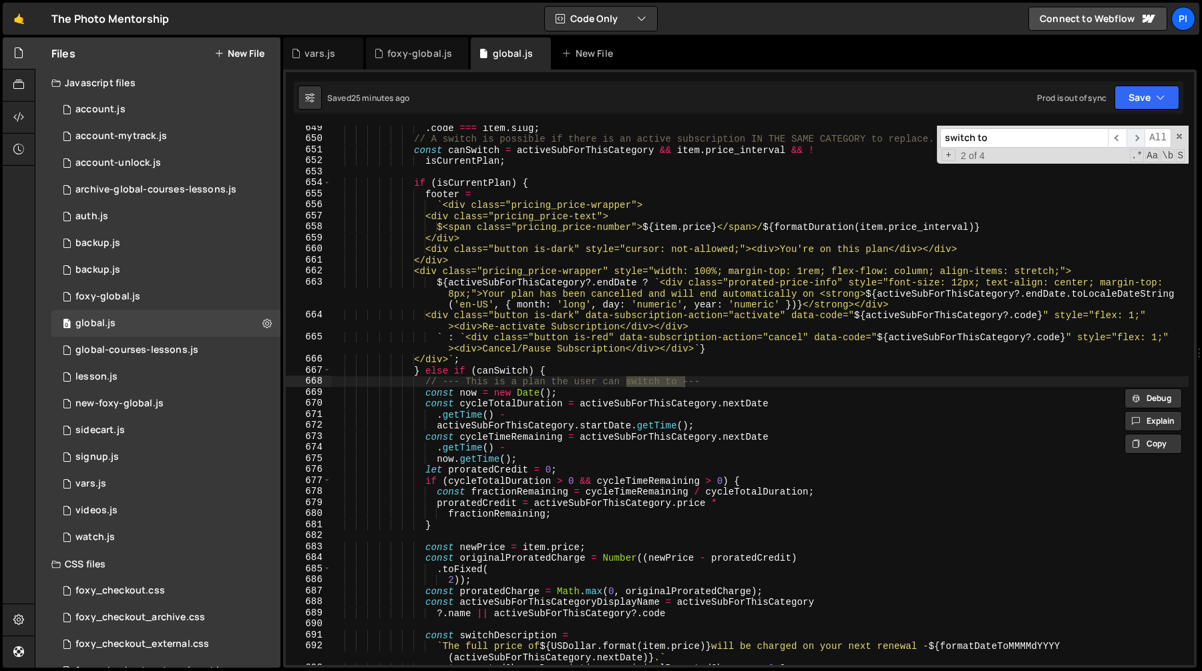
click at [1133, 132] on span "​" at bounding box center [1136, 137] width 19 height 19
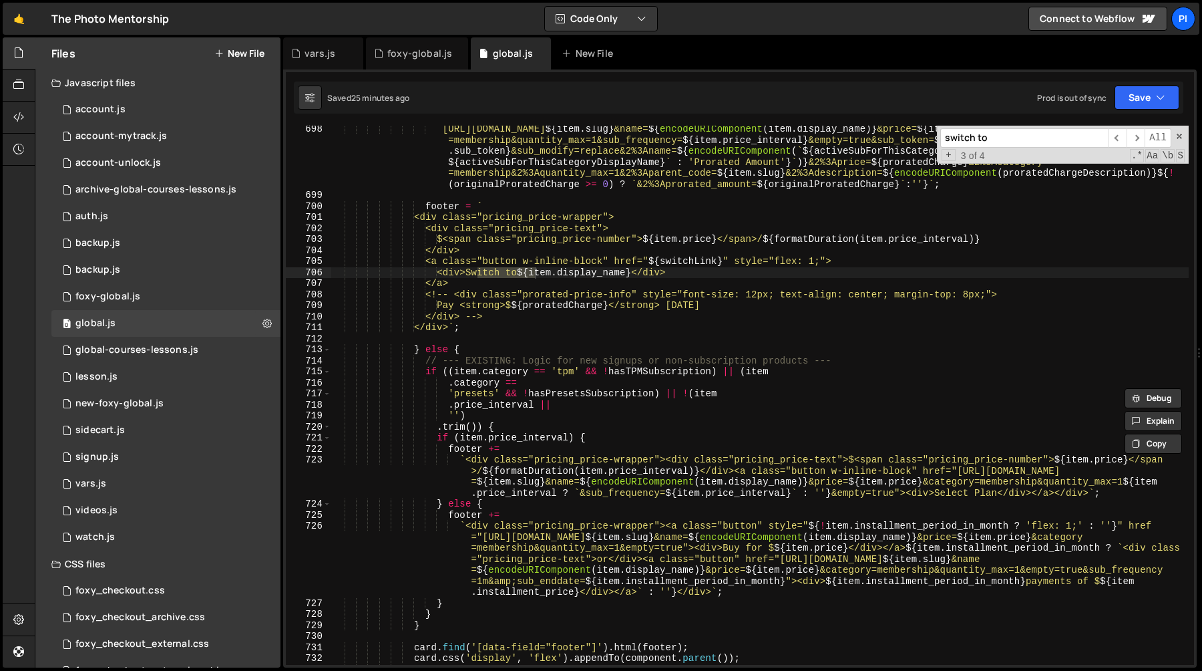
scroll to position [7846, 0]
click at [986, 140] on input "switch to" at bounding box center [1024, 137] width 168 height 19
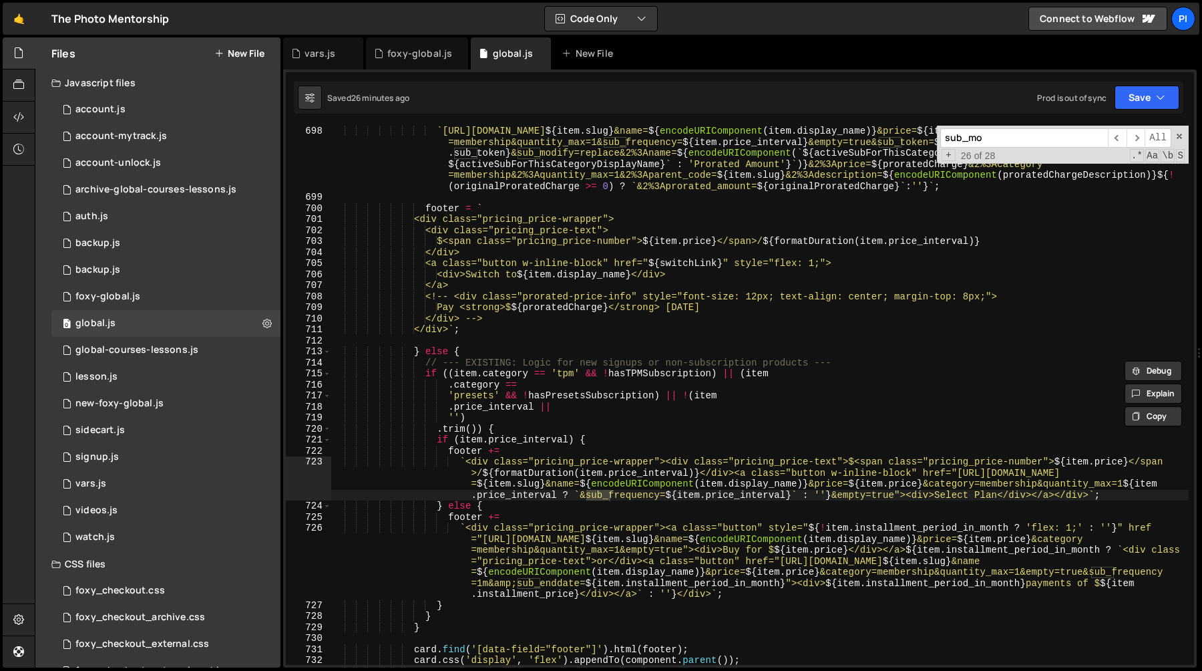
scroll to position [5306, 0]
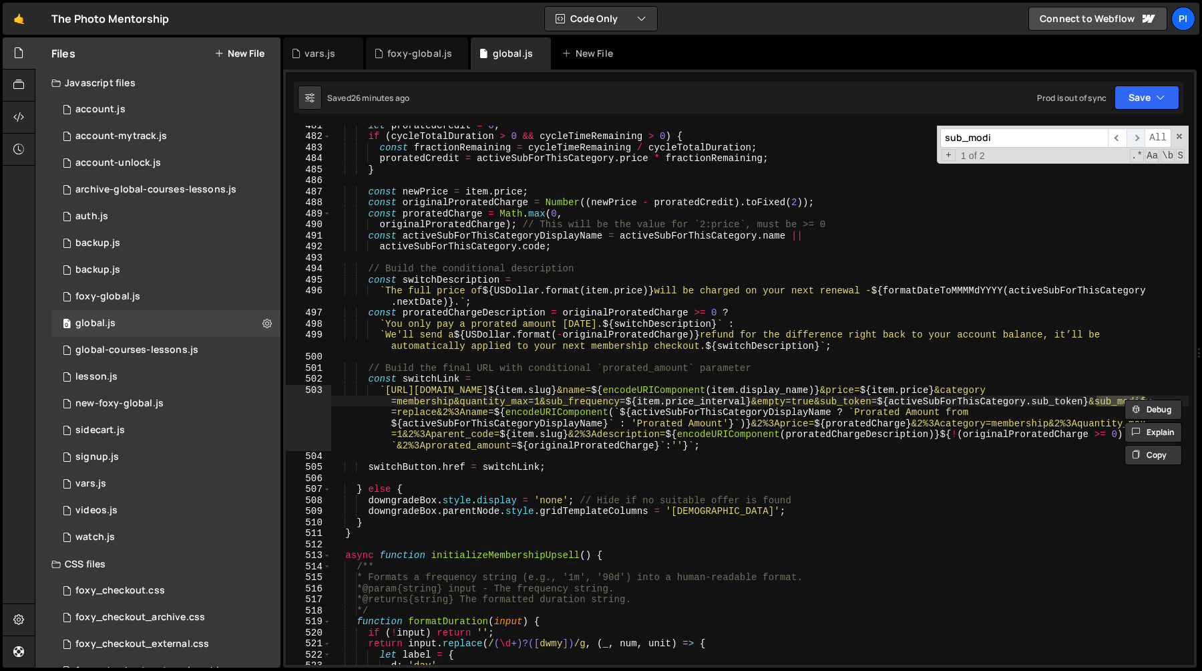
type input "sub_modi"
click at [1133, 141] on span "​" at bounding box center [1136, 137] width 19 height 19
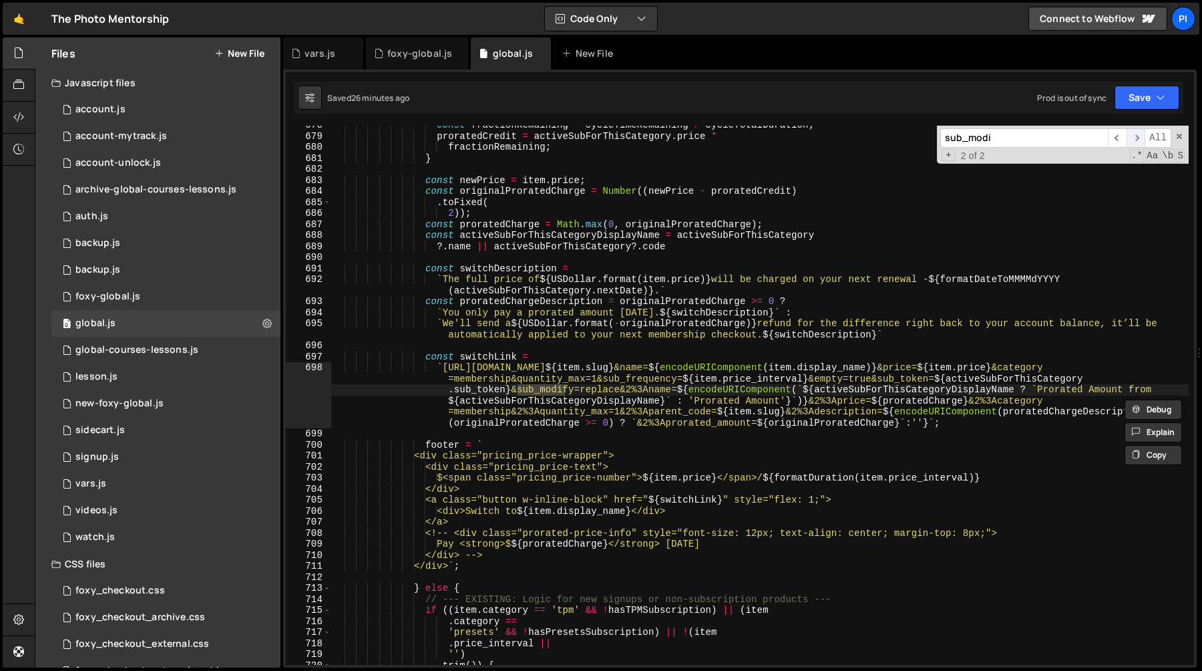
click at [1133, 141] on span "​" at bounding box center [1136, 137] width 19 height 19
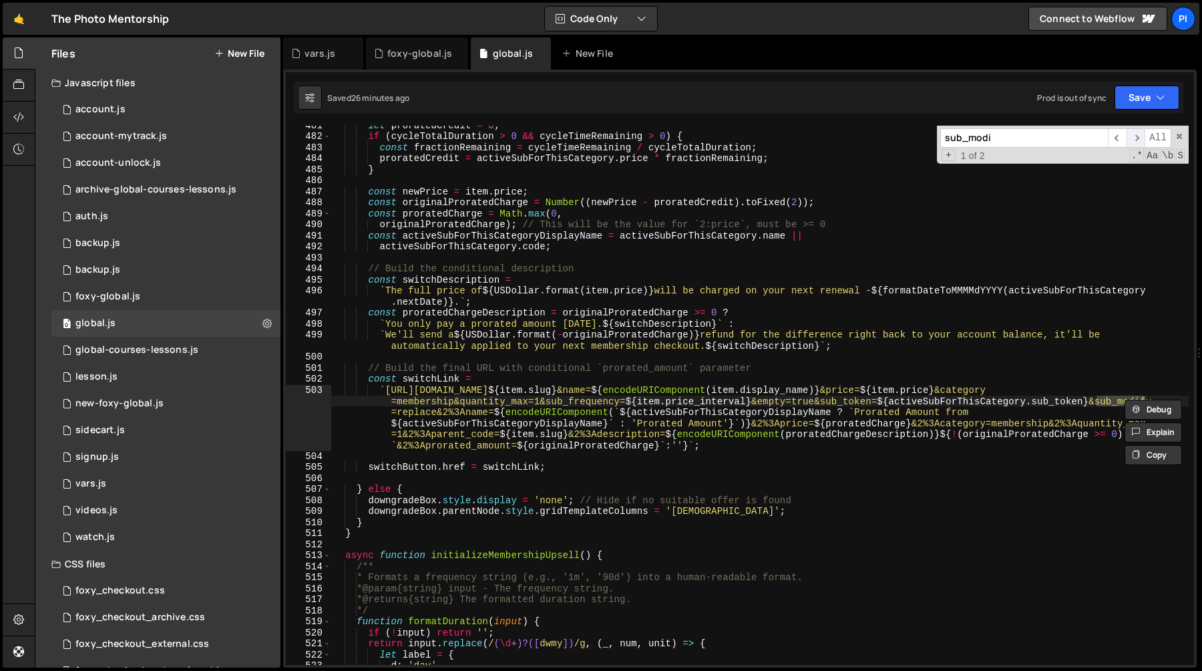
click at [1133, 141] on span "​" at bounding box center [1136, 137] width 19 height 19
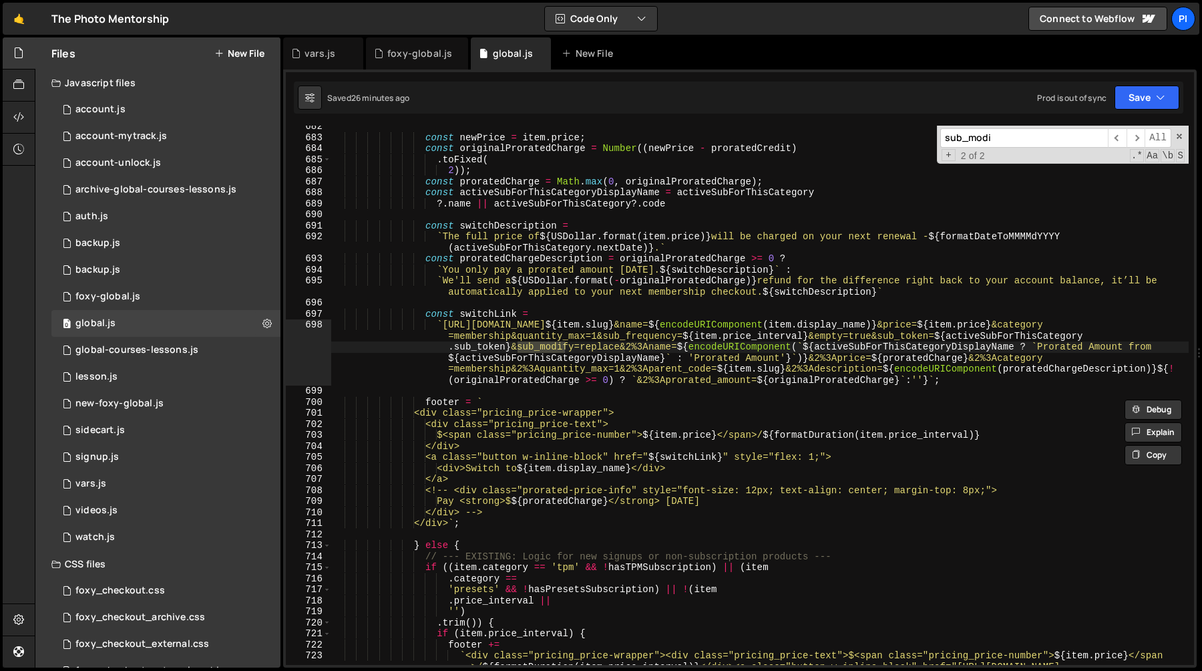
scroll to position [7652, 0]
type textarea "`https://tpm.foxycart.com/cart?code=${item.slug}&name=${encodeURIComponent(item…"
click at [610, 338] on div "const newPrice = item . price ; const originalProratedCharge = Number (( newPri…" at bounding box center [760, 418] width 858 height 594
click at [701, 367] on div "const newPrice = item . price ; const originalProratedCharge = Number (( newPri…" at bounding box center [760, 418] width 858 height 594
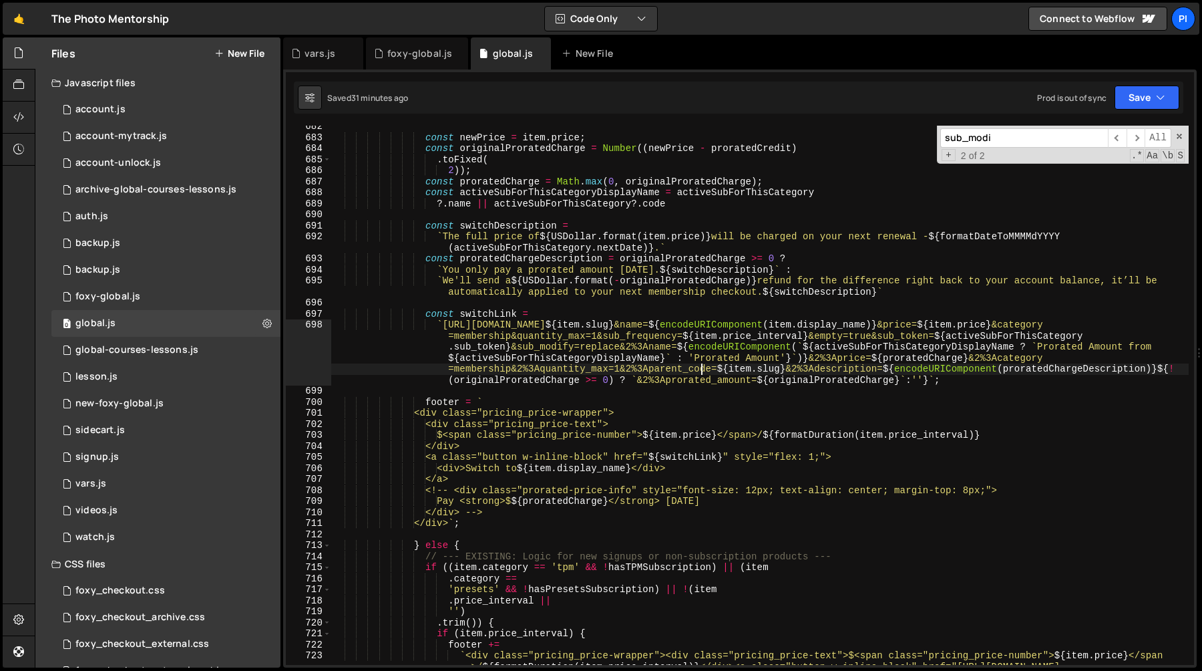
scroll to position [0, 0]
click at [860, 359] on div "const newPrice = item . price ; const originalProratedCharge = Number (( newPri…" at bounding box center [760, 418] width 858 height 594
click at [822, 365] on div "const newPrice = item . price ; const originalProratedCharge = Number (( newPri…" at bounding box center [760, 418] width 858 height 594
click at [837, 355] on div "const newPrice = item . price ; const originalProratedCharge = Number (( newPri…" at bounding box center [760, 418] width 858 height 594
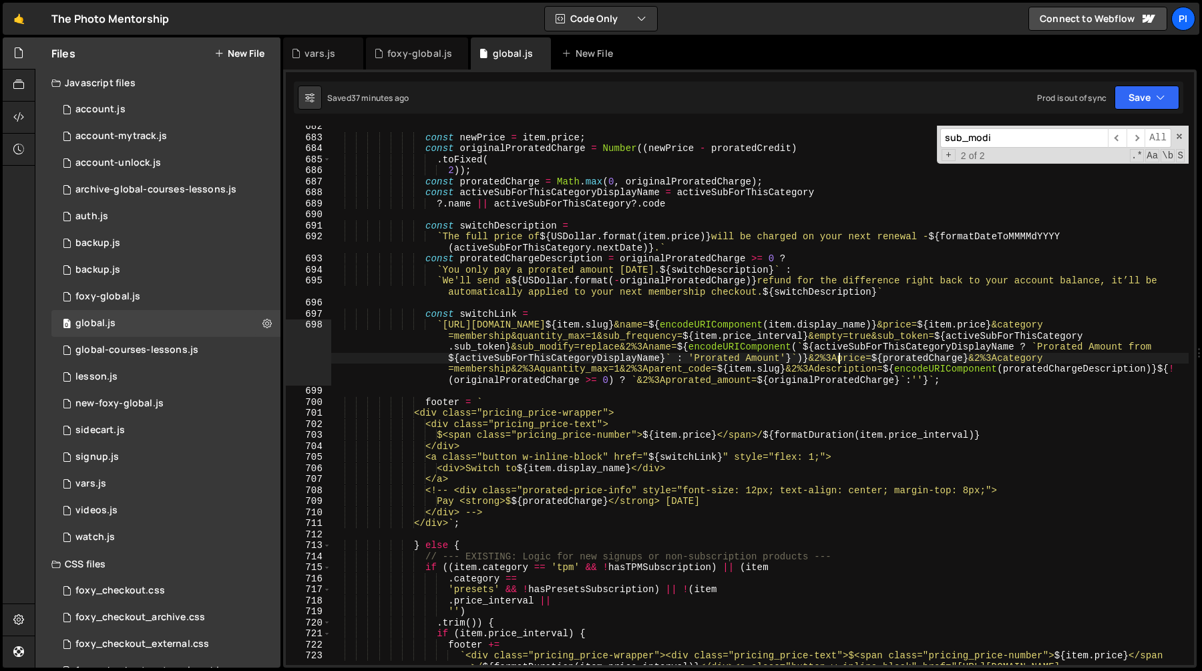
click at [907, 343] on div "const newPrice = item . price ; const originalProratedCharge = Number (( newPri…" at bounding box center [760, 418] width 858 height 594
type textarea "`https://tpm.foxycart.com/cart?code=${item.slug}&name=${encodeURIComponent(item…"
click at [574, 384] on div "const newPrice = item . price ; const originalProratedCharge = Number (( newPri…" at bounding box center [760, 418] width 858 height 594
click at [681, 296] on div "const newPrice = item . price ; const originalProratedCharge = Number (( newPri…" at bounding box center [760, 418] width 858 height 594
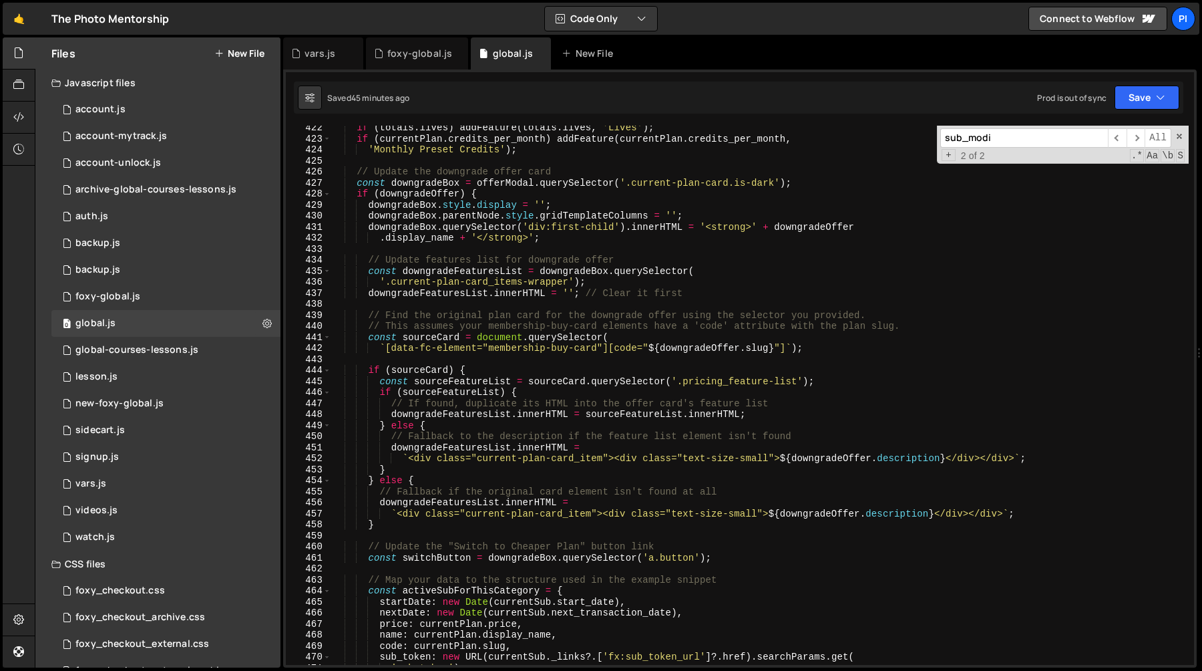
scroll to position [4650, 0]
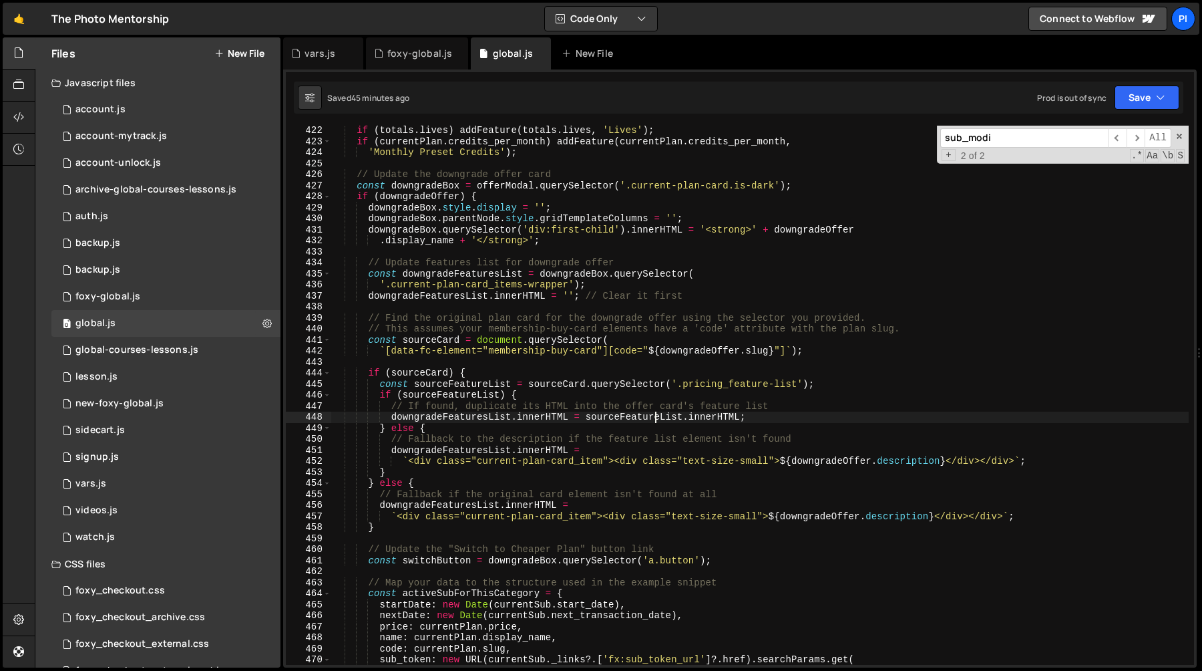
click at [652, 417] on div "if ( totals . lives ) addFeature ( totals . lives , 'Lives' ) ; if ( currentPla…" at bounding box center [760, 405] width 858 height 561
click at [476, 395] on div "if ( totals . lives ) addFeature ( totals . lives , 'Lives' ) ; if ( currentPla…" at bounding box center [760, 405] width 858 height 561
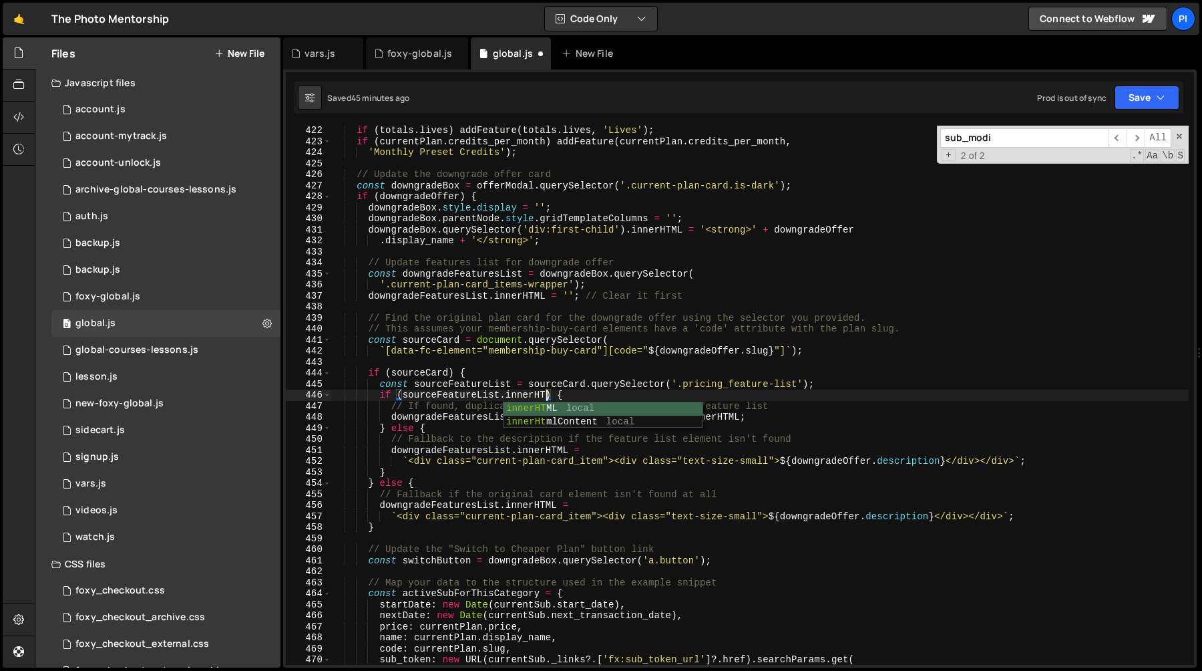
scroll to position [0, 15]
type textarea "if (sourceFeatureList.innerHTML) {"
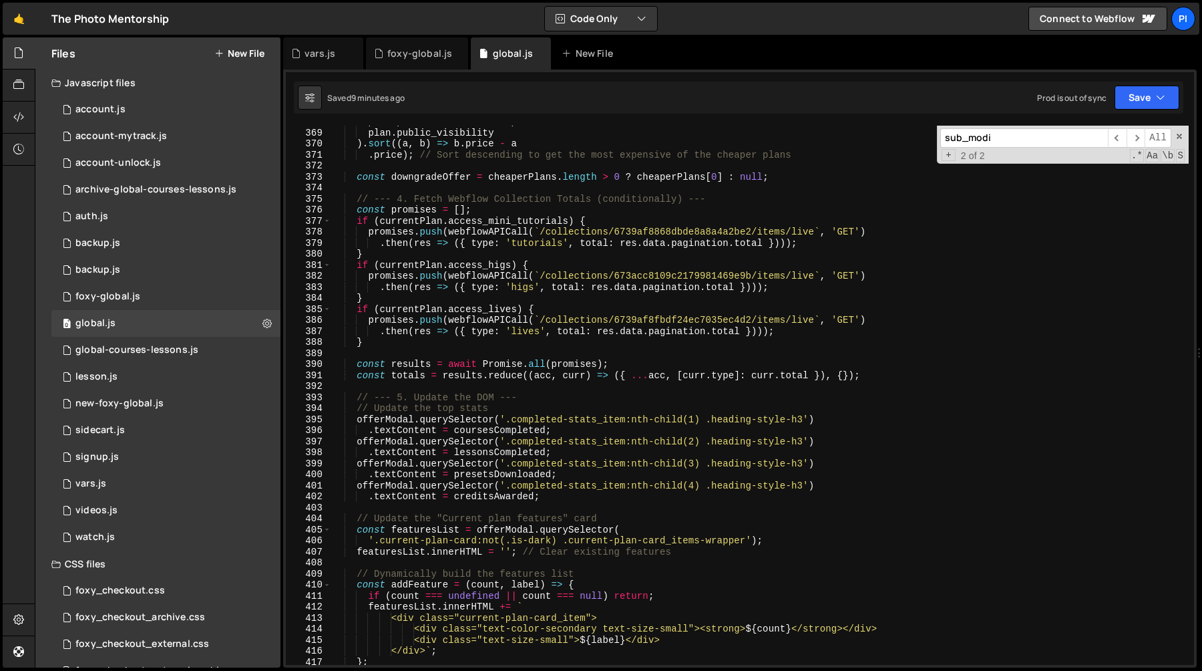
scroll to position [4043, 0]
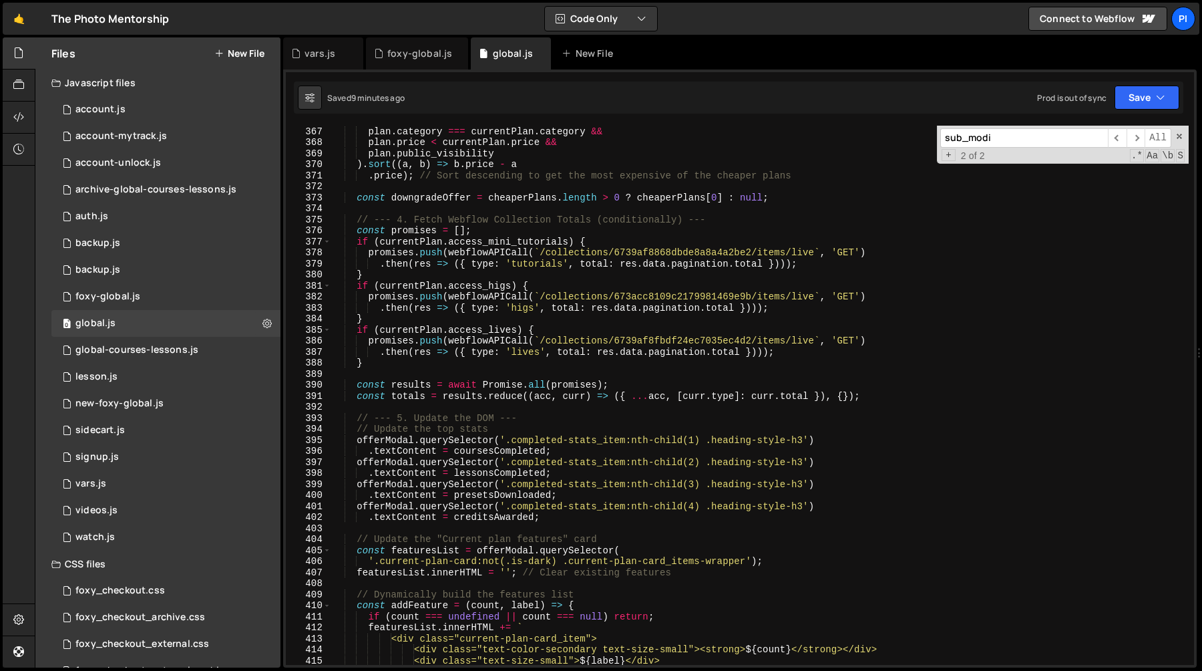
click at [1024, 141] on input "sub_modi" at bounding box center [1024, 137] width 168 height 19
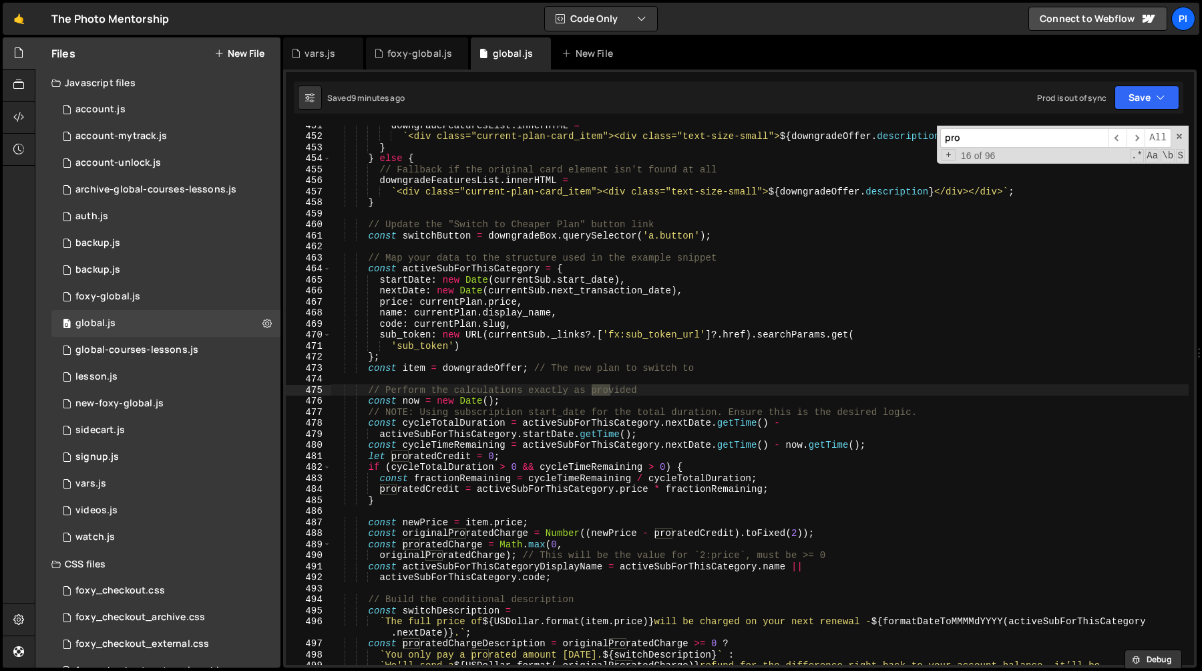
scroll to position [4976, 0]
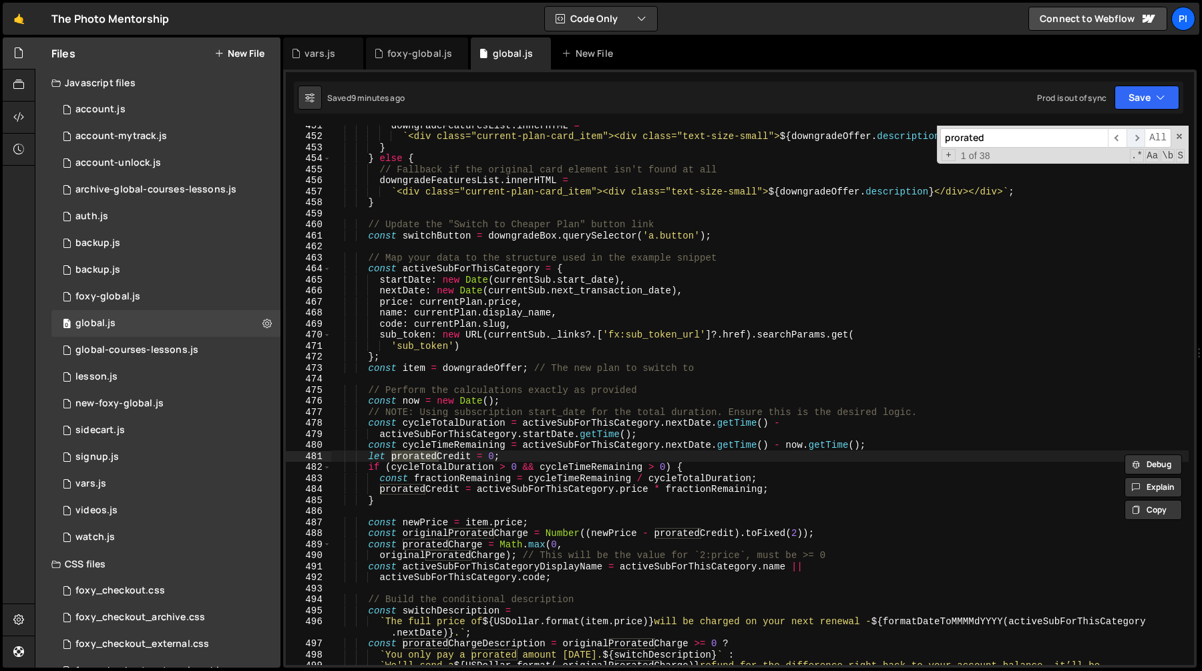
click at [1133, 137] on span "​" at bounding box center [1136, 137] width 19 height 19
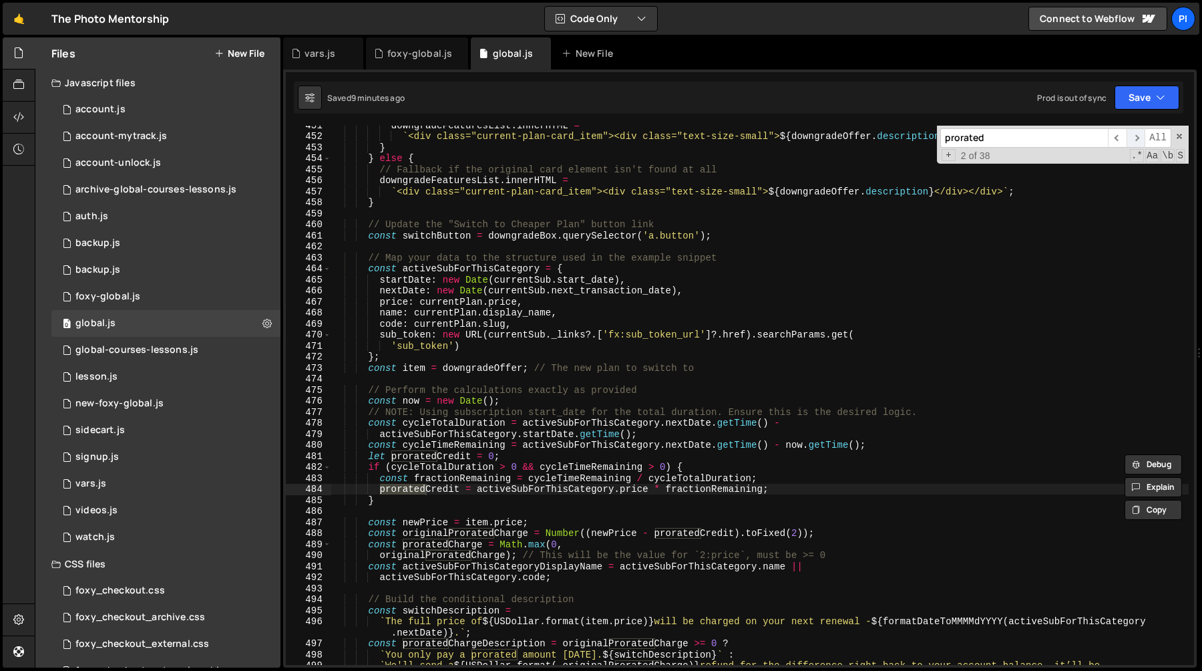
click at [1133, 137] on span "​" at bounding box center [1136, 137] width 19 height 19
click at [1132, 136] on span "​" at bounding box center [1136, 137] width 19 height 19
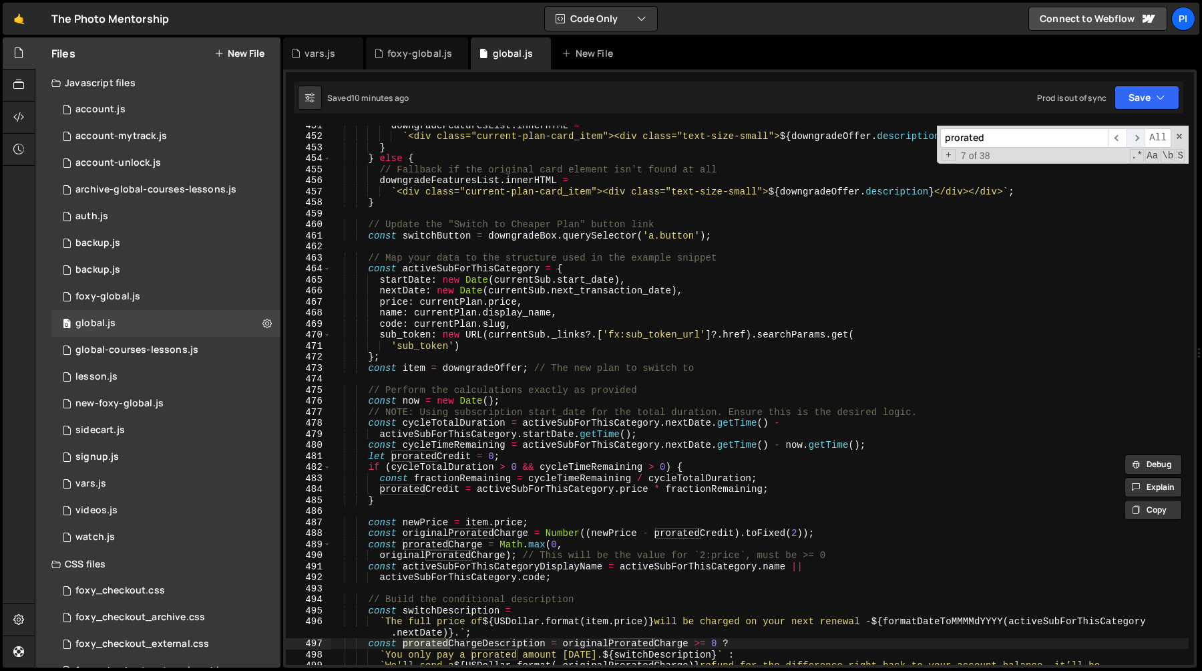
click at [1132, 136] on span "​" at bounding box center [1136, 137] width 19 height 19
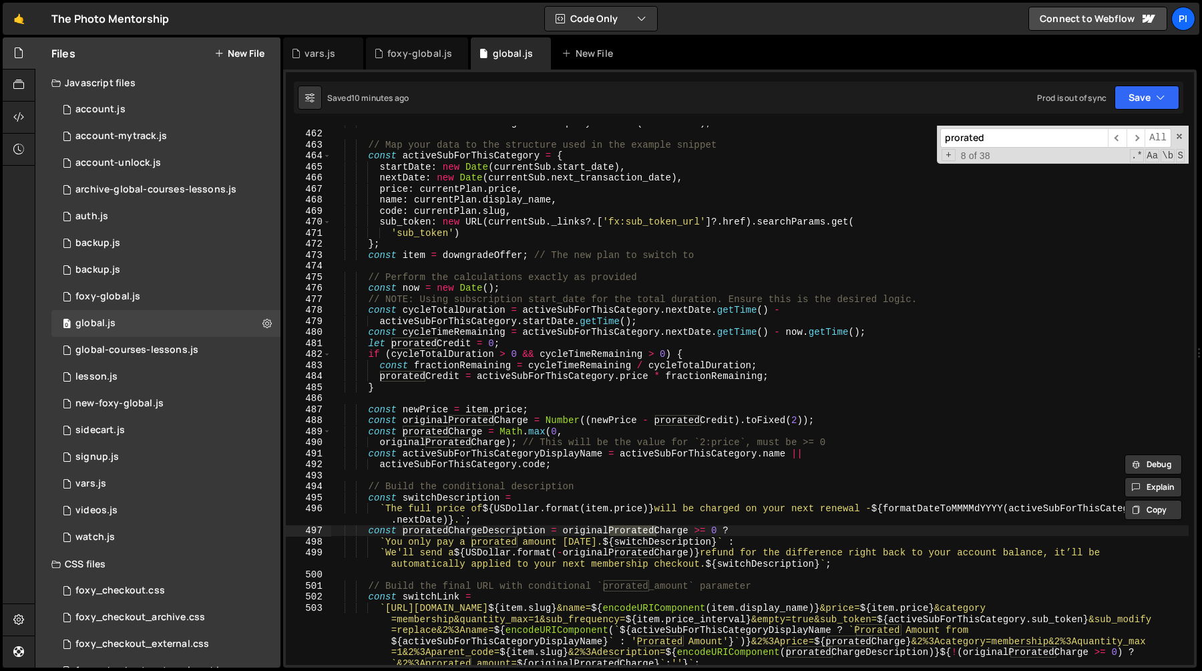
scroll to position [5115, 0]
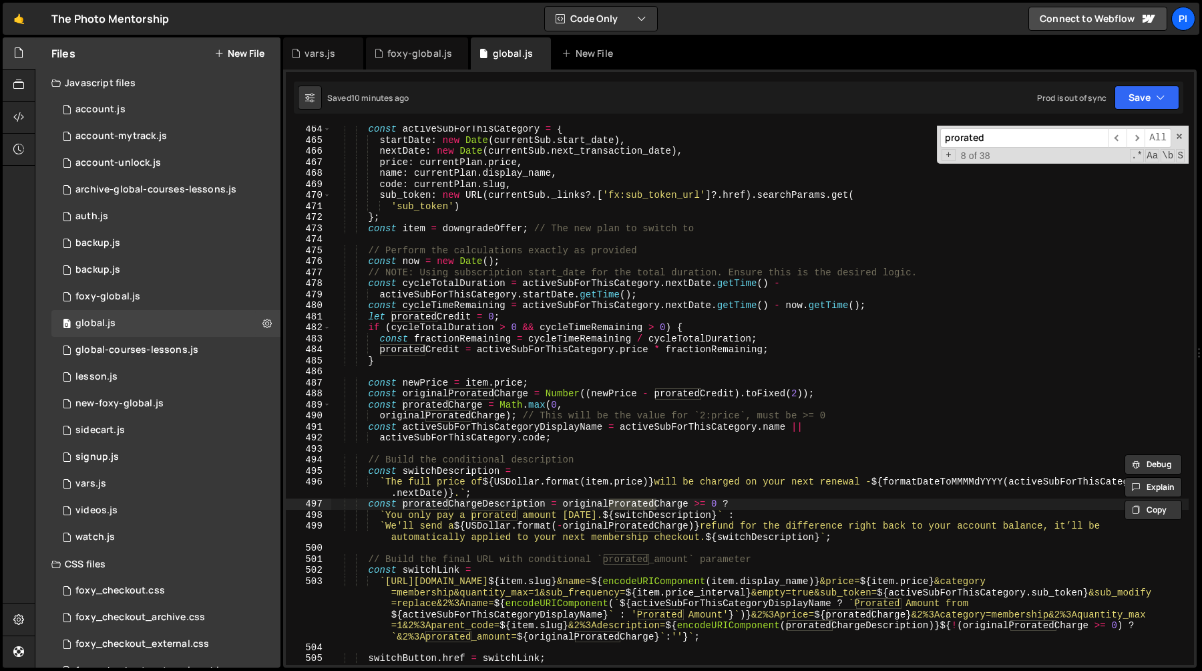
click at [1000, 145] on input "prorated" at bounding box center [1024, 137] width 168 height 19
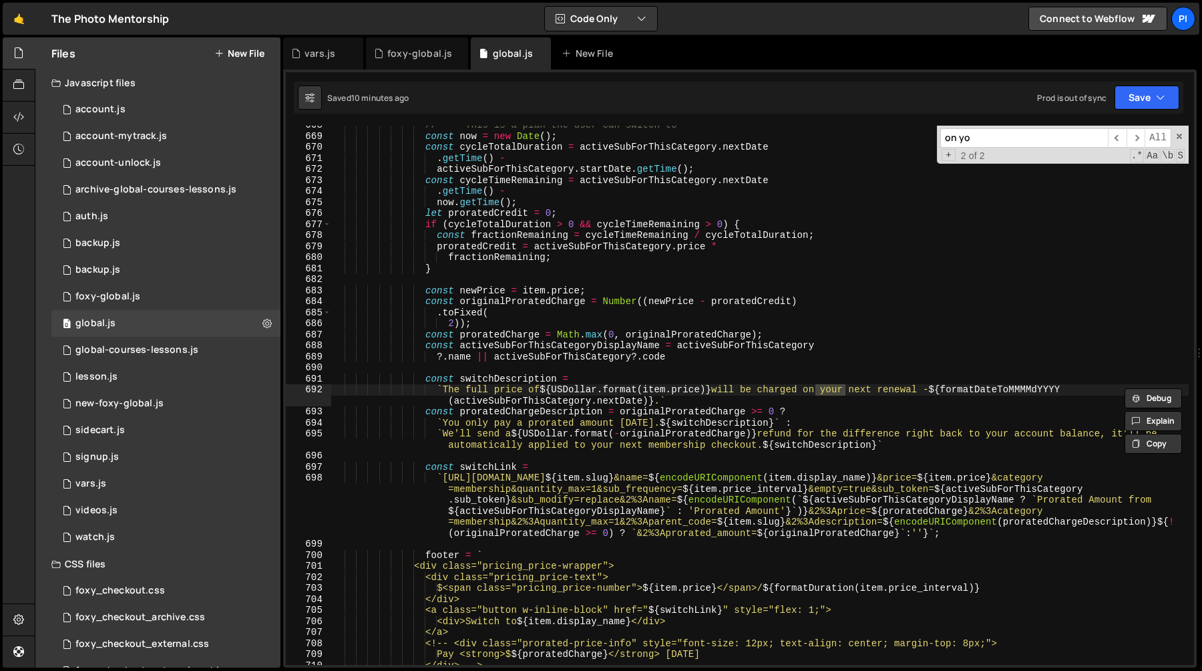
scroll to position [7499, 0]
type input "on your nex"
click at [1131, 139] on span "​" at bounding box center [1136, 137] width 19 height 19
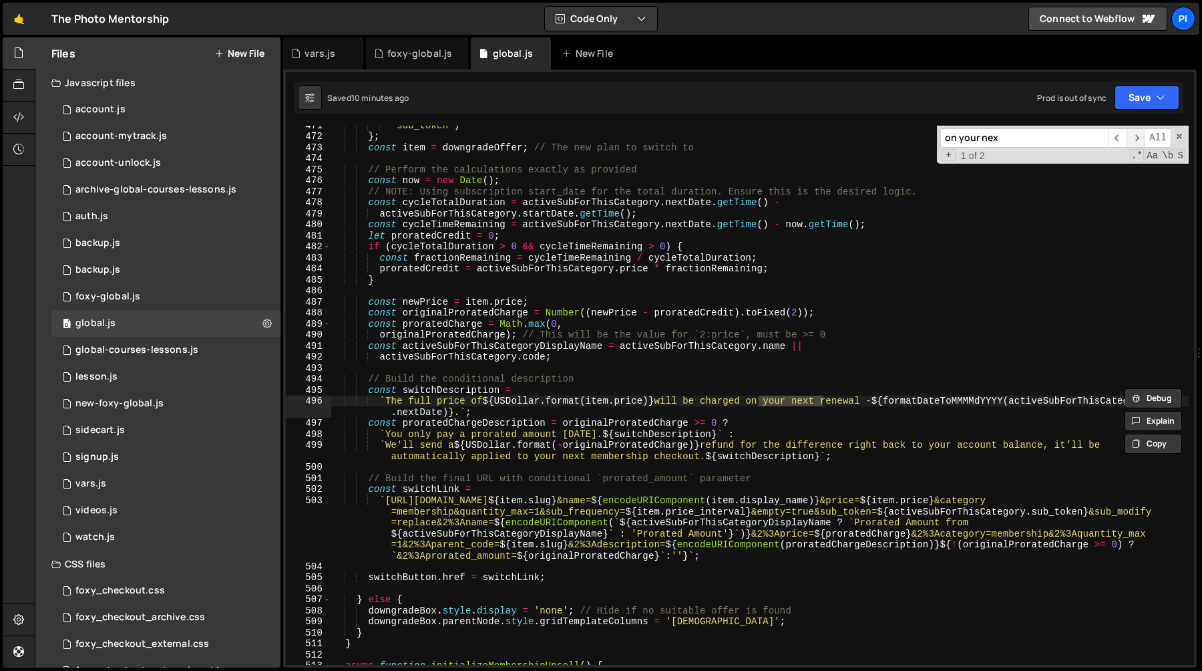
click at [1134, 138] on span "​" at bounding box center [1136, 137] width 19 height 19
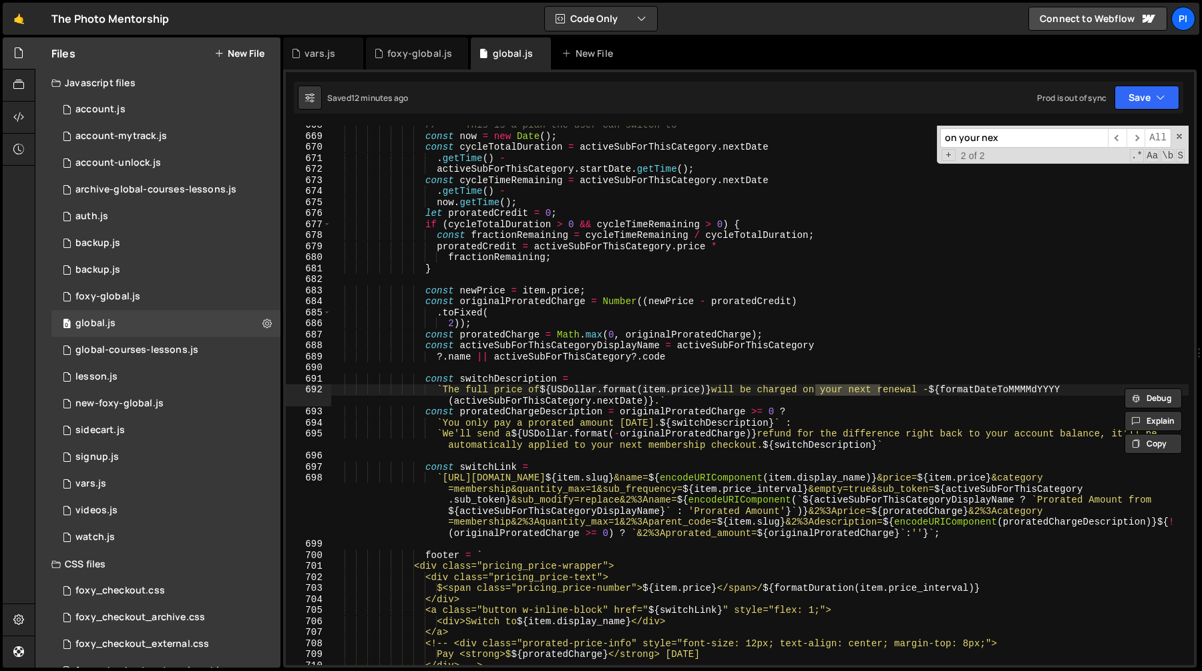
click at [787, 437] on div "// --- This is a plan the user can switch to --- const now = new Date ( ) ; con…" at bounding box center [760, 400] width 858 height 561
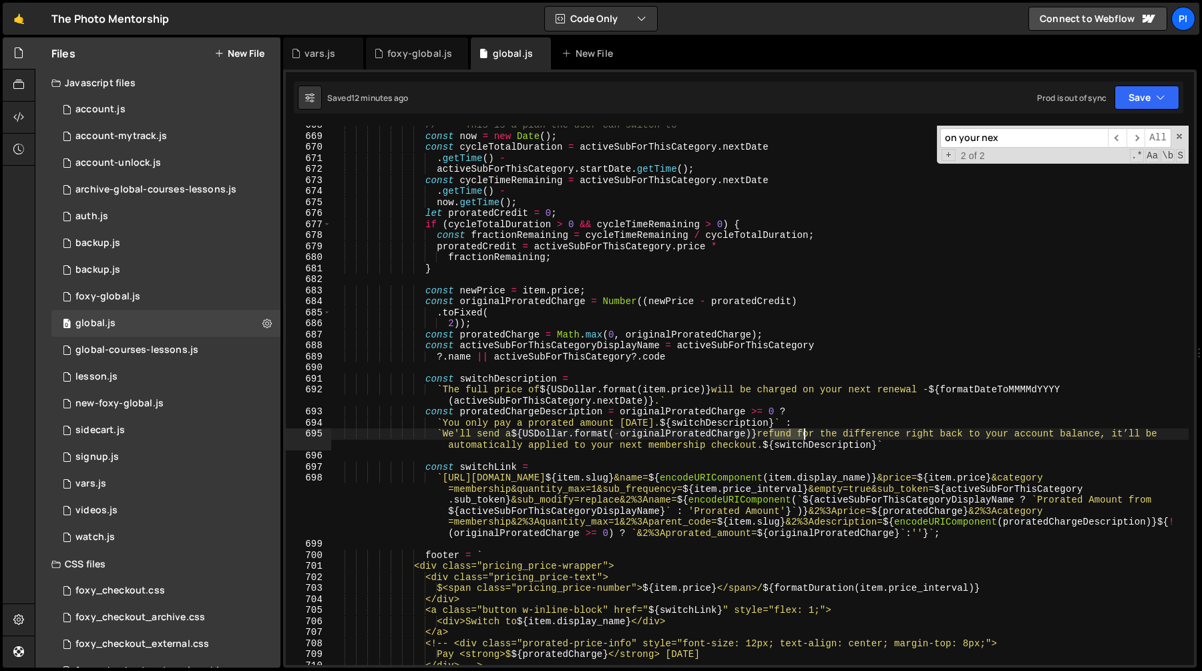
click at [787, 437] on div "// --- This is a plan the user can switch to --- const now = new Date ( ) ; con…" at bounding box center [760, 400] width 858 height 561
click at [860, 430] on div "// --- This is a plan the user can switch to --- const now = new Date ( ) ; con…" at bounding box center [760, 400] width 858 height 561
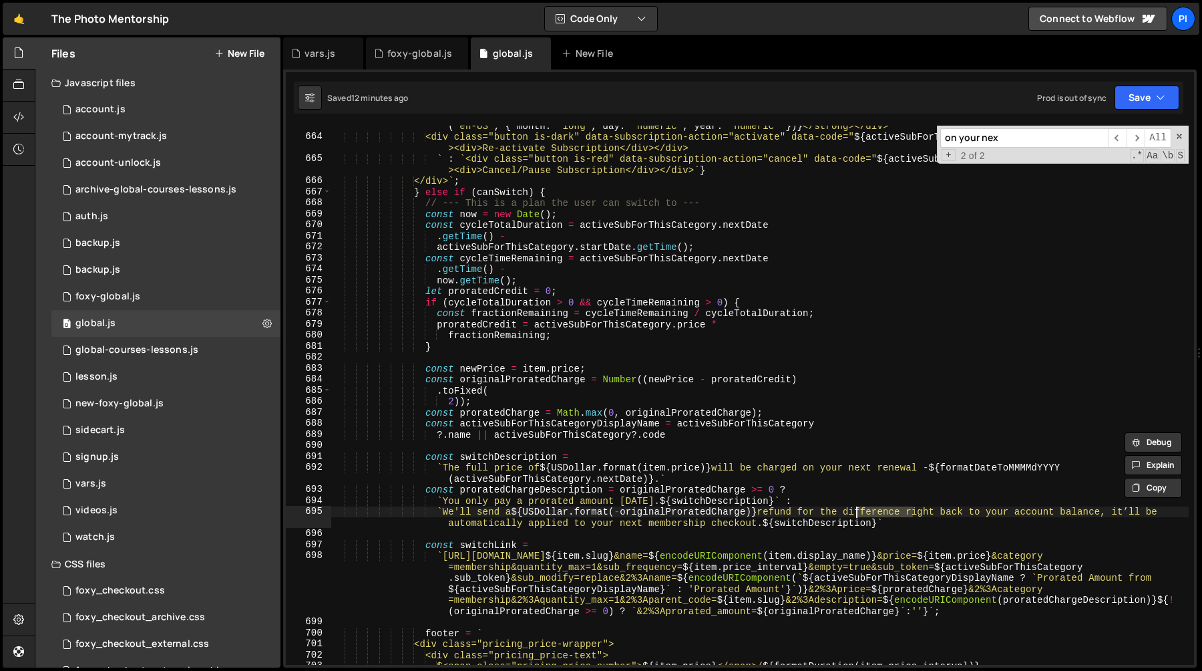
scroll to position [7406, 0]
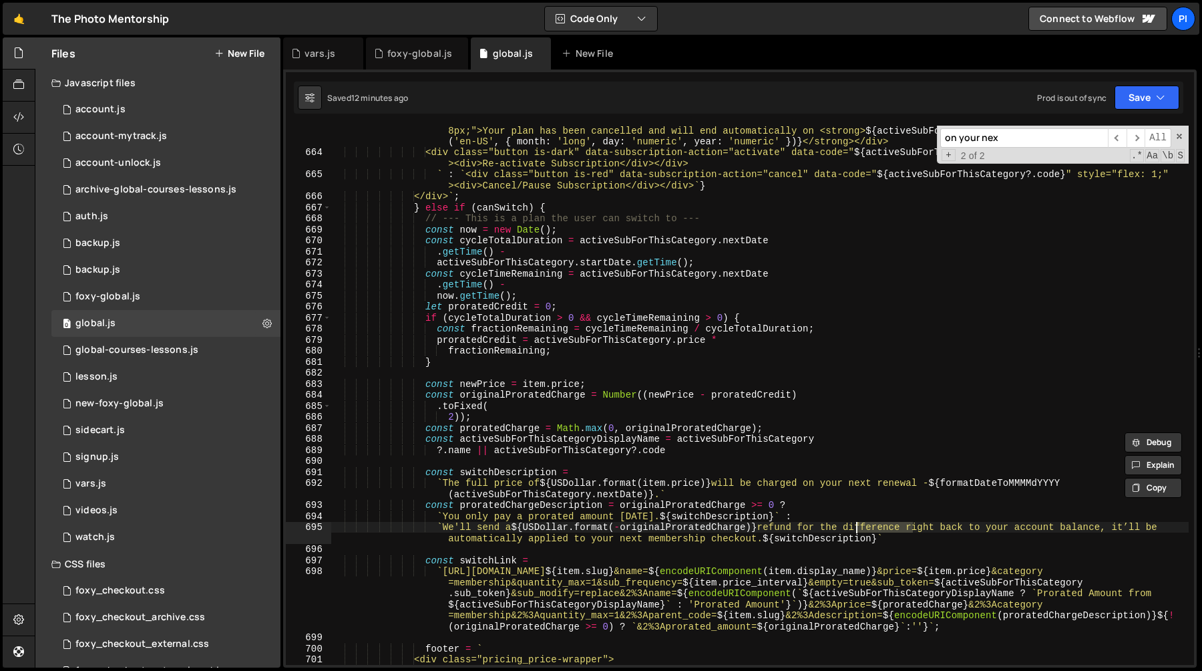
click at [503, 411] on div "${ activeSubForThisCategory ?. endDate ? ` <div class="prorated-price-info" sty…" at bounding box center [760, 405] width 858 height 583
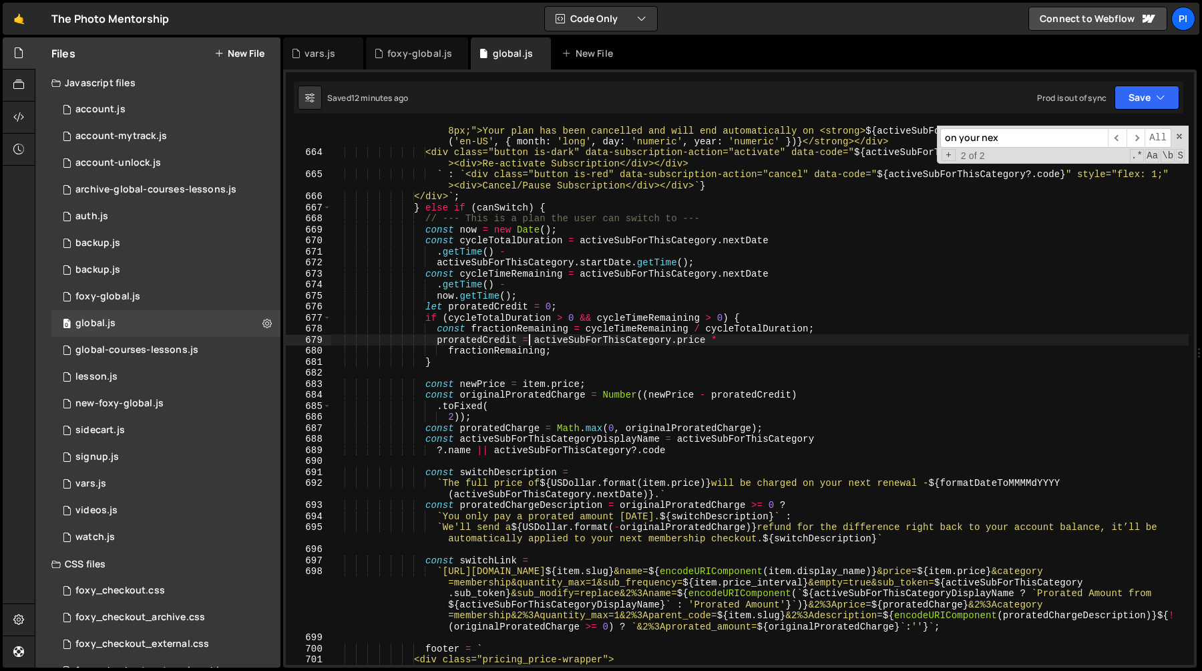
click at [529, 343] on div "${ activeSubForThisCategory ?. endDate ? ` <div class="prorated-price-info" sty…" at bounding box center [760, 405] width 858 height 583
click at [498, 365] on div "${ activeSubForThisCategory ?. endDate ? ` <div class="prorated-price-info" sty…" at bounding box center [760, 405] width 858 height 583
type textarea "}"
click at [598, 461] on div "${ activeSubForThisCategory ?. endDate ? ` <div class="prorated-price-info" sty…" at bounding box center [760, 405] width 858 height 583
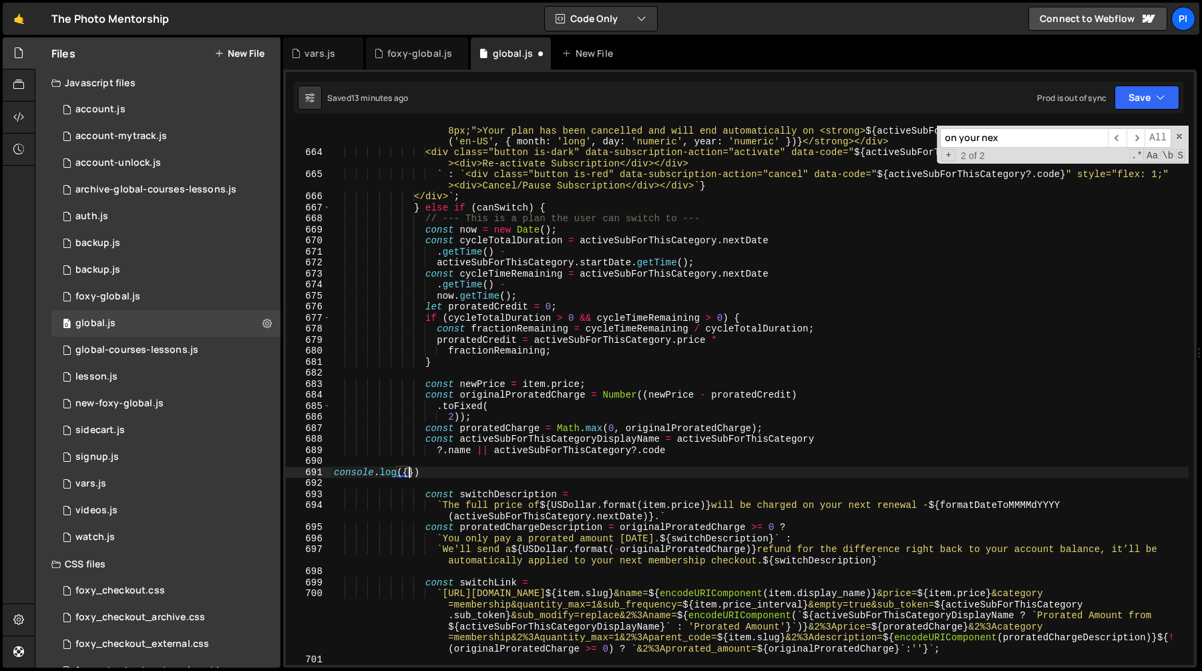
scroll to position [0, 5]
click at [480, 321] on div "${ activeSubForThisCategory ?. endDate ? ` <div class="prorated-price-info" sty…" at bounding box center [760, 405] width 858 height 583
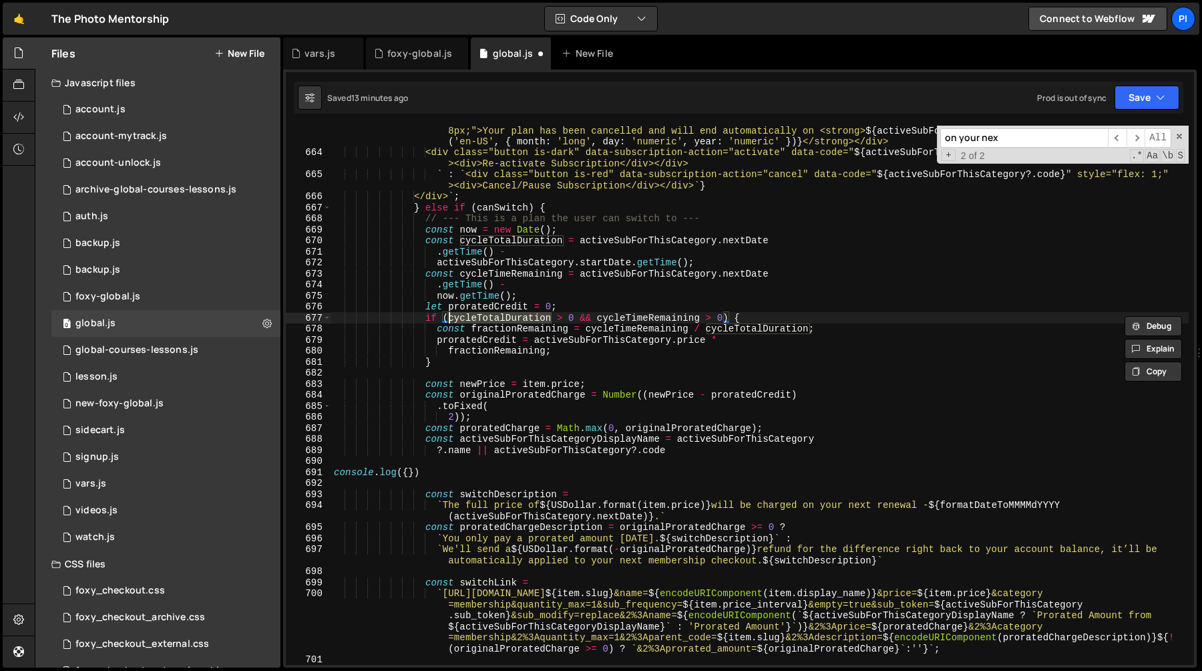
click at [491, 246] on div "${ activeSubForThisCategory ?. endDate ? ` <div class="prorated-price-info" sty…" at bounding box center [760, 405] width 858 height 583
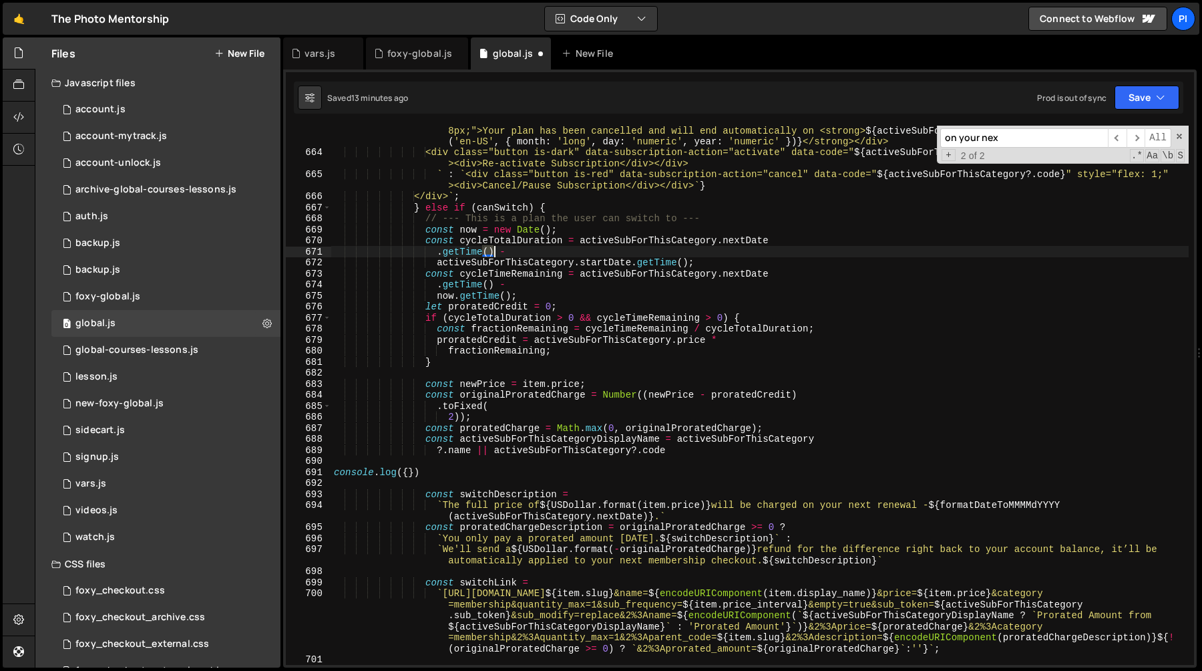
click at [491, 246] on div "${ activeSubForThisCategory ?. endDate ? ` <div class="prorated-price-info" sty…" at bounding box center [760, 405] width 858 height 583
click at [491, 240] on div "${ activeSubForThisCategory ?. endDate ? ` <div class="prorated-price-info" sty…" at bounding box center [760, 405] width 858 height 583
click at [410, 475] on div "${ activeSubForThisCategory ?. endDate ? ` <div class="prorated-price-info" sty…" at bounding box center [760, 405] width 858 height 583
paste textarea "cycleTotalDuration"
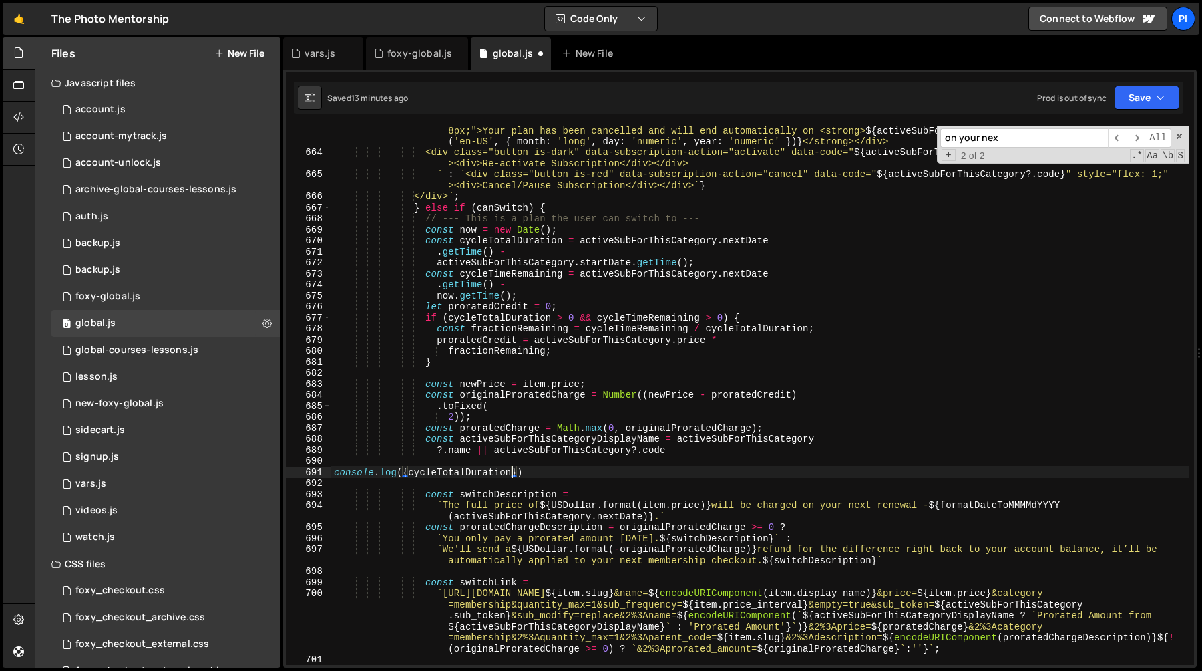
scroll to position [0, 13]
click at [656, 313] on div "${ activeSubForThisCategory ?. endDate ? ` <div class="prorated-price-info" sty…" at bounding box center [760, 405] width 858 height 583
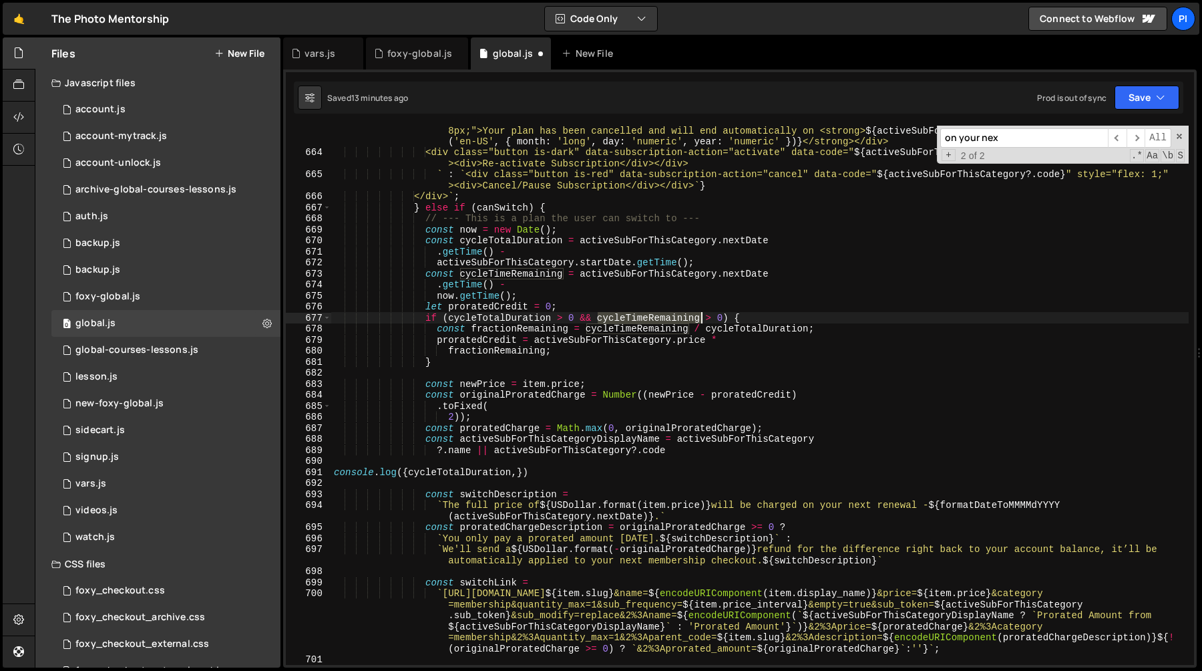
click at [656, 313] on div "${ activeSubForThisCategory ?. endDate ? ` <div class="prorated-price-info" sty…" at bounding box center [760, 405] width 858 height 583
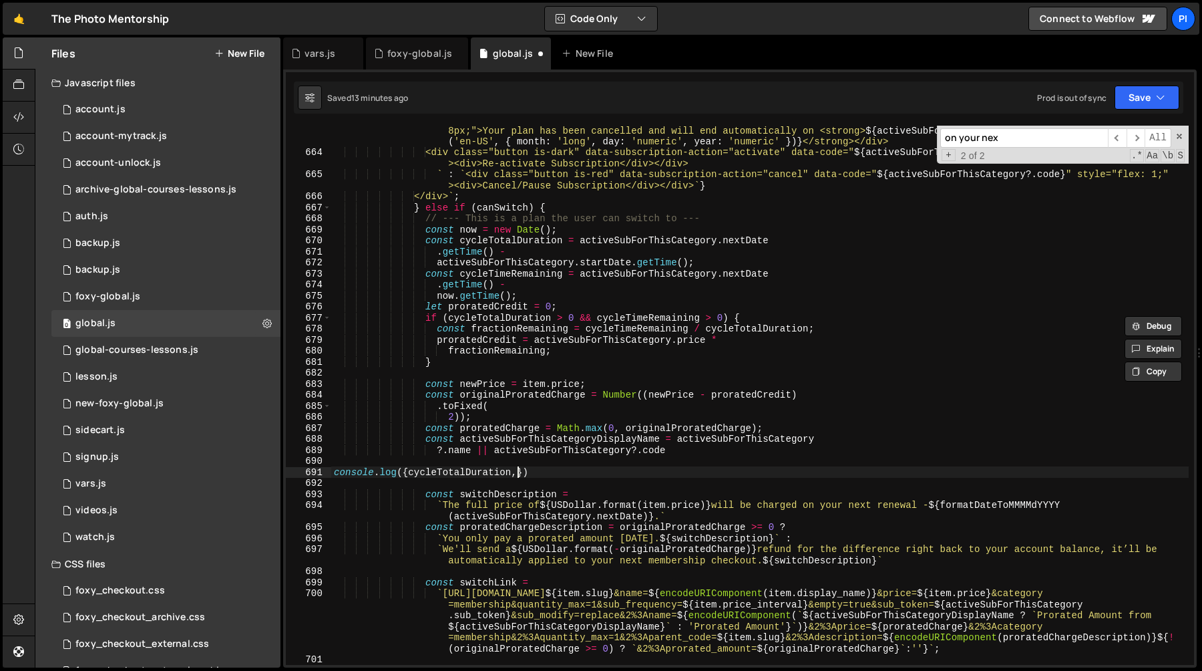
click at [517, 473] on div "${ activeSubForThisCategory ?. endDate ? ` <div class="prorated-price-info" sty…" at bounding box center [760, 405] width 858 height 583
paste textarea "cycleTimeRemaining"
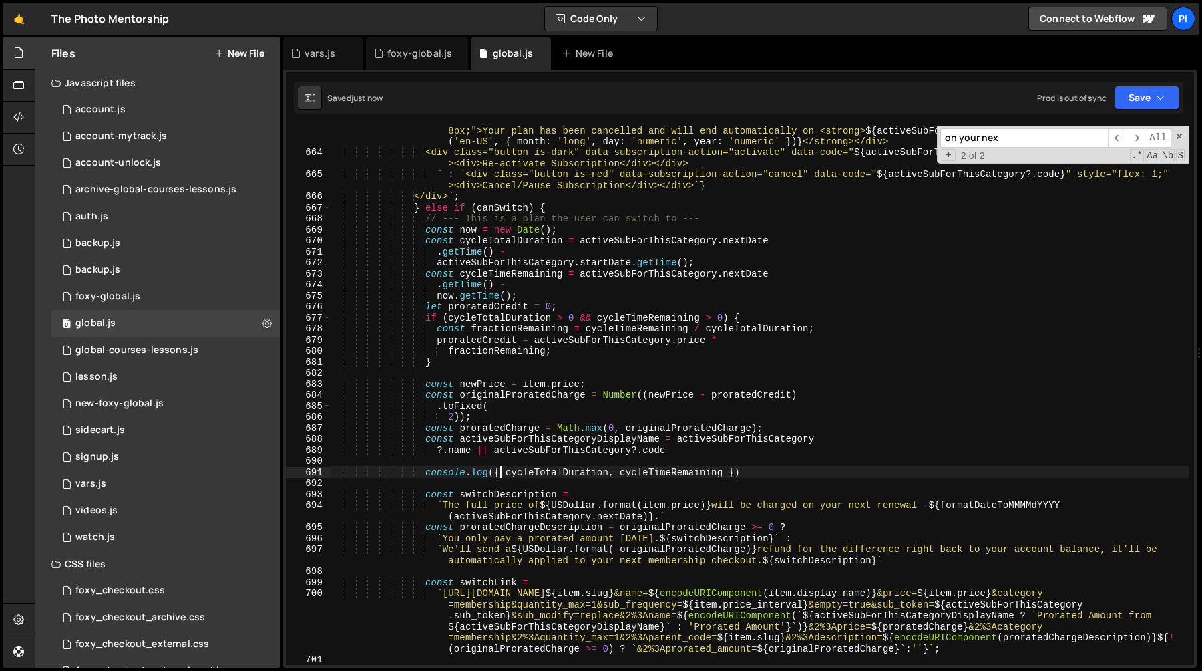
click at [501, 474] on div "${ activeSubForThisCategory ?. endDate ? ` <div class="prorated-price-info" sty…" at bounding box center [760, 405] width 858 height 583
click at [469, 343] on div "${ activeSubForThisCategory ?. endDate ? ` <div class="prorated-price-info" sty…" at bounding box center [760, 405] width 858 height 583
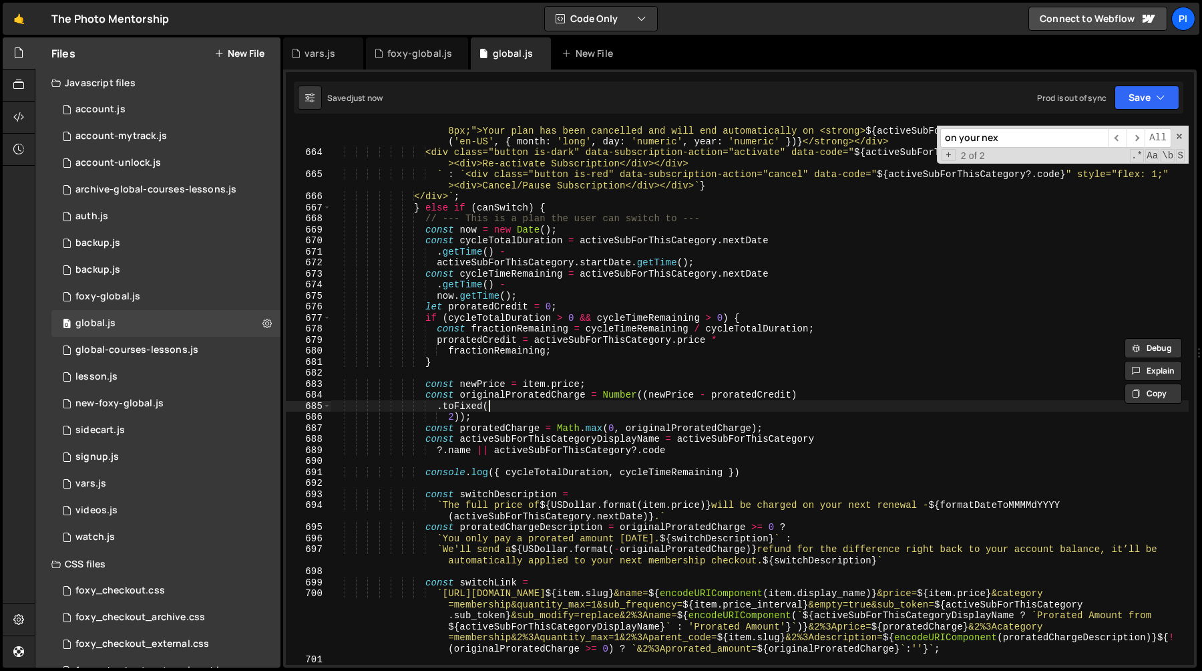
click at [741, 402] on div "${ activeSubForThisCategory ?. endDate ? ` <div class="prorated-price-info" sty…" at bounding box center [760, 405] width 858 height 583
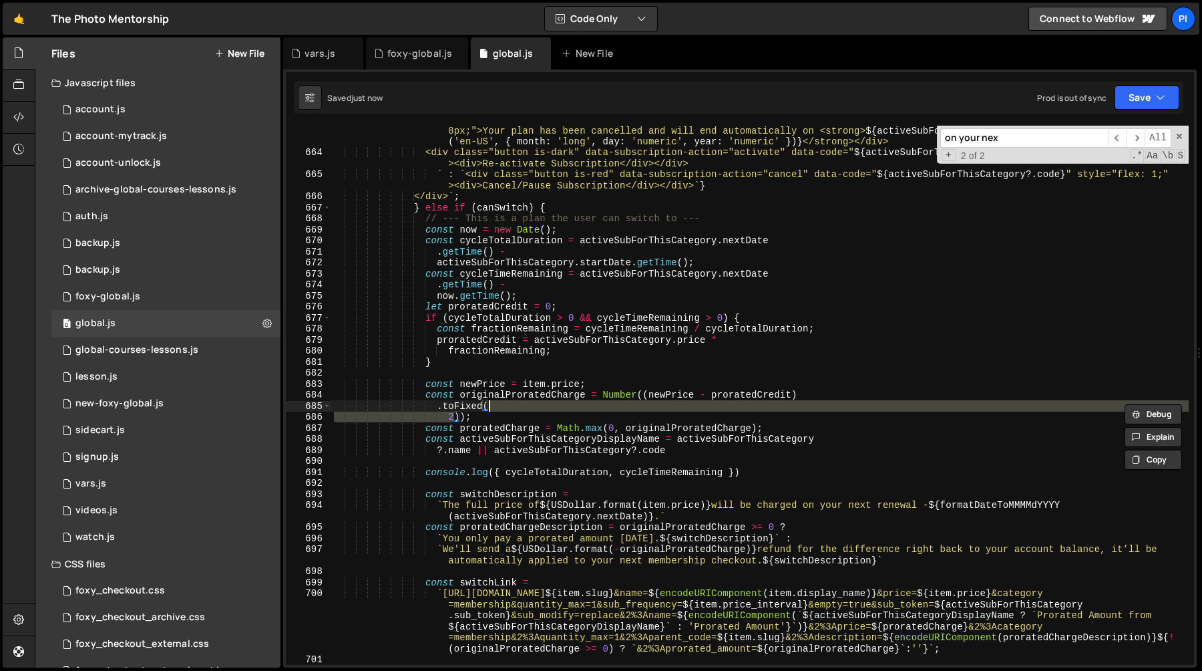
click at [741, 396] on div "${ activeSubForThisCategory ?. endDate ? ` <div class="prorated-price-info" sty…" at bounding box center [760, 405] width 858 height 583
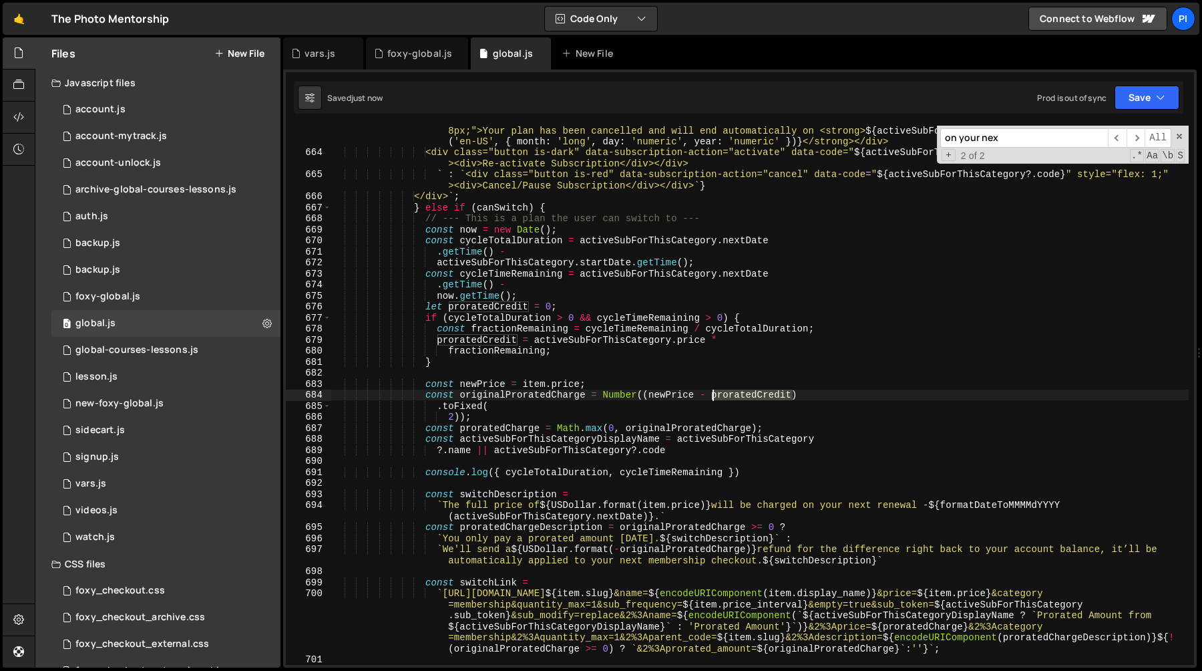
click at [741, 396] on div "${ activeSubForThisCategory ?. endDate ? ` <div class="prorated-price-info" sty…" at bounding box center [760, 405] width 858 height 583
click at [506, 474] on div "${ activeSubForThisCategory ?. endDate ? ` <div class="prorated-price-info" sty…" at bounding box center [760, 405] width 858 height 583
click at [726, 473] on div "${ activeSubForThisCategory ?. endDate ? ` <div class="prorated-price-info" sty…" at bounding box center [760, 405] width 858 height 583
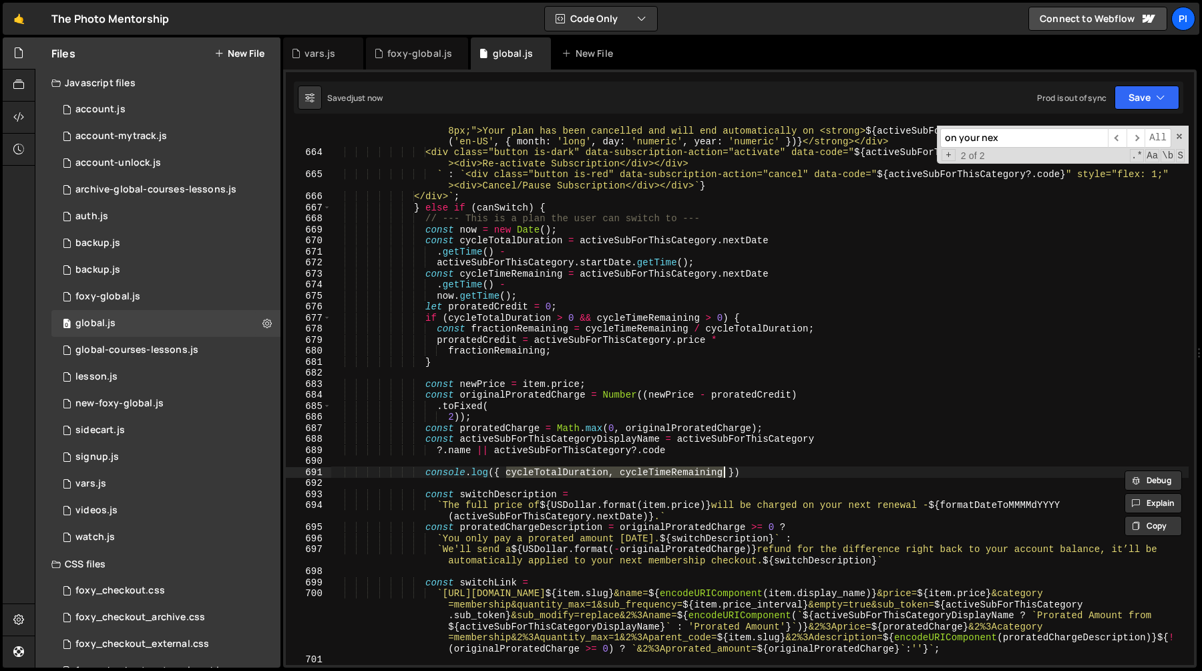
click at [598, 338] on div "${ activeSubForThisCategory ?. endDate ? ` <div class="prorated-price-info" sty…" at bounding box center [760, 405] width 858 height 583
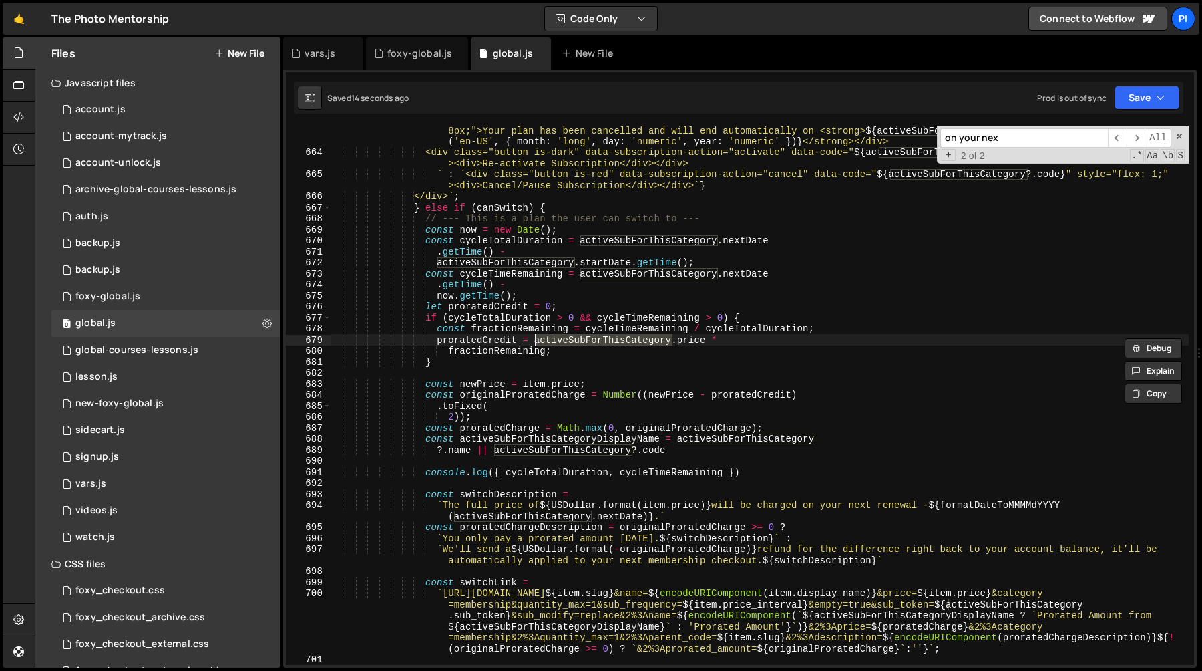
click at [486, 339] on div "${ activeSubForThisCategory ?. endDate ? ` <div class="prorated-price-info" sty…" at bounding box center [760, 405] width 858 height 583
click at [505, 475] on div "${ activeSubForThisCategory ?. endDate ? ` <div class="prorated-price-info" sty…" at bounding box center [760, 405] width 858 height 583
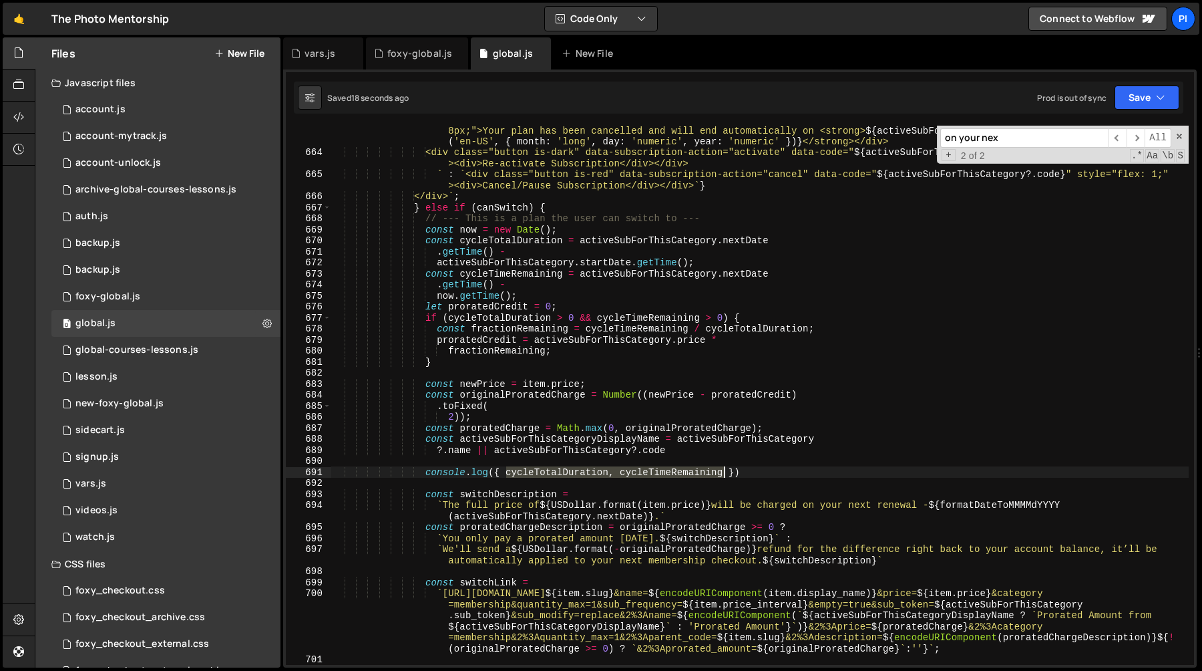
click at [723, 470] on div "${ activeSubForThisCategory ?. endDate ? ` <div class="prorated-price-info" sty…" at bounding box center [760, 405] width 858 height 583
paste textarea "proratedCredit"
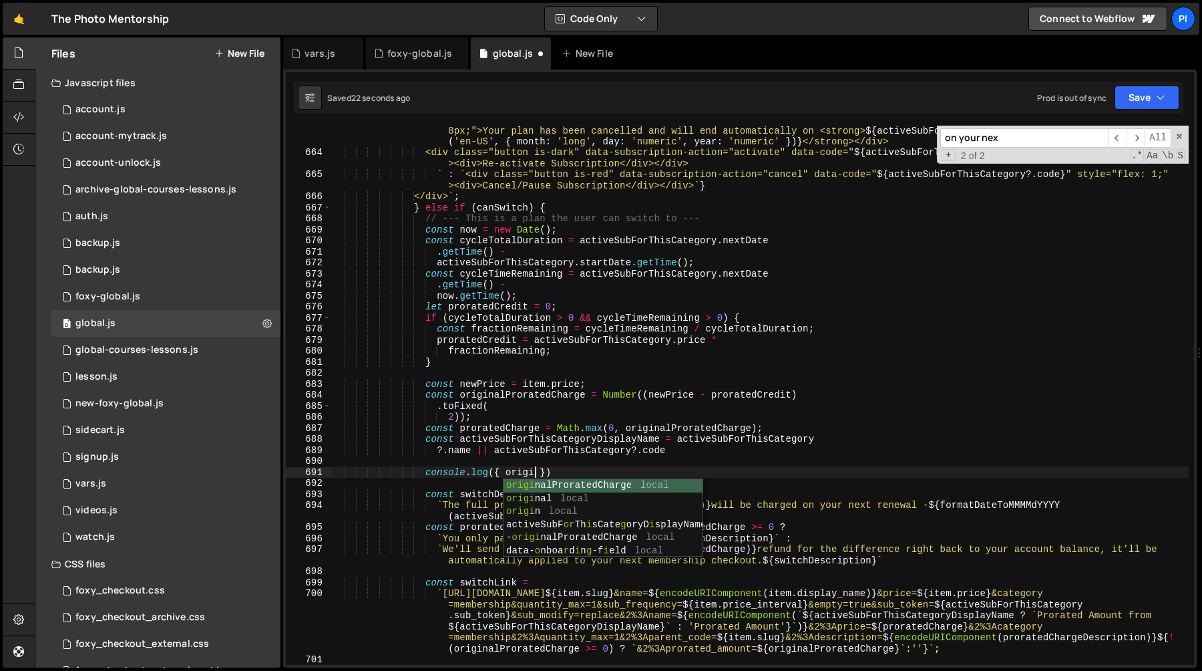
scroll to position [0, 14]
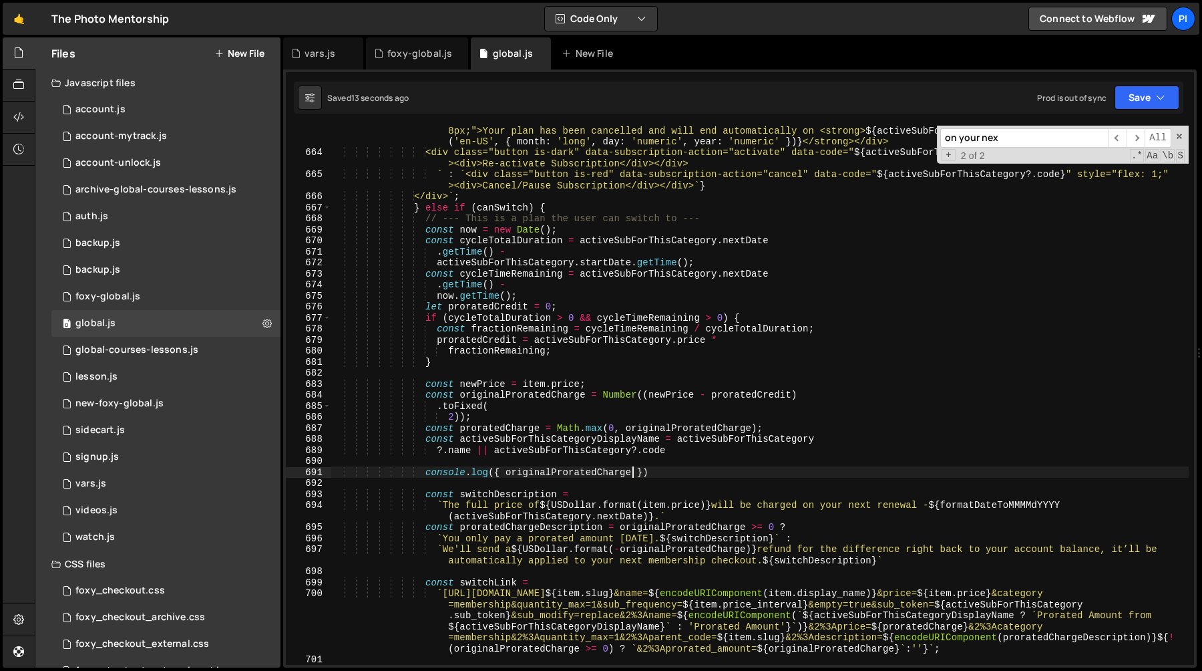
click at [508, 474] on div "${ activeSubForThisCategory ?. endDate ? ` <div class="prorated-price-info" sty…" at bounding box center [760, 405] width 858 height 583
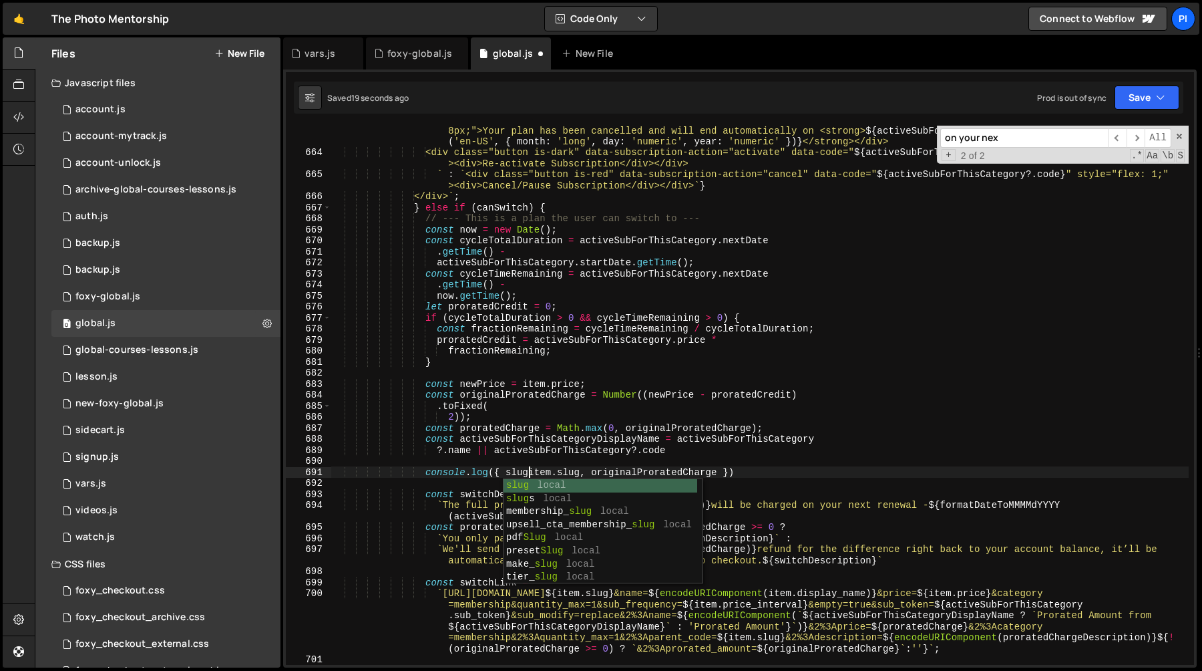
scroll to position [0, 13]
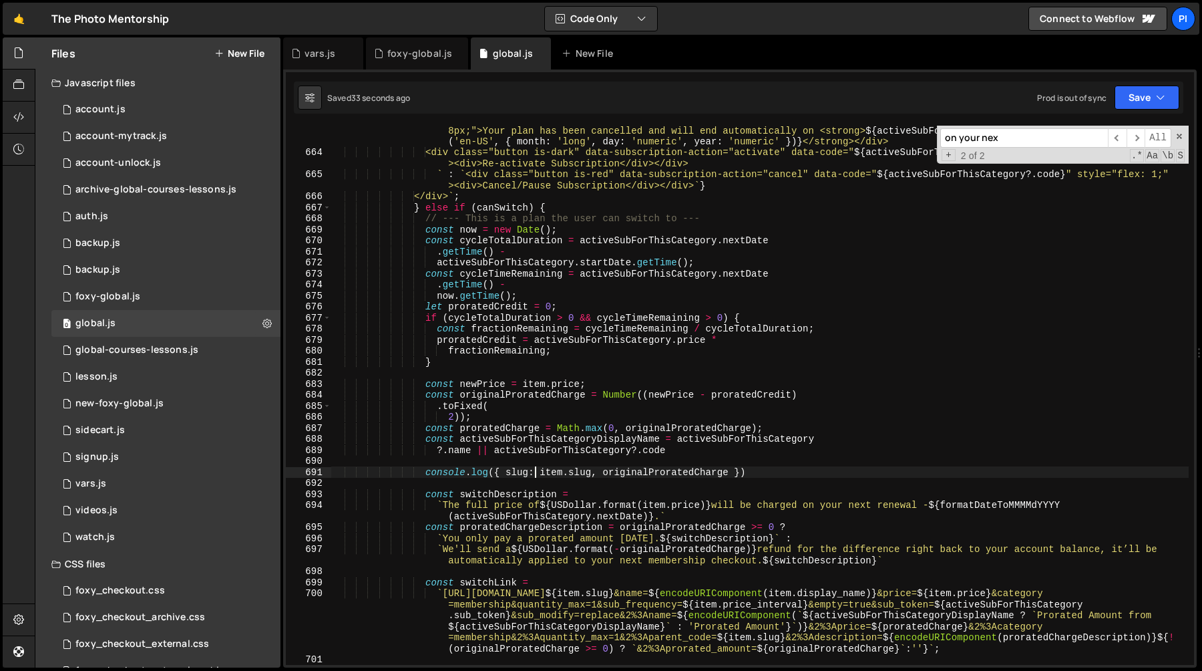
click at [580, 342] on div "${ activeSubForThisCategory ?. endDate ? ` <div class="prorated-price-info" sty…" at bounding box center [760, 405] width 858 height 583
click at [512, 351] on div "${ activeSubForThisCategory ?. endDate ? ` <div class="prorated-price-info" sty…" at bounding box center [760, 405] width 858 height 583
click at [538, 341] on div "${ activeSubForThisCategory ?. endDate ? ` <div class="prorated-price-info" sty…" at bounding box center [760, 405] width 858 height 583
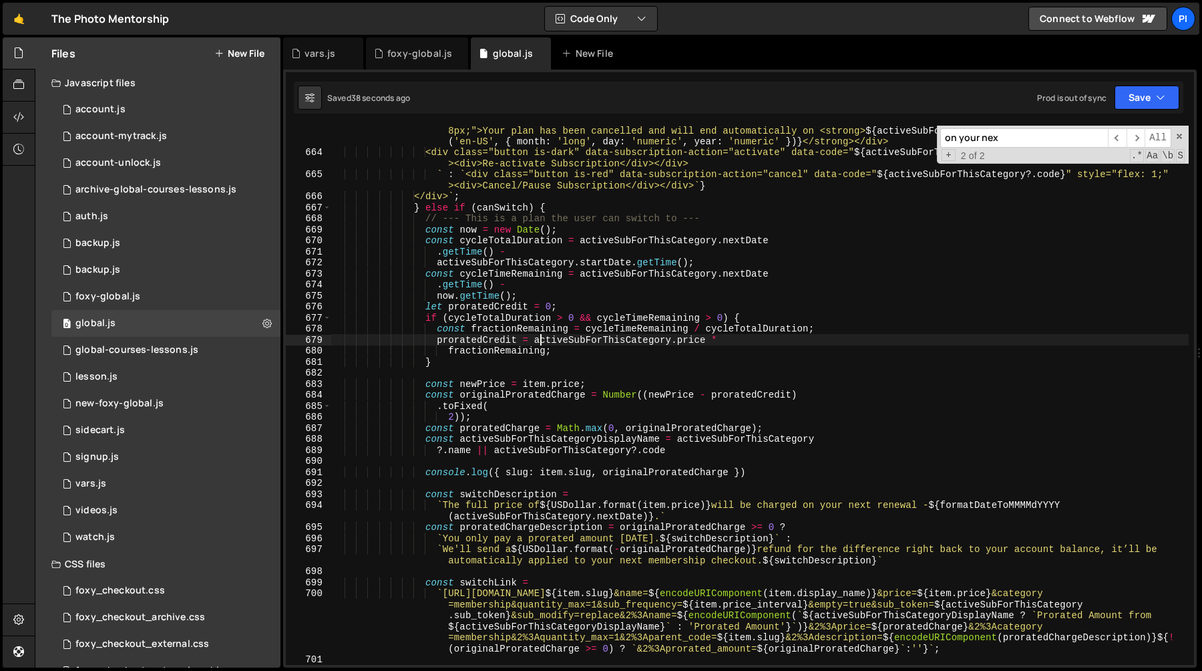
click at [538, 341] on div "${ activeSubForThisCategory ?. endDate ? ` <div class="prorated-price-info" sty…" at bounding box center [760, 405] width 858 height 583
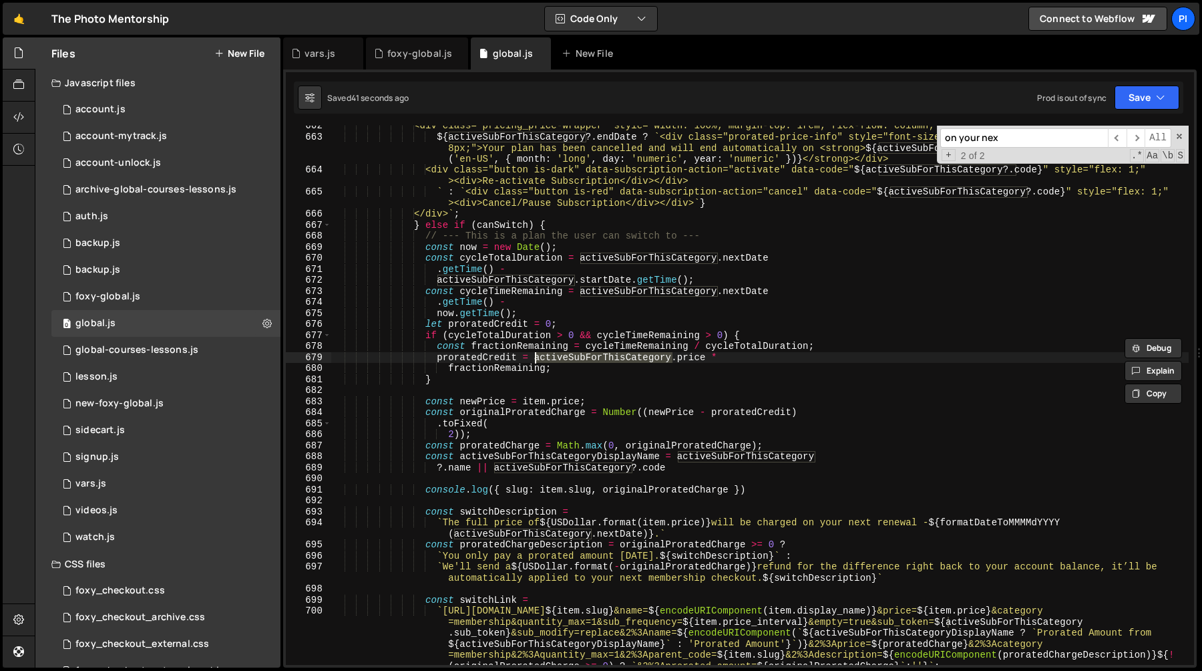
scroll to position [7388, 0]
click at [735, 412] on div "<div class="pricing_price-wrapper" style="width: 100%; margin-top: 1rem; flex-f…" at bounding box center [760, 428] width 858 height 616
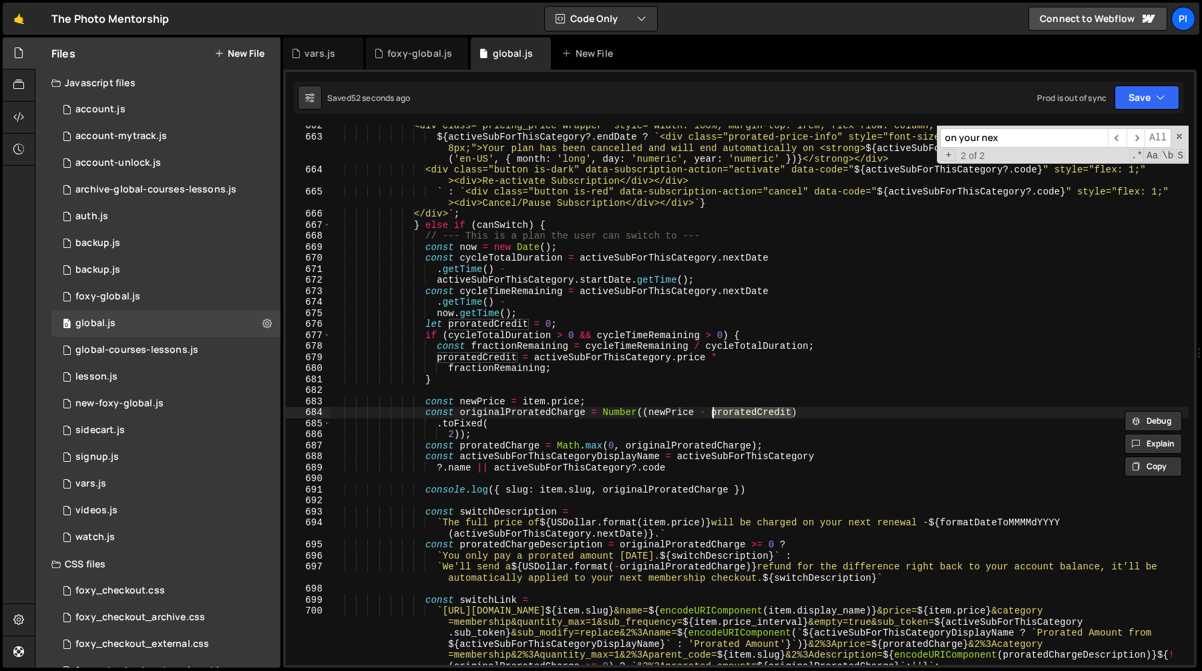
click at [733, 492] on div "<div class="pricing_price-wrapper" style="width: 100%; margin-top: 1rem; flex-f…" at bounding box center [760, 428] width 858 height 616
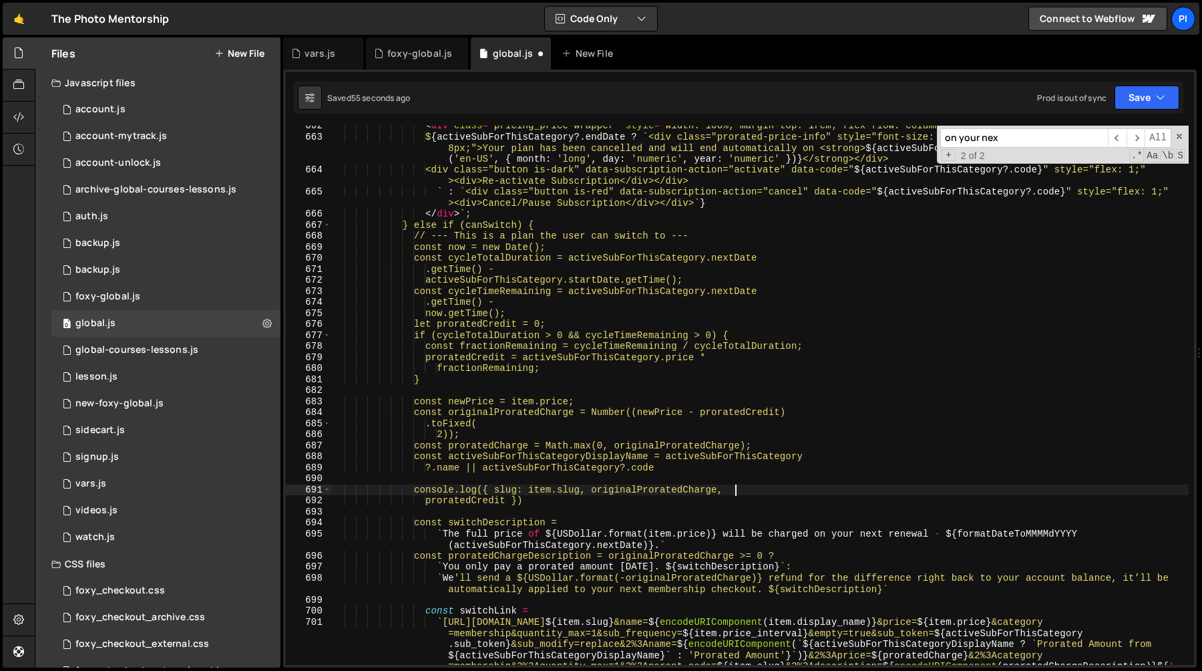
scroll to position [0, 27]
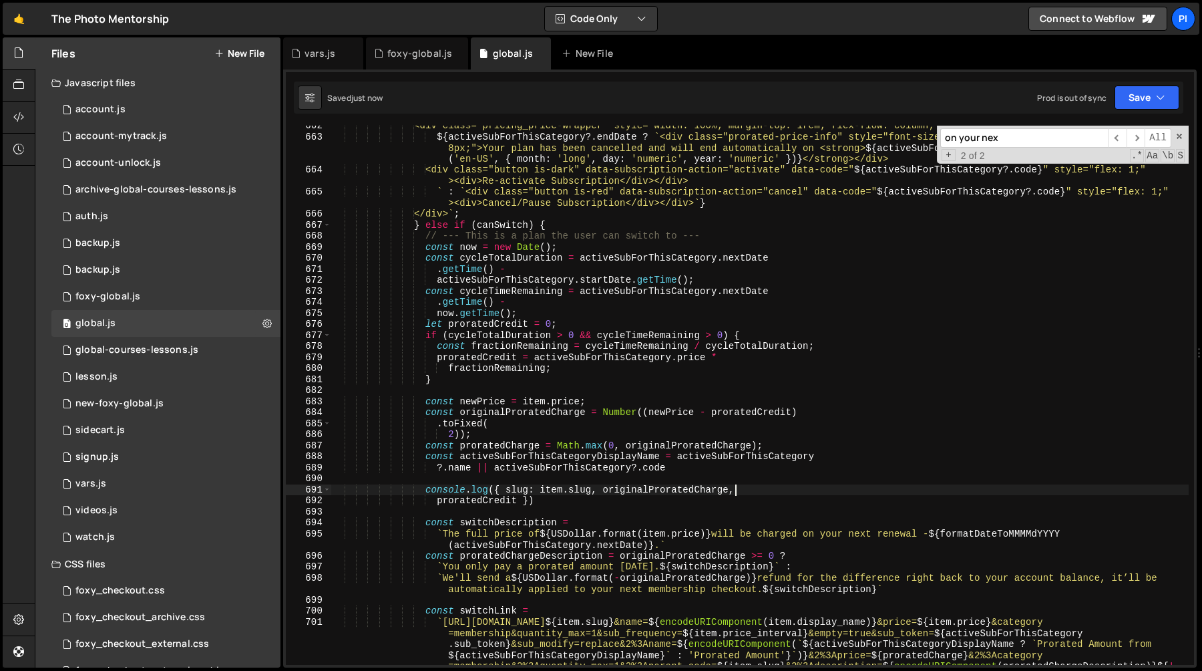
type textarea "console.log({ slug: item.slug, originalProratedCharge,"
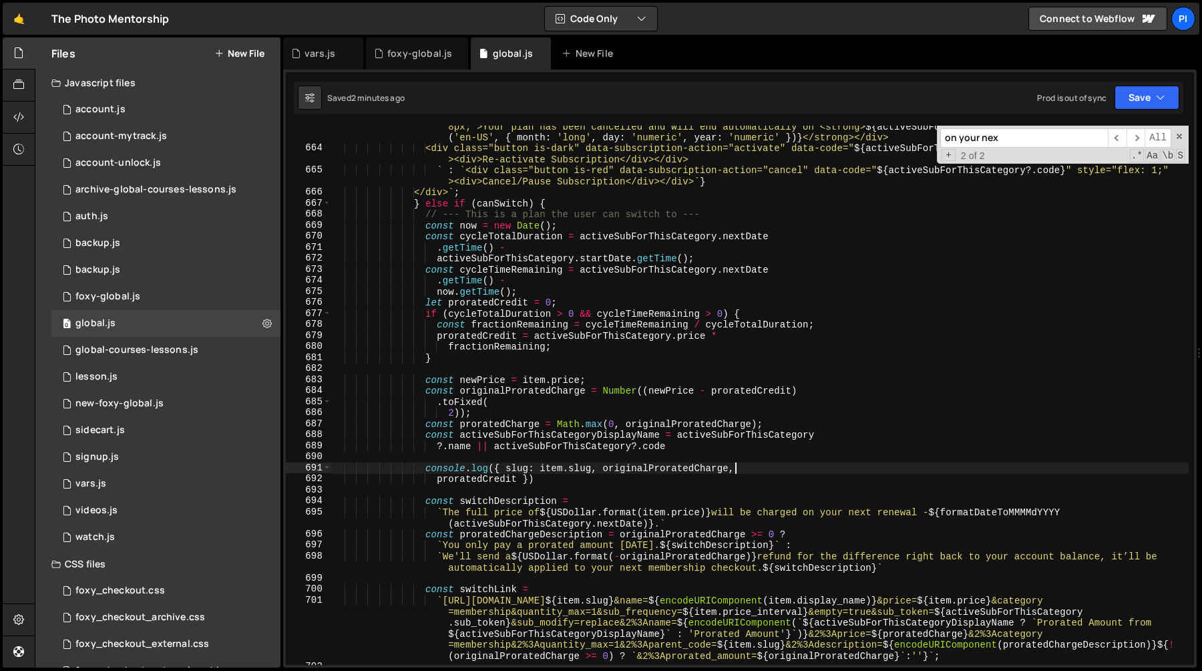
scroll to position [7459, 0]
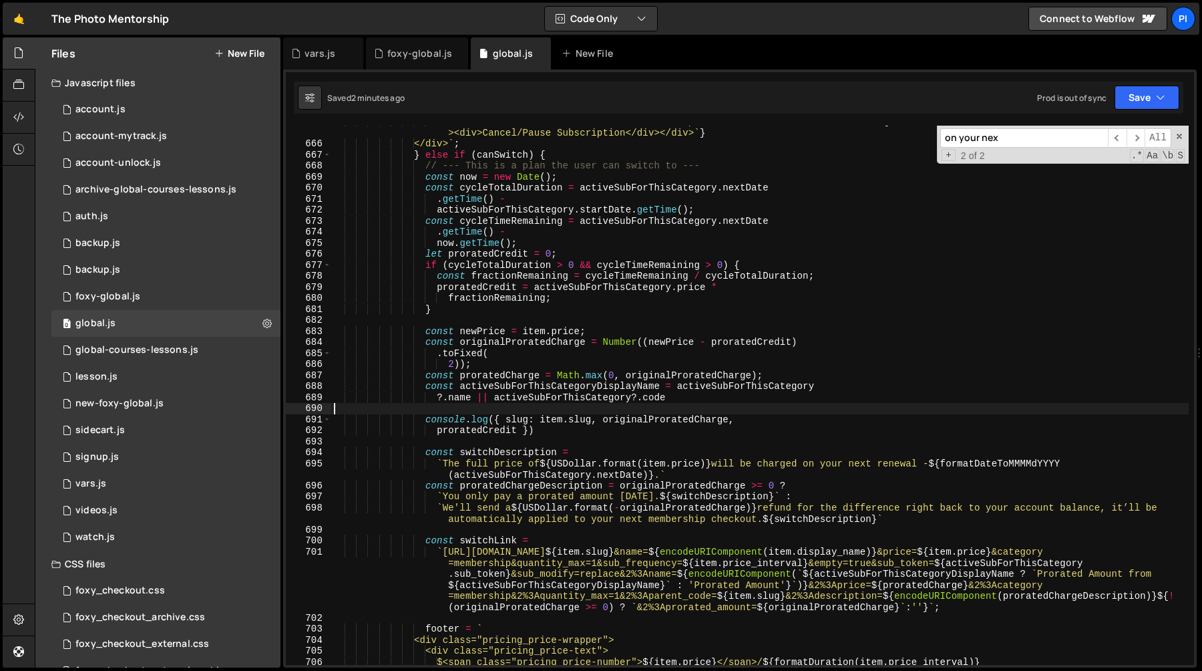
click at [476, 408] on div "` : ` <div class="button is-red" data-subscription-action="cancel" data-code=" …" at bounding box center [760, 402] width 858 height 572
click at [652, 421] on div "` : ` <div class="button is-red" data-subscription-action="cancel" data-code=" …" at bounding box center [760, 402] width 858 height 572
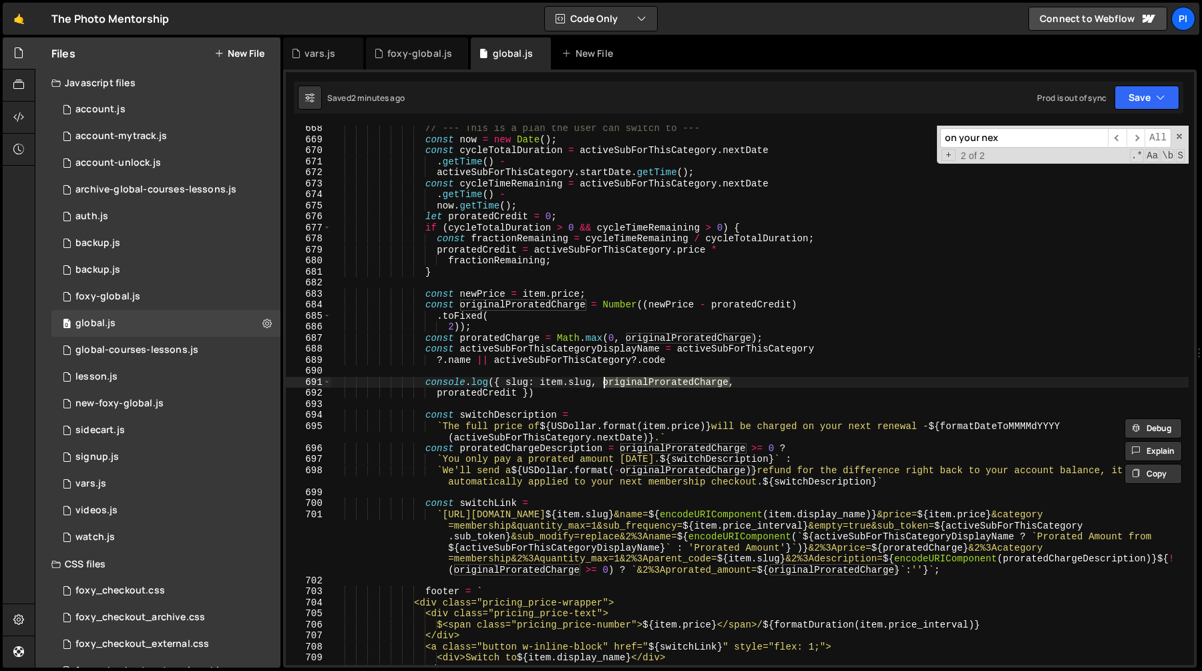
scroll to position [7546, 0]
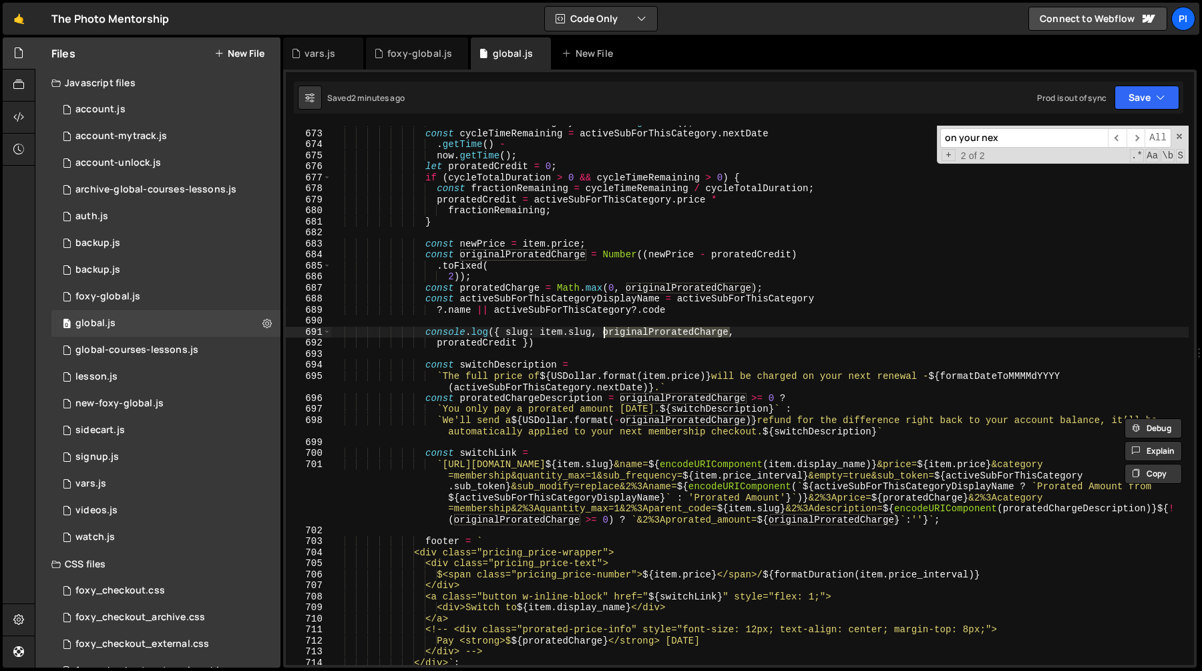
click at [620, 399] on div "activeSubForThisCategory . startDate . getTime ( ) ; const cycleTimeRemaining =…" at bounding box center [760, 397] width 858 height 561
click at [777, 398] on div "activeSubForThisCategory . startDate . getTime ( ) ; const cycleTimeRemaining =…" at bounding box center [760, 397] width 858 height 561
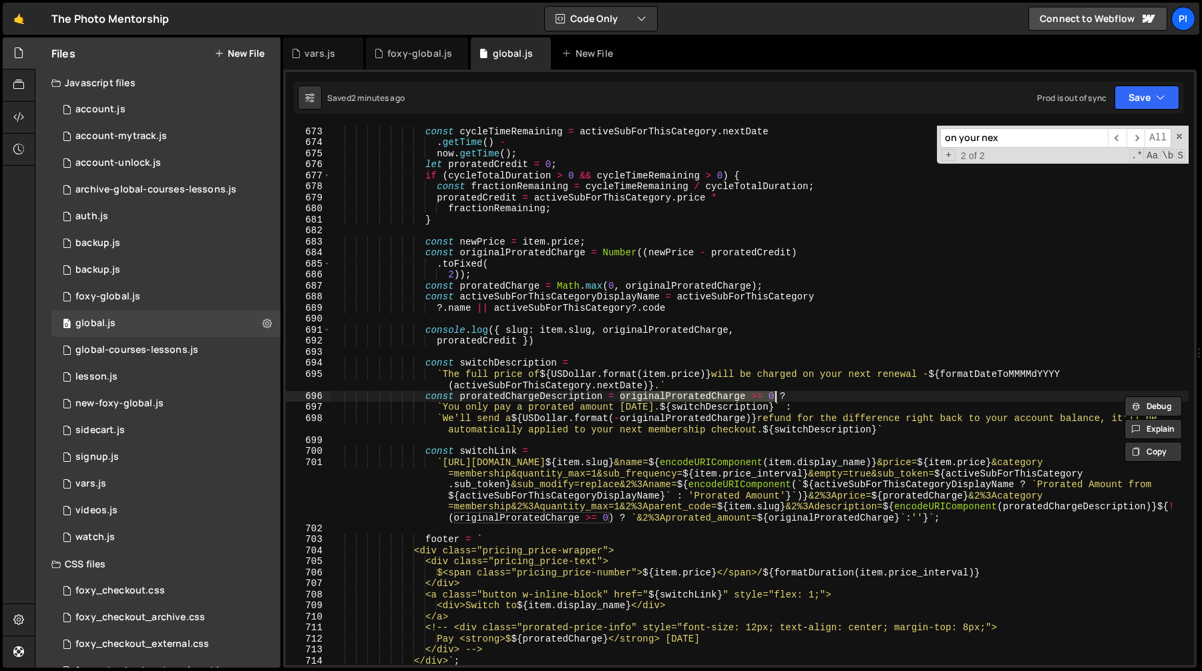
scroll to position [7557, 0]
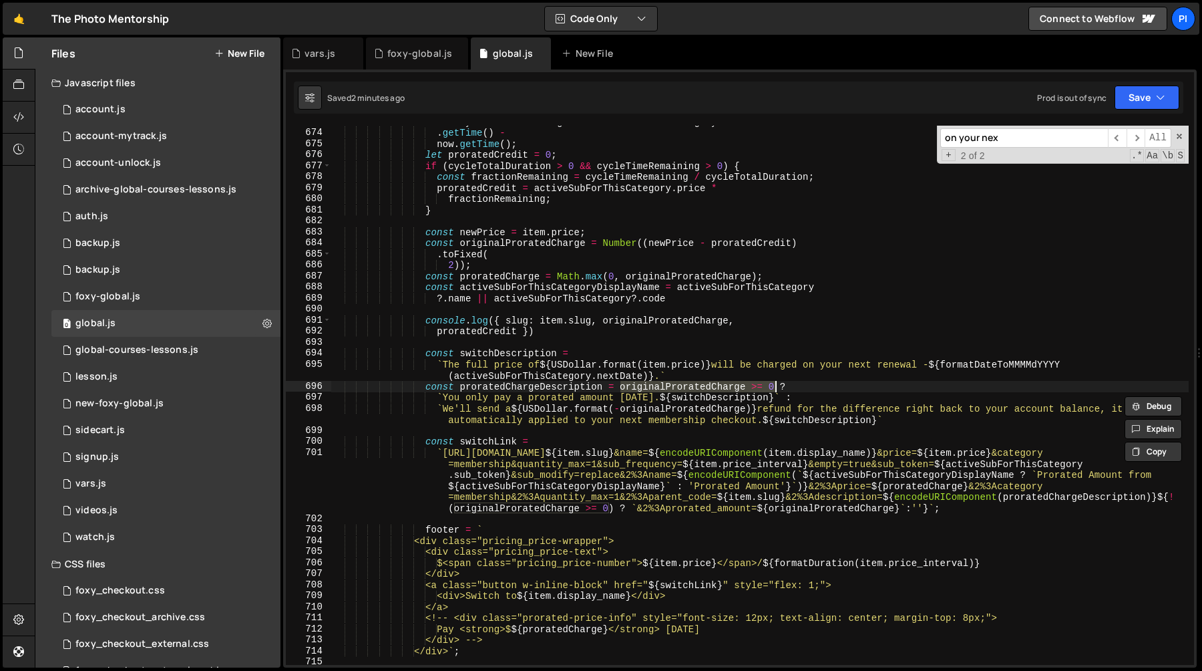
click at [1071, 462] on div "const cycleTimeRemaining = activeSubForThisCategory . nextDate . getTime ( ) - …" at bounding box center [760, 396] width 858 height 561
type textarea "`https://tpm.foxycart.com/cart?code=${item.slug}&name=${encodeURIComponent(item…"
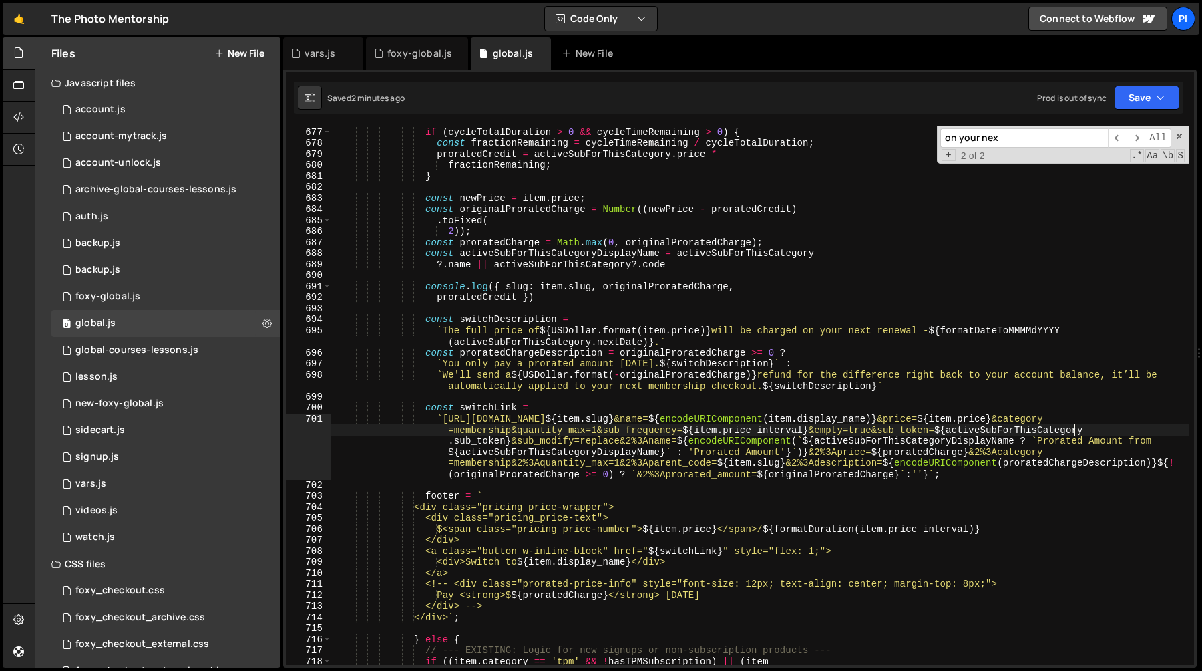
scroll to position [7596, 0]
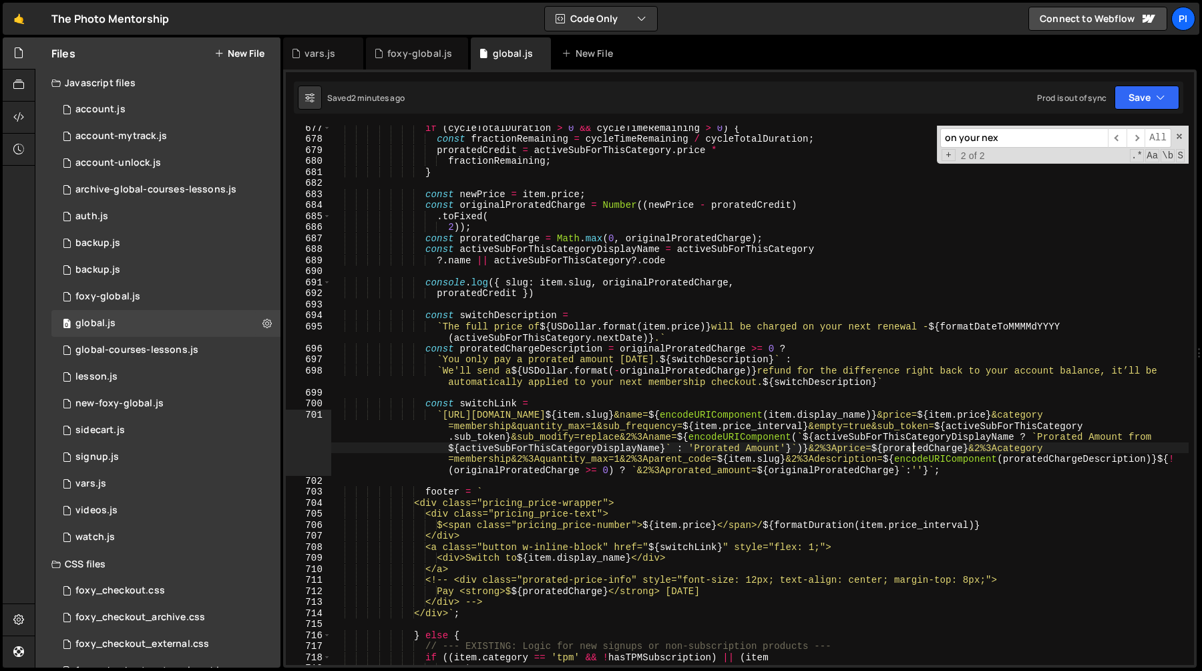
click at [911, 453] on div "if ( cycleTotalDuration > 0 && cycleTimeRemaining > 0 ) { const fractionRemaini…" at bounding box center [760, 402] width 858 height 561
click at [841, 419] on div "if ( cycleTotalDuration > 0 && cycleTimeRemaining > 0 ) { const fractionRemaini…" at bounding box center [760, 402] width 858 height 561
type textarea "`https://tpm.foxycart.com/cart?code=${item.slug}&name=${encodeURIComponent(item…"
click at [792, 429] on div "if ( cycleTotalDuration > 0 && cycleTimeRemaining > 0 ) { const fractionRemaini…" at bounding box center [760, 402] width 858 height 561
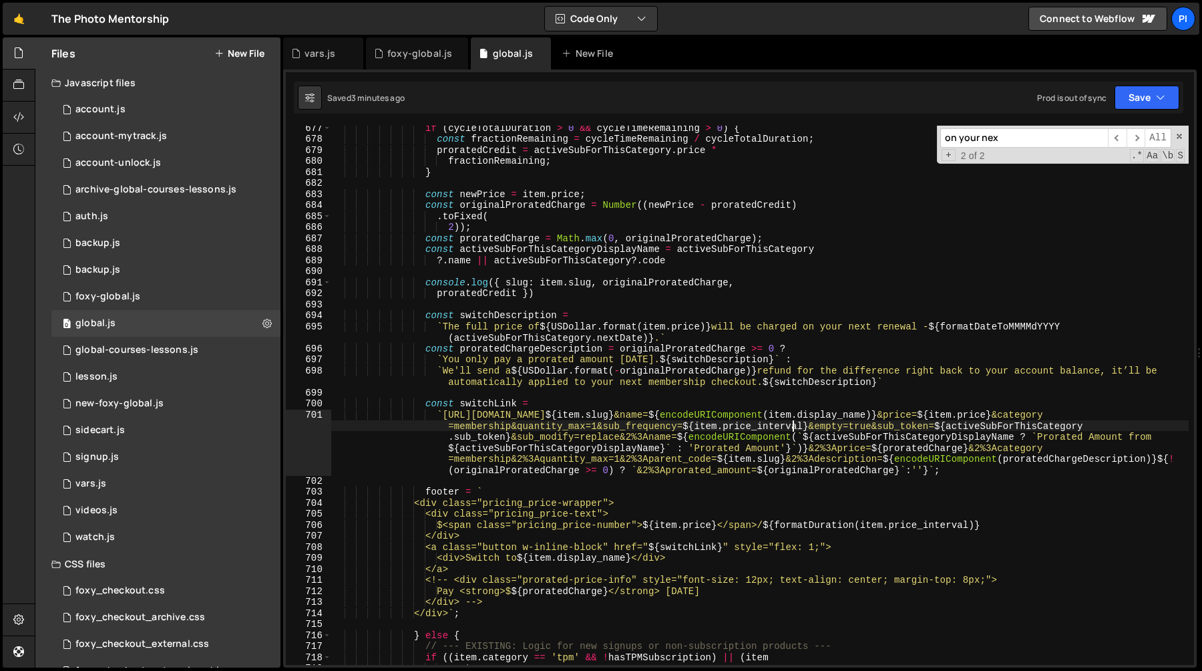
click at [566, 434] on div "if ( cycleTotalDuration > 0 && cycleTimeRemaining > 0 ) { const fractionRemaini…" at bounding box center [760, 402] width 858 height 561
click at [553, 426] on div "if ( cycleTotalDuration > 0 && cycleTimeRemaining > 0 ) { const fractionRemaini…" at bounding box center [760, 402] width 858 height 561
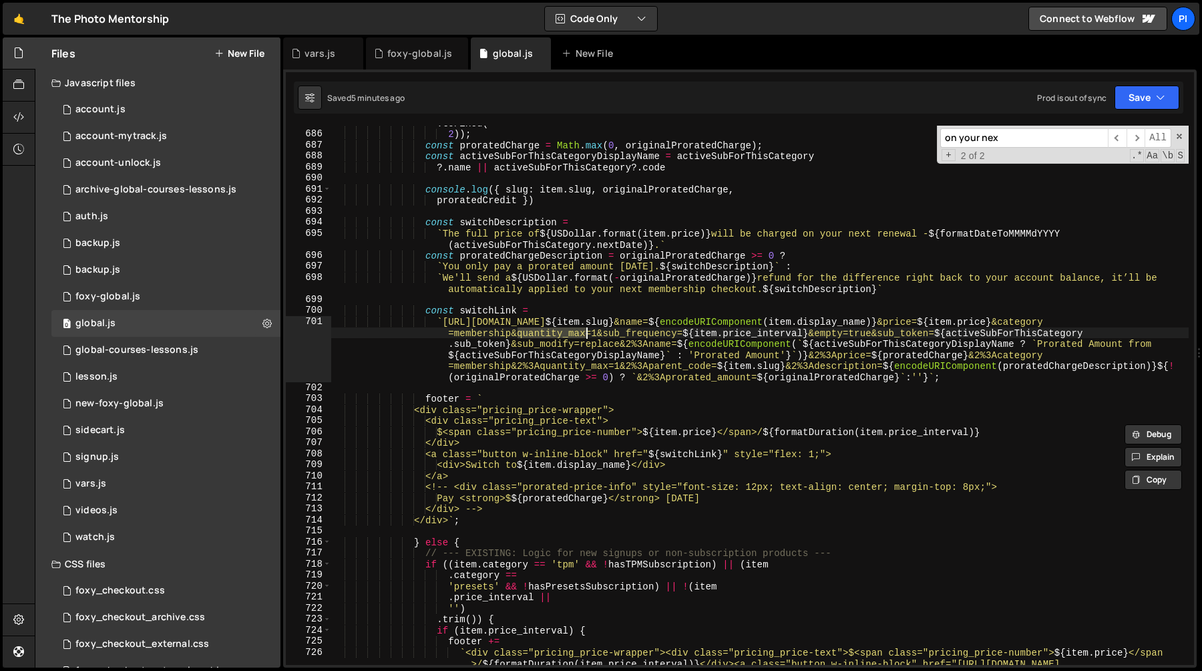
scroll to position [7701, 0]
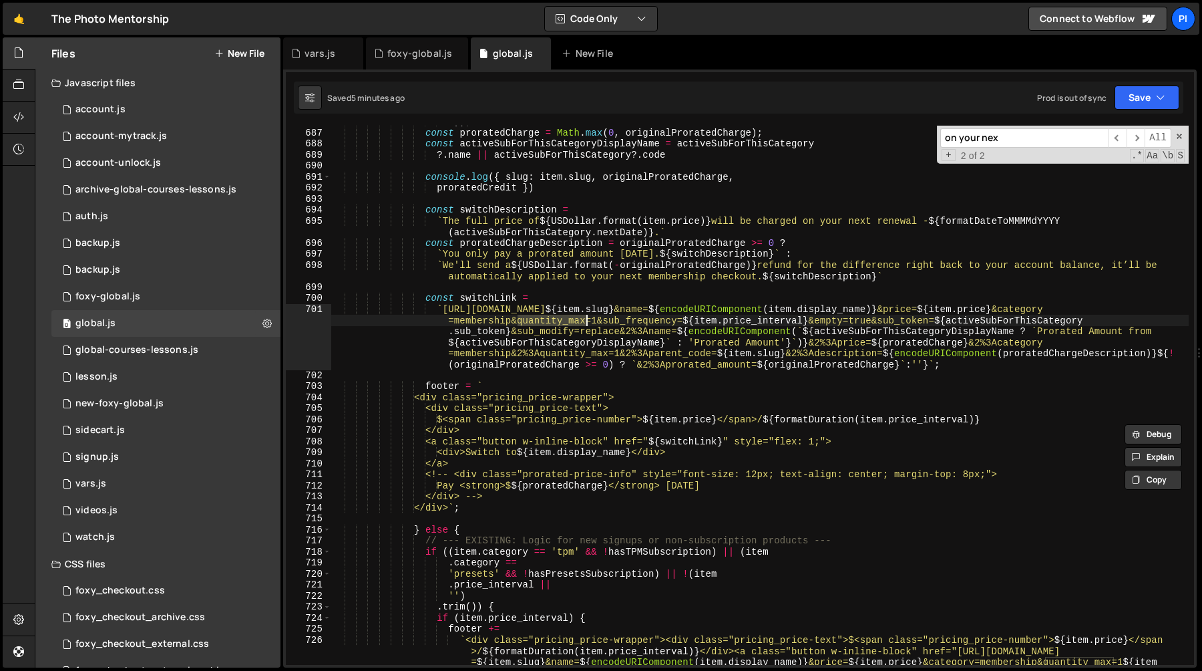
click at [858, 367] on div "2 )) ; const proratedCharge = Math . max ( 0 , originalProratedCharge ) ; const…" at bounding box center [760, 413] width 858 height 594
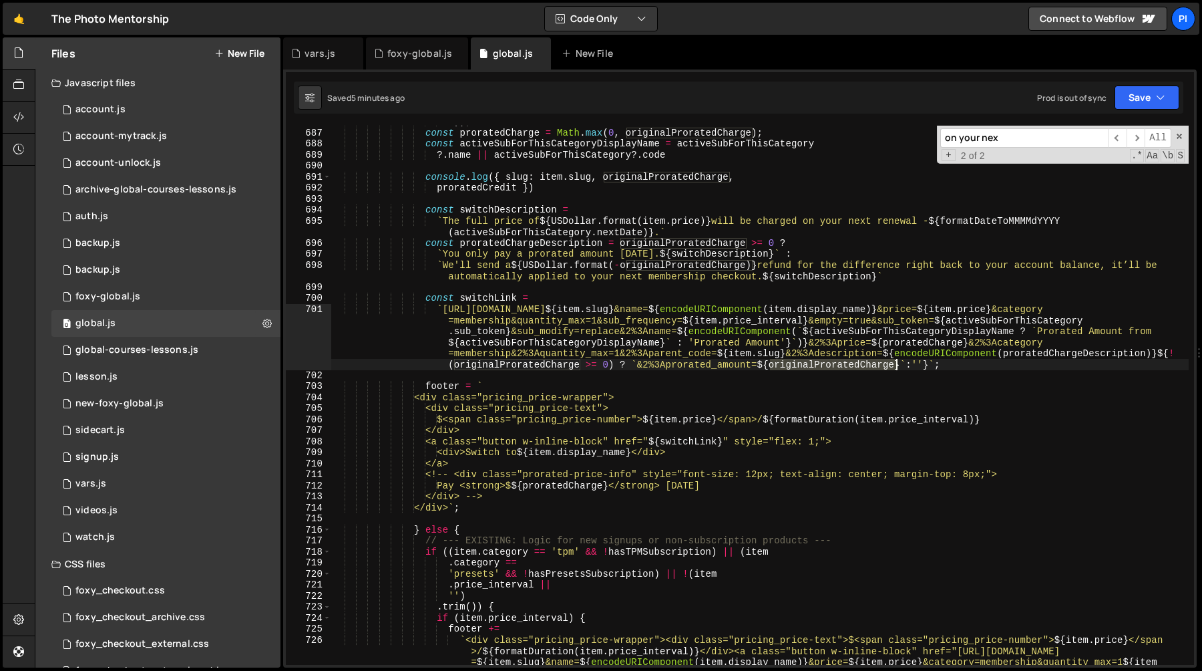
click at [858, 367] on div "2 )) ; const proratedCharge = Math . max ( 0 , originalProratedCharge ) ; const…" at bounding box center [760, 413] width 858 height 594
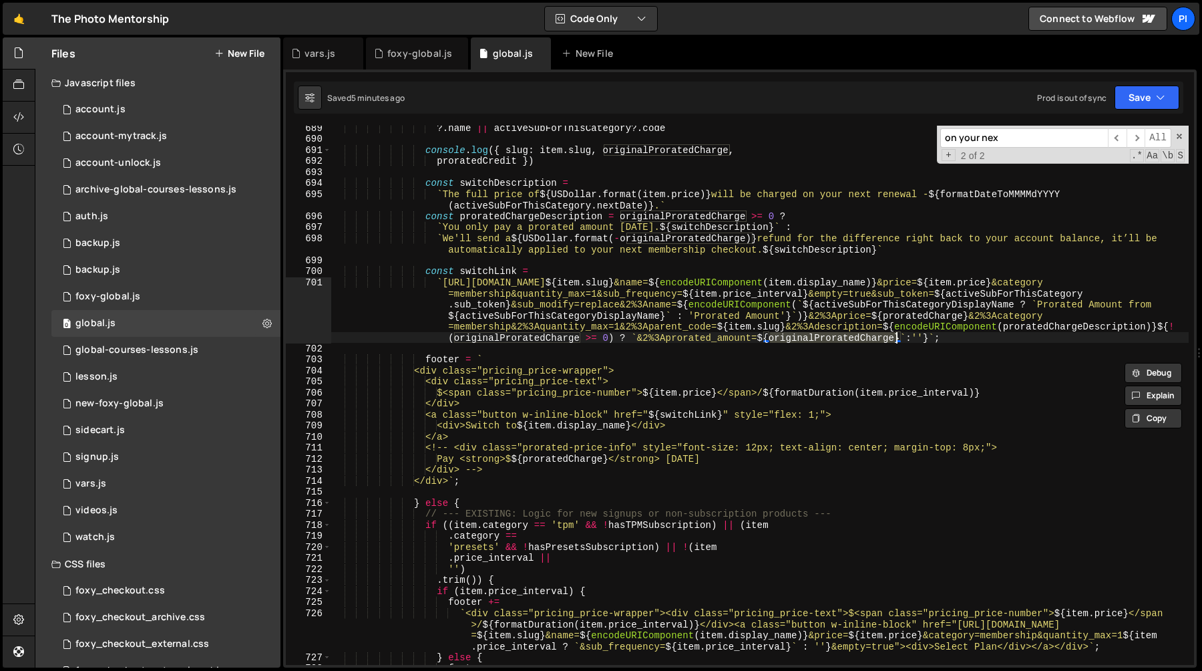
scroll to position [7751, 0]
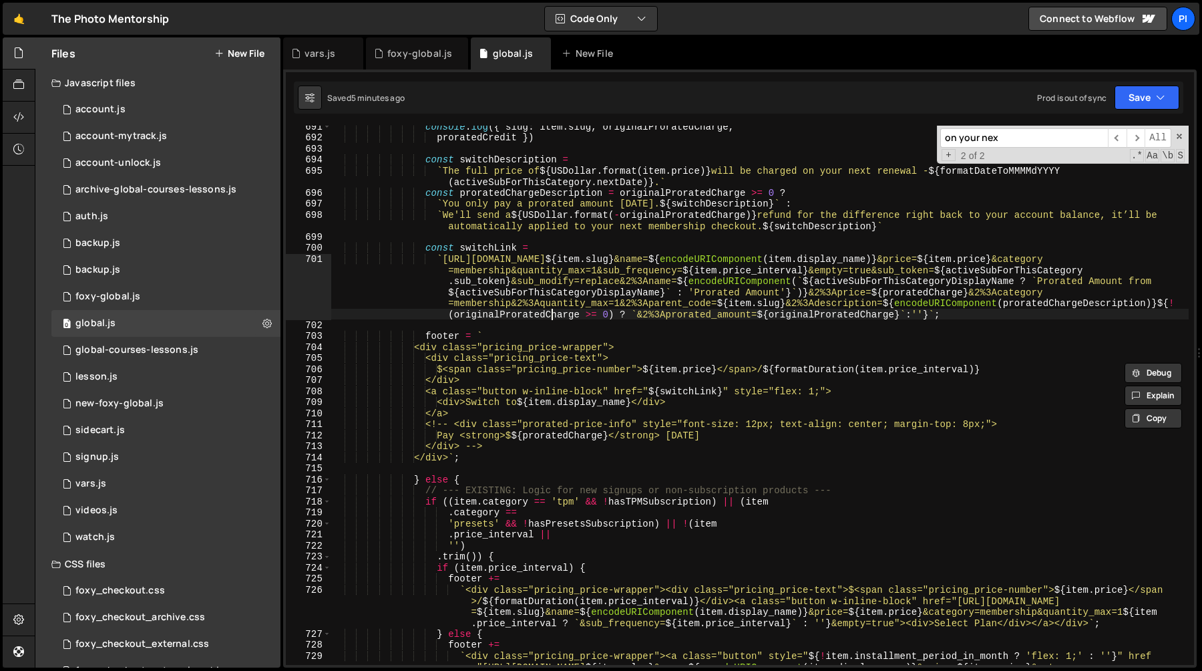
click at [550, 311] on div "console . log ({ slug : item . slug , originalProratedCharge , proratedCredit }…" at bounding box center [760, 434] width 858 height 627
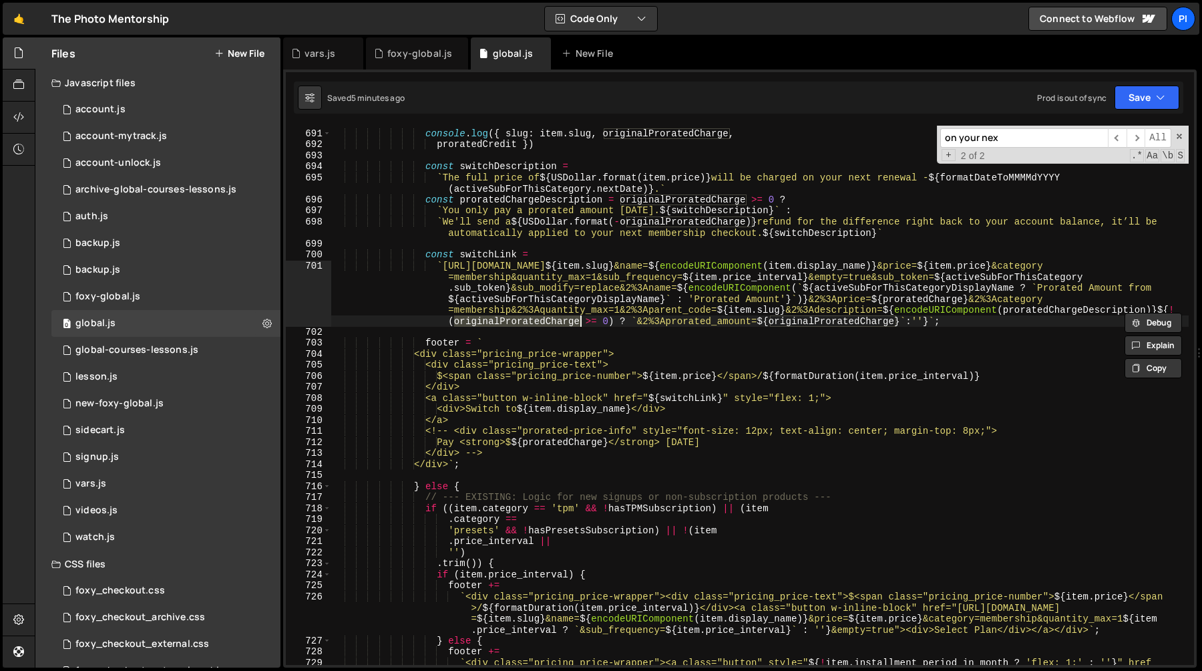
click at [928, 305] on div "console . log ({ slug : item . slug , originalProratedCharge , proratedCredit }…" at bounding box center [760, 430] width 858 height 627
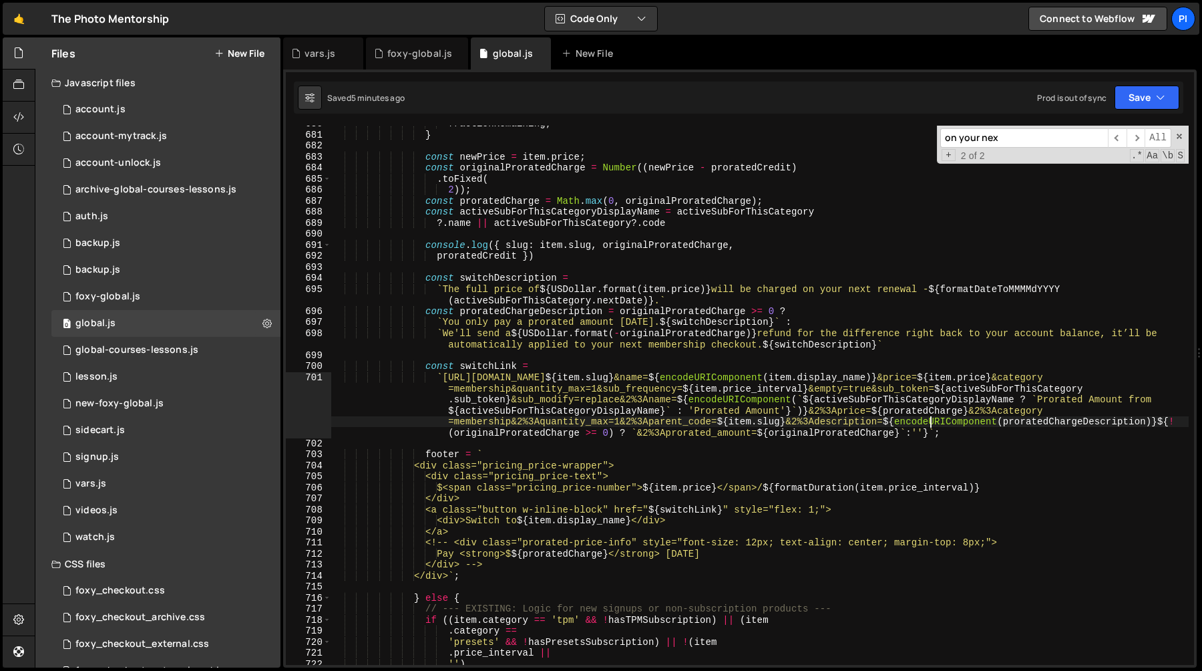
scroll to position [7628, 0]
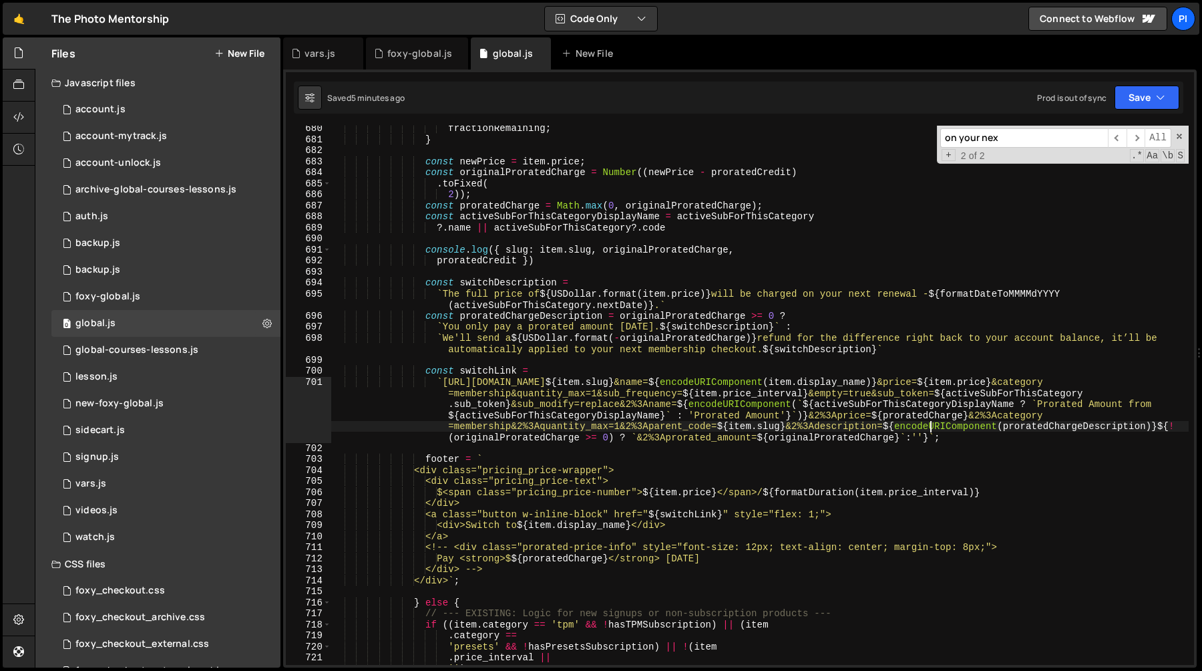
click at [687, 291] on div "fractionRemaining ; } const newPrice = item . price ; const originalProratedCha…" at bounding box center [760, 403] width 858 height 561
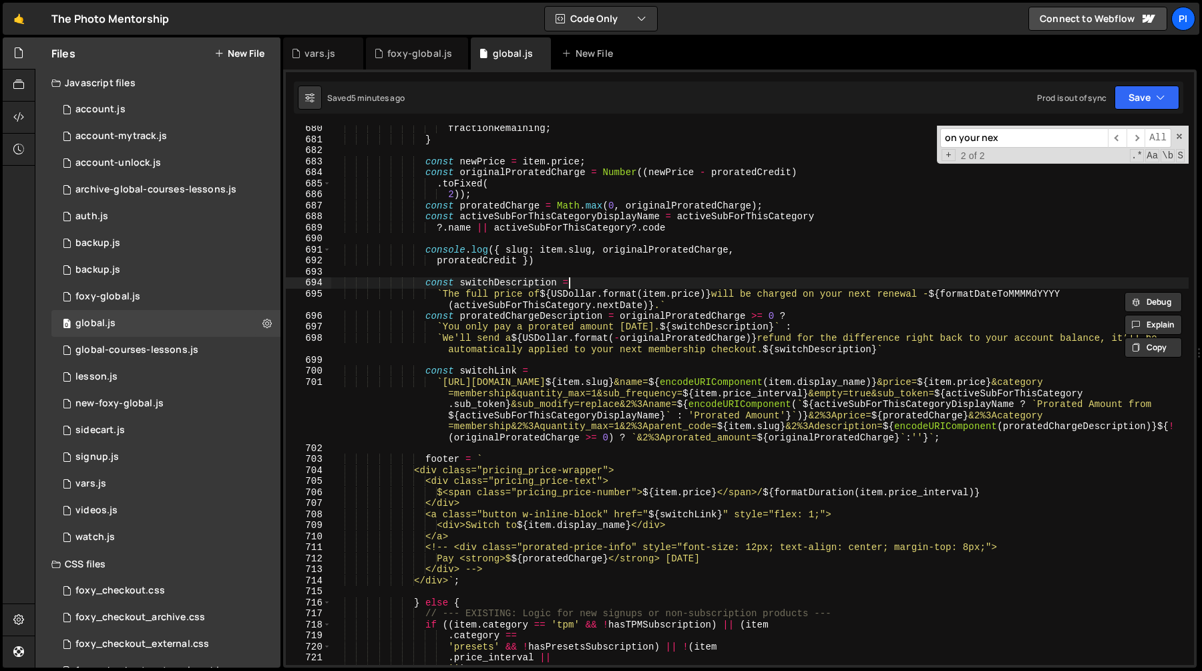
click at [1001, 287] on div "fractionRemaining ; } const newPrice = item . price ; const originalProratedCha…" at bounding box center [760, 403] width 858 height 561
click at [997, 296] on div "fractionRemaining ; } const newPrice = item . price ; const originalProratedCha…" at bounding box center [760, 403] width 858 height 561
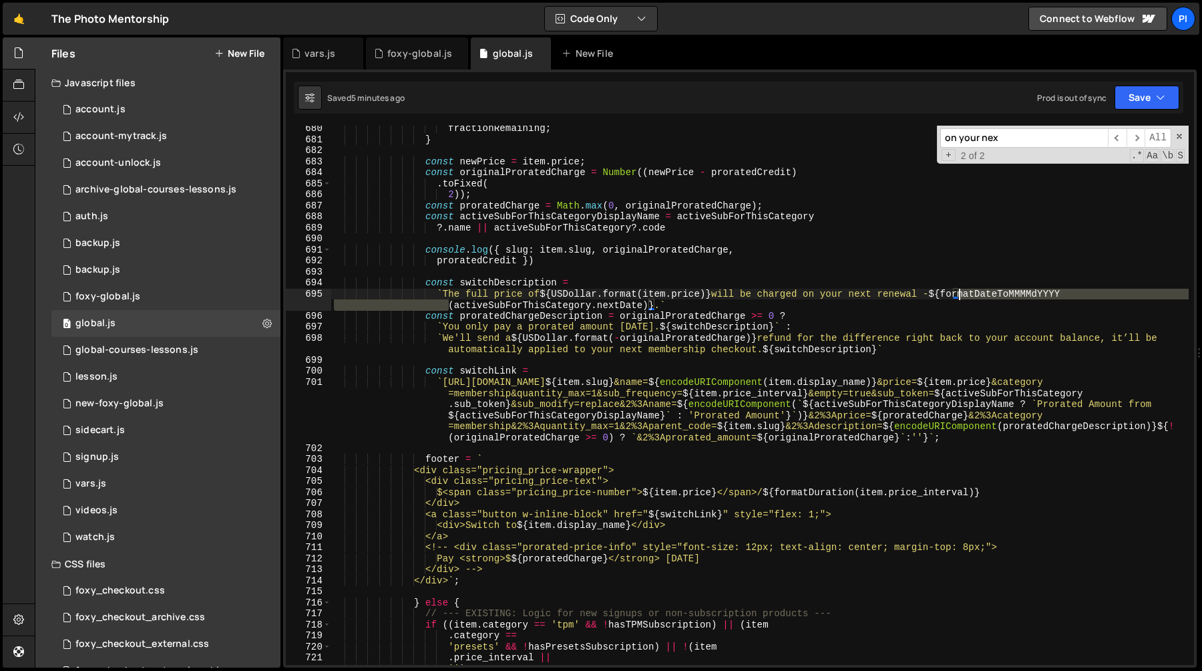
click at [997, 296] on div "fractionRemaining ; } const newPrice = item . price ; const originalProratedCha…" at bounding box center [760, 403] width 858 height 561
click at [550, 303] on div "fractionRemaining ; } const newPrice = item . price ; const originalProratedCha…" at bounding box center [760, 403] width 858 height 561
click at [608, 302] on div "fractionRemaining ; } const newPrice = item . price ; const originalProratedCha…" at bounding box center [760, 403] width 858 height 561
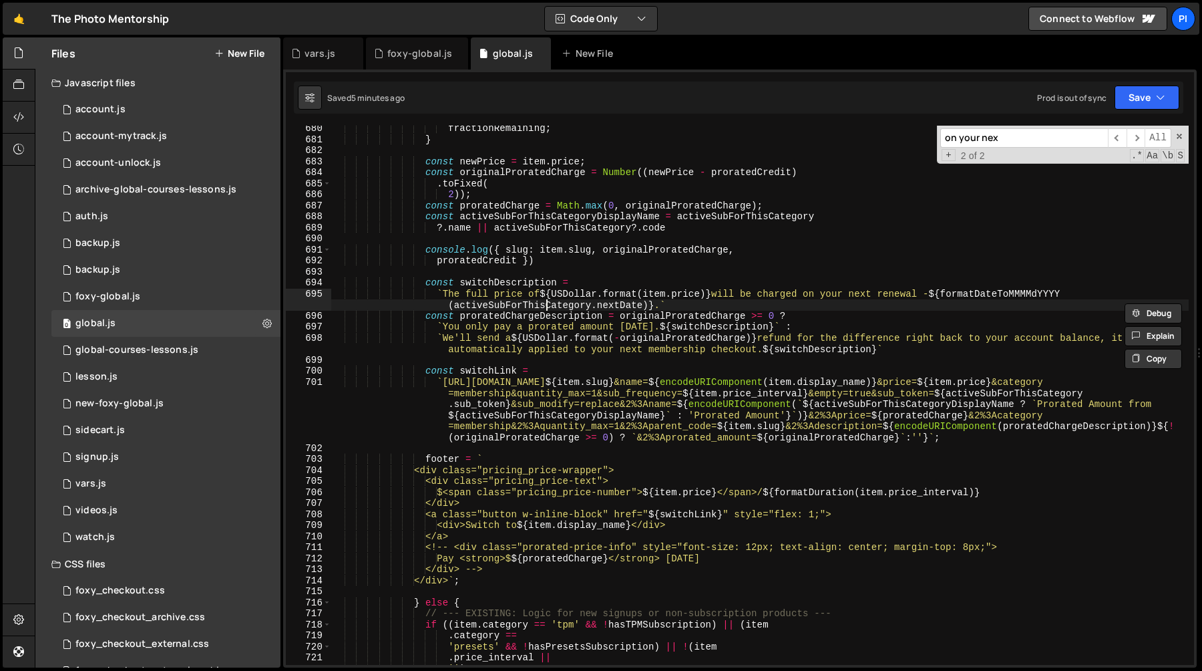
click at [544, 305] on div "fractionRemaining ; } const newPrice = item . price ; const originalProratedCha…" at bounding box center [760, 403] width 858 height 561
click at [522, 305] on div "fractionRemaining ; } const newPrice = item . price ; const originalProratedCha…" at bounding box center [760, 395] width 858 height 539
click at [522, 305] on div "fractionRemaining ; } const newPrice = item . price ; const originalProratedCha…" at bounding box center [760, 403] width 858 height 561
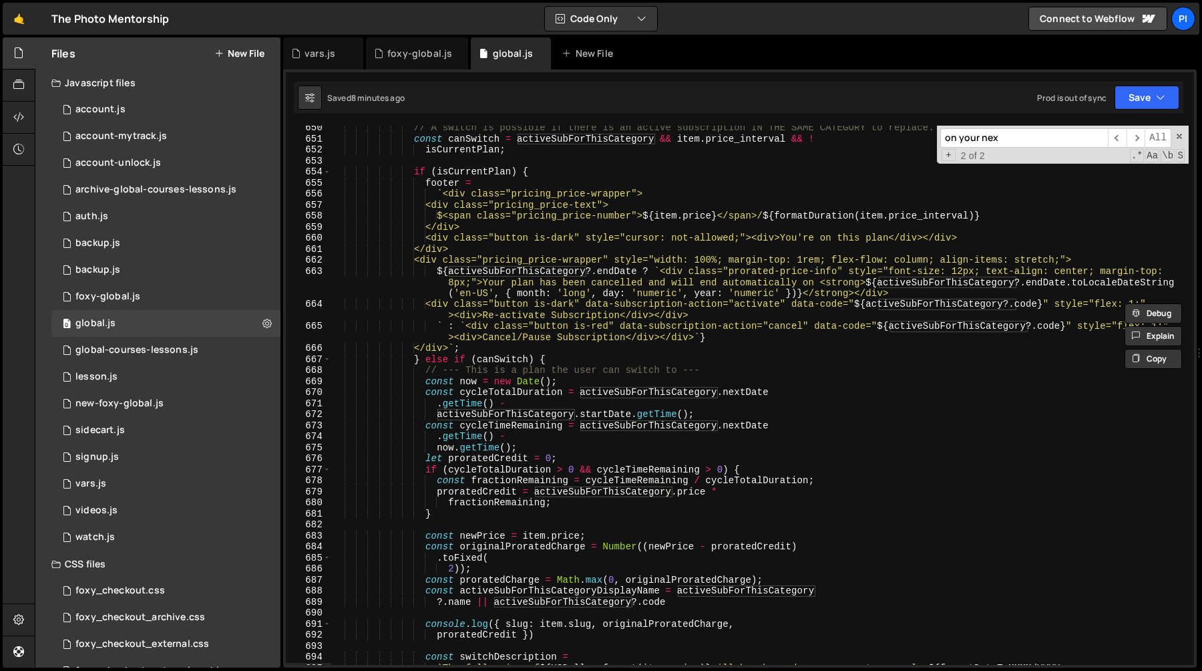
scroll to position [7254, 0]
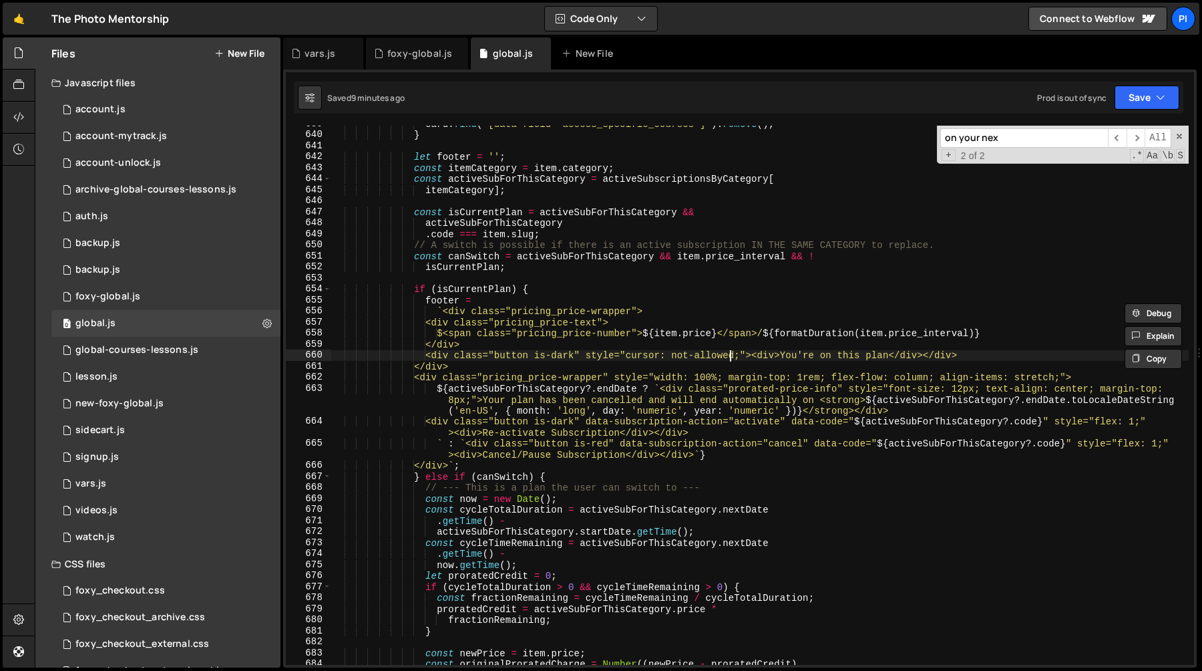
click at [732, 355] on div "card . find ( '[data-field="access_specific_courses"]' ) . remove ( ) ; } let f…" at bounding box center [760, 398] width 858 height 561
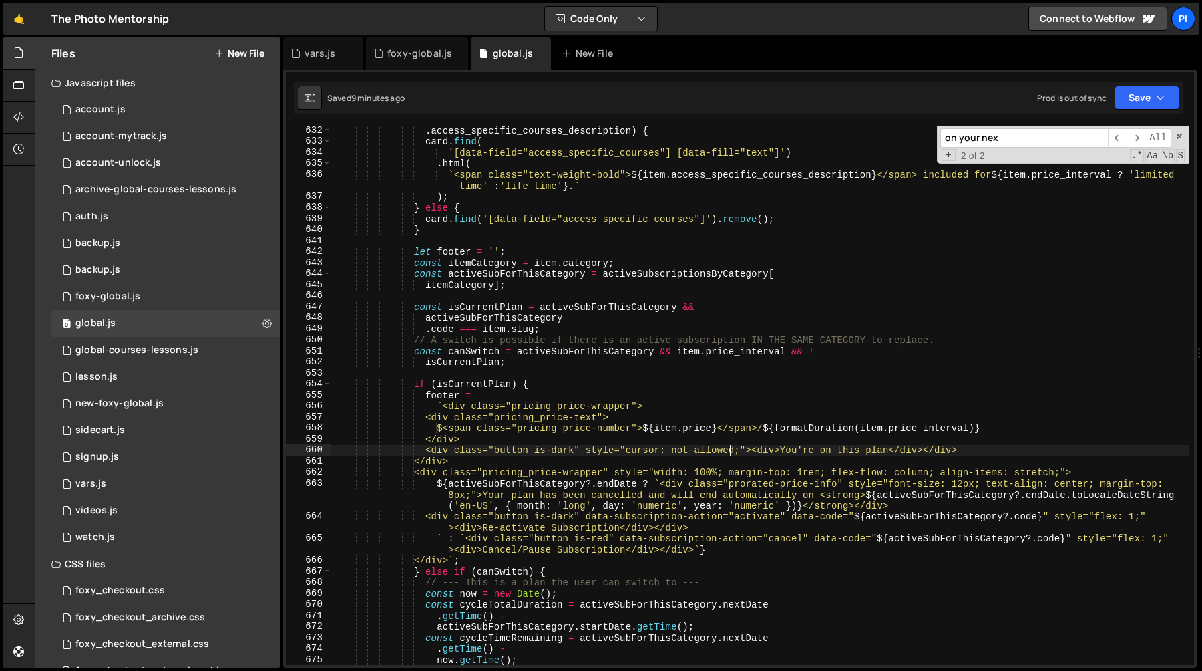
scroll to position [7042, 0]
click at [681, 408] on div ". access_specific_courses_description ) { card . find ( '[data-field="access_sp…" at bounding box center [760, 406] width 858 height 561
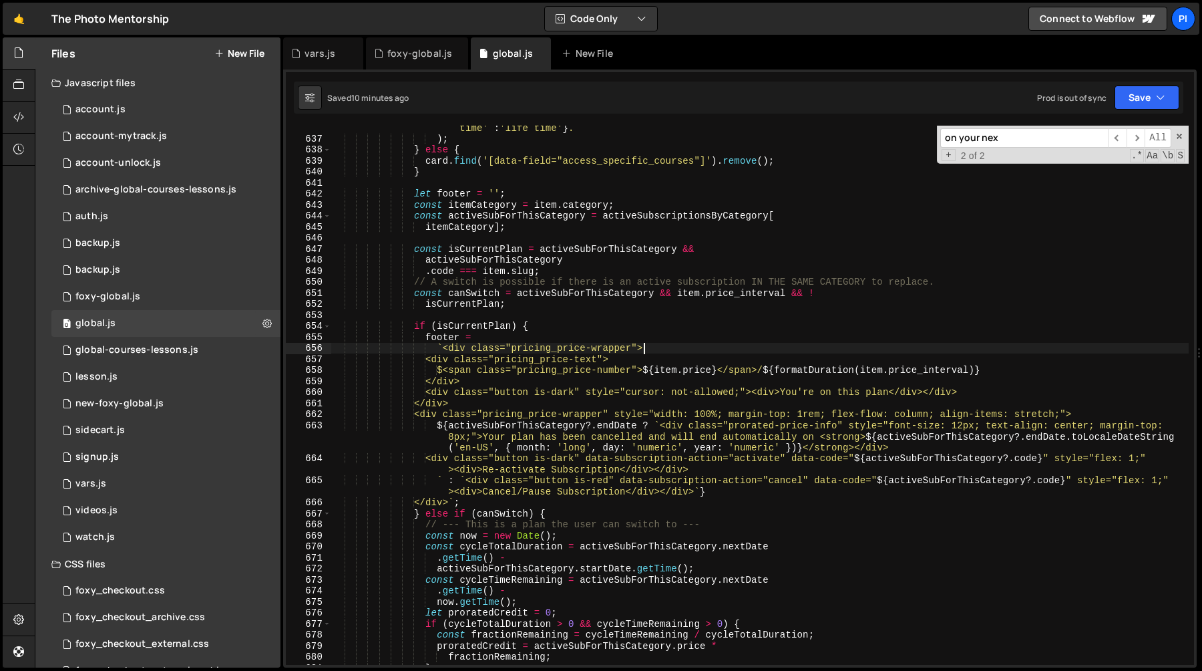
scroll to position [7098, 0]
click at [1140, 137] on span "​" at bounding box center [1136, 137] width 19 height 19
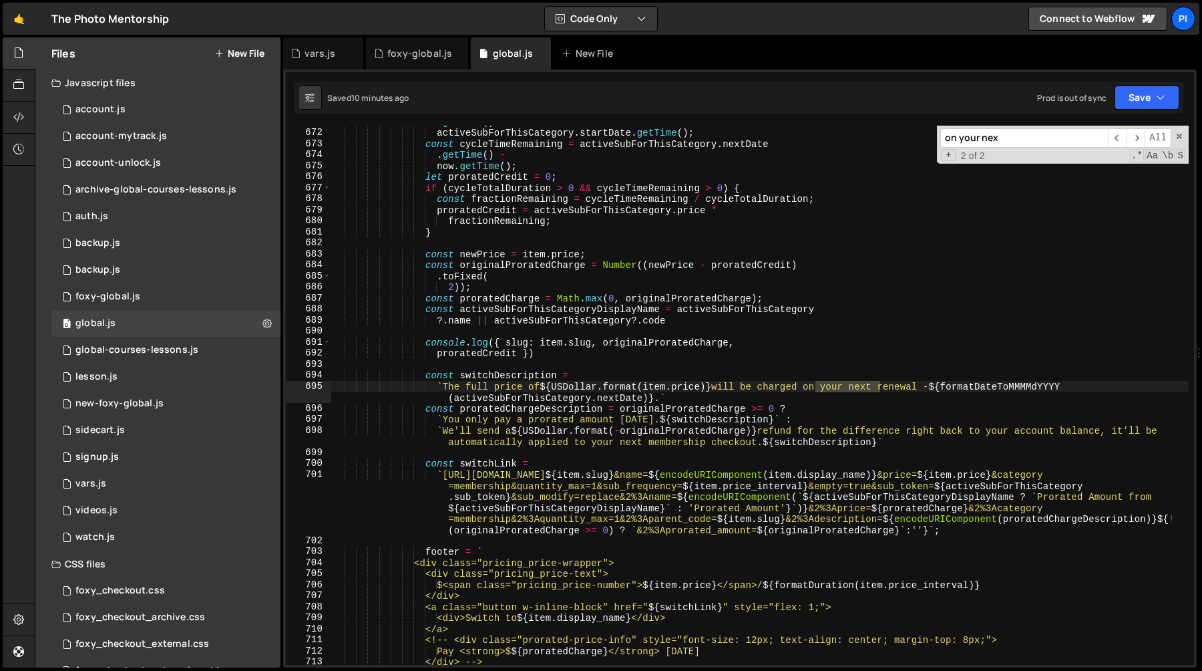
scroll to position [7569, 0]
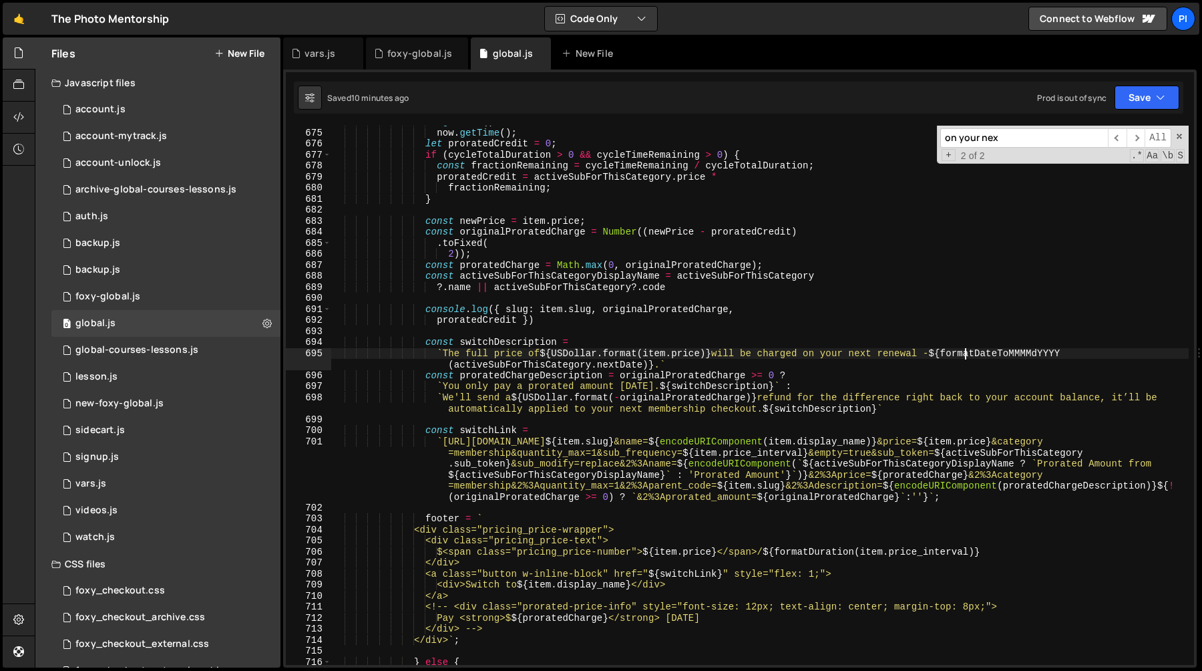
click at [966, 353] on div ". getTime ( ) - now . getTime ( ) ; let proratedCredit = 0 ; if ( cycleTotalDur…" at bounding box center [760, 396] width 858 height 561
click at [665, 377] on div ". getTime ( ) - now . getTime ( ) ; let proratedCredit = 0 ; if ( cycleTotalDur…" at bounding box center [760, 396] width 858 height 561
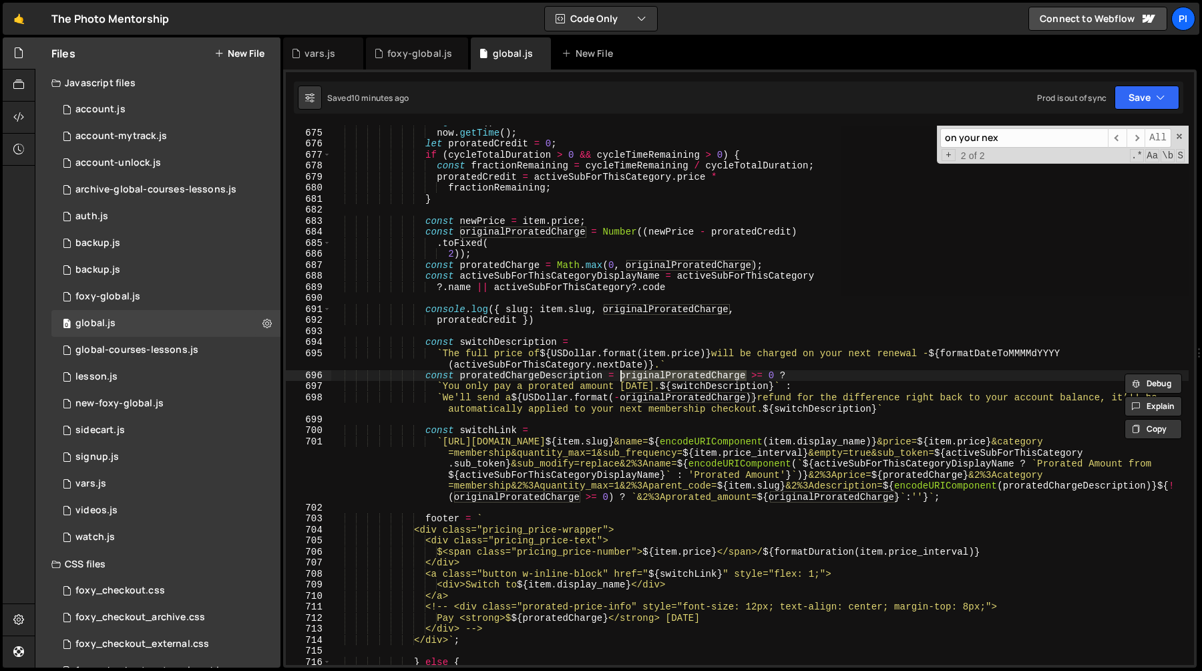
click at [620, 378] on div ". getTime ( ) - now . getTime ( ) ; let proratedCredit = 0 ; if ( cycleTotalDur…" at bounding box center [760, 395] width 858 height 539
click at [775, 374] on div ". getTime ( ) - now . getTime ( ) ; let proratedCredit = 0 ; if ( cycleTotalDur…" at bounding box center [760, 396] width 858 height 561
click at [436, 352] on div ". getTime ( ) - now . getTime ( ) ; let proratedCredit = 0 ; if ( cycleTotalDur…" at bounding box center [760, 396] width 858 height 561
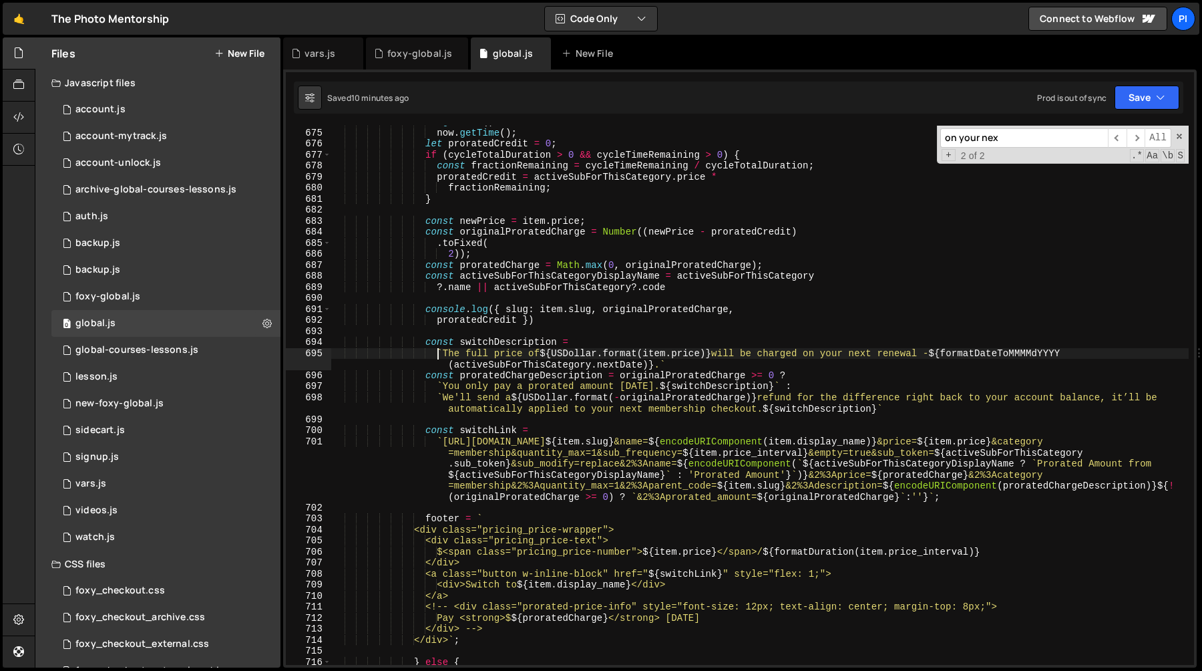
paste textarea "originalProratedCharge >= 0"
click at [609, 353] on div ". getTime ( ) - now . getTime ( ) ; let proratedCredit = 0 ; if ( cycleTotalDur…" at bounding box center [760, 396] width 858 height 561
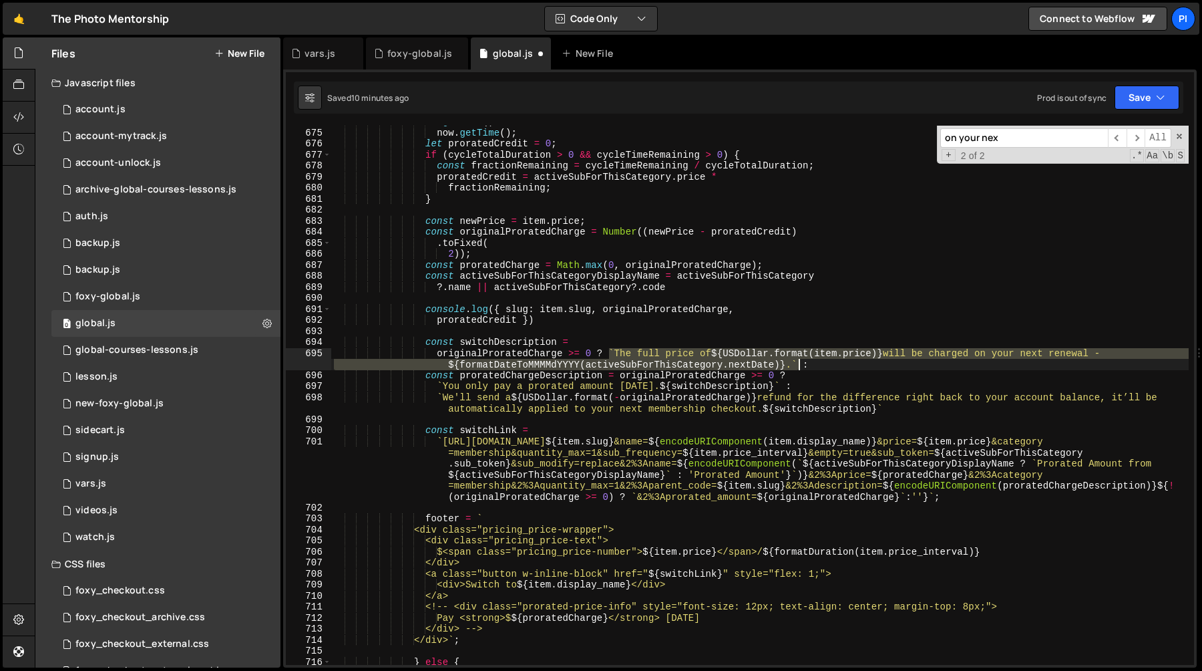
click at [799, 363] on div ". getTime ( ) - now . getTime ( ) ; let proratedCredit = 0 ; if ( cycleTotalDur…" at bounding box center [760, 396] width 858 height 561
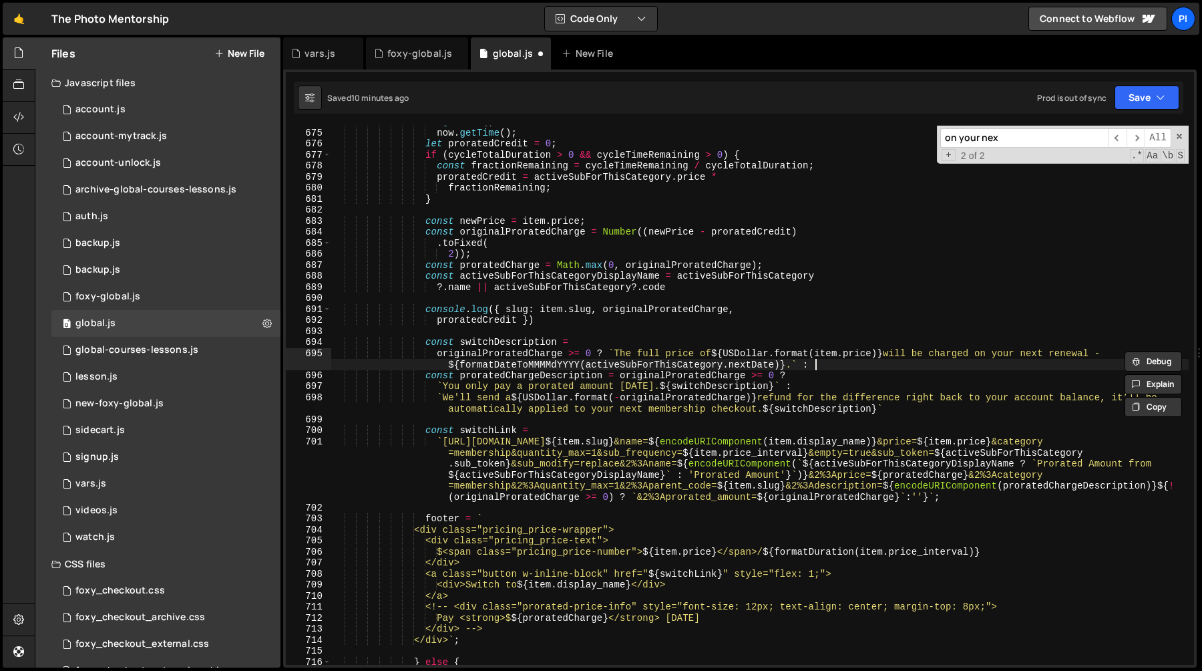
click at [856, 367] on div ". getTime ( ) - now . getTime ( ) ; let proratedCredit = 0 ; if ( cycleTotalDur…" at bounding box center [760, 396] width 858 height 561
paste textarea "`The full price of ${USDollar.format(item.price)} will be charged on your next …"
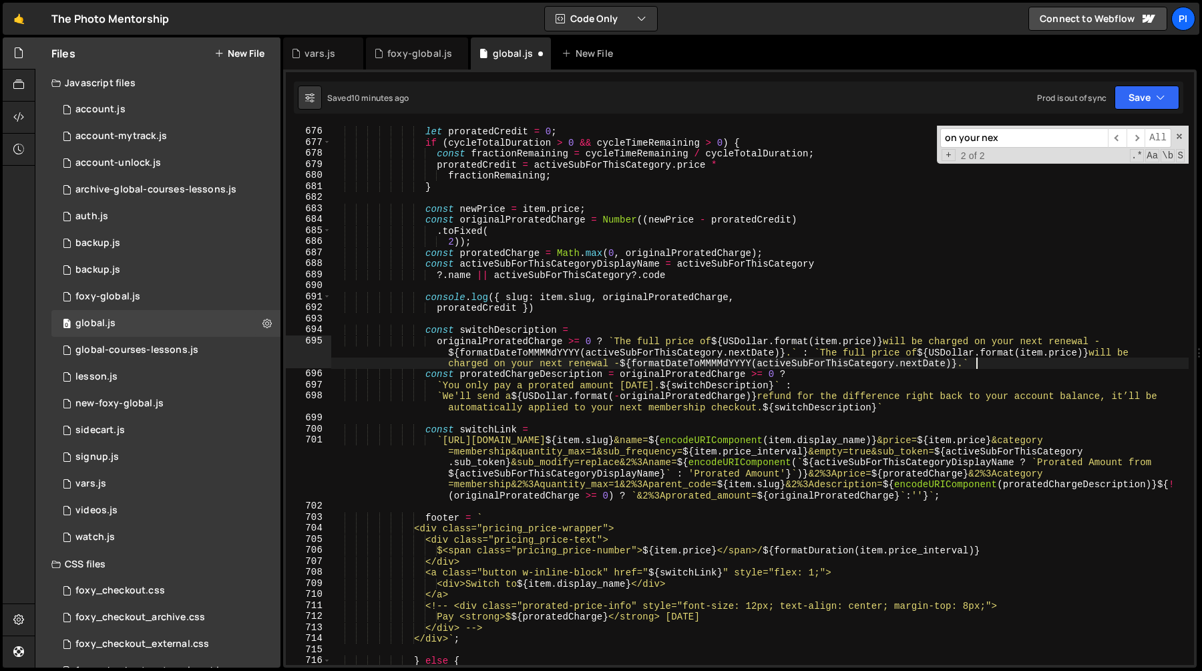
scroll to position [7581, 0]
click at [494, 365] on div "now . getTime ( ) ; let proratedCredit = 0 ; if ( cycleTotalDuration > 0 && cyc…" at bounding box center [760, 395] width 858 height 561
click at [970, 363] on div "now . getTime ( ) ; let proratedCredit = 0 ; if ( cycleTotalDuration > 0 && cyc…" at bounding box center [760, 395] width 858 height 561
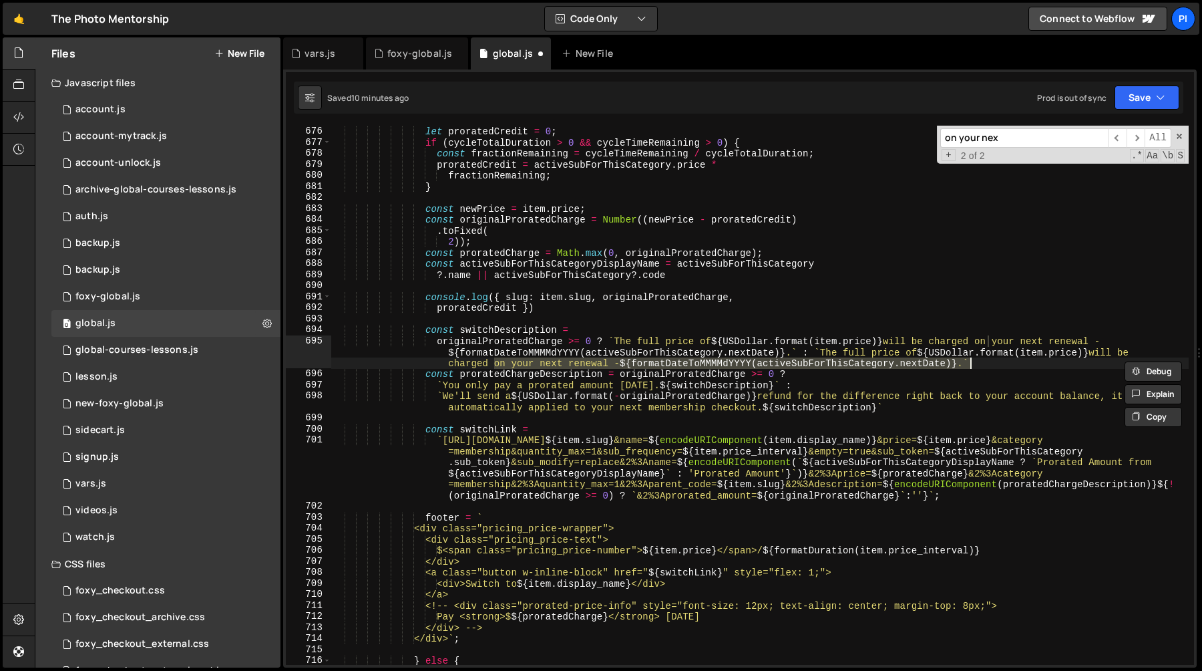
click at [965, 363] on div "now . getTime ( ) ; let proratedCredit = 0 ; if ( cycleTotalDuration > 0 && cyc…" at bounding box center [760, 395] width 858 height 539
click at [625, 366] on div "now . getTime ( ) ; let proratedCredit = 0 ; if ( cycleTotalDuration > 0 && cyc…" at bounding box center [760, 395] width 858 height 539
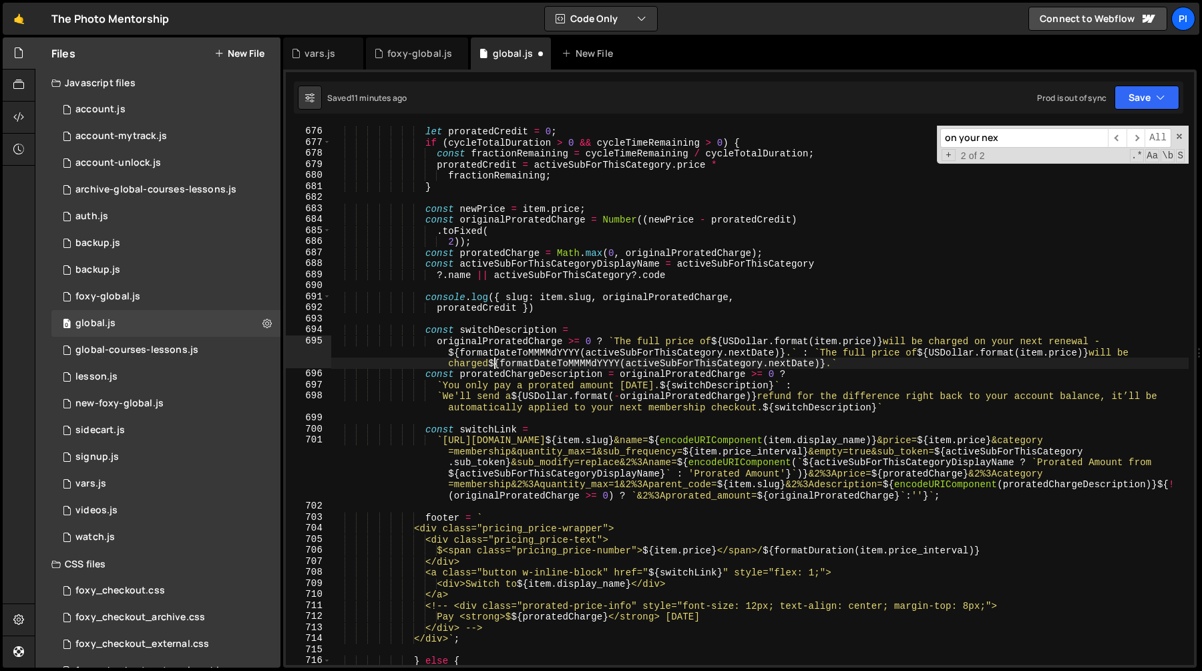
click at [694, 454] on div "now . getTime ( ) ; let proratedCredit = 0 ; if ( cycleTotalDuration > 0 && cyc…" at bounding box center [760, 395] width 858 height 561
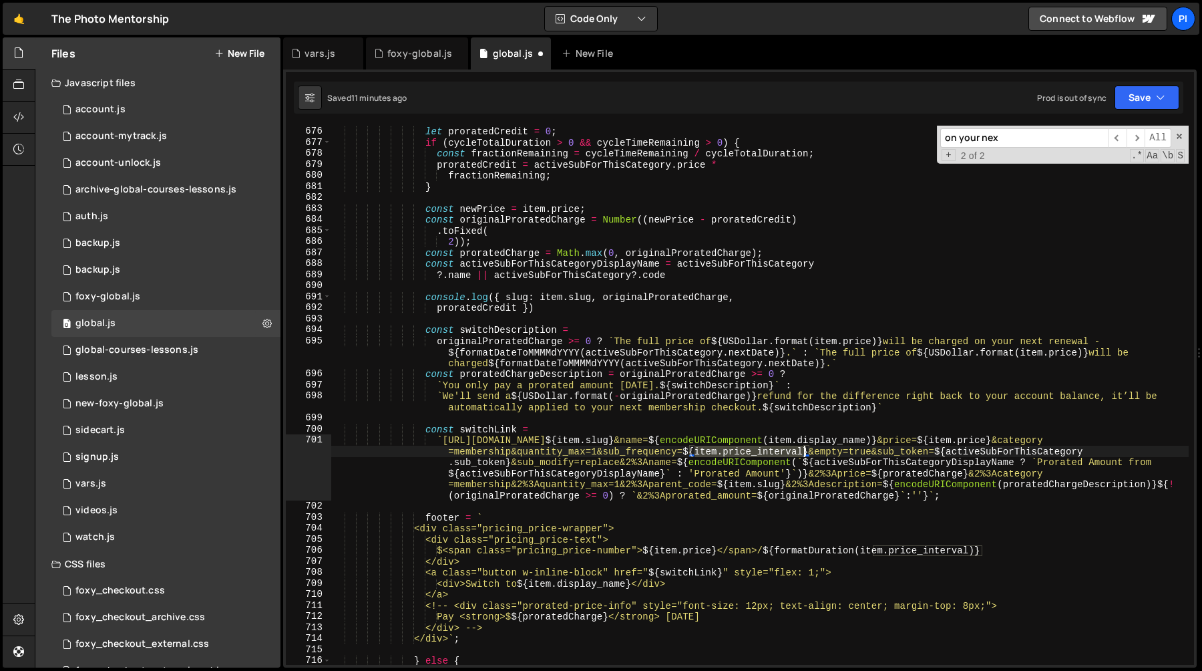
click at [802, 453] on div "now . getTime ( ) ; let proratedCredit = 0 ; if ( cycleTotalDuration > 0 && cyc…" at bounding box center [760, 395] width 858 height 561
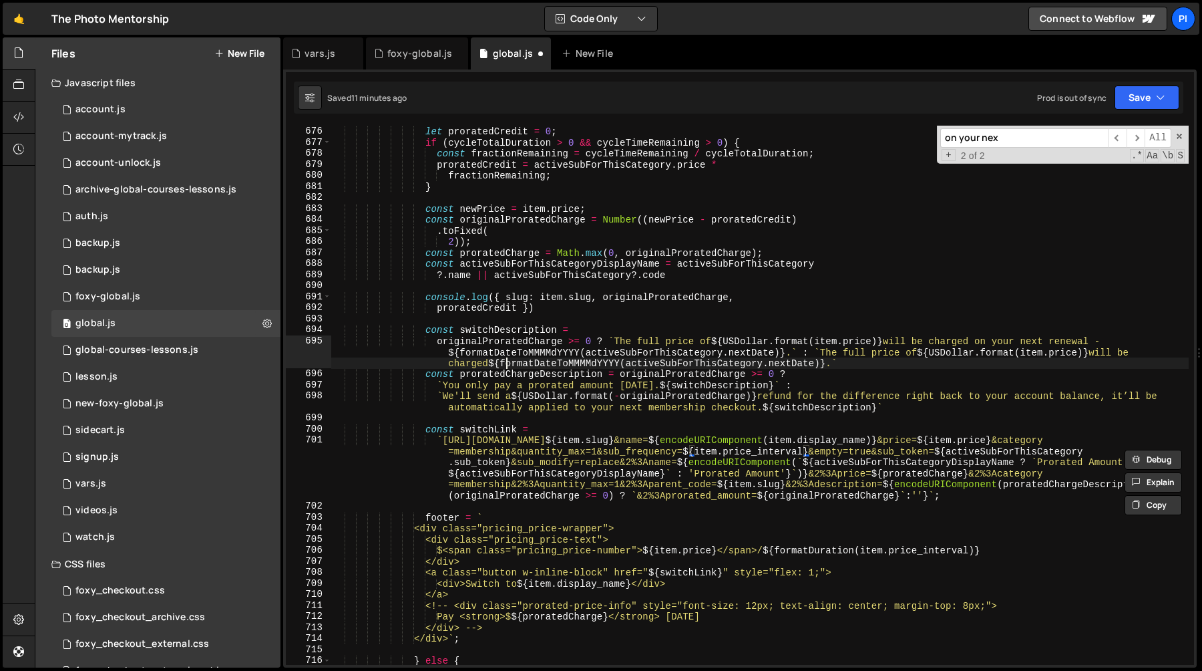
click at [506, 364] on div "now . getTime ( ) ; let proratedCredit = 0 ; if ( cycleTotalDuration > 0 && cyc…" at bounding box center [760, 395] width 858 height 561
click at [494, 364] on div "now . getTime ( ) ; let proratedCredit = 0 ; if ( cycleTotalDuration > 0 && cyc…" at bounding box center [760, 395] width 858 height 561
click at [833, 365] on div "now . getTime ( ) ; let proratedCredit = 0 ; if ( cycleTotalDuration > 0 && cyc…" at bounding box center [760, 395] width 858 height 561
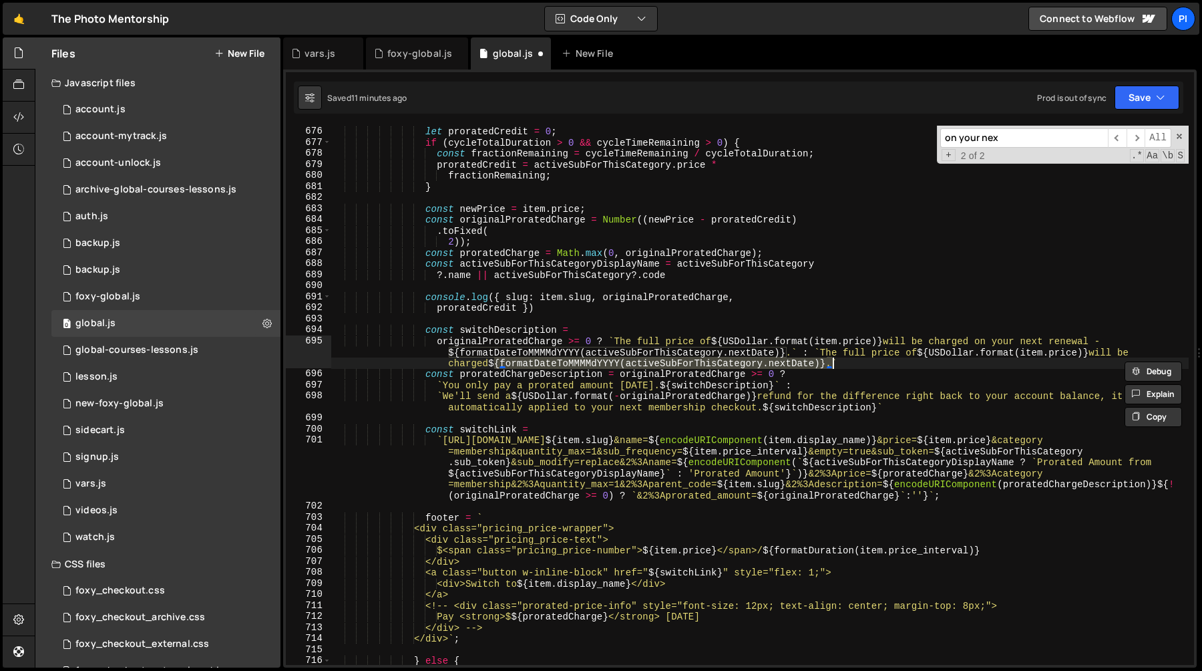
paste textarea "item.price_interval"
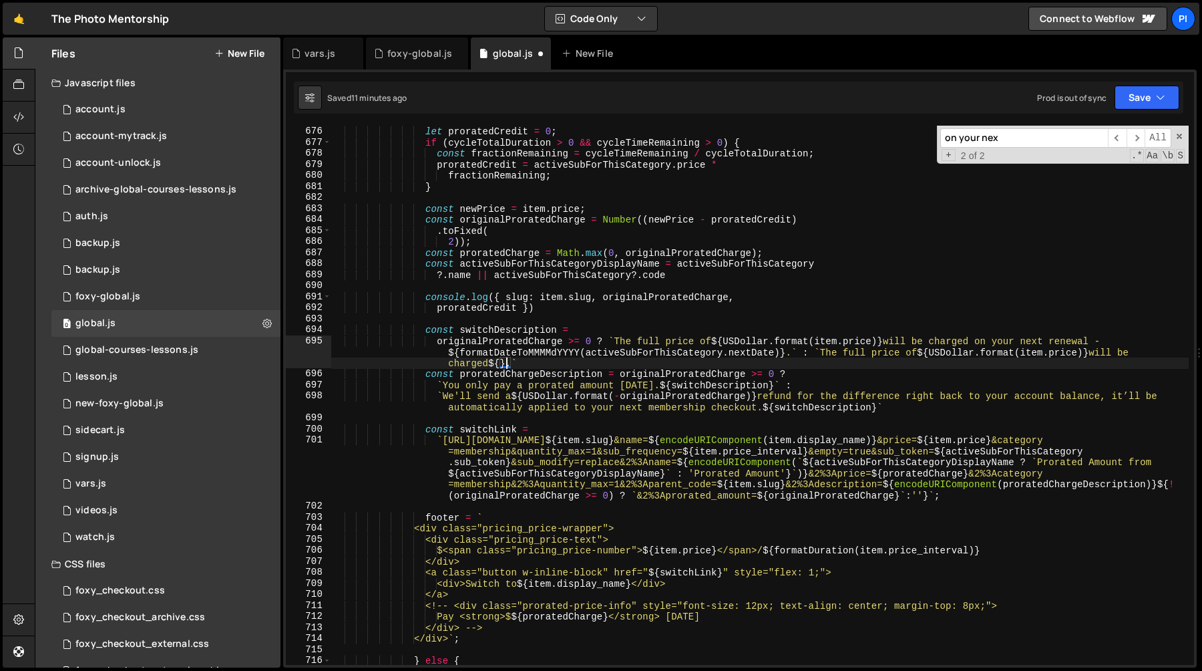
paste textarea "item.price_interval"
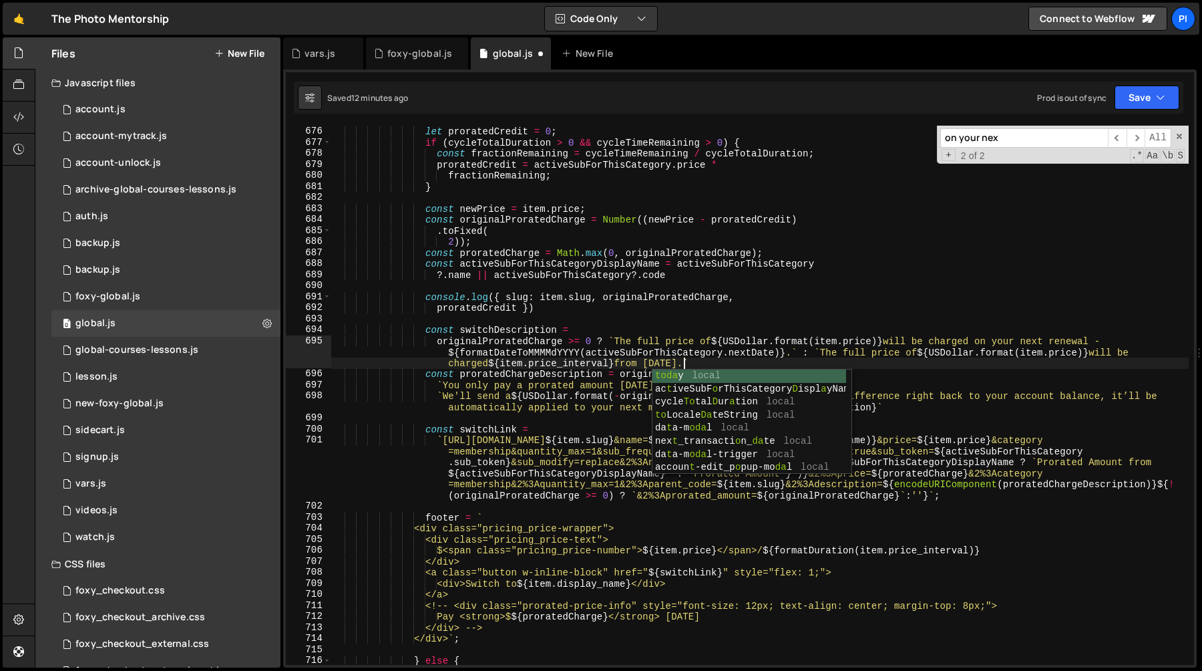
scroll to position [0, 120]
click at [457, 359] on div "now . getTime ( ) ; let proratedCredit = 0 ; if ( cycleTotalDuration > 0 && cyc…" at bounding box center [760, 395] width 858 height 561
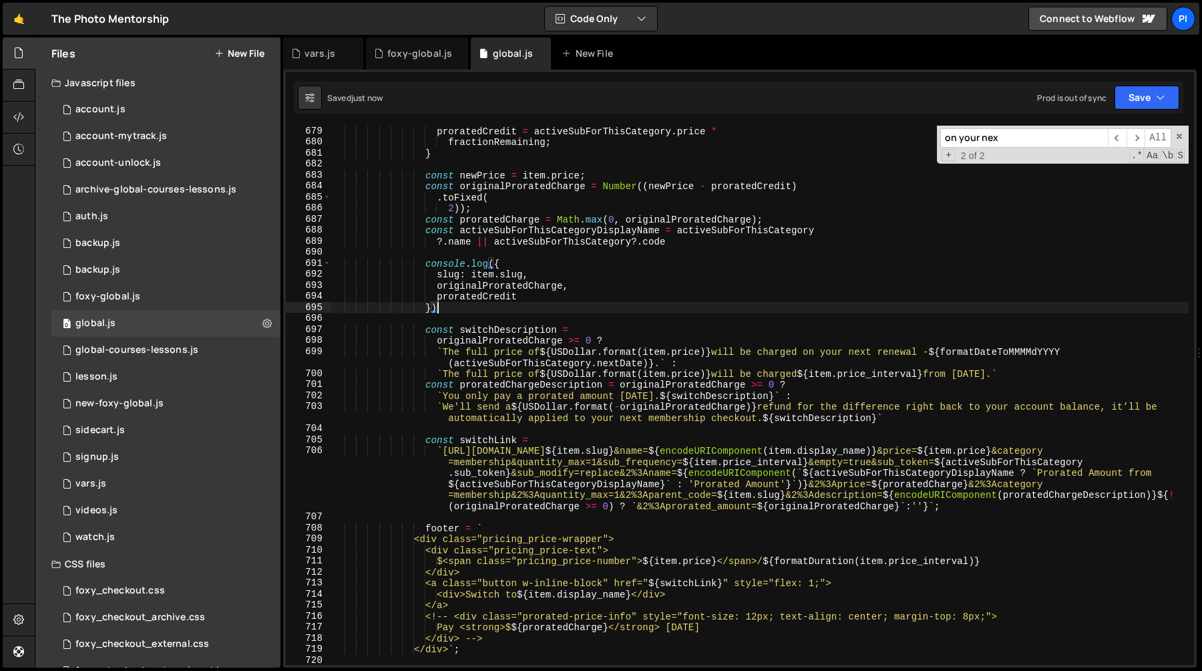
scroll to position [7672, 0]
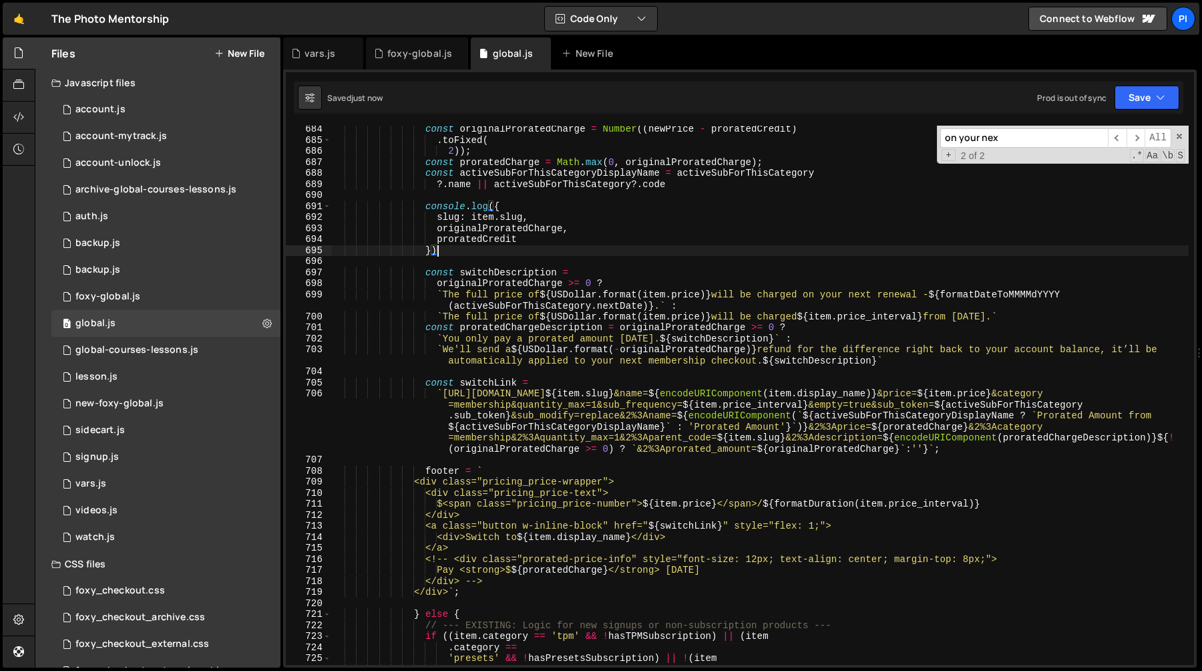
click at [630, 405] on div "const originalProratedCharge = Number (( newPrice - proratedCredit ) . toFixed …" at bounding box center [760, 404] width 858 height 561
type textarea "`https://tpm.foxycart.com/cart?code=${item.slug}&name=${encodeURIComponent(item…"
click at [630, 405] on div "const originalProratedCharge = Number (( newPrice - proratedCredit ) . toFixed …" at bounding box center [760, 404] width 858 height 561
click at [728, 403] on div "const originalProratedCharge = Number (( newPrice - proratedCredit ) . toFixed …" at bounding box center [760, 404] width 858 height 561
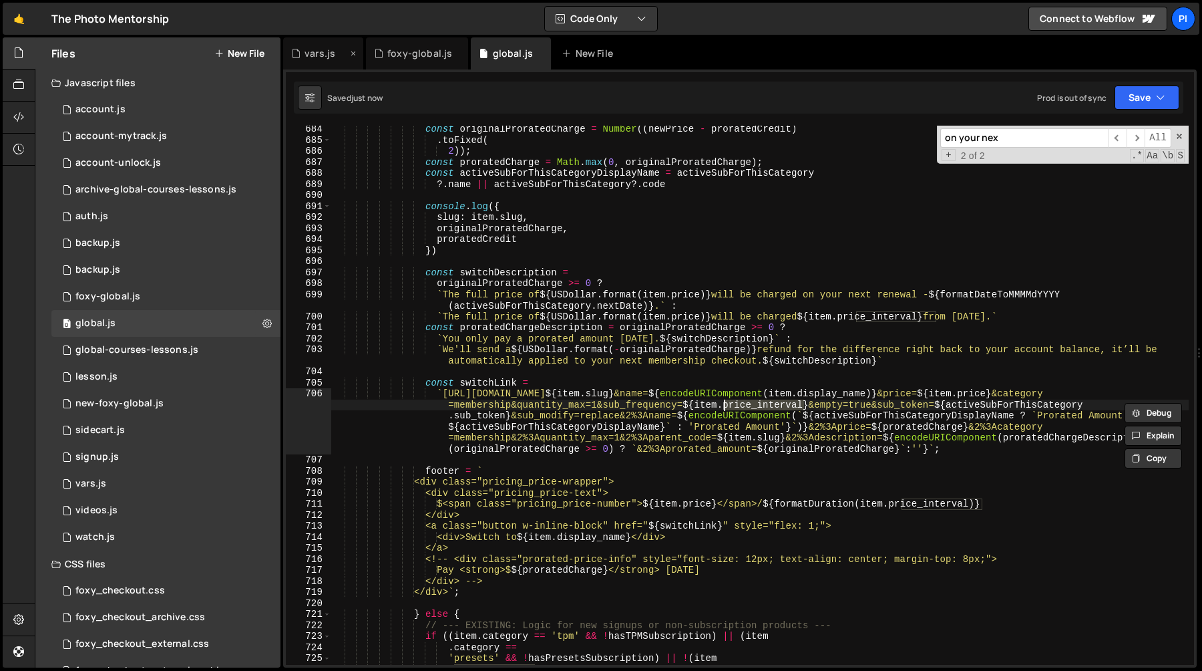
click at [332, 61] on div "vars.js" at bounding box center [323, 53] width 80 height 32
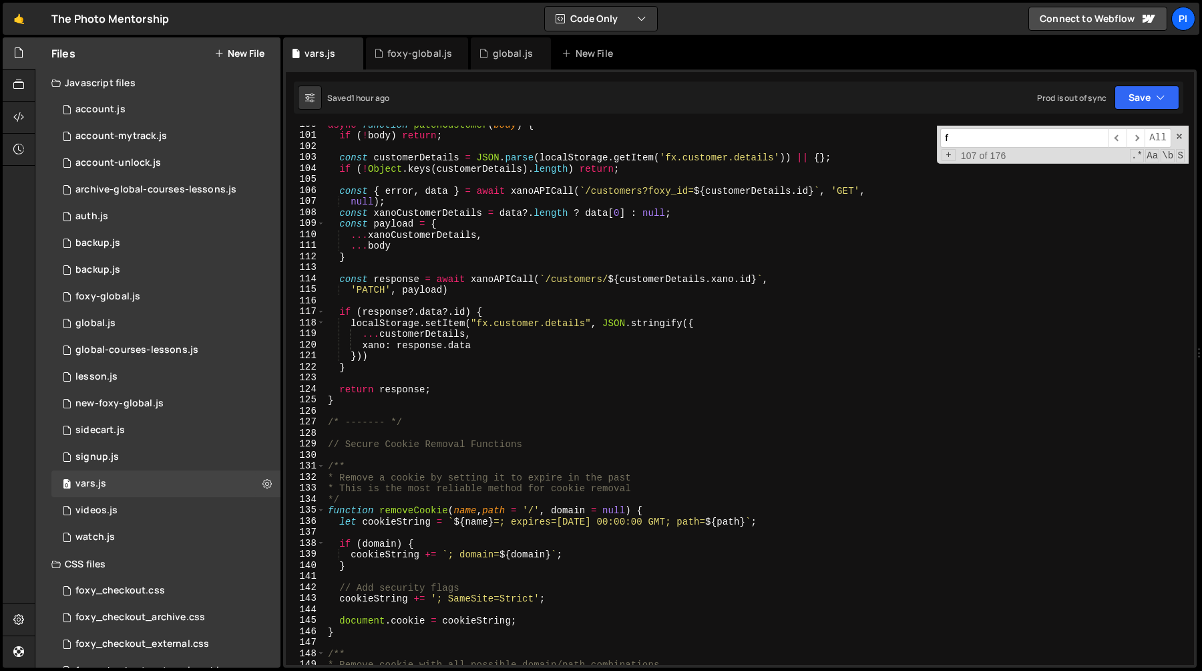
scroll to position [976, 0]
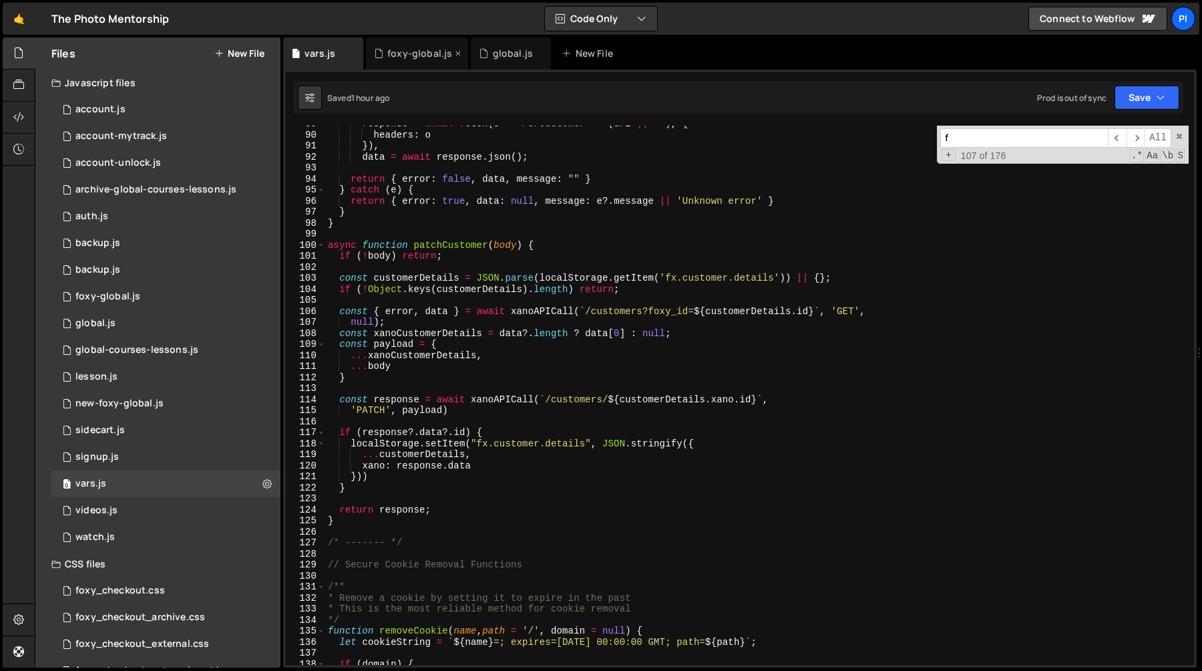
click at [414, 59] on div "foxy-global.js" at bounding box center [419, 53] width 65 height 13
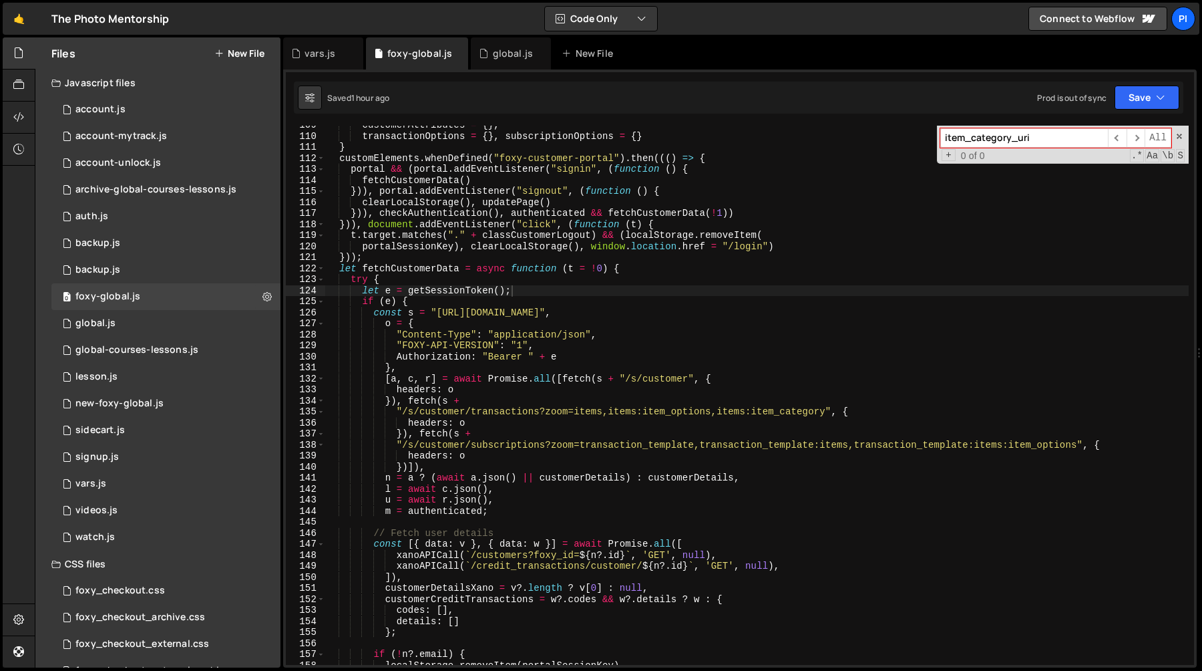
scroll to position [693, 0]
type textarea "const s = "https://tpm.foxycart.com","
click at [606, 307] on div "customerAttributes = { } , transactionOptions = { } , subscriptionOptions = { }…" at bounding box center [757, 400] width 864 height 561
click at [489, 55] on div "global.js" at bounding box center [507, 53] width 56 height 13
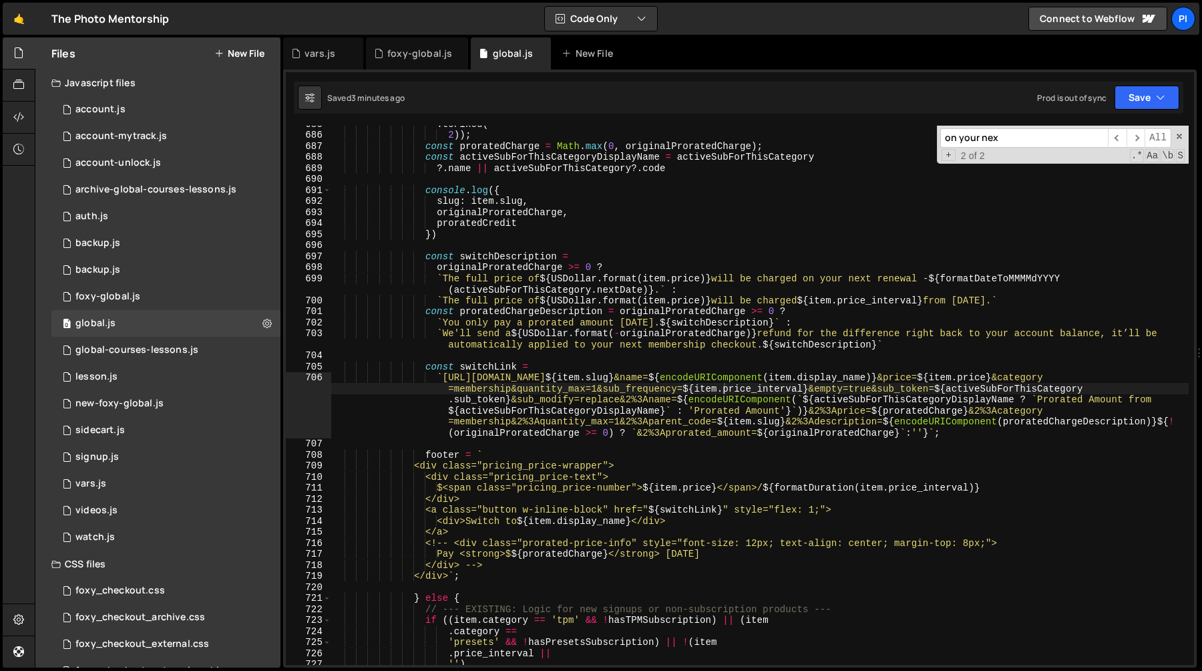
scroll to position [0, 0]
click at [1160, 423] on div ". toFixed ( 2 )) ; const proratedCharge = Math . max ( 0 , originalProratedChar…" at bounding box center [760, 398] width 858 height 561
click at [928, 433] on div ". toFixed ( 2 )) ; const proratedCharge = Math . max ( 0 , originalProratedChar…" at bounding box center [760, 398] width 858 height 561
click at [811, 391] on div ". toFixed ( 2 )) ; const proratedCharge = Math . max ( 0 , originalProratedChar…" at bounding box center [760, 398] width 858 height 561
click at [618, 399] on div ". toFixed ( 2 )) ; const proratedCharge = Math . max ( 0 , originalProratedChar…" at bounding box center [760, 398] width 858 height 561
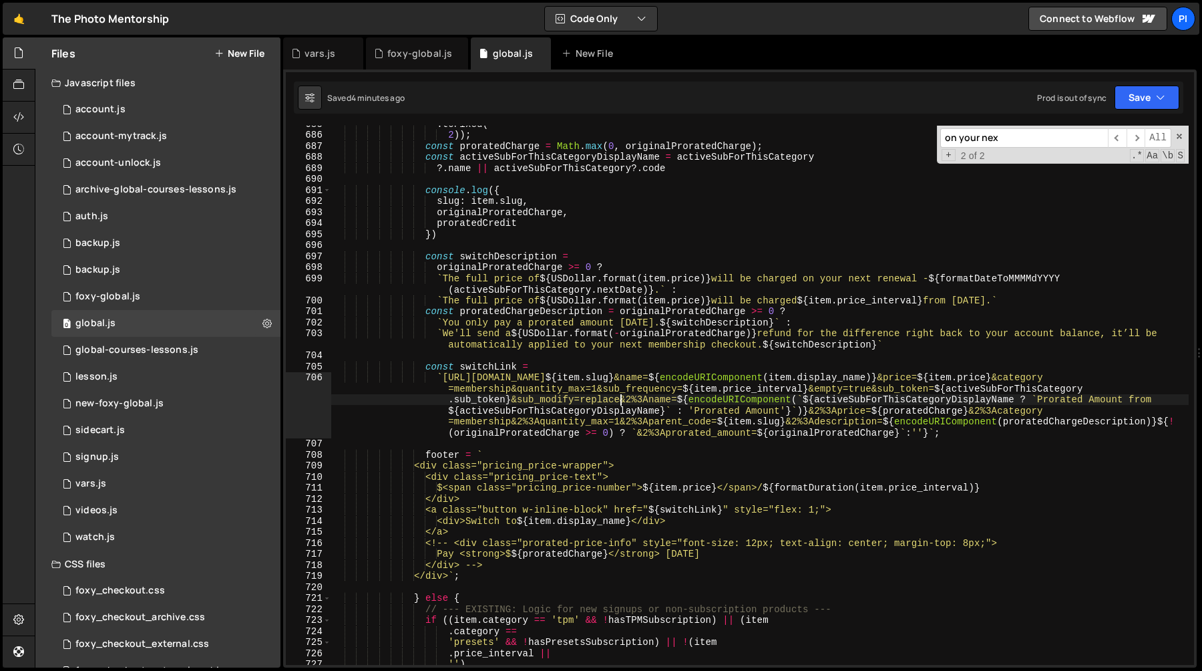
paste textarea "${!(originalProratedCharge >= 0) ? `&2%3Aprorated_amount=${originalProratedChar…"
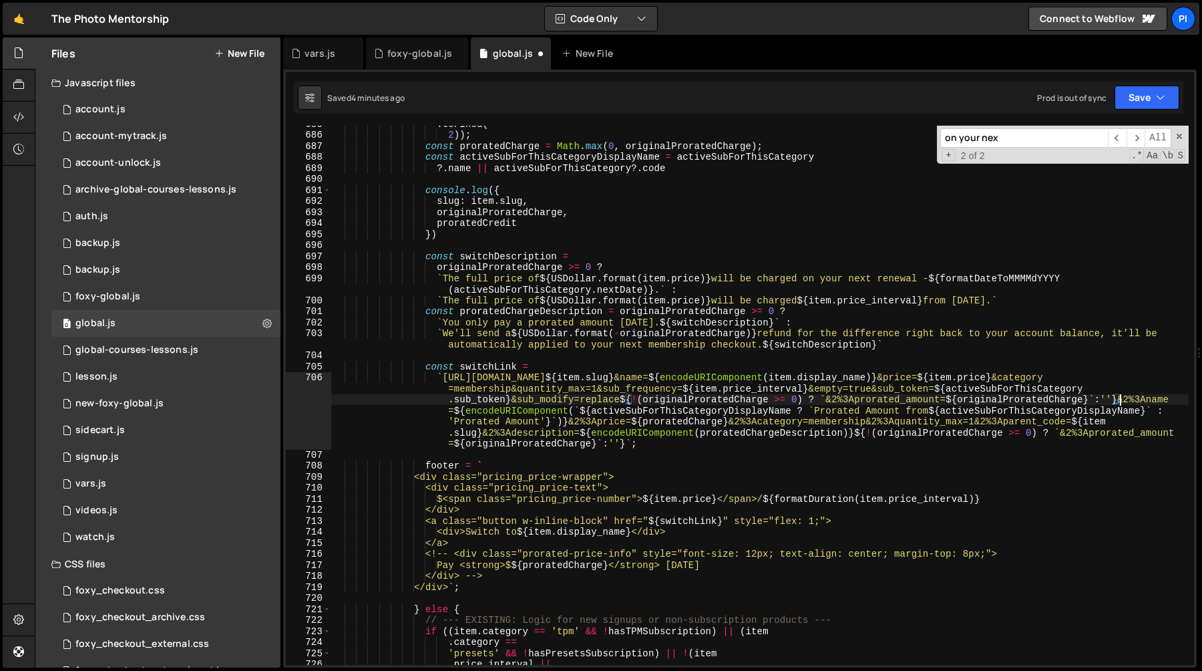
click at [638, 398] on div ". toFixed ( 2 )) ; const proratedCharge = Math . max ( 0 , originalProratedChar…" at bounding box center [760, 398] width 858 height 561
click at [843, 401] on div ". toFixed ( 2 )) ; const proratedCharge = Math . max ( 0 , originalProratedChar…" at bounding box center [760, 398] width 858 height 561
click at [825, 401] on div ". toFixed ( 2 )) ; const proratedCharge = Math . max ( 0 , originalProratedChar…" at bounding box center [760, 398] width 858 height 561
paste textarea "sub_startdate=${originalProratedCharge}`:''}&2%3Aname=${encodeURIComponent(`${a…"
click at [695, 392] on div ". toFixed ( 2 )) ; const proratedCharge = Math . max ( 0 , originalProratedChar…" at bounding box center [760, 398] width 858 height 561
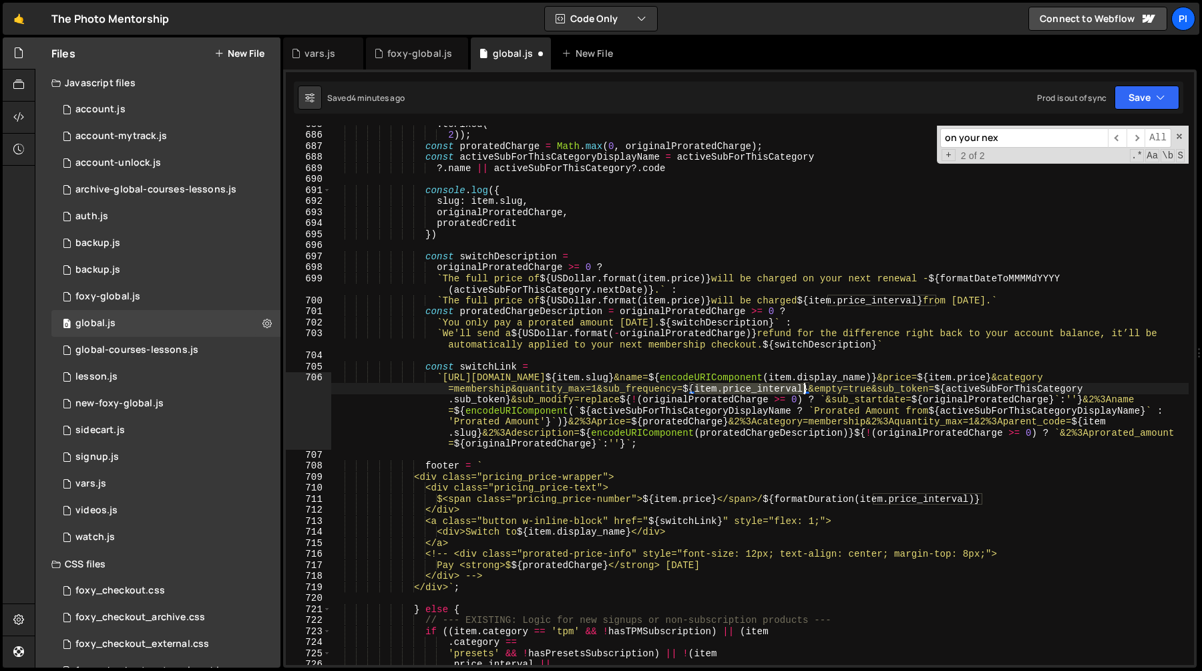
click at [803, 389] on div ". toFixed ( 2 )) ; const proratedCharge = Math . max ( 0 , originalProratedChar…" at bounding box center [760, 398] width 858 height 561
click at [945, 396] on div ". toFixed ( 2 )) ; const proratedCharge = Math . max ( 0 , originalProratedChar…" at bounding box center [760, 398] width 858 height 561
paste textarea "item.price_interval}`:''}&2%3Aname=${encodeURIComponent(`${active"
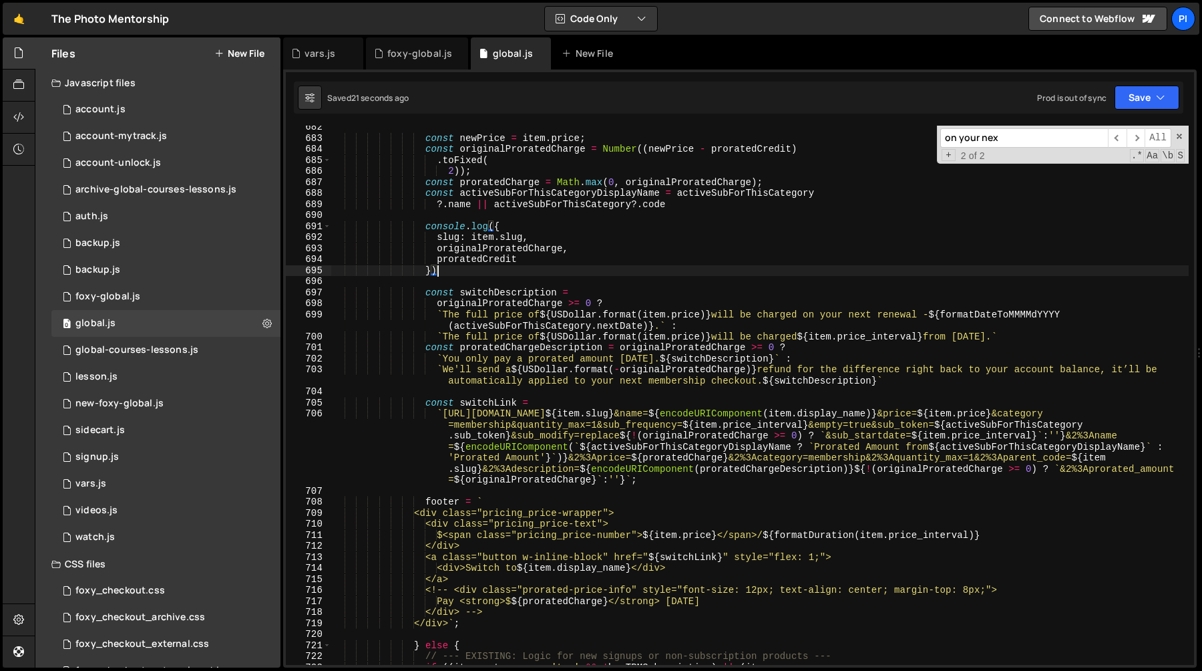
click at [480, 268] on div "const newPrice = item . price ; const originalProratedCharge = Number (( newPri…" at bounding box center [760, 402] width 858 height 561
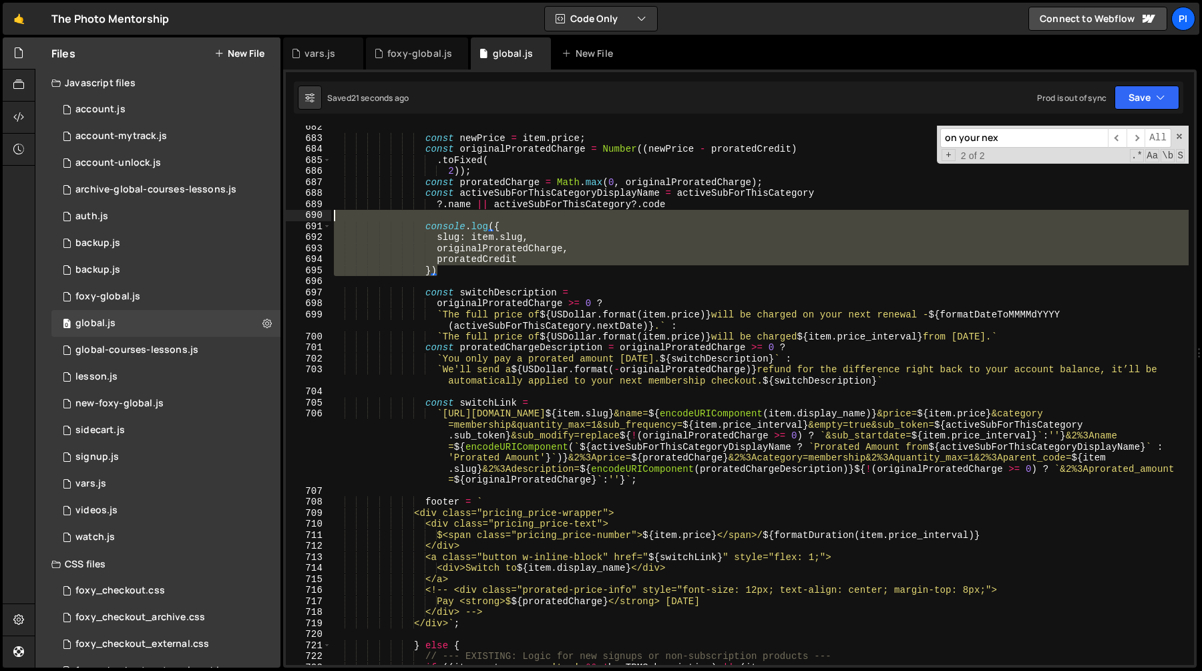
click at [453, 215] on div "const newPrice = item . price ; const originalProratedCharge = Number (( newPri…" at bounding box center [760, 402] width 858 height 561
type textarea "console.log({"
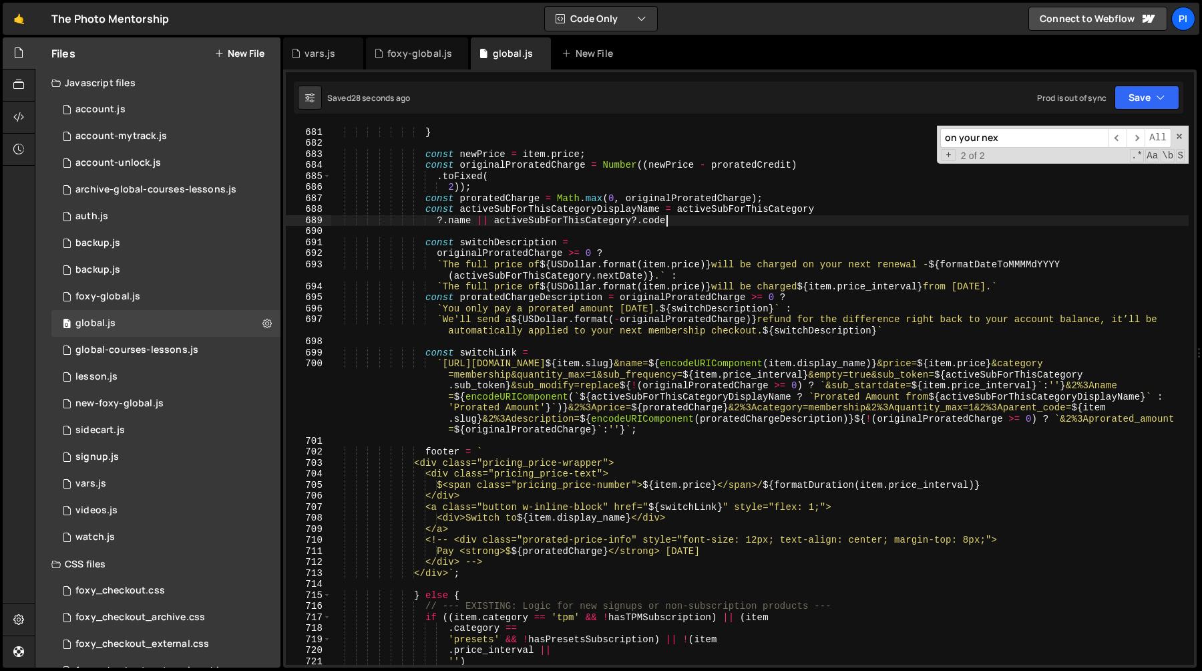
scroll to position [7635, 0]
click at [815, 289] on div "fractionRemaining ; } const newPrice = item . price ; const originalProratedCha…" at bounding box center [760, 396] width 858 height 561
type textarea "`The full price of ${USDollar.format(item.price)} will be charged ${item.price_…"
click at [828, 286] on div "fractionRemaining ; } const newPrice = item . price ; const originalProratedCha…" at bounding box center [760, 396] width 858 height 561
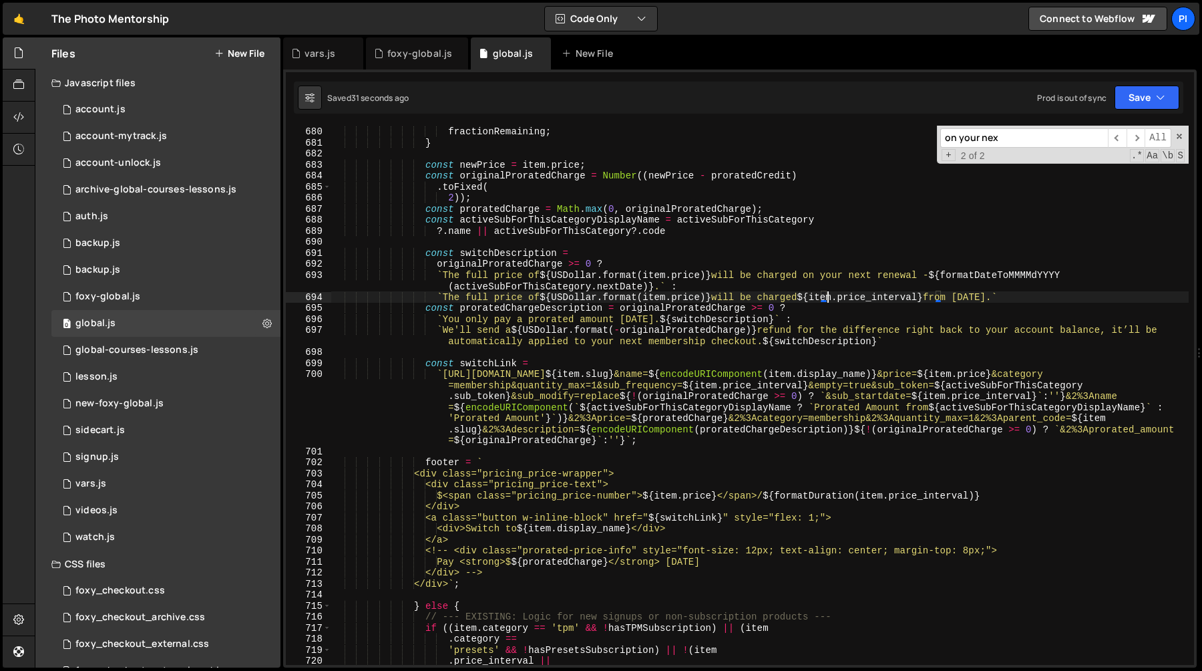
scroll to position [7612, 0]
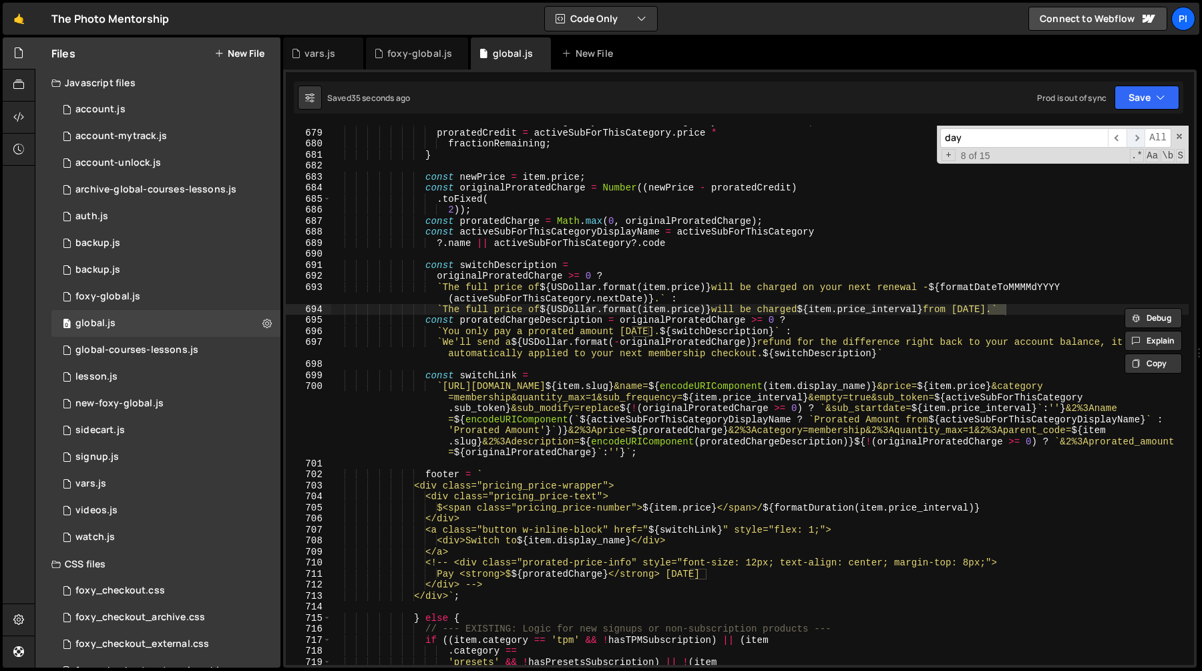
type input "day"
click at [1135, 139] on span "​" at bounding box center [1136, 137] width 19 height 19
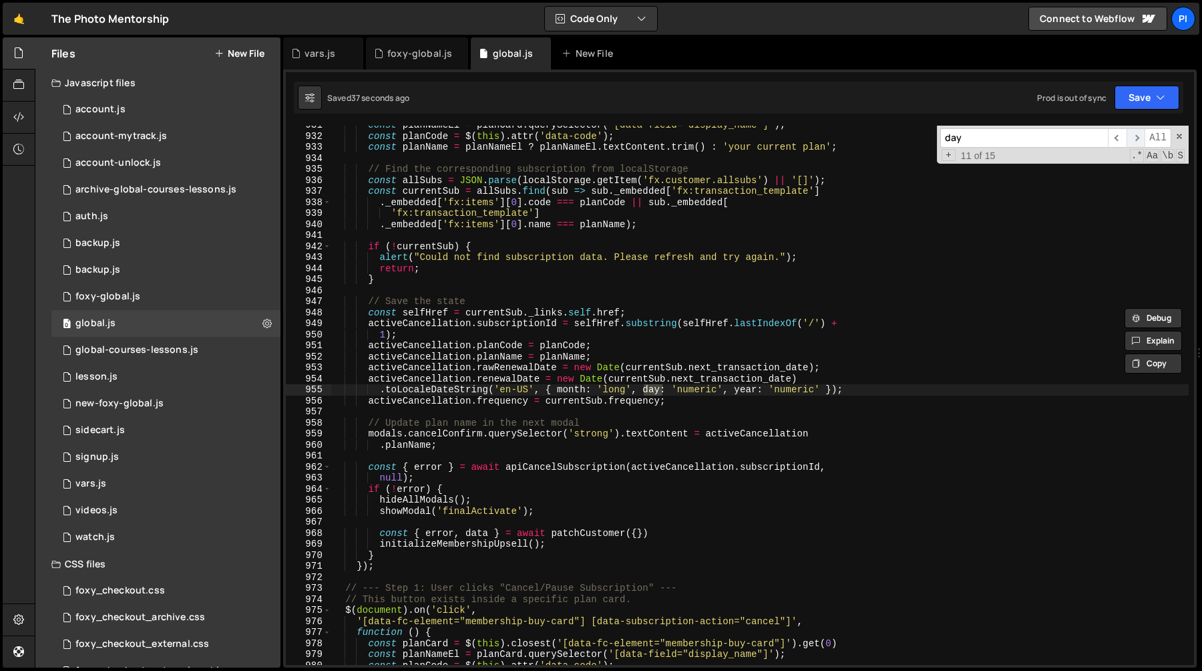
click at [1135, 139] on span "​" at bounding box center [1136, 137] width 19 height 19
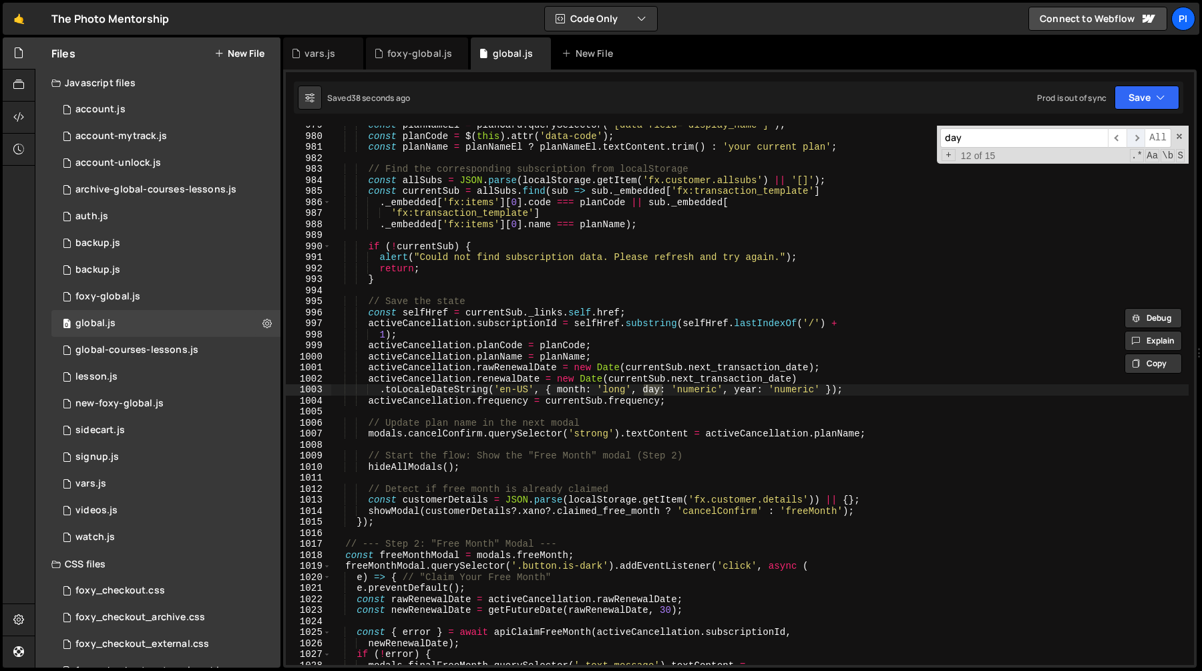
click at [1135, 139] on span "​" at bounding box center [1136, 137] width 19 height 19
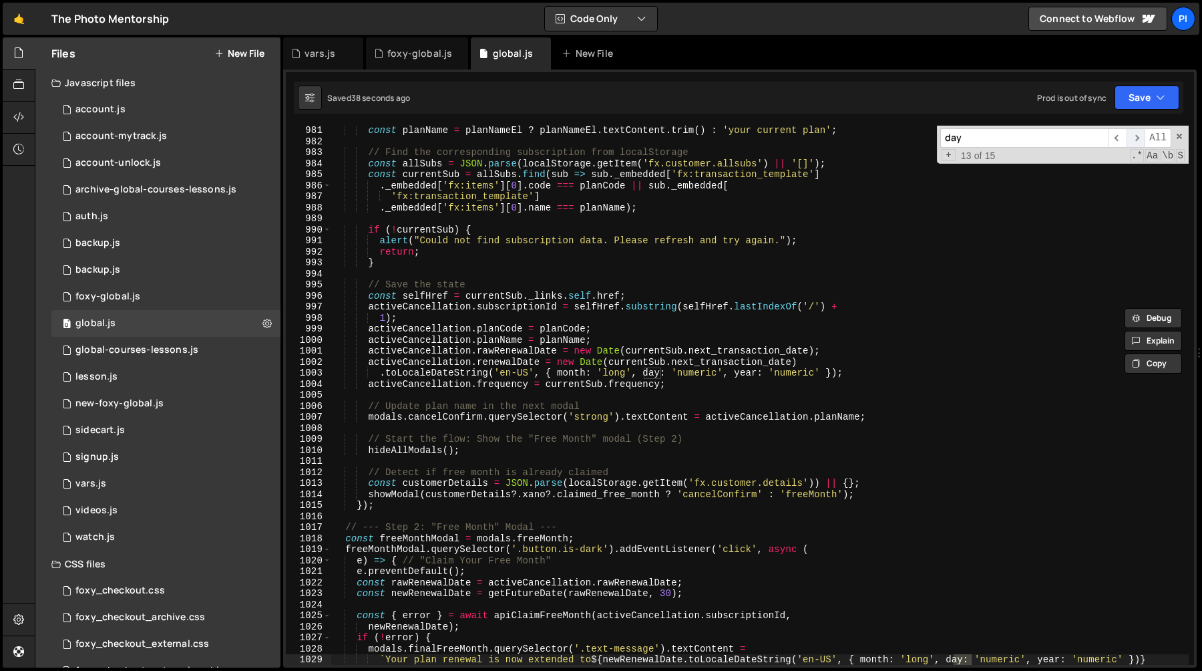
click at [1135, 139] on span "​" at bounding box center [1136, 137] width 19 height 19
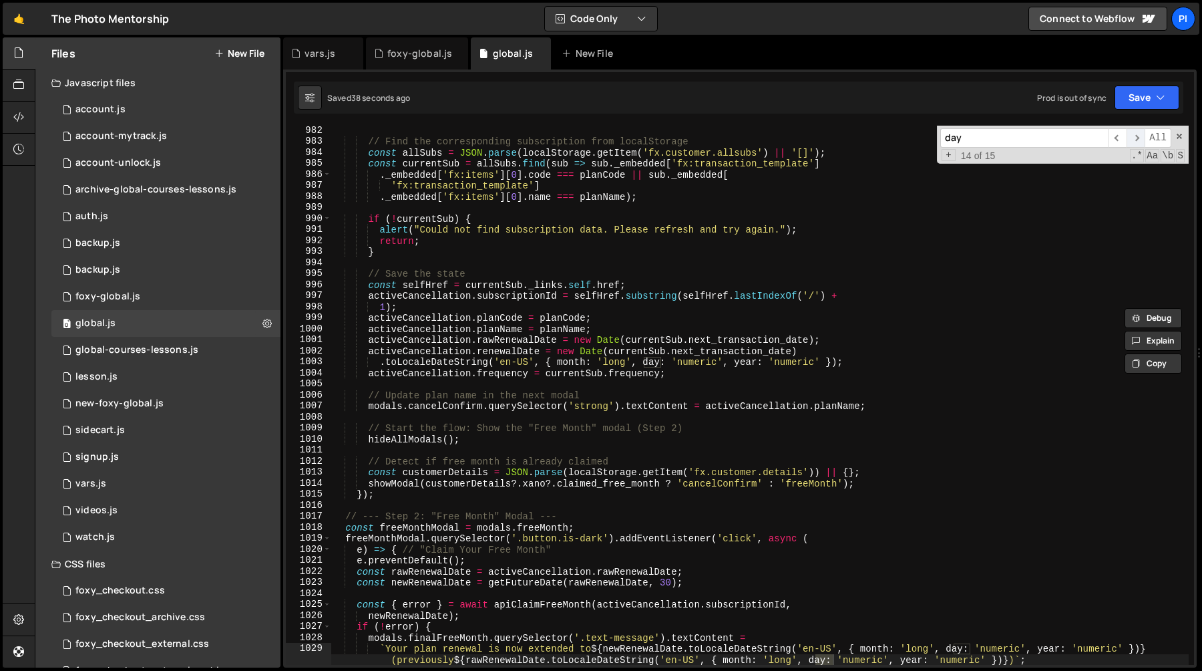
click at [1135, 139] on span "​" at bounding box center [1136, 137] width 19 height 19
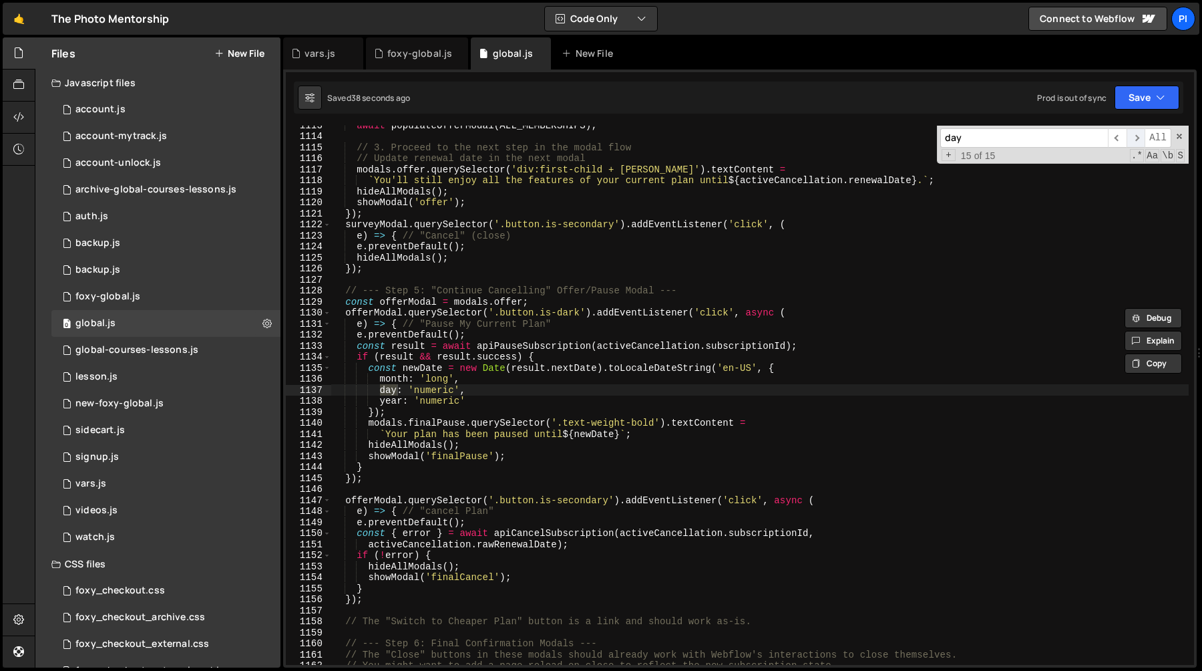
click at [1135, 139] on span "​" at bounding box center [1136, 137] width 19 height 19
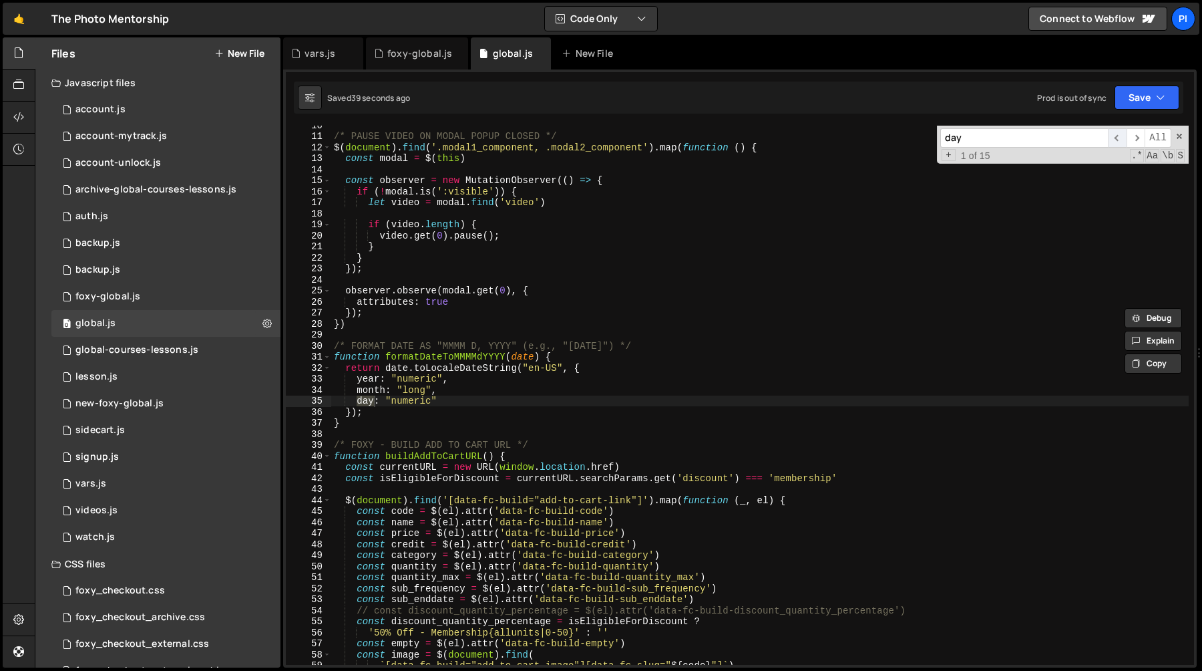
click at [1123, 138] on span "​" at bounding box center [1117, 137] width 19 height 19
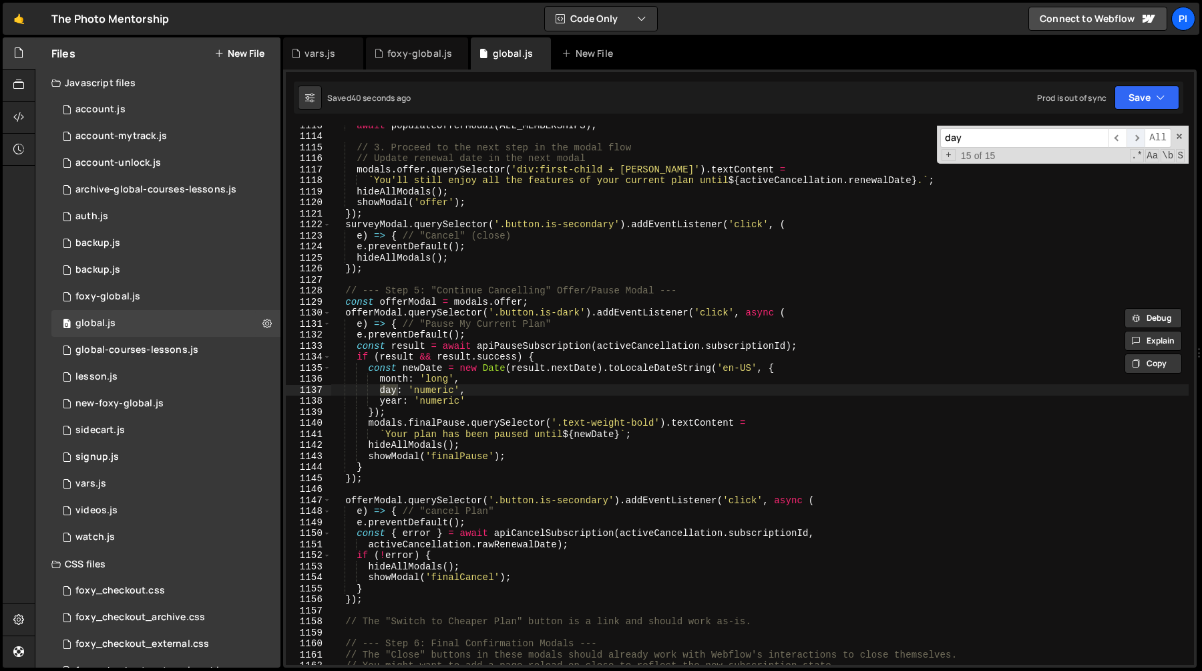
click at [1143, 137] on span "​" at bounding box center [1136, 137] width 19 height 19
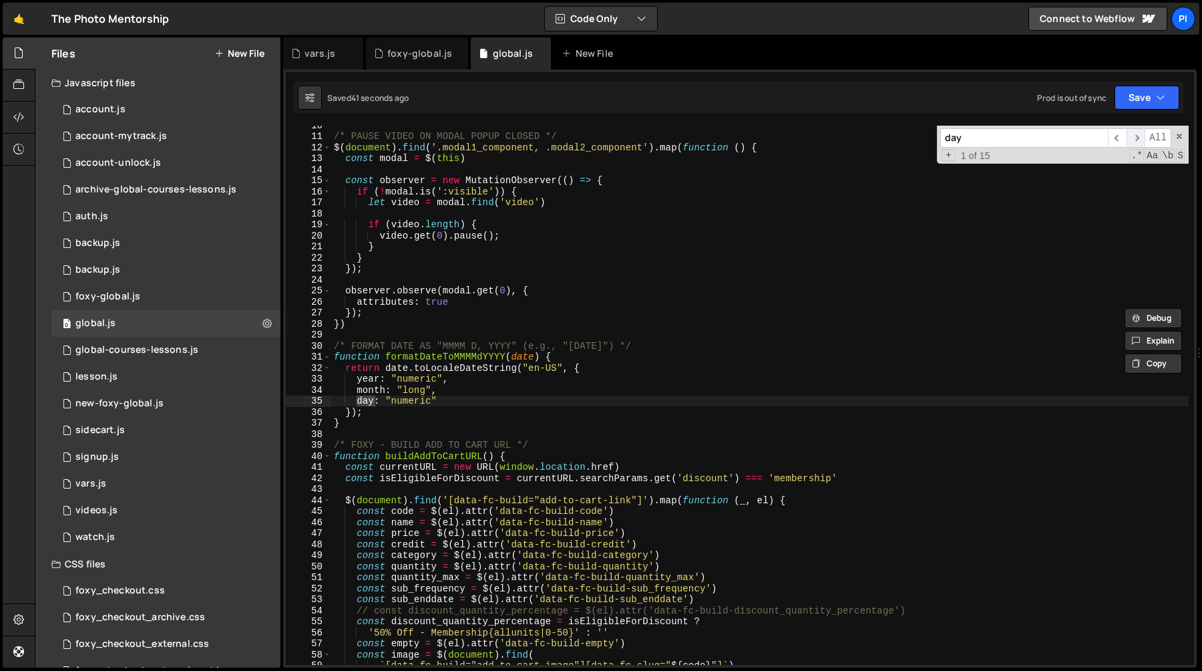
click at [1143, 137] on span "​" at bounding box center [1136, 137] width 19 height 19
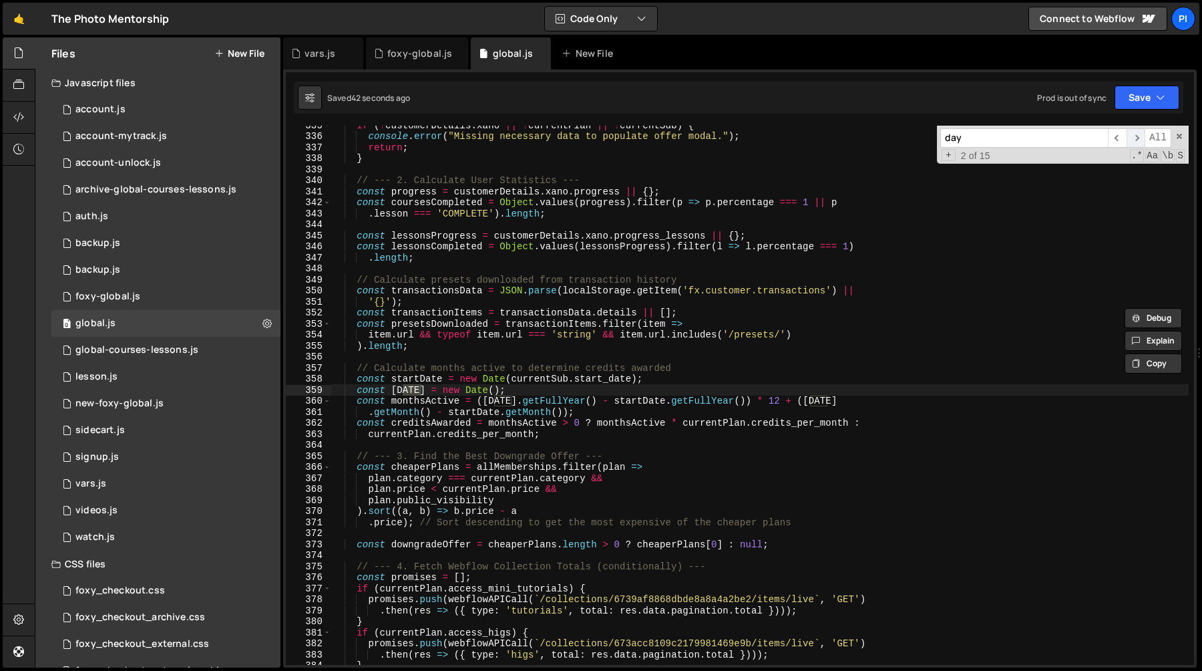
click at [1144, 137] on span "​" at bounding box center [1136, 137] width 19 height 19
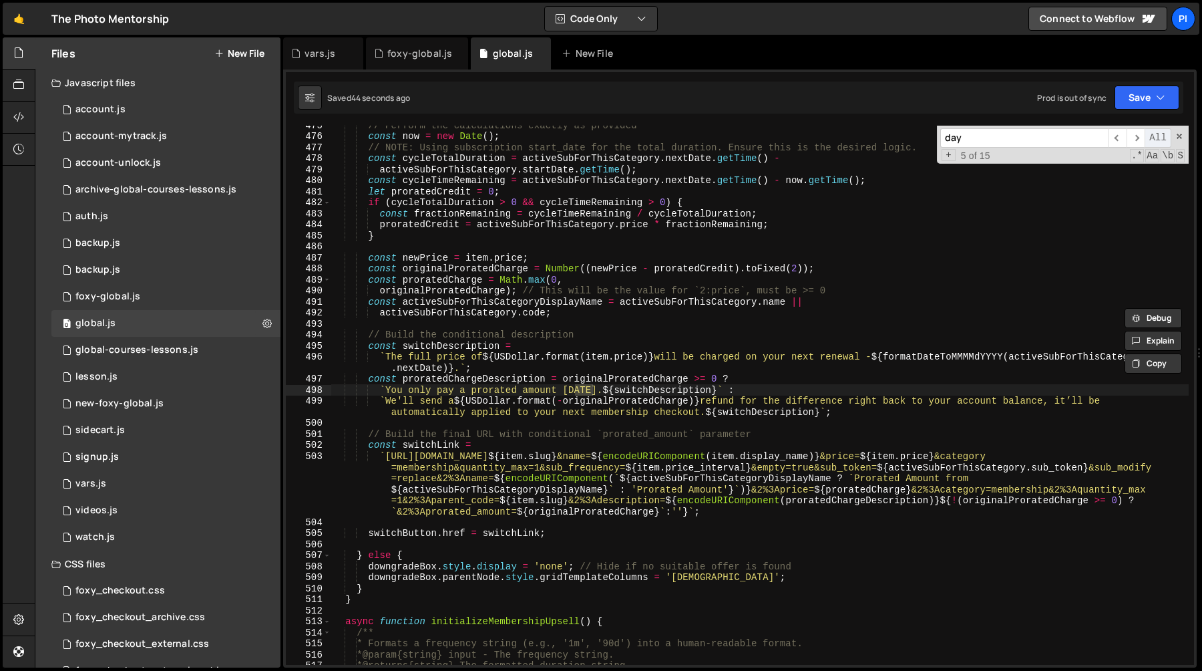
click at [1145, 137] on span "All" at bounding box center [1158, 137] width 27 height 19
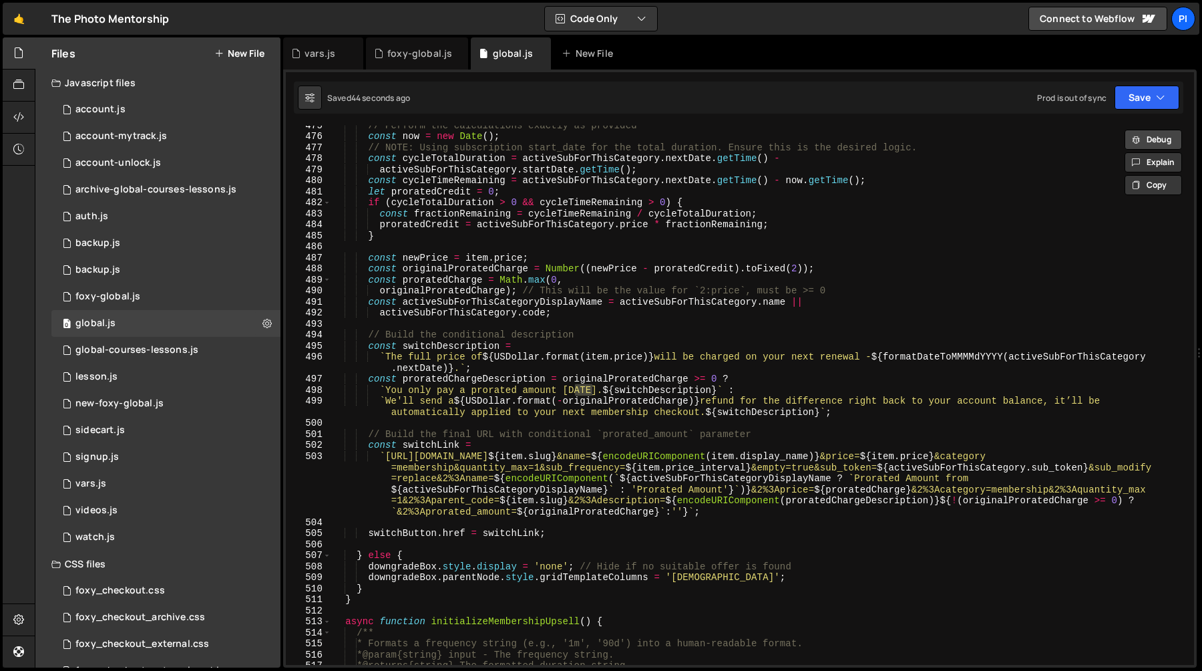
click at [1145, 137] on button "Debug" at bounding box center [1153, 140] width 57 height 20
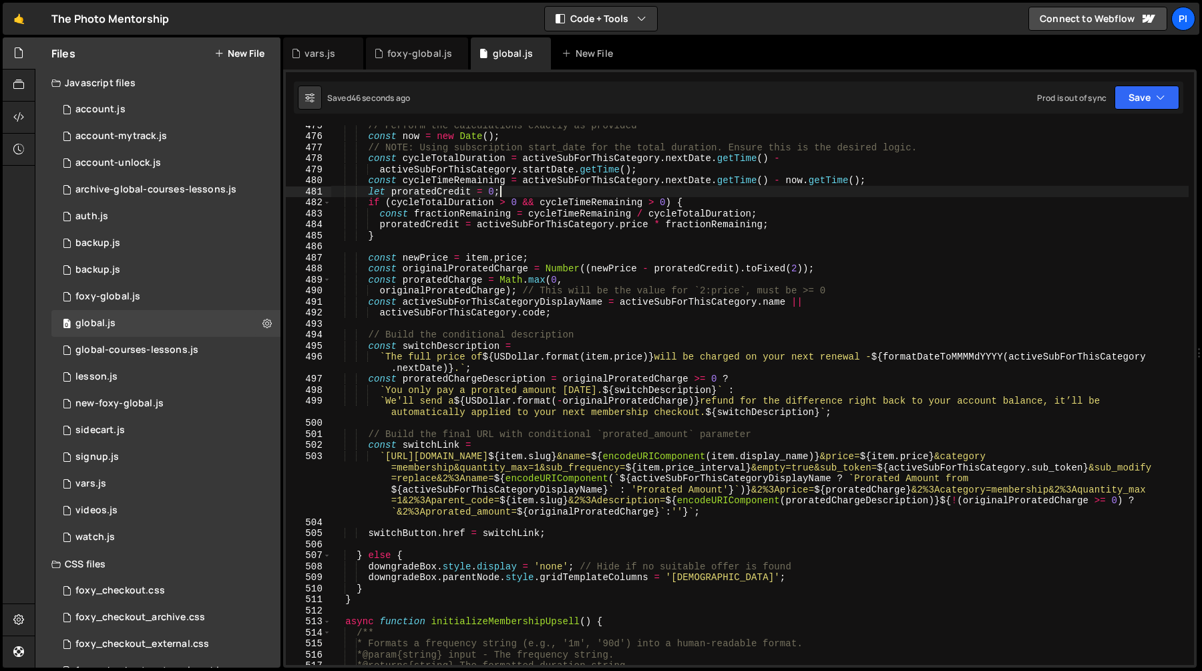
click at [1002, 194] on div "// Perform the calculations exactly as provided const now = new Date ( ) ; // N…" at bounding box center [760, 400] width 858 height 561
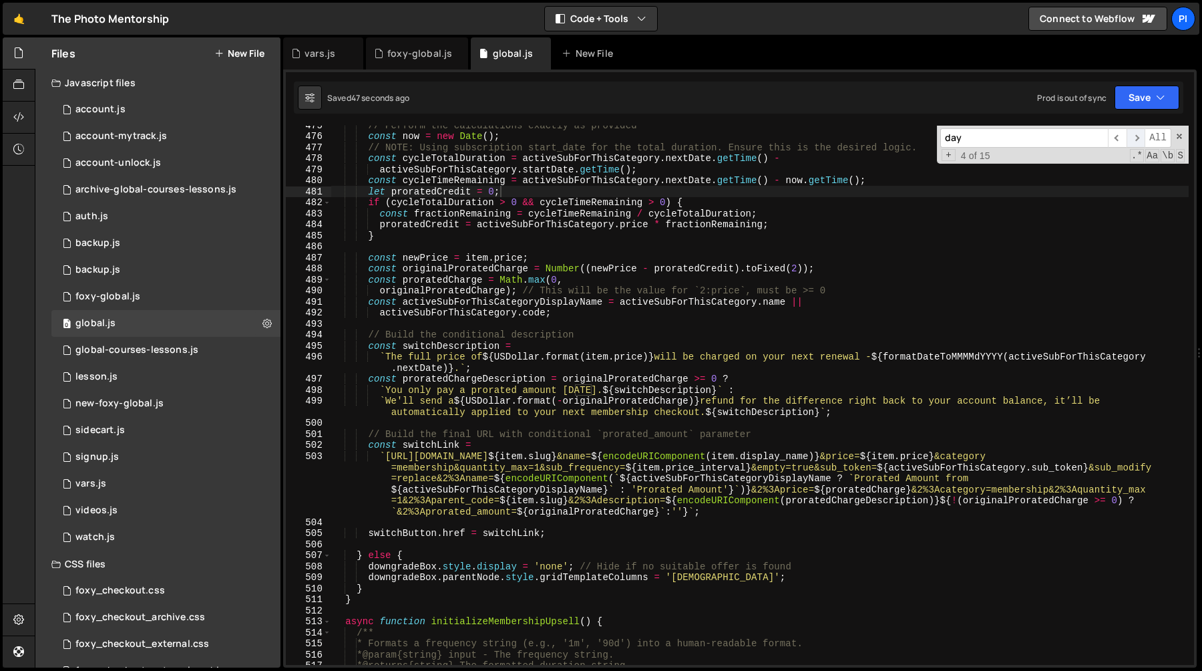
click at [1139, 139] on span "​" at bounding box center [1136, 137] width 19 height 19
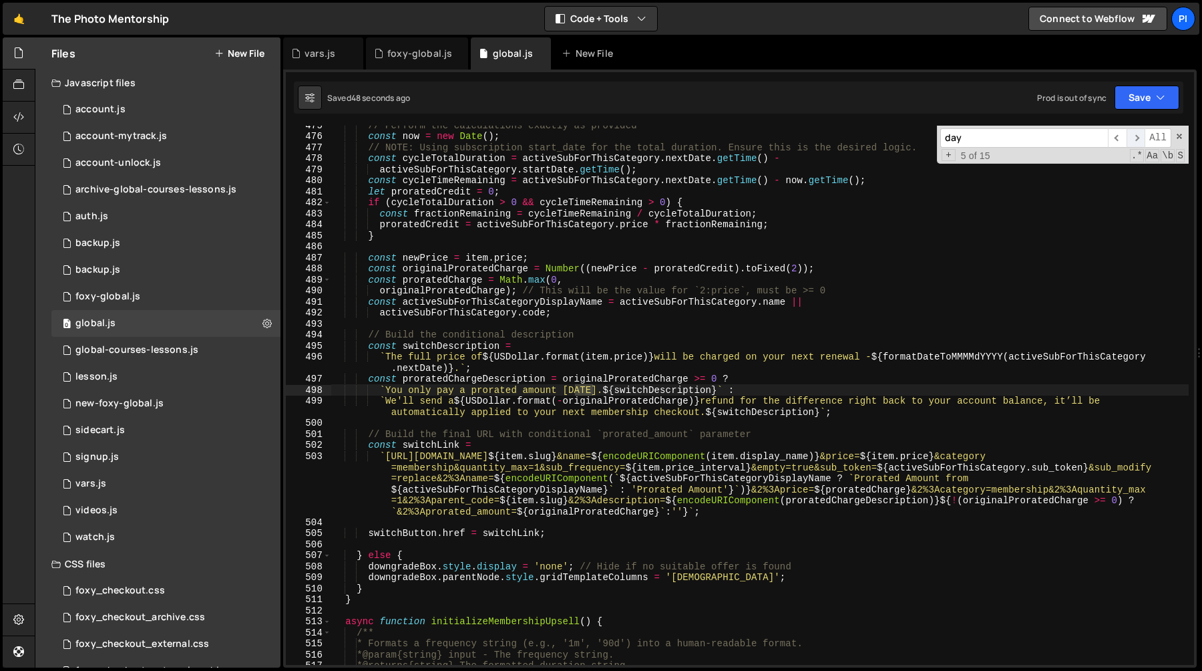
click at [1138, 139] on span "​" at bounding box center [1136, 137] width 19 height 19
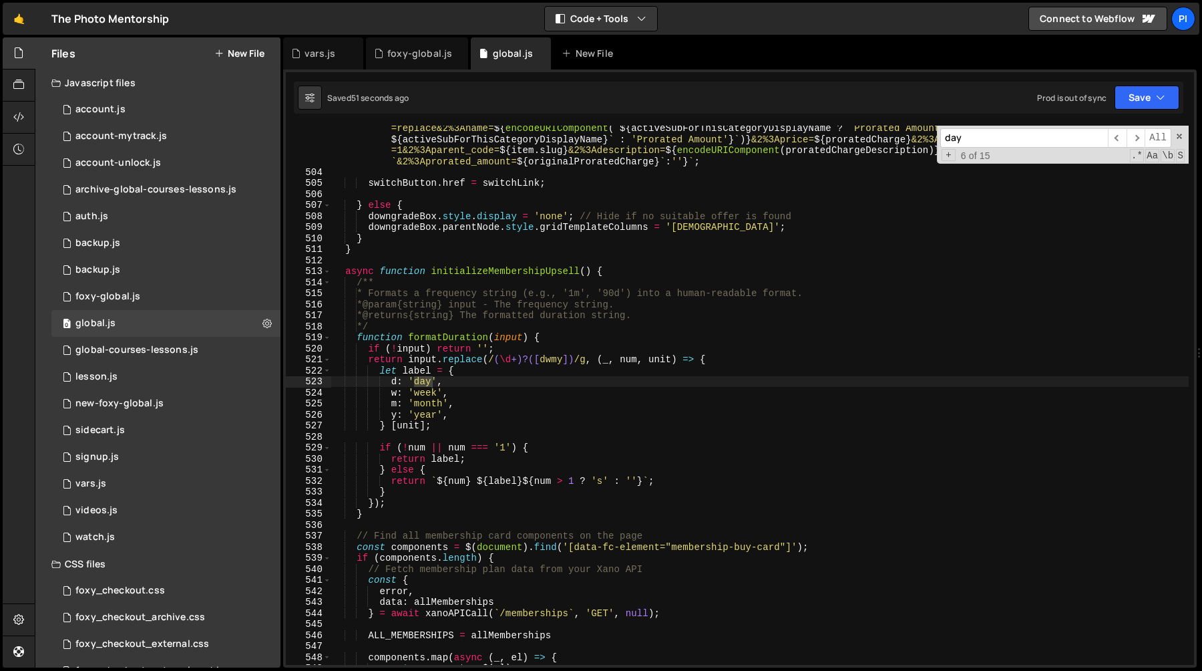
scroll to position [5605, 0]
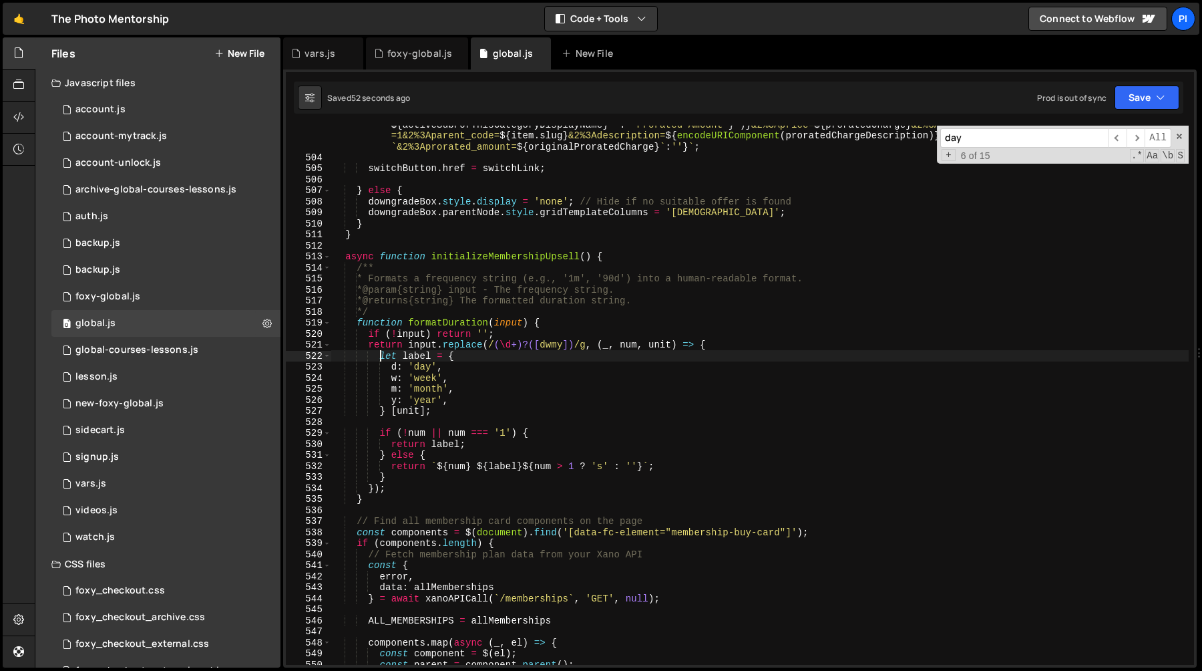
click at [378, 354] on div "` https://tpm.foxycart.com/cart?code= ${ item . slug } &name= ${ encodeURICompo…" at bounding box center [760, 393] width 858 height 616
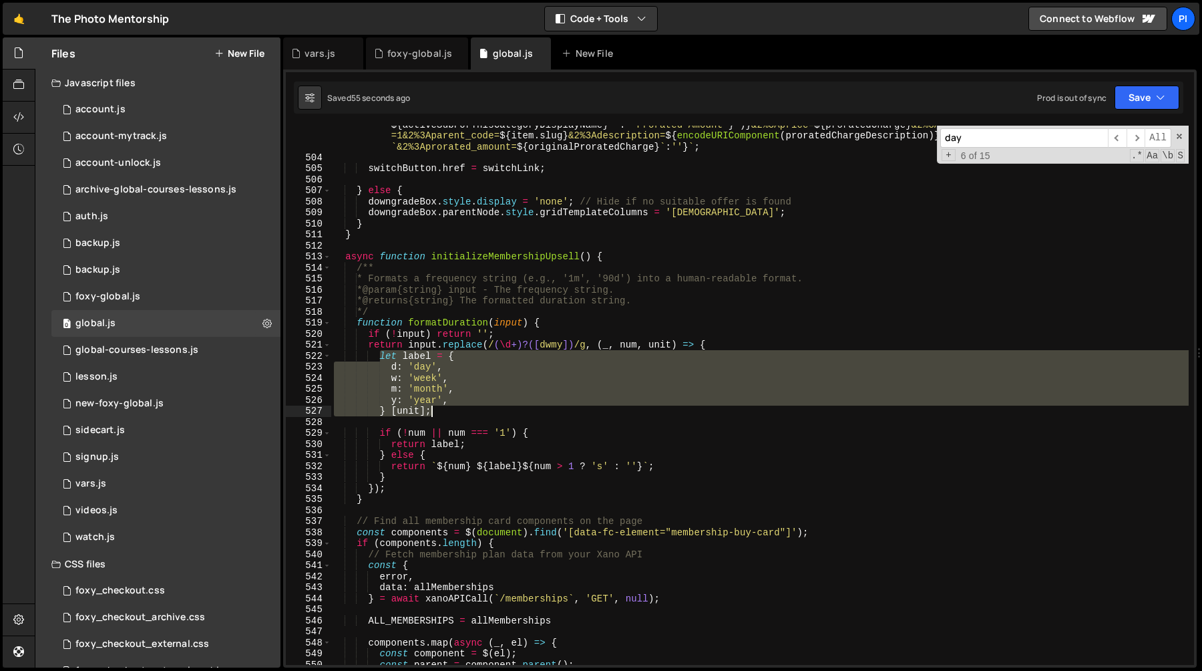
drag, startPoint x: 378, startPoint y: 354, endPoint x: 439, endPoint y: 411, distance: 84.1
click at [439, 411] on div "` https://tpm.foxycart.com/cart?code= ${ item . slug } &name= ${ encodeURICompo…" at bounding box center [760, 393] width 858 height 616
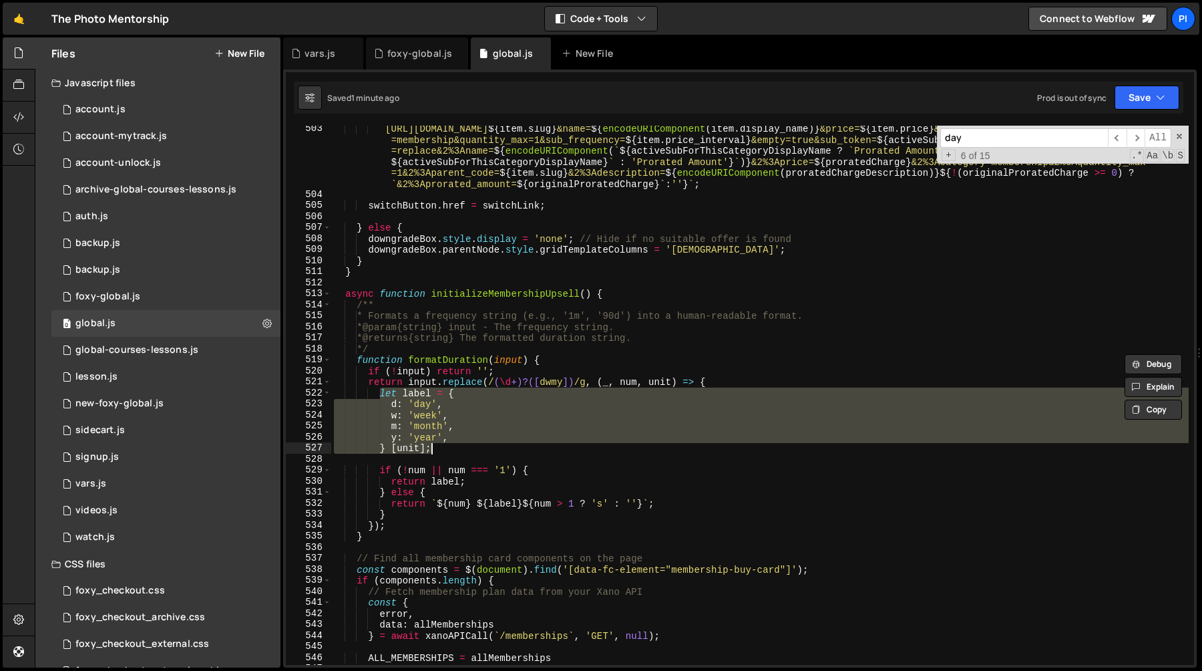
scroll to position [5584, 0]
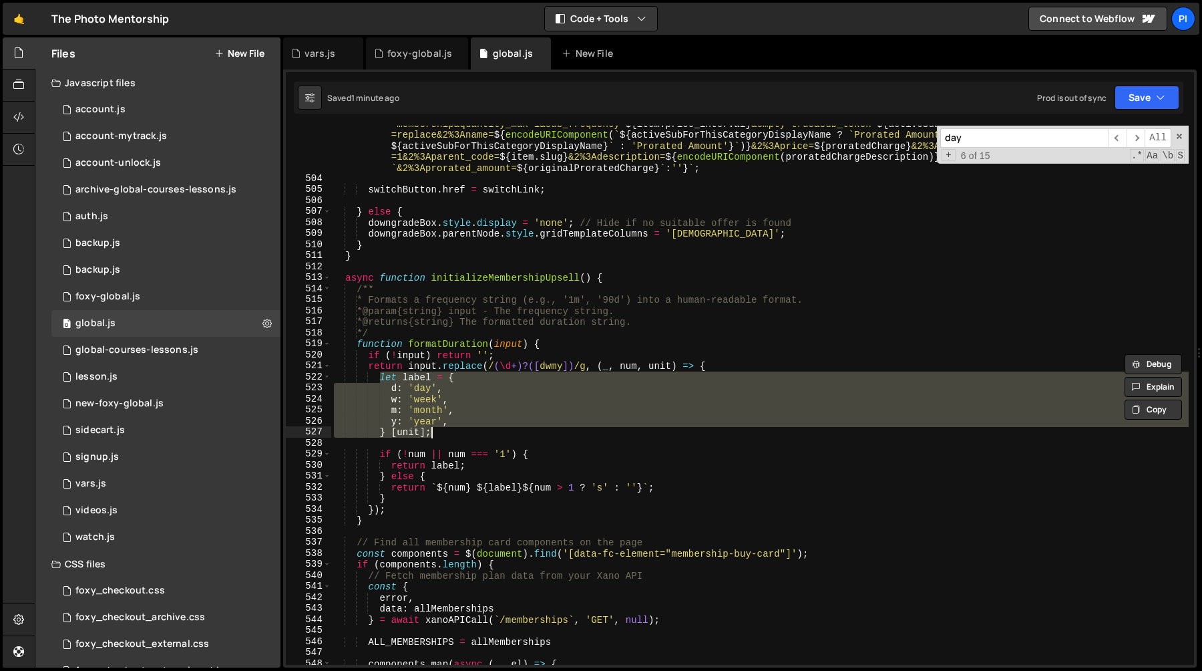
click at [414, 381] on div "` https://tpm.foxycart.com/cart?code= ${ item . slug } &name= ${ encodeURICompo…" at bounding box center [760, 395] width 858 height 539
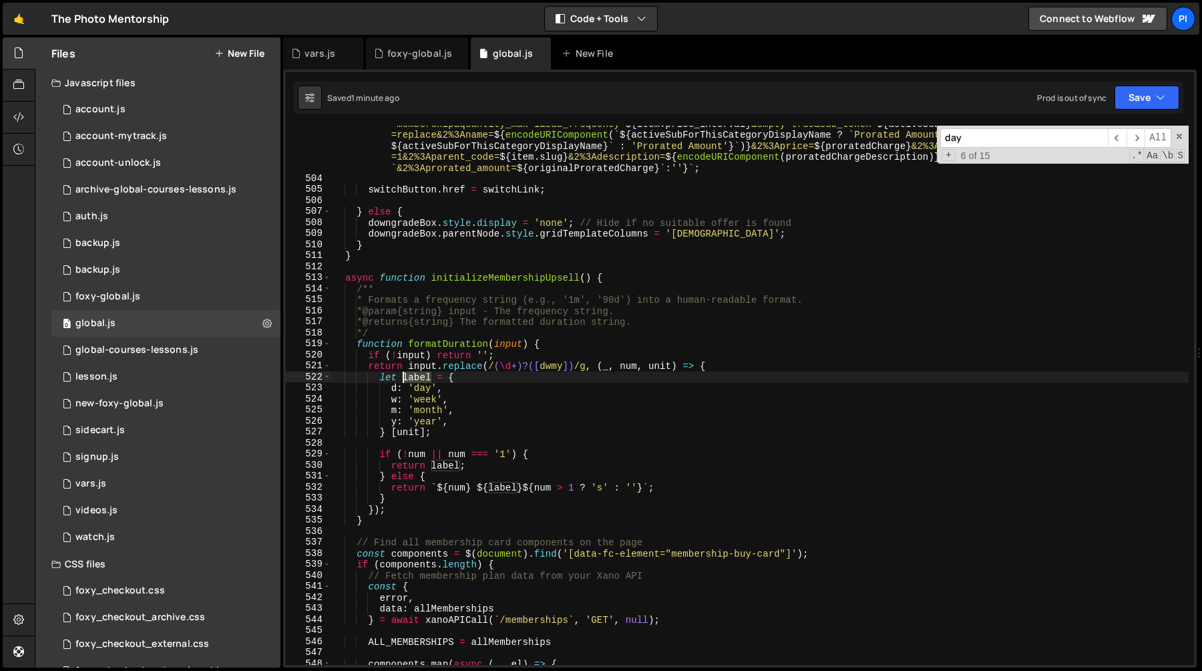
click at [414, 381] on div "` https://tpm.foxycart.com/cart?code= ${ item . slug } &name= ${ encodeURICompo…" at bounding box center [760, 415] width 858 height 616
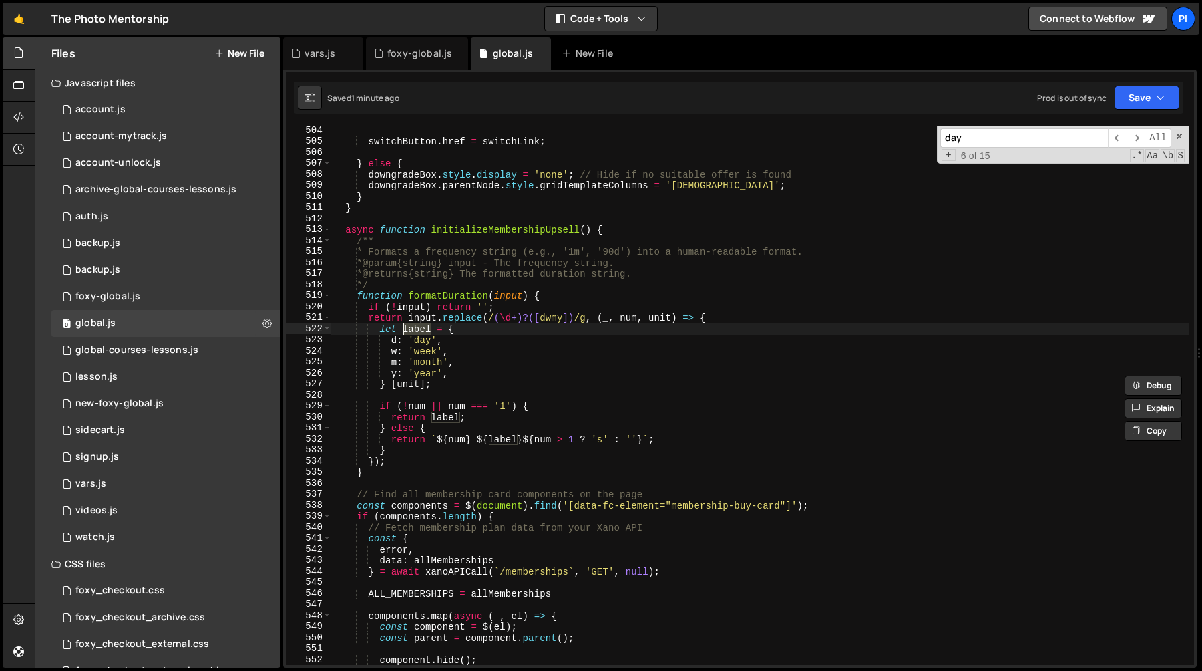
scroll to position [5632, 0]
click at [410, 383] on div "switchButton . href = switchLink ; } else { downgradeBox . style . display = 'n…" at bounding box center [760, 405] width 858 height 561
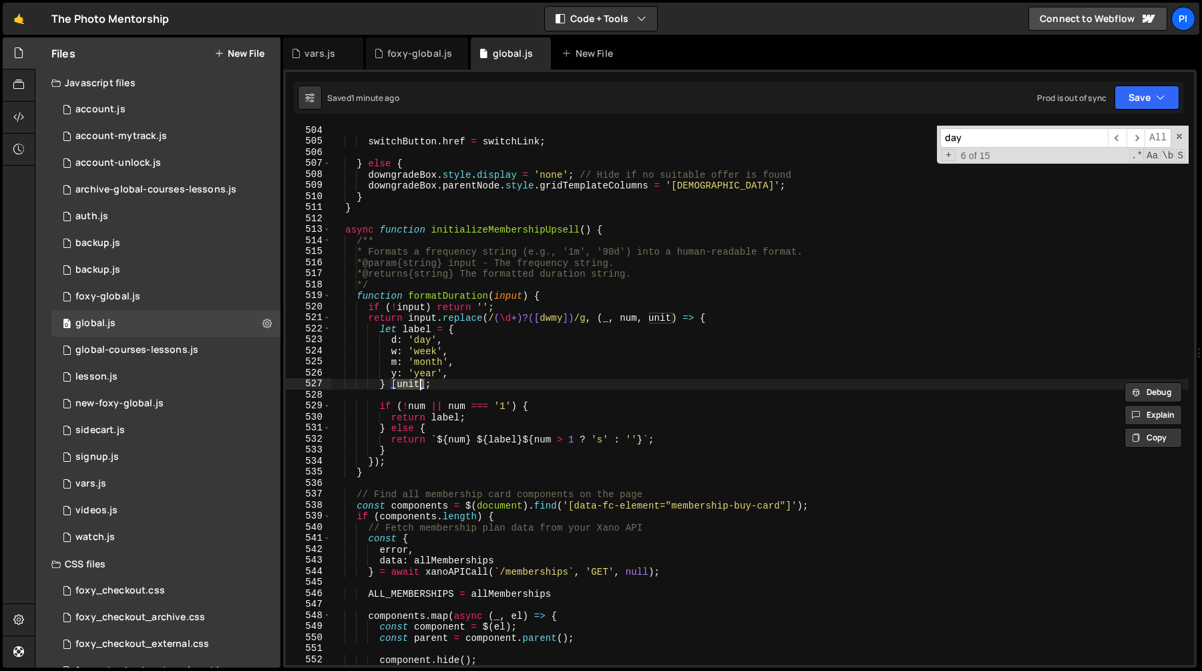
click at [447, 417] on div "switchButton . href = switchLink ; } else { downgradeBox . style . display = 'n…" at bounding box center [760, 405] width 858 height 561
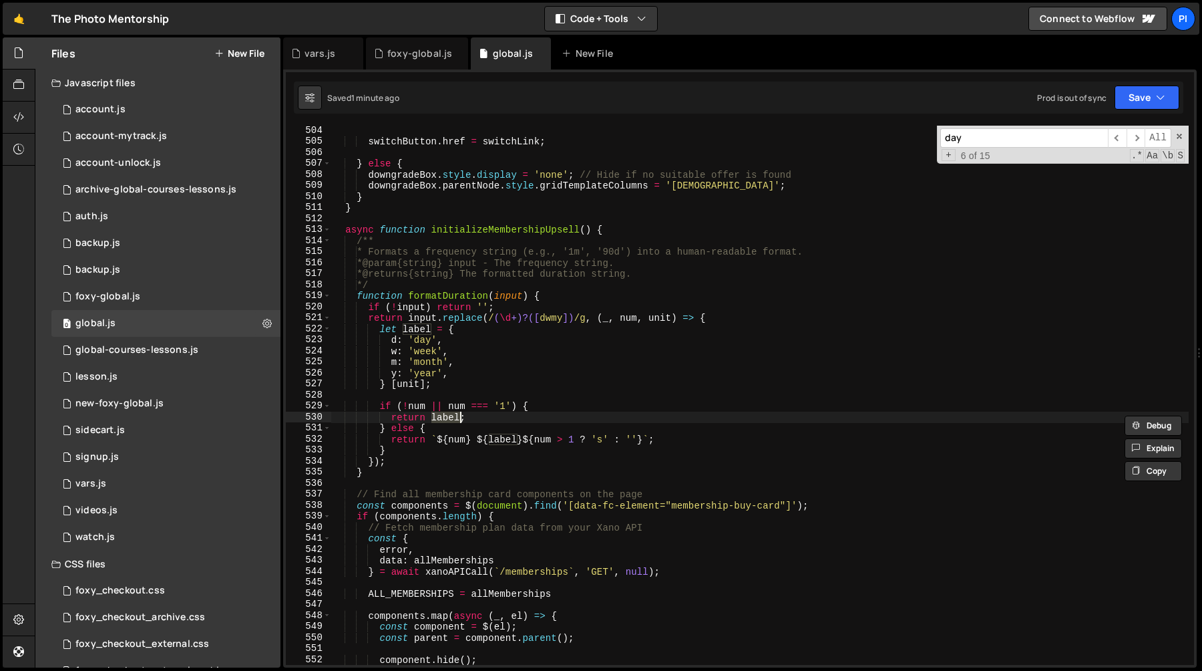
click at [505, 437] on div "switchButton . href = switchLink ; } else { downgradeBox . style . display = 'n…" at bounding box center [760, 405] width 858 height 561
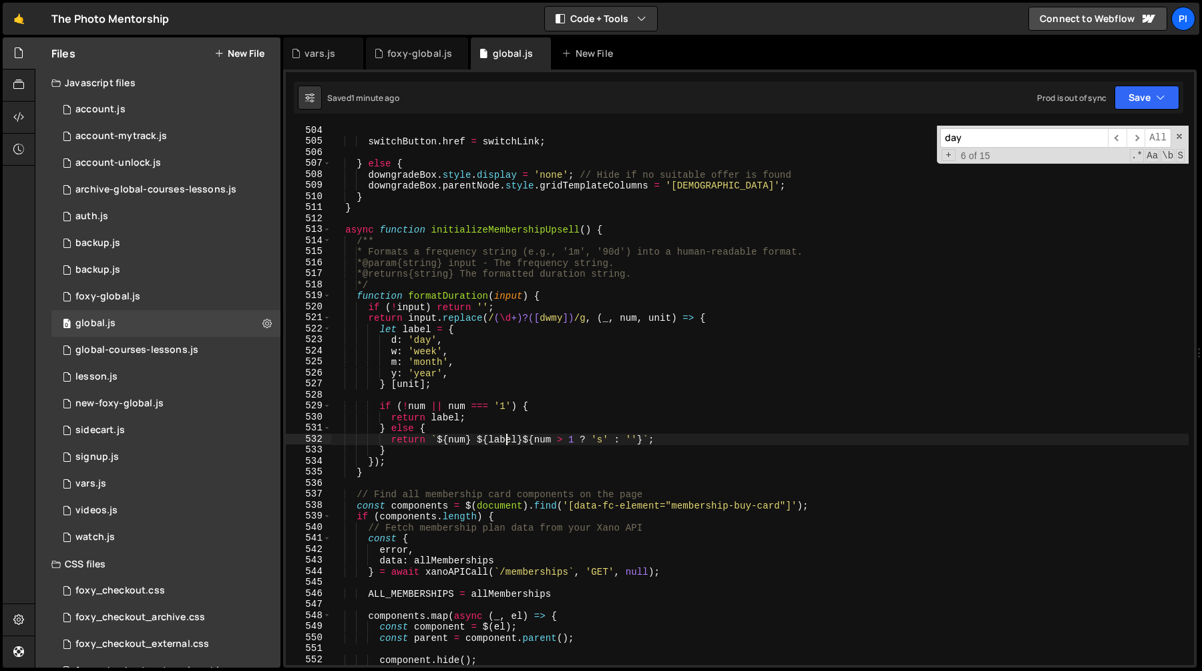
click at [505, 437] on div "switchButton . href = switchLink ; } else { downgradeBox . style . display = 'n…" at bounding box center [760, 405] width 858 height 561
click at [535, 437] on div "switchButton . href = switchLink ; } else { downgradeBox . style . display = 'n…" at bounding box center [760, 405] width 858 height 561
click at [605, 444] on div "switchButton . href = switchLink ; } else { downgradeBox . style . display = 'n…" at bounding box center [760, 395] width 858 height 539
click at [540, 437] on div "switchButton . href = switchLink ; } else { downgradeBox . style . display = 'n…" at bounding box center [760, 405] width 858 height 561
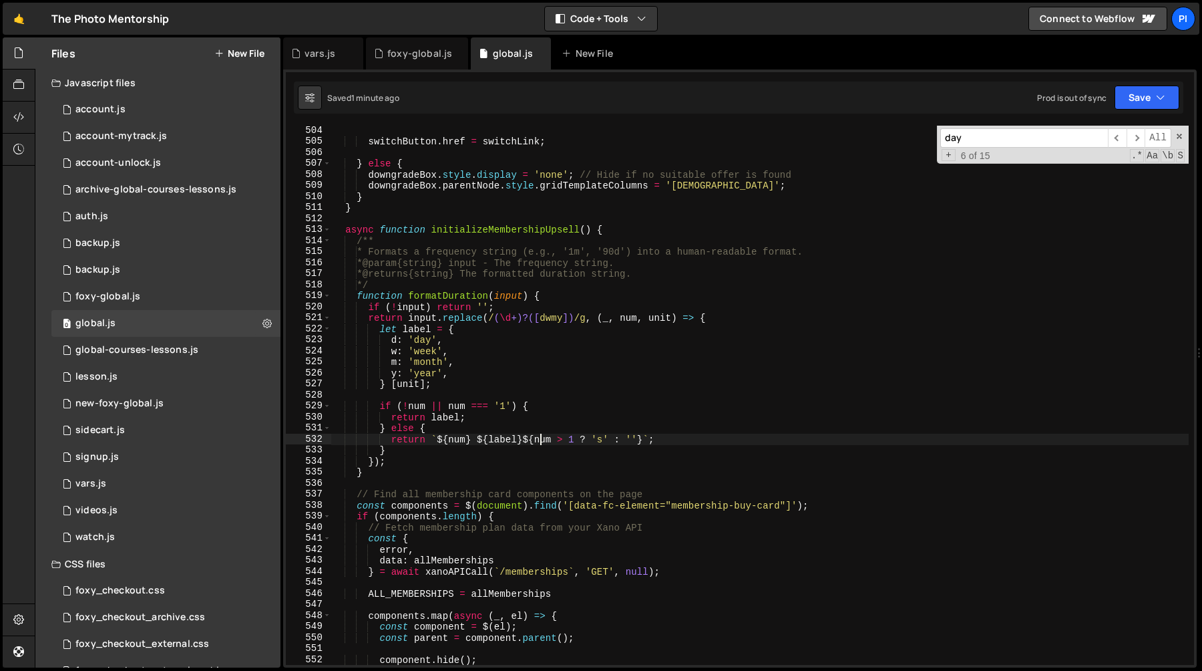
click at [540, 437] on div "switchButton . href = switchLink ; } else { downgradeBox . style . display = 'n…" at bounding box center [760, 405] width 858 height 561
click at [514, 443] on div "switchButton . href = switchLink ; } else { downgradeBox . style . display = 'n…" at bounding box center [760, 405] width 858 height 561
click at [415, 384] on div "switchButton . href = switchLink ; } else { downgradeBox . style . display = 'n…" at bounding box center [760, 405] width 858 height 561
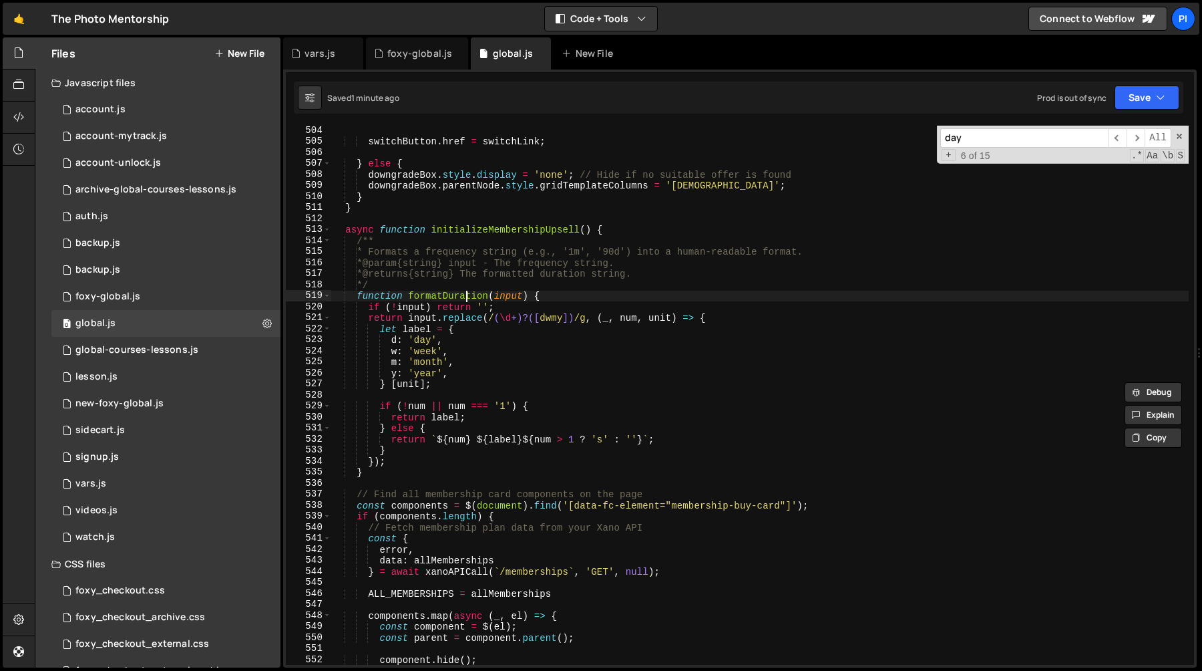
click at [467, 297] on div "switchButton . href = switchLink ; } else { downgradeBox . style . display = 'n…" at bounding box center [760, 405] width 858 height 561
type textarea "function formatDuration(input) {"
click at [467, 297] on div "switchButton . href = switchLink ; } else { downgradeBox . style . display = 'n…" at bounding box center [760, 405] width 858 height 561
type input "formatDuration"
click at [1136, 141] on span "​" at bounding box center [1136, 137] width 19 height 19
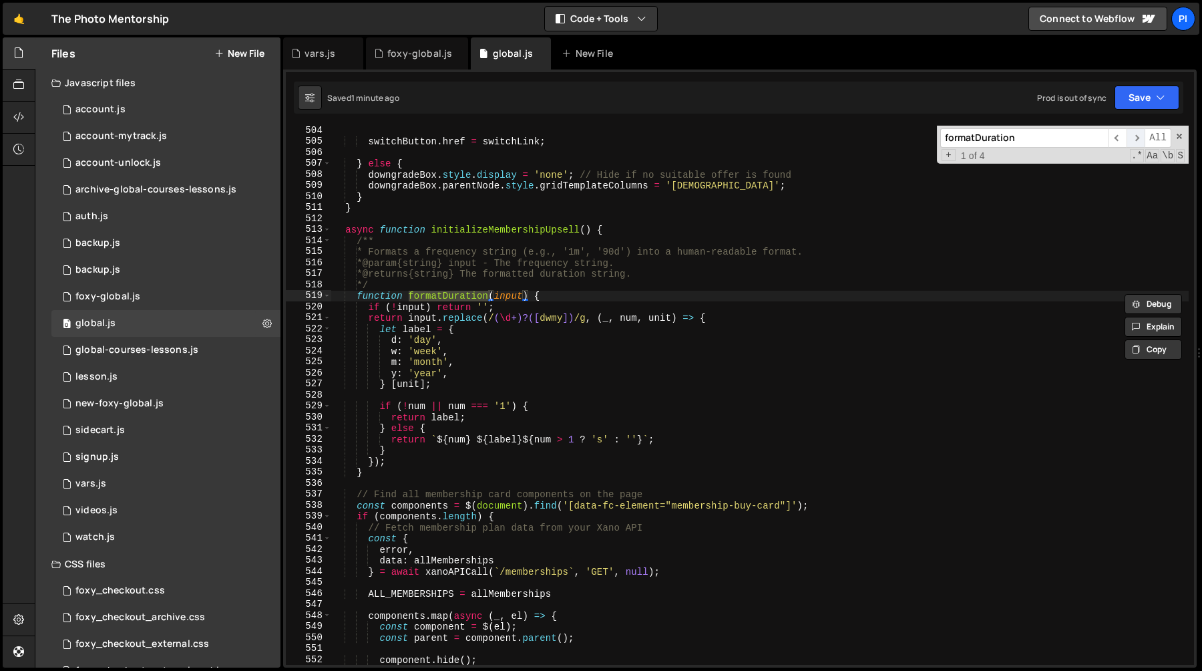
scroll to position [7081, 0]
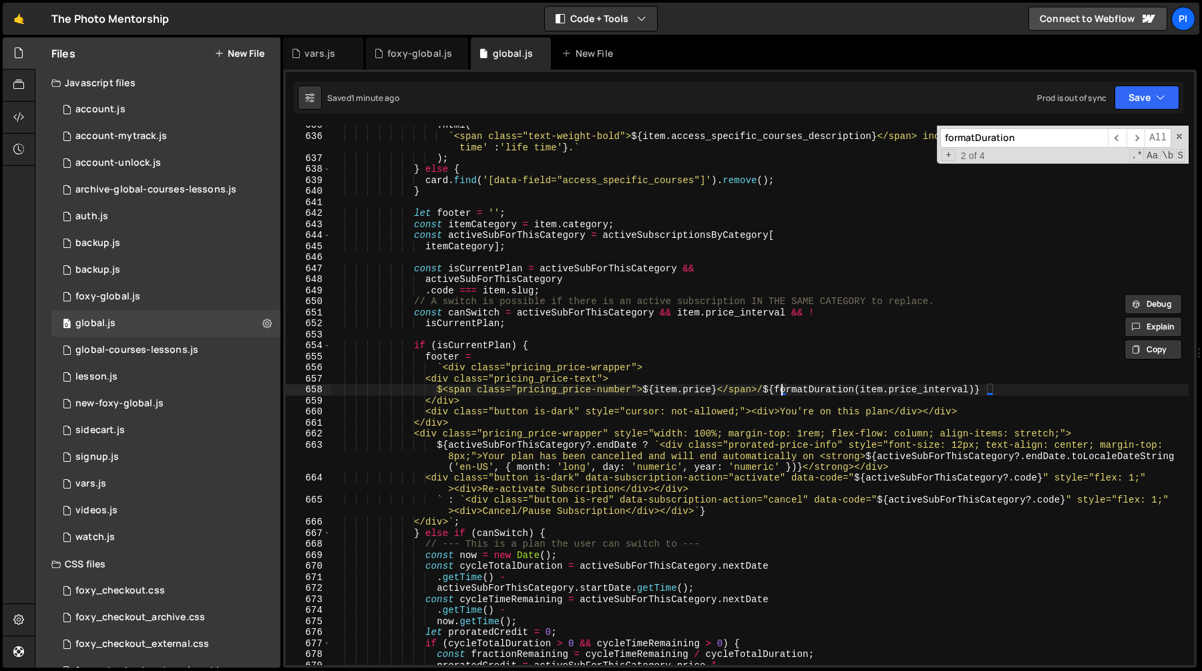
click at [782, 393] on div ". html ( ` <span class="text-weight-bold"> ${ item . access_specific_courses_de…" at bounding box center [760, 400] width 858 height 561
click at [783, 389] on div ". html ( ` <span class="text-weight-bold"> ${ item . access_specific_courses_de…" at bounding box center [760, 400] width 858 height 561
click at [1117, 137] on span "​" at bounding box center [1117, 137] width 19 height 19
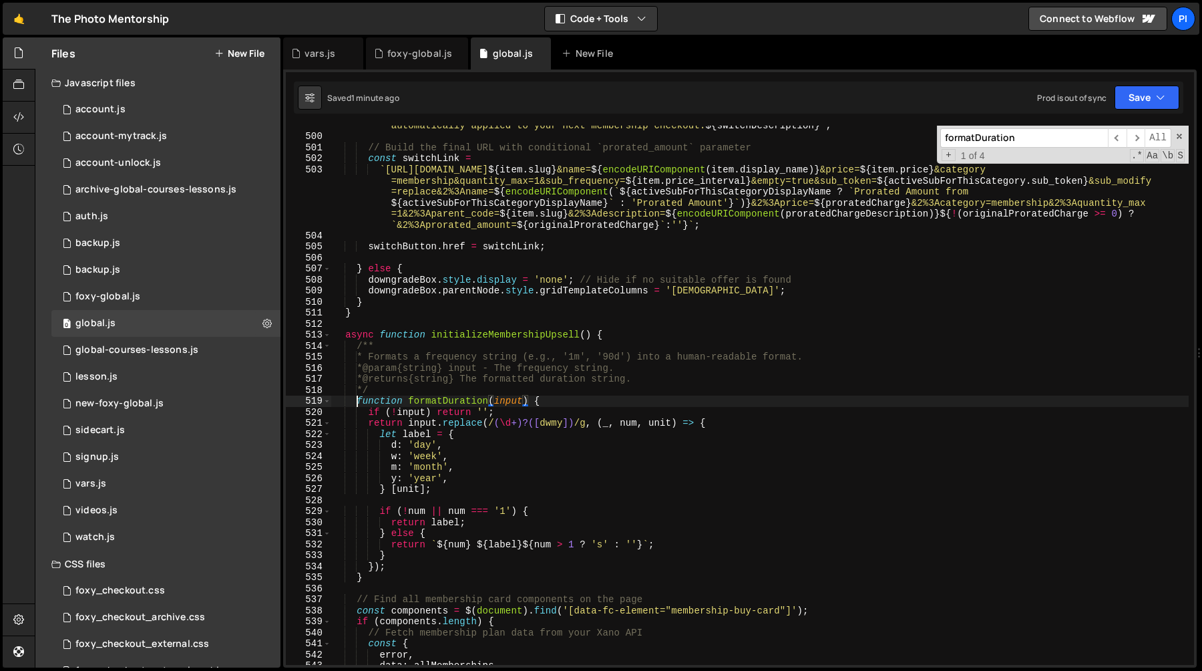
click at [356, 403] on div "` We'll send a ${ USDollar . format ( - originalProratedCharge ) } refund for t…" at bounding box center [760, 395] width 858 height 572
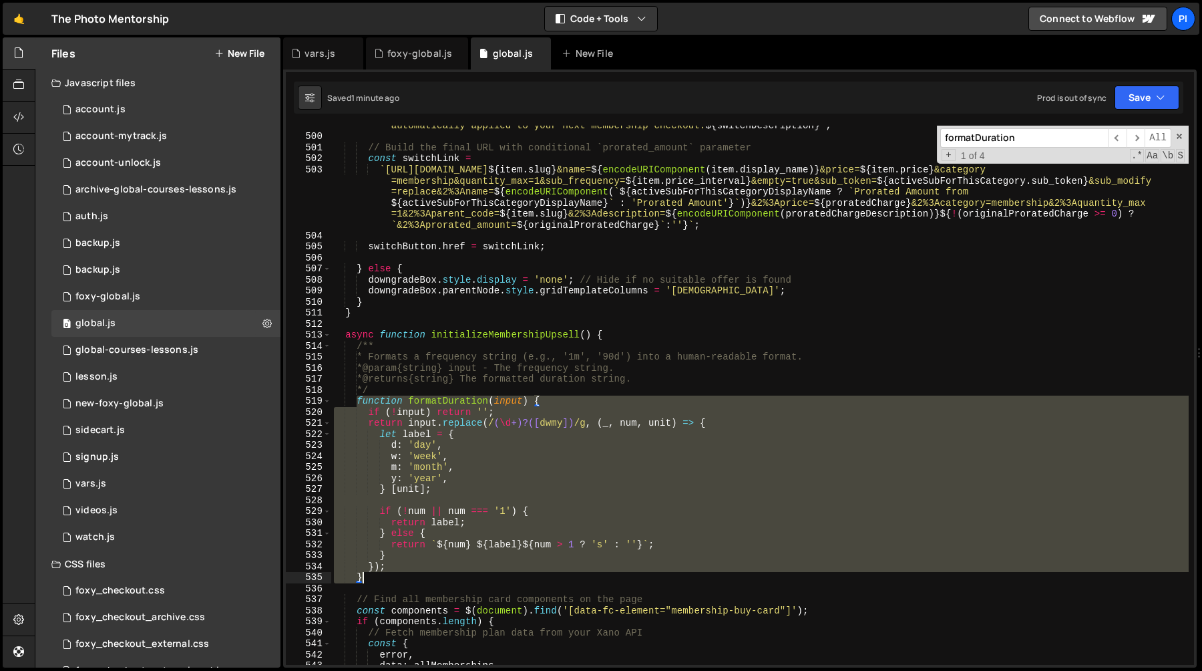
drag, startPoint x: 356, startPoint y: 403, endPoint x: 405, endPoint y: 576, distance: 179.9
click at [405, 576] on div "` We'll send a ${ USDollar . format ( - originalProratedCharge ) } refund for t…" at bounding box center [760, 395] width 858 height 572
click at [630, 460] on div "` We'll send a ${ USDollar . format ( - originalProratedCharge ) } refund for t…" at bounding box center [760, 395] width 858 height 539
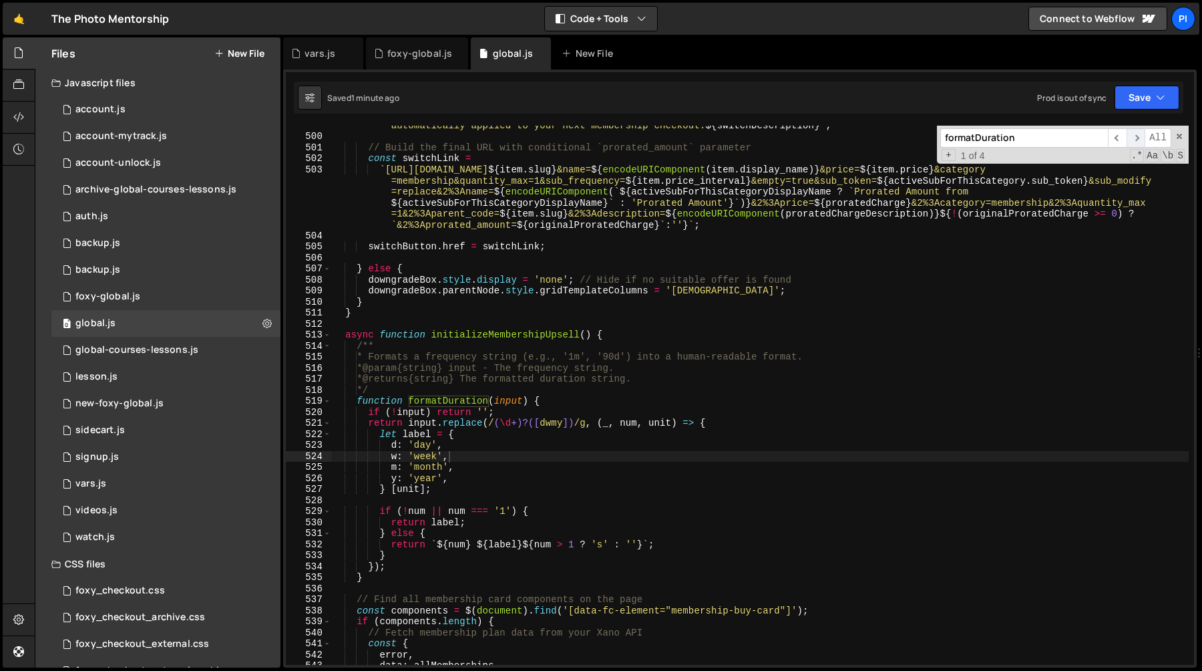
click at [1129, 134] on span "​" at bounding box center [1136, 137] width 19 height 19
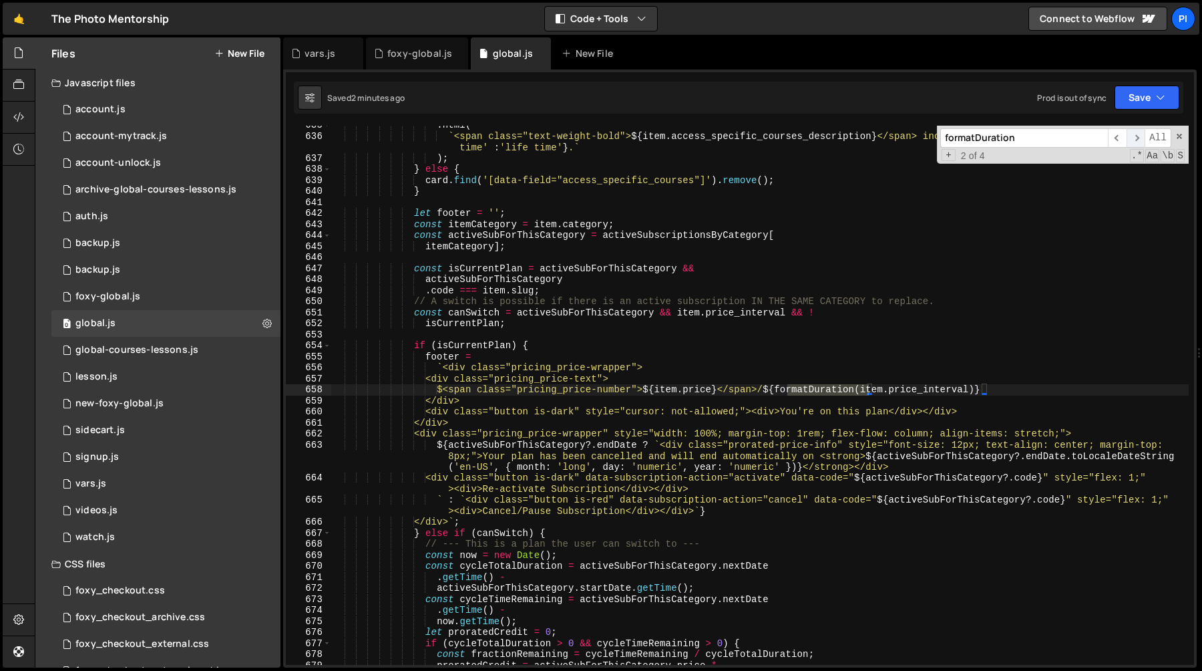
click at [1133, 134] on span "​" at bounding box center [1136, 137] width 19 height 19
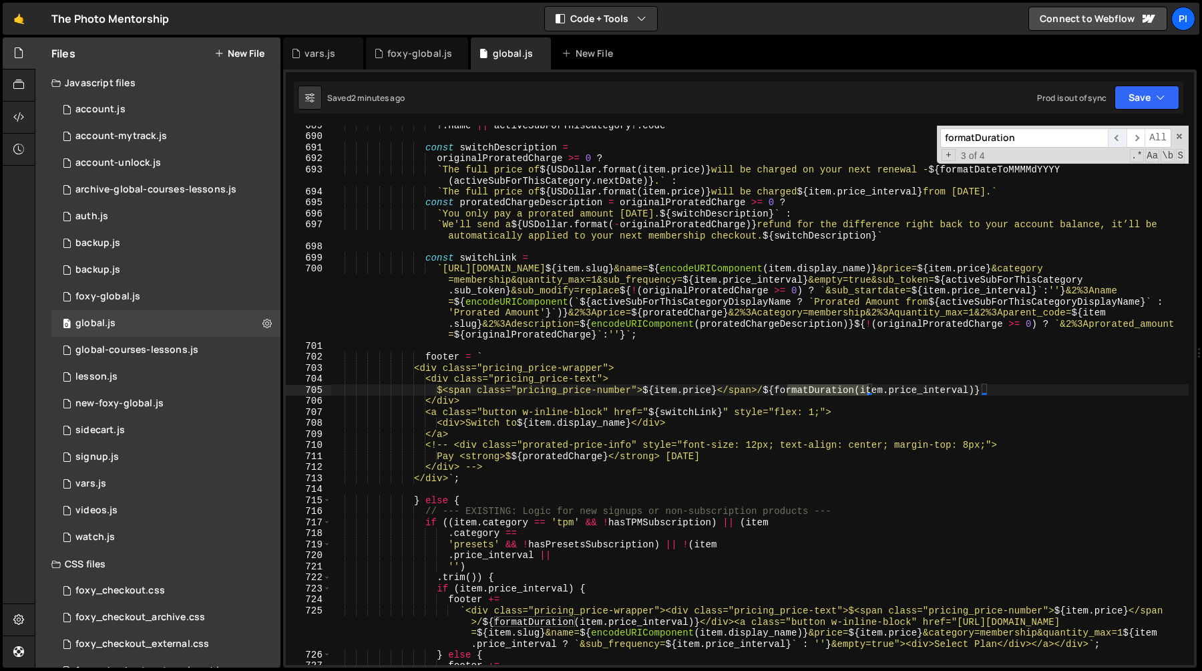
click at [1117, 133] on span "​" at bounding box center [1117, 137] width 19 height 19
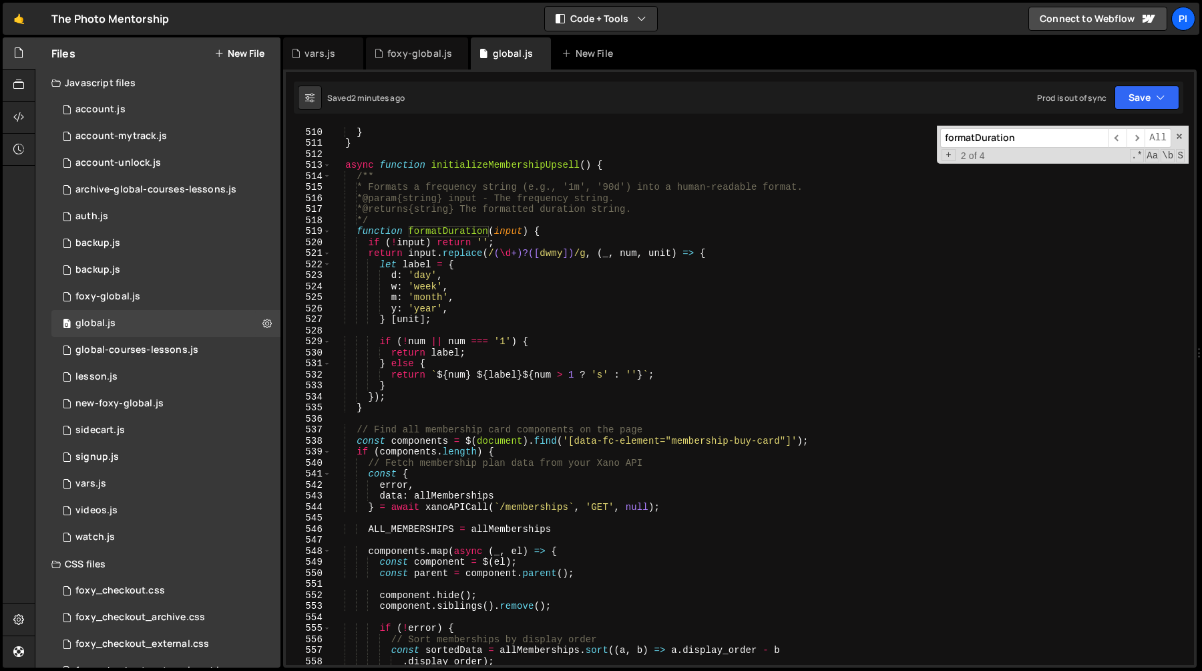
scroll to position [5693, 0]
click at [459, 230] on div "downgradeBox . parentNode . style . gridTemplateColumns = '1fr' ; } } async fun…" at bounding box center [760, 398] width 858 height 561
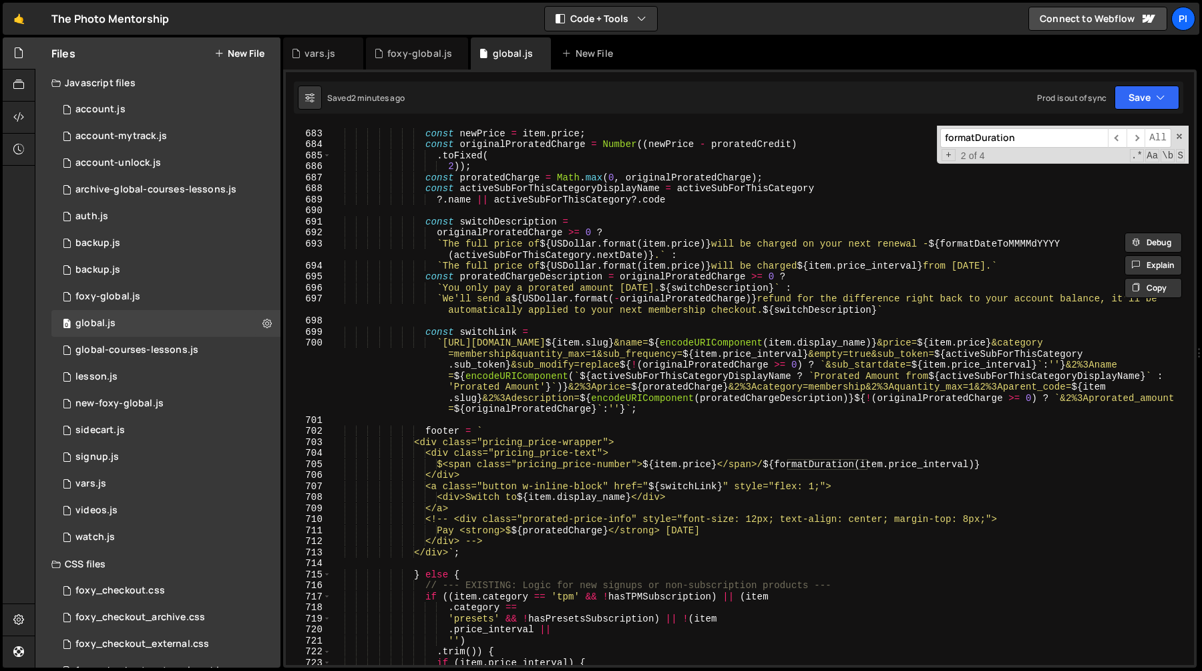
scroll to position [7645, 0]
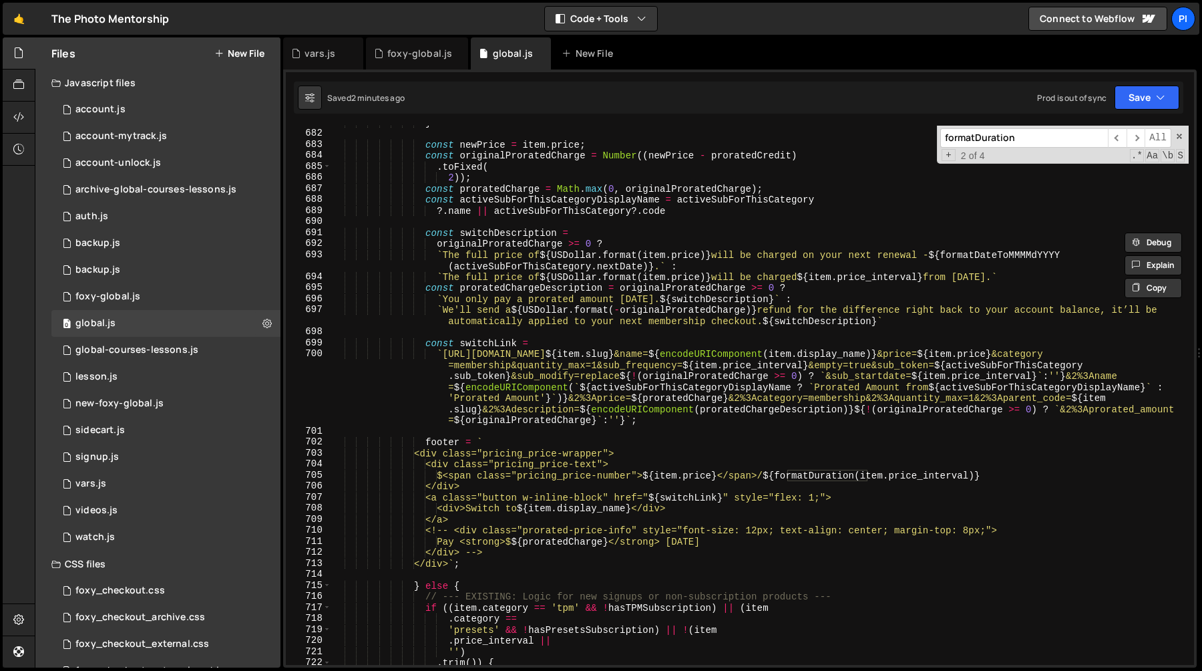
click at [824, 278] on div "} const newPrice = item . price ; const originalProratedCharge = Number (( newP…" at bounding box center [760, 397] width 858 height 561
paste textarea "formatDuration"
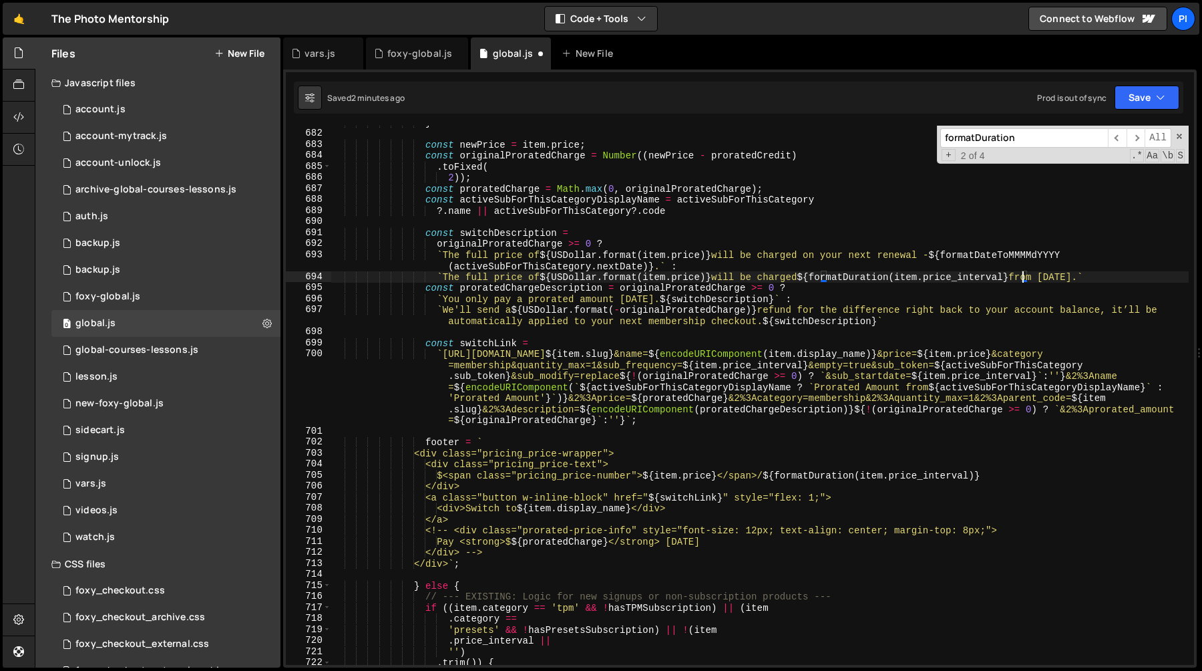
scroll to position [0, 48]
click at [813, 283] on div "} const newPrice = item . price ; const originalProratedCharge = Number (( newP…" at bounding box center [760, 397] width 858 height 561
click at [807, 276] on div "} const newPrice = item . price ; const originalProratedCharge = Number (( newP…" at bounding box center [760, 397] width 858 height 561
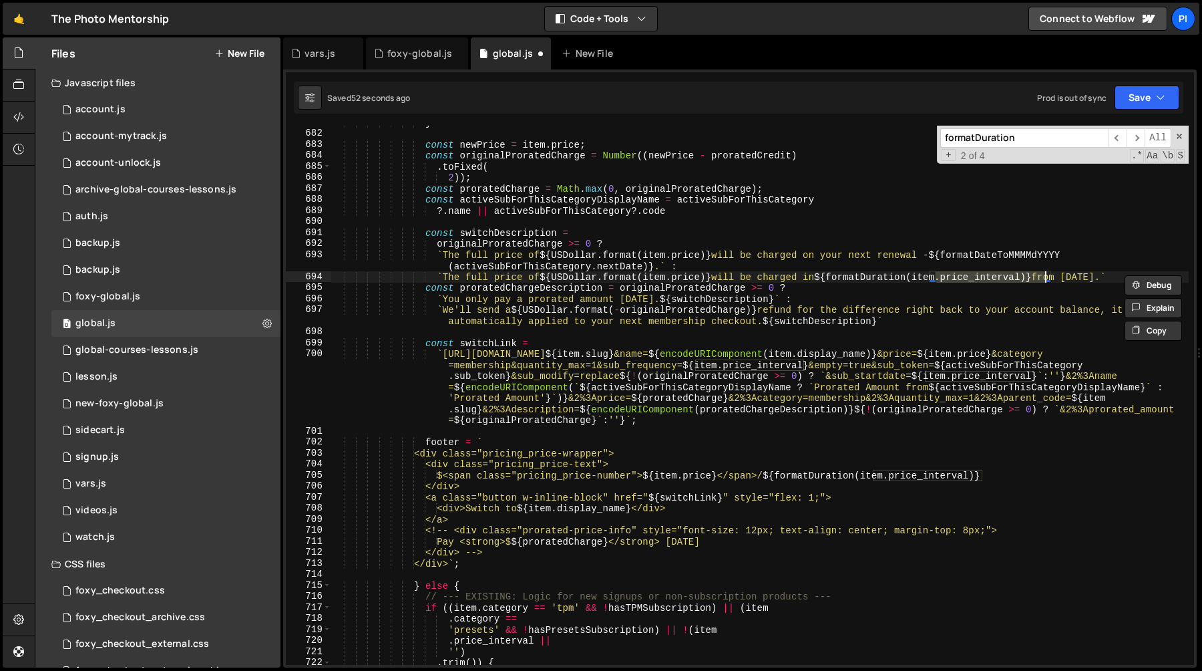
click at [890, 268] on div "} const newPrice = item . price ; const originalProratedCharge = Number (( newP…" at bounding box center [760, 397] width 858 height 561
click at [886, 277] on div "} const newPrice = item . price ; const originalProratedCharge = Number (( newP…" at bounding box center [760, 397] width 858 height 561
click at [1121, 136] on span "​" at bounding box center [1117, 137] width 19 height 19
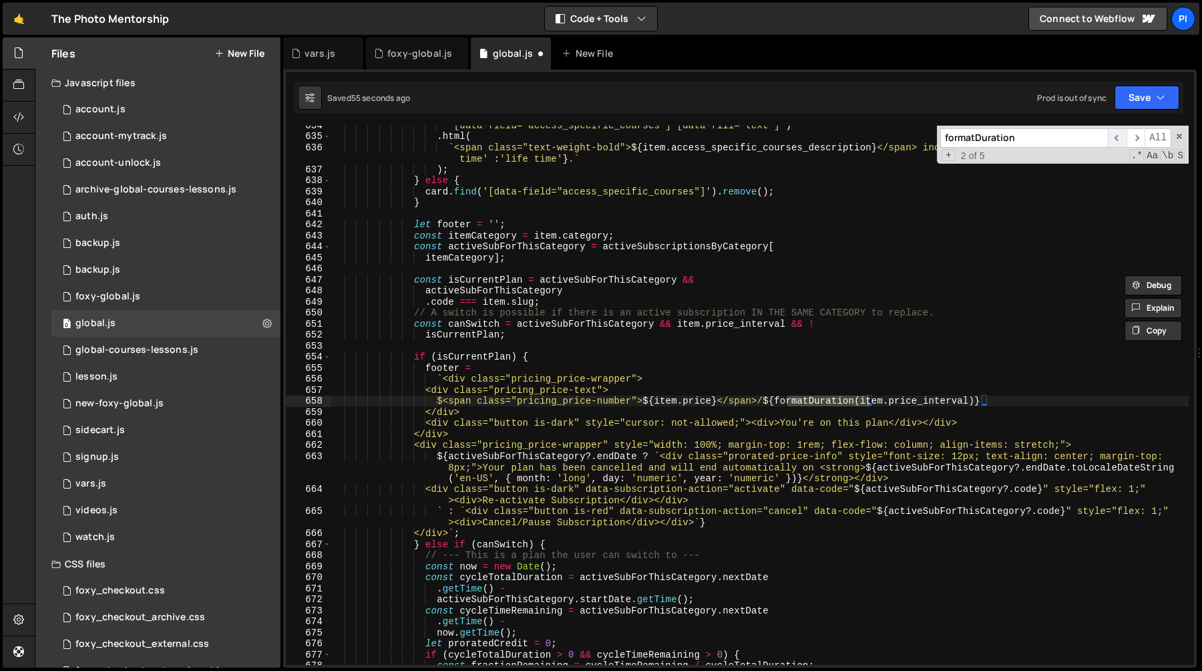
click at [1119, 137] on span "​" at bounding box center [1117, 137] width 19 height 19
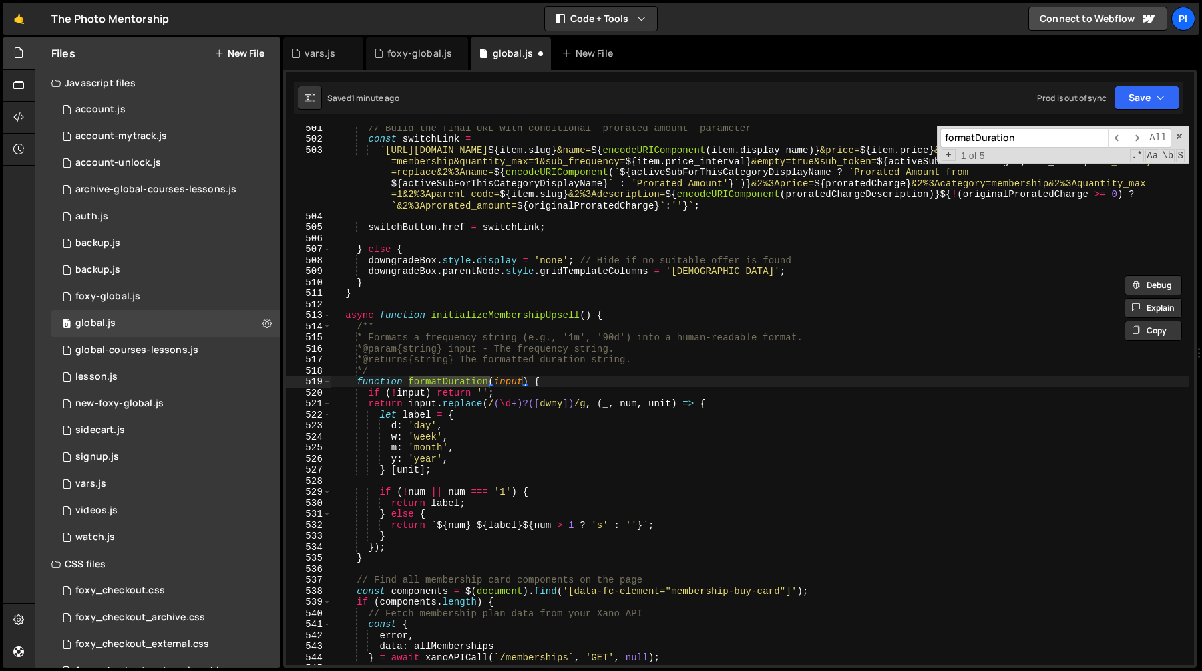
scroll to position [0, 13]
click at [522, 379] on div "// Build the final URL with conditional `prorated_amount` parameter const switc…" at bounding box center [760, 402] width 858 height 561
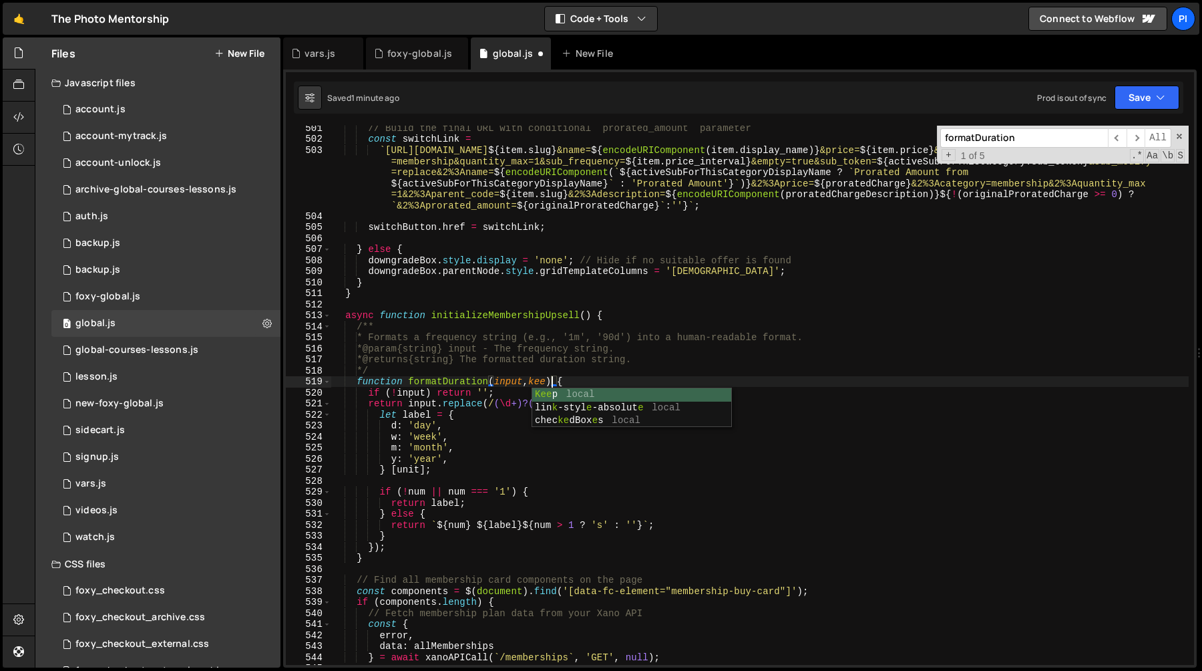
scroll to position [0, 15]
click at [548, 377] on div "// Build the final URL with conditional `prorated_amount` parameter const switc…" at bounding box center [760, 402] width 858 height 561
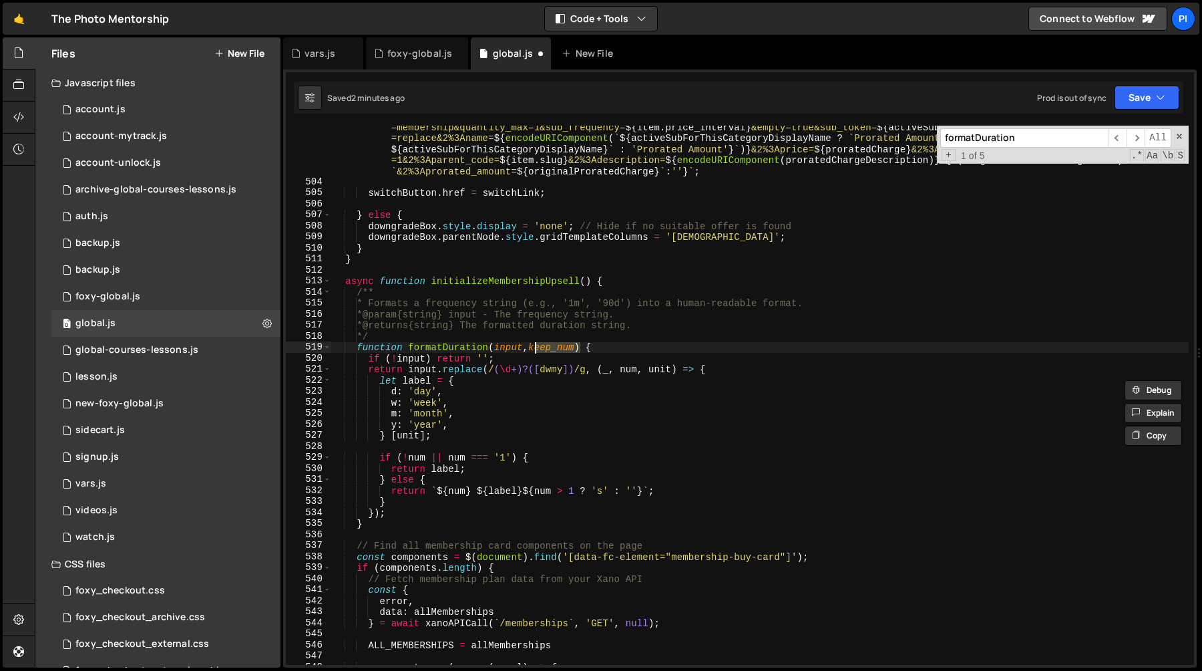
scroll to position [5586, 0]
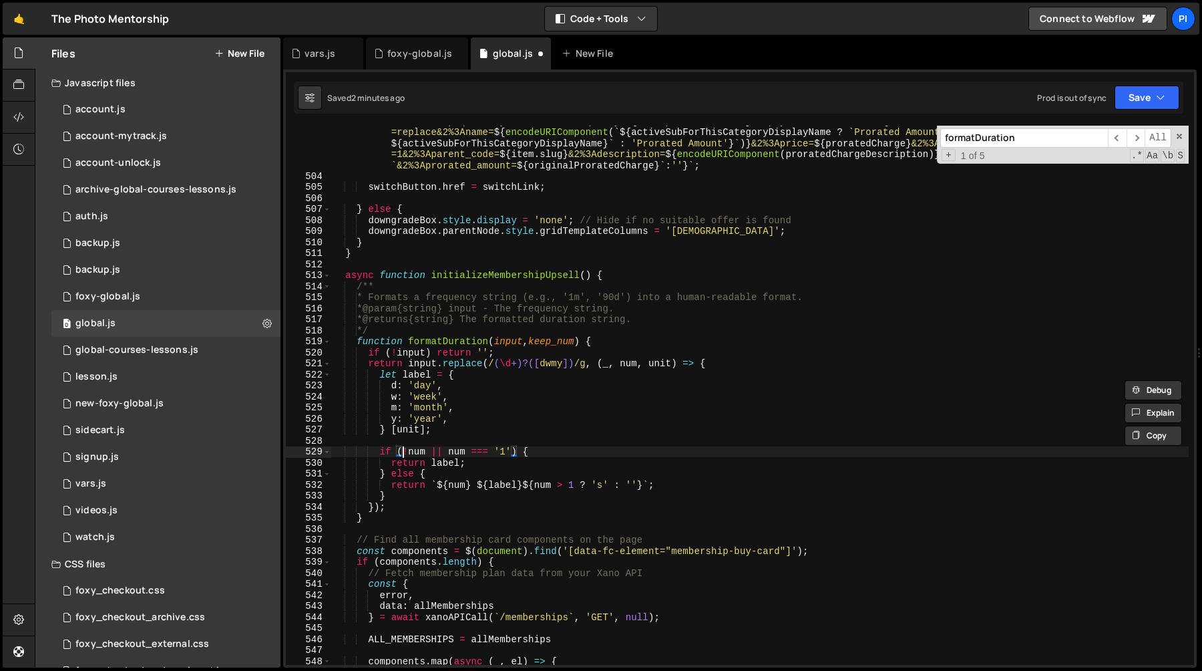
click at [403, 453] on div "` https://tpm.foxycart.com/cart?code= ${ item . slug } &name= ${ encodeURICompo…" at bounding box center [760, 412] width 858 height 616
paste textarea "keep_num"
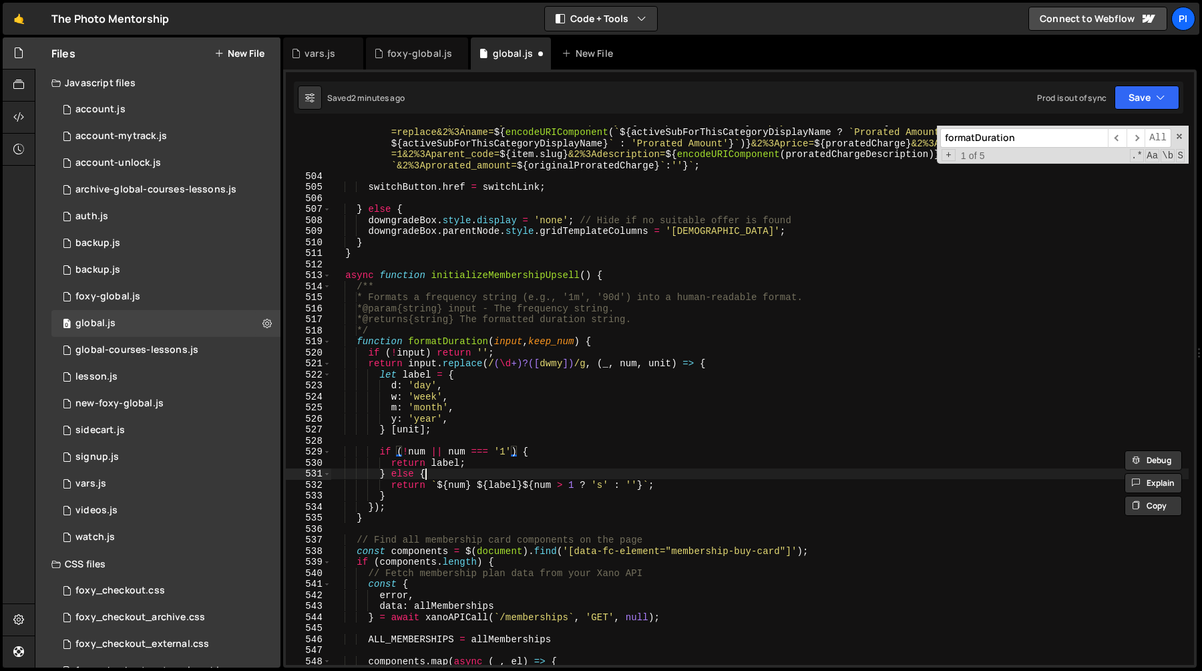
click at [430, 470] on div "` https://tpm.foxycart.com/cart?code= ${ item . slug } &name= ${ encodeURICompo…" at bounding box center [760, 412] width 858 height 616
click at [444, 466] on div "` https://tpm.foxycart.com/cart?code= ${ item . slug } &name= ${ encodeURICompo…" at bounding box center [760, 412] width 858 height 616
click at [457, 463] on div "` https://tpm.foxycart.com/cart?code= ${ item . slug } &name= ${ encodeURICompo…" at bounding box center [760, 412] width 858 height 616
click at [400, 450] on div "` https://tpm.foxycart.com/cart?code= ${ item . slug } &name= ${ encodeURICompo…" at bounding box center [760, 412] width 858 height 616
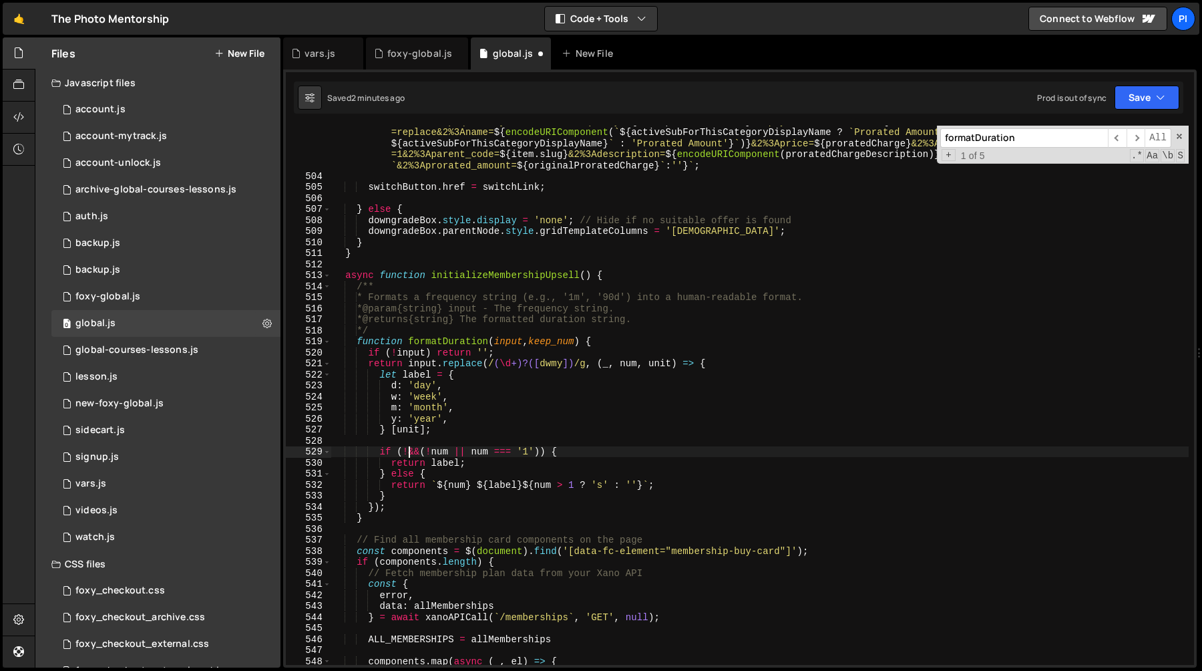
paste textarea "keep_num"
click at [428, 449] on div "` https://tpm.foxycart.com/cart?code= ${ item . slug } &name= ${ encodeURICompo…" at bounding box center [760, 412] width 858 height 616
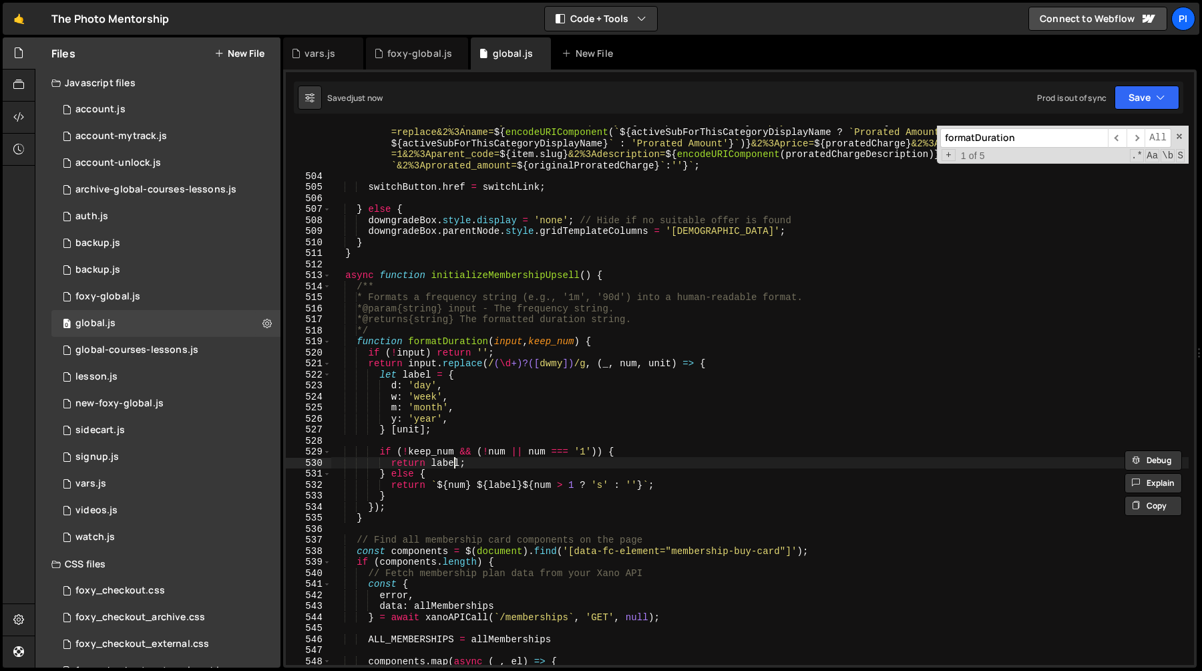
click at [453, 462] on div "` https://tpm.foxycart.com/cart?code= ${ item . slug } &name= ${ encodeURICompo…" at bounding box center [760, 412] width 858 height 616
click at [434, 449] on div "` https://tpm.foxycart.com/cart?code= ${ item . slug } &name= ${ encodeURICompo…" at bounding box center [760, 412] width 858 height 616
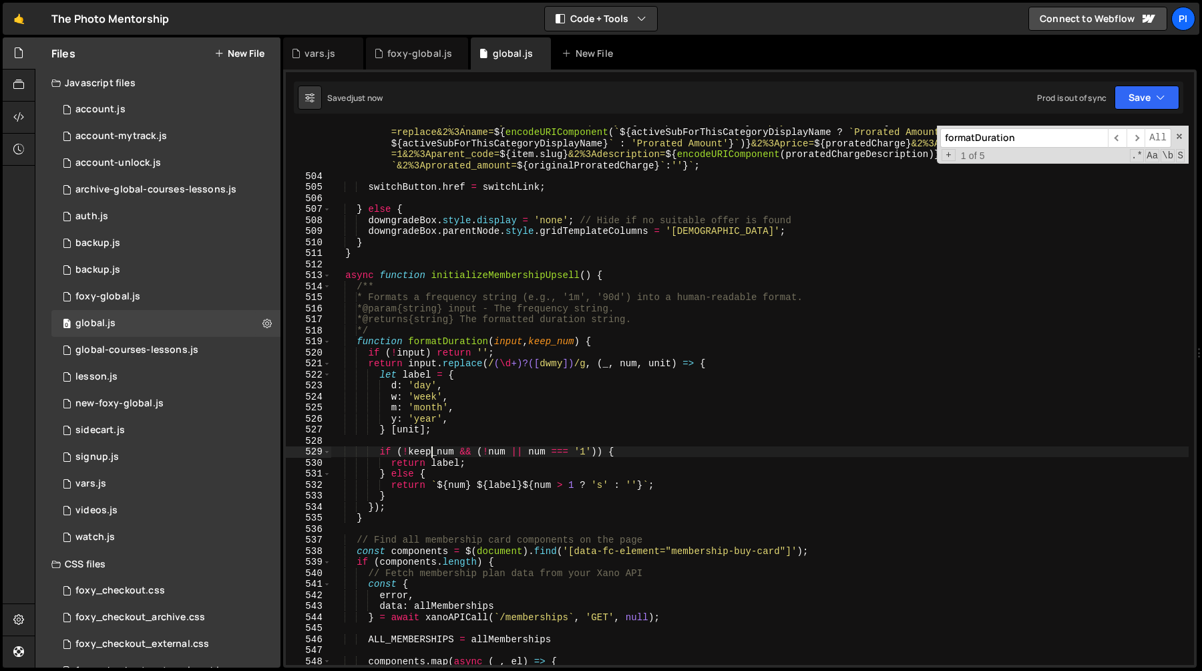
click at [434, 449] on div "` https://tpm.foxycart.com/cart?code= ${ item . slug } &name= ${ encodeURICompo…" at bounding box center [760, 412] width 858 height 616
click at [550, 343] on div "` https://tpm.foxycart.com/cart?code= ${ item . slug } &name= ${ encodeURICompo…" at bounding box center [760, 412] width 858 height 616
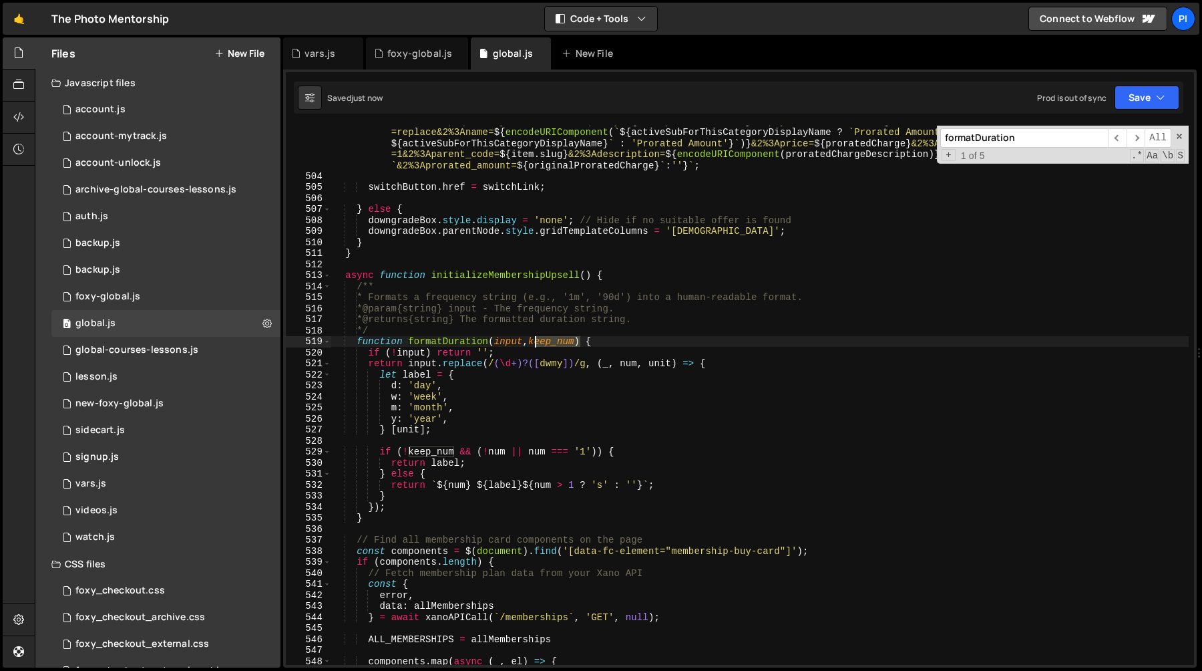
click at [550, 343] on div "` https://tpm.foxycart.com/cart?code= ${ item . slug } &name= ${ encodeURICompo…" at bounding box center [760, 412] width 858 height 616
click at [462, 335] on div "` https://tpm.foxycart.com/cart?code= ${ item . slug } &name= ${ encodeURICompo…" at bounding box center [760, 412] width 858 height 616
click at [457, 341] on div "` https://tpm.foxycart.com/cart?code= ${ item . slug } &name= ${ encodeURICompo…" at bounding box center [760, 412] width 858 height 616
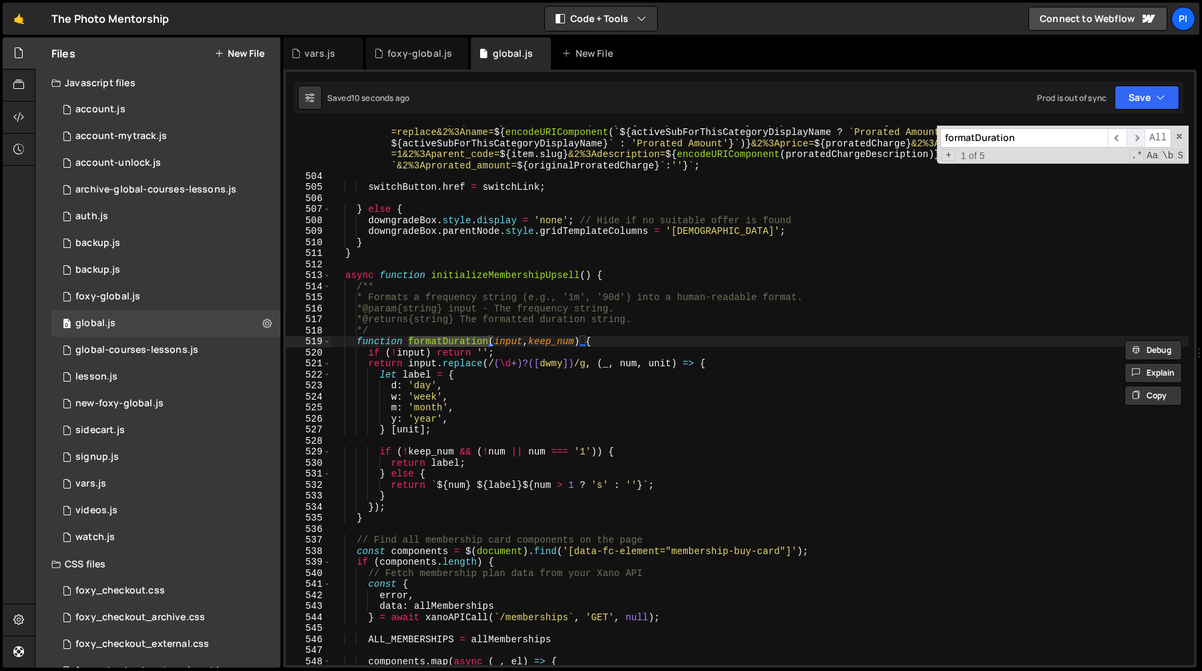
click at [1129, 136] on span "​" at bounding box center [1136, 137] width 19 height 19
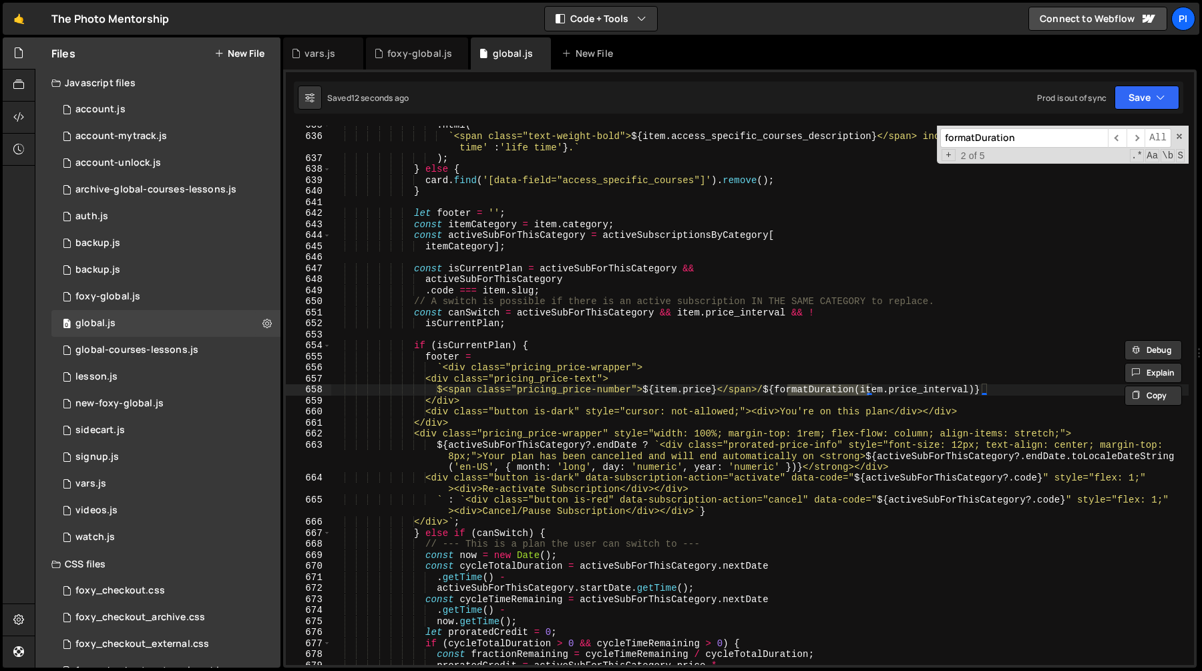
click at [981, 389] on div ". html ( ` <span class="text-weight-bold"> ${ item . access_specific_courses_de…" at bounding box center [760, 400] width 858 height 561
click at [1136, 135] on span "​" at bounding box center [1136, 137] width 19 height 19
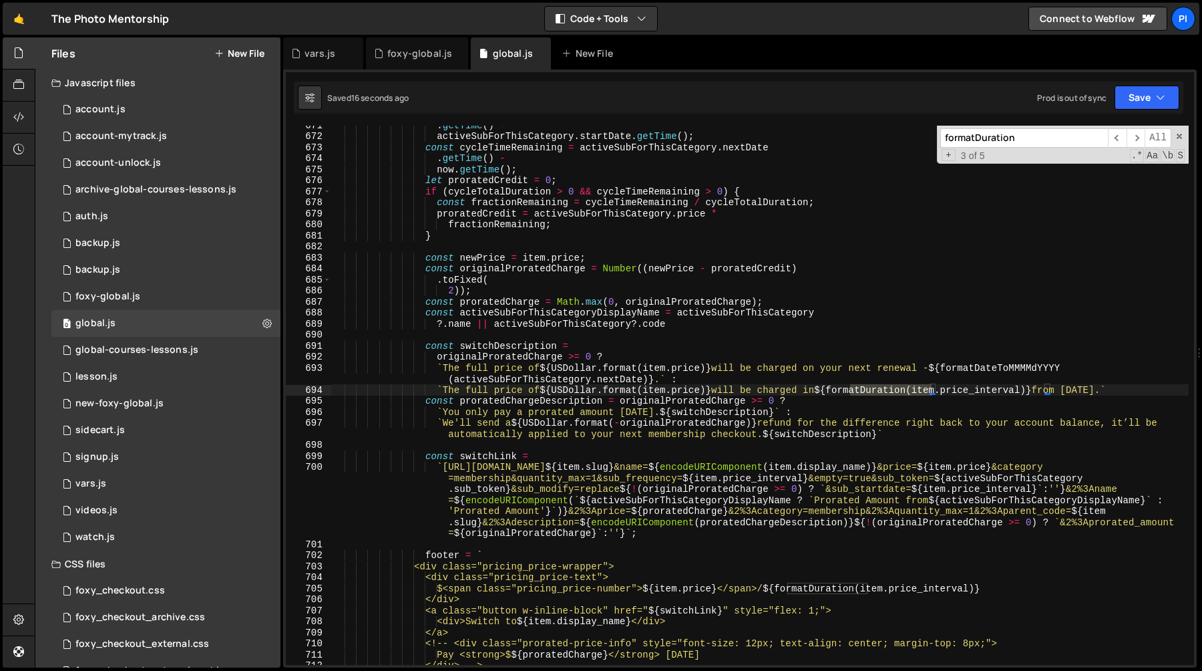
click at [1047, 391] on div ". getTime ( ) - activeSubForThisCategory . startDate . getTime ( ) ; const cycl…" at bounding box center [760, 400] width 858 height 561
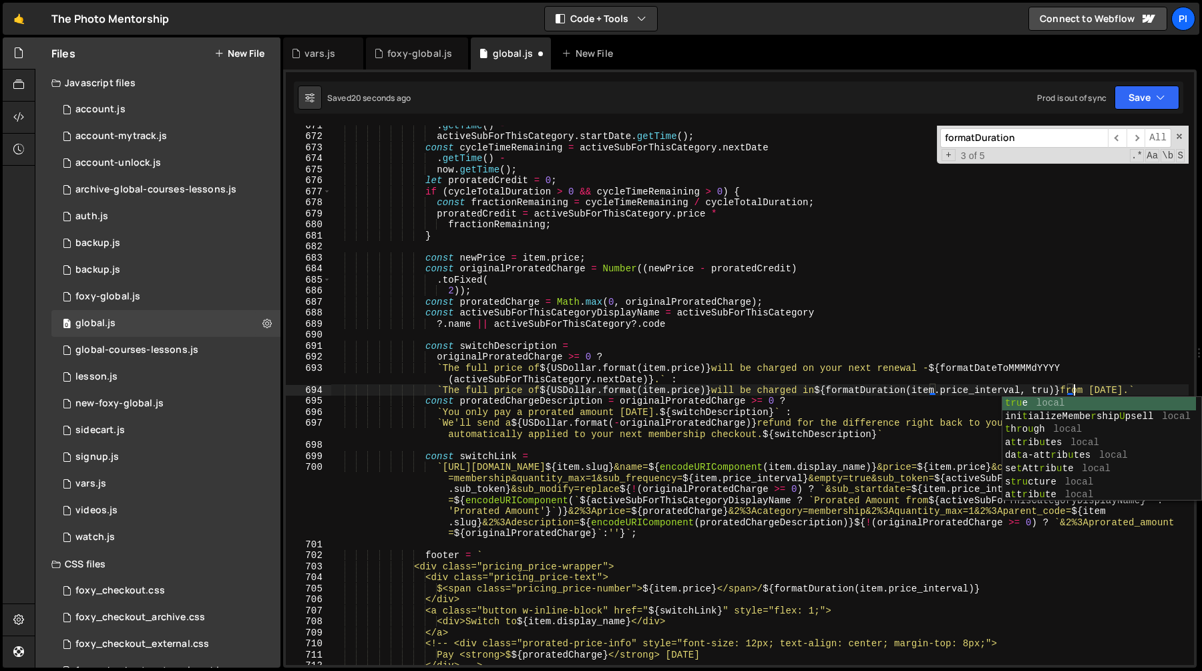
scroll to position [0, 52]
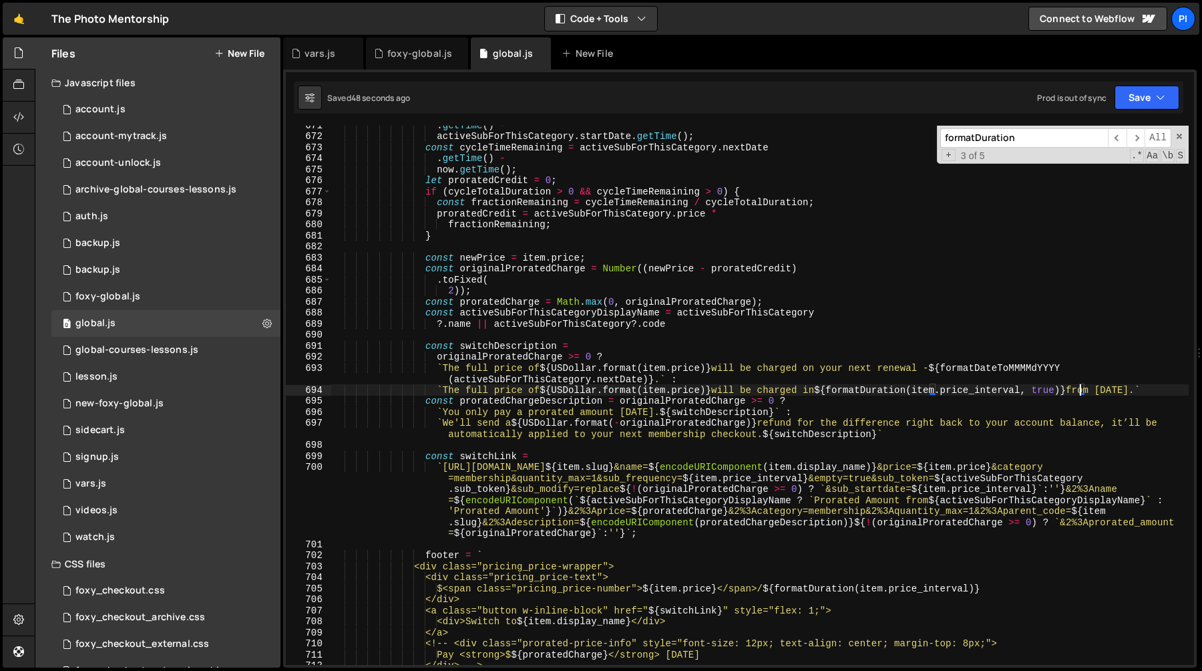
click at [478, 184] on div ". getTime ( ) - activeSubForThisCategory . startDate . getTime ( ) ; const cycl…" at bounding box center [760, 400] width 858 height 561
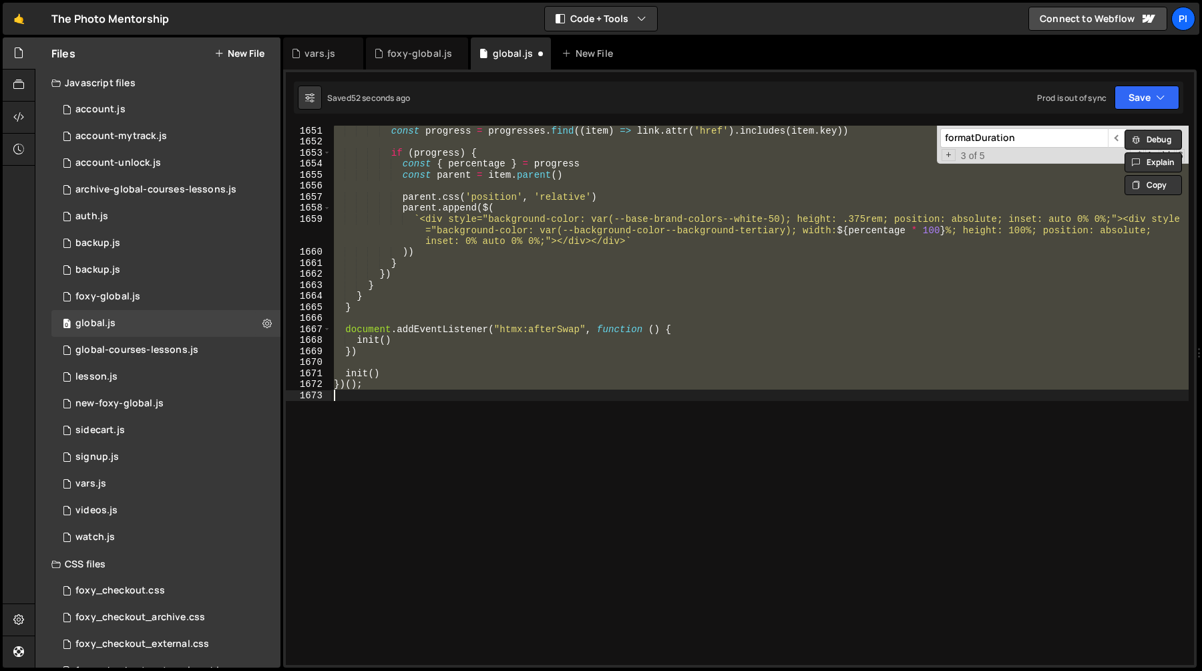
scroll to position [7521, 0]
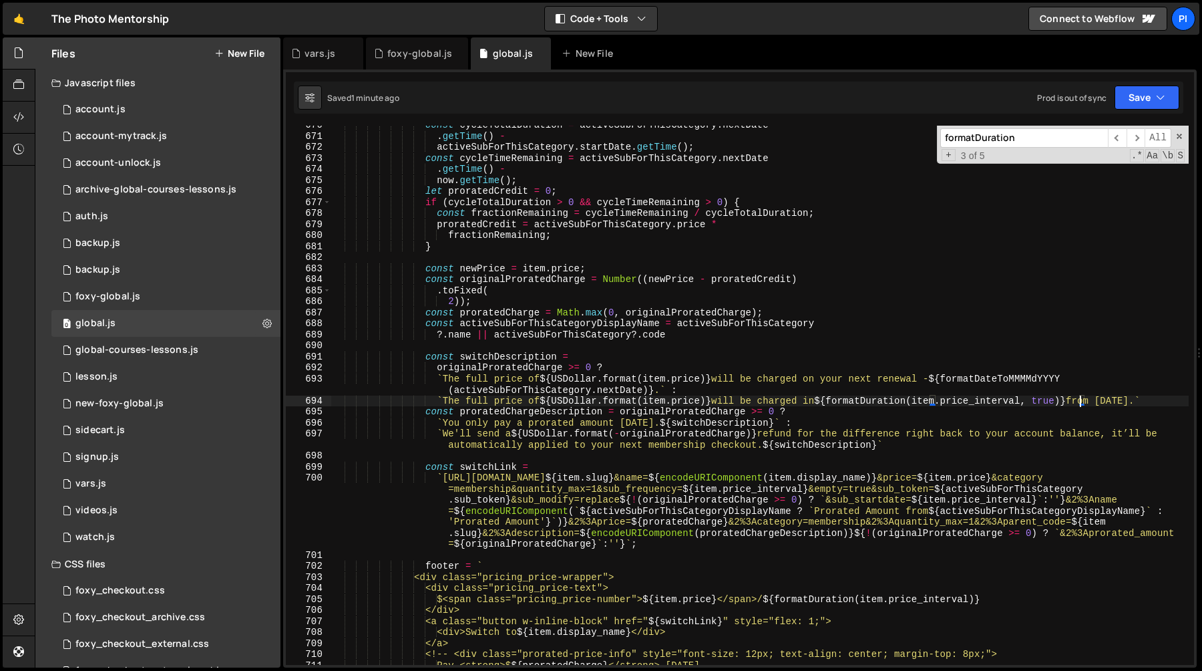
click at [642, 248] on div "const cycleTotalDuration = activeSubForThisCategory . nextDate . getTime ( ) - …" at bounding box center [760, 400] width 858 height 561
type textarea "}"
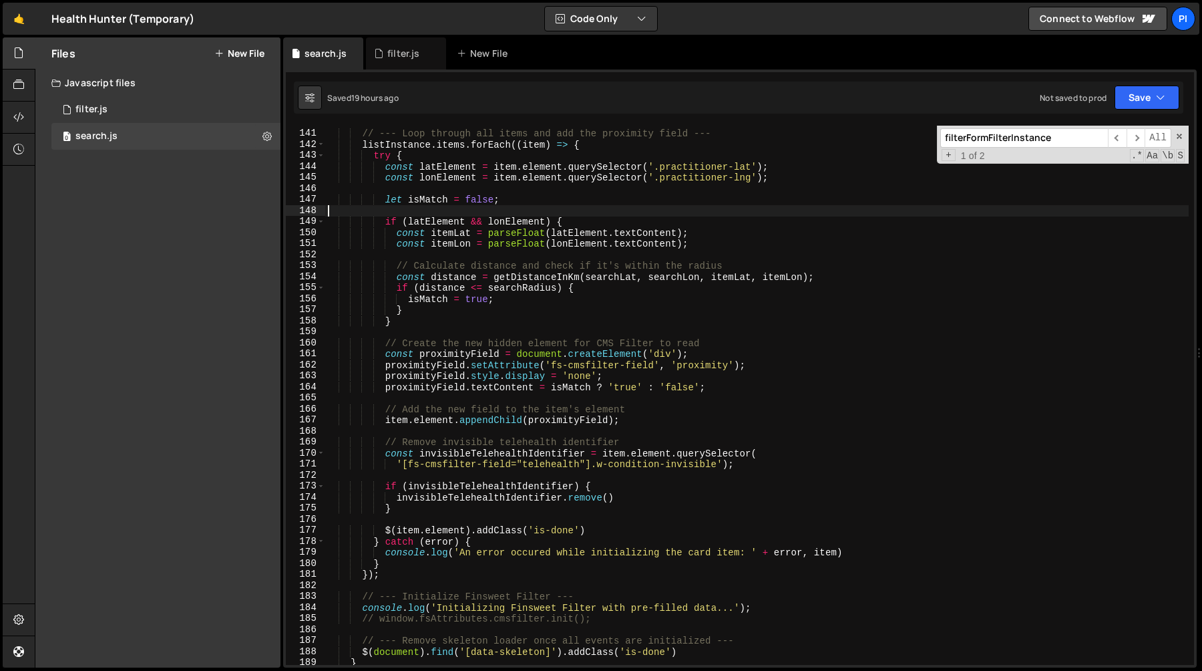
scroll to position [1541, 0]
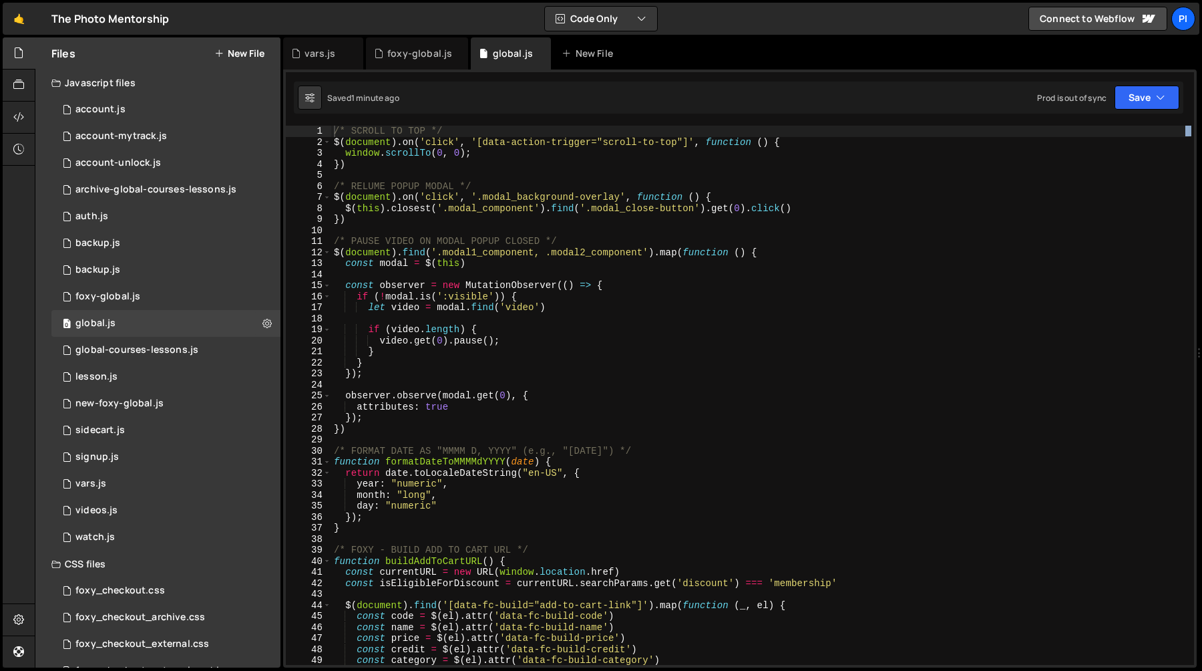
drag, startPoint x: 747, startPoint y: 182, endPoint x: 1201, endPoint y: 194, distance: 454.3
click at [1201, 194] on div at bounding box center [1199, 352] width 5 height 630
type textarea "let video = modal.find('video')"
click at [907, 308] on div "/* SCROLL TO TOP */ $ ( document ) . on ( 'click' , '[data-action-trigger="scro…" at bounding box center [760, 406] width 858 height 561
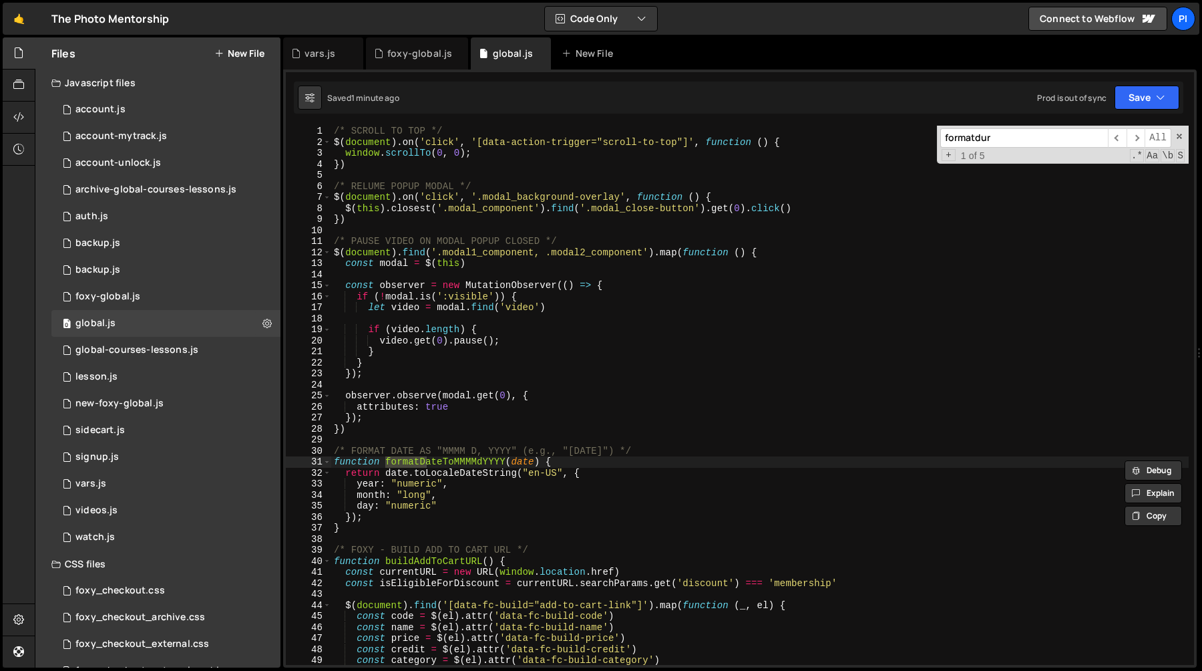
scroll to position [5538, 0]
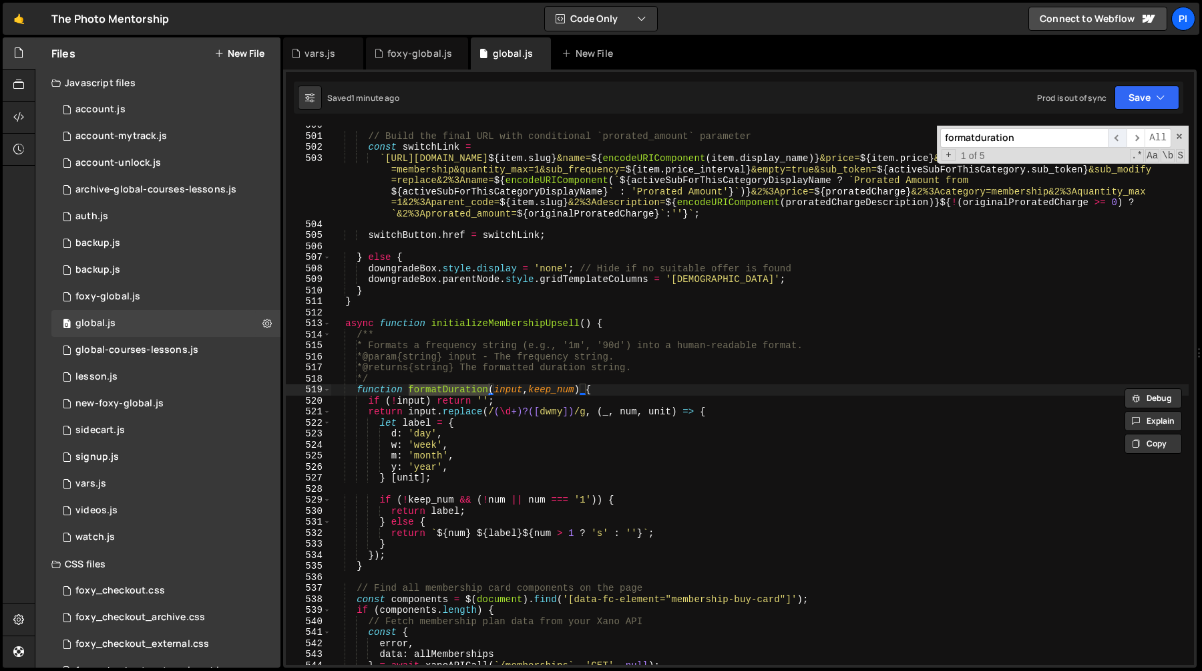
click at [1117, 137] on span "​" at bounding box center [1117, 137] width 19 height 19
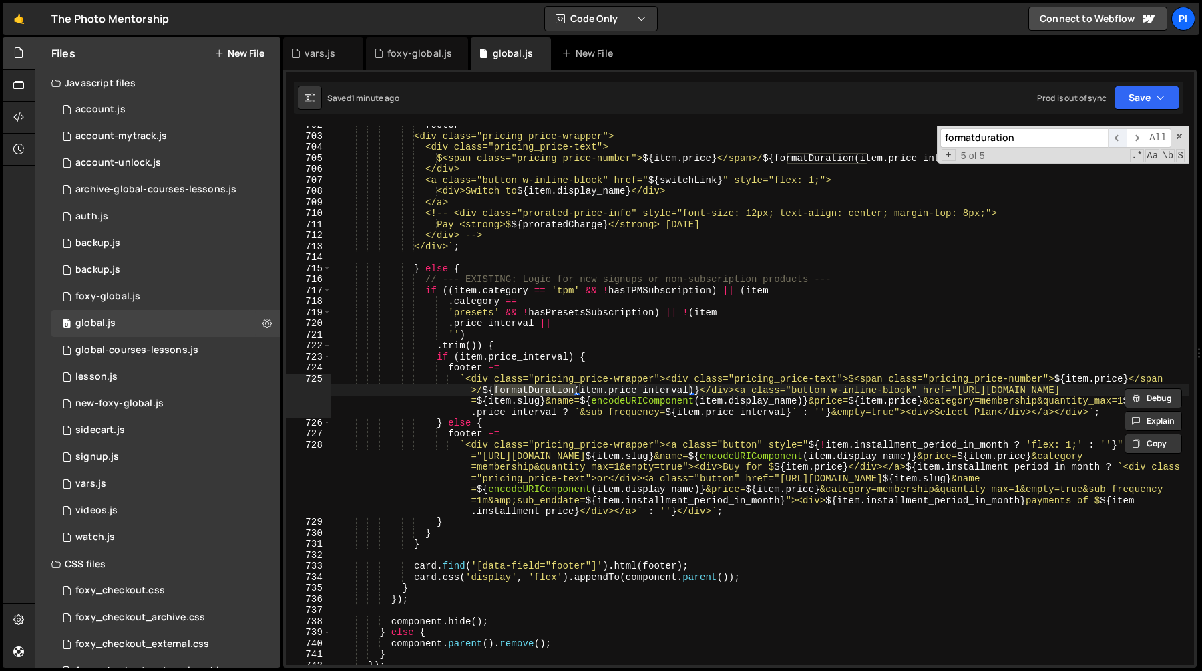
click at [1117, 139] on span "​" at bounding box center [1117, 137] width 19 height 19
click at [1114, 139] on span "​" at bounding box center [1117, 137] width 19 height 19
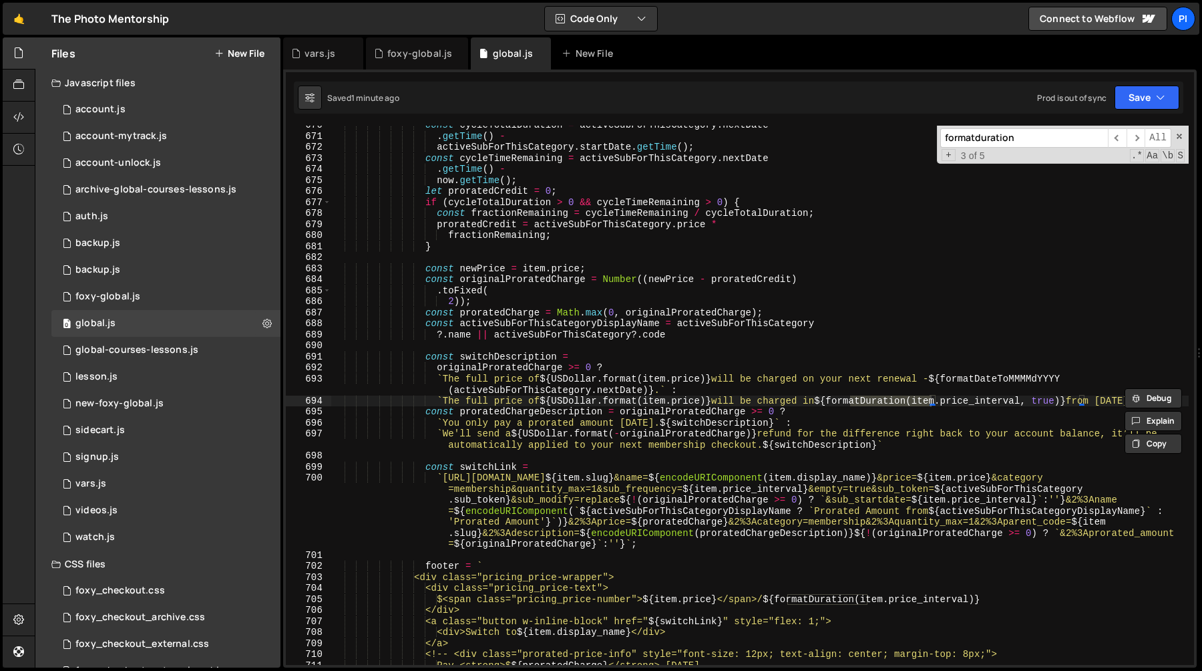
click at [1013, 134] on input "formatduration" at bounding box center [1024, 137] width 168 height 19
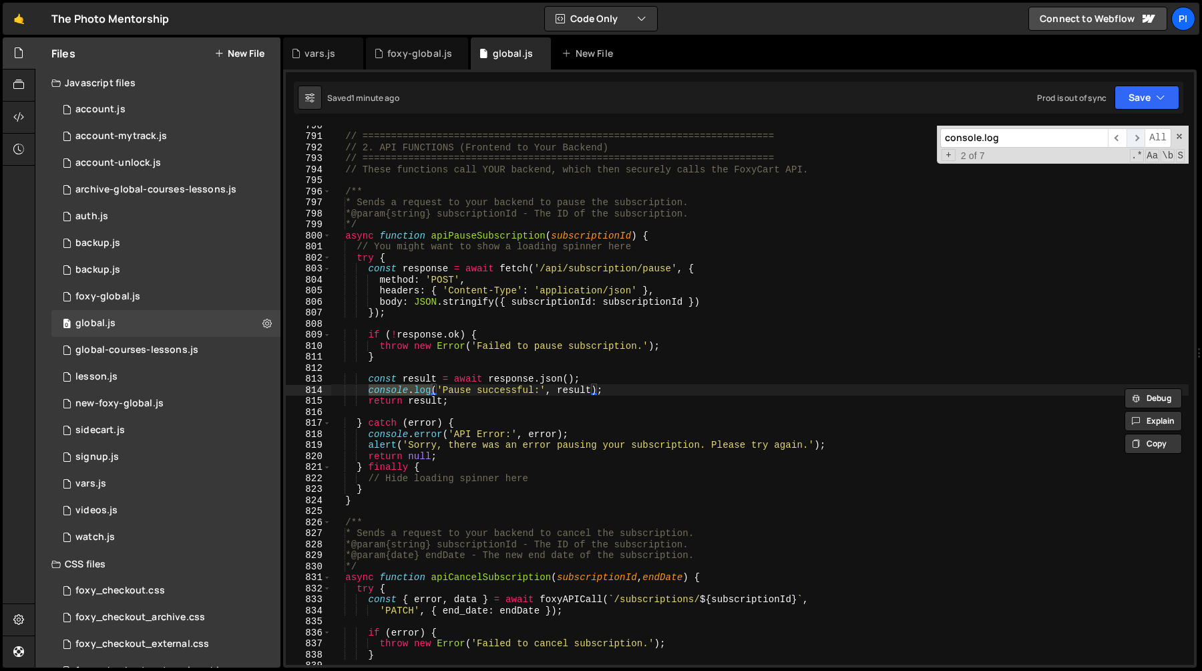
type input "console.log"
click at [1135, 137] on span "​" at bounding box center [1136, 137] width 19 height 19
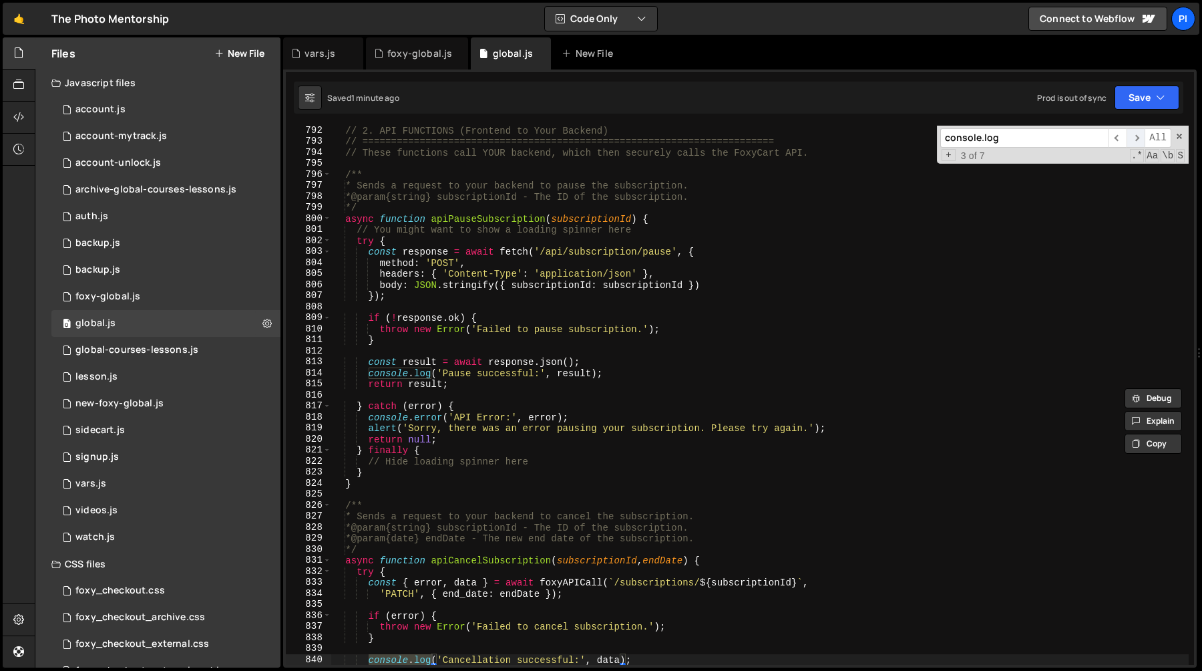
click at [1135, 137] on span "​" at bounding box center [1136, 137] width 19 height 19
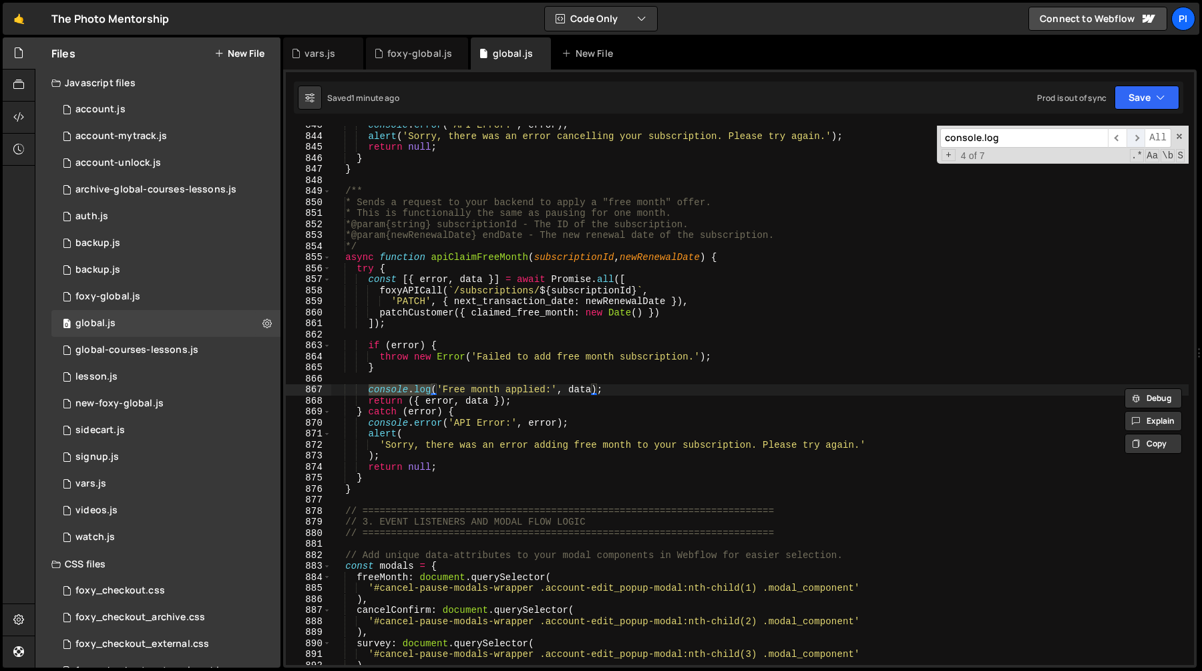
click at [1135, 137] on span "​" at bounding box center [1136, 137] width 19 height 19
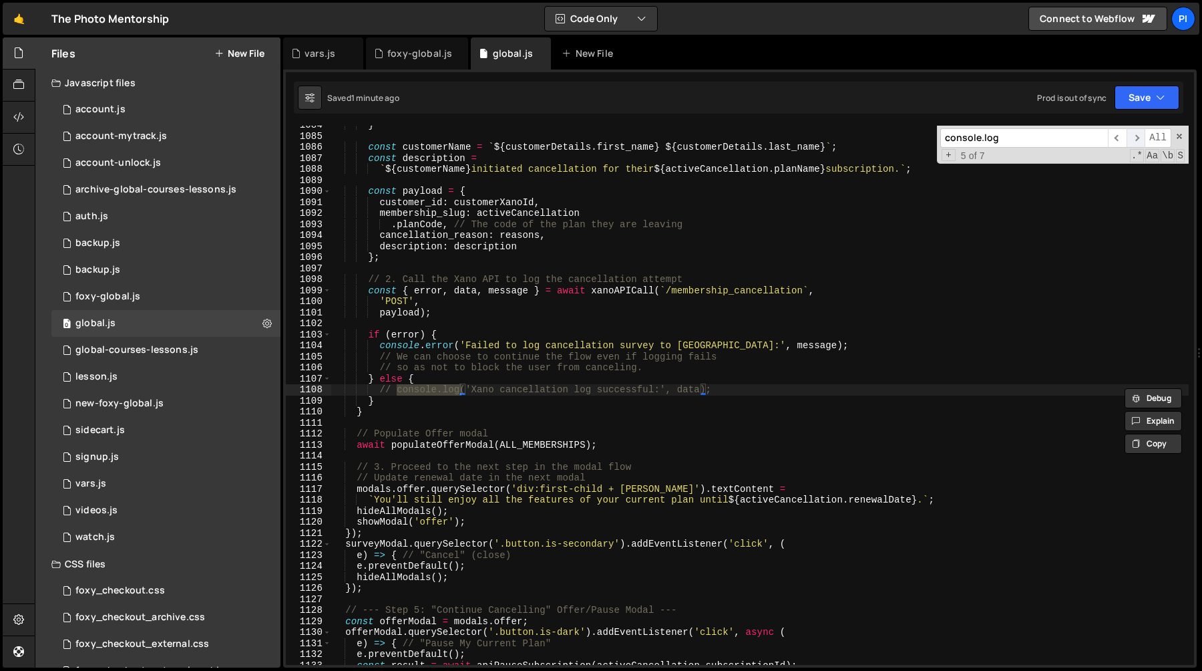
click at [1135, 137] on span "​" at bounding box center [1136, 137] width 19 height 19
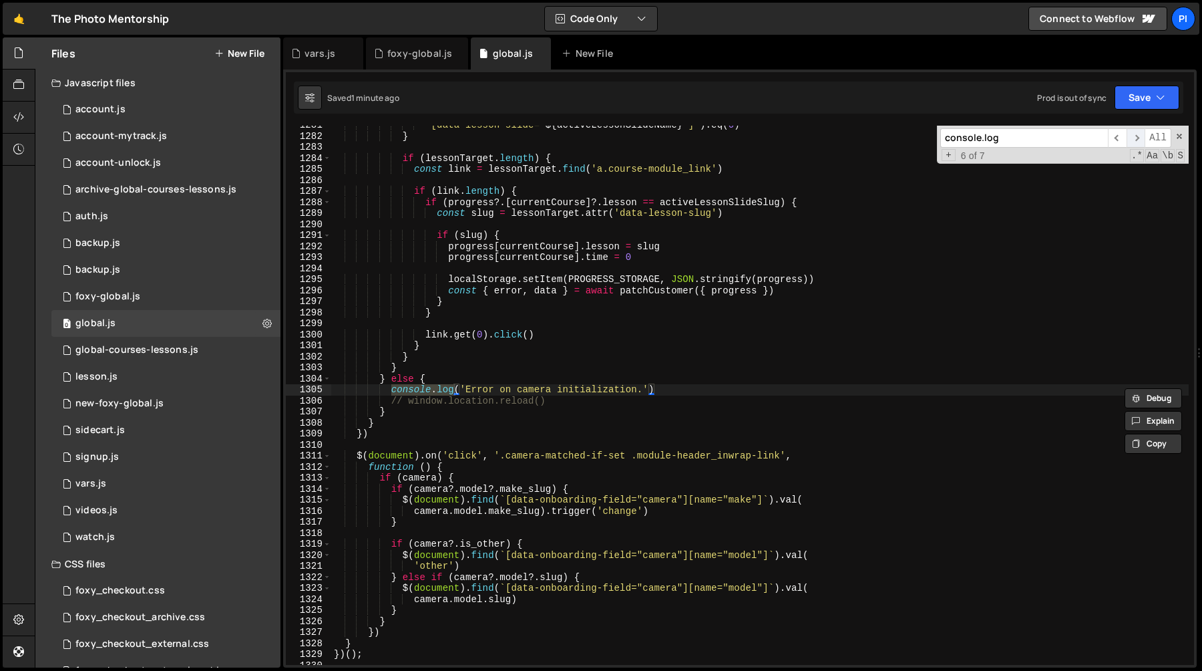
click at [1135, 137] on span "​" at bounding box center [1136, 137] width 19 height 19
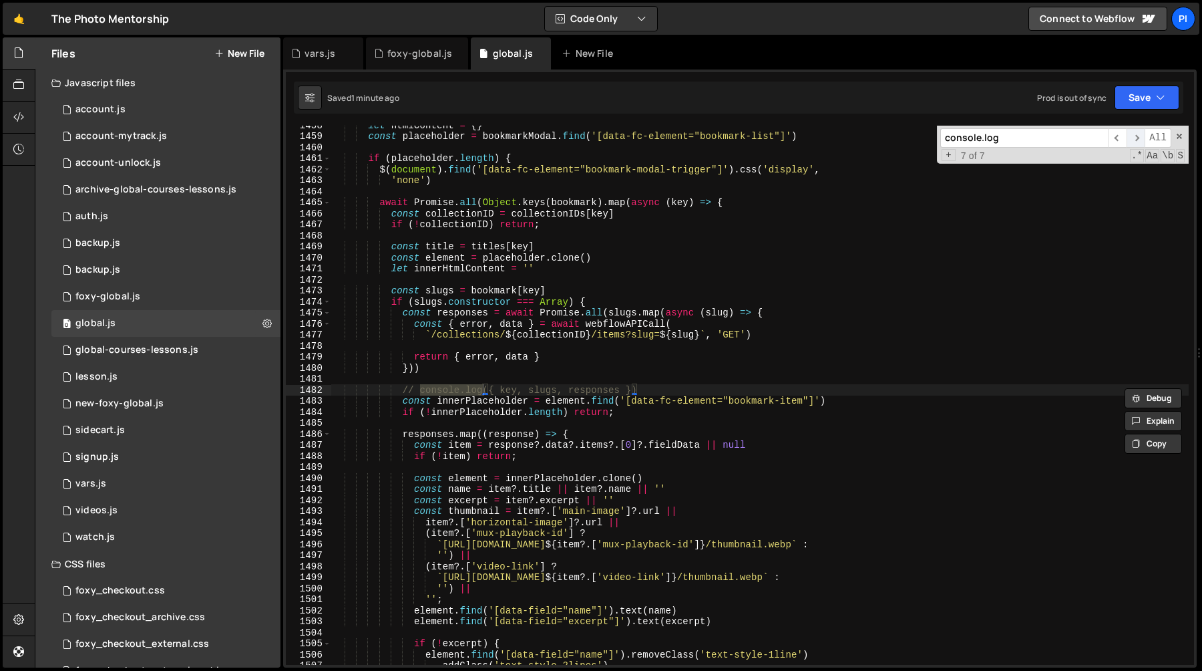
click at [1135, 137] on span "​" at bounding box center [1136, 137] width 19 height 19
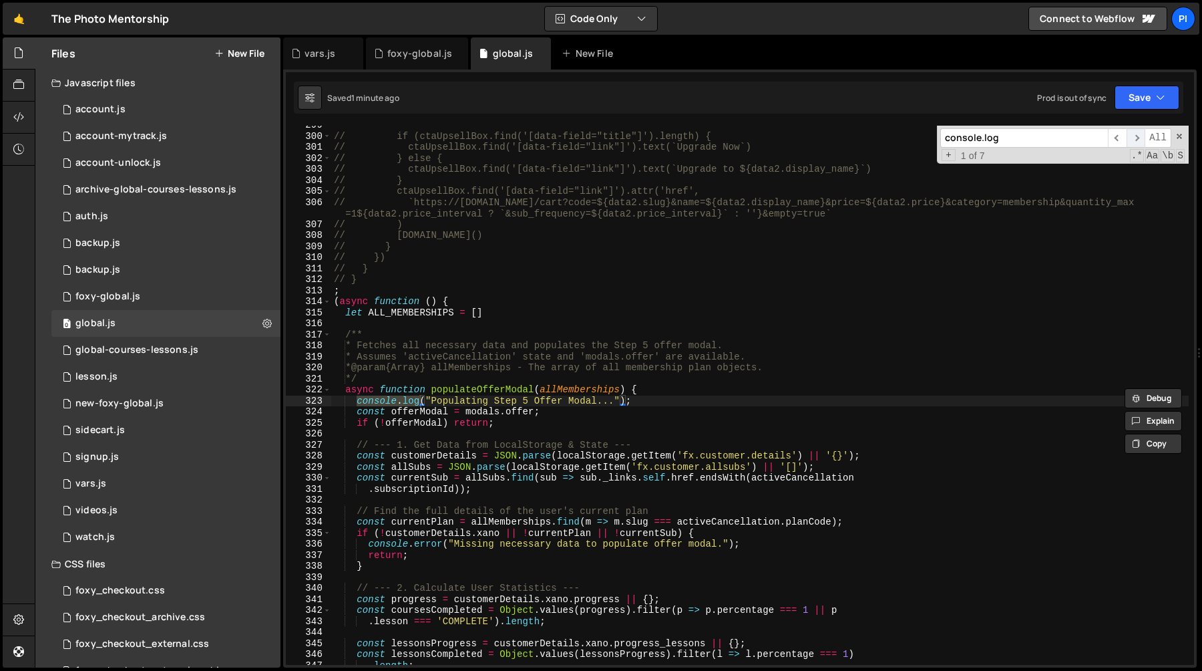
click at [1135, 137] on span "​" at bounding box center [1136, 137] width 19 height 19
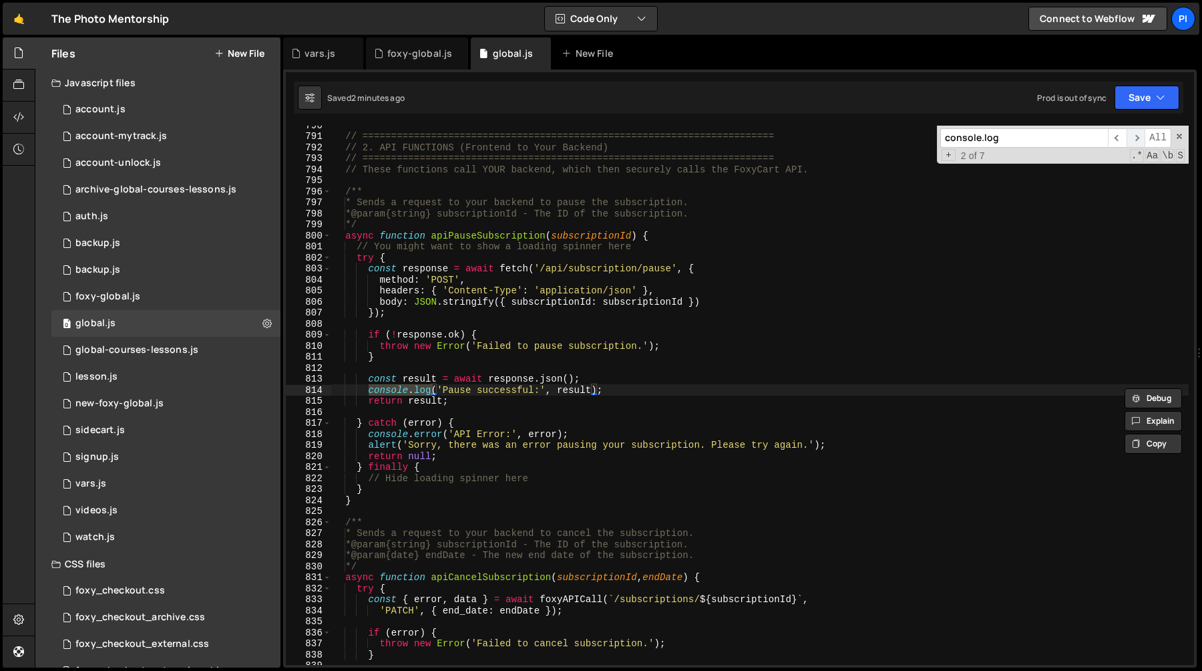
click at [1135, 136] on span "​" at bounding box center [1136, 137] width 19 height 19
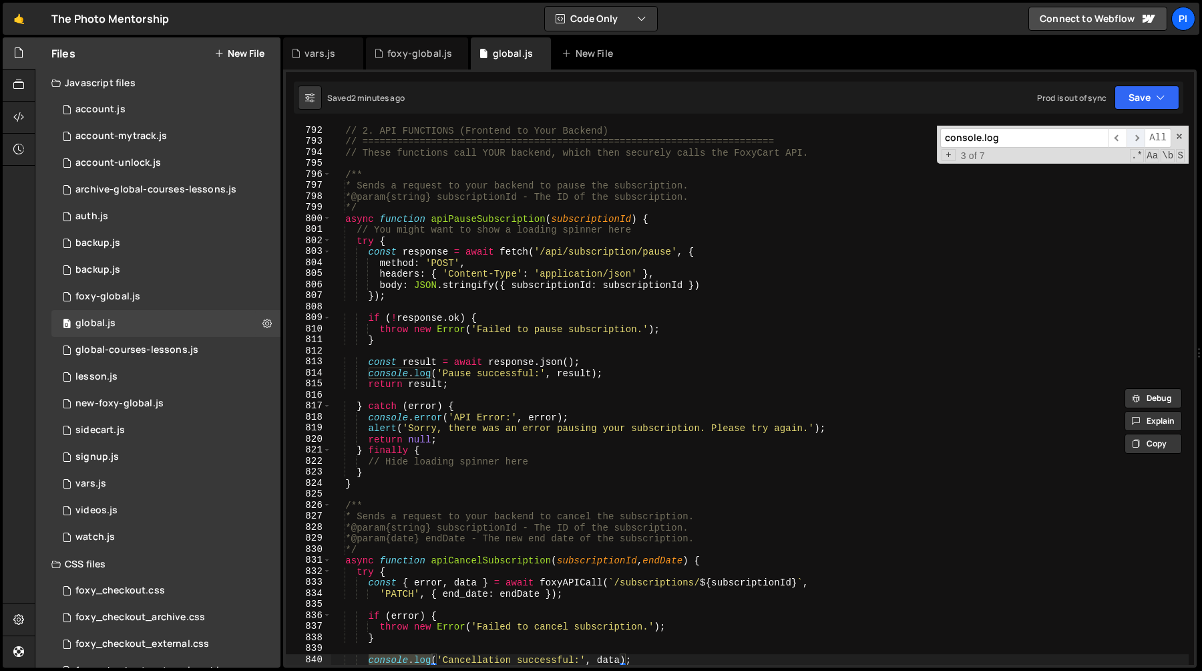
click at [1135, 136] on span "​" at bounding box center [1136, 137] width 19 height 19
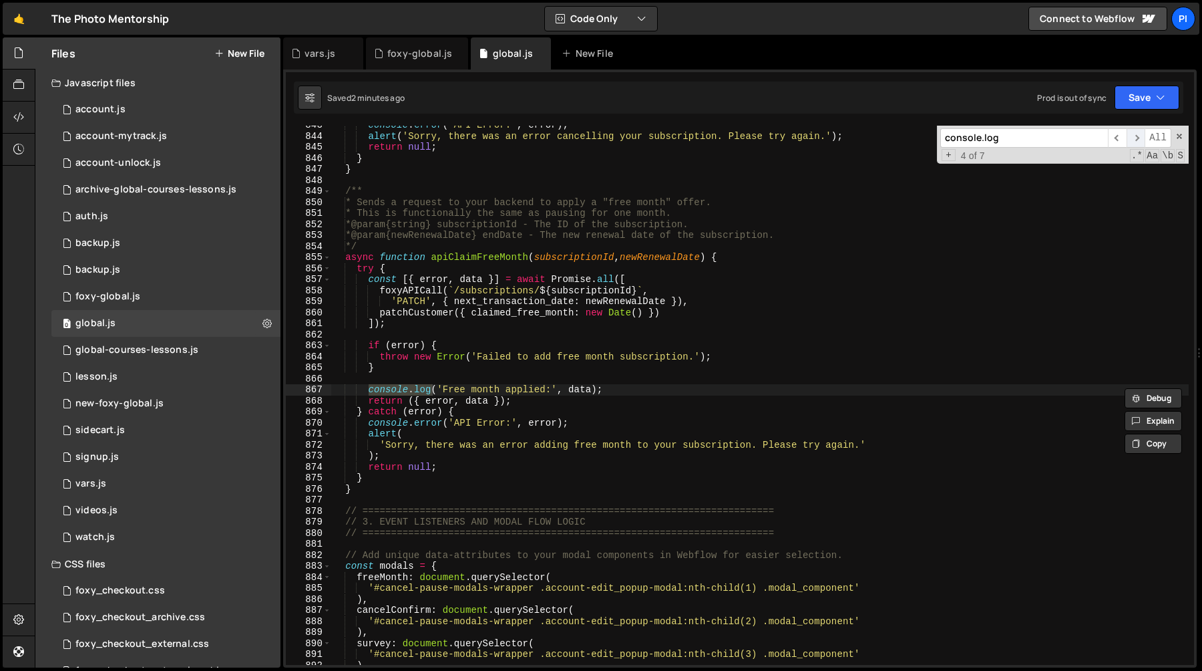
scroll to position [9615, 0]
type textarea "* Sends a request to your backend to apply a "free month" offer."
click at [623, 200] on div "console . error ( 'API Error:' , error ) ; alert ( 'Sorry, there was an error c…" at bounding box center [760, 400] width 858 height 561
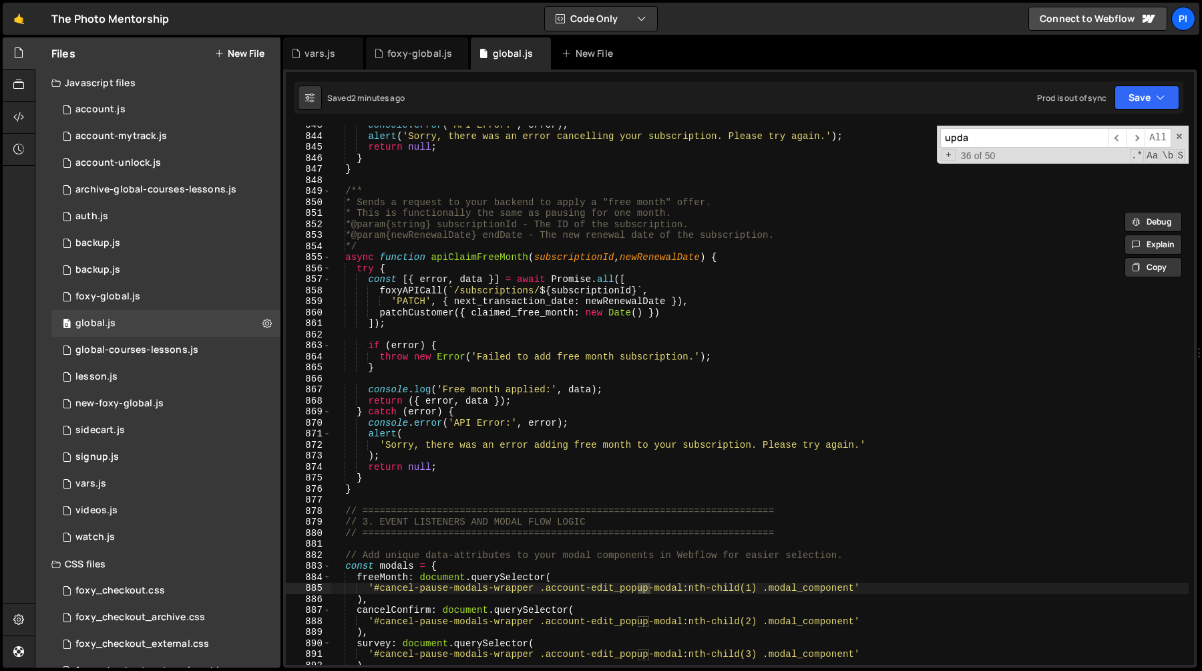
scroll to position [10618, 0]
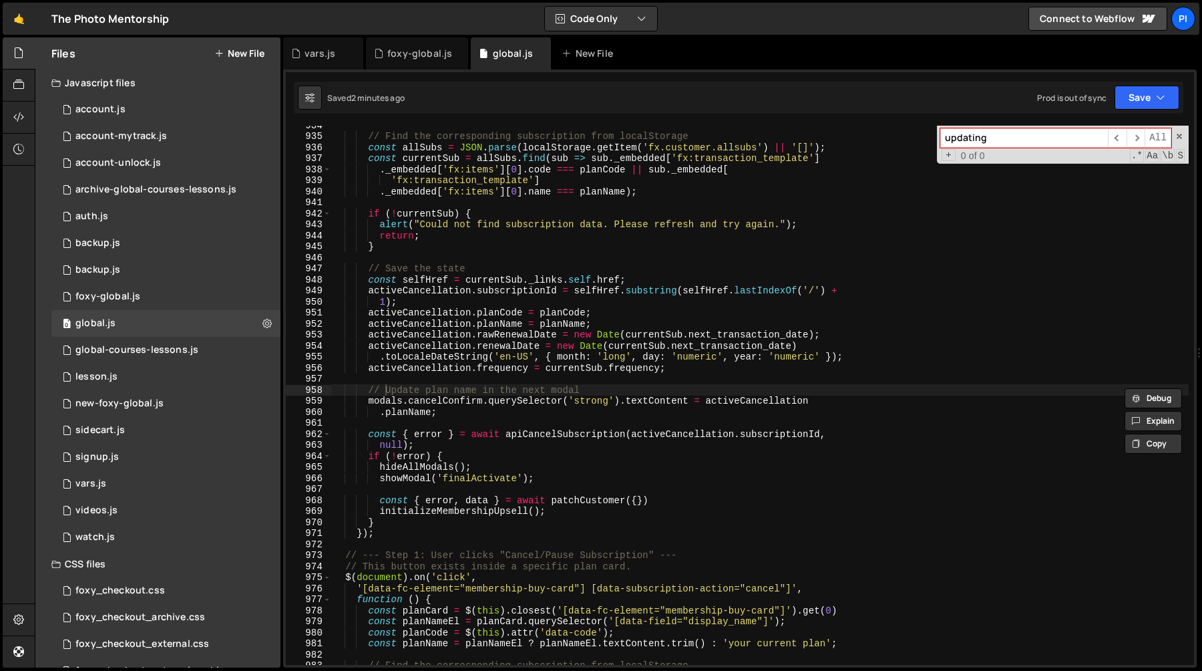
type input "updating"
type textarea "activeCancellation.planName = planName;"
click at [525, 321] on div "// Find the corresponding subscription from localStorage const allSubs = JSON .…" at bounding box center [760, 400] width 858 height 561
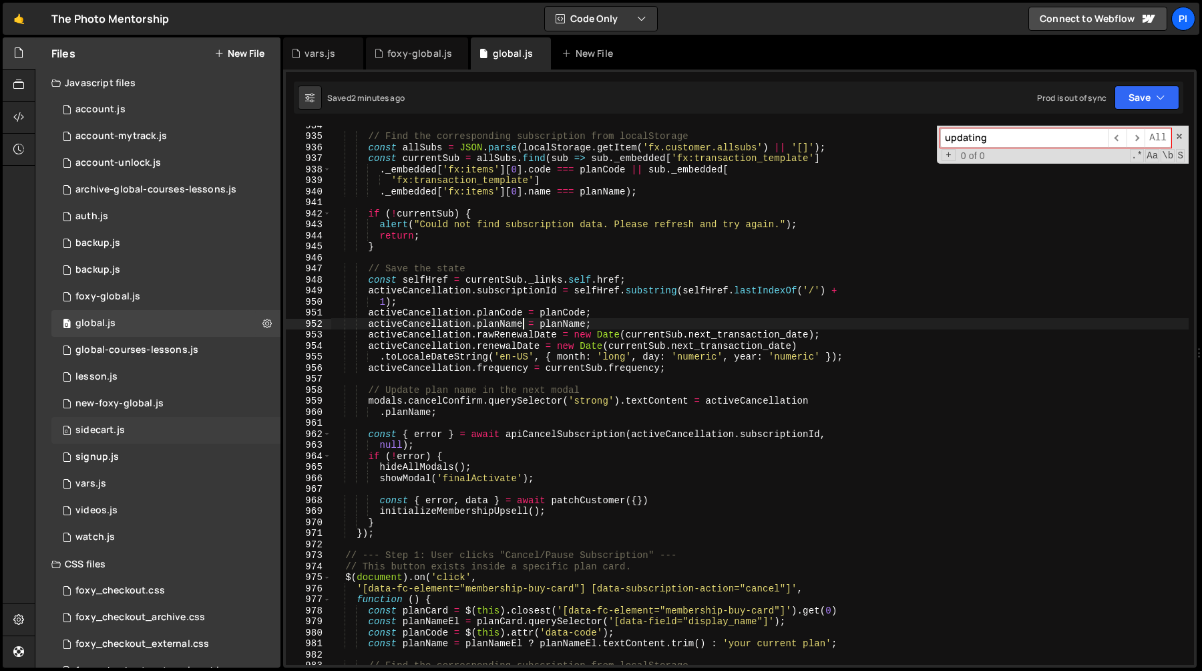
click at [158, 429] on div "0 sidecart.js 0" at bounding box center [165, 430] width 229 height 27
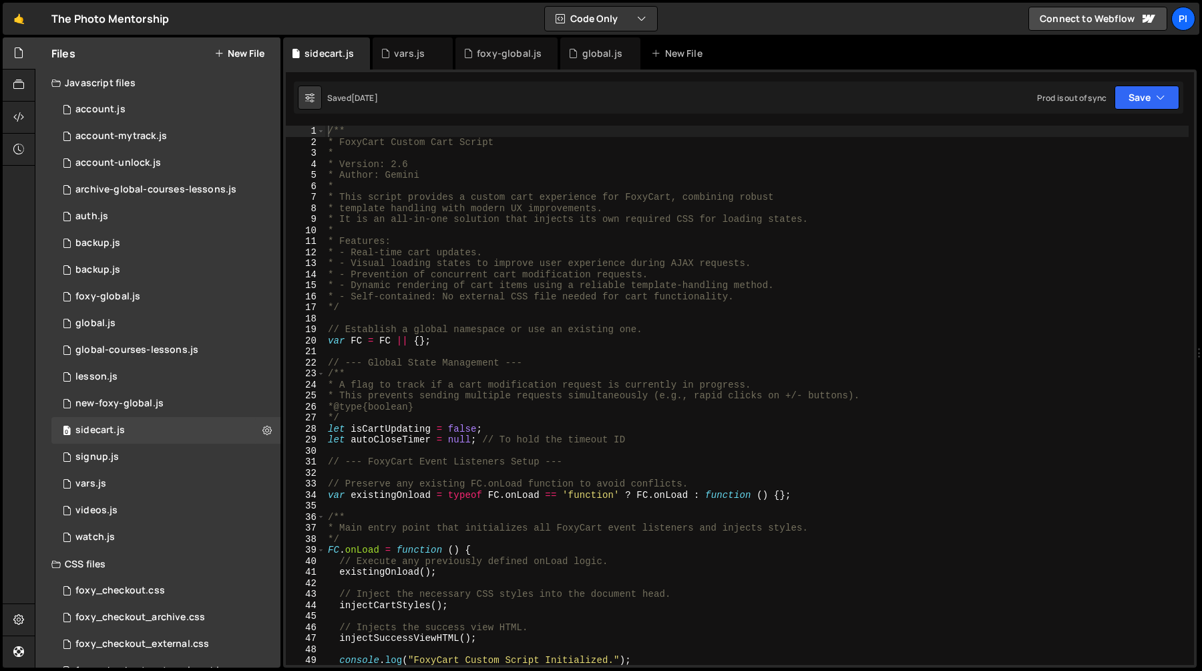
type textarea "* - Prevention of concurrent cart modification requests."
click at [659, 270] on div "/** * FoxyCart Custom Cart Script * * Version: 2.6 * Author: Gemini * * This sc…" at bounding box center [757, 406] width 864 height 561
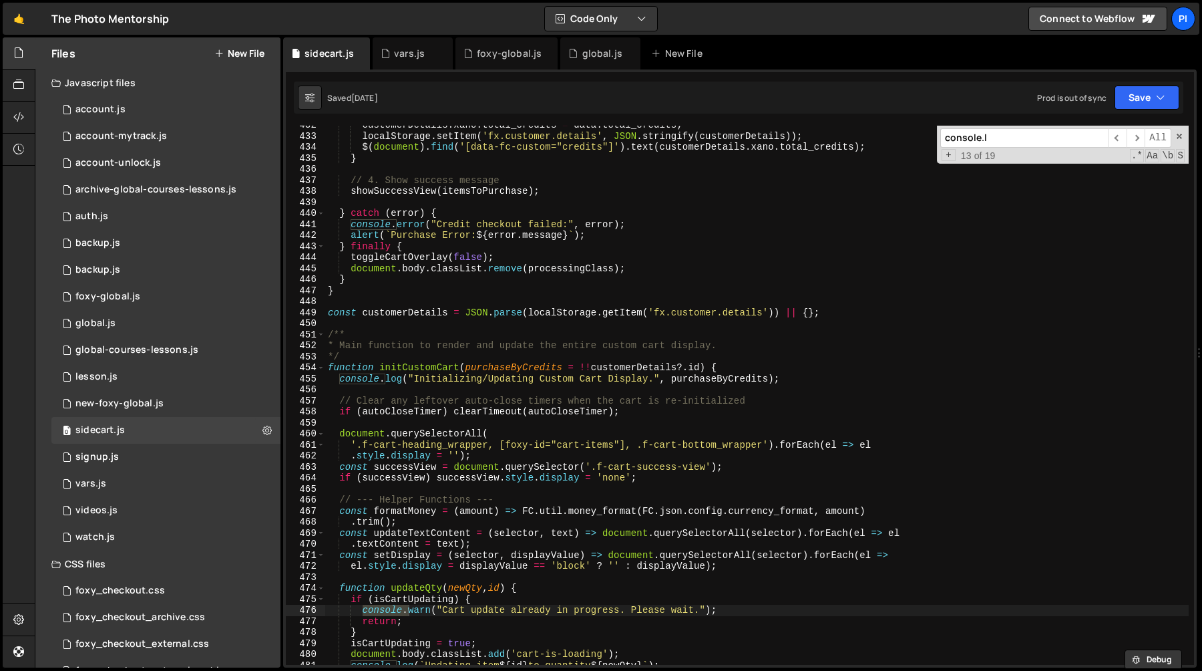
scroll to position [4772, 0]
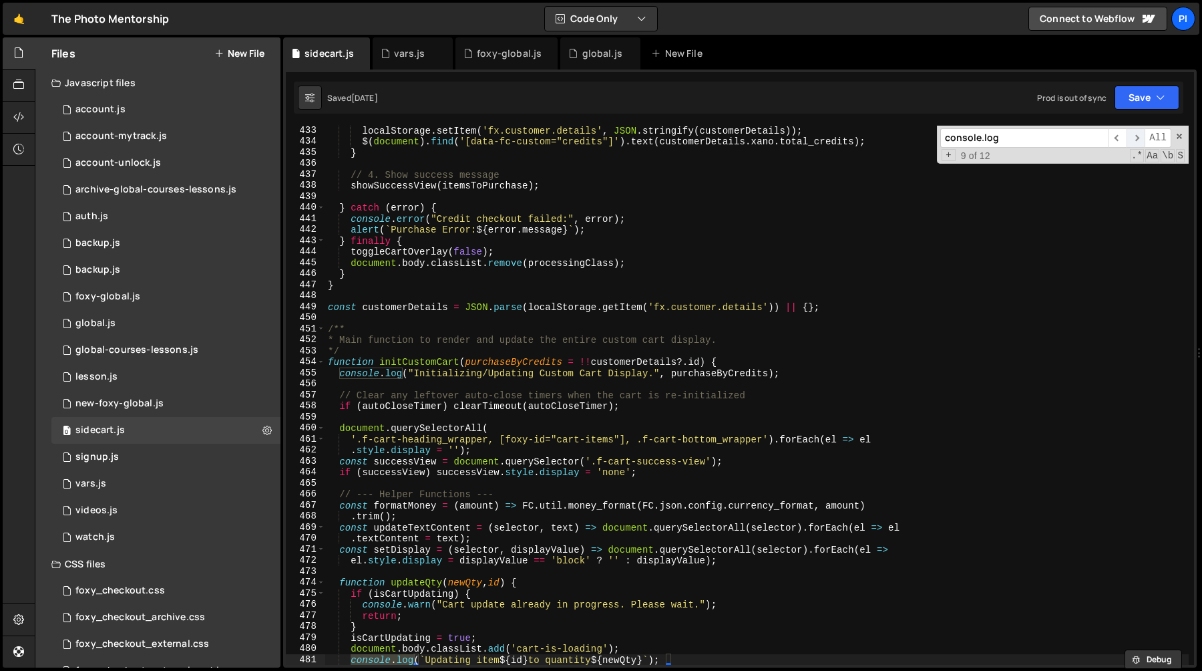
type input "console.log"
click at [1139, 141] on span "​" at bounding box center [1136, 137] width 19 height 19
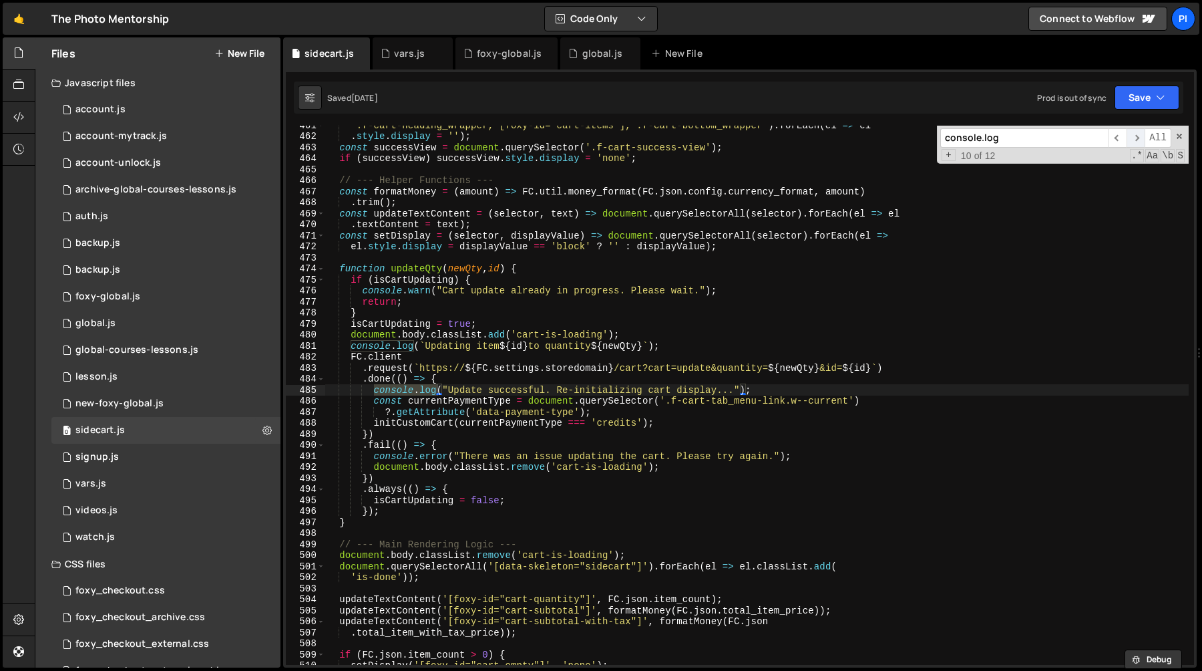
scroll to position [5086, 0]
click at [1137, 138] on span "​" at bounding box center [1136, 137] width 19 height 19
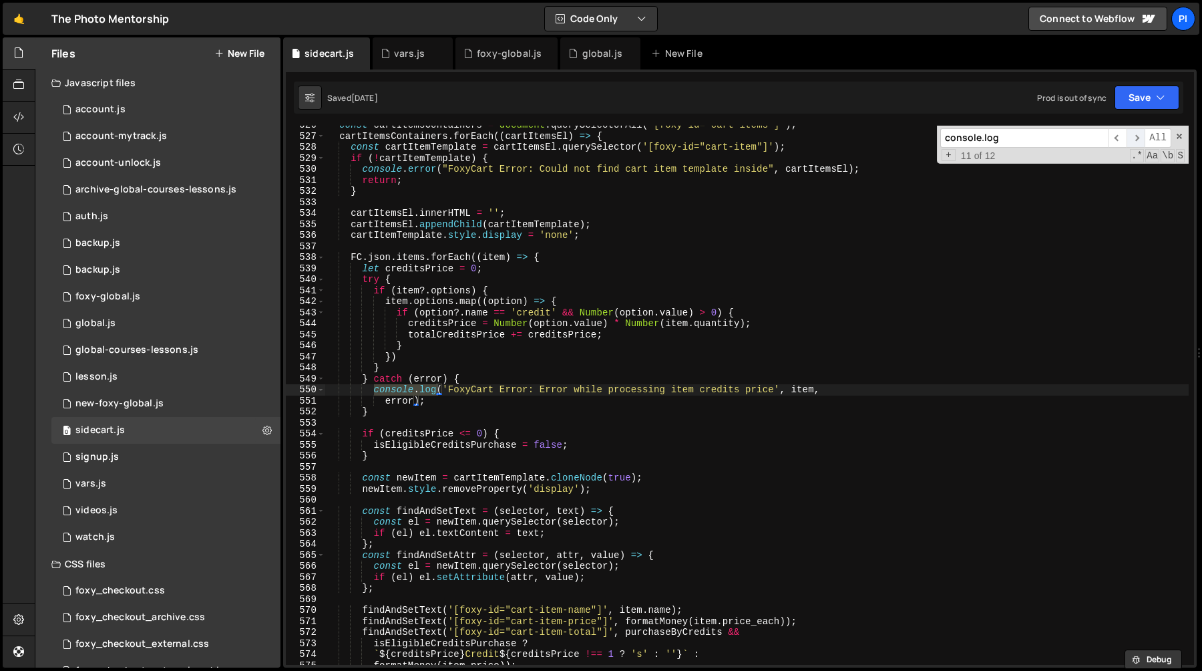
click at [1137, 137] on span "​" at bounding box center [1136, 137] width 19 height 19
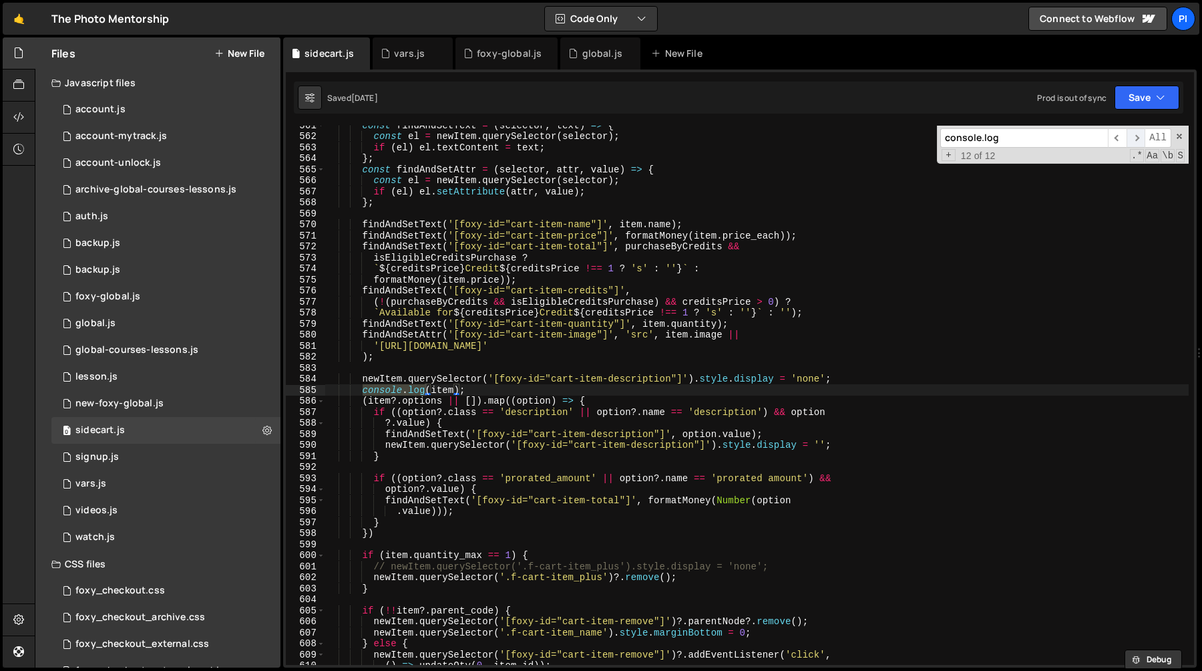
click at [1137, 137] on span "​" at bounding box center [1136, 137] width 19 height 19
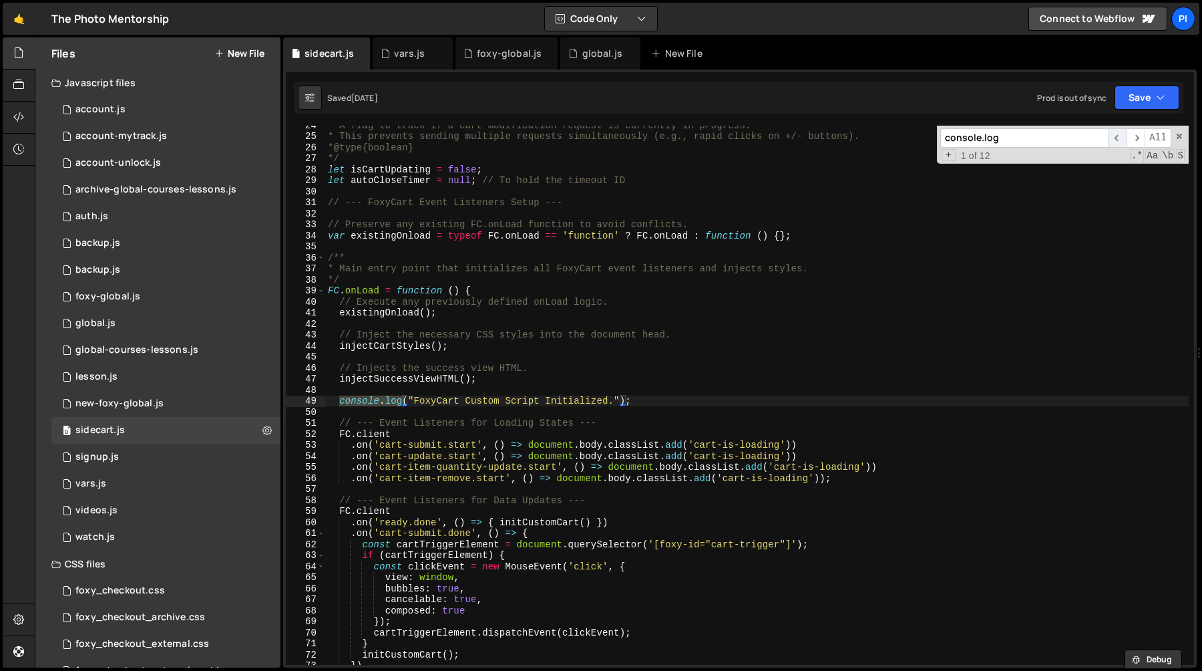
click at [1111, 135] on span "​" at bounding box center [1117, 137] width 19 height 19
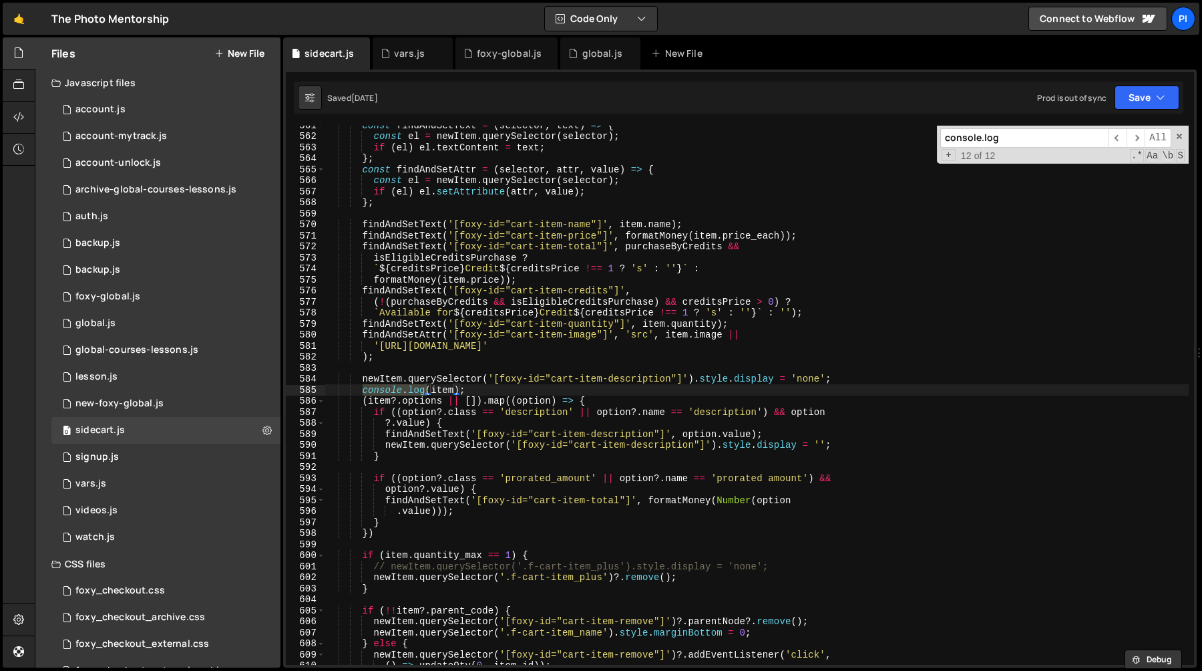
type textarea "console.log(item);"
click at [536, 389] on div "const findAndSetText = ( selector , text ) => { const el = newItem . querySelec…" at bounding box center [757, 400] width 864 height 561
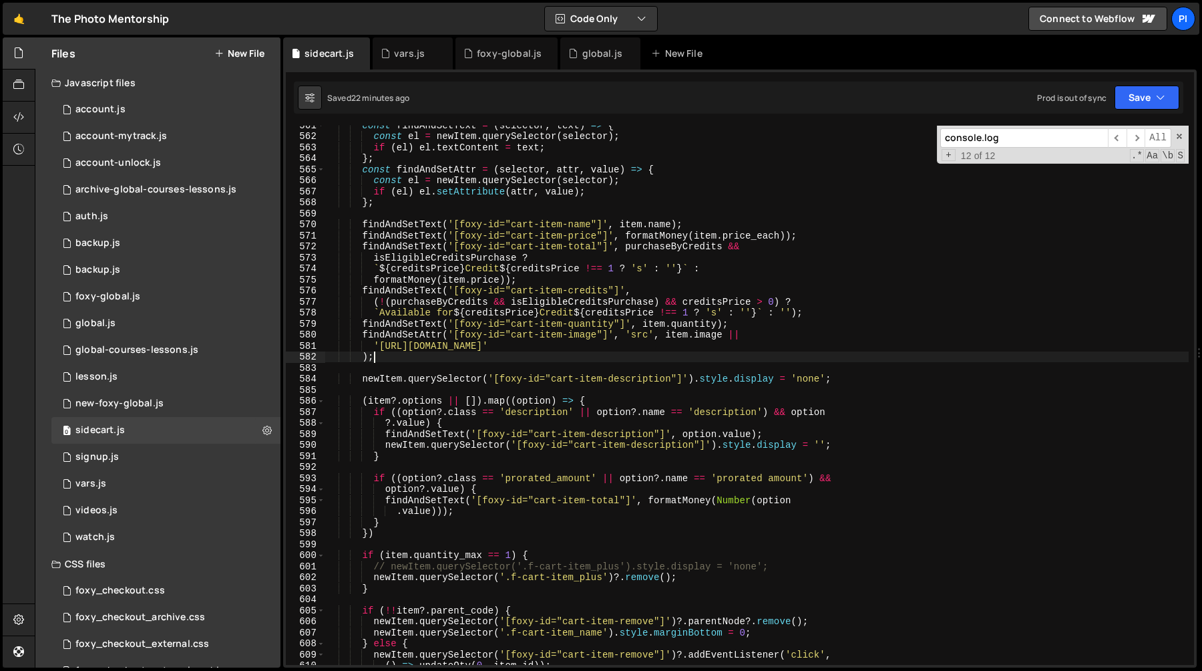
click at [705, 361] on div "const findAndSetText = ( selector , text ) => { const el = newItem . querySelec…" at bounding box center [757, 400] width 864 height 561
click at [618, 353] on div "const findAndSetText = ( selector , text ) => { const el = newItem . querySelec…" at bounding box center [757, 400] width 864 height 561
click at [592, 337] on div "const findAndSetText = ( selector , text ) => { const el = newItem . querySelec…" at bounding box center [757, 400] width 864 height 561
click at [570, 349] on div "const findAndSetText = ( selector , text ) => { const el = newItem . querySelec…" at bounding box center [757, 400] width 864 height 561
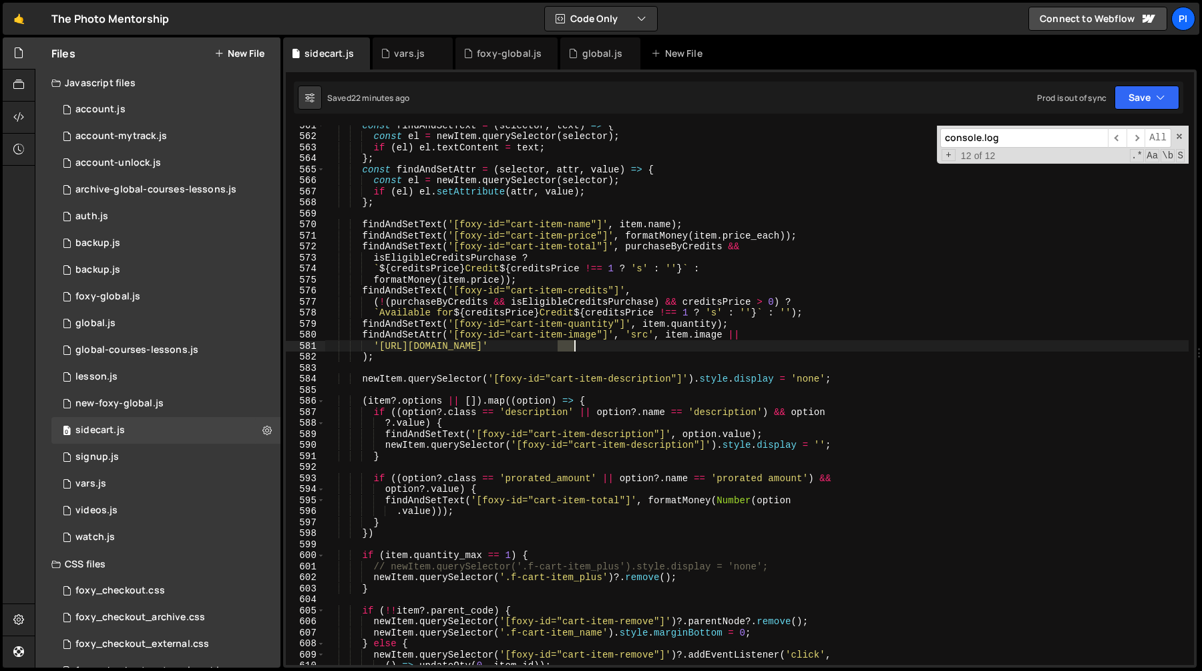
click at [570, 349] on div "const findAndSetText = ( selector , text ) => { const el = newItem . querySelec…" at bounding box center [757, 400] width 864 height 561
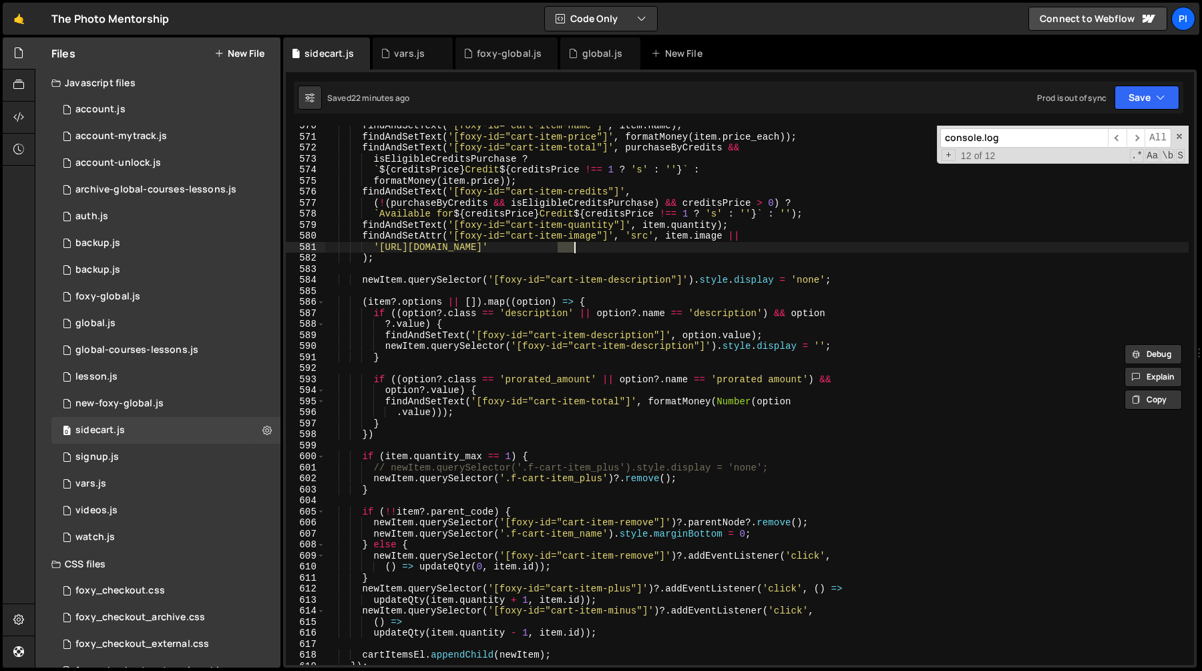
scroll to position [6096, 0]
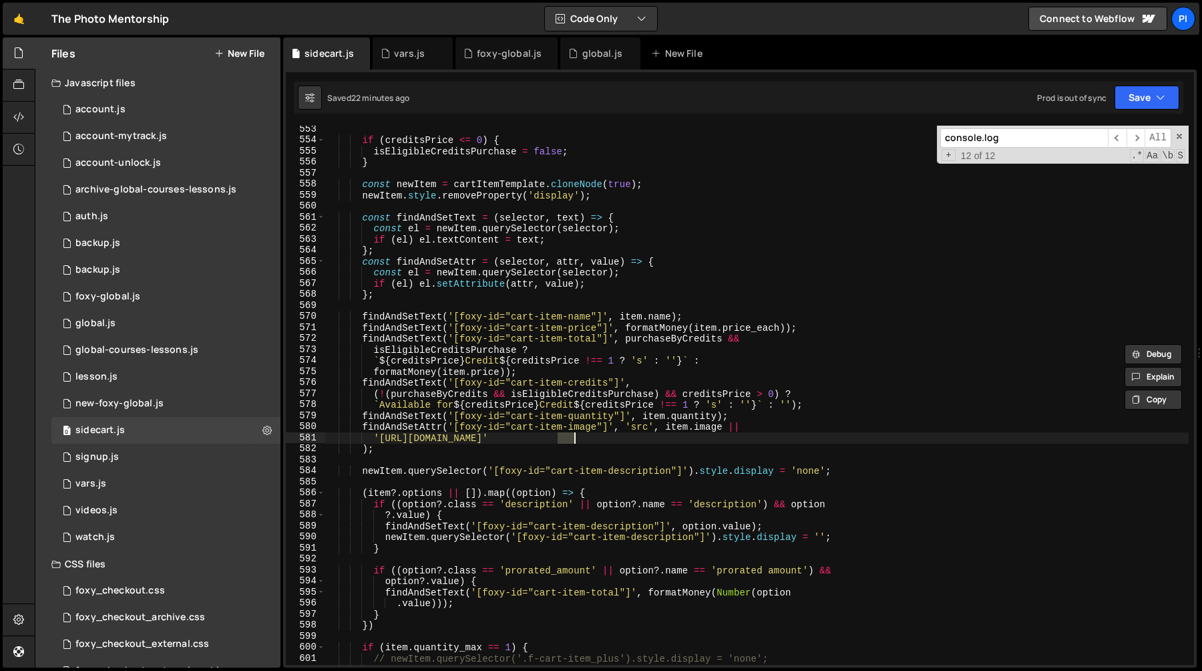
click at [461, 341] on div "if ( creditsPrice <= 0 ) { isEligibleCreditsPurchase = false ; } const newItem …" at bounding box center [757, 404] width 864 height 561
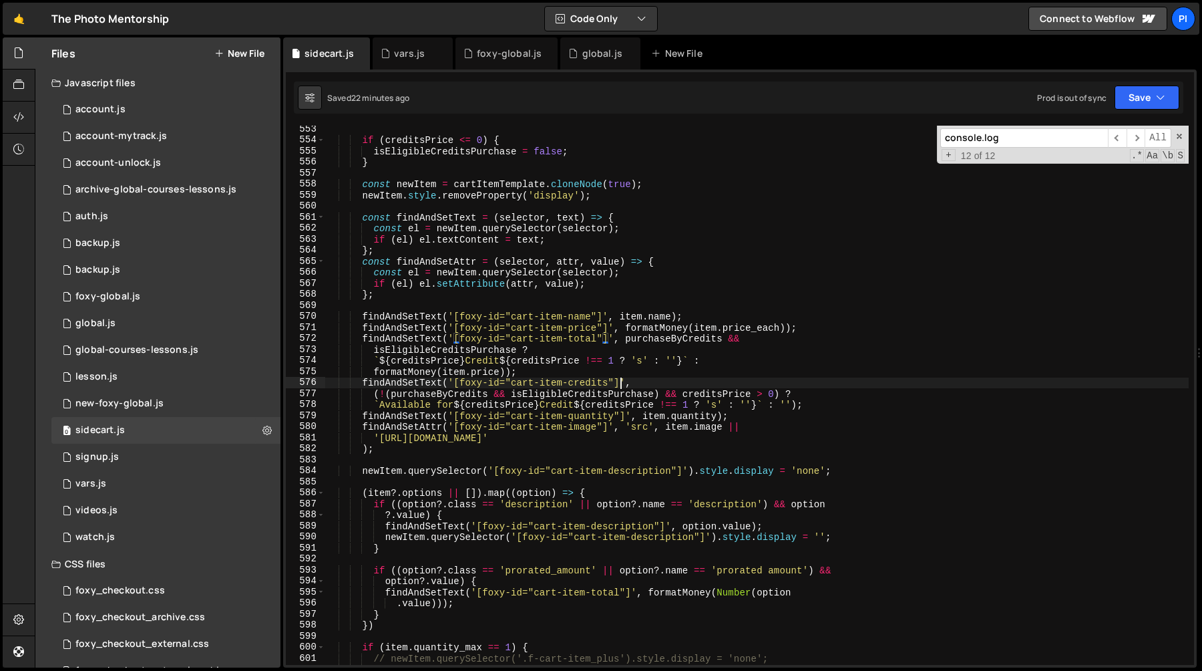
click at [621, 378] on div "if ( creditsPrice <= 0 ) { isEligibleCreditsPurchase = false ; } const newItem …" at bounding box center [757, 404] width 864 height 561
type textarea "findAndSetText('[foxy-id="cart-item-credits"]',"
click at [621, 378] on div "if ( creditsPrice <= 0 ) { isEligibleCreditsPurchase = false ; } const newItem …" at bounding box center [757, 404] width 864 height 561
click at [569, 381] on div "if ( creditsPrice <= 0 ) { isEligibleCreditsPurchase = false ; } const newItem …" at bounding box center [757, 395] width 864 height 539
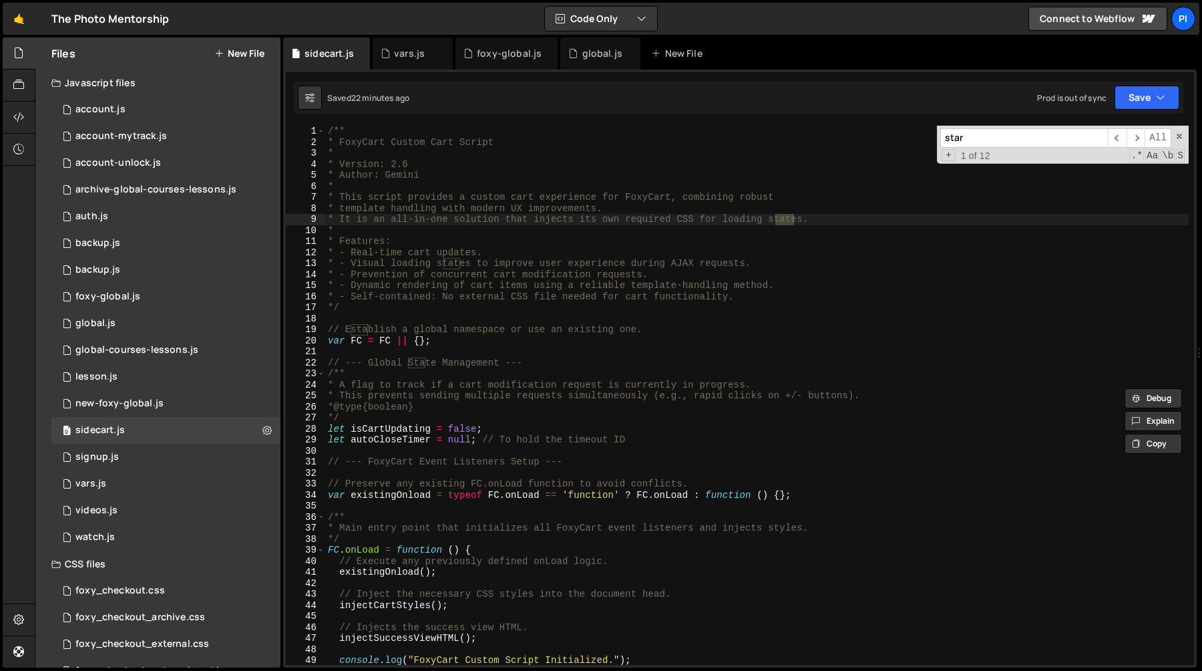
scroll to position [315, 0]
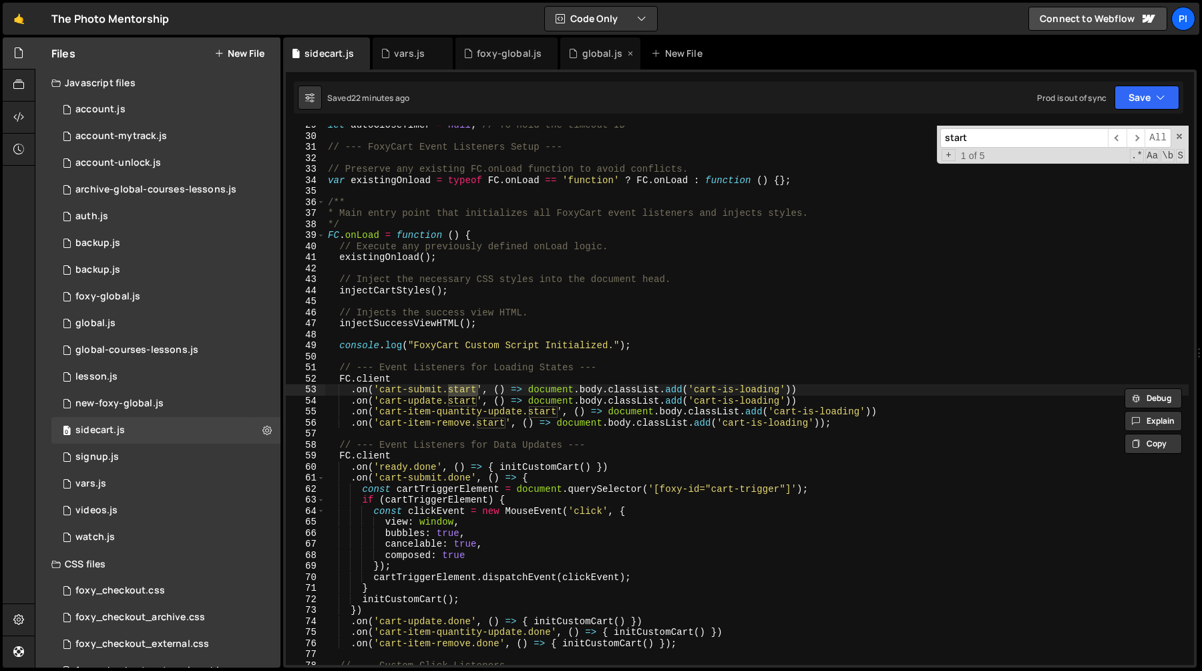
type input "start"
click at [613, 57] on div "global.js" at bounding box center [602, 53] width 40 height 13
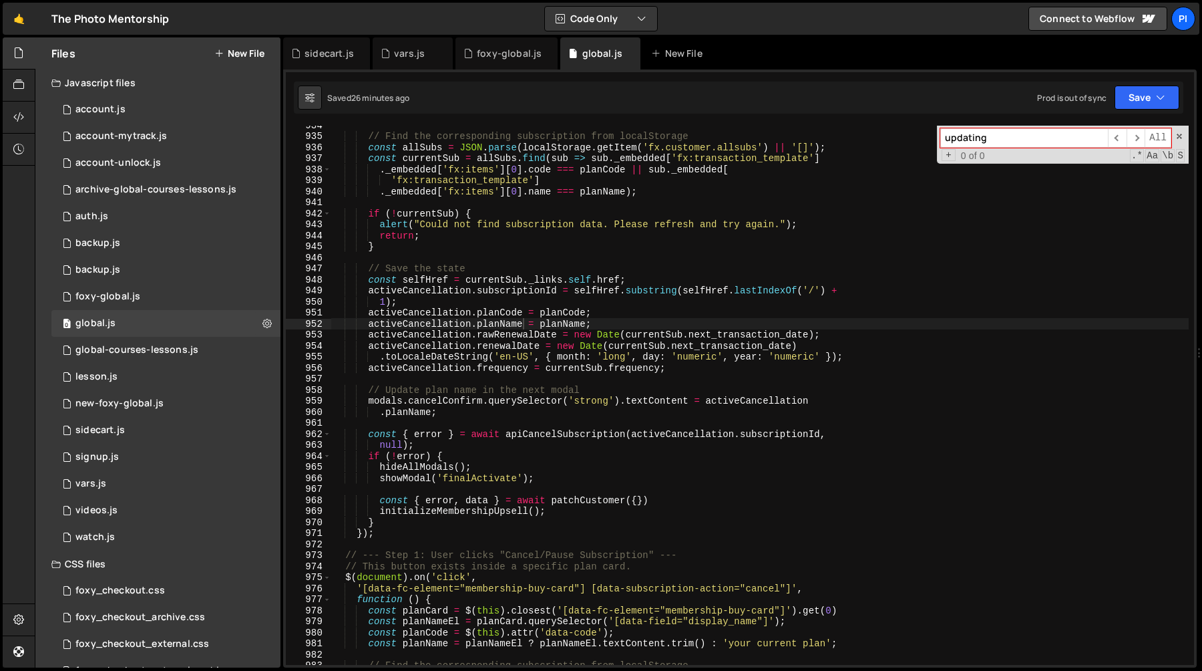
scroll to position [574, 0]
click at [1042, 128] on div "updating ​ ​ All Replace All + 0 of 0 .* Aa \b S" at bounding box center [1063, 145] width 252 height 38
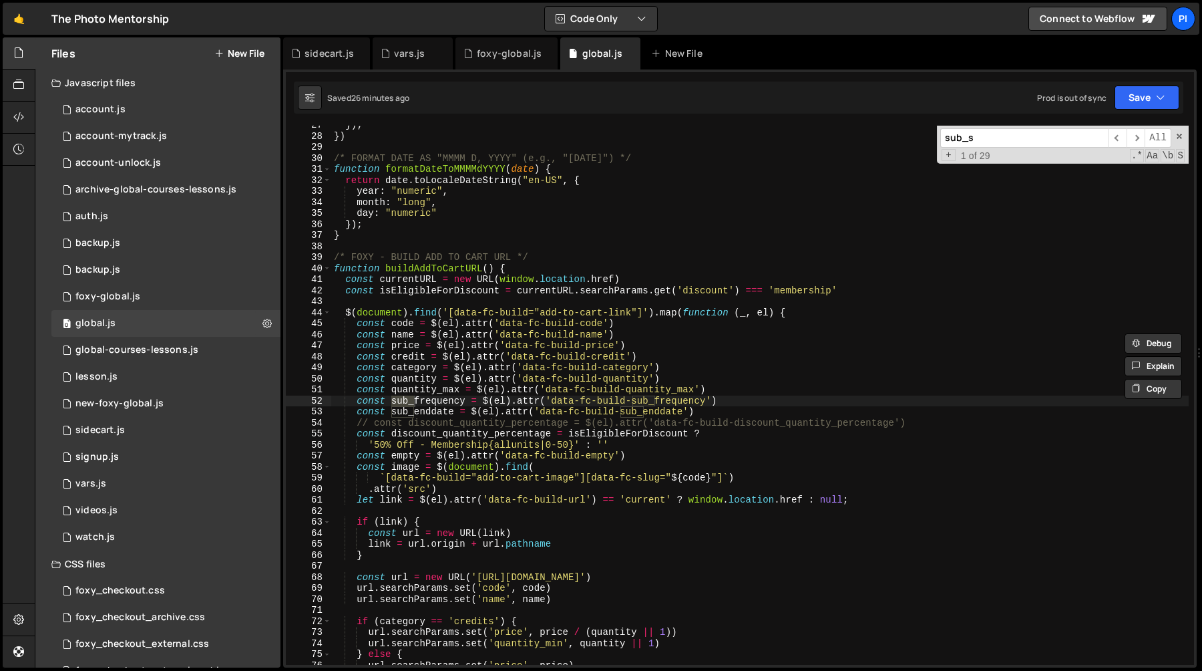
scroll to position [7632, 0]
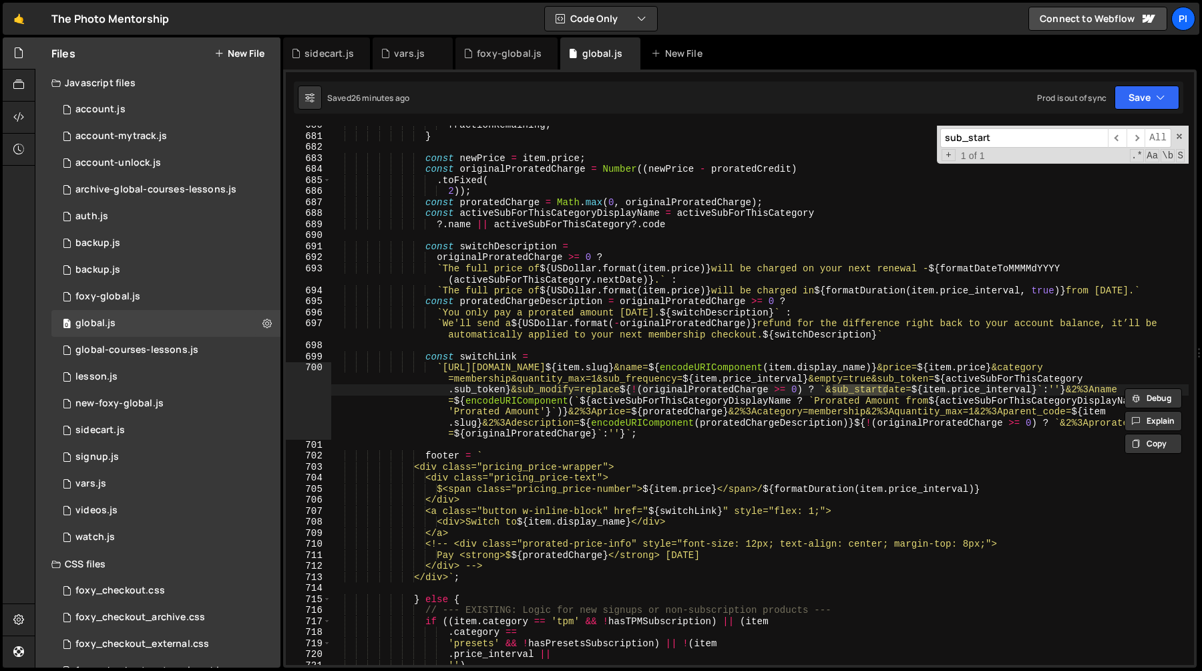
type input "sub_start"
type textarea "`https://[DOMAIN_NAME]/cart?code=${item.slug}&name=${encodeURIComponent(item.di…"
click at [938, 393] on div "fractionRemaining ; } const newPrice = item . price ; const originalProratedCha…" at bounding box center [760, 400] width 858 height 561
click at [998, 142] on input "sub_start" at bounding box center [1024, 137] width 168 height 19
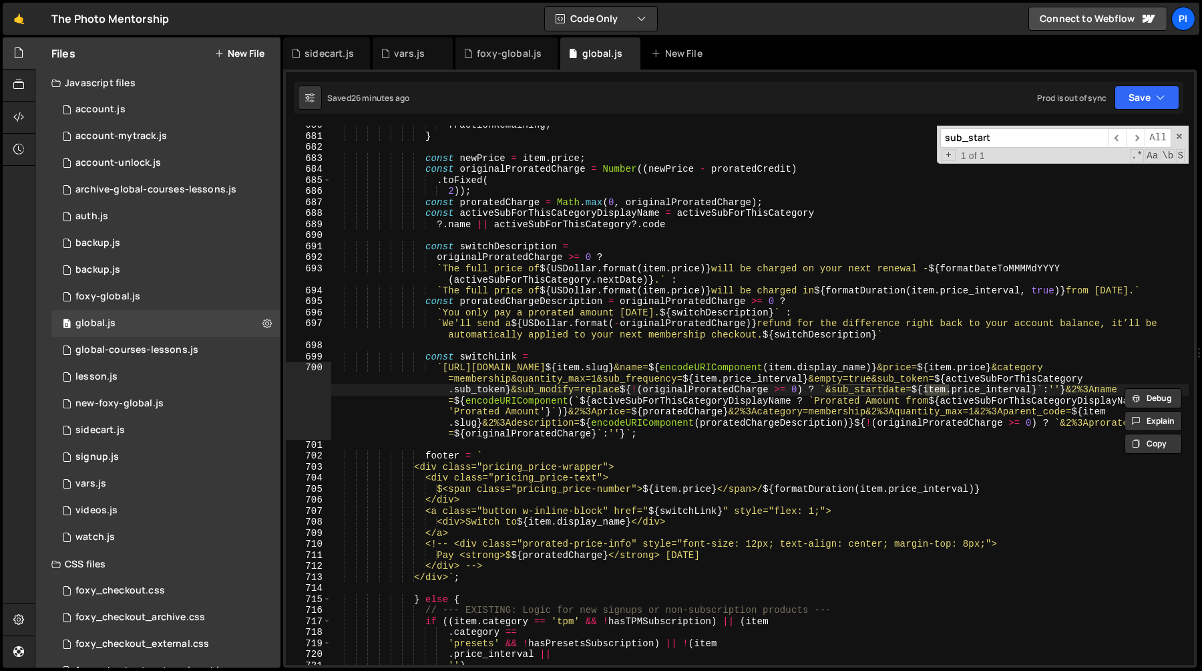
click at [998, 142] on input "sub_start" at bounding box center [1024, 137] width 168 height 19
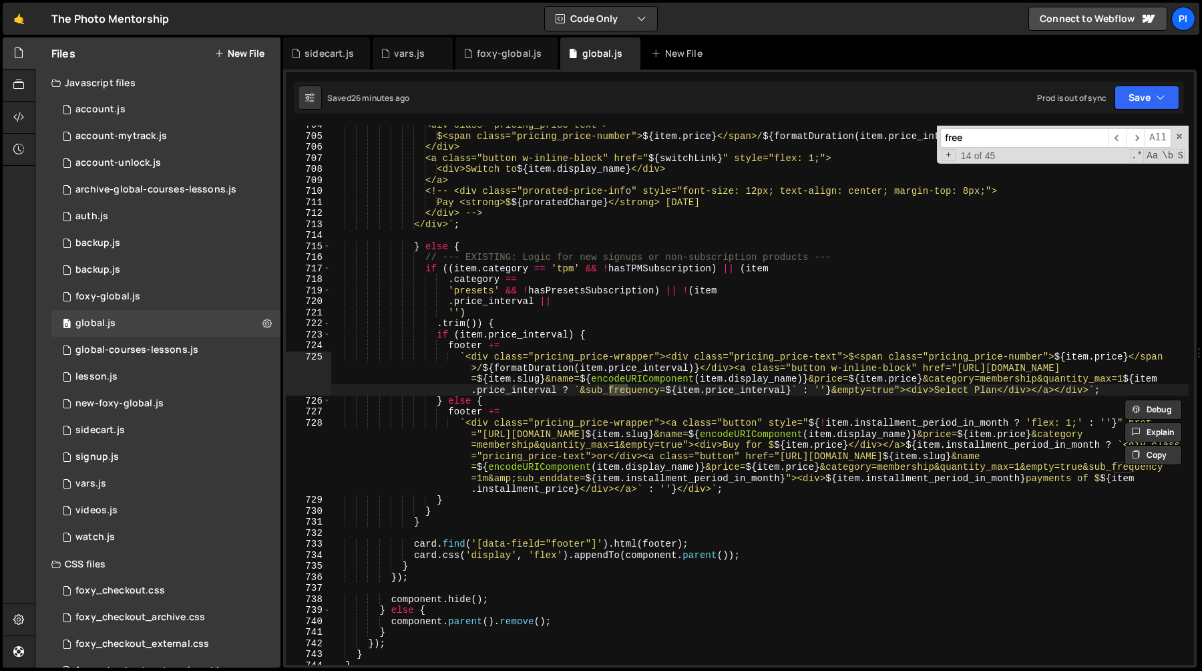
scroll to position [9427, 0]
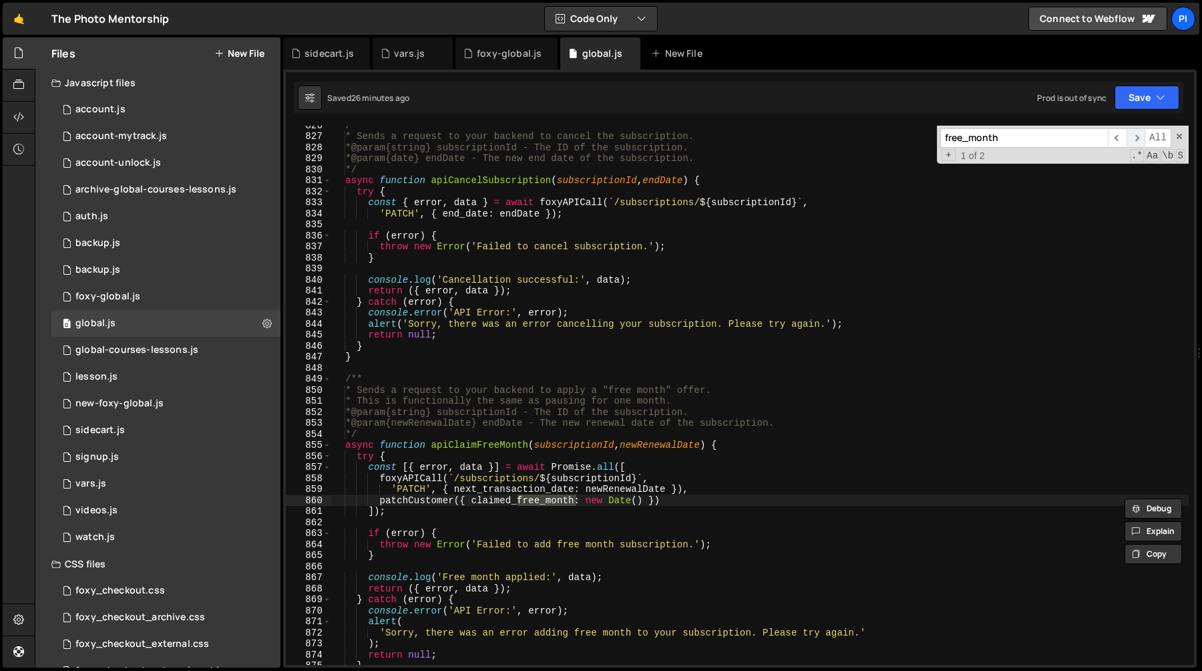
click at [1139, 137] on span "​" at bounding box center [1136, 137] width 19 height 19
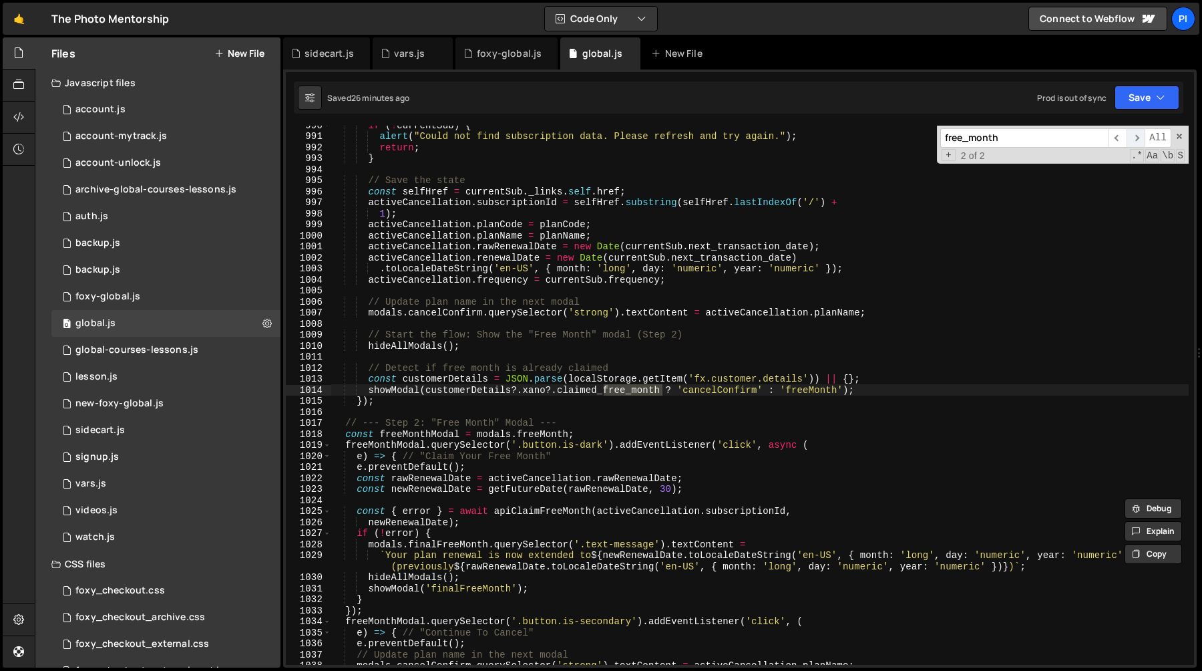
click at [1139, 138] on span "​" at bounding box center [1136, 137] width 19 height 19
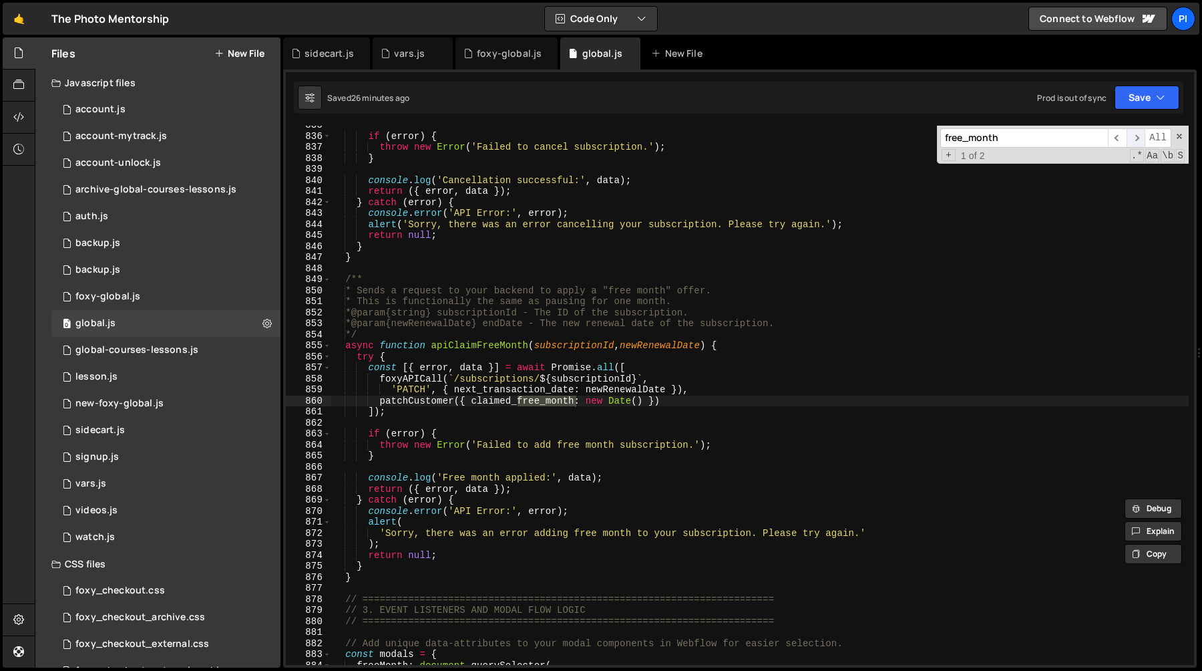
click at [1139, 139] on span "​" at bounding box center [1136, 137] width 19 height 19
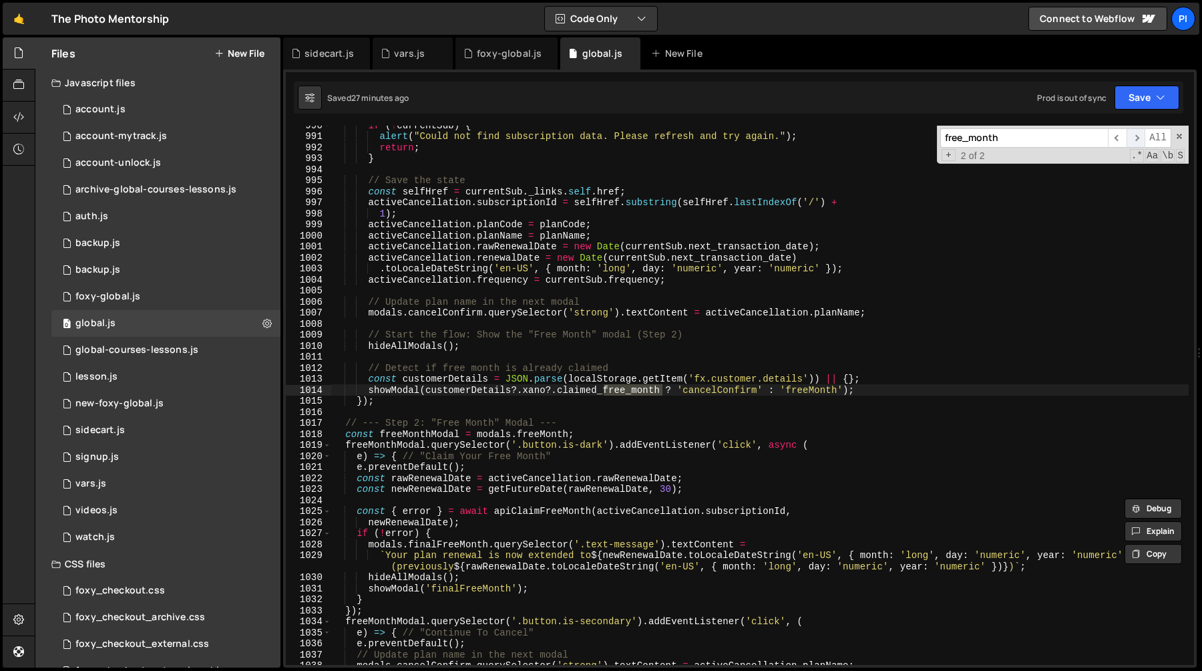
scroll to position [11235, 0]
click at [1044, 139] on input "free_month" at bounding box center [1024, 137] width 168 height 19
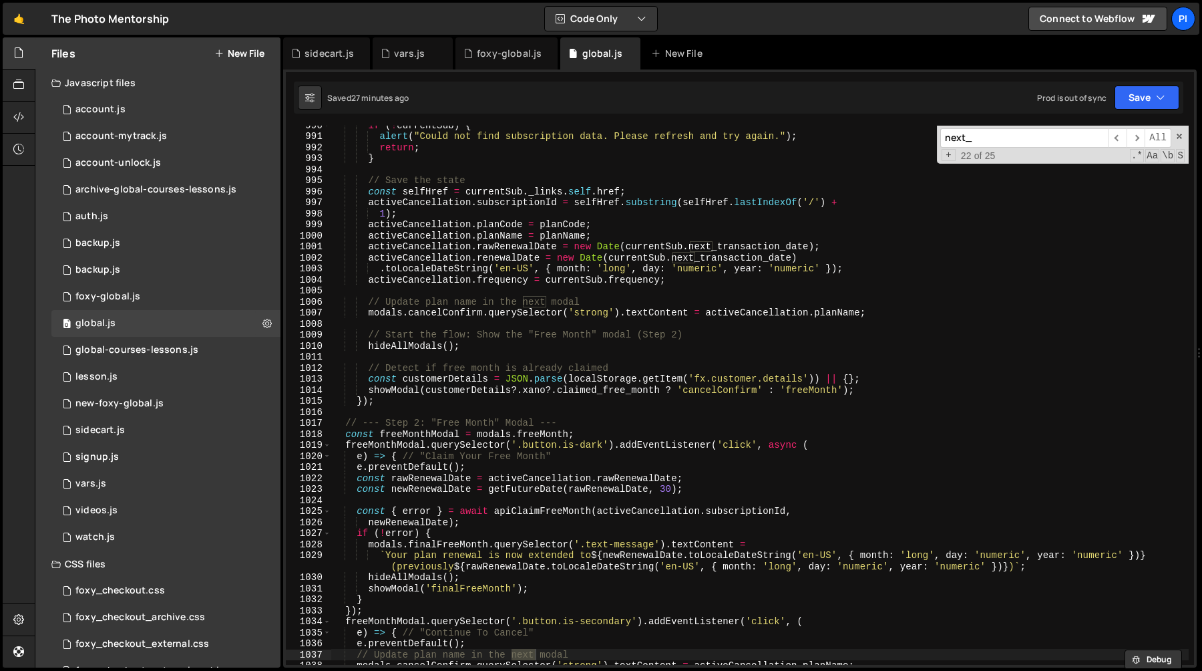
scroll to position [4865, 0]
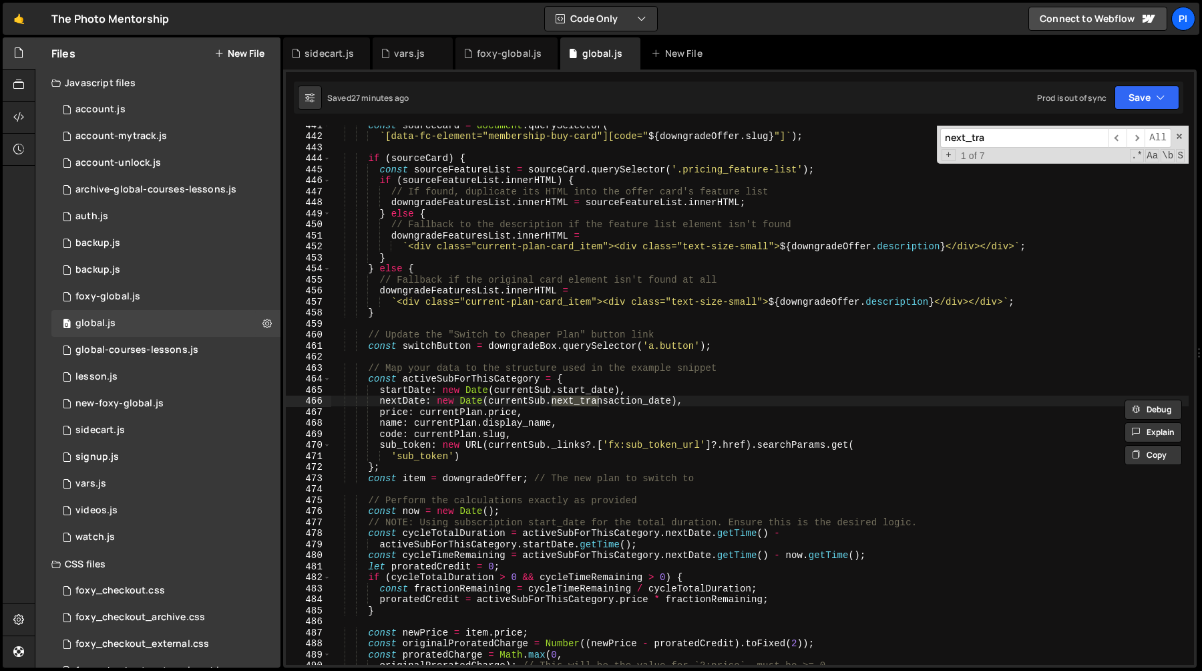
type input "next_tra"
click at [598, 402] on div "const sourceCard = document . querySelector ( ` [data-fc-element="membership-bu…" at bounding box center [760, 395] width 858 height 539
click at [598, 402] on div "const sourceCard = document . querySelector ( ` [data-fc-element="membership-bu…" at bounding box center [760, 400] width 858 height 561
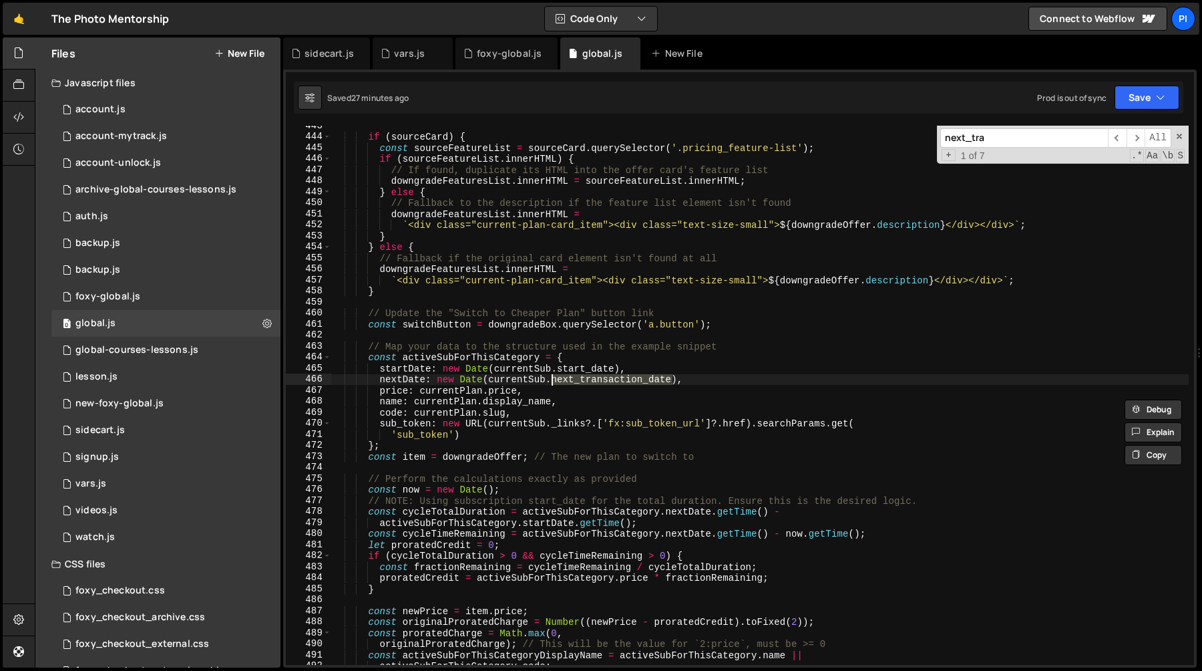
scroll to position [4896, 0]
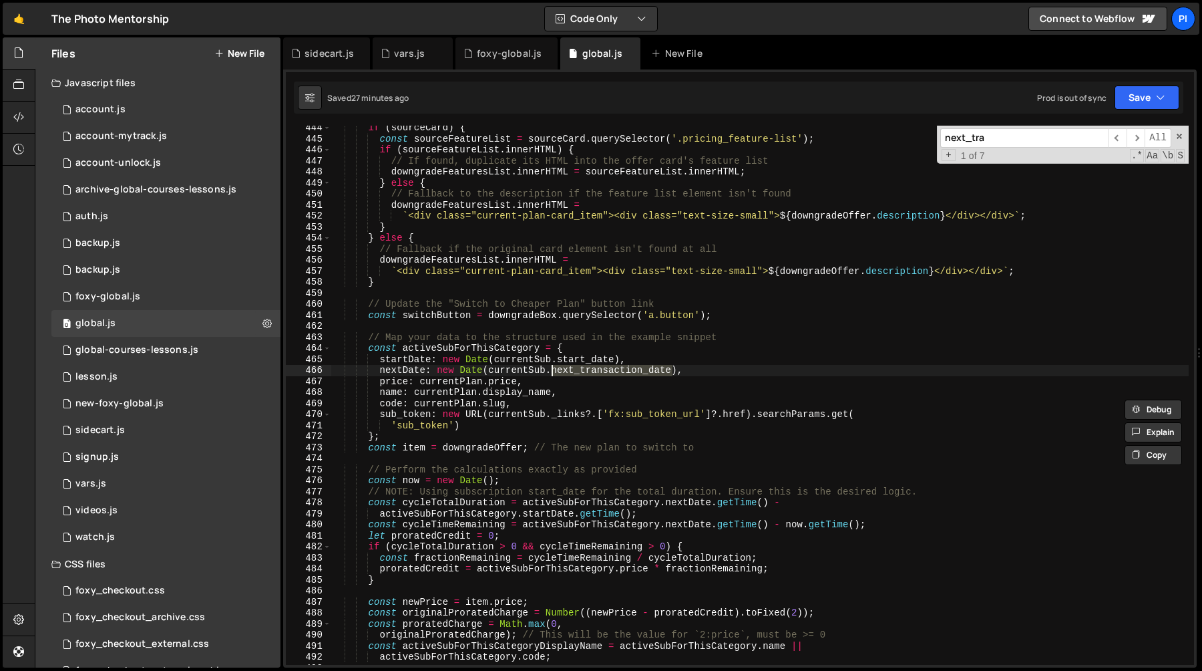
click at [420, 348] on div "if ( sourceCard ) { const sourceFeatureList = sourceCard . querySelector ( '.pr…" at bounding box center [760, 402] width 858 height 561
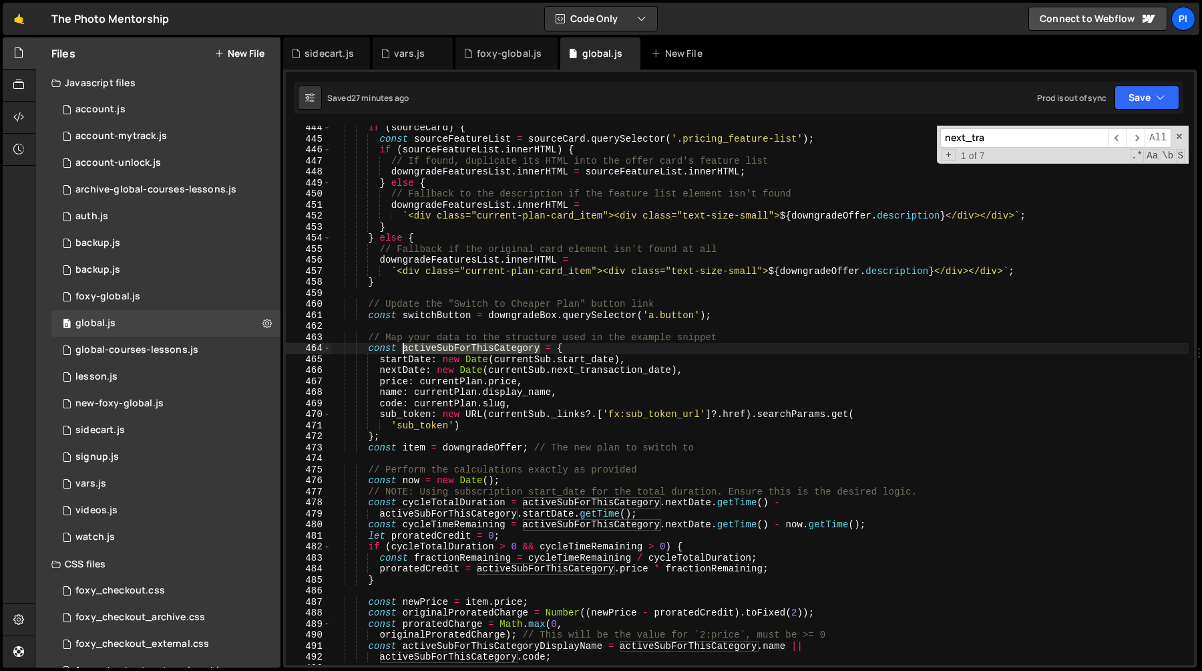
click at [420, 348] on div "if ( sourceCard ) { const sourceFeatureList = sourceCard . querySelector ( '.pr…" at bounding box center [760, 402] width 858 height 561
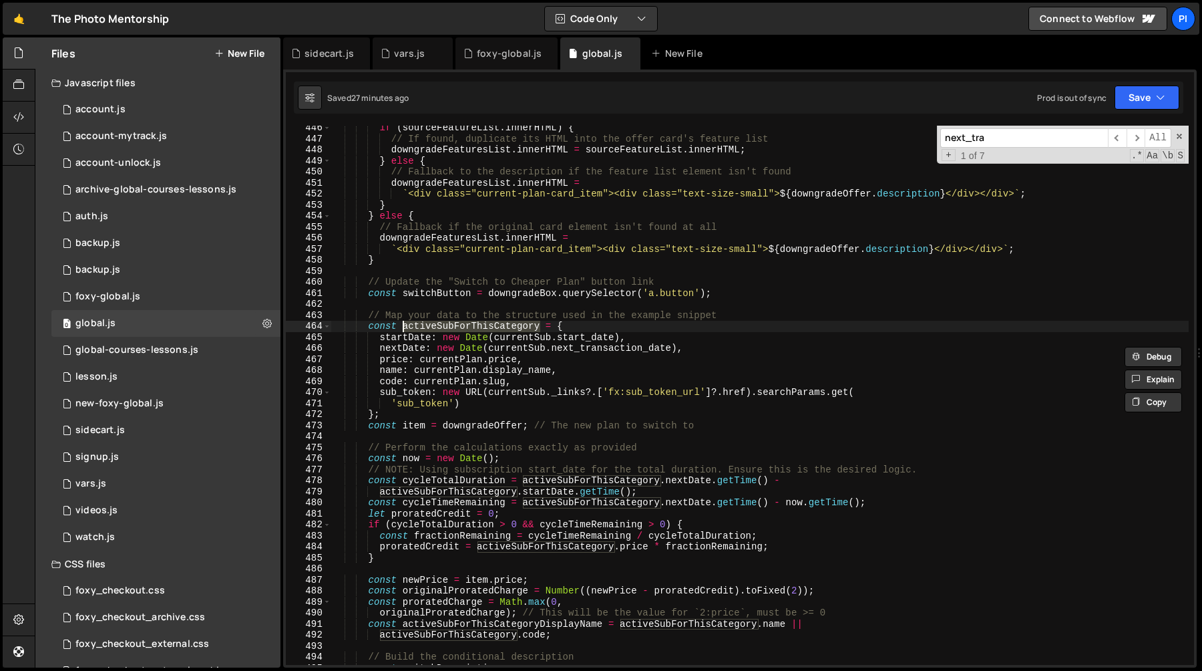
click at [530, 347] on div "if ( sourceFeatureList . innerHTML ) { // If found, duplicate its HTML into the…" at bounding box center [760, 402] width 858 height 561
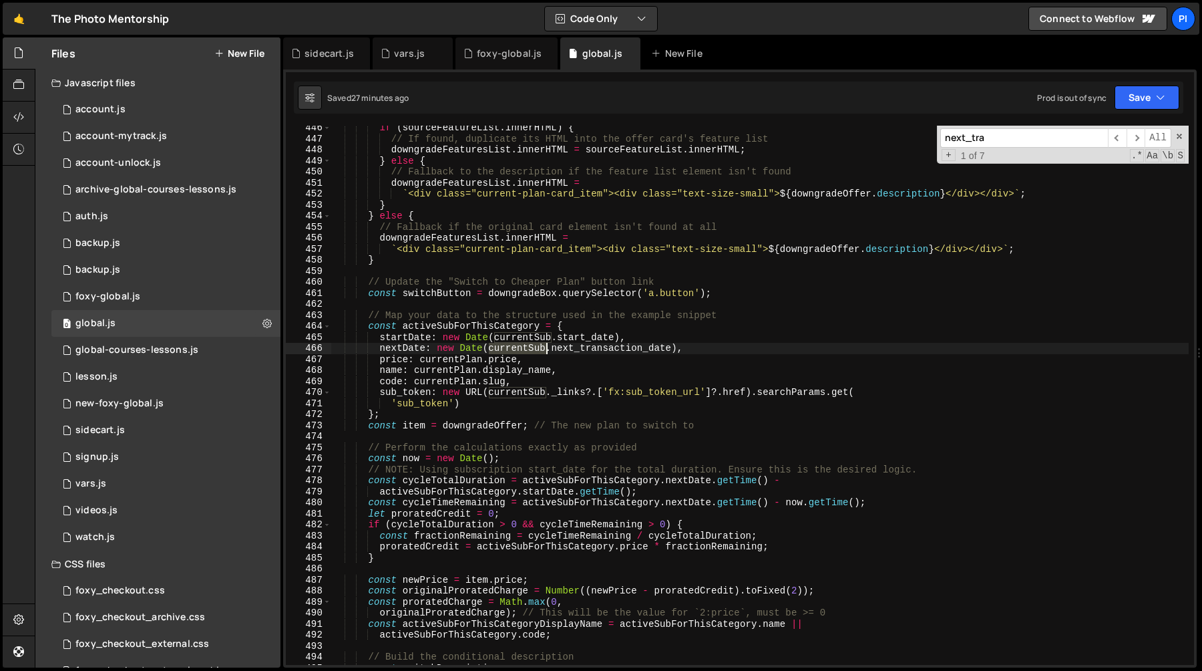
click at [530, 347] on div "if ( sourceFeatureList . innerHTML ) { // If found, duplicate its HTML into the…" at bounding box center [760, 402] width 858 height 561
click at [582, 347] on div "if ( sourceFeatureList . innerHTML ) { // If found, duplicate its HTML into the…" at bounding box center [760, 402] width 858 height 561
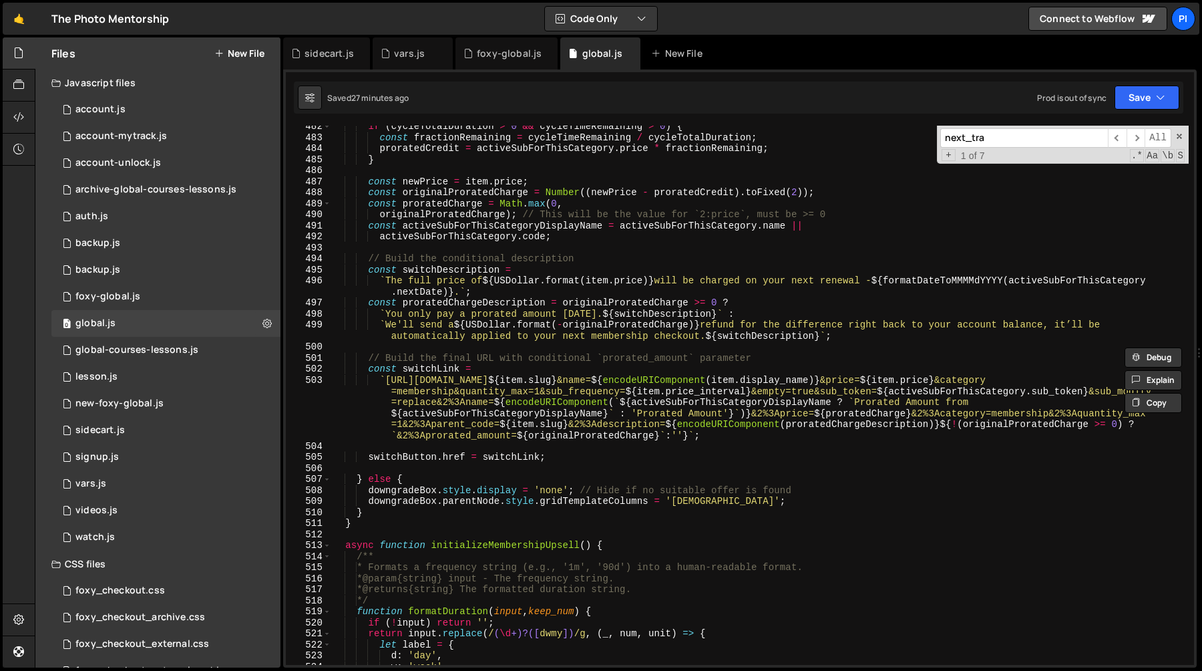
scroll to position [5280, 0]
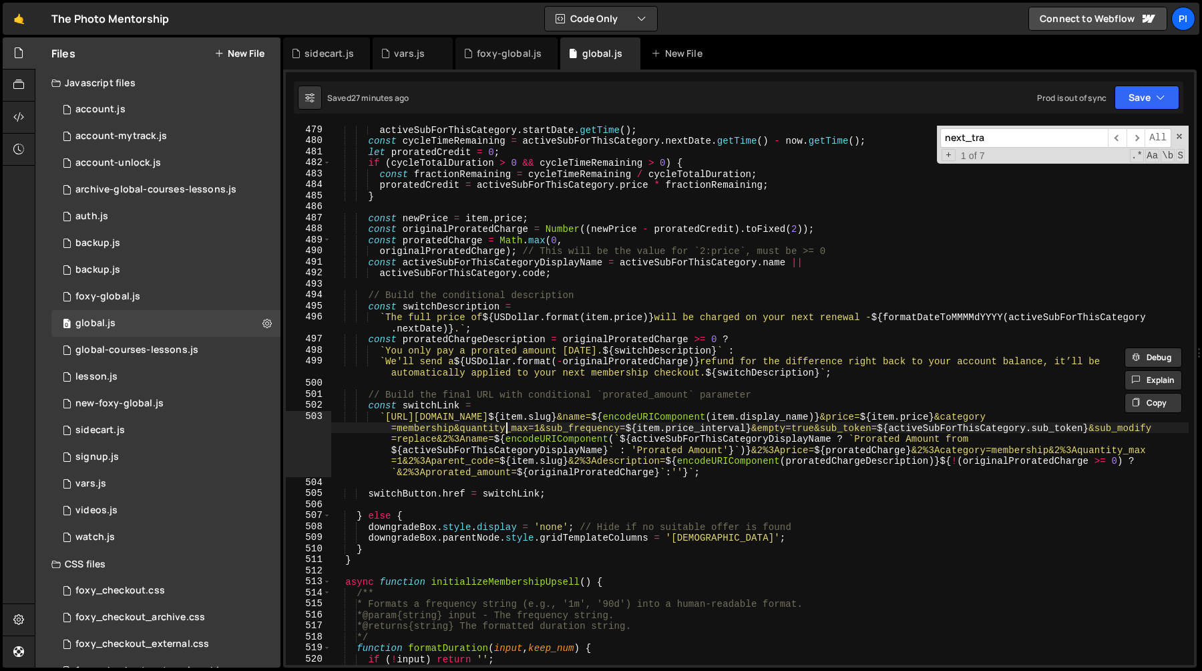
click at [506, 432] on div "activeSubForThisCategory . startDate . getTime ( ) ; const cycleTimeRemaining =…" at bounding box center [760, 404] width 858 height 561
type textarea "`https://[DOMAIN_NAME]/cart?code=${item.slug}&name=${encodeURIComponent(item.di…"
click at [586, 429] on div "activeSubForThisCategory . startDate . getTime ( ) ; const cycleTimeRemaining =…" at bounding box center [760, 404] width 858 height 561
click at [842, 429] on div "activeSubForThisCategory . startDate . getTime ( ) ; const cycleTimeRemaining =…" at bounding box center [760, 404] width 858 height 561
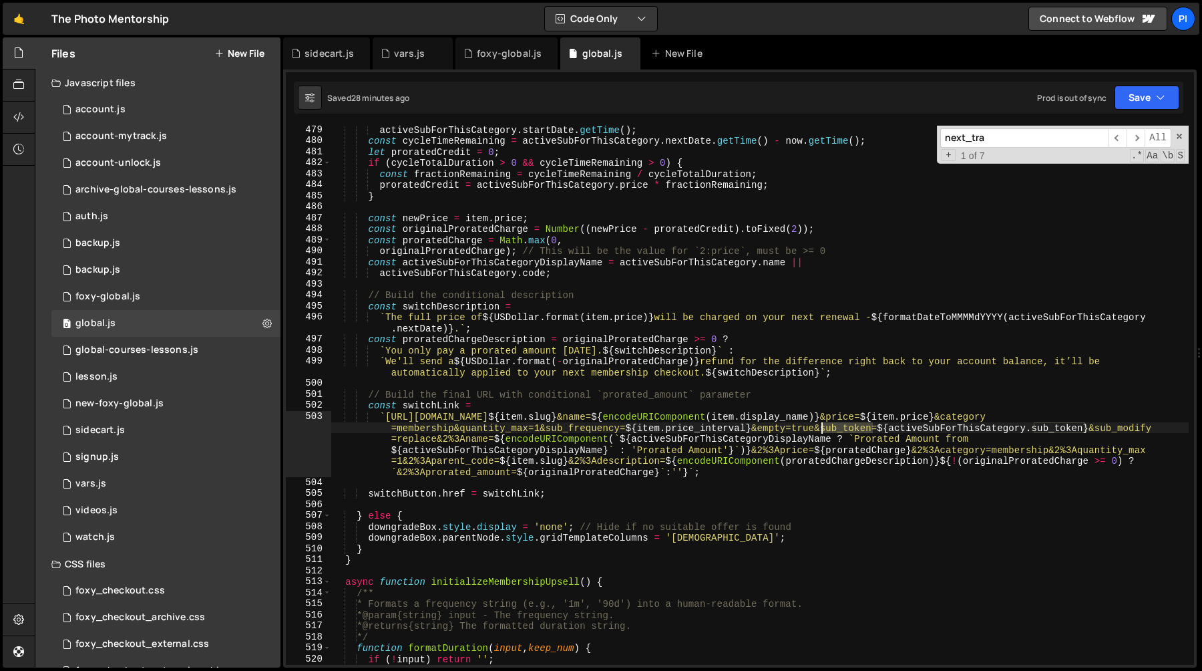
click at [842, 429] on div "activeSubForThisCategory . startDate . getTime ( ) ; const cycleTimeRemaining =…" at bounding box center [760, 404] width 858 height 561
click at [1077, 416] on div "activeSubForThisCategory . startDate . getTime ( ) ; const cycleTimeRemaining =…" at bounding box center [760, 404] width 858 height 561
click at [667, 415] on div "activeSubForThisCategory . startDate . getTime ( ) ; const cycleTimeRemaining =…" at bounding box center [760, 404] width 858 height 561
click at [572, 413] on div "activeSubForThisCategory . startDate . getTime ( ) ; const cycleTimeRemaining =…" at bounding box center [760, 404] width 858 height 561
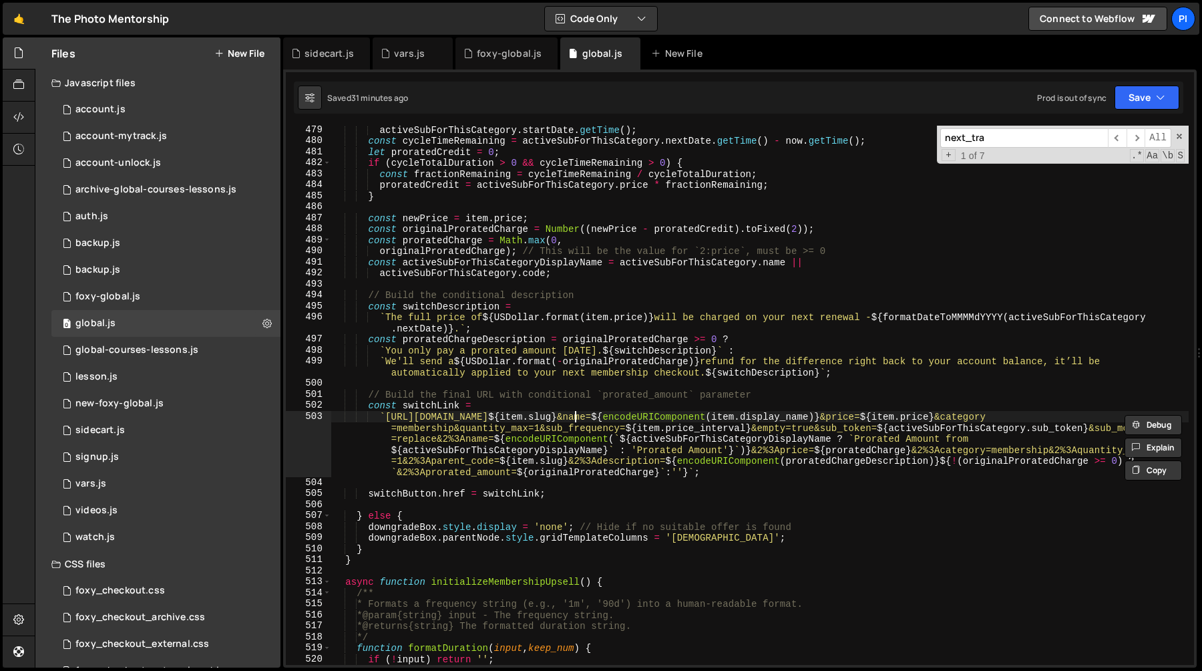
click at [572, 413] on div "activeSubForThisCategory . startDate . getTime ( ) ; const cycleTimeRemaining =…" at bounding box center [760, 404] width 858 height 561
click at [852, 428] on div "activeSubForThisCategory . startDate . getTime ( ) ; const cycleTimeRemaining =…" at bounding box center [760, 404] width 858 height 561
click at [508, 427] on div "activeSubForThisCategory . startDate . getTime ( ) ; const cycleTimeRemaining =…" at bounding box center [760, 404] width 858 height 561
click at [718, 480] on div "activeSubForThisCategory . startDate . getTime ( ) ; const cycleTimeRemaining =…" at bounding box center [760, 404] width 858 height 561
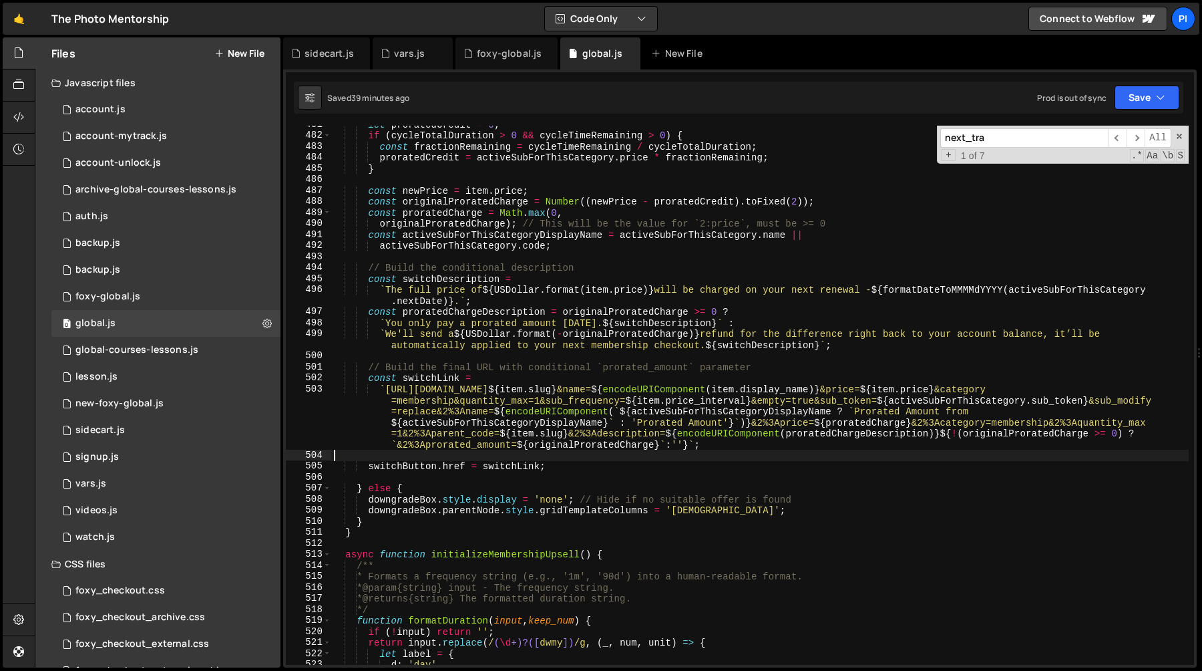
scroll to position [5329, 0]
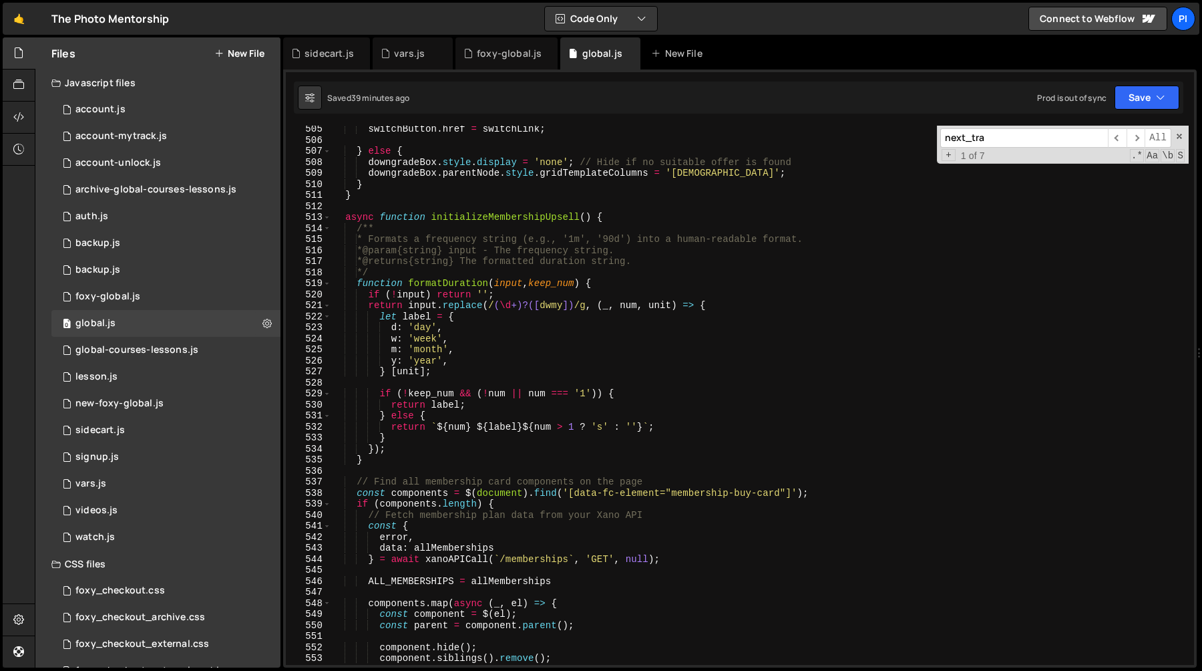
click at [627, 345] on div "switchButton . href = switchLink ; } else { downgradeBox . style . display = 'n…" at bounding box center [760, 404] width 858 height 561
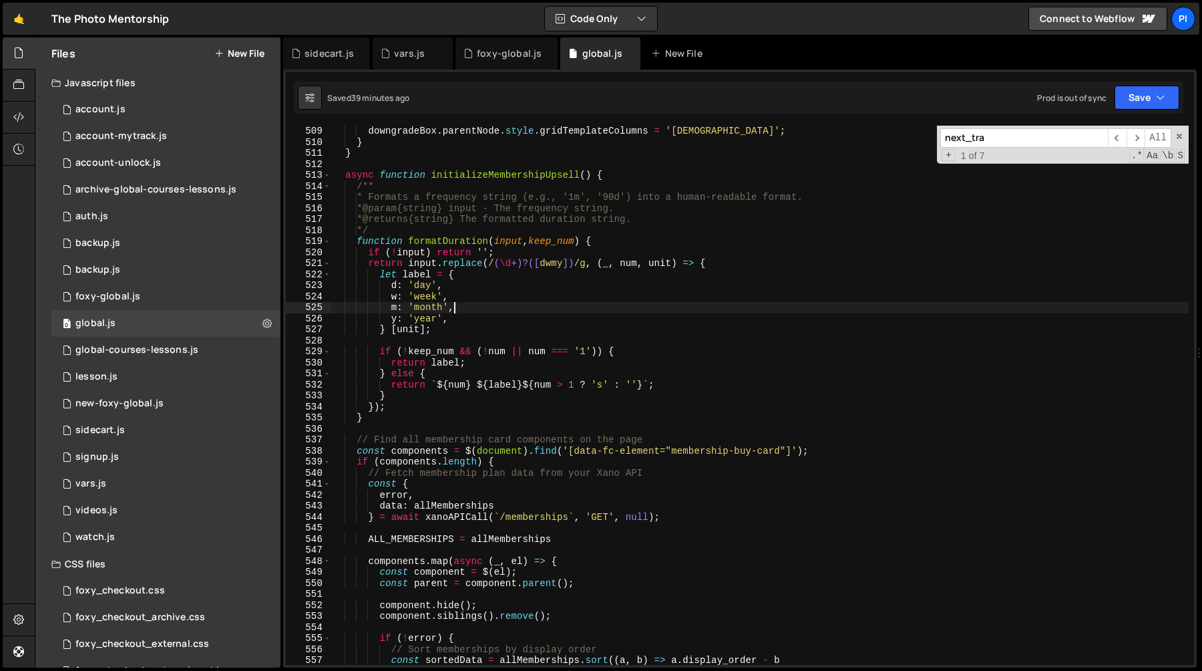
scroll to position [5687, 0]
click at [685, 356] on div "downgradeBox . parentNode . style . gridTemplateColumns = '1fr' ; } } async fun…" at bounding box center [760, 404] width 858 height 561
type textarea "return label;"
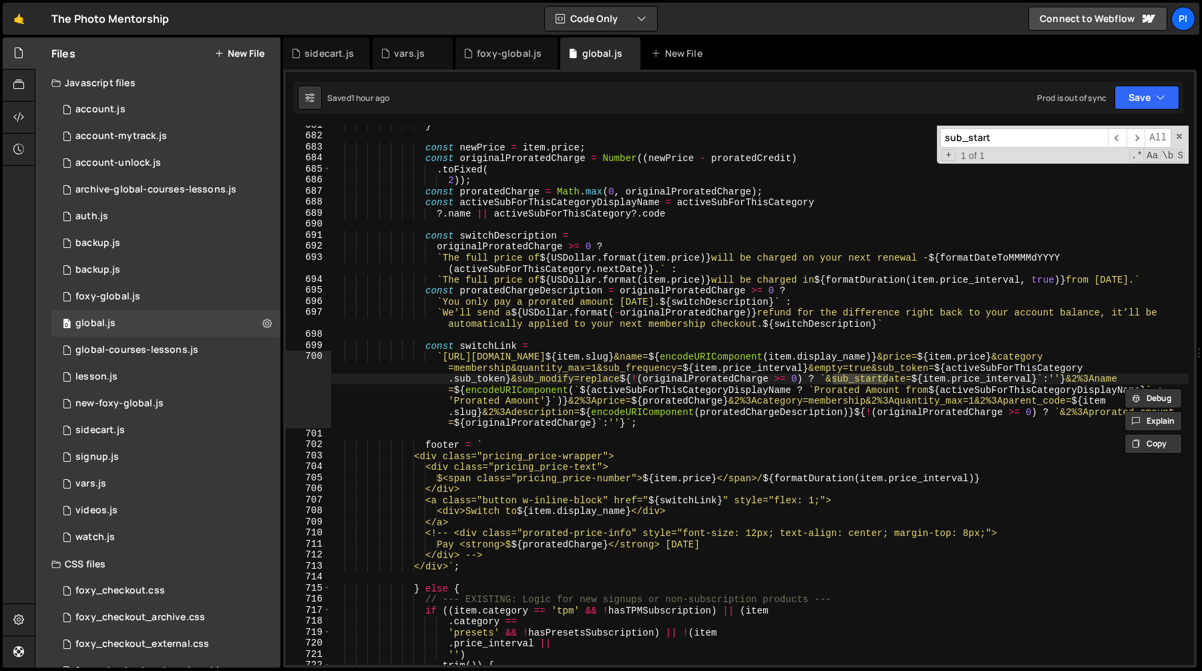
scroll to position [7644, 0]
type input "sub_start"
